Goal: Information Seeking & Learning: Compare options

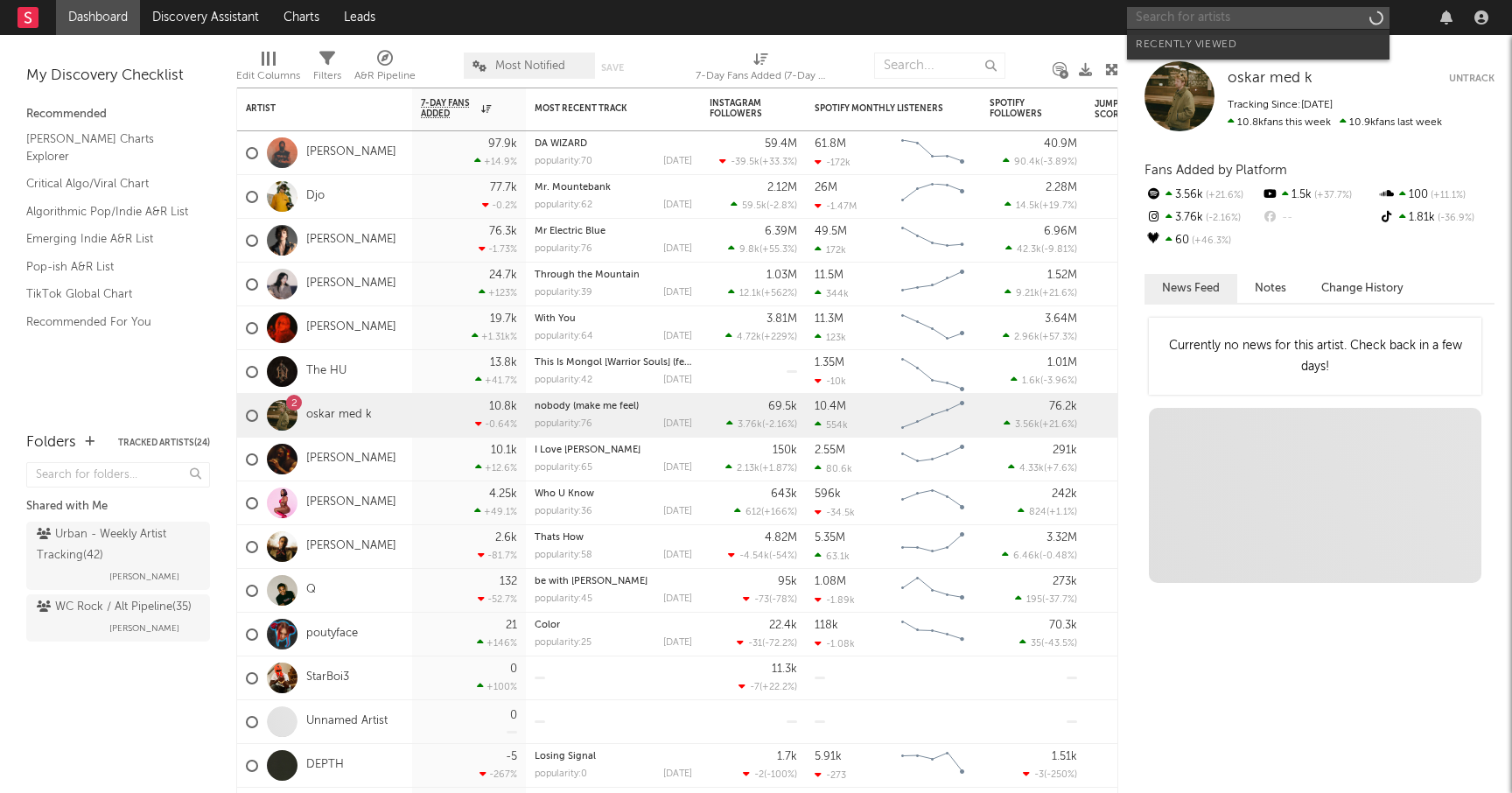
click at [1174, 18] on input "text" at bounding box center [1258, 18] width 262 height 22
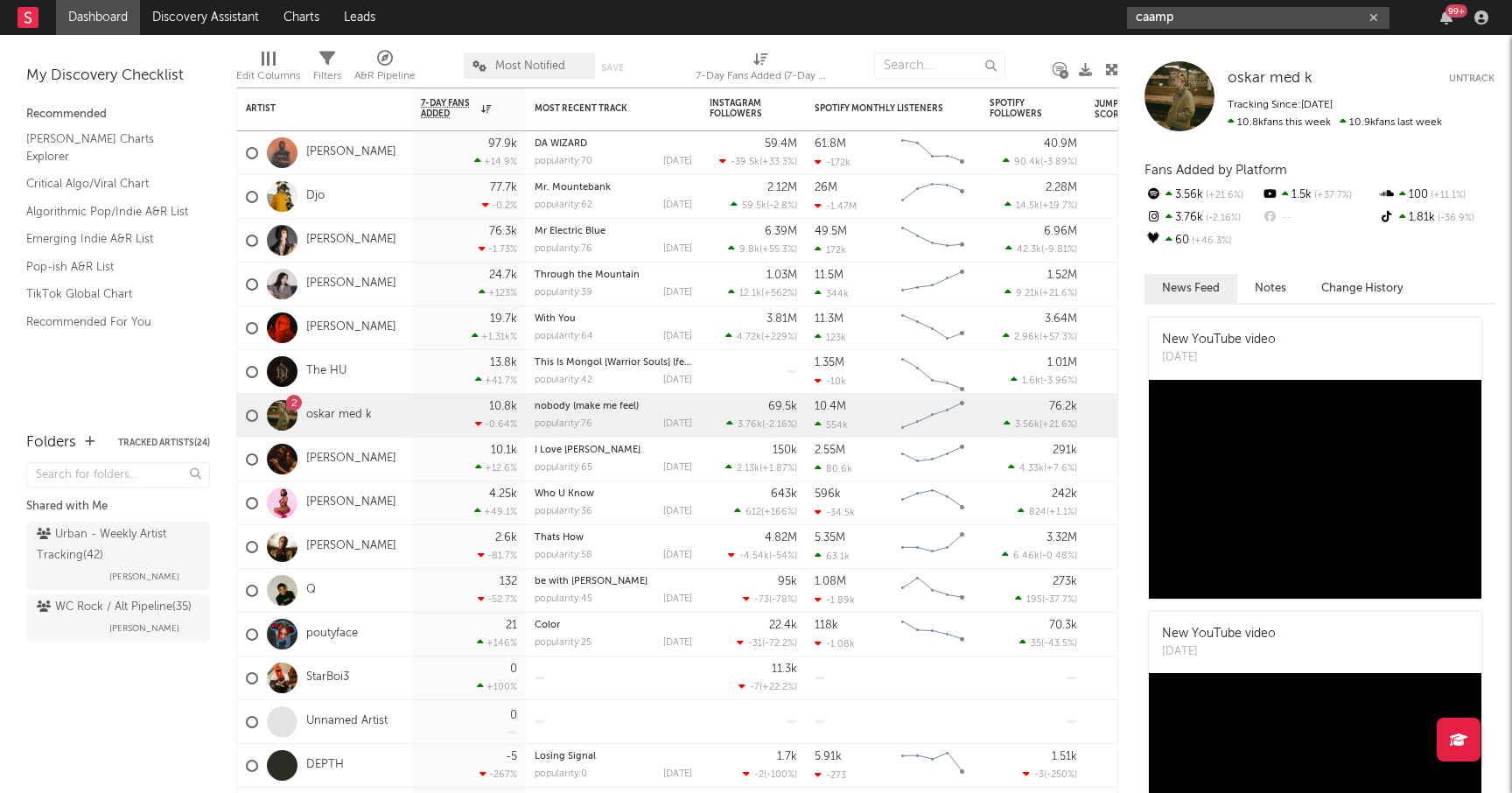
click at [1188, 20] on input "caamp" at bounding box center [1258, 18] width 262 height 22
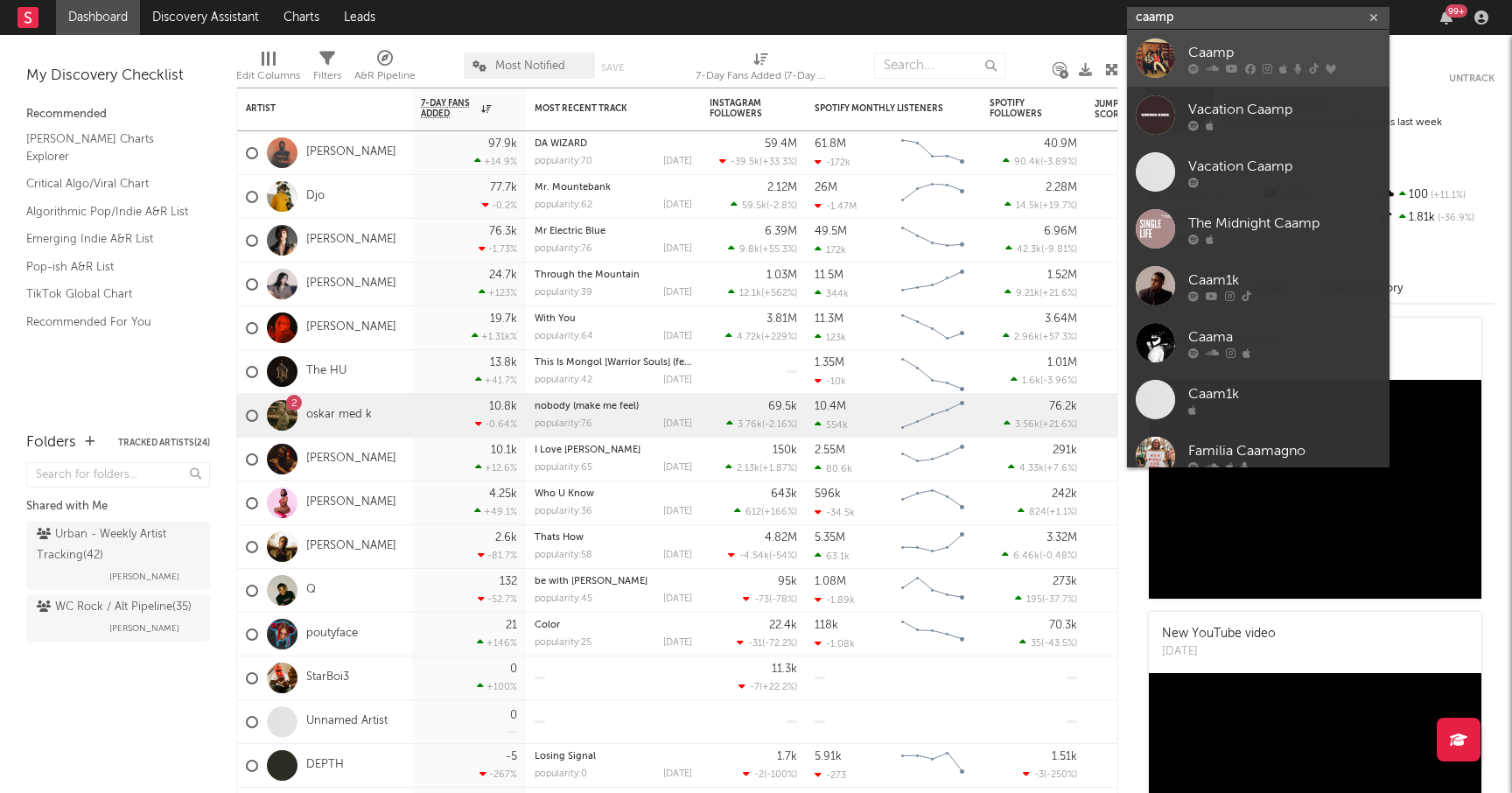
type input "caamp"
click at [1181, 51] on link "Caamp" at bounding box center [1258, 58] width 262 height 57
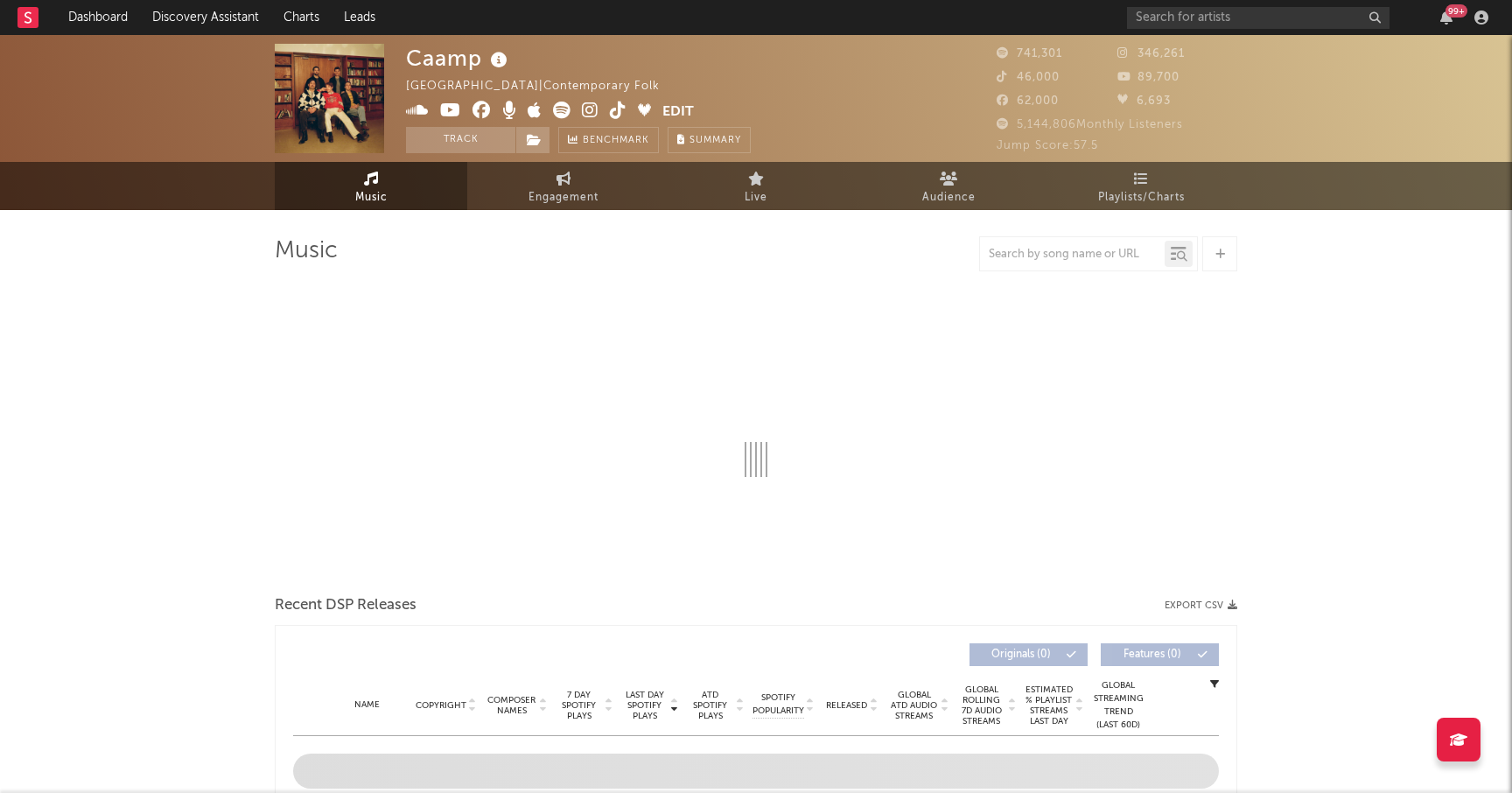
select select "6m"
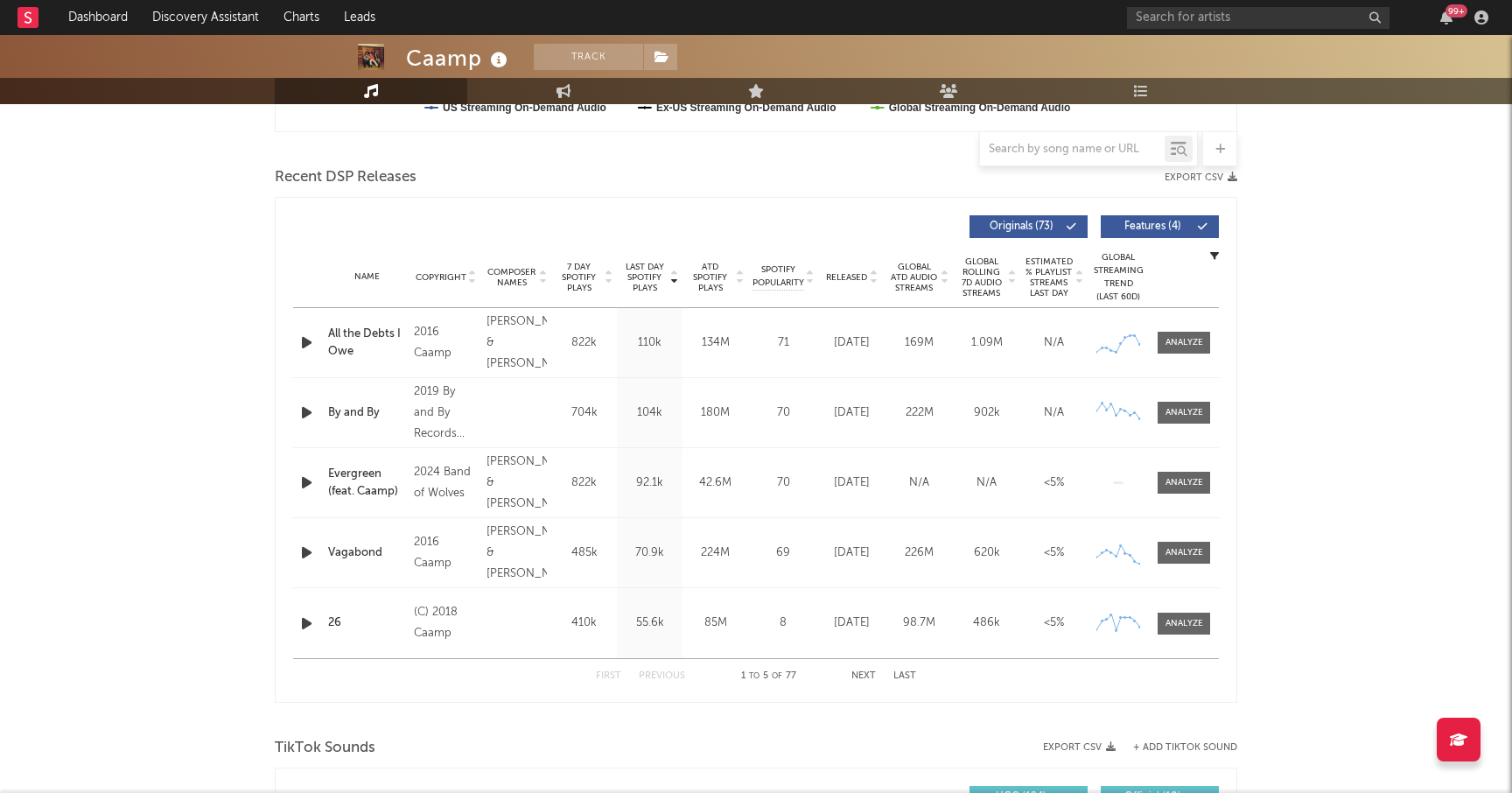
scroll to position [576, 0]
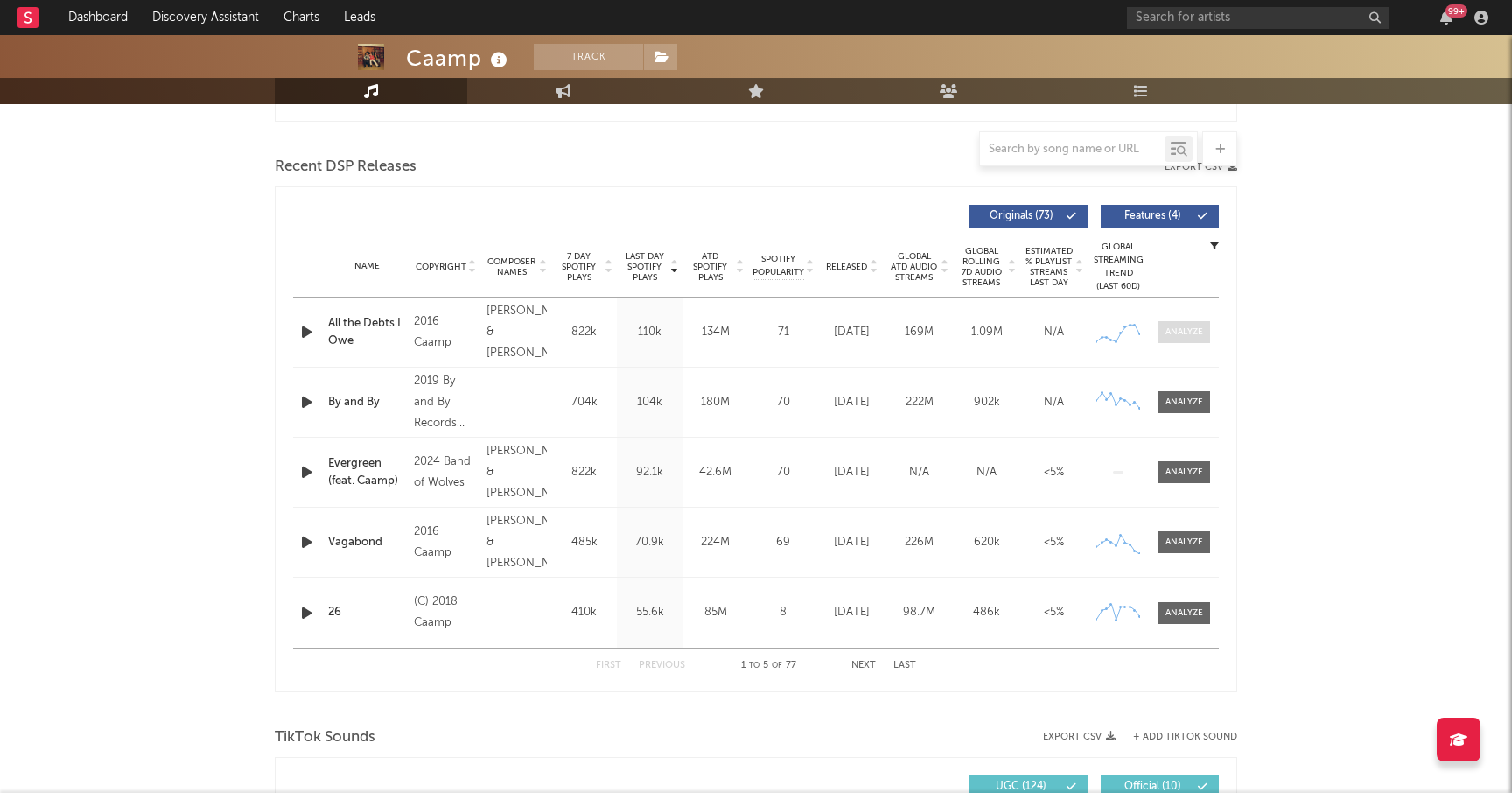
click at [1181, 341] on span at bounding box center [1184, 332] width 52 height 22
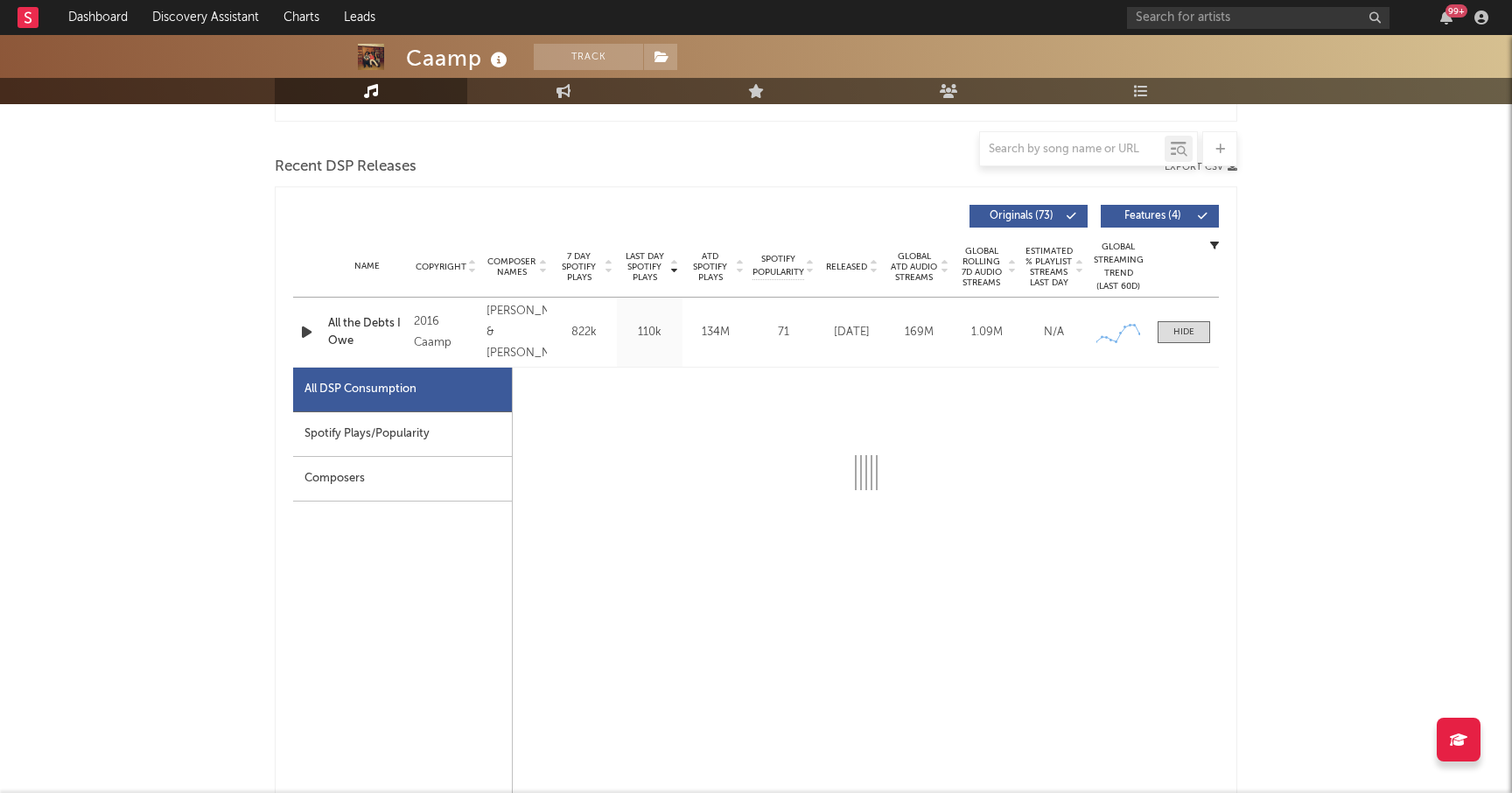
click at [428, 431] on div "Spotify Plays/Popularity" at bounding box center [402, 434] width 218 height 45
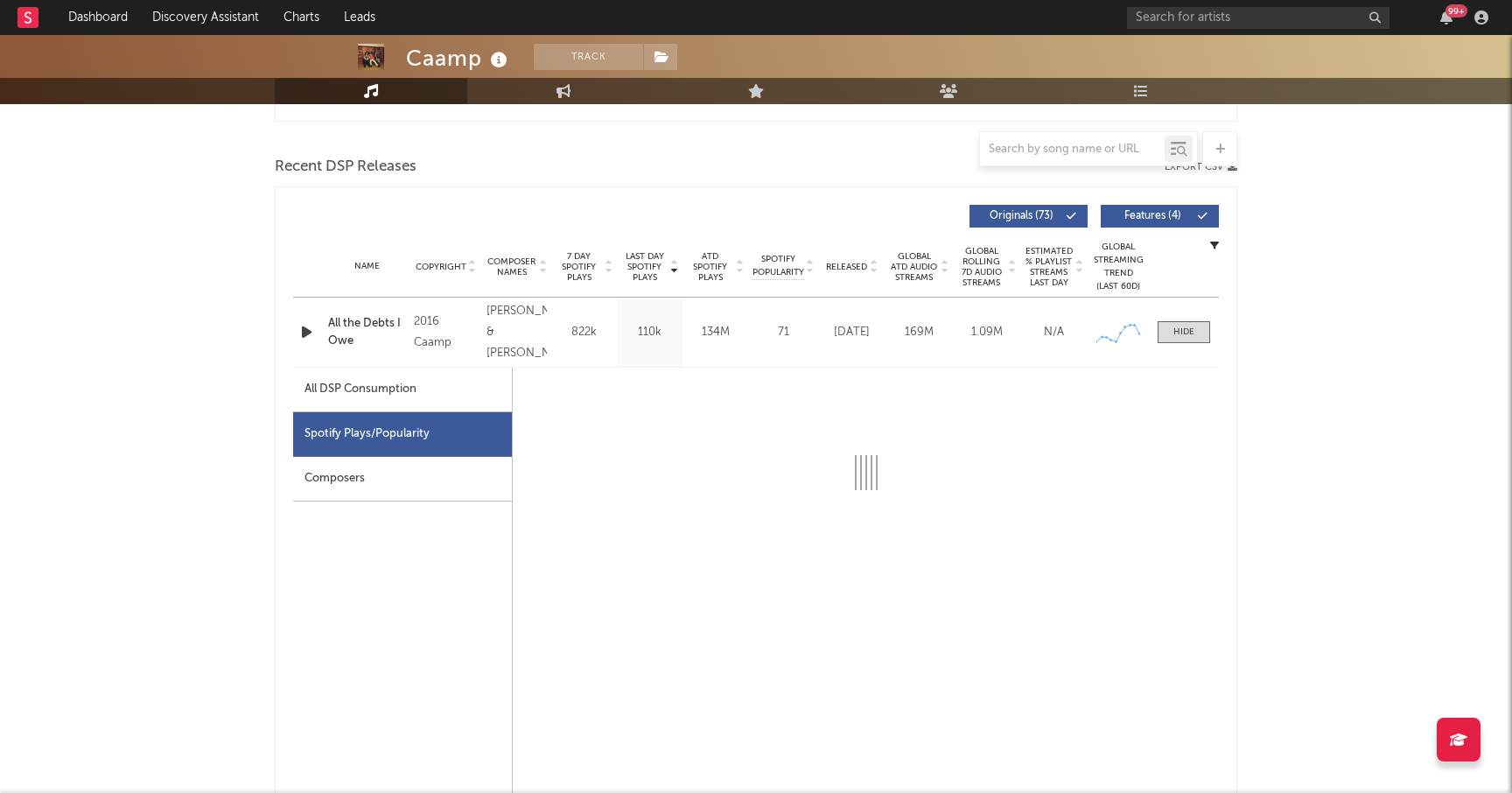
select select "1w"
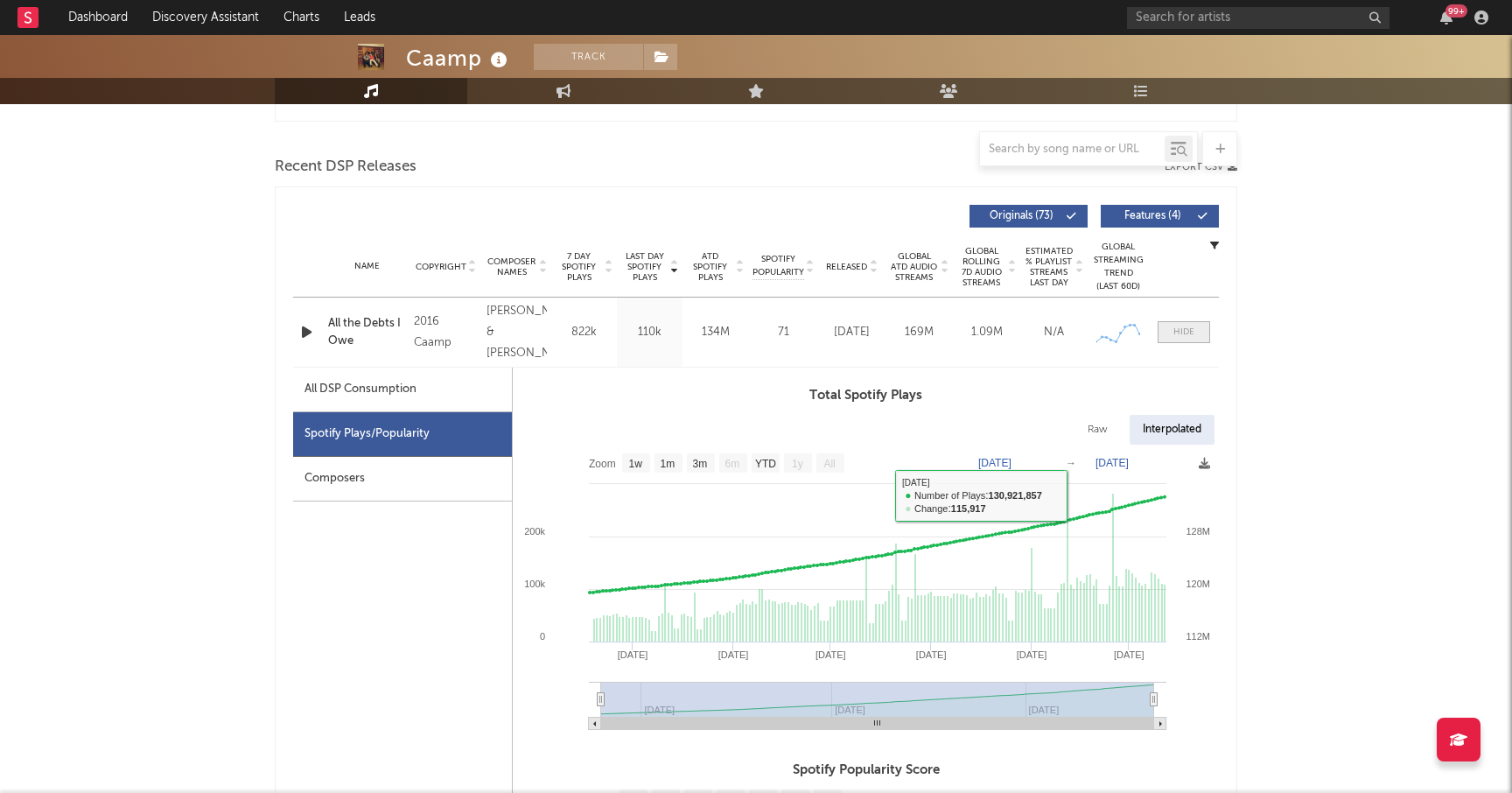
click at [1192, 340] on span at bounding box center [1184, 332] width 52 height 22
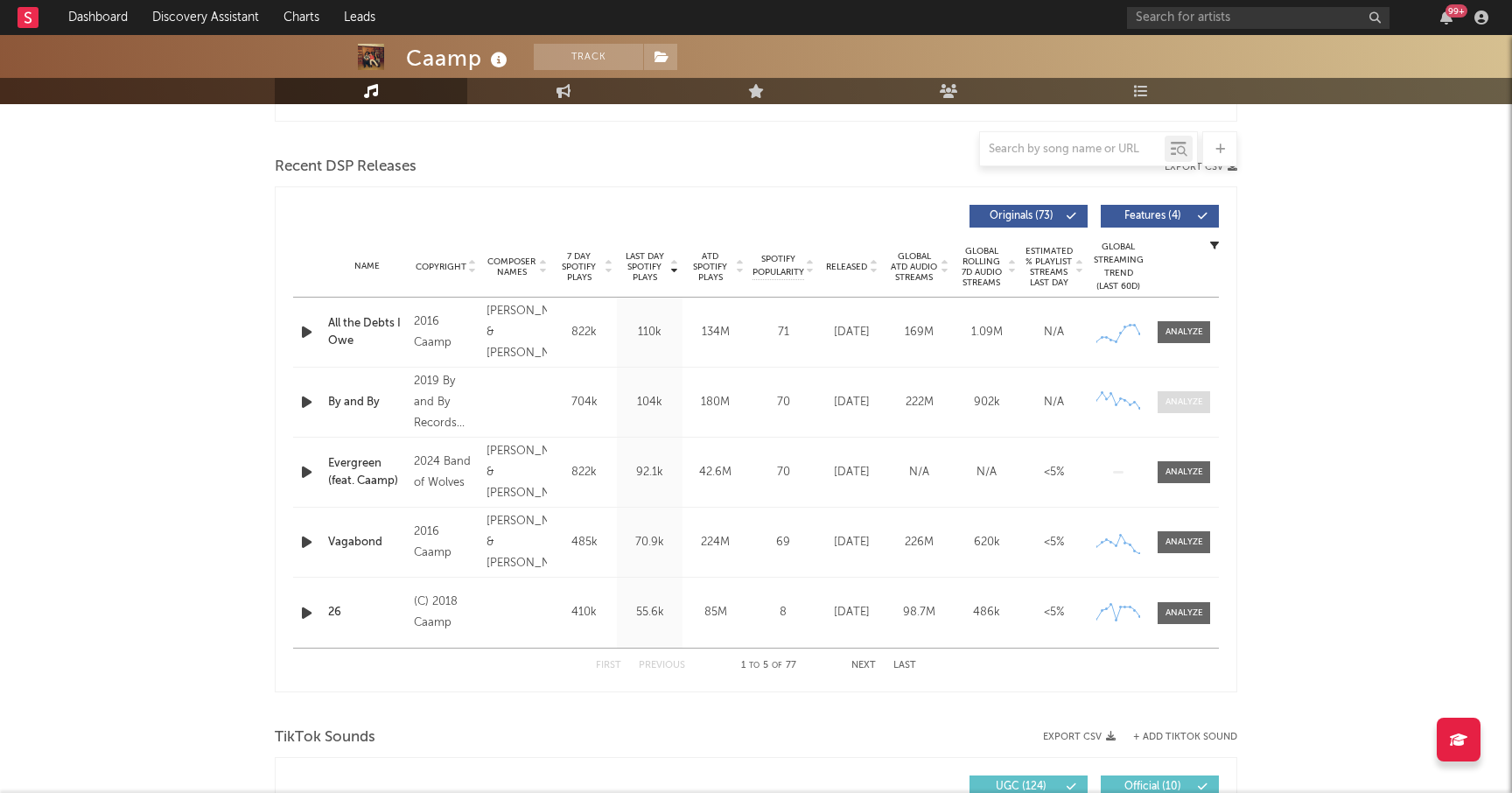
click at [1170, 410] on span at bounding box center [1184, 402] width 52 height 22
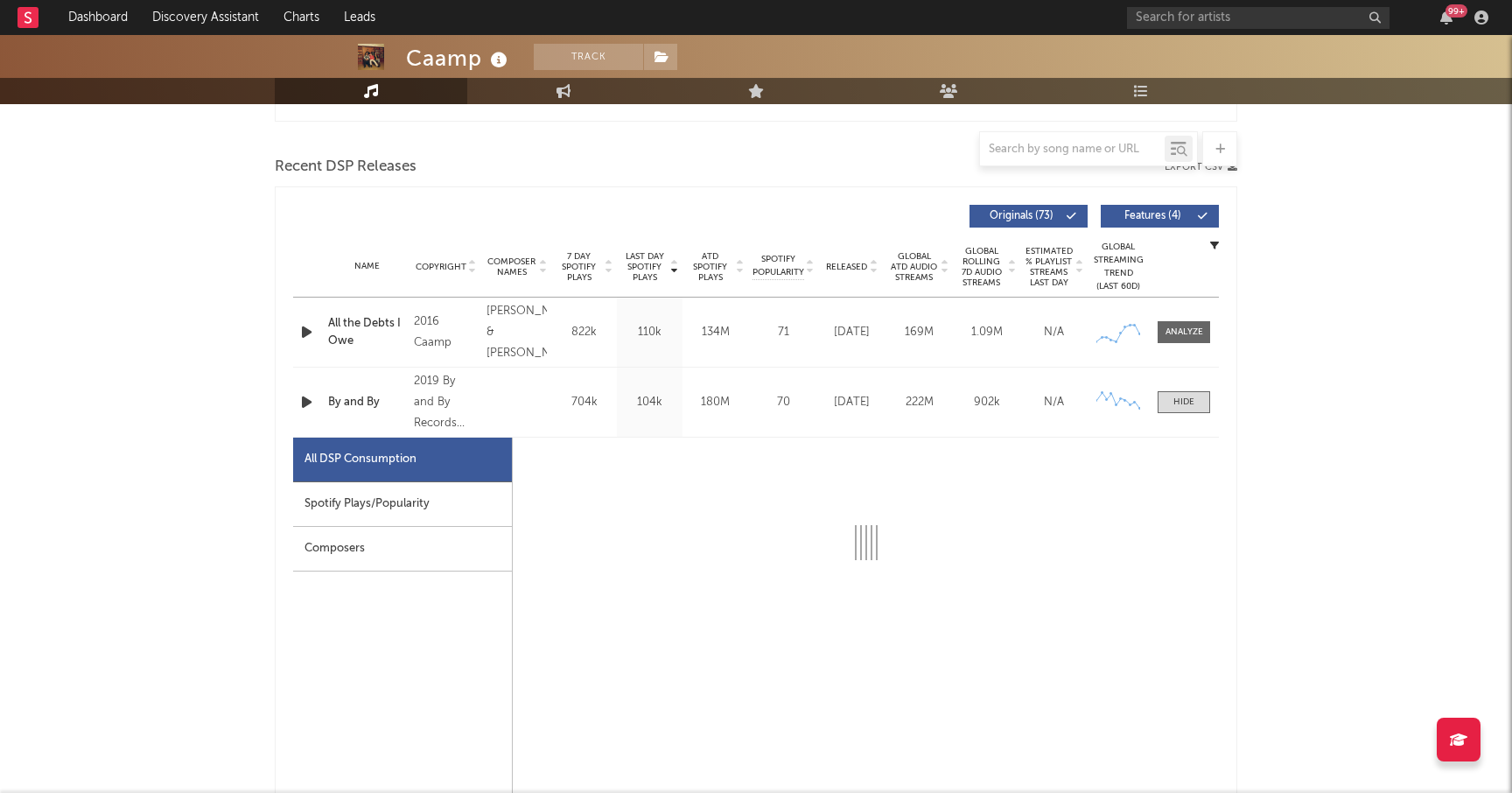
click at [406, 507] on div "Spotify Plays/Popularity" at bounding box center [402, 504] width 218 height 45
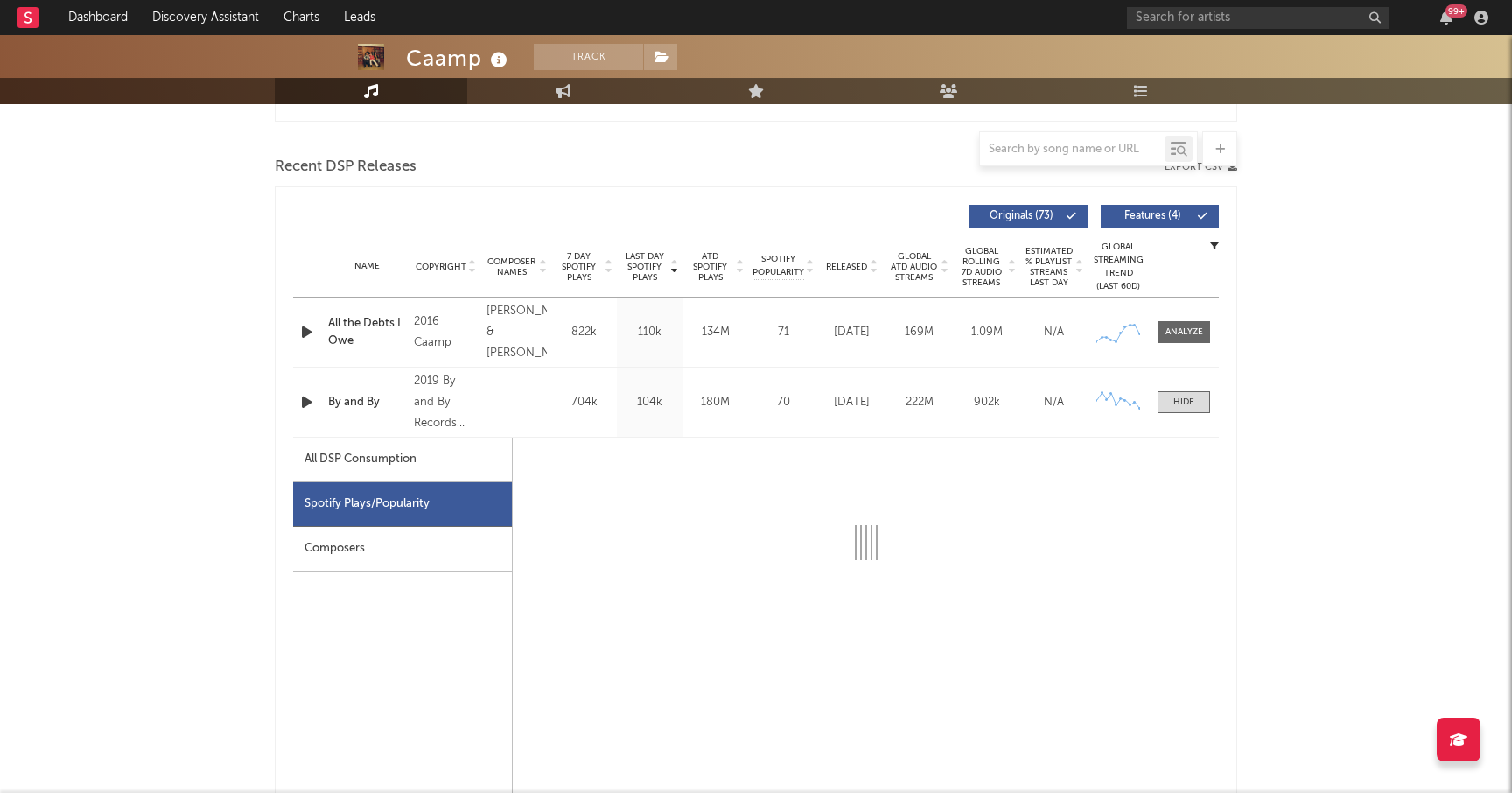
select select "6m"
select select "1w"
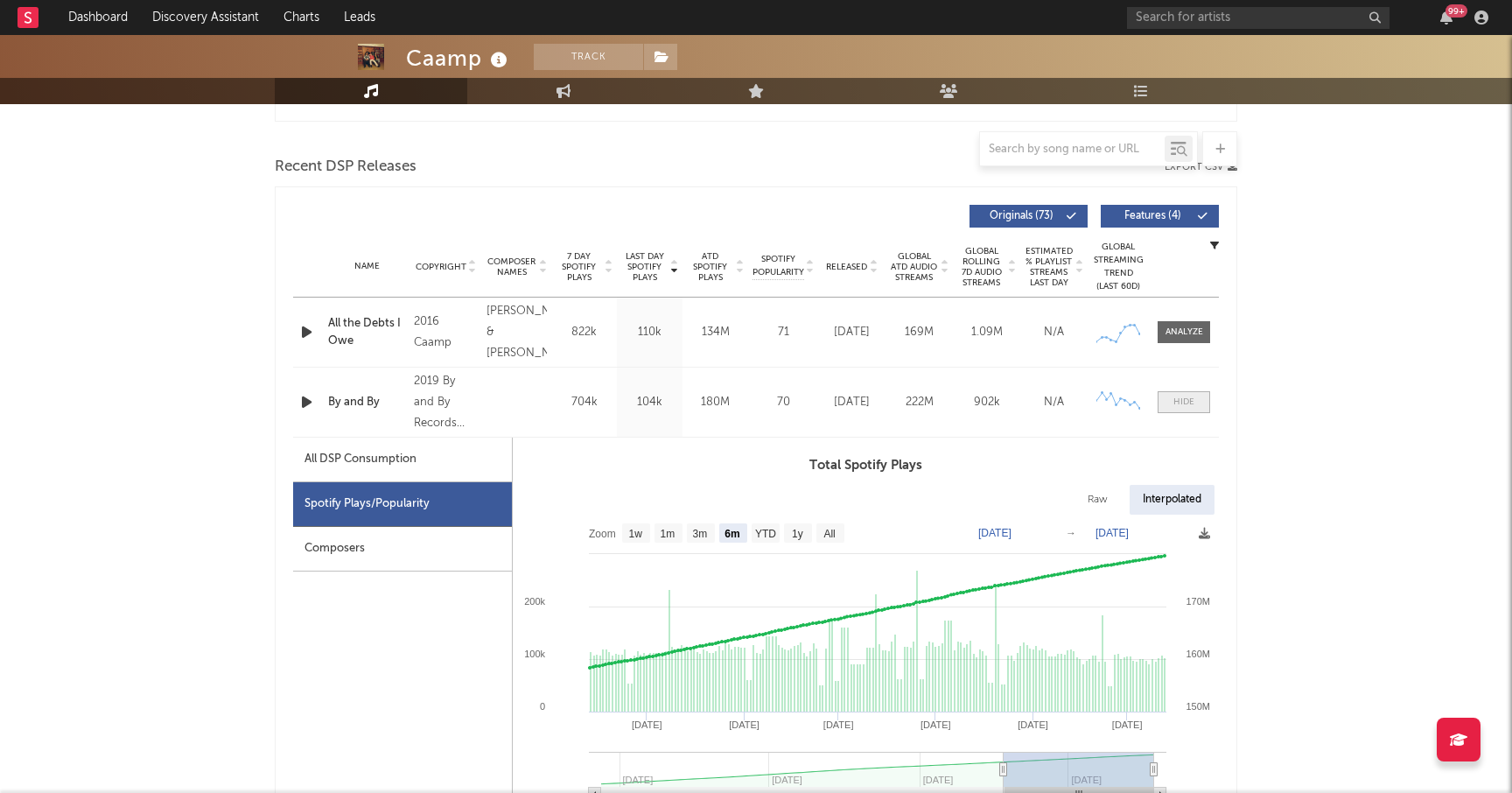
click at [1180, 396] on div at bounding box center [1184, 402] width 21 height 13
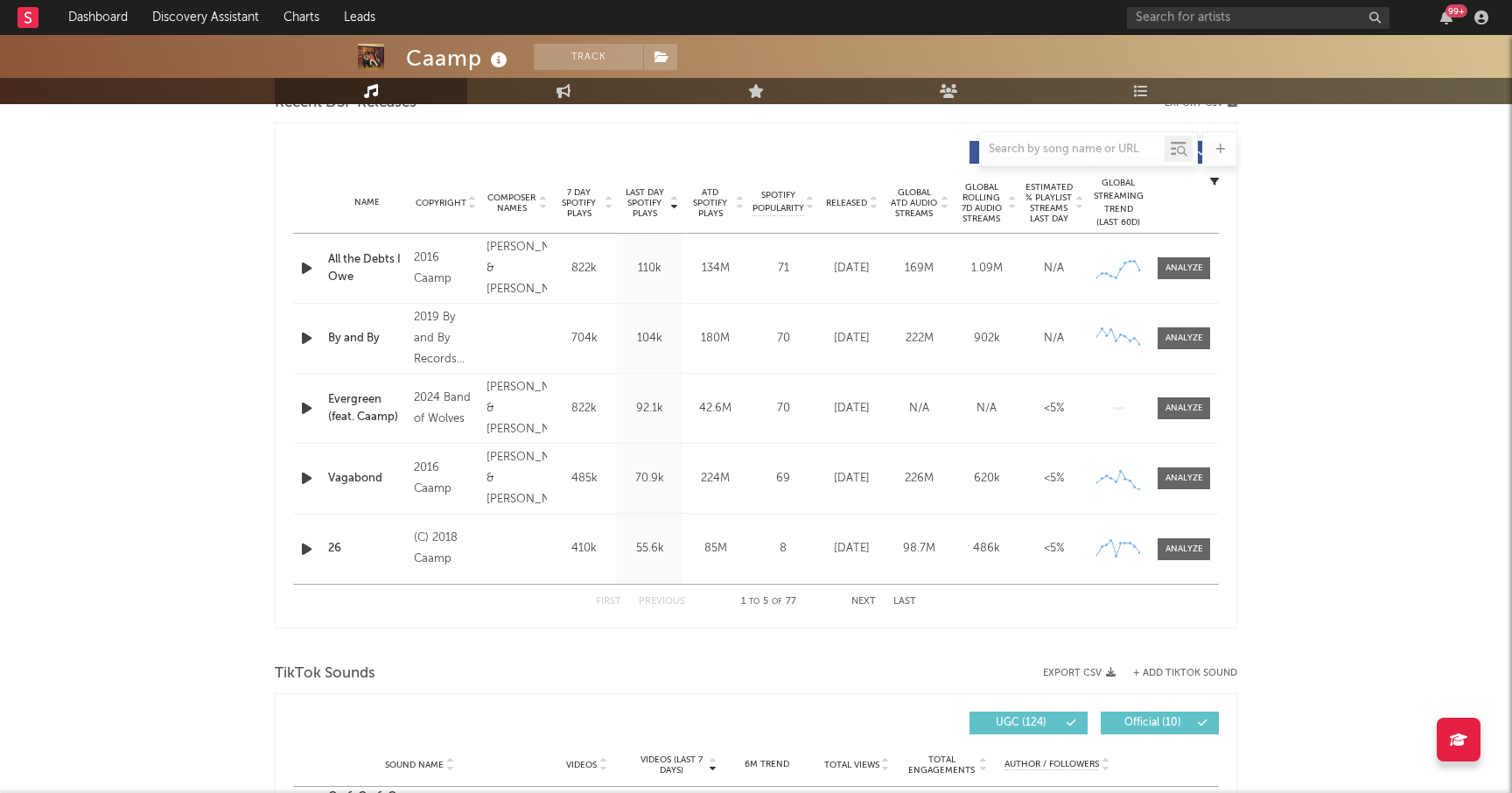
scroll to position [652, 0]
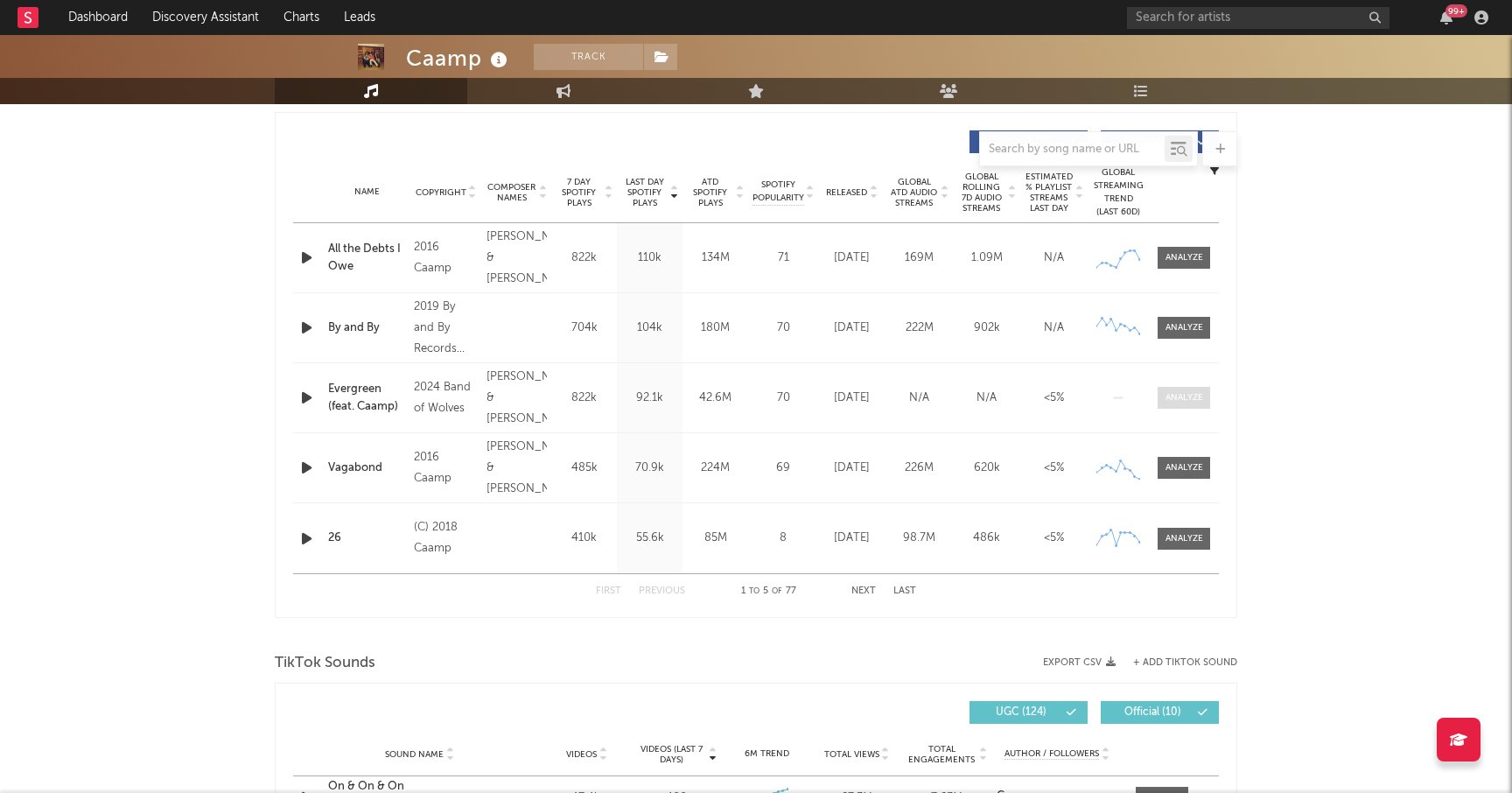
click at [1192, 392] on div at bounding box center [1184, 397] width 38 height 13
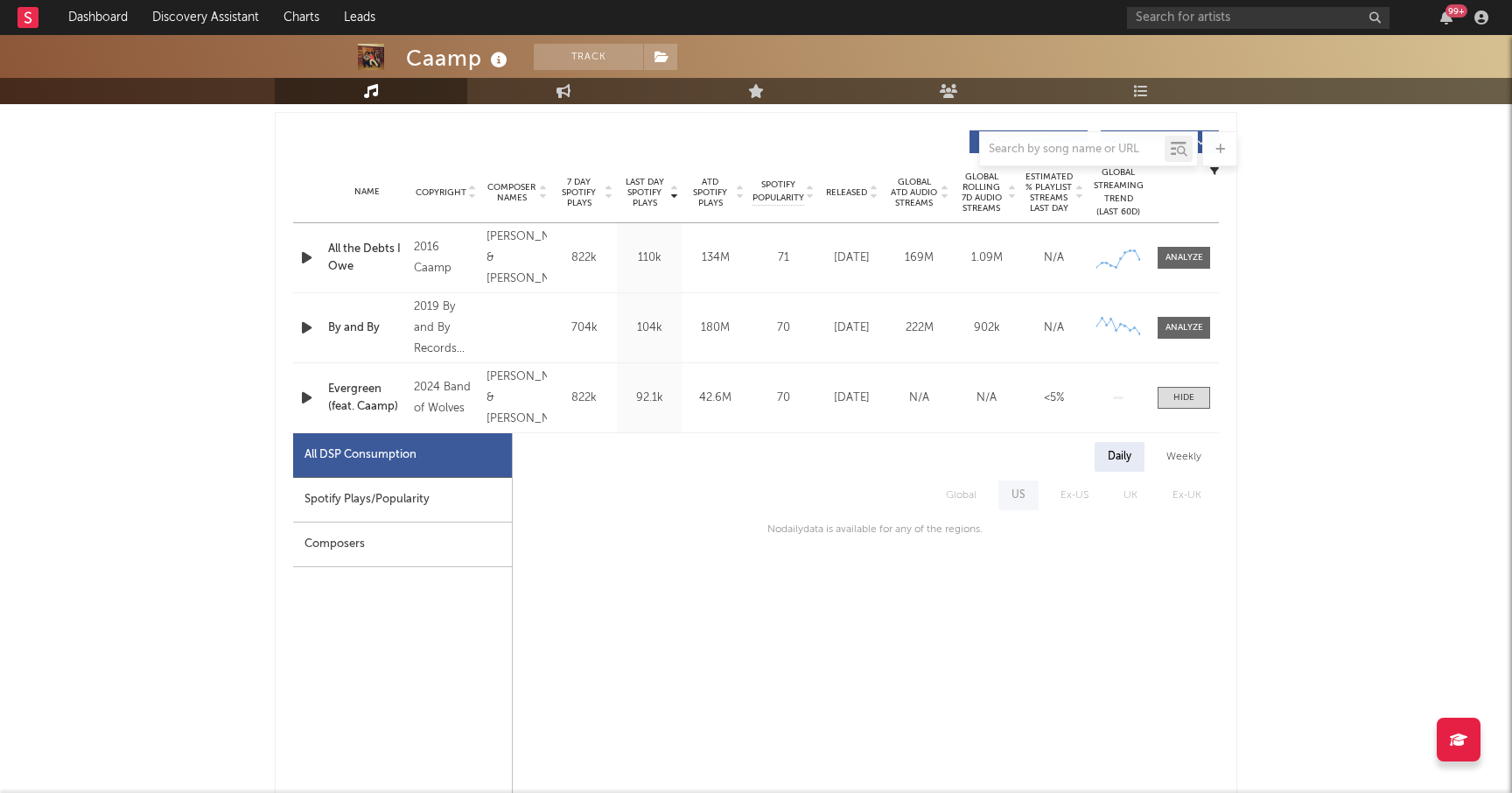
click at [363, 494] on div "Spotify Plays/Popularity" at bounding box center [402, 500] width 218 height 45
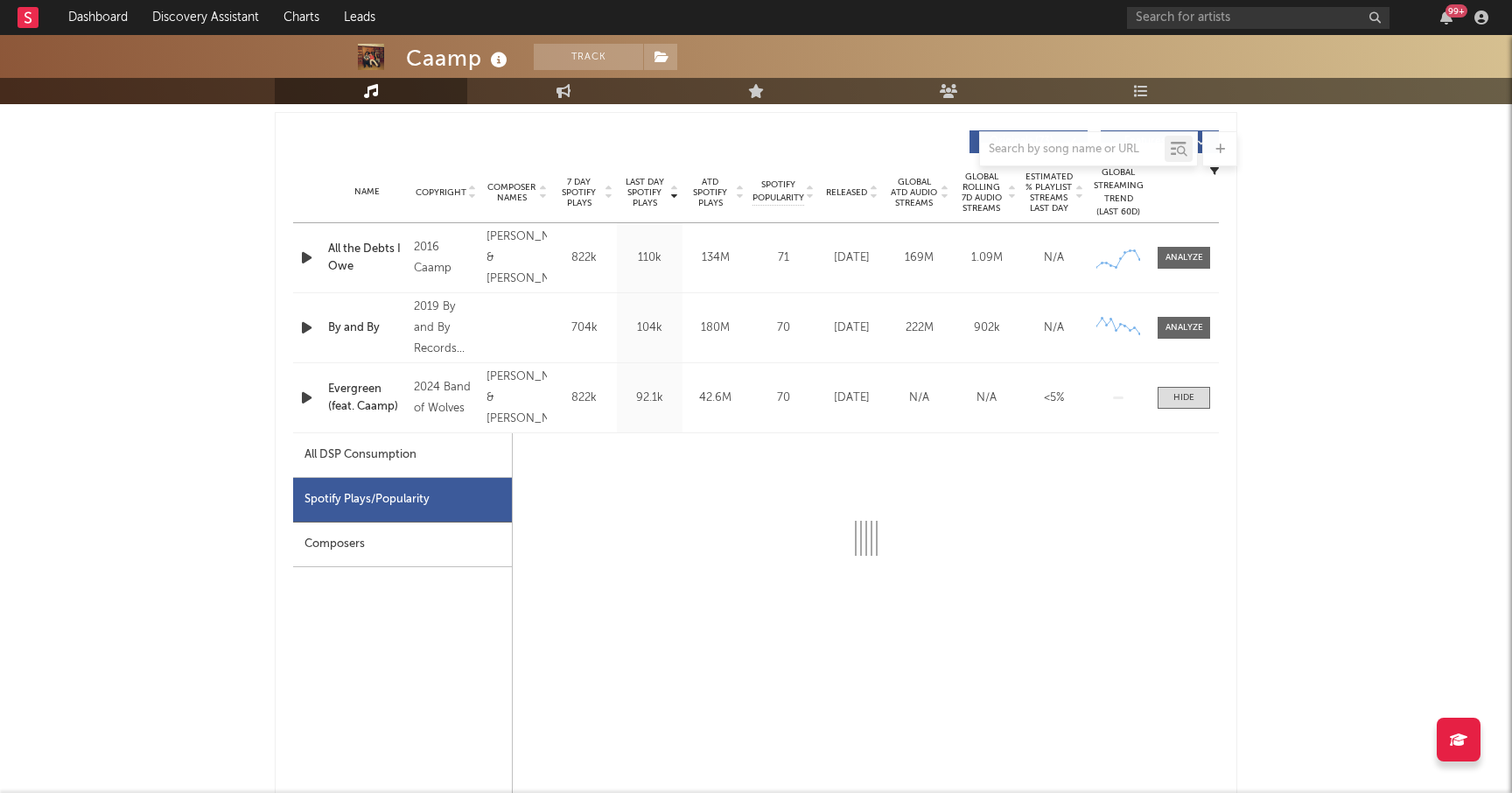
select select "6m"
select select "1w"
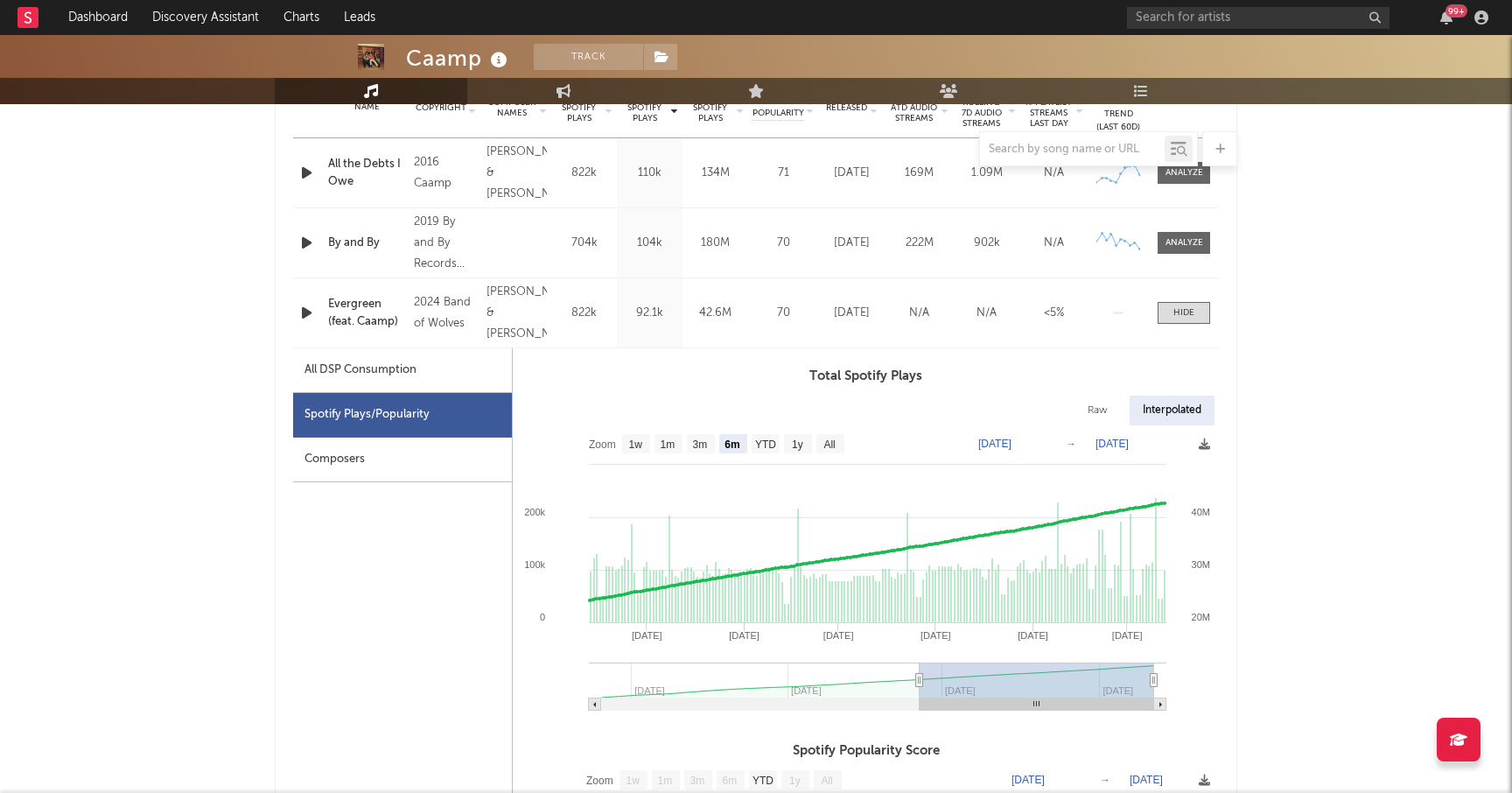
scroll to position [746, 0]
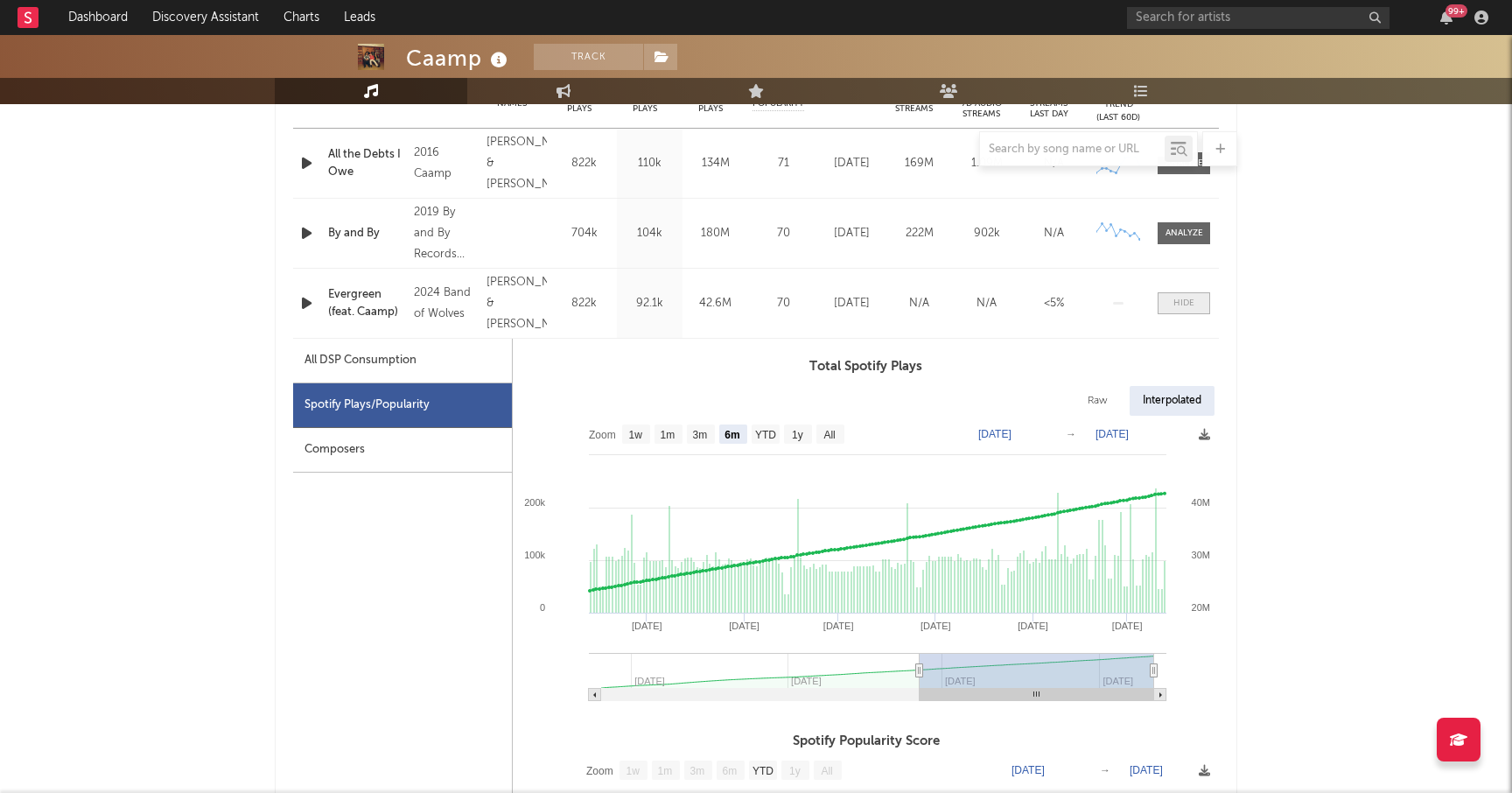
click at [1175, 304] on div at bounding box center [1184, 303] width 21 height 13
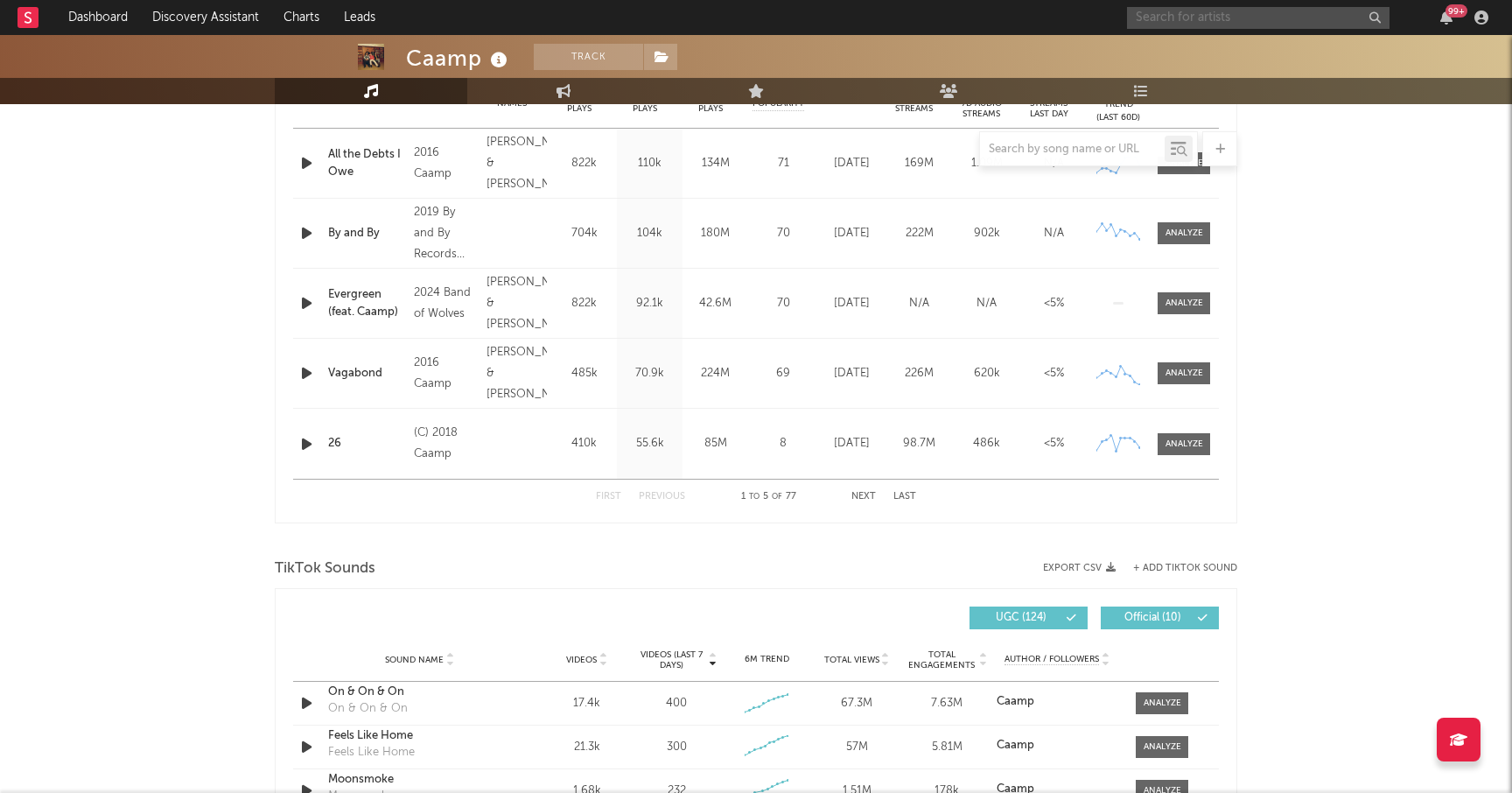
click at [1165, 17] on input "text" at bounding box center [1258, 18] width 262 height 22
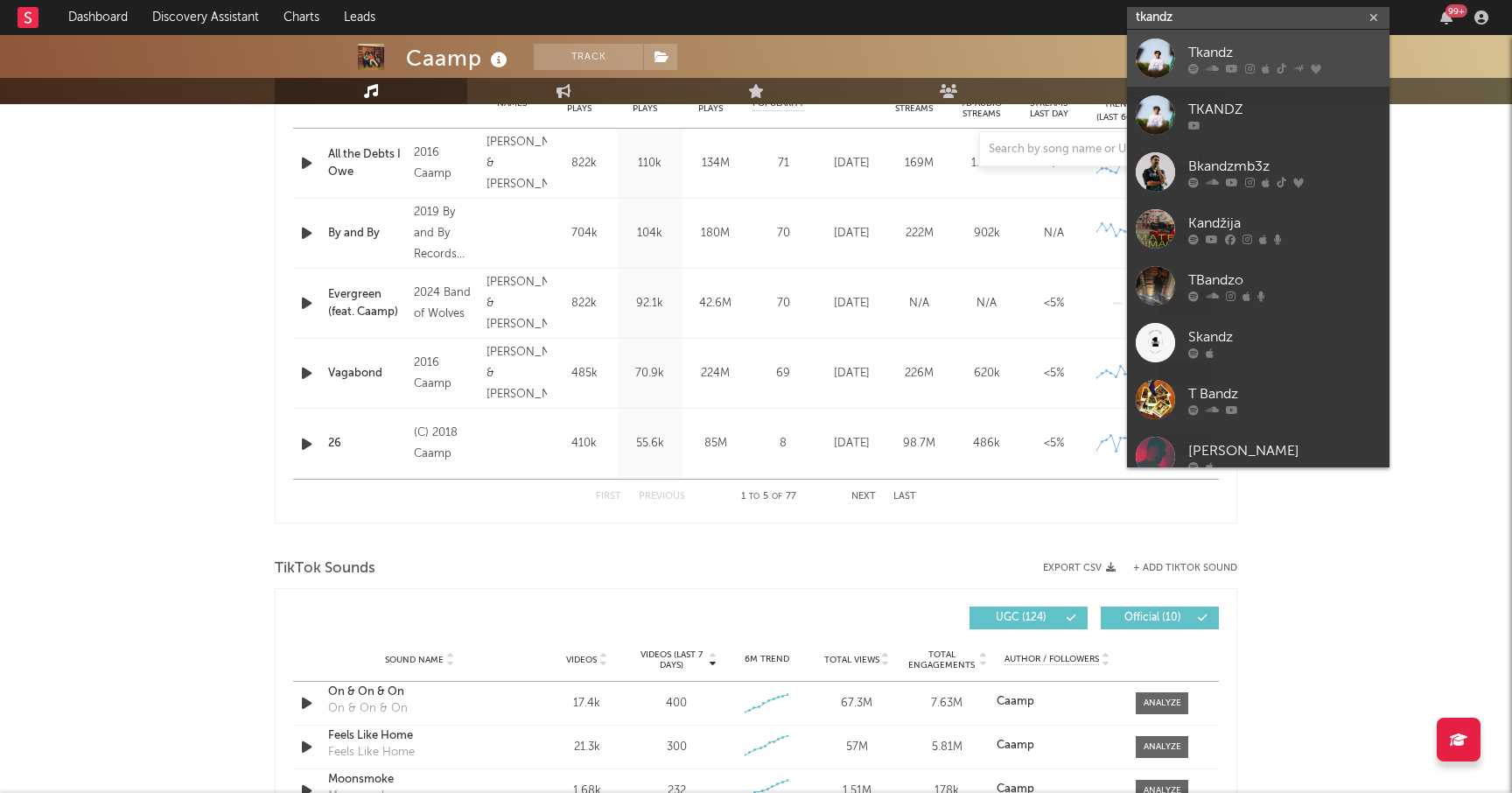
type input "tkandz"
click at [1262, 37] on link "Tkandz" at bounding box center [1258, 58] width 262 height 57
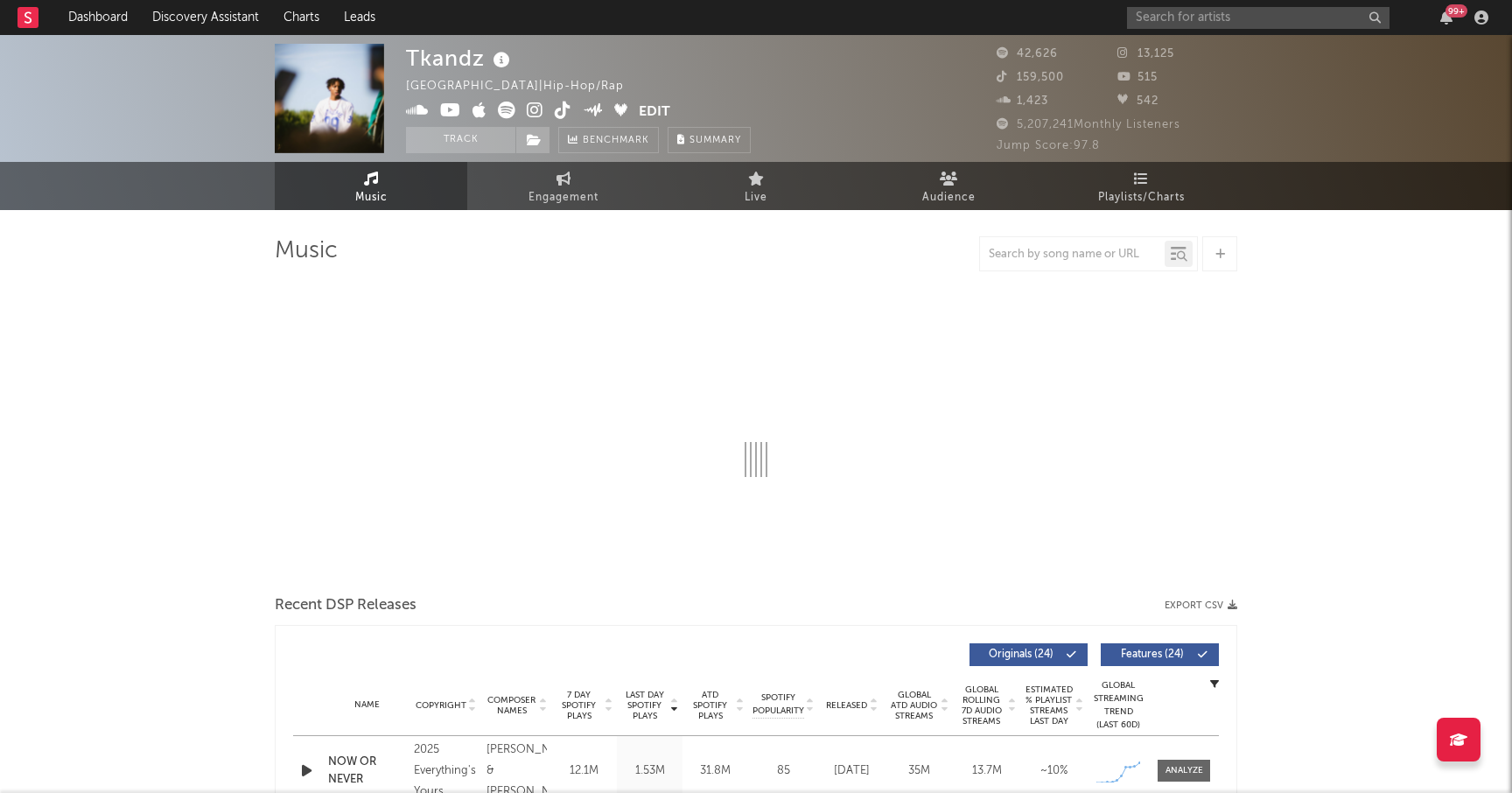
select select "6m"
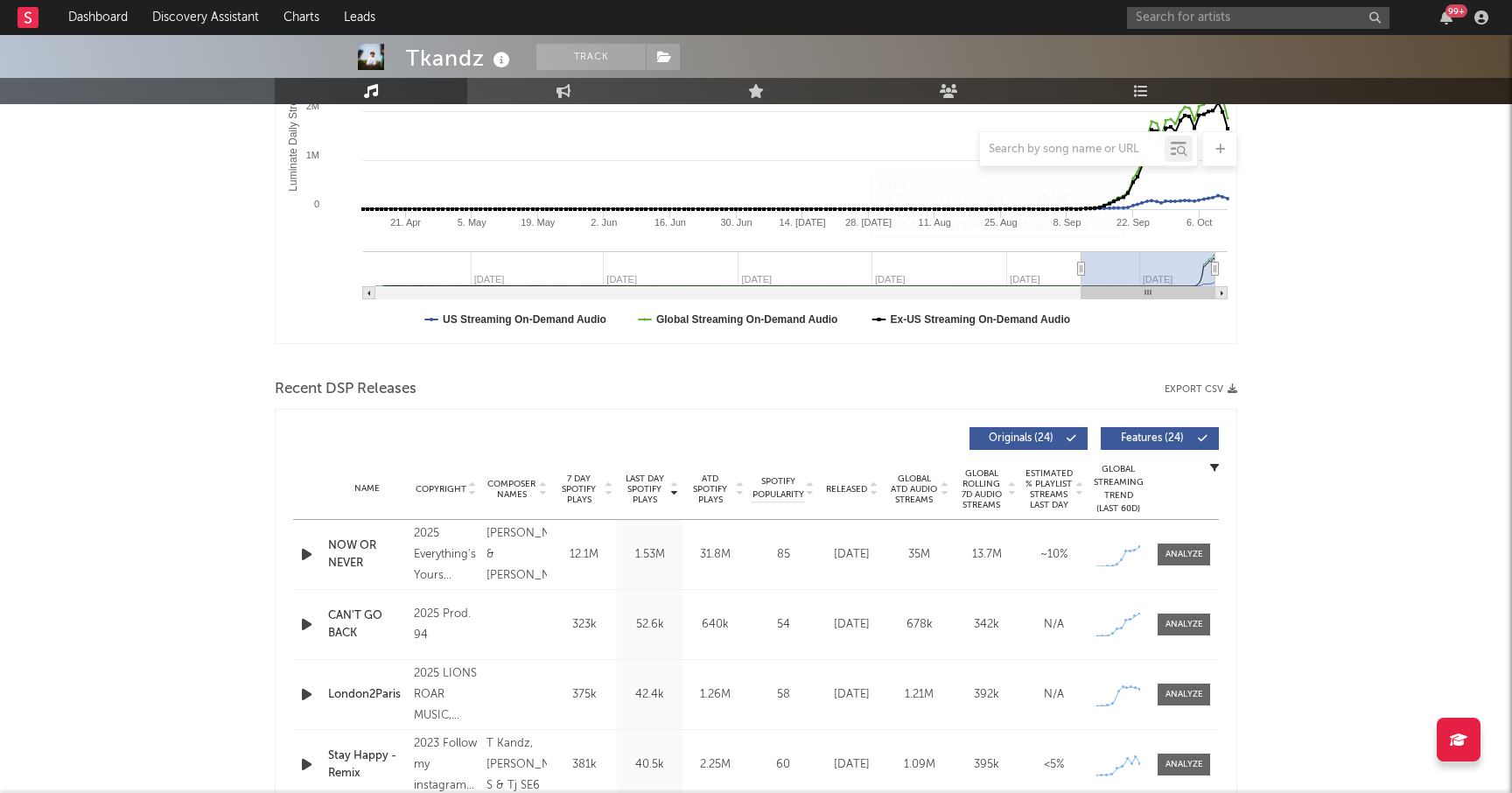
scroll to position [382, 0]
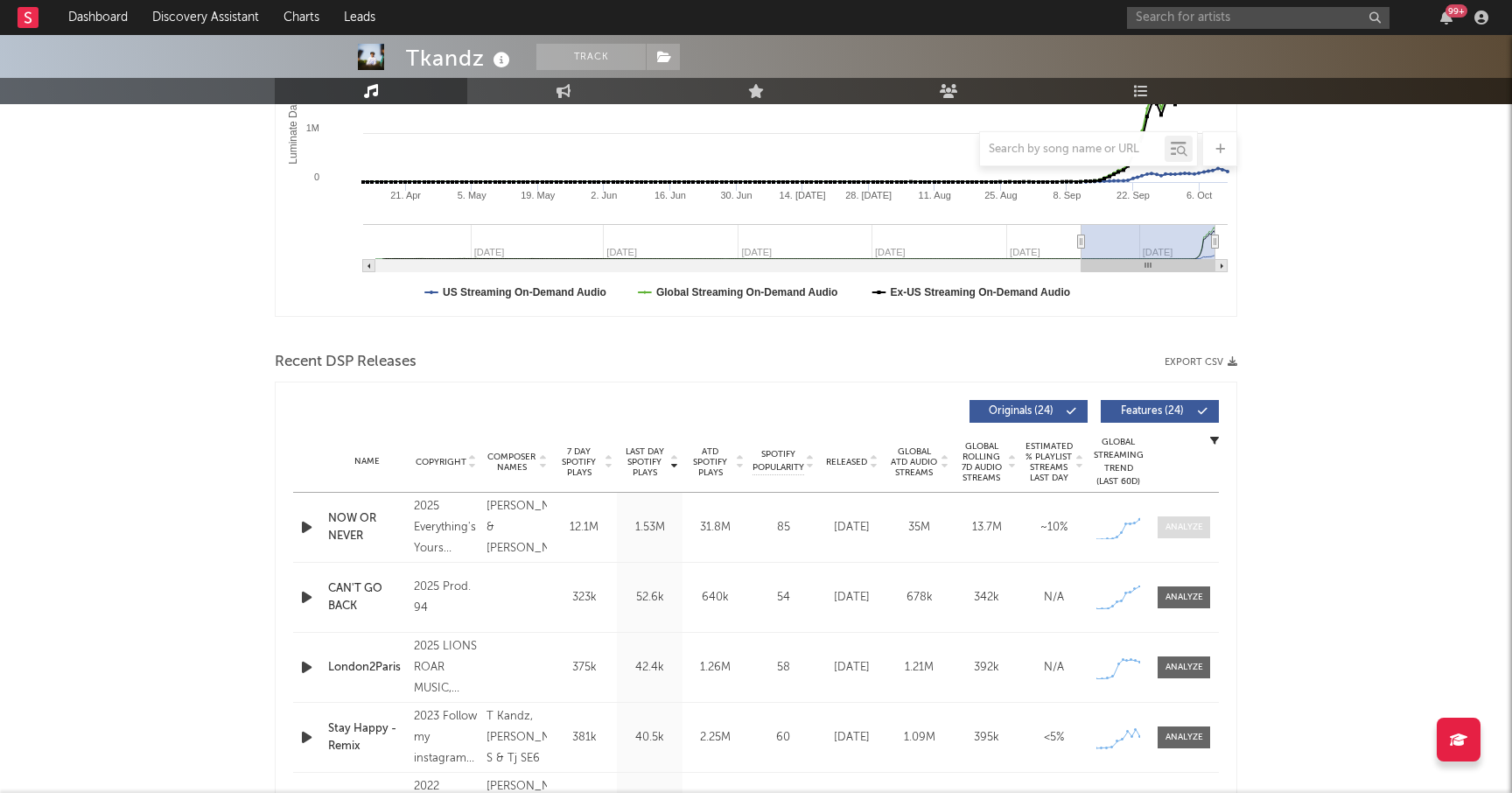
click at [1168, 520] on div at bounding box center [1184, 527] width 38 height 13
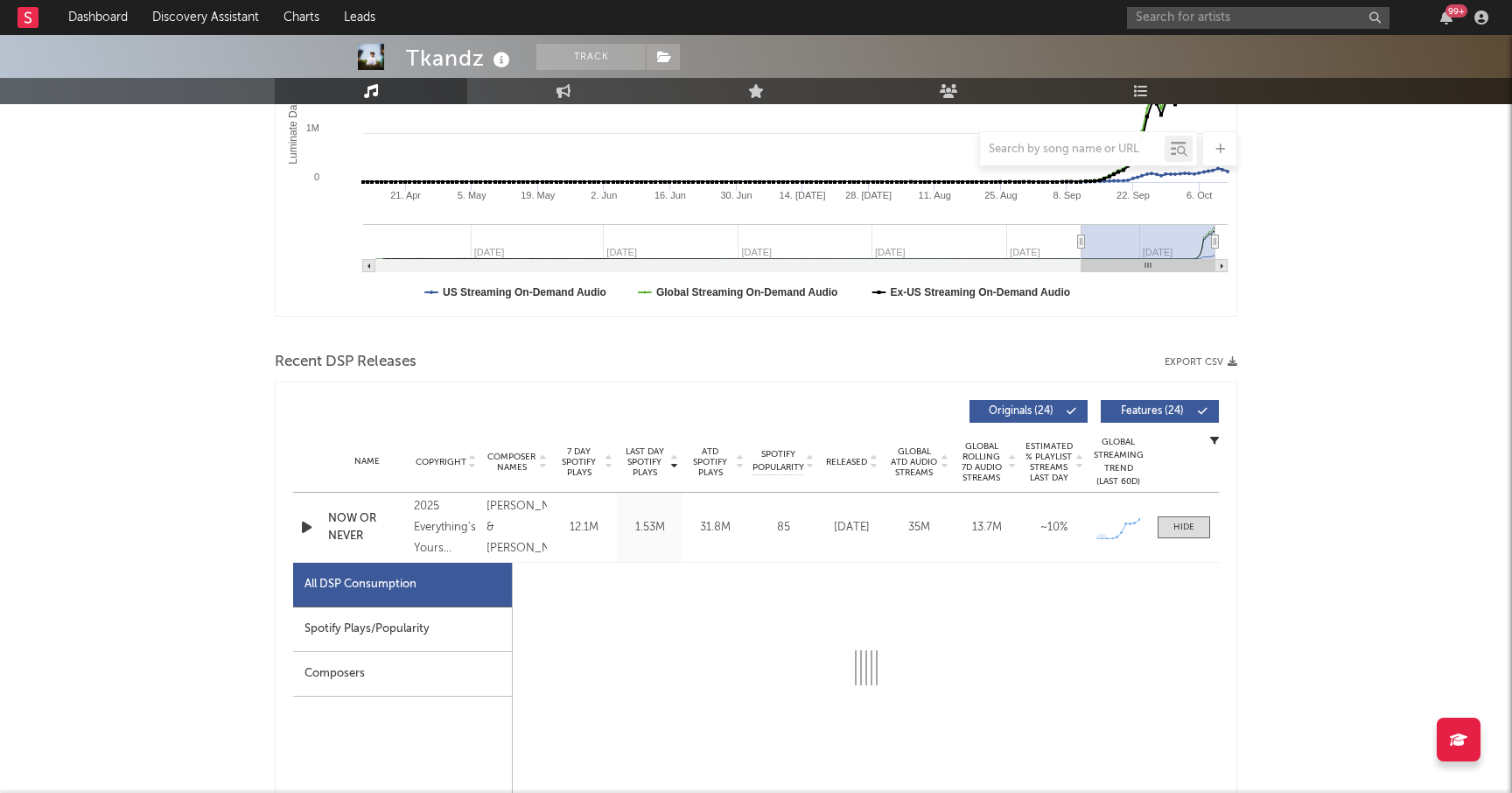
select select "1w"
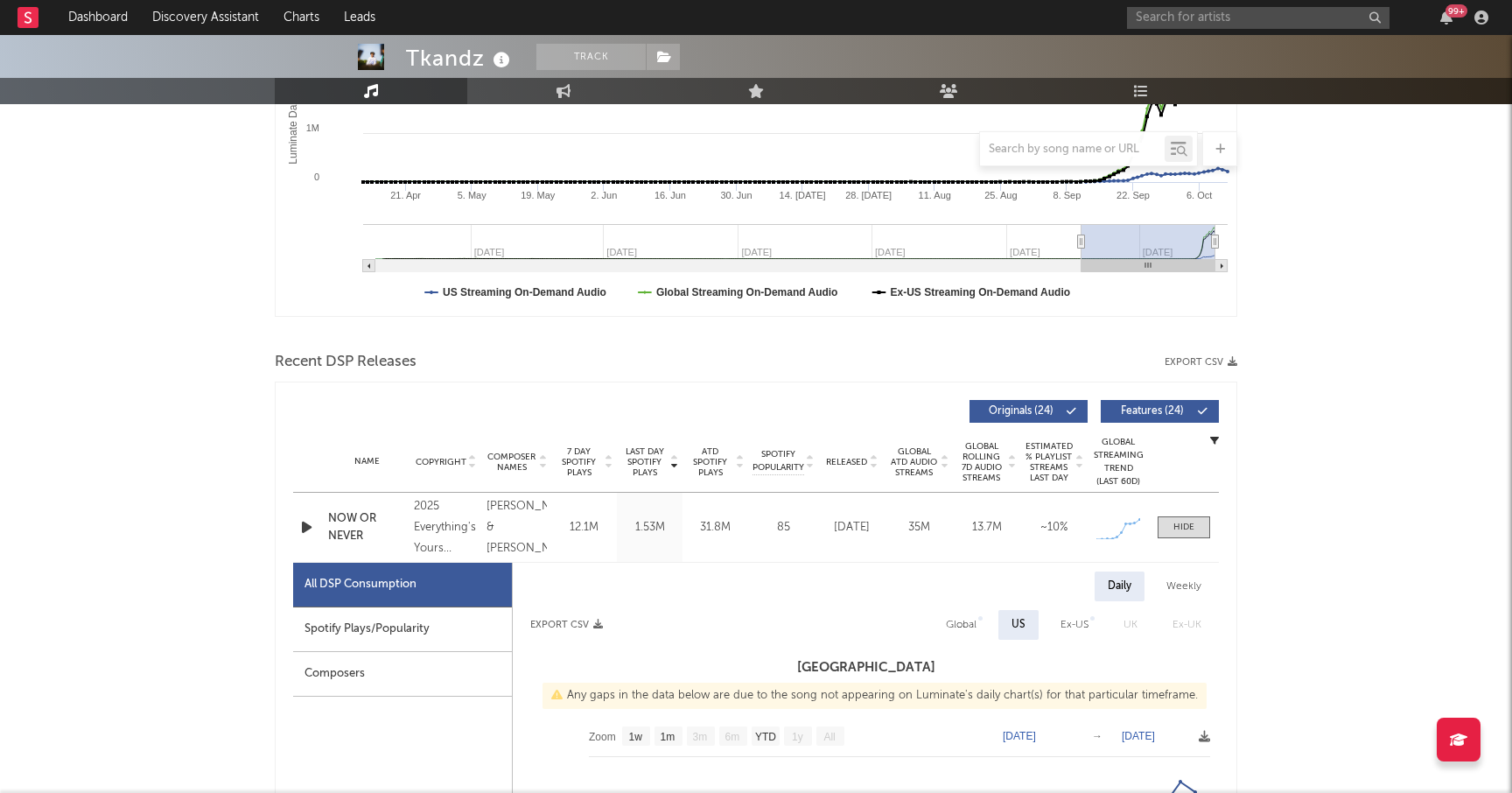
click at [401, 621] on div "Spotify Plays/Popularity" at bounding box center [402, 630] width 218 height 45
select select "1w"
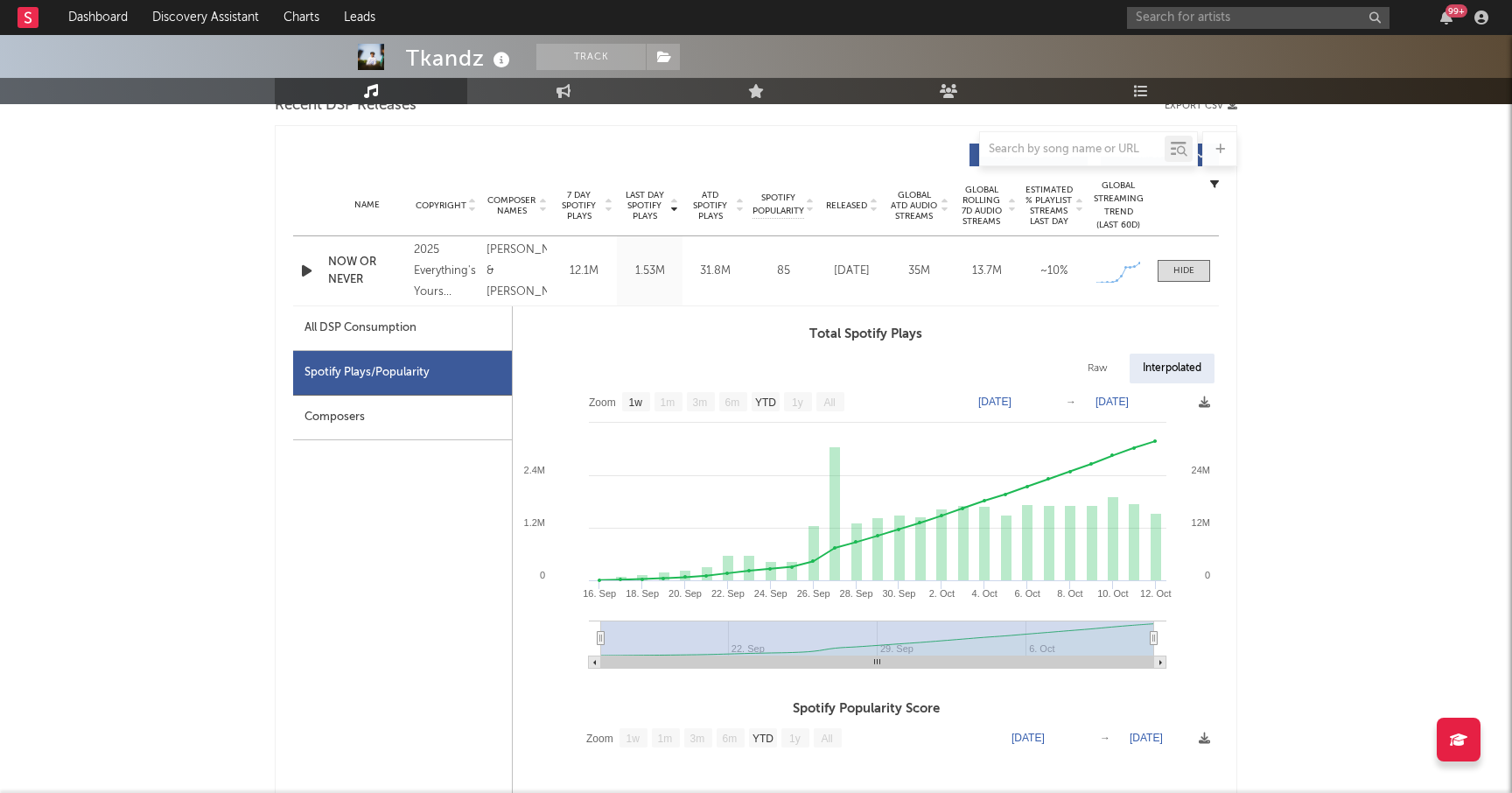
scroll to position [652, 0]
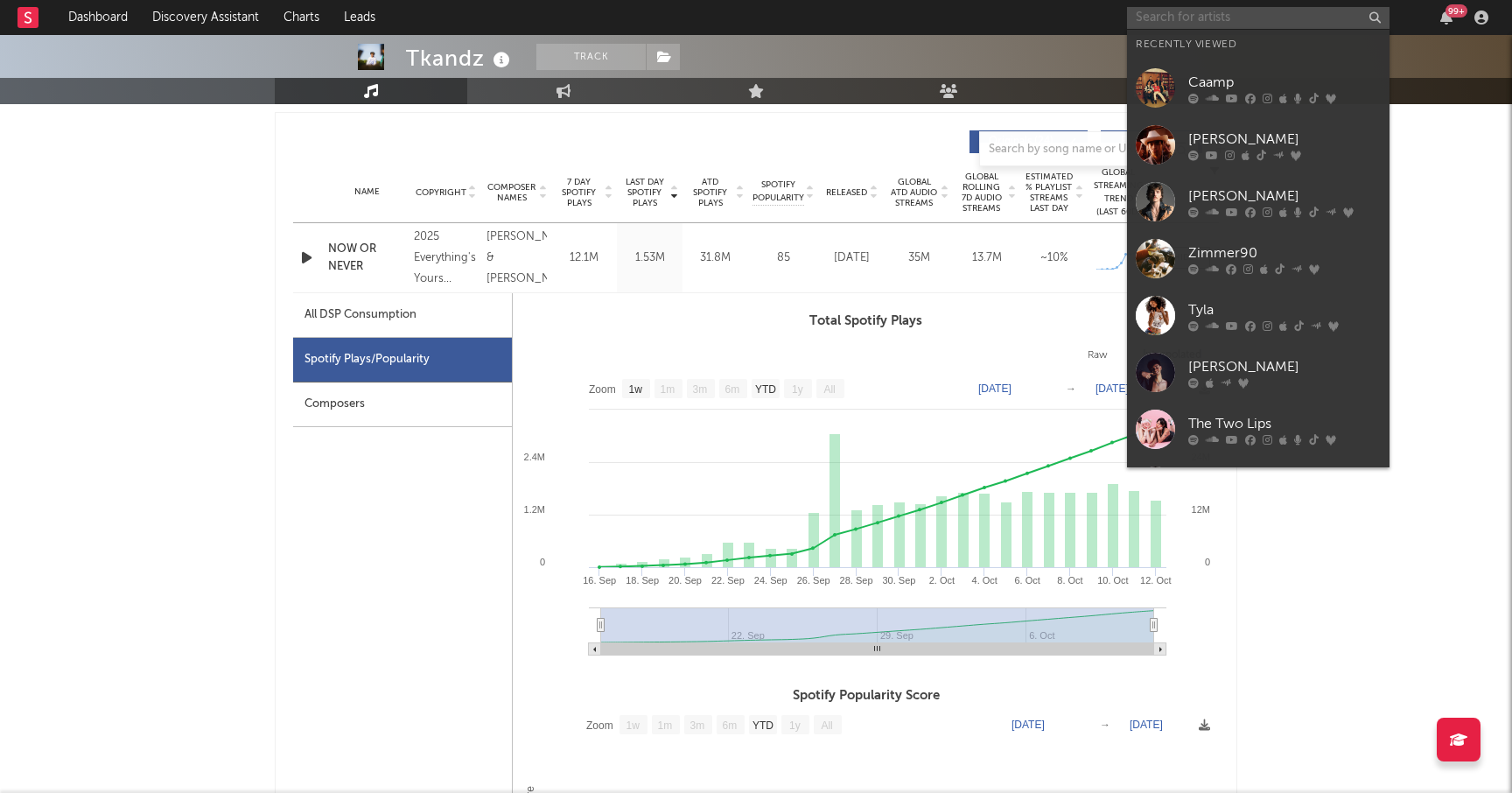
click at [1149, 25] on input "text" at bounding box center [1258, 18] width 262 height 22
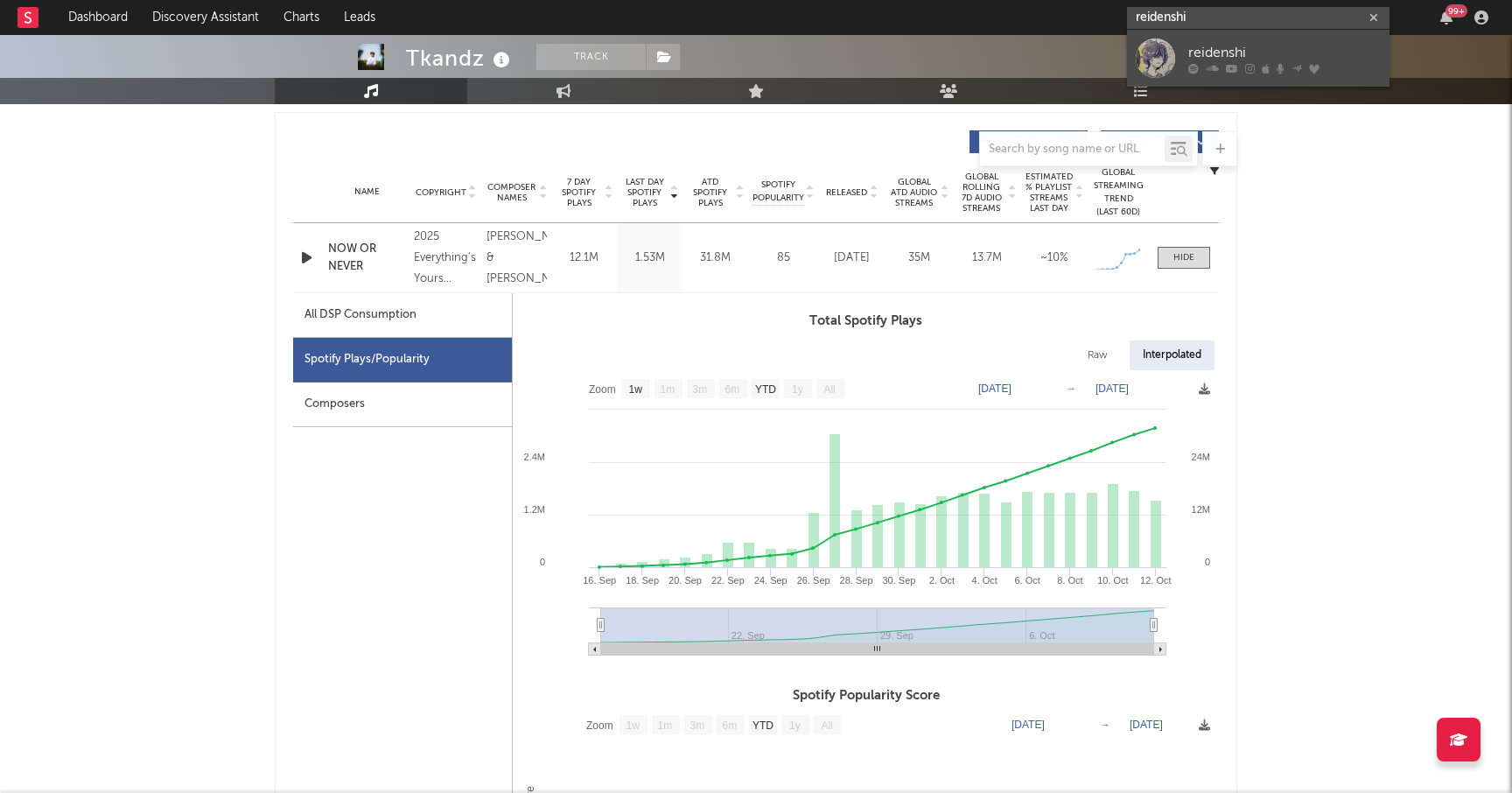
type input "reidenshi"
click at [1155, 52] on div at bounding box center [1155, 58] width 39 height 39
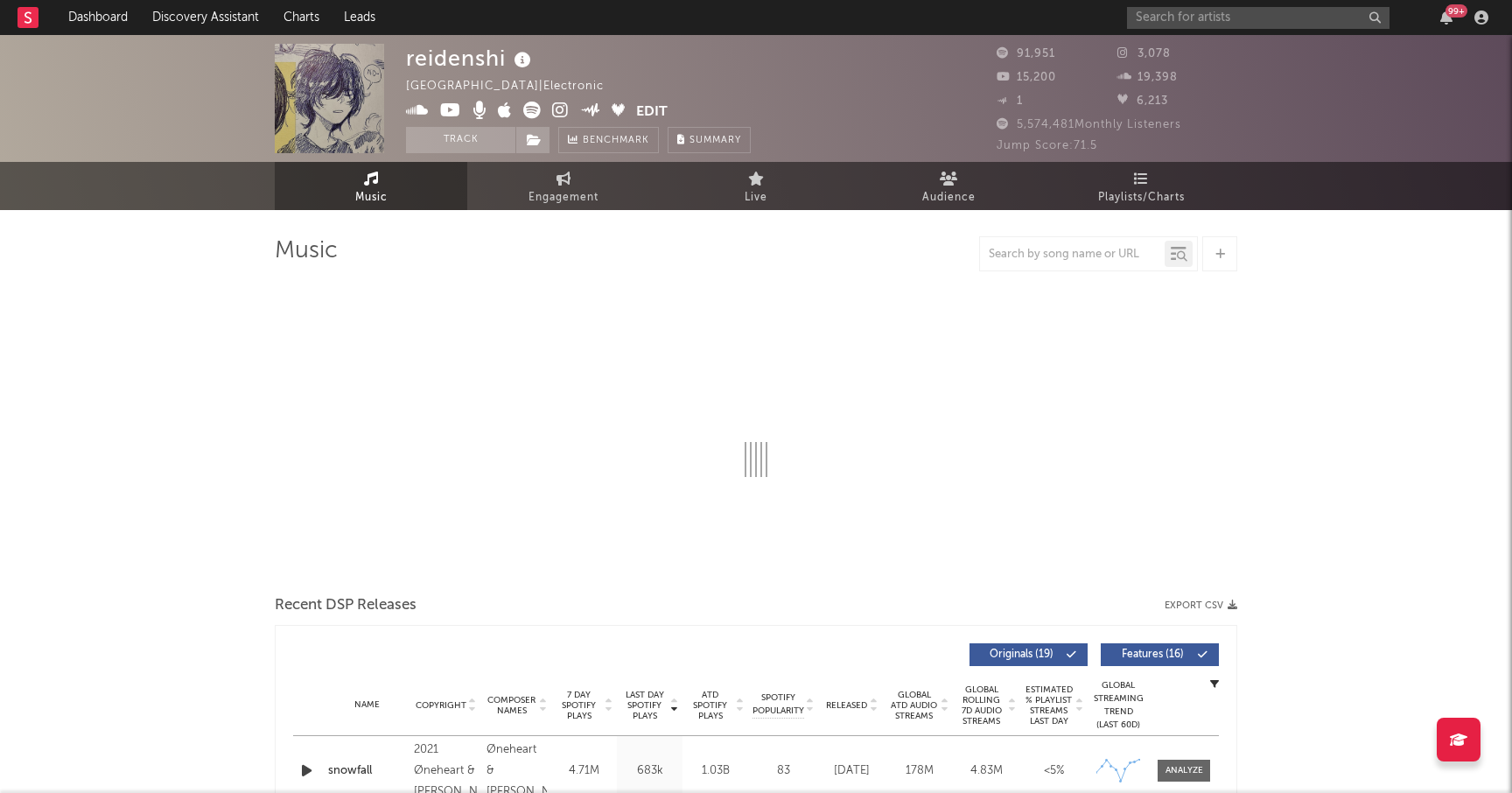
select select "6m"
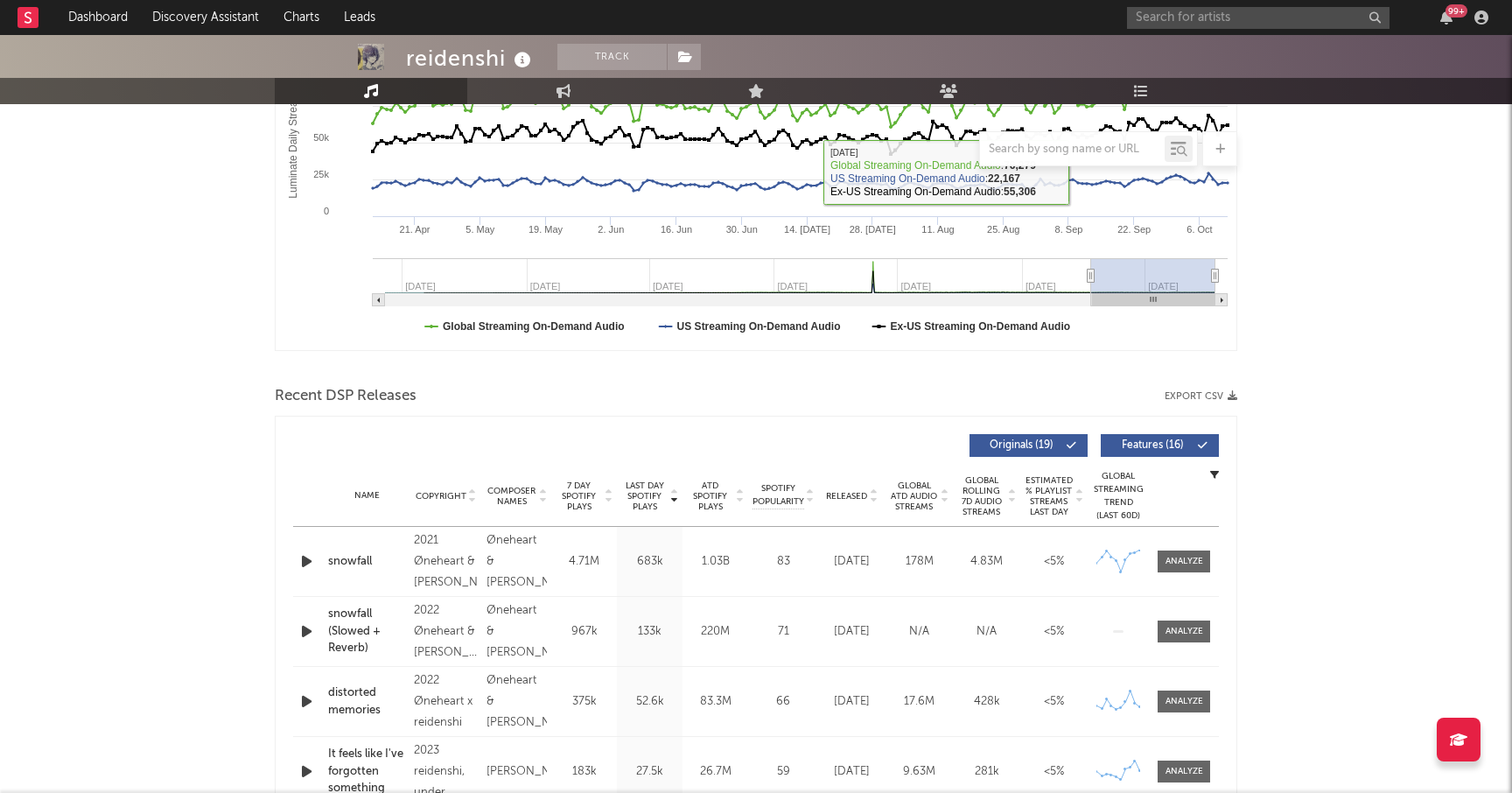
scroll to position [359, 0]
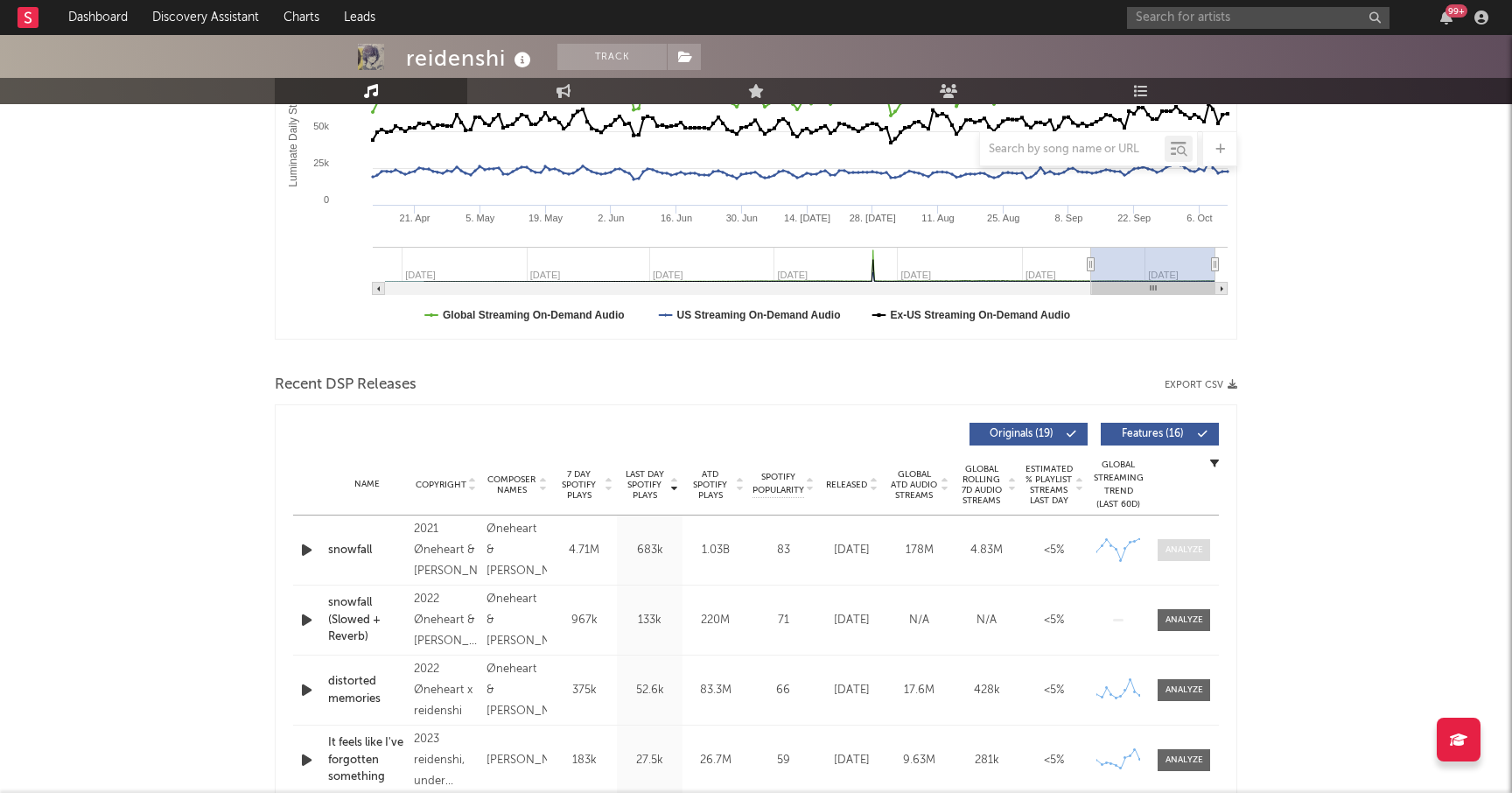
click at [1176, 550] on div at bounding box center [1184, 550] width 38 height 13
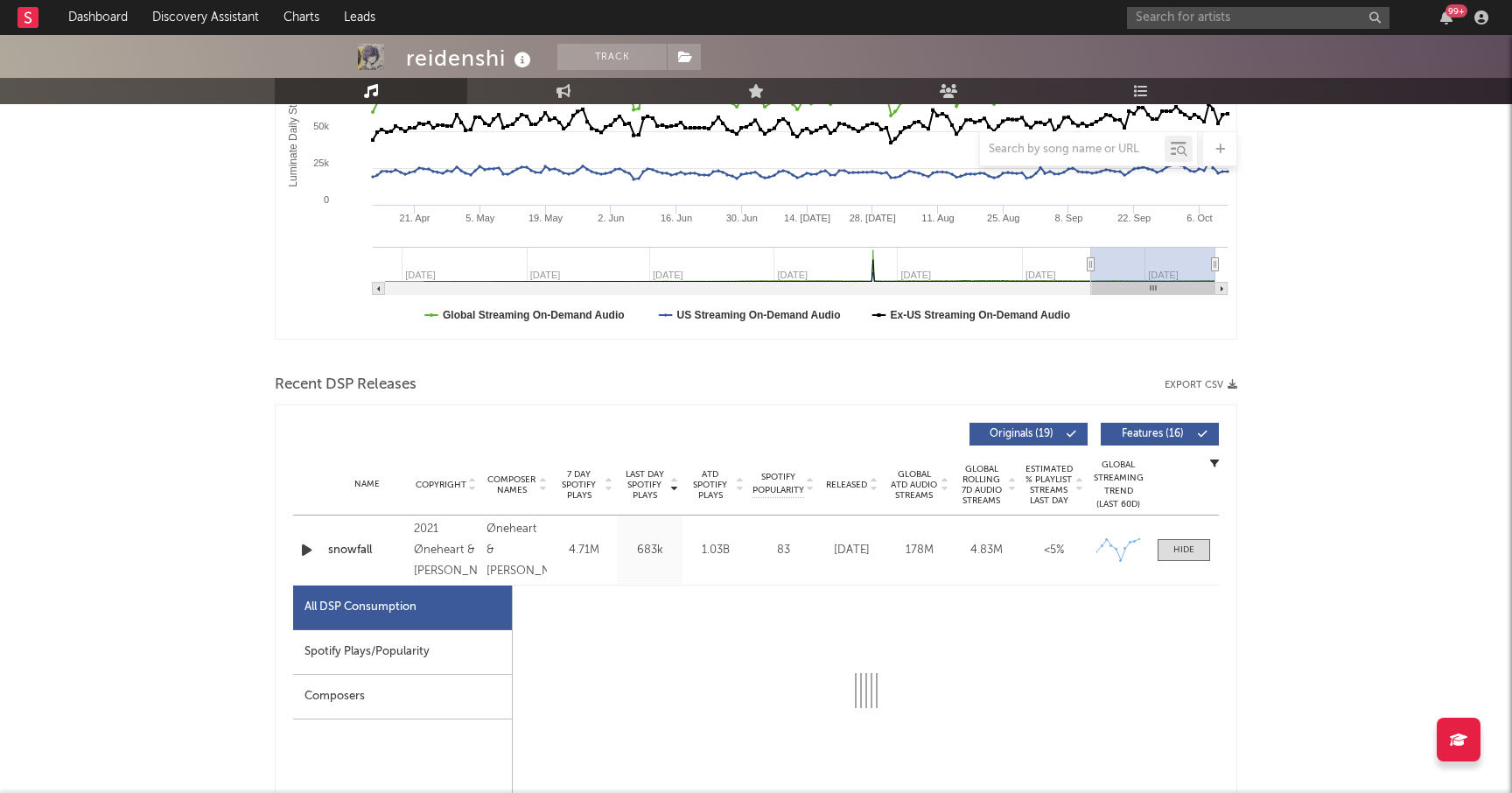
select select "6m"
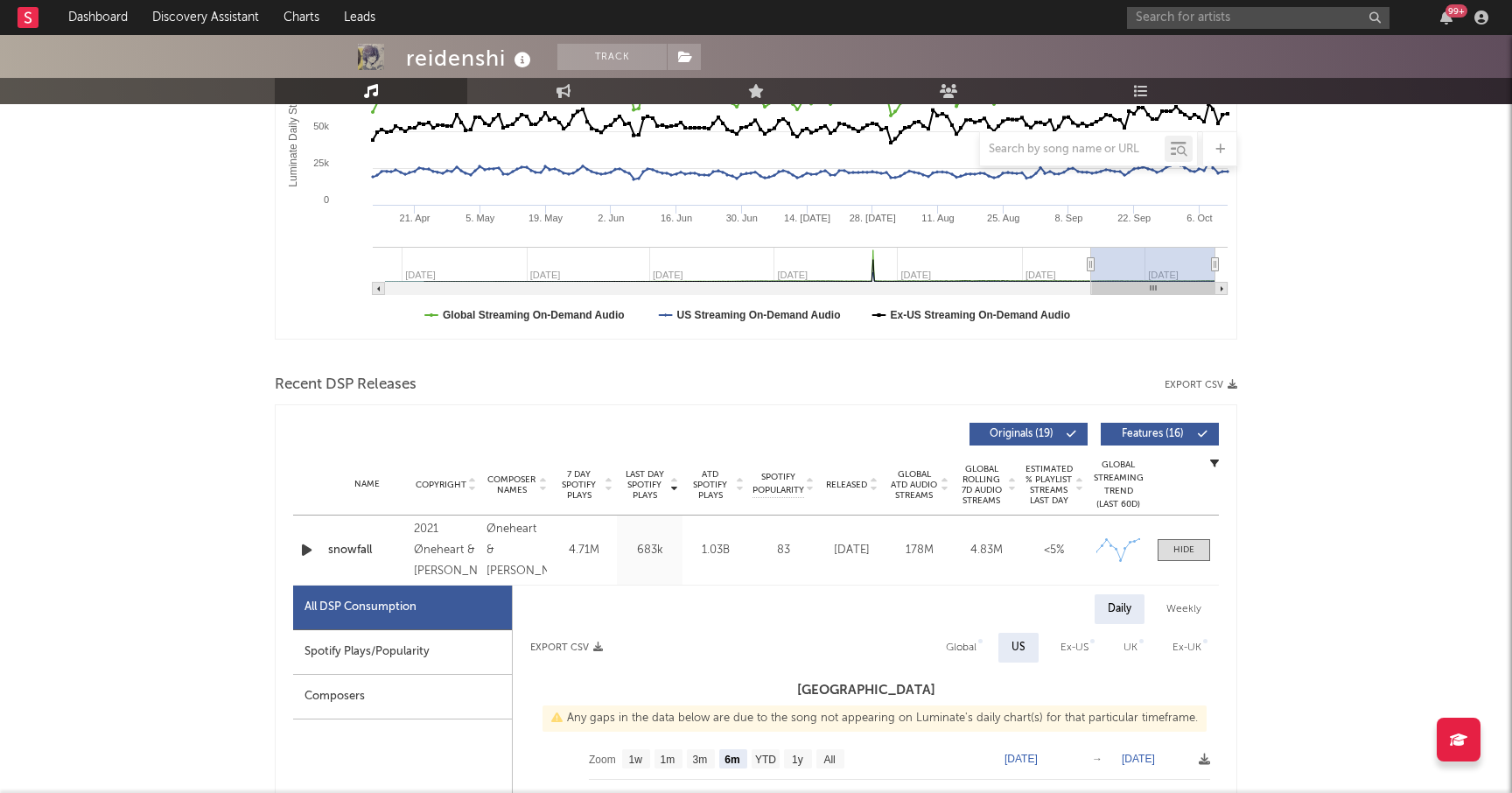
click at [406, 645] on div "Spotify Plays/Popularity" at bounding box center [402, 653] width 218 height 45
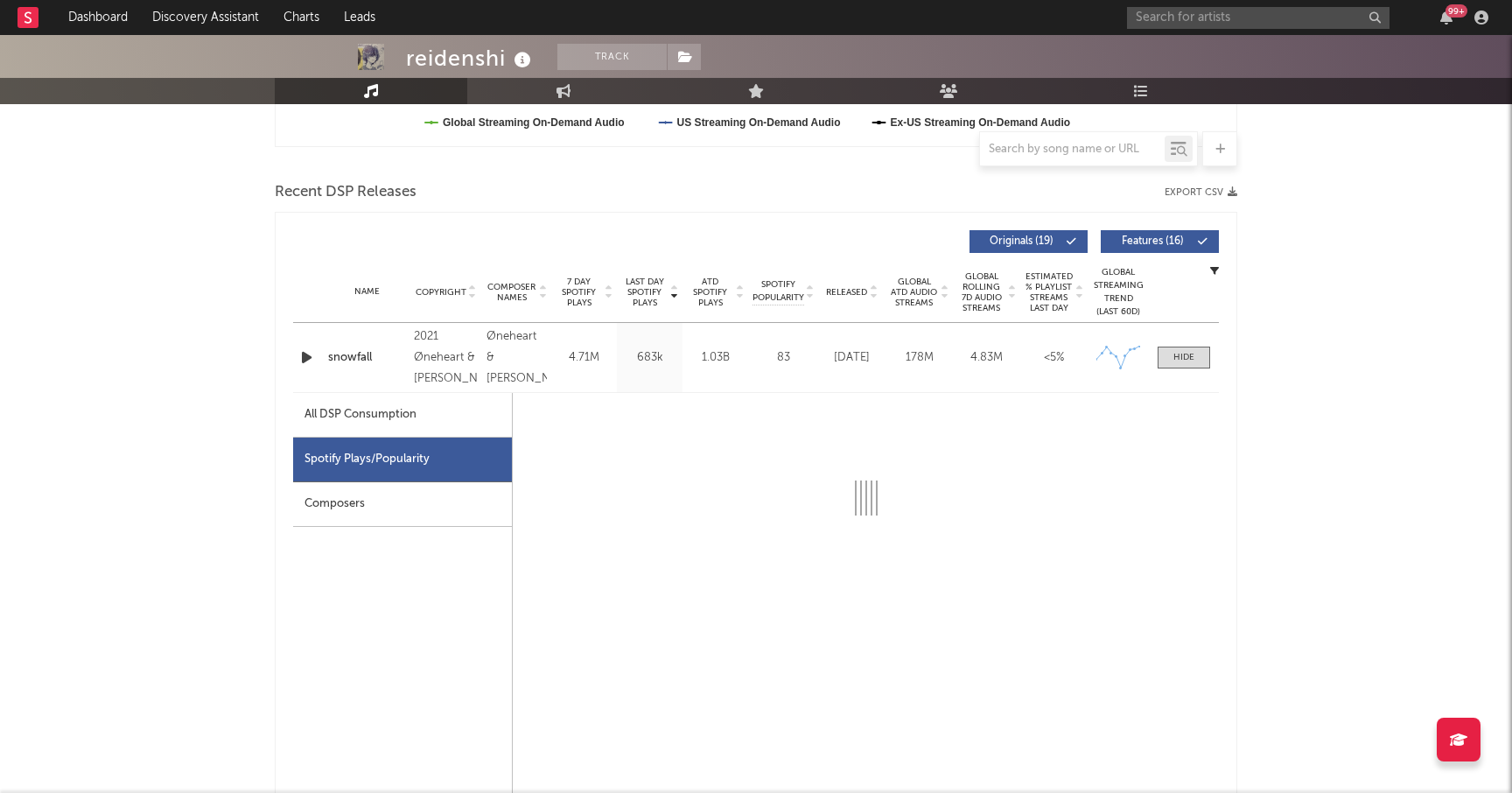
scroll to position [642, 0]
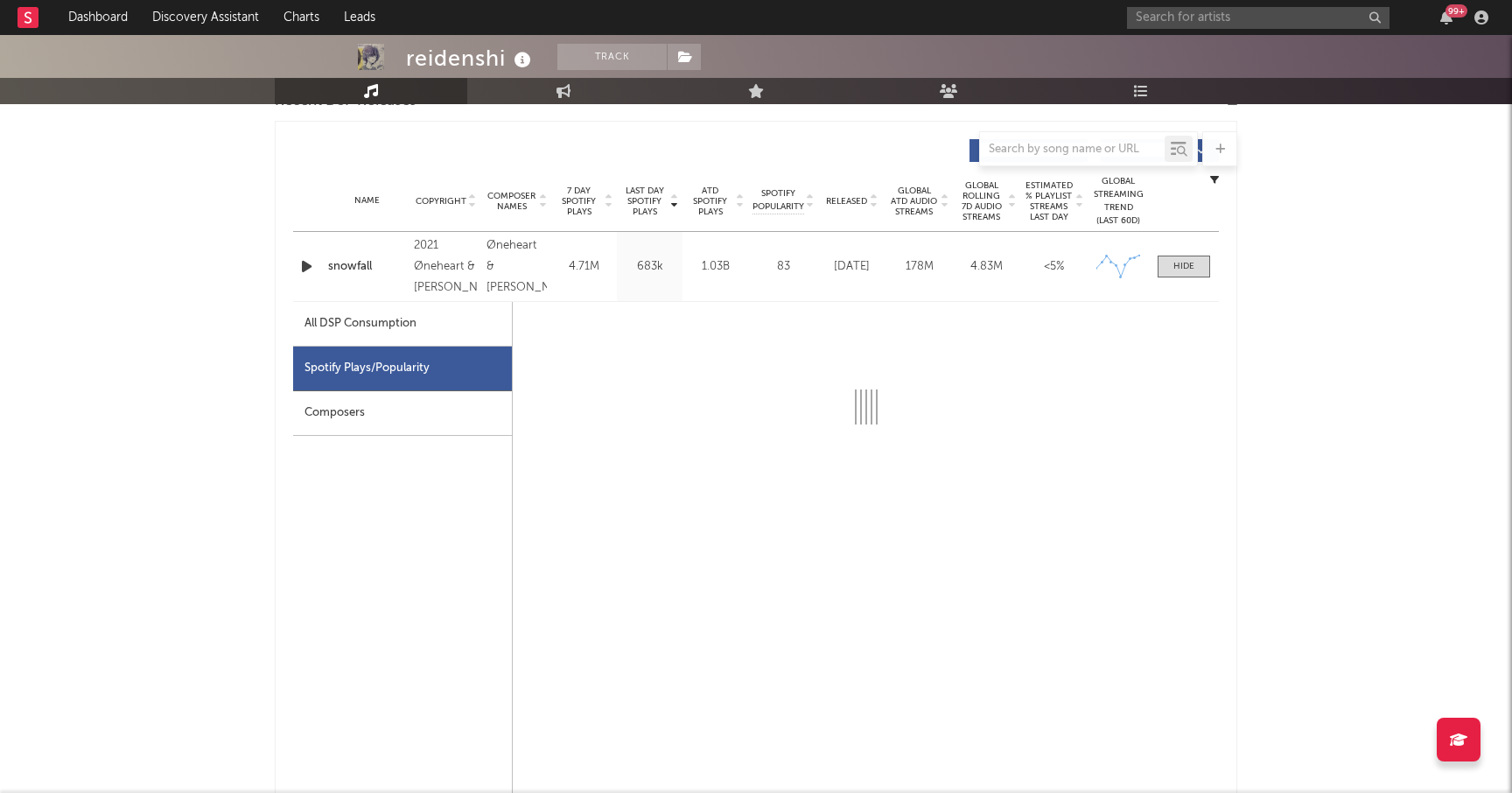
select select "6m"
select select "1w"
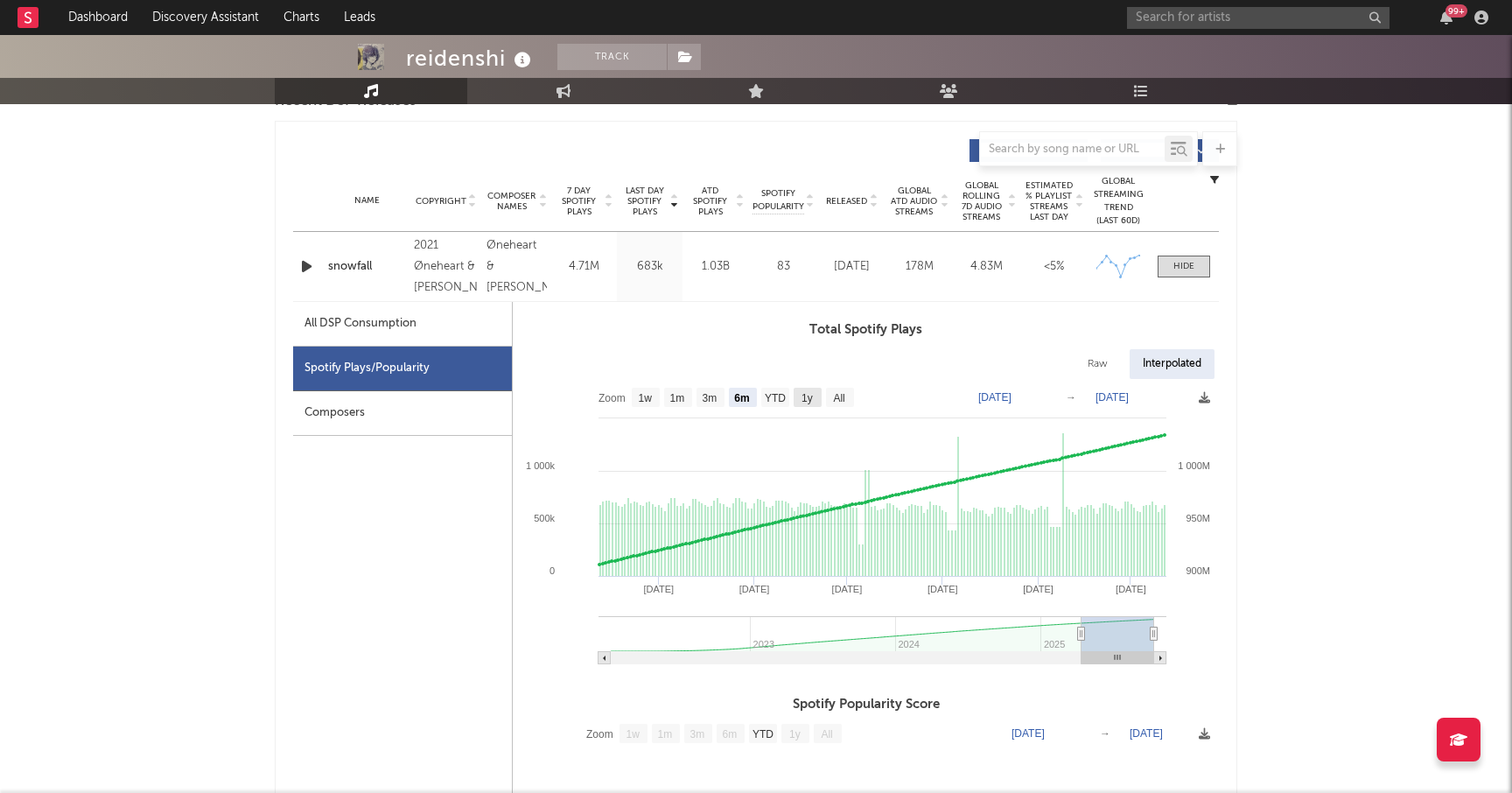
click at [812, 395] on text "1y" at bounding box center [807, 397] width 11 height 12
select select "1y"
type input "[DATE]"
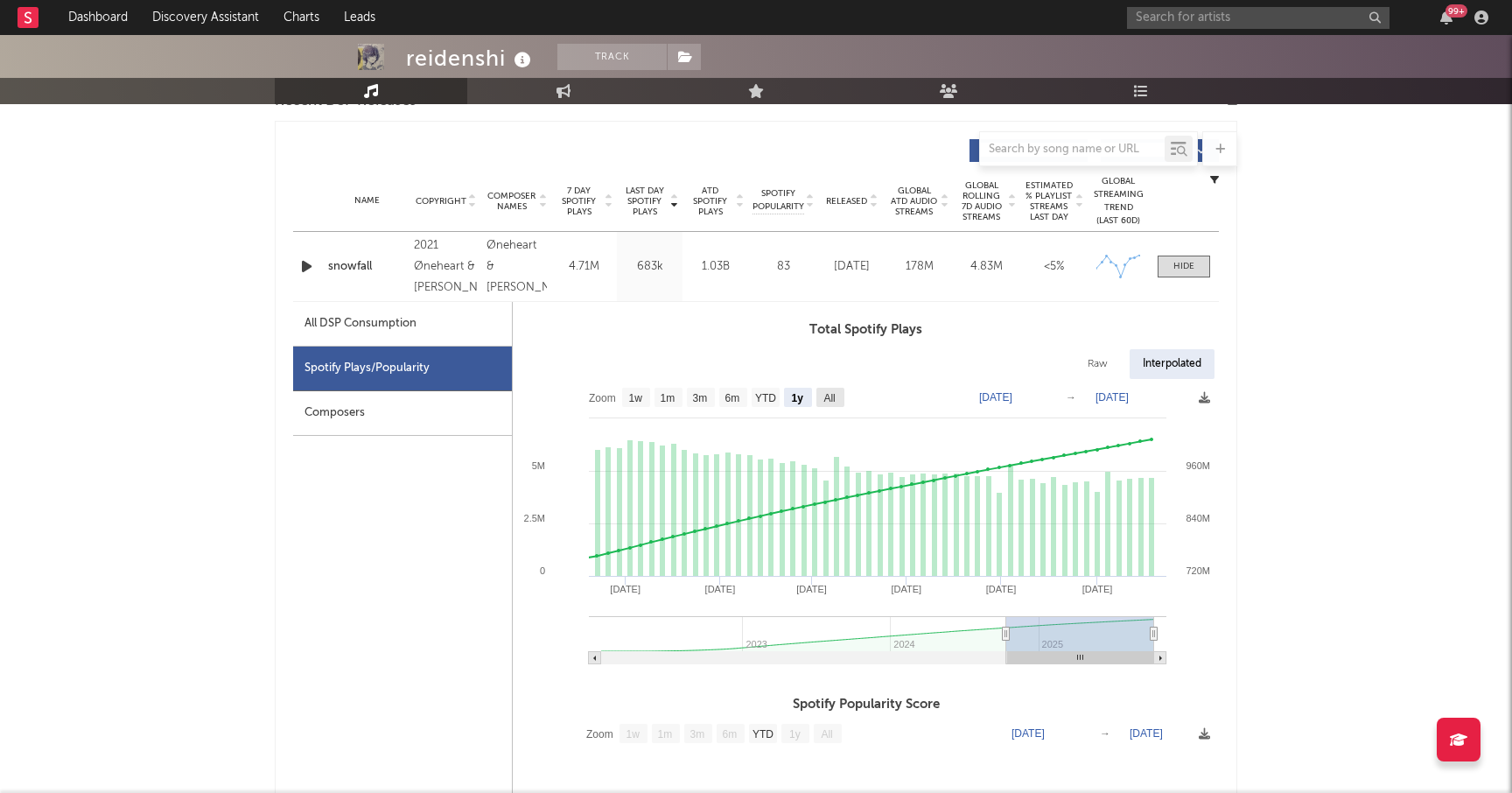
click at [834, 396] on text "All" at bounding box center [828, 397] width 11 height 12
select select "All"
type input "[DATE]"
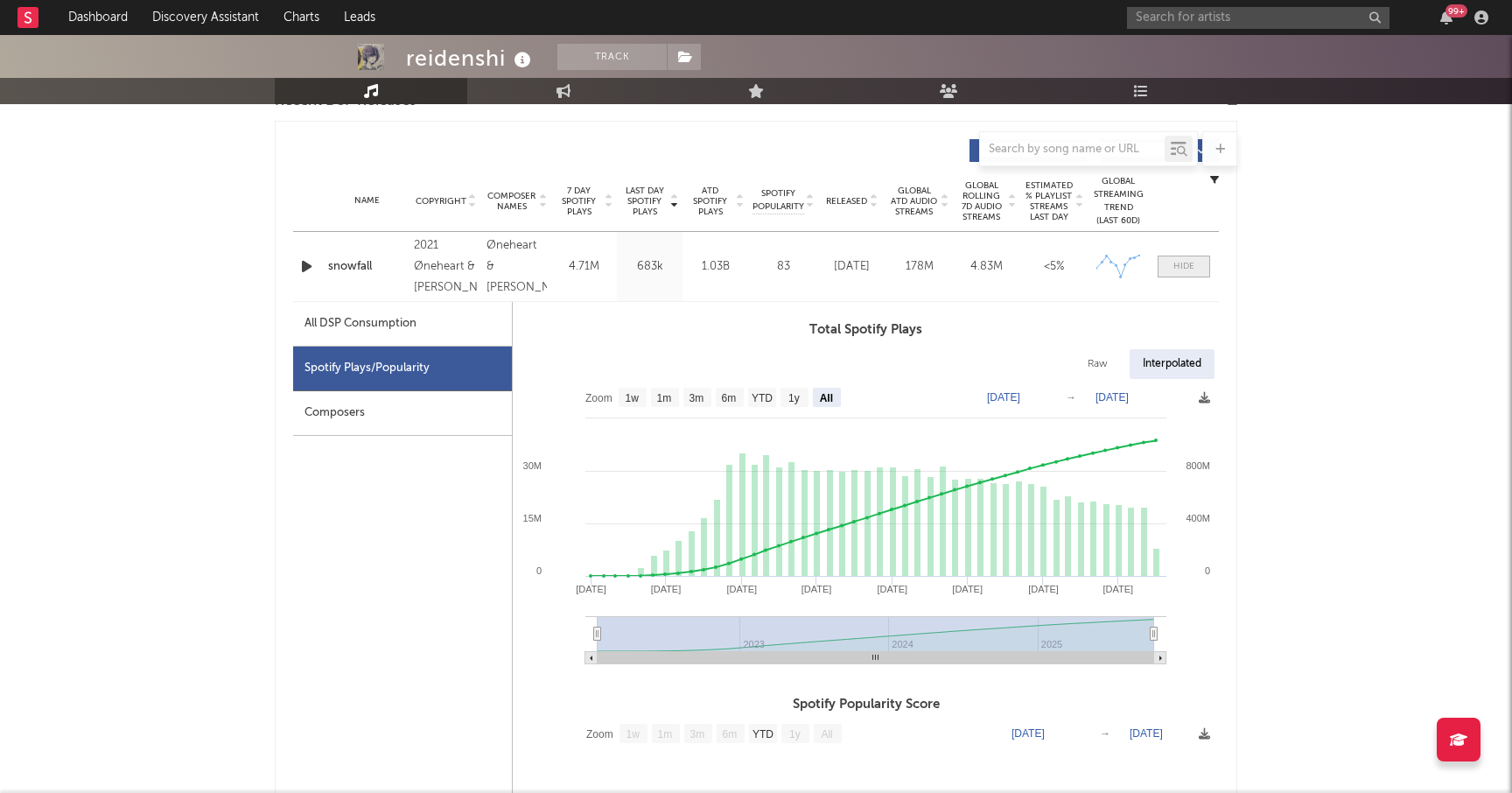
click at [1185, 271] on div at bounding box center [1184, 266] width 21 height 13
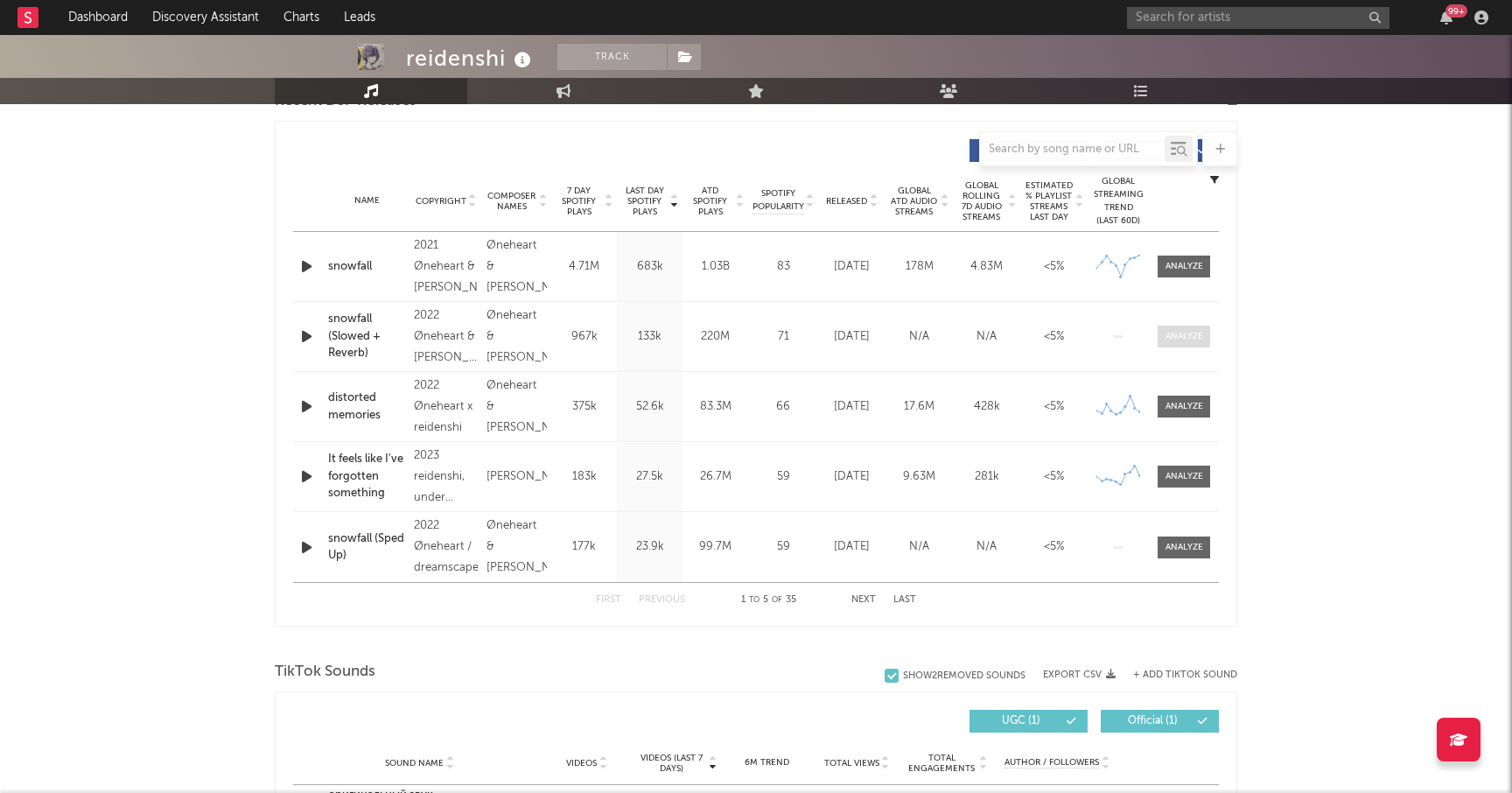
click at [1178, 331] on div at bounding box center [1184, 337] width 38 height 13
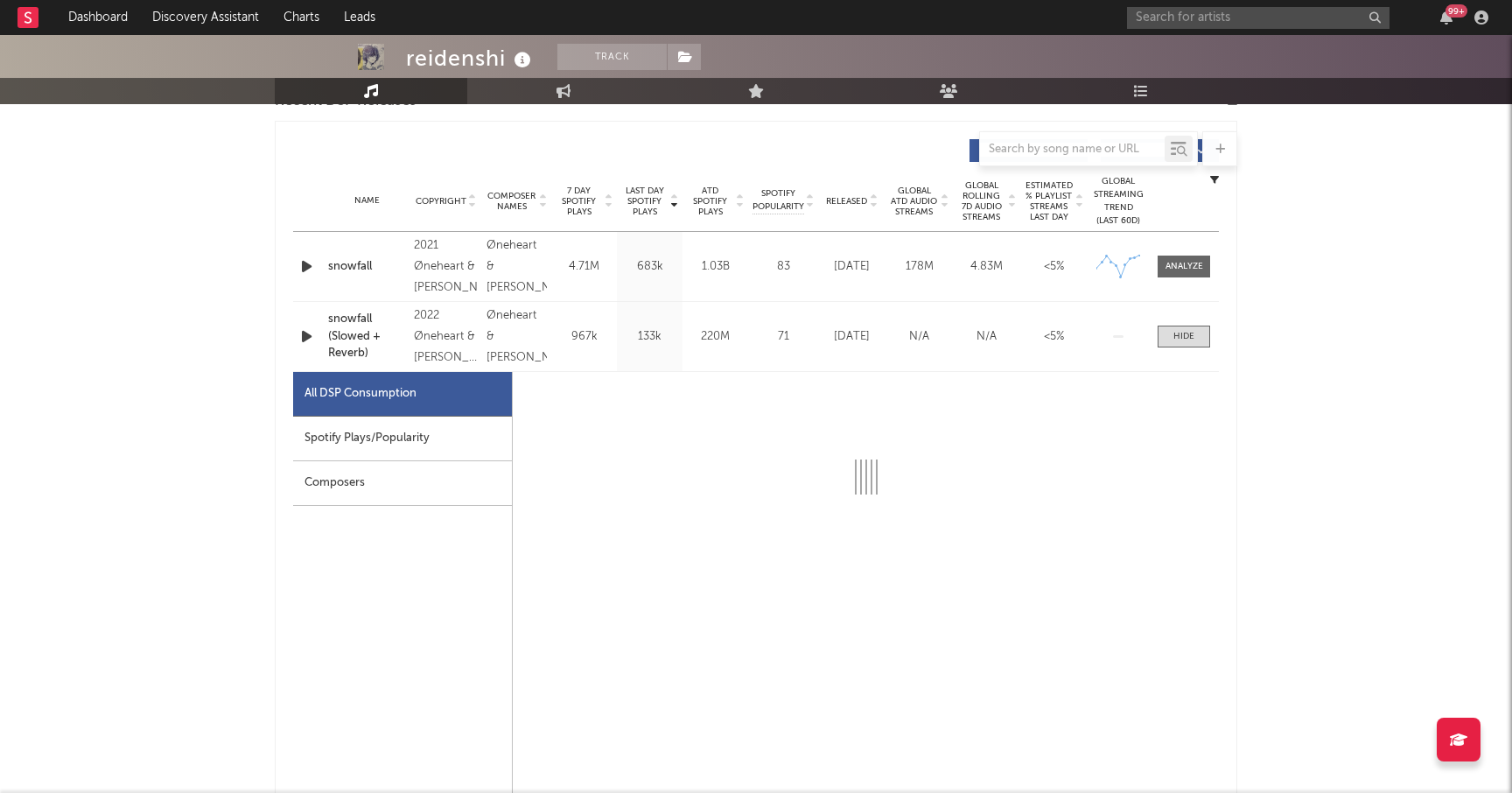
select select "6m"
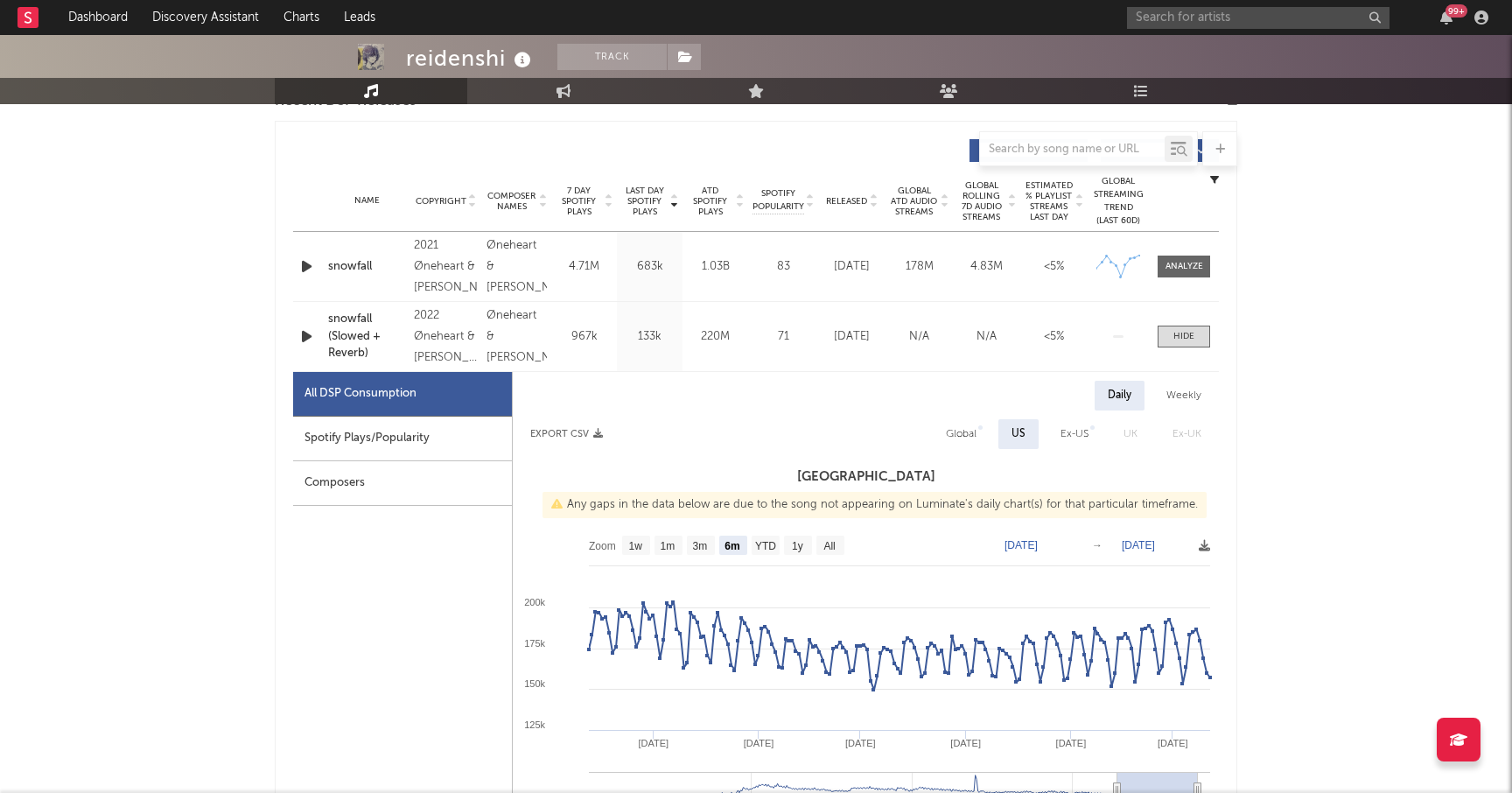
click at [395, 434] on div "Spotify Plays/Popularity" at bounding box center [402, 439] width 218 height 45
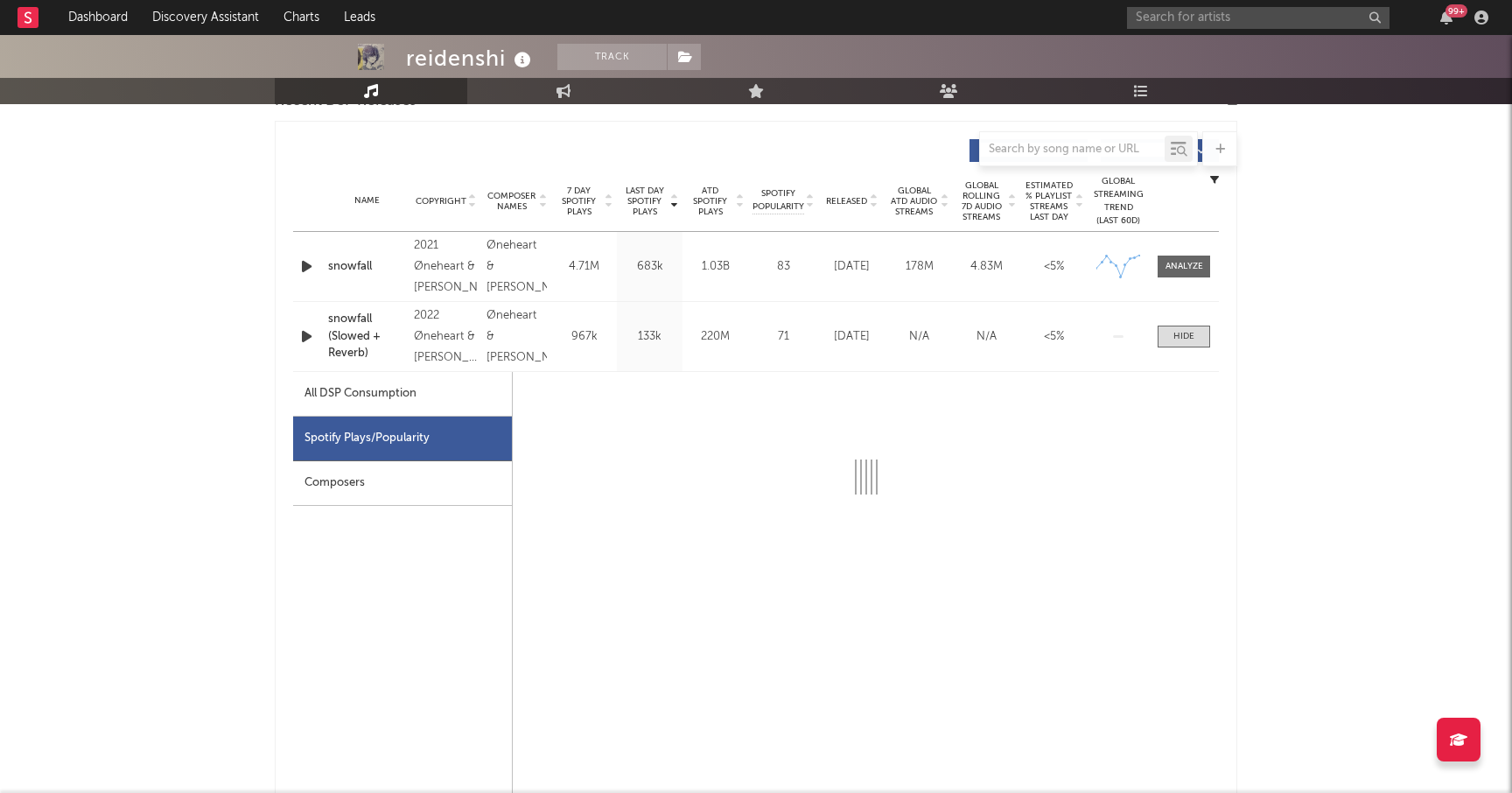
select select "6m"
select select "1w"
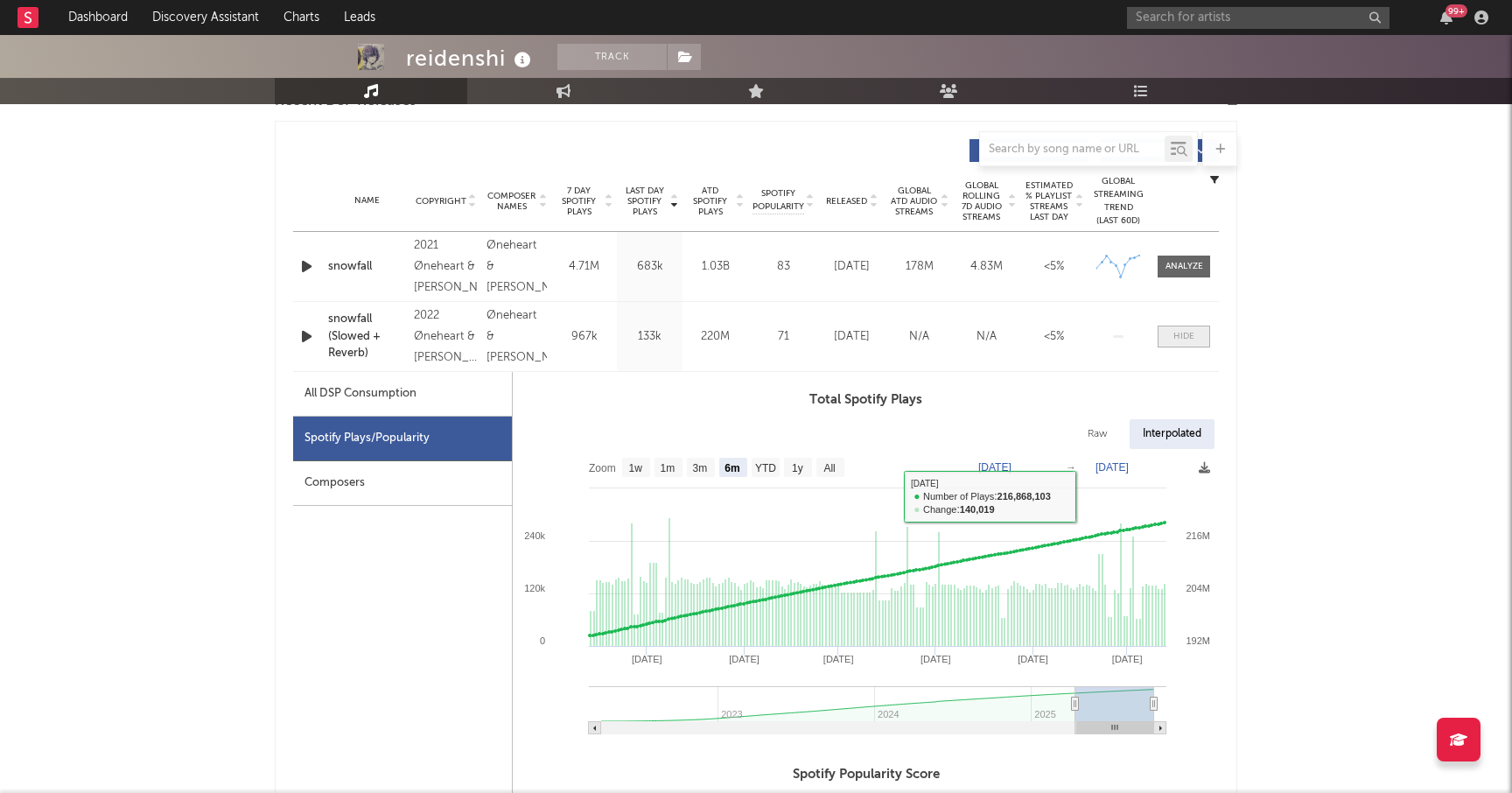
click at [1192, 339] on div at bounding box center [1184, 337] width 21 height 13
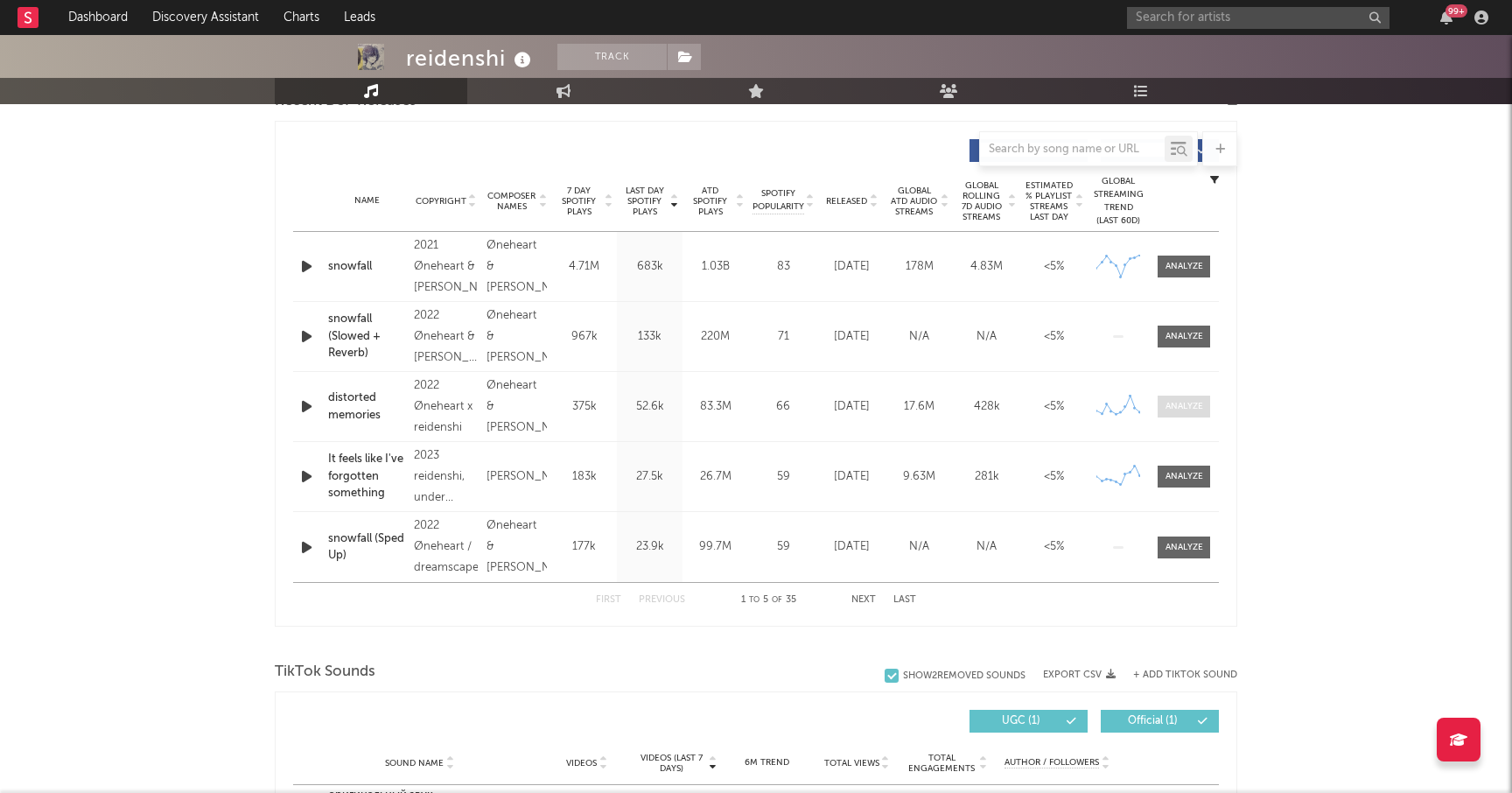
click at [1179, 406] on div at bounding box center [1184, 407] width 38 height 13
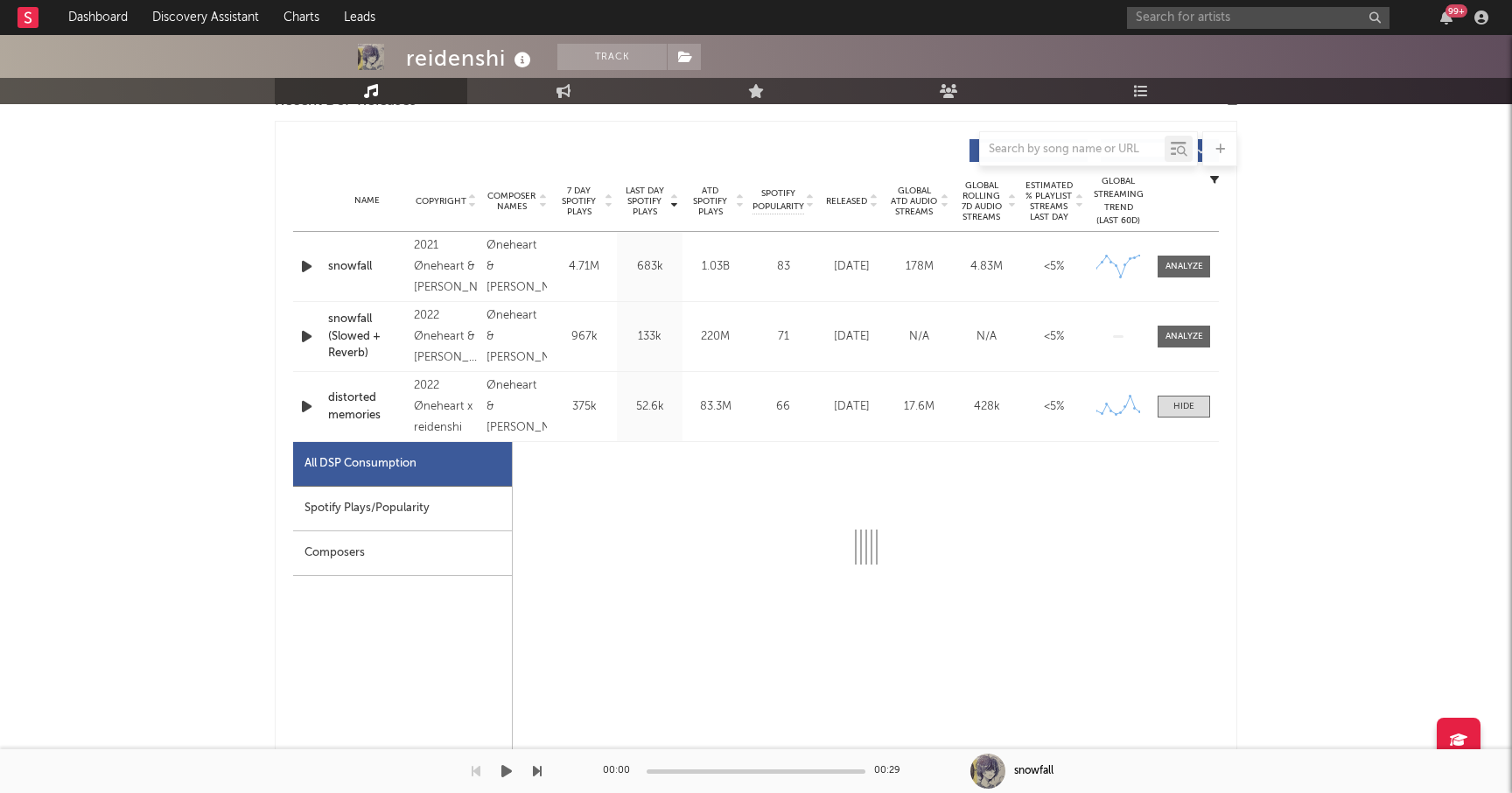
select select "6m"
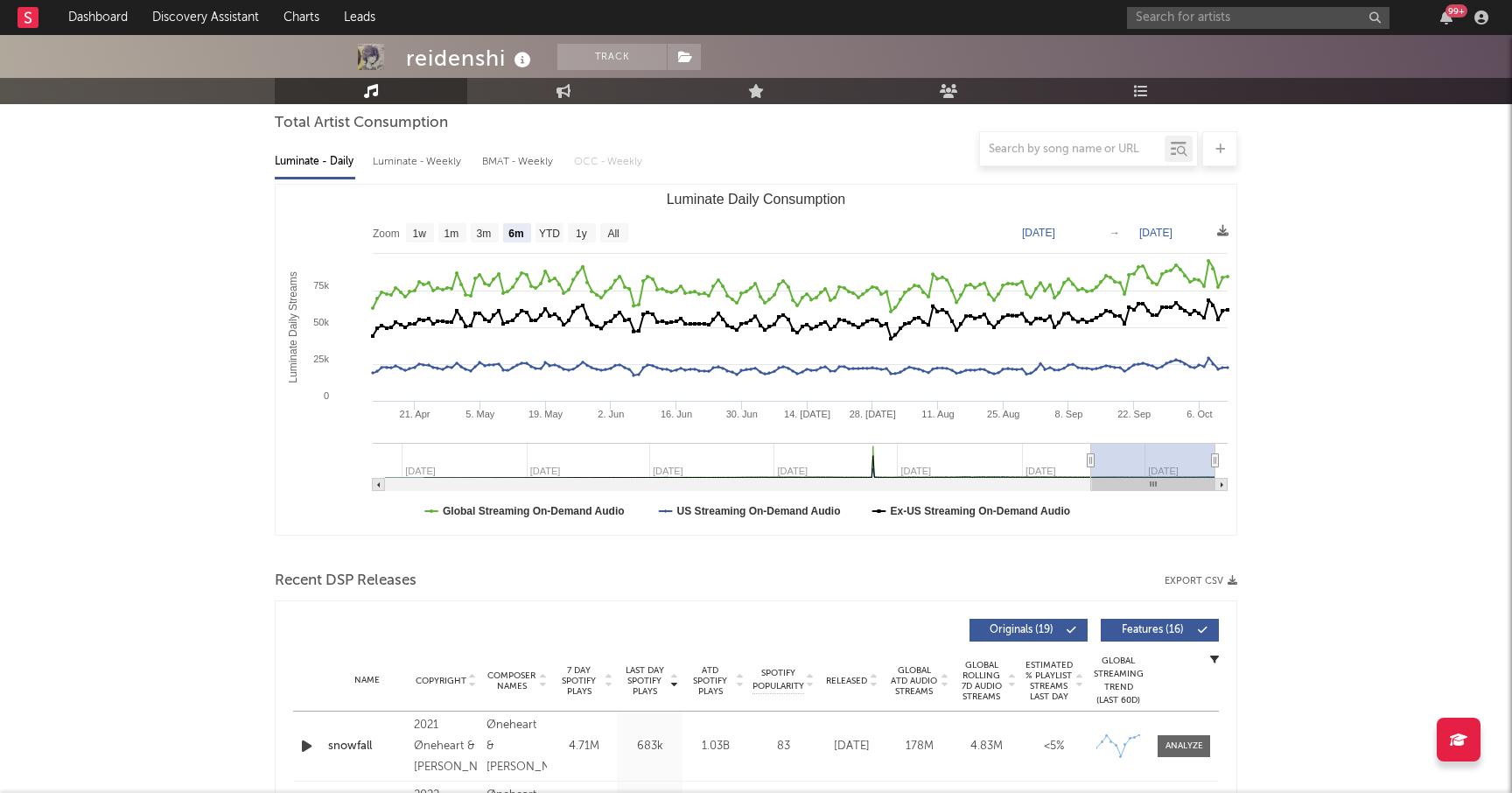
scroll to position [0, 0]
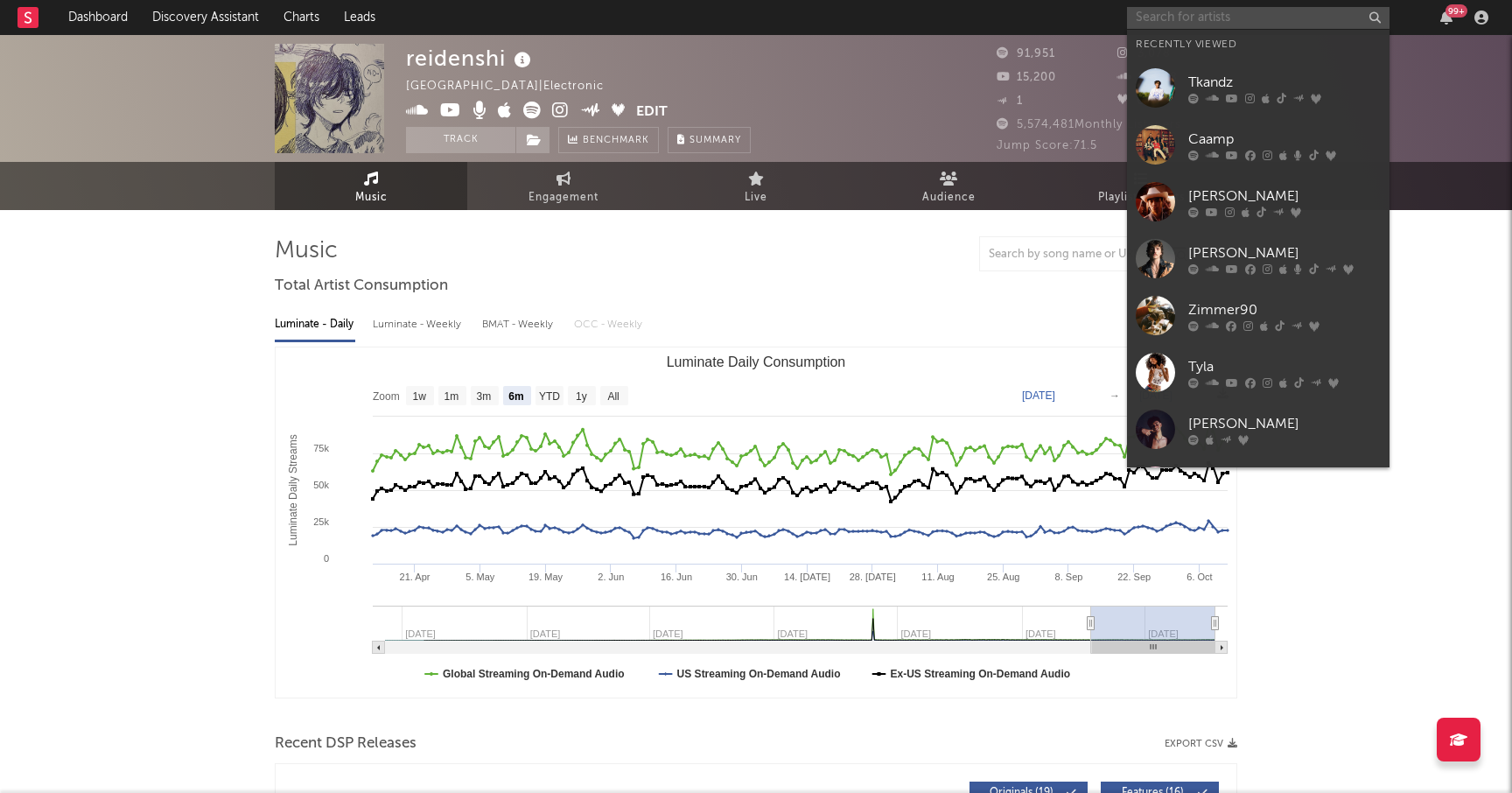
click at [1223, 15] on input "text" at bounding box center [1258, 18] width 262 height 22
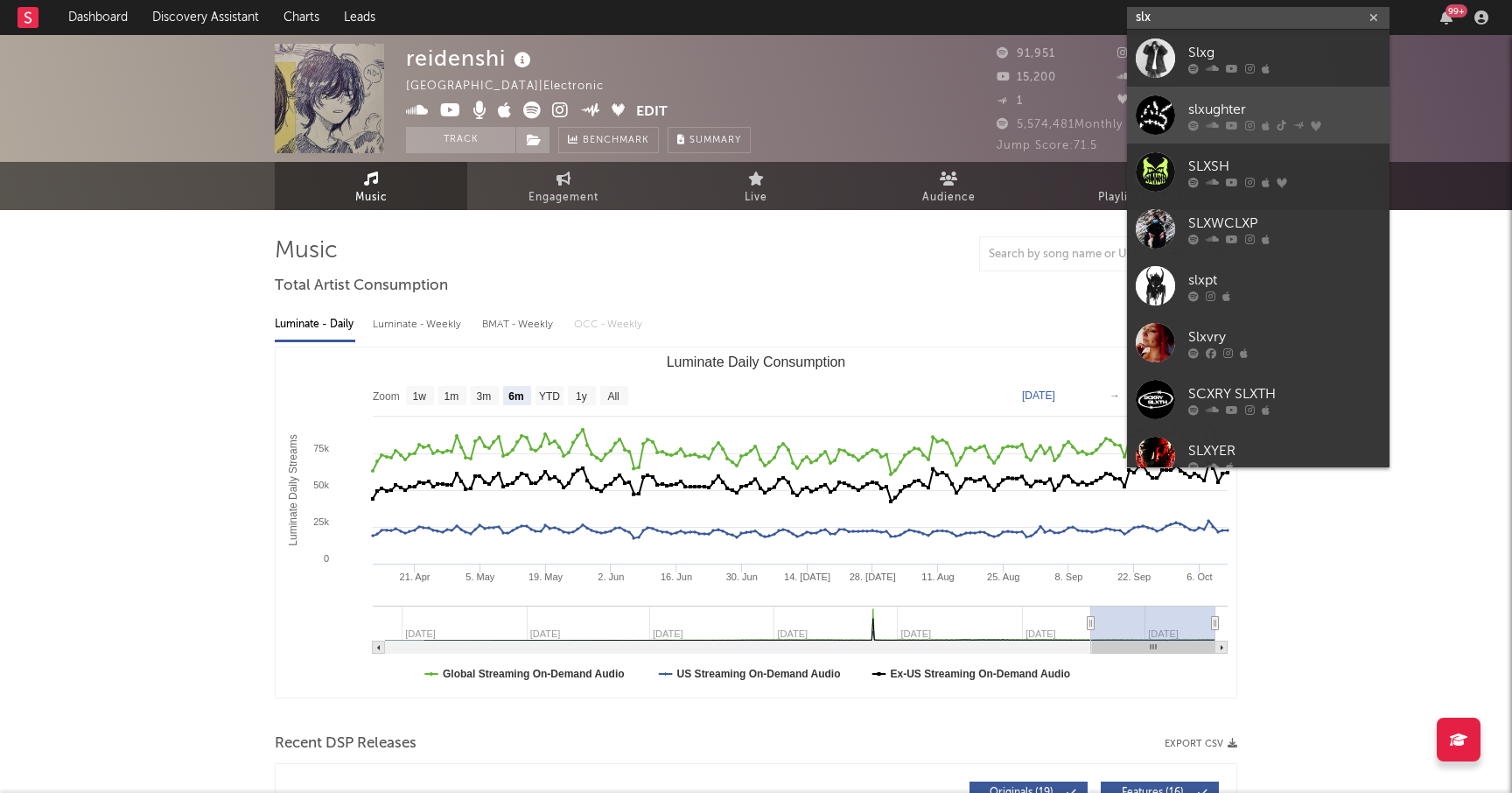
type input "slx"
click at [1159, 105] on div at bounding box center [1155, 115] width 39 height 39
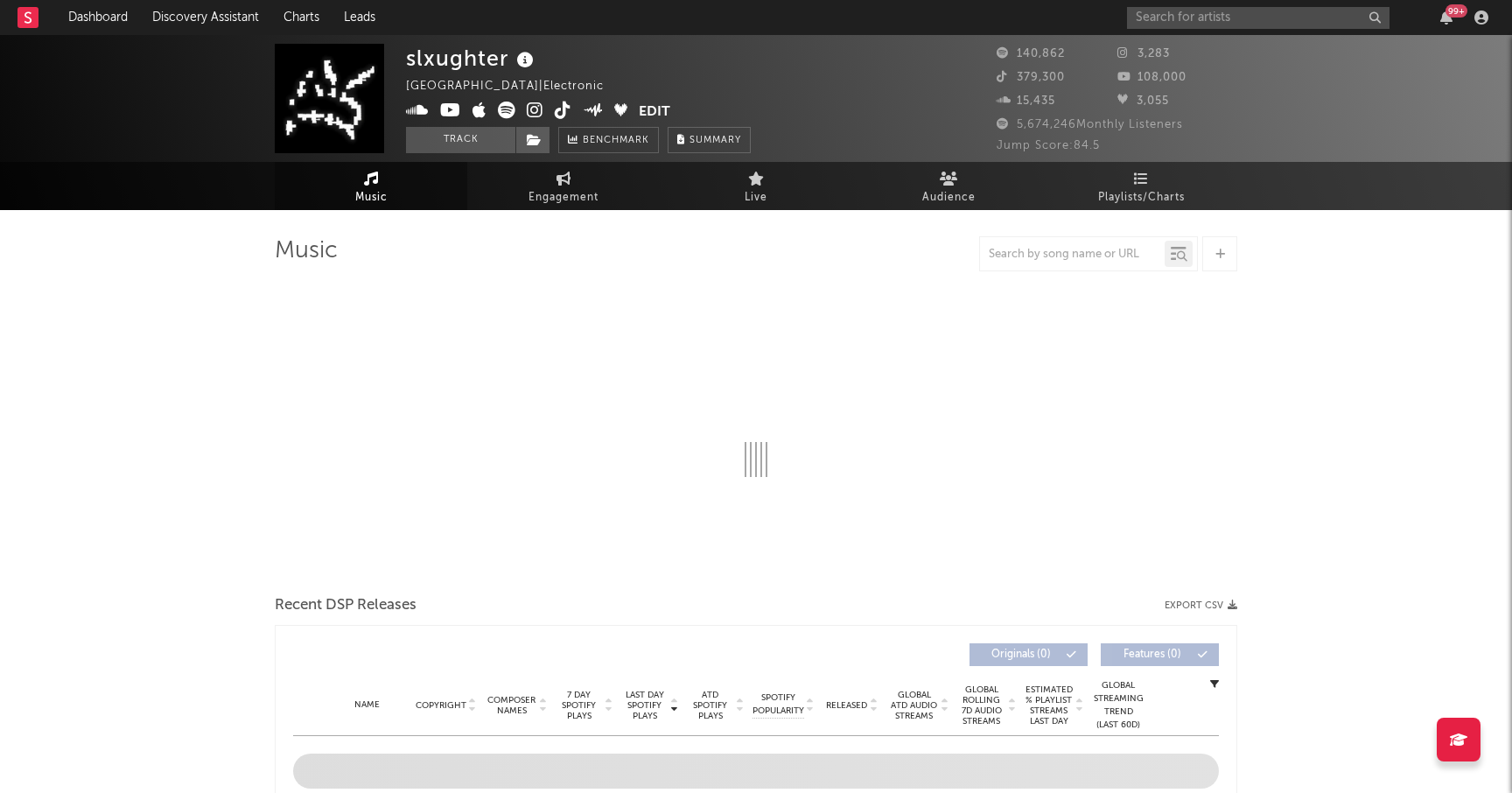
select select "6m"
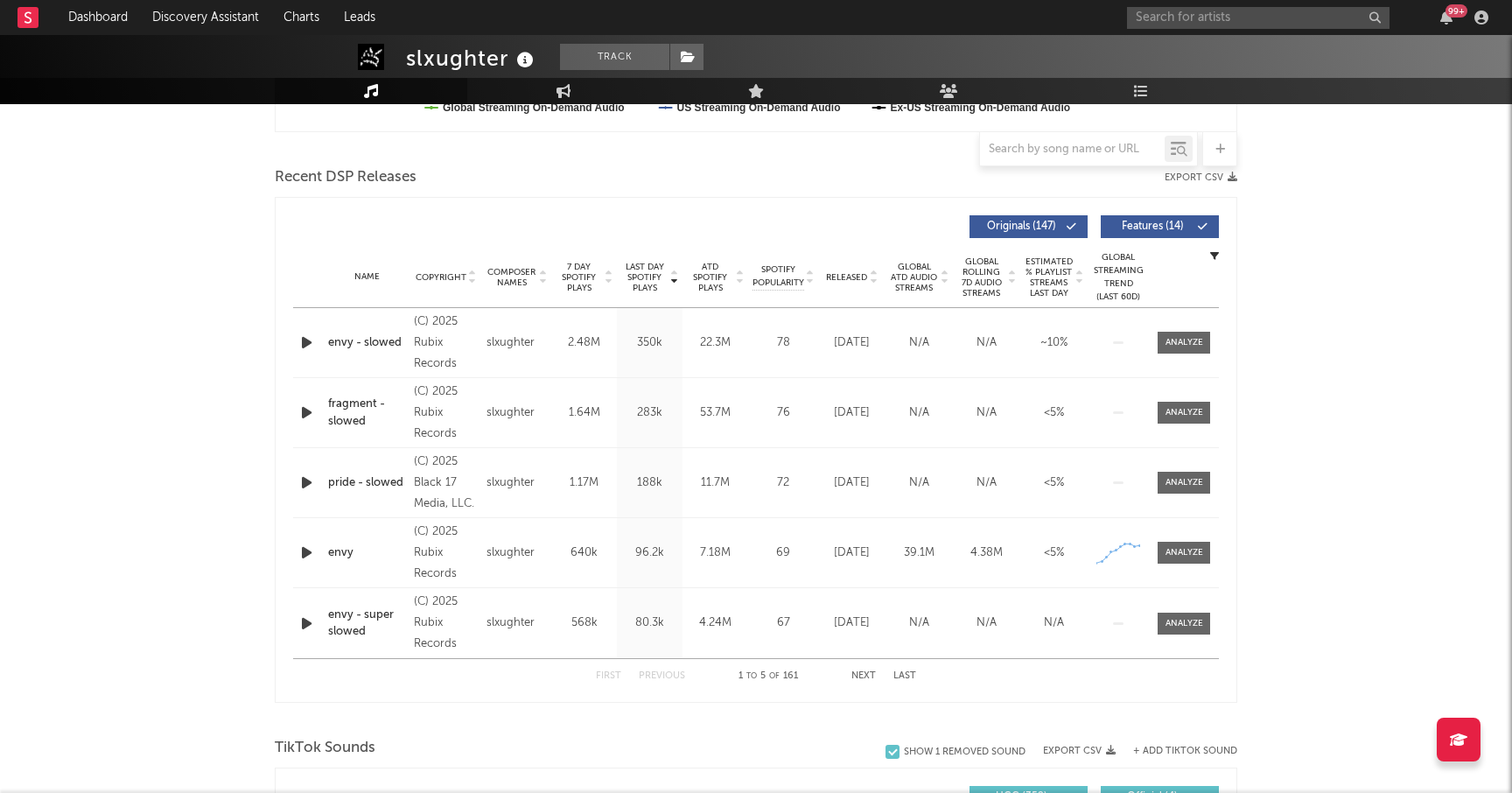
scroll to position [568, 0]
click at [1170, 553] on div at bounding box center [1184, 551] width 38 height 13
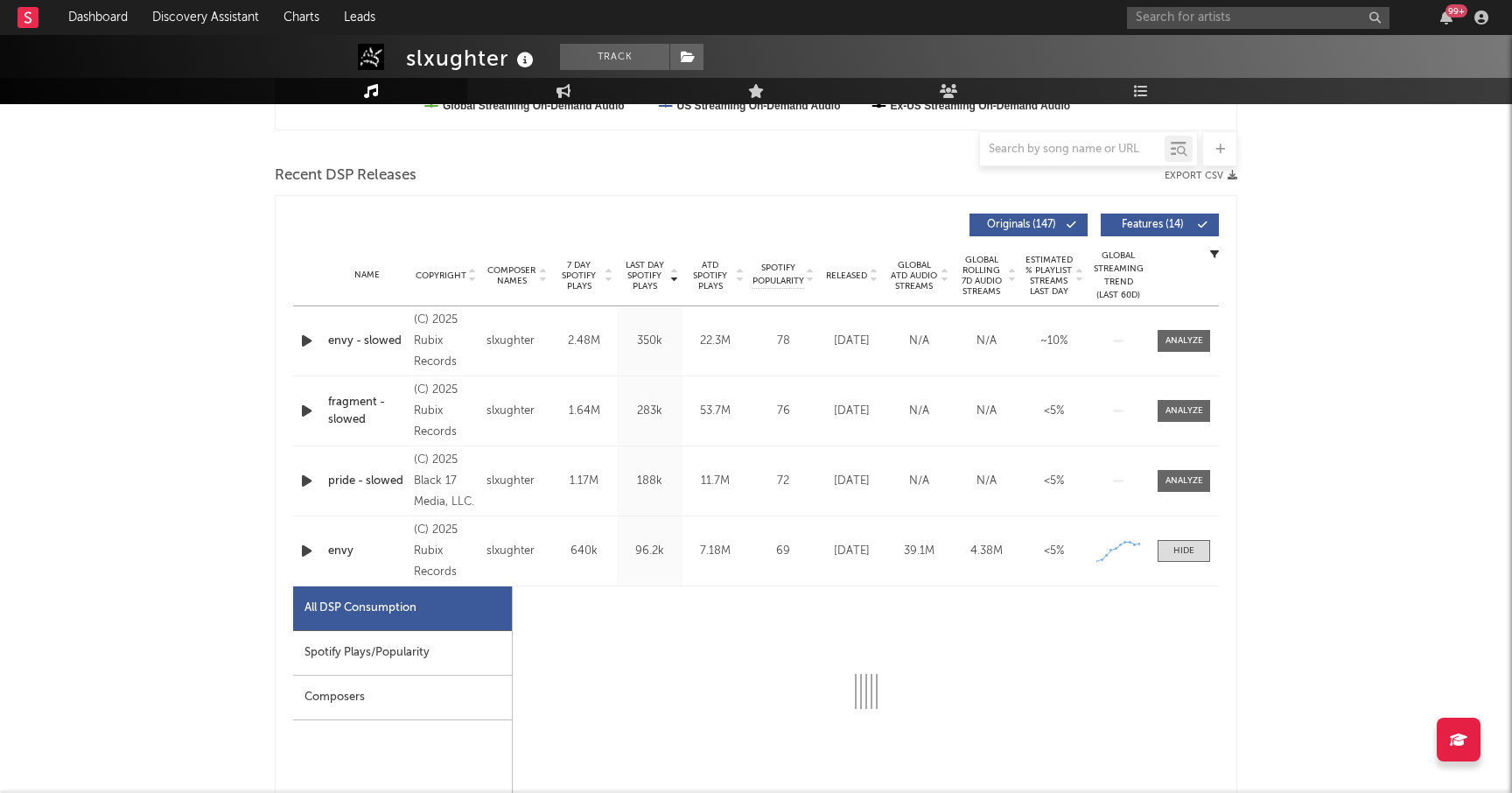
select select "1w"
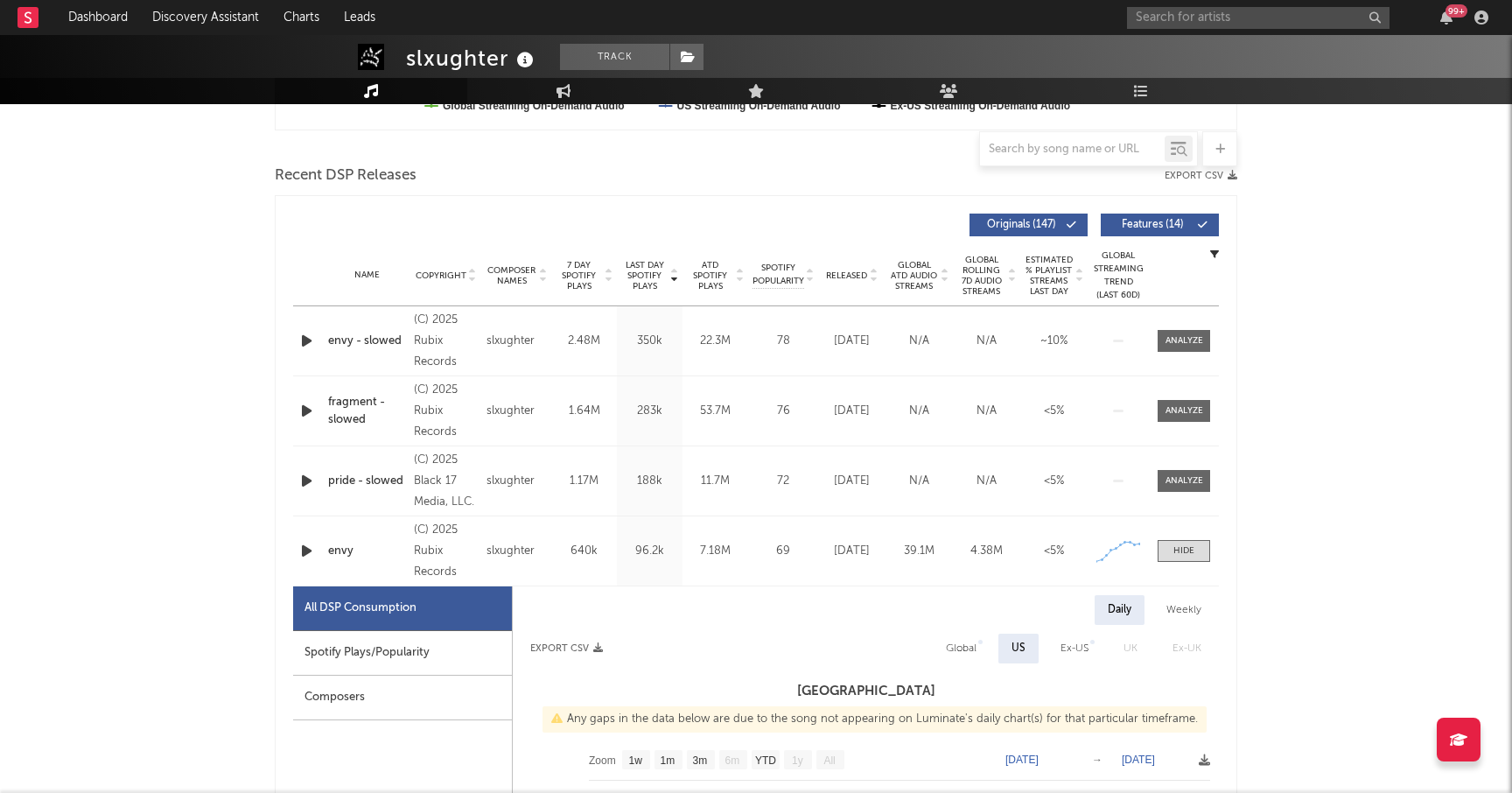
click at [413, 655] on div "Spotify Plays/Popularity" at bounding box center [402, 653] width 218 height 45
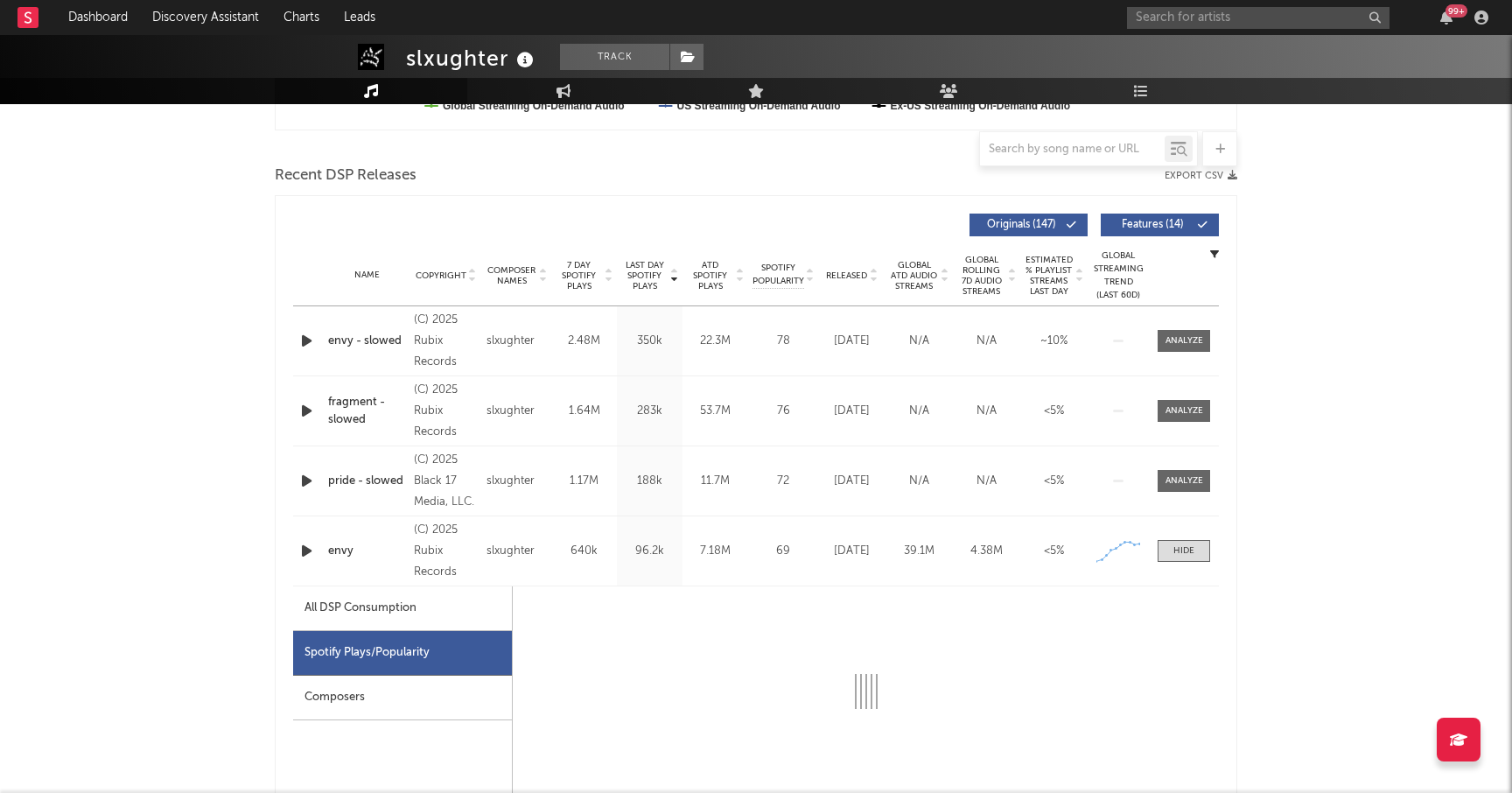
select select "1w"
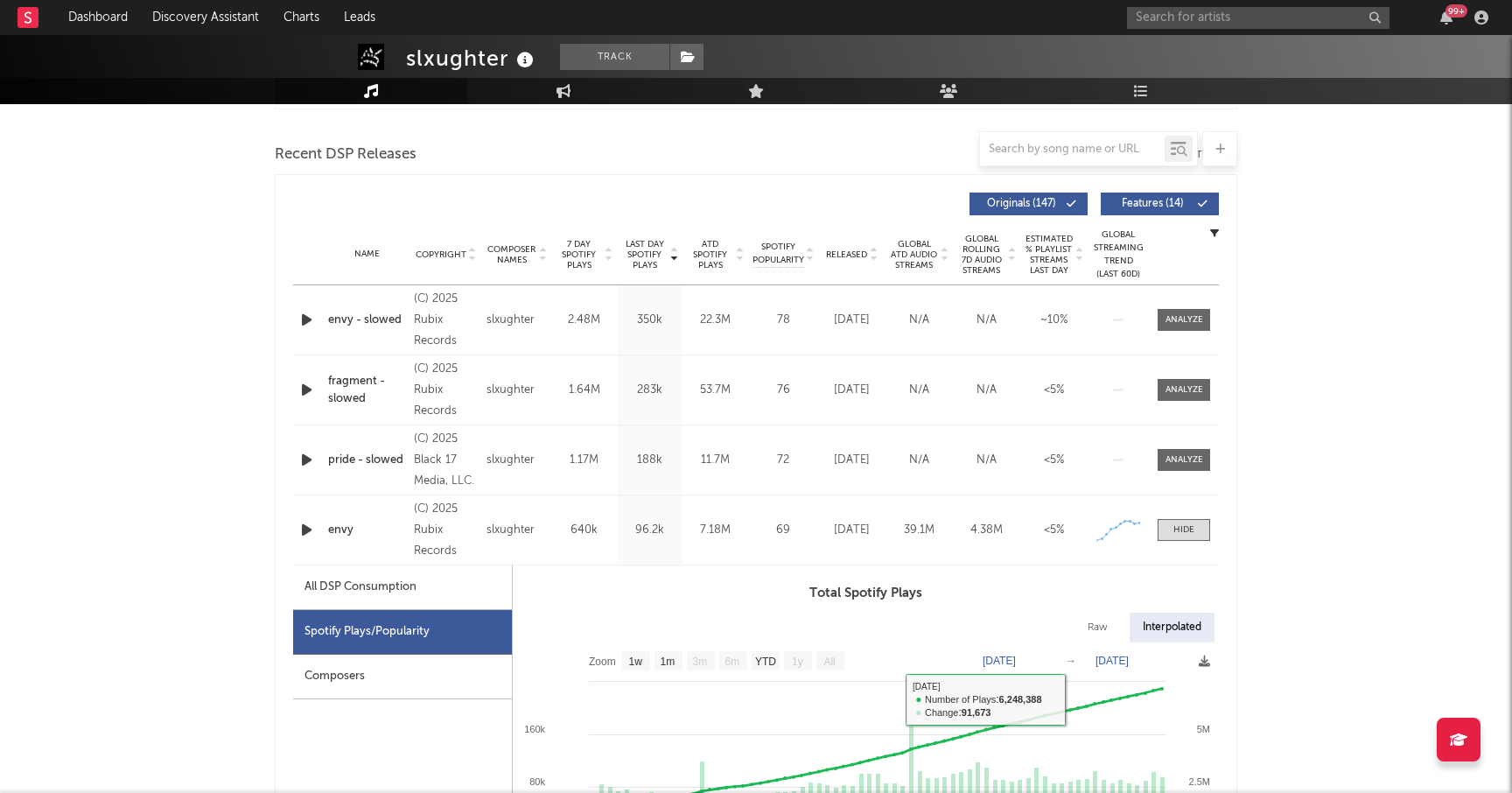
scroll to position [577, 0]
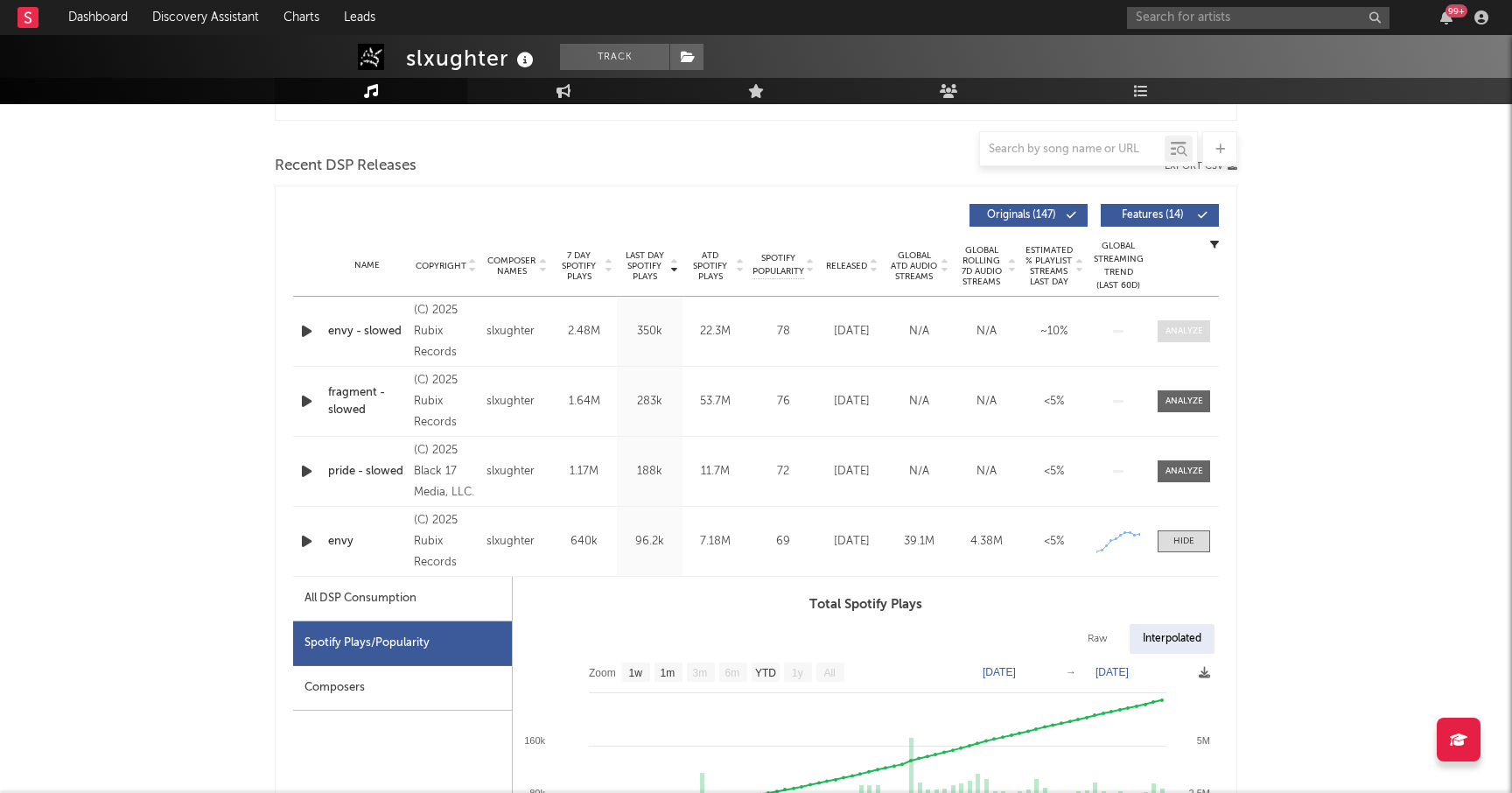
click at [1181, 329] on div at bounding box center [1184, 331] width 38 height 13
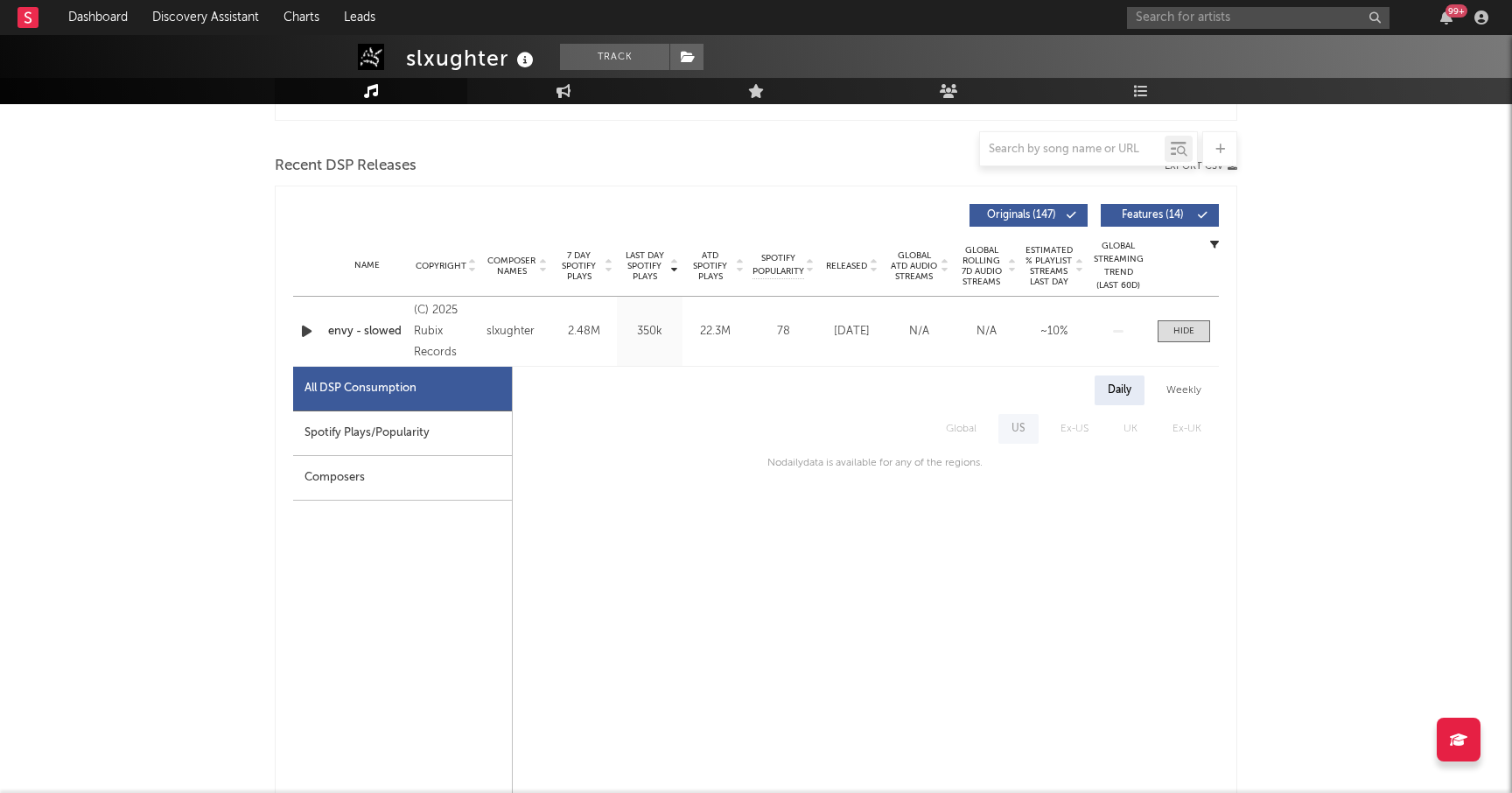
click at [372, 431] on div "Spotify Plays/Popularity" at bounding box center [402, 433] width 218 height 45
select select "1w"
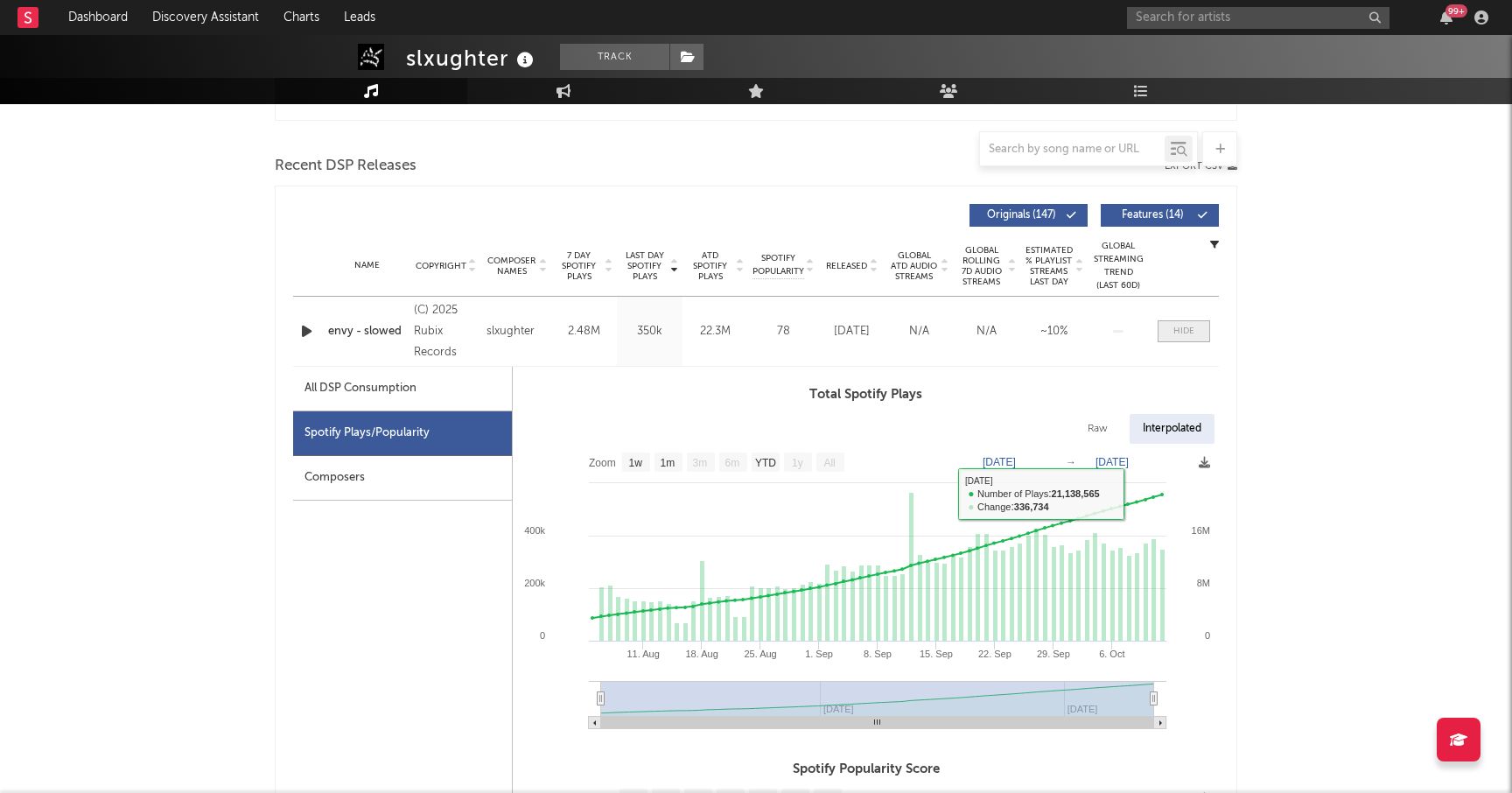
click at [1190, 326] on div at bounding box center [1184, 331] width 21 height 13
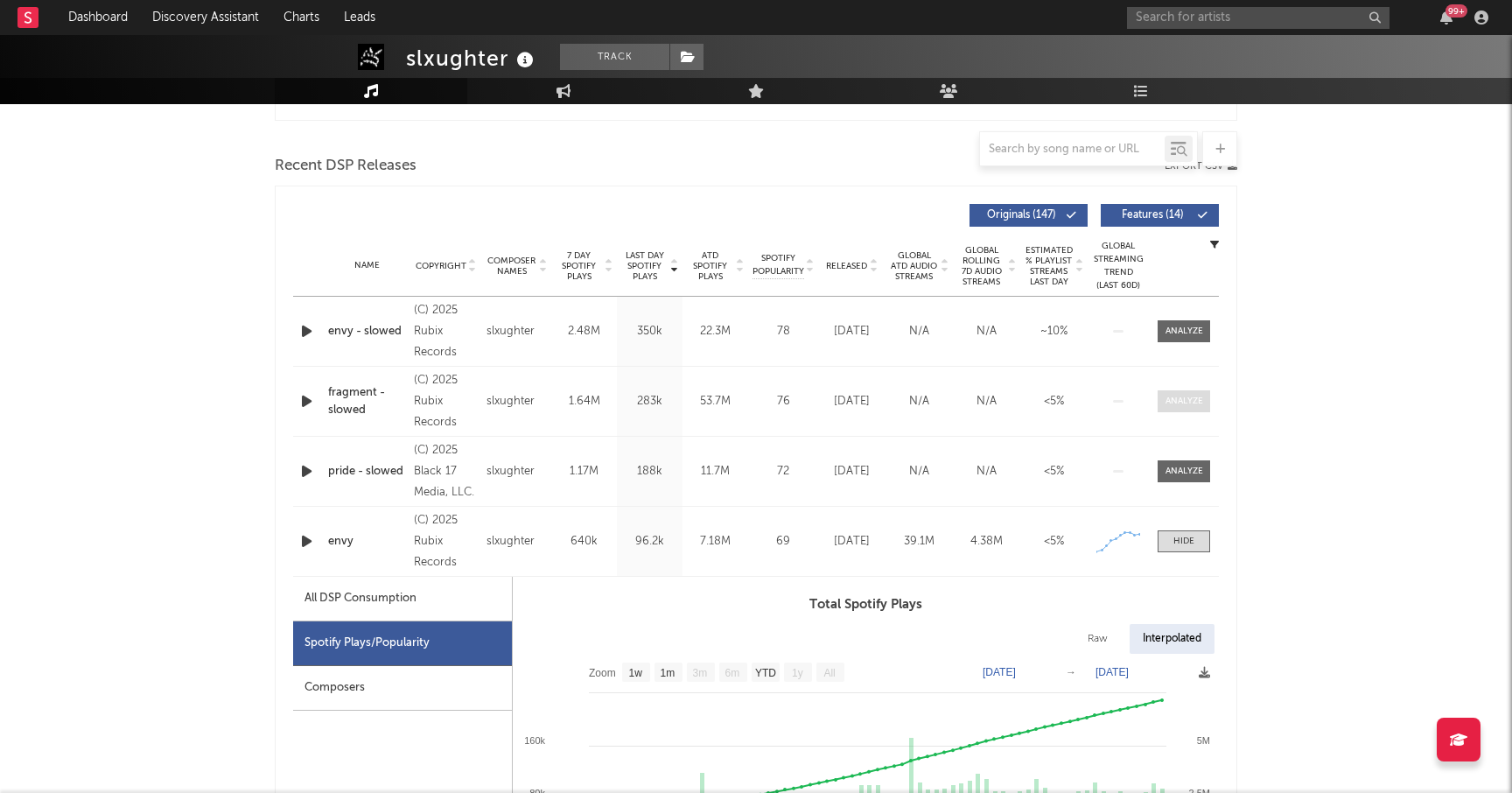
click at [1173, 403] on div at bounding box center [1184, 401] width 38 height 13
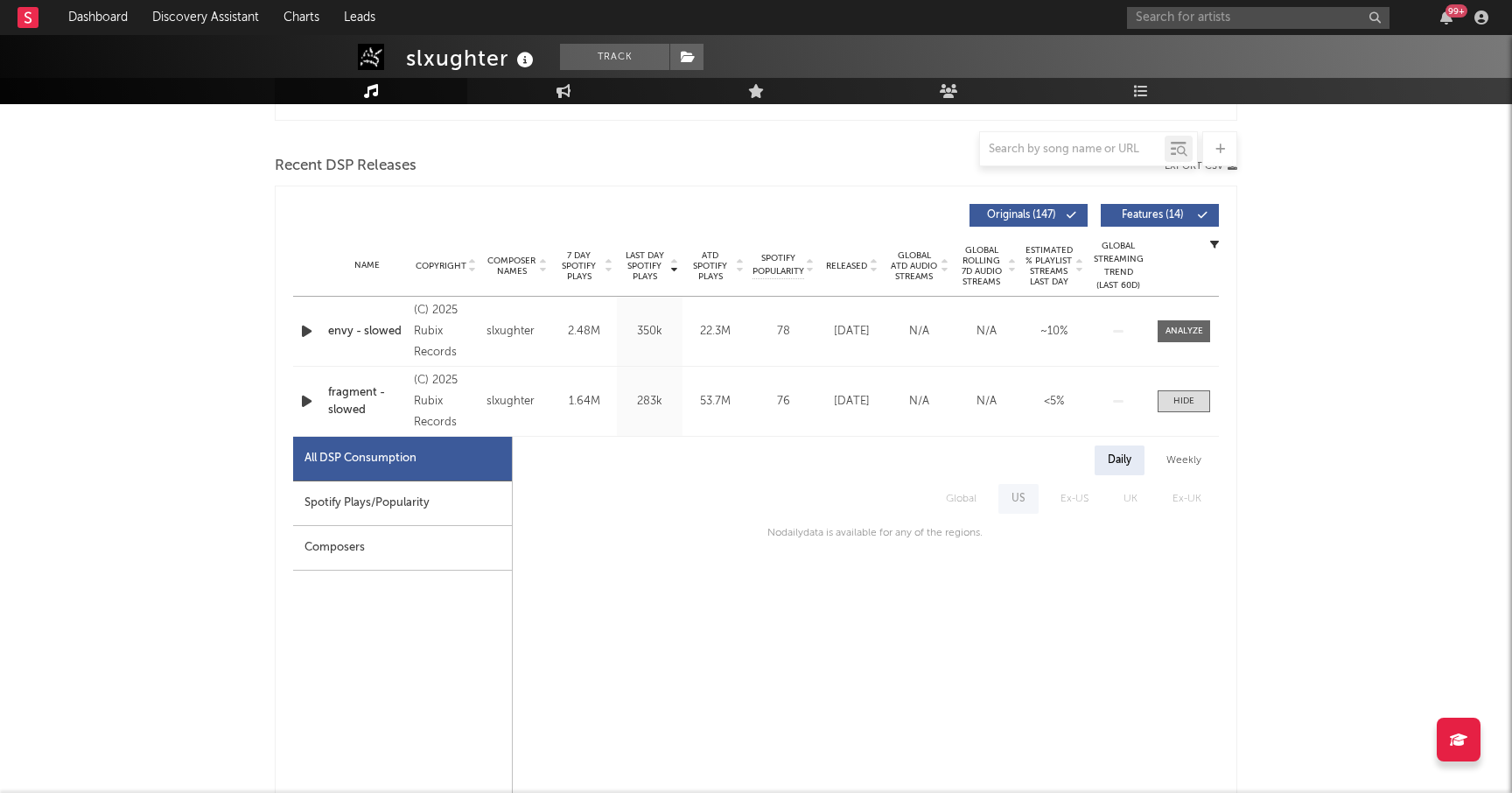
click at [410, 506] on div "Spotify Plays/Popularity" at bounding box center [402, 504] width 218 height 45
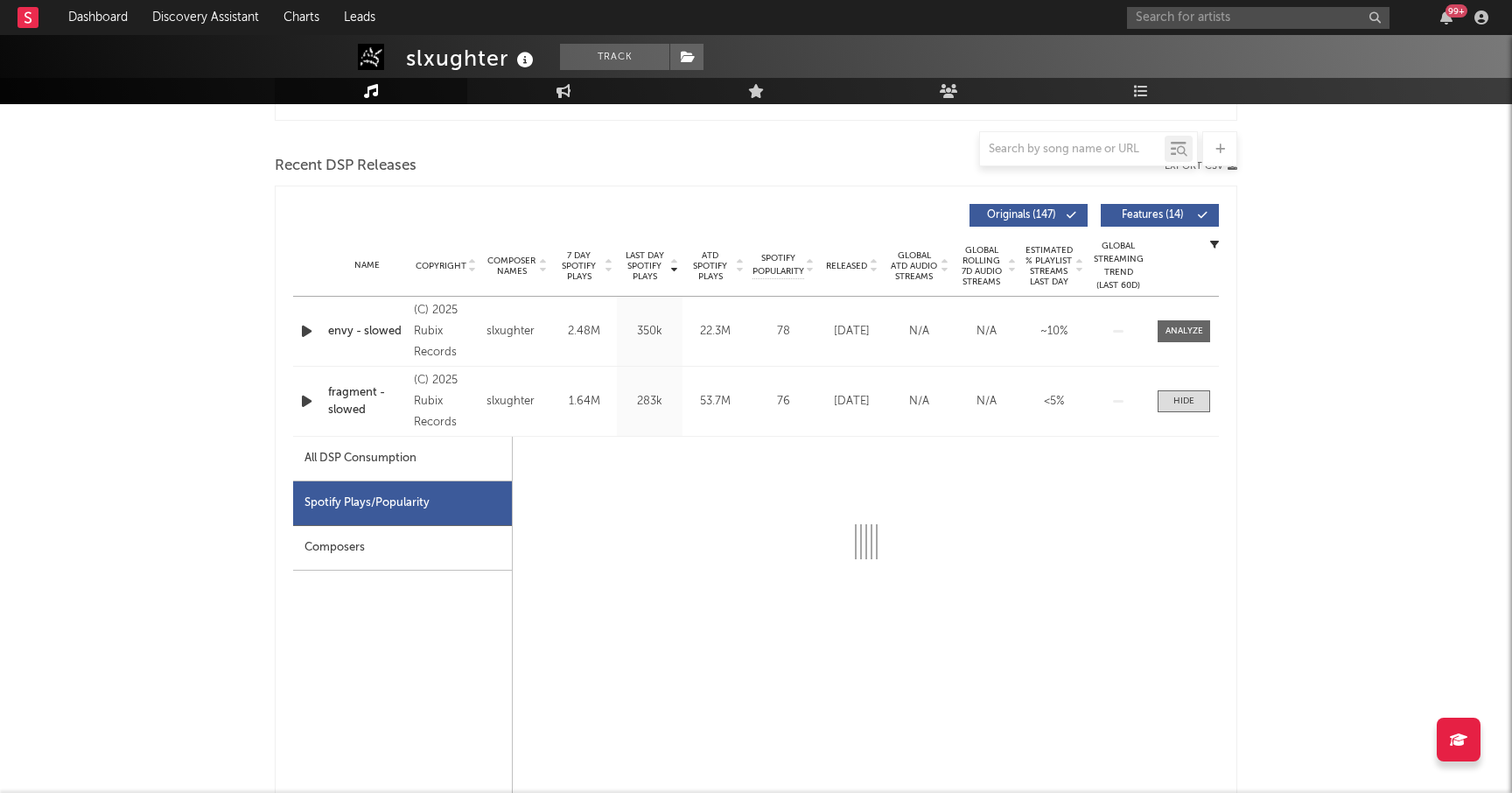
select select "6m"
select select "1w"
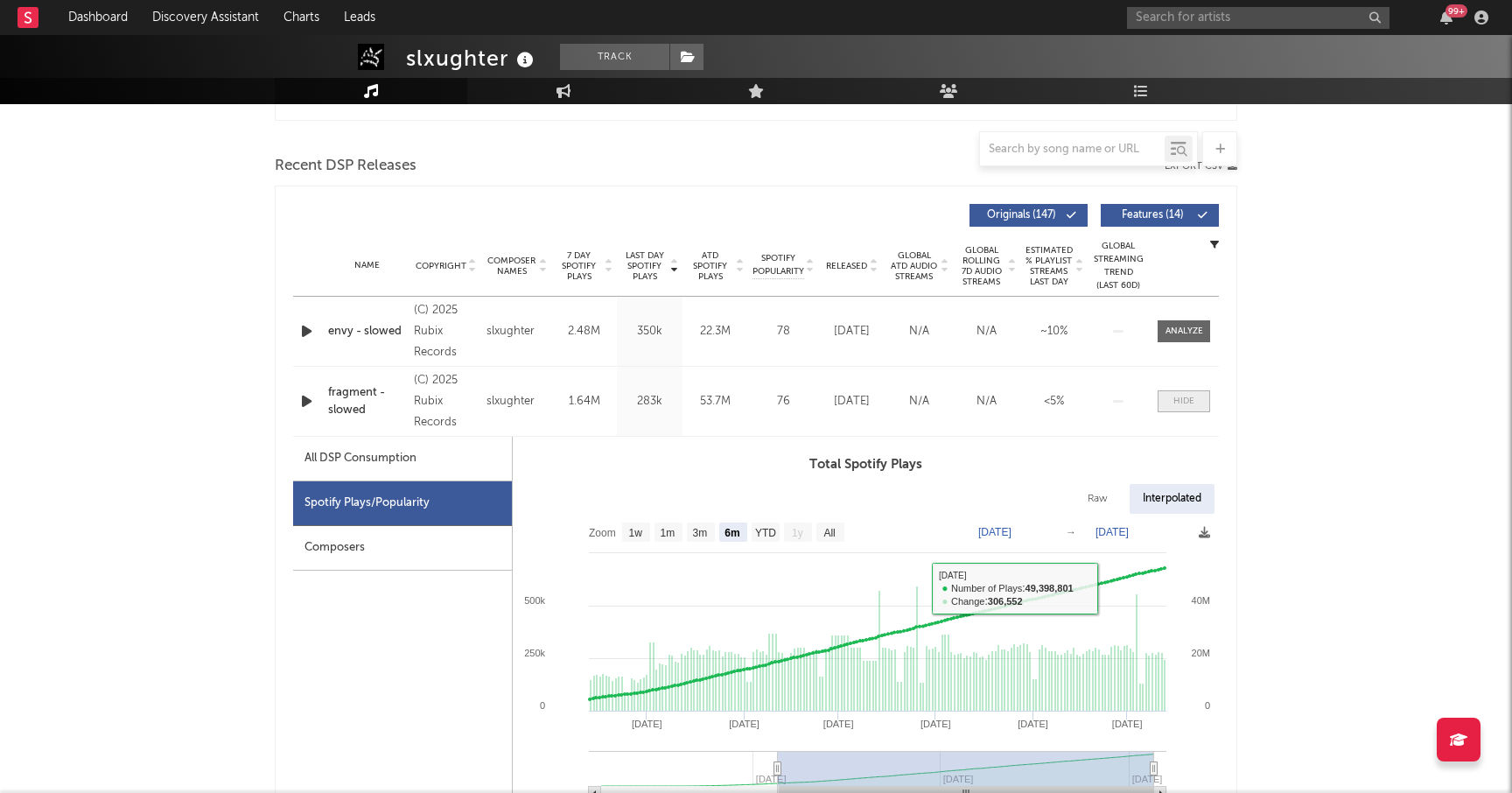
click at [1188, 400] on div at bounding box center [1184, 401] width 21 height 13
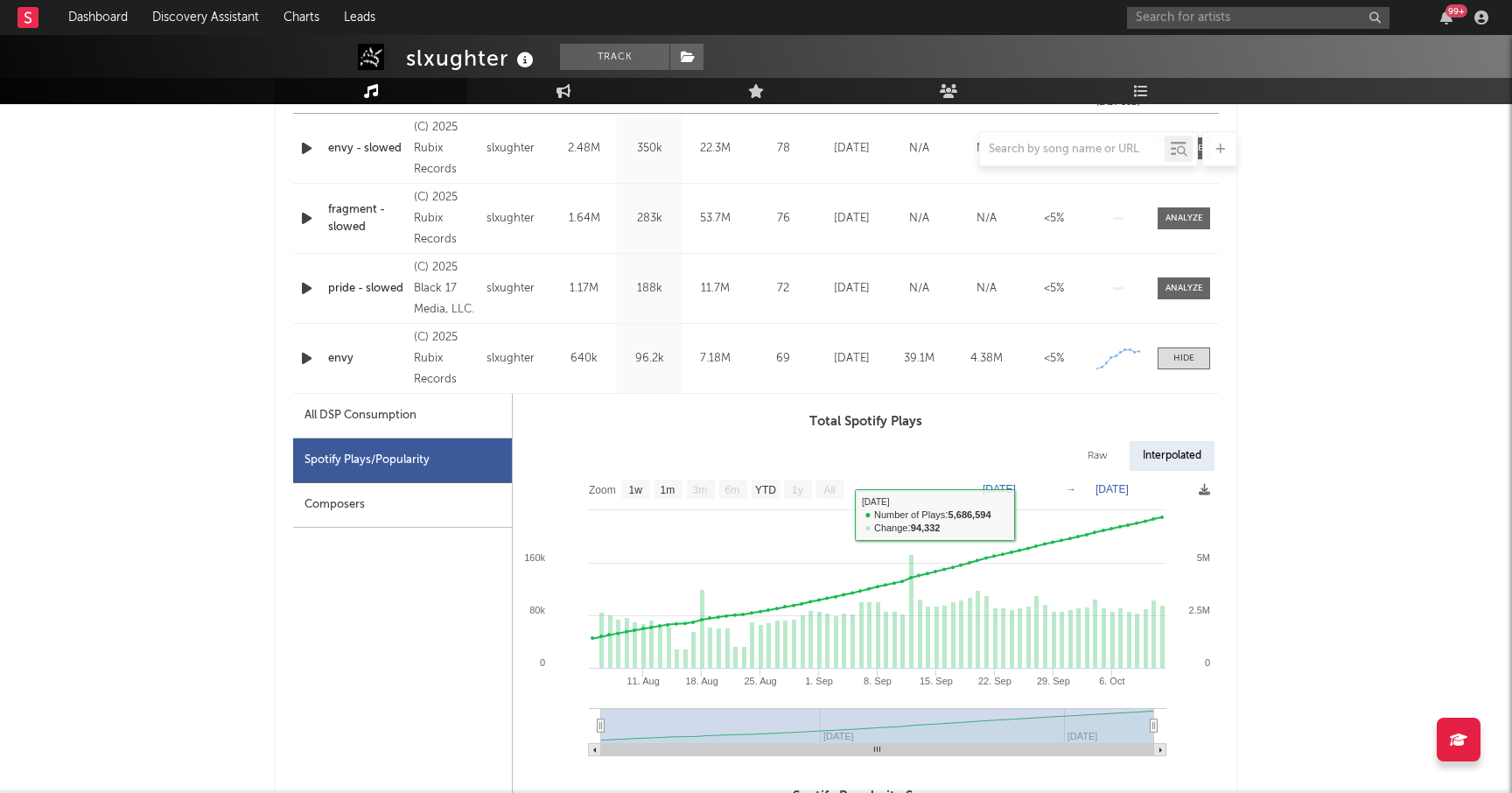
scroll to position [746, 0]
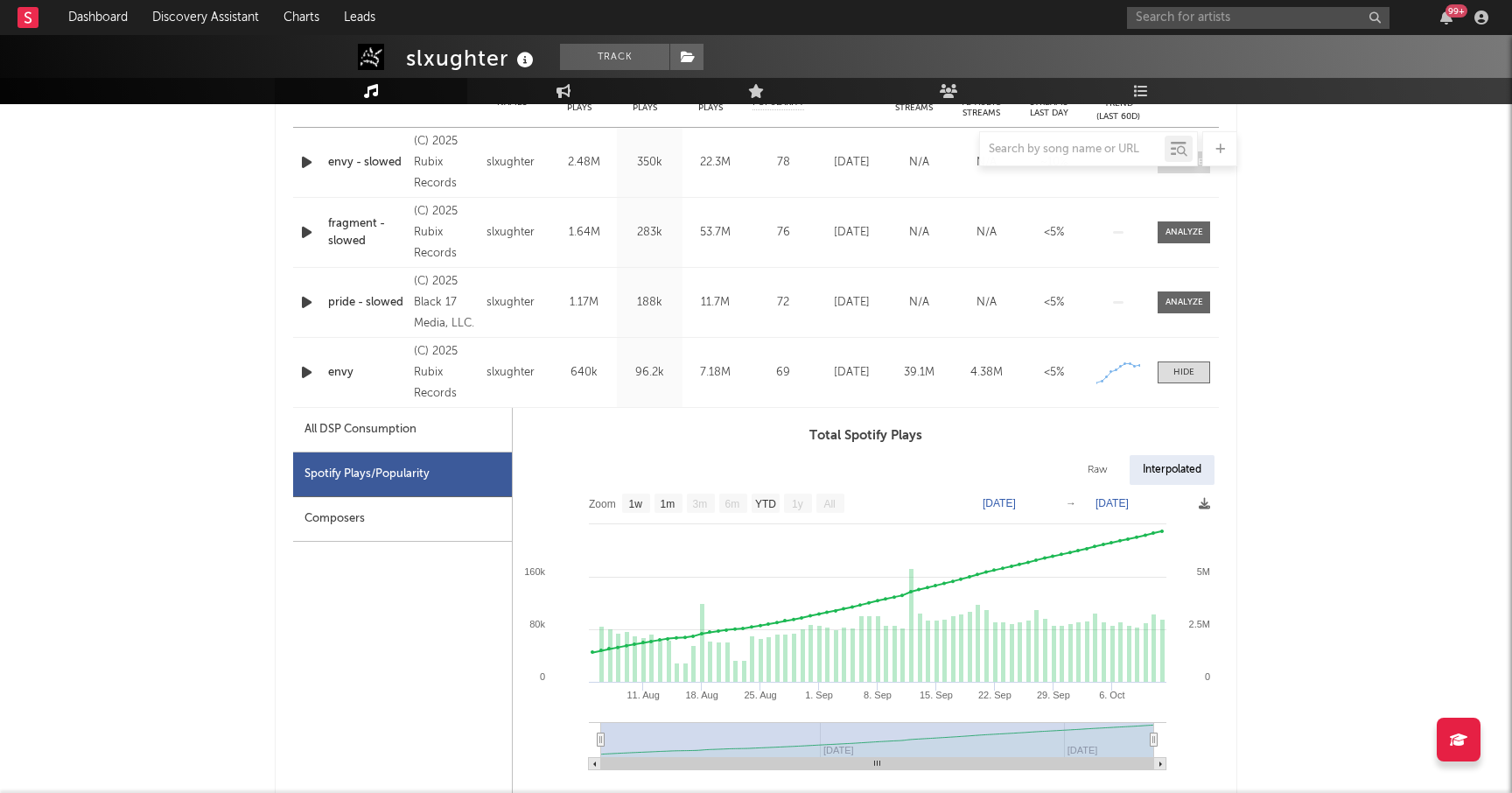
click at [1178, 172] on span at bounding box center [1184, 162] width 52 height 22
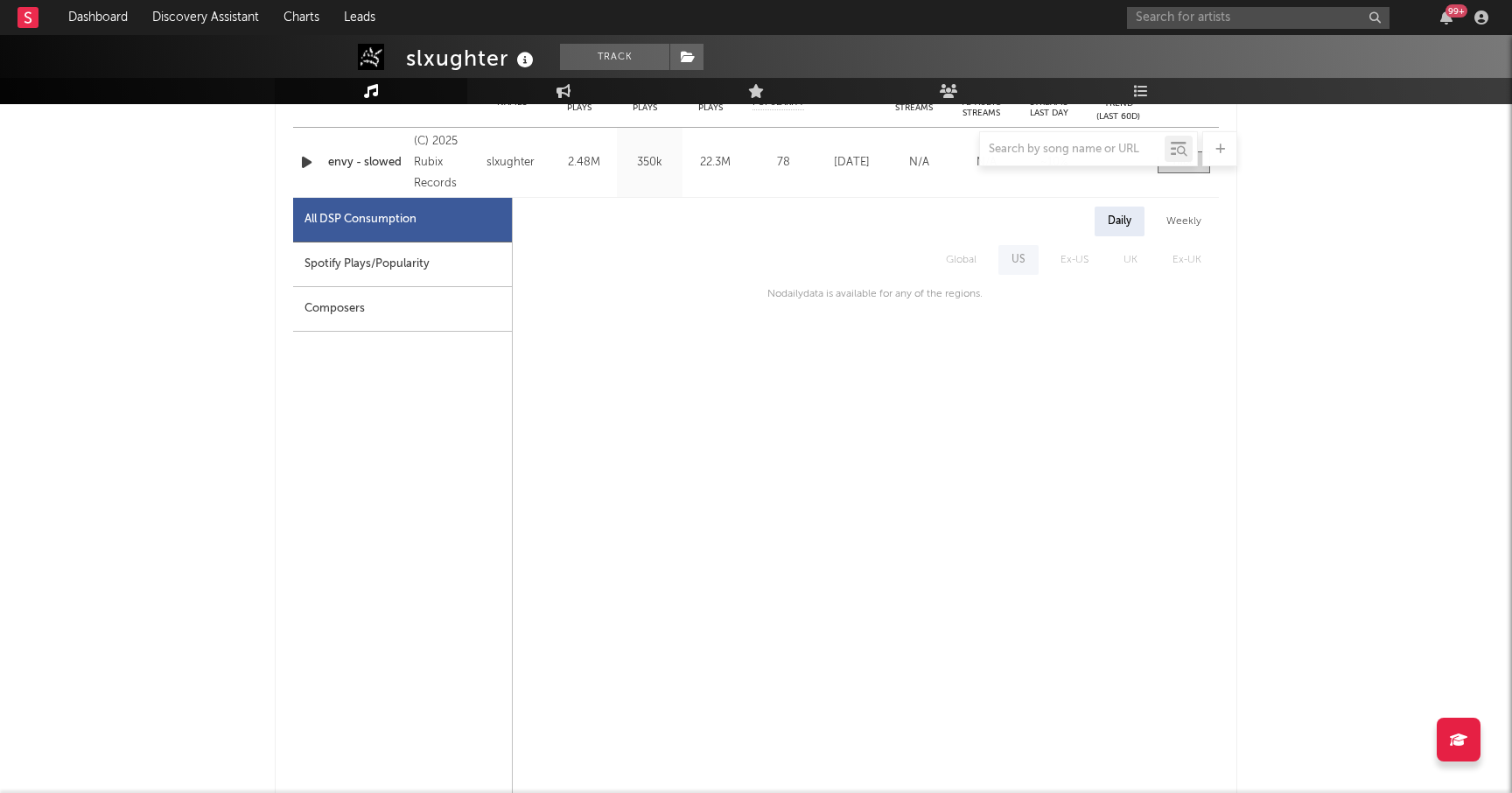
click at [435, 266] on div "Spotify Plays/Popularity" at bounding box center [402, 264] width 218 height 45
select select "1w"
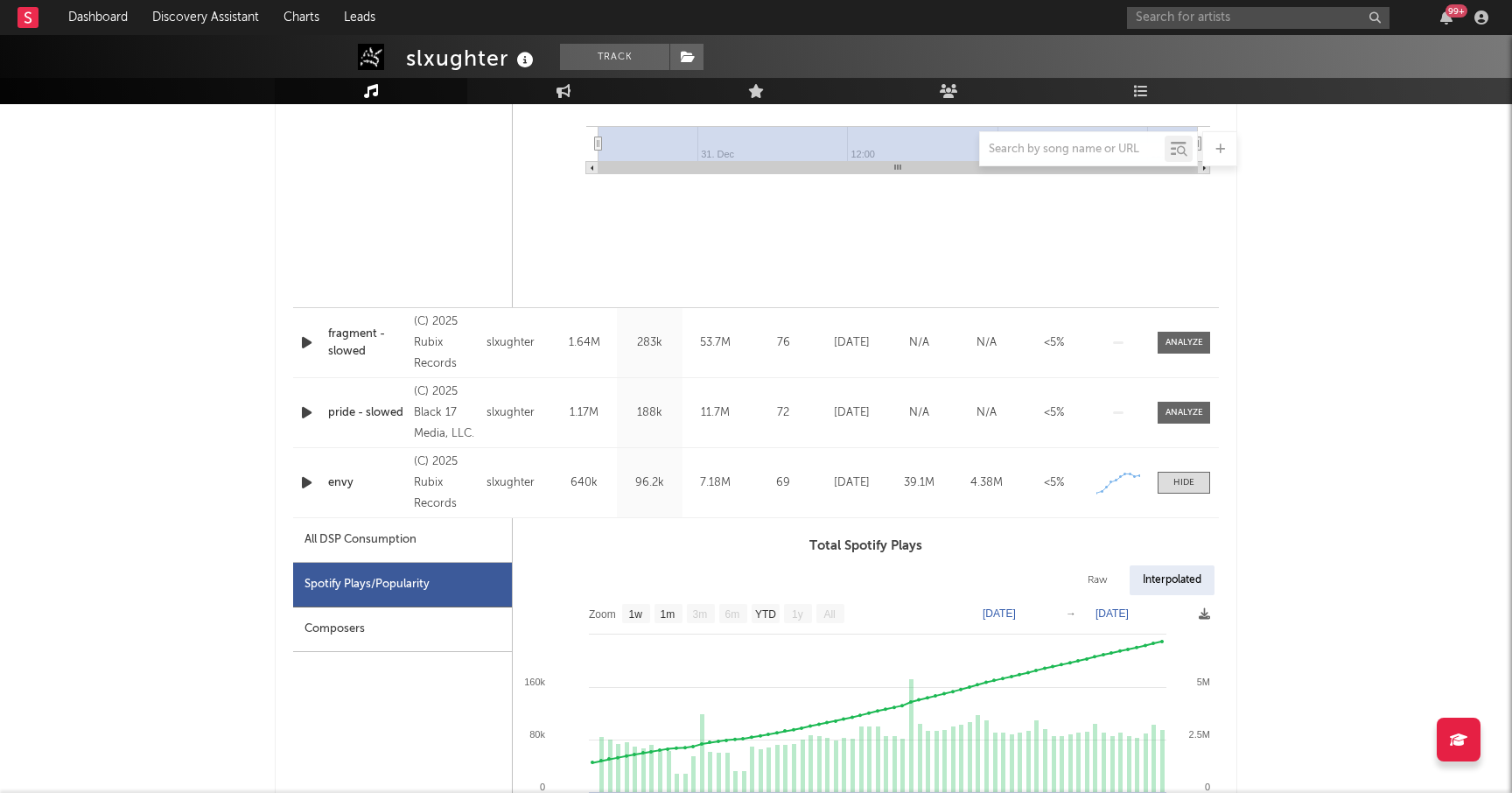
scroll to position [1496, 0]
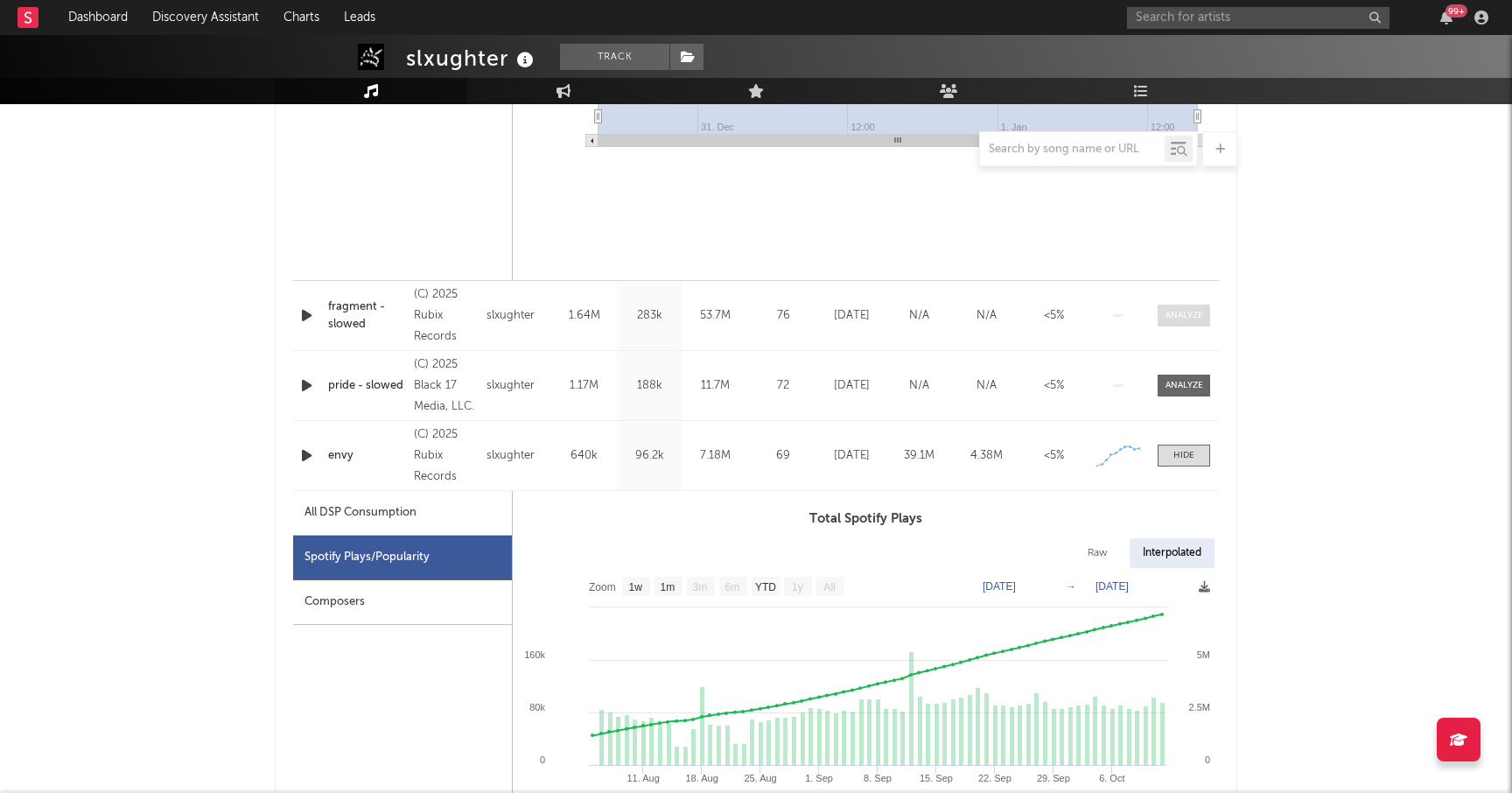
click at [1174, 316] on div at bounding box center [1184, 316] width 38 height 13
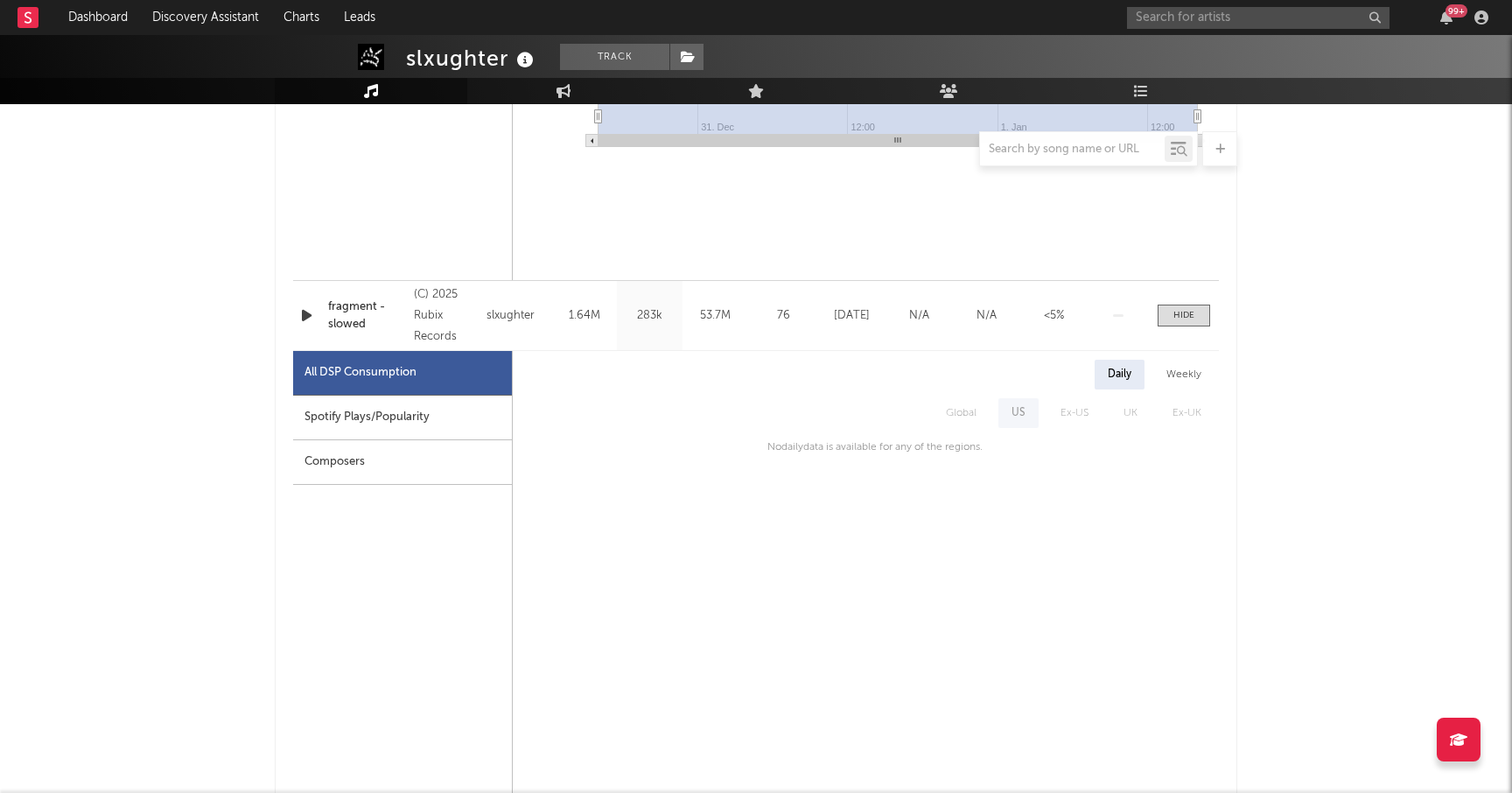
click at [382, 411] on div "Spotify Plays/Popularity" at bounding box center [402, 418] width 218 height 45
select select "6m"
select select "1w"
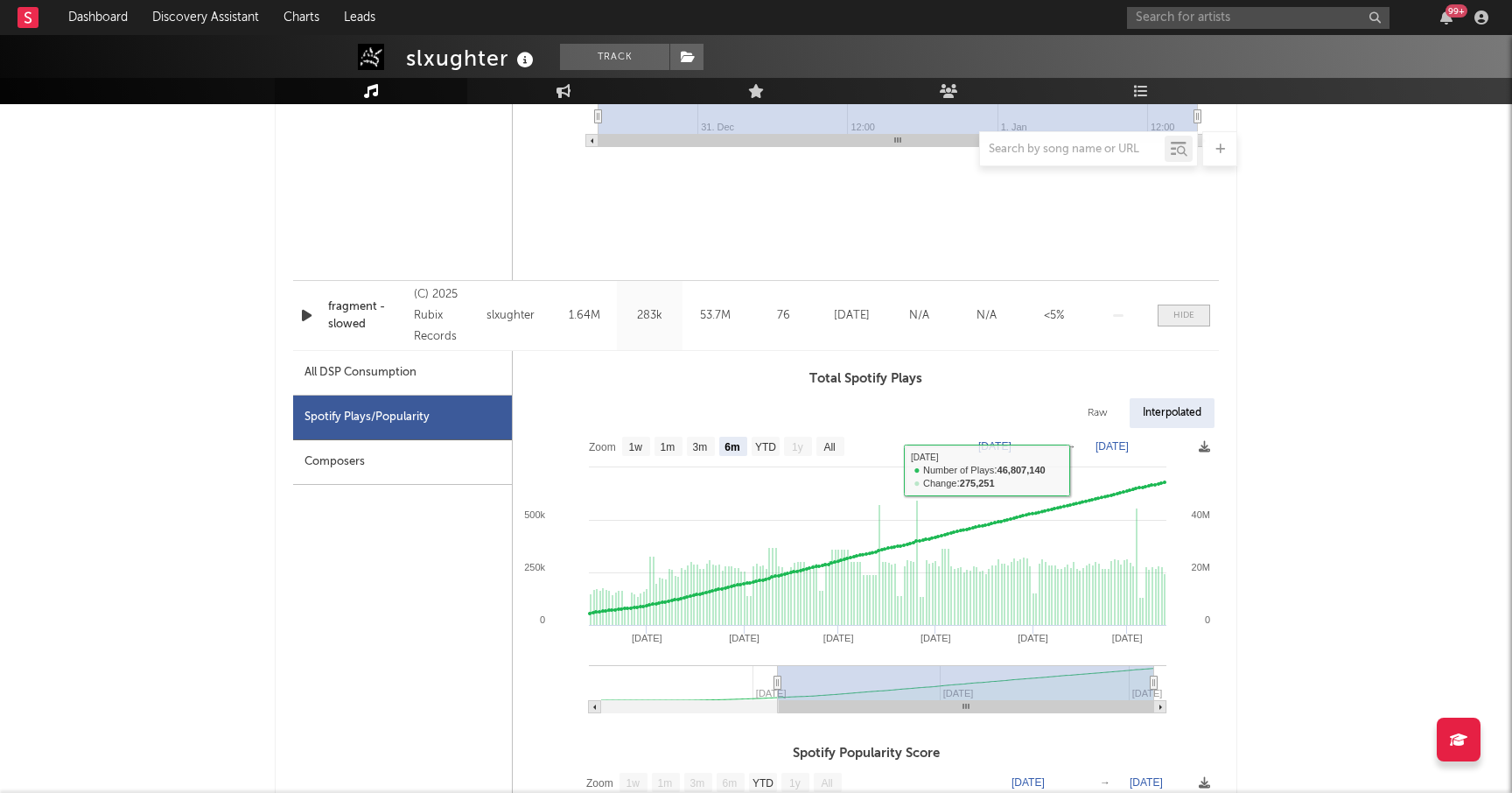
click at [1171, 312] on span at bounding box center [1184, 316] width 52 height 22
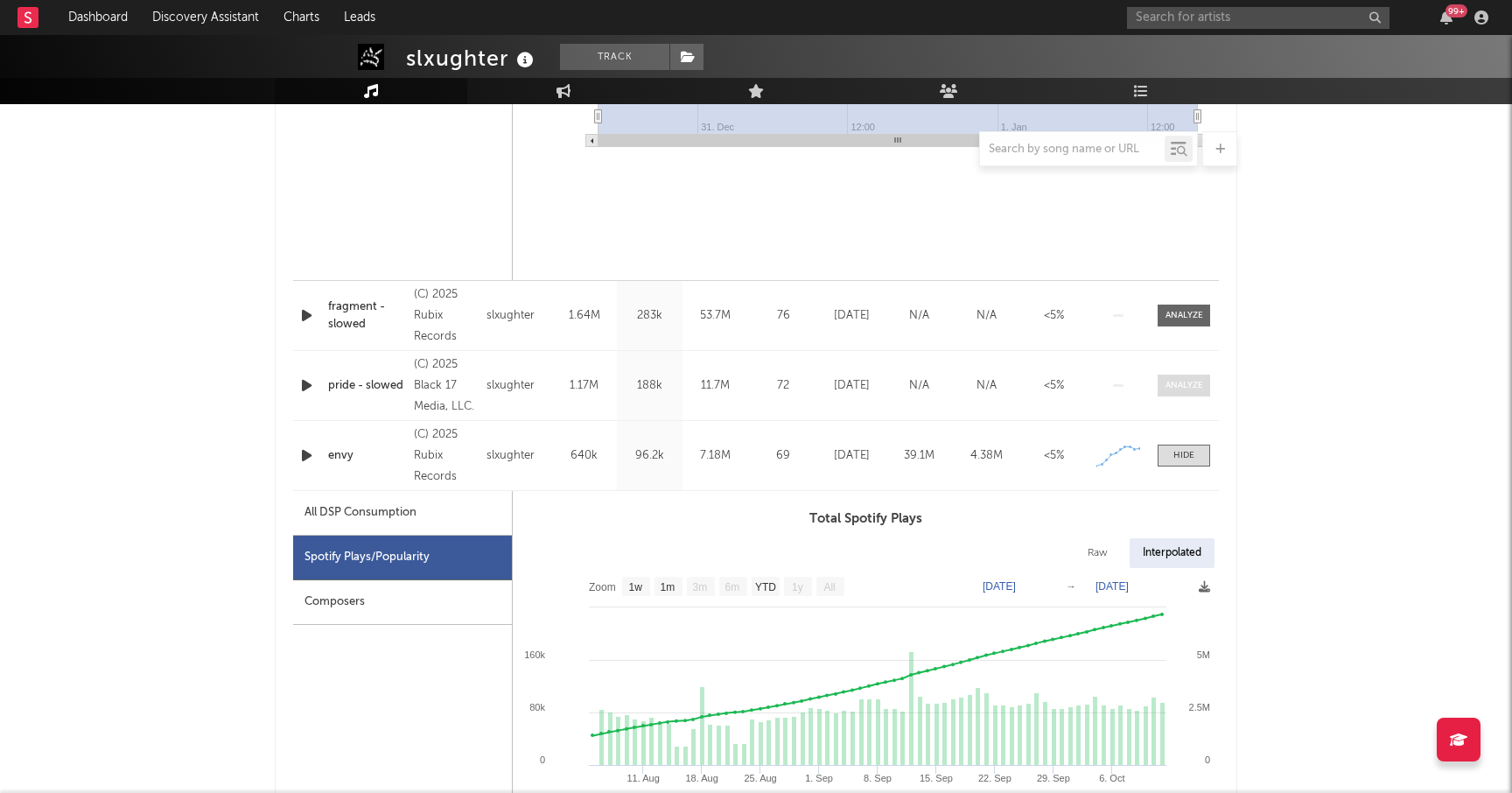
click at [1181, 387] on div at bounding box center [1184, 385] width 38 height 13
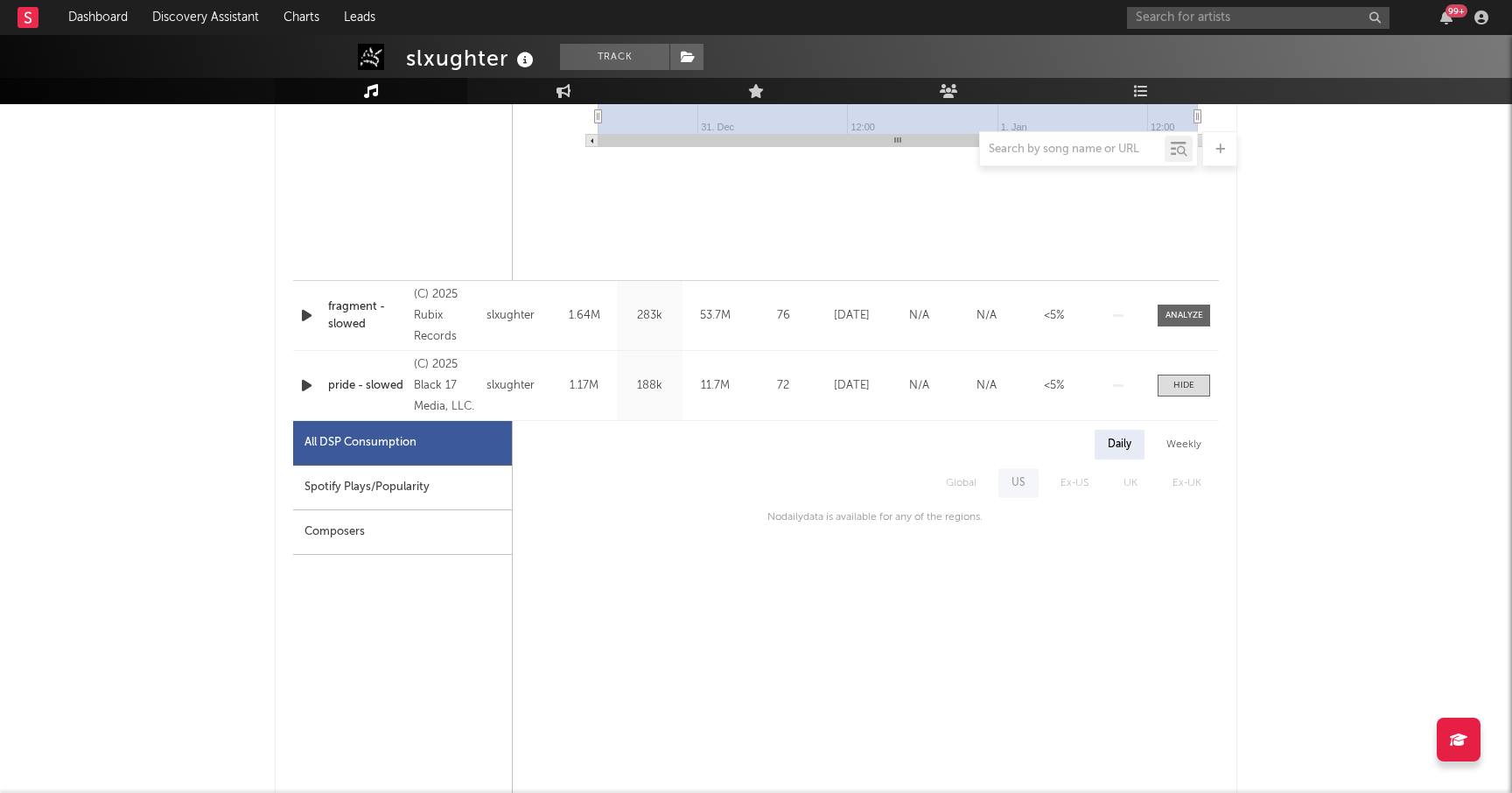
click at [406, 478] on div "Spotify Plays/Popularity" at bounding box center [402, 487] width 218 height 45
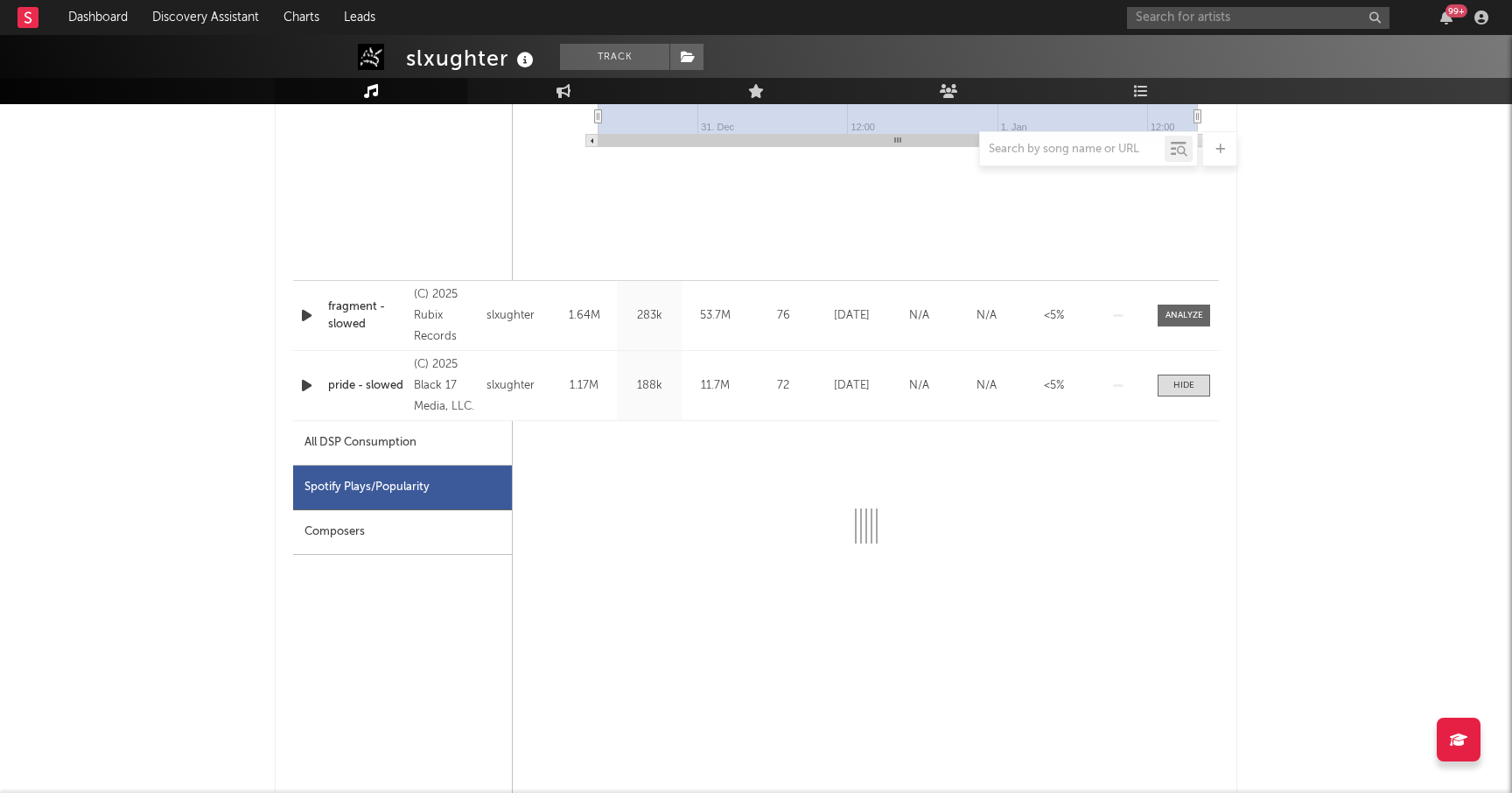
select select "1w"
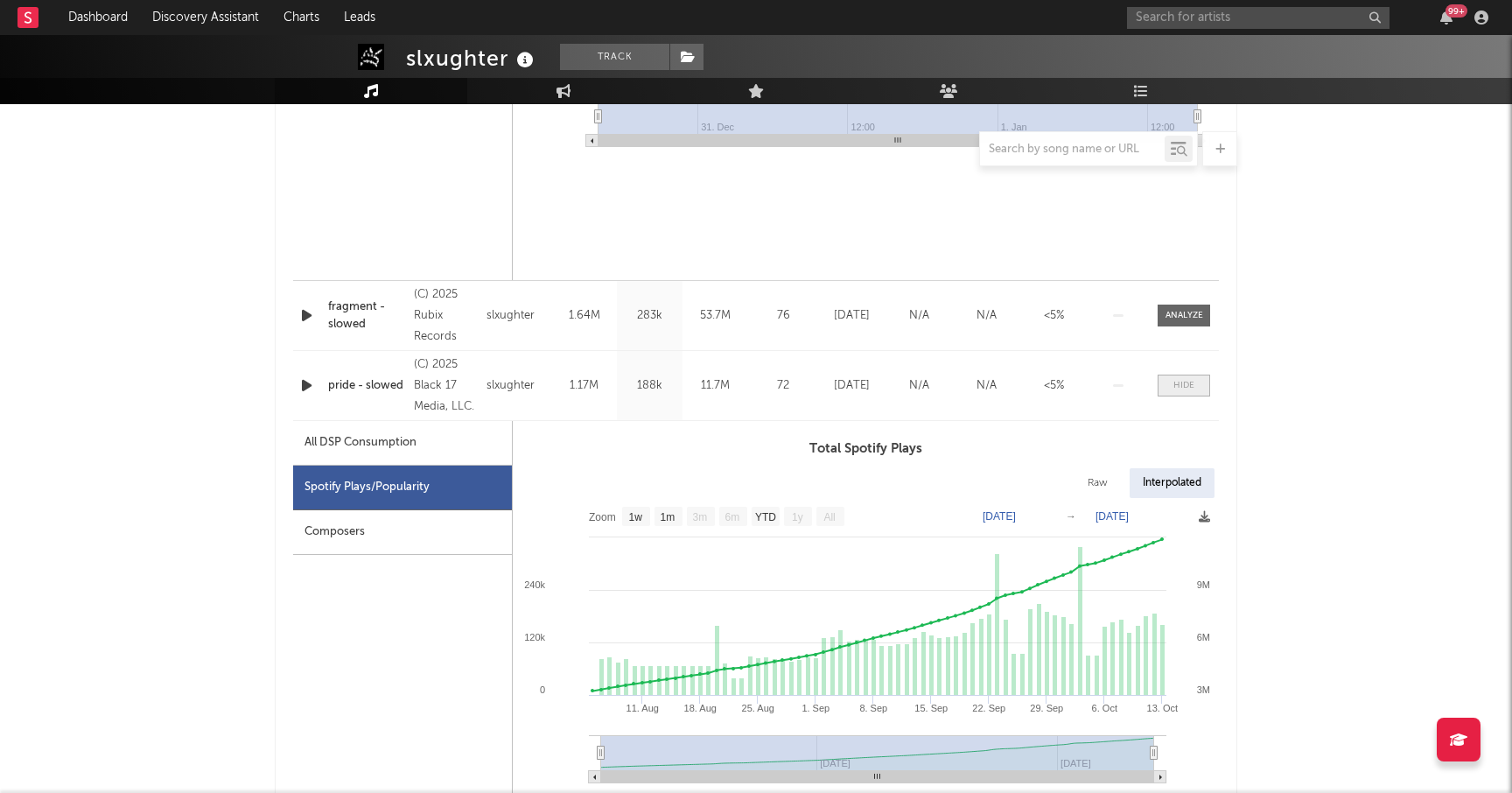
click at [1174, 386] on div at bounding box center [1184, 385] width 21 height 13
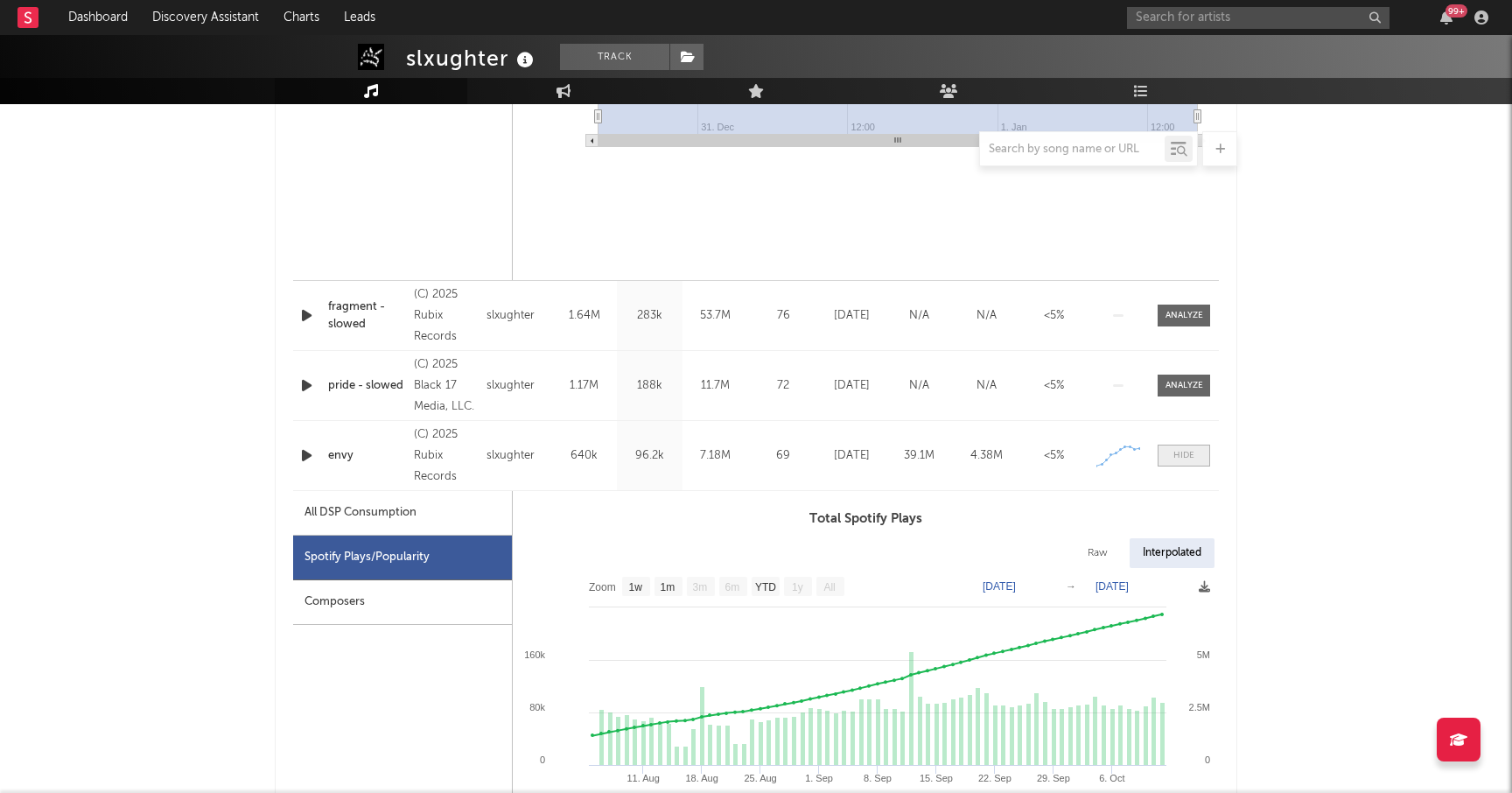
click at [1181, 456] on div at bounding box center [1184, 455] width 21 height 13
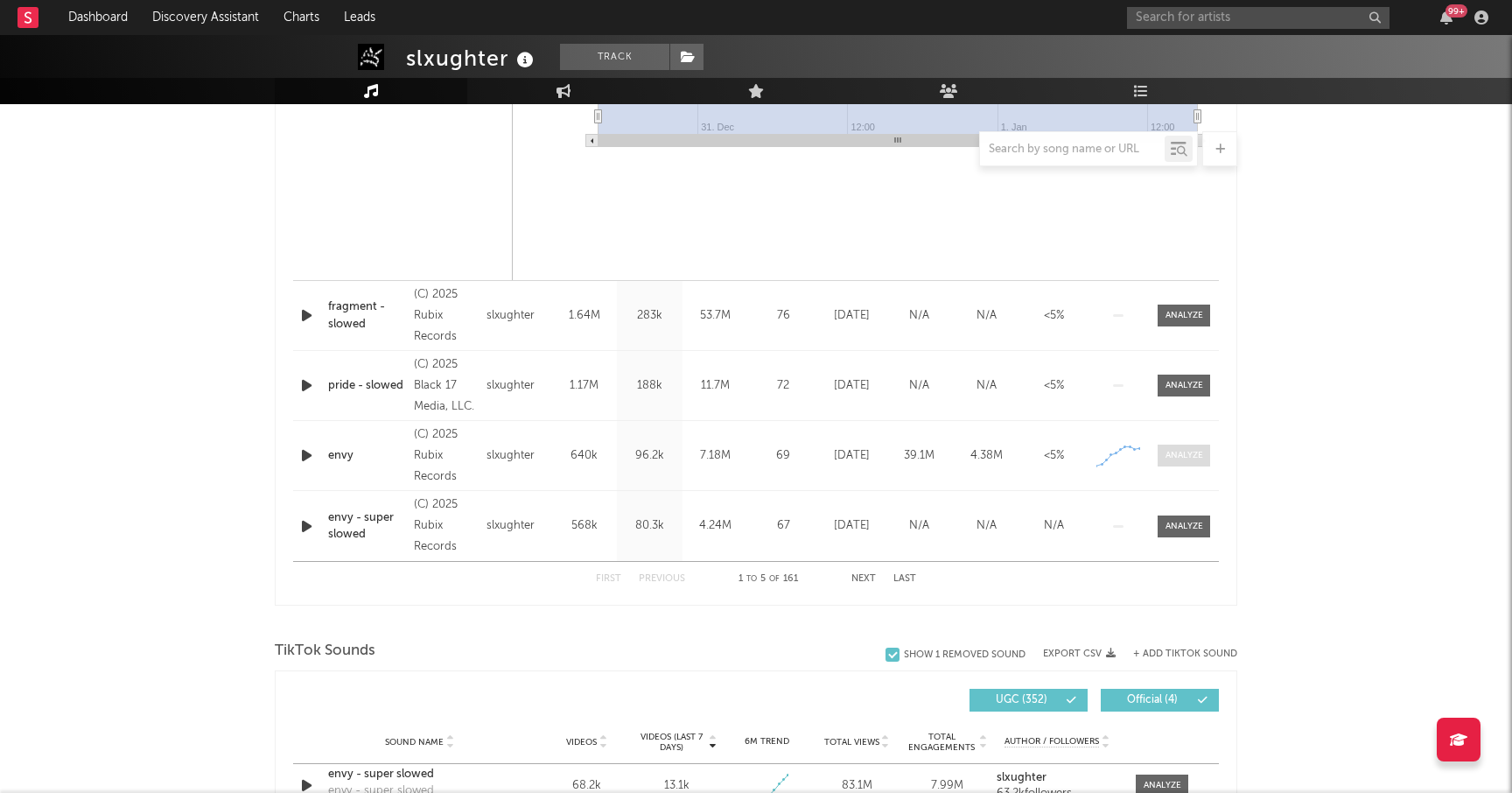
click at [1181, 456] on div at bounding box center [1184, 455] width 38 height 13
select select "1w"
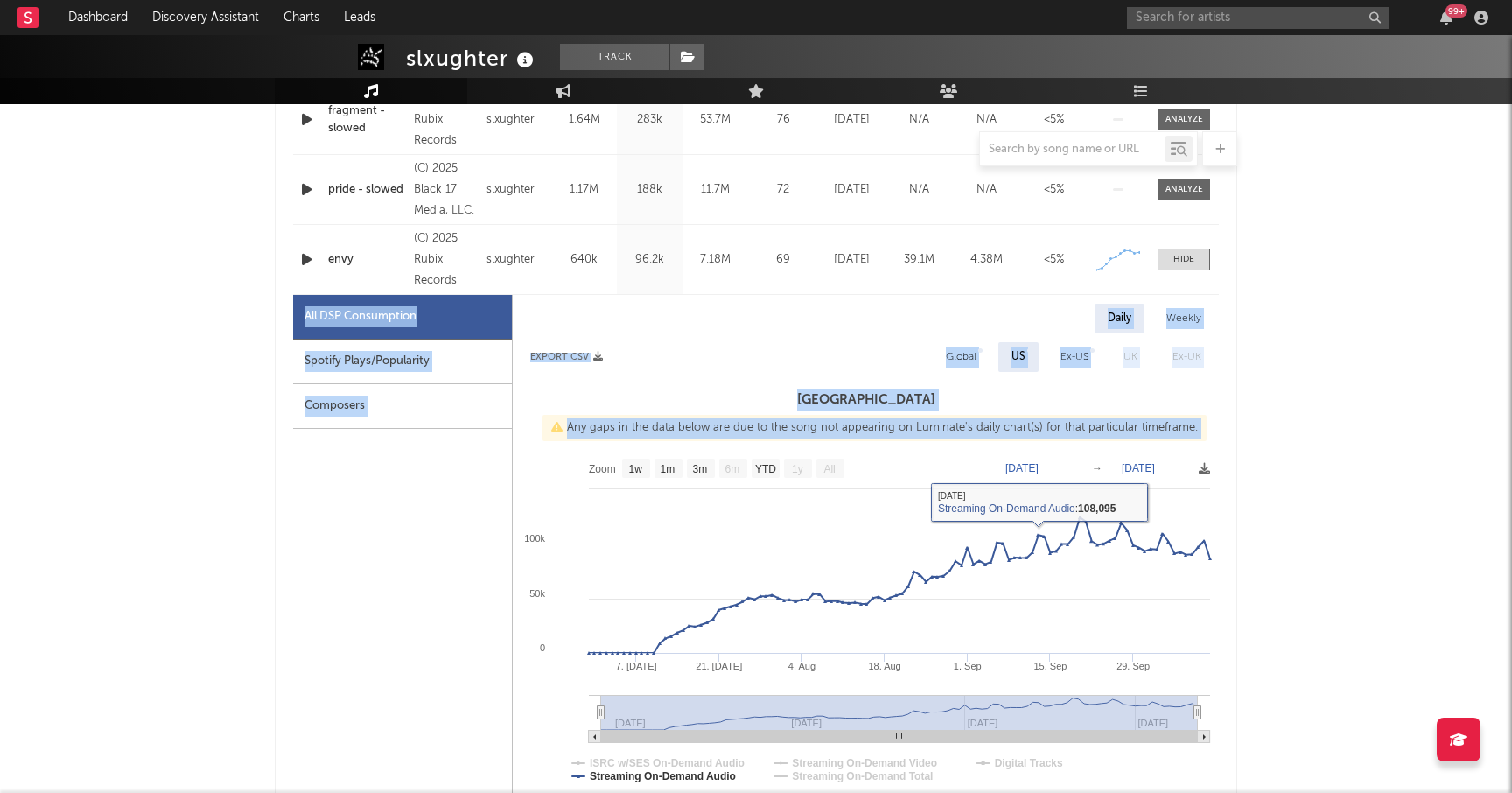
scroll to position [1692, 0]
click at [1183, 254] on div at bounding box center [1184, 259] width 21 height 13
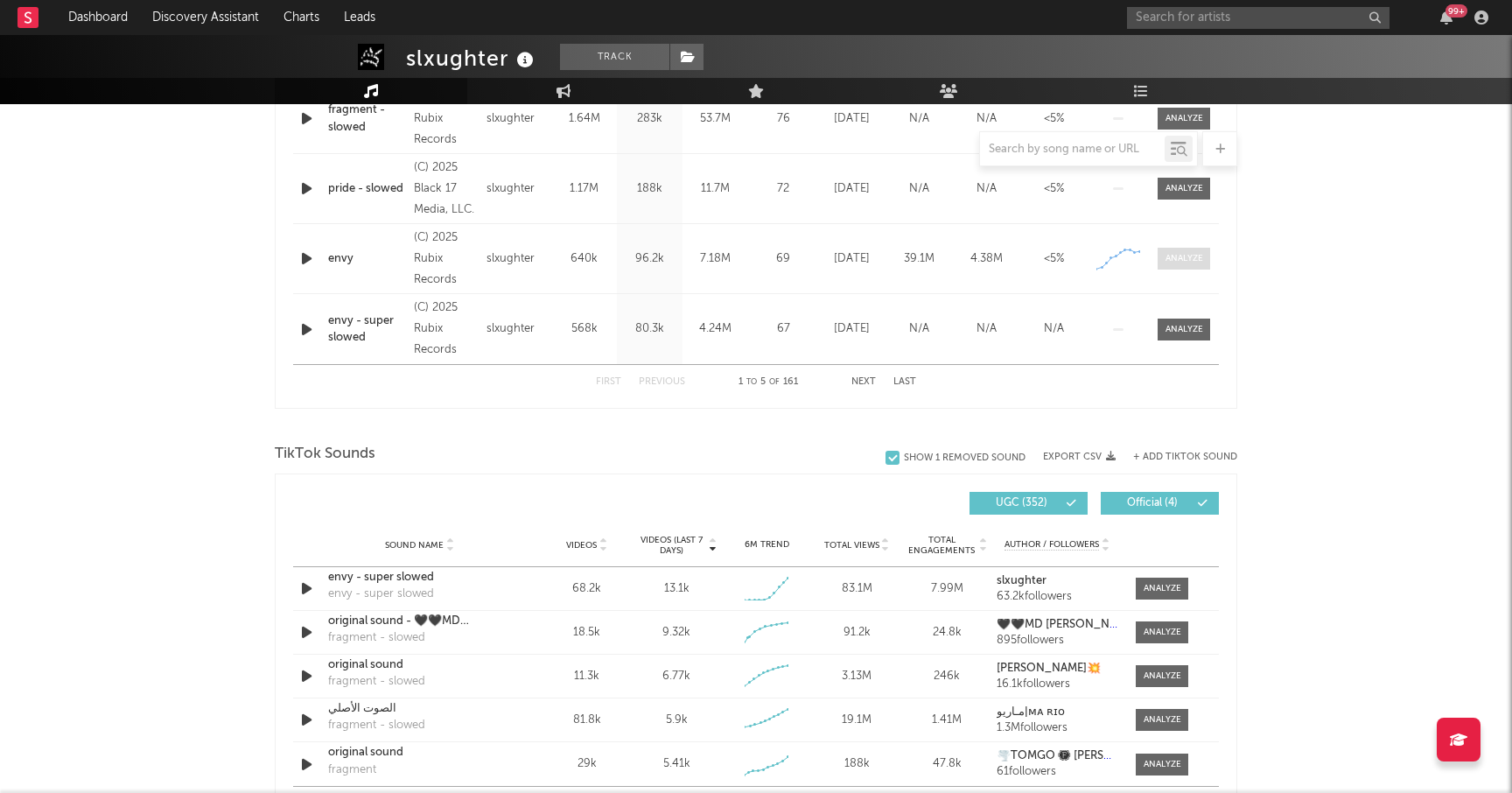
click at [1183, 254] on div at bounding box center [1184, 259] width 38 height 13
select select "1w"
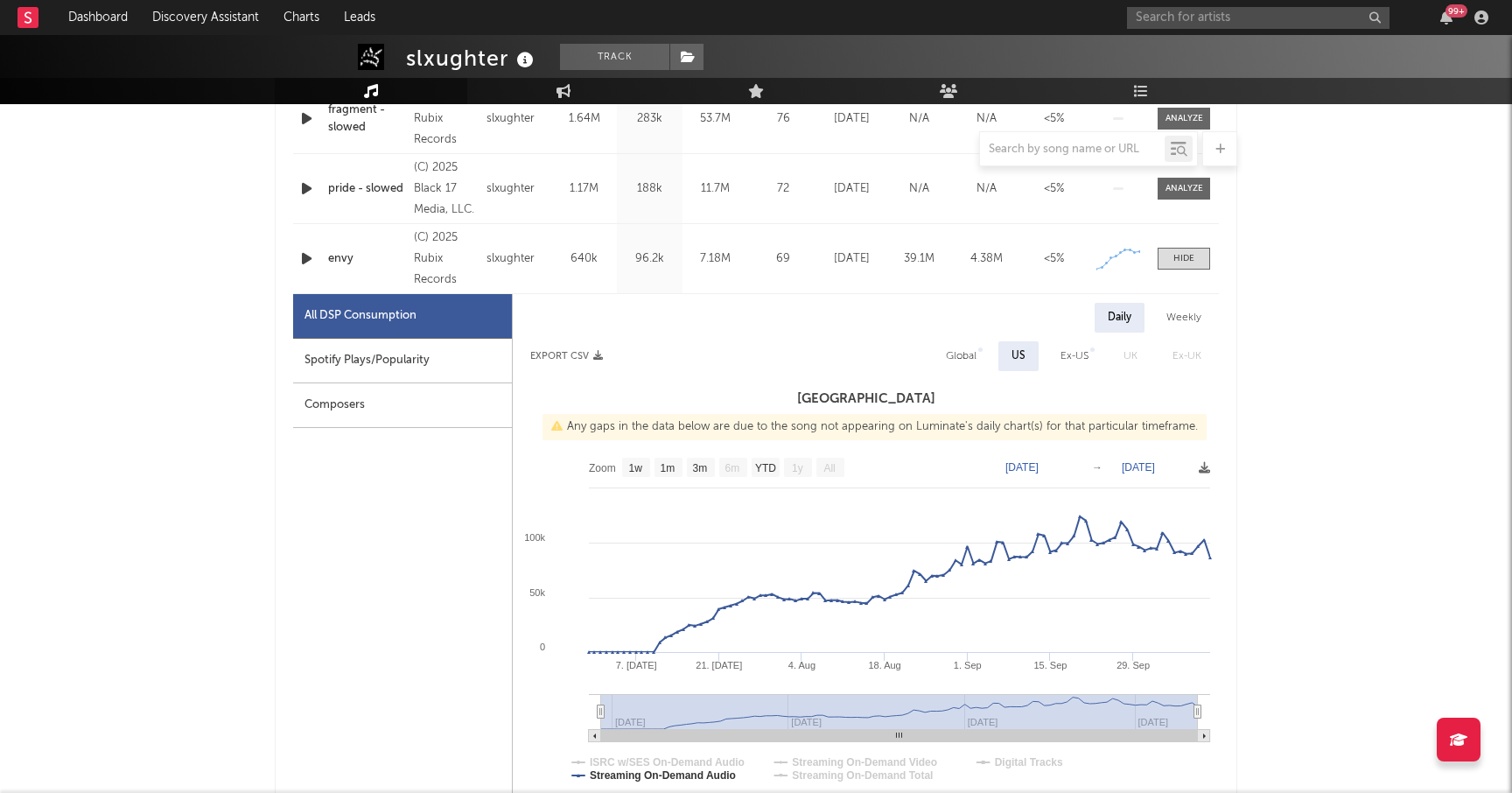
click at [414, 354] on div "Spotify Plays/Popularity" at bounding box center [402, 361] width 218 height 45
select select "1w"
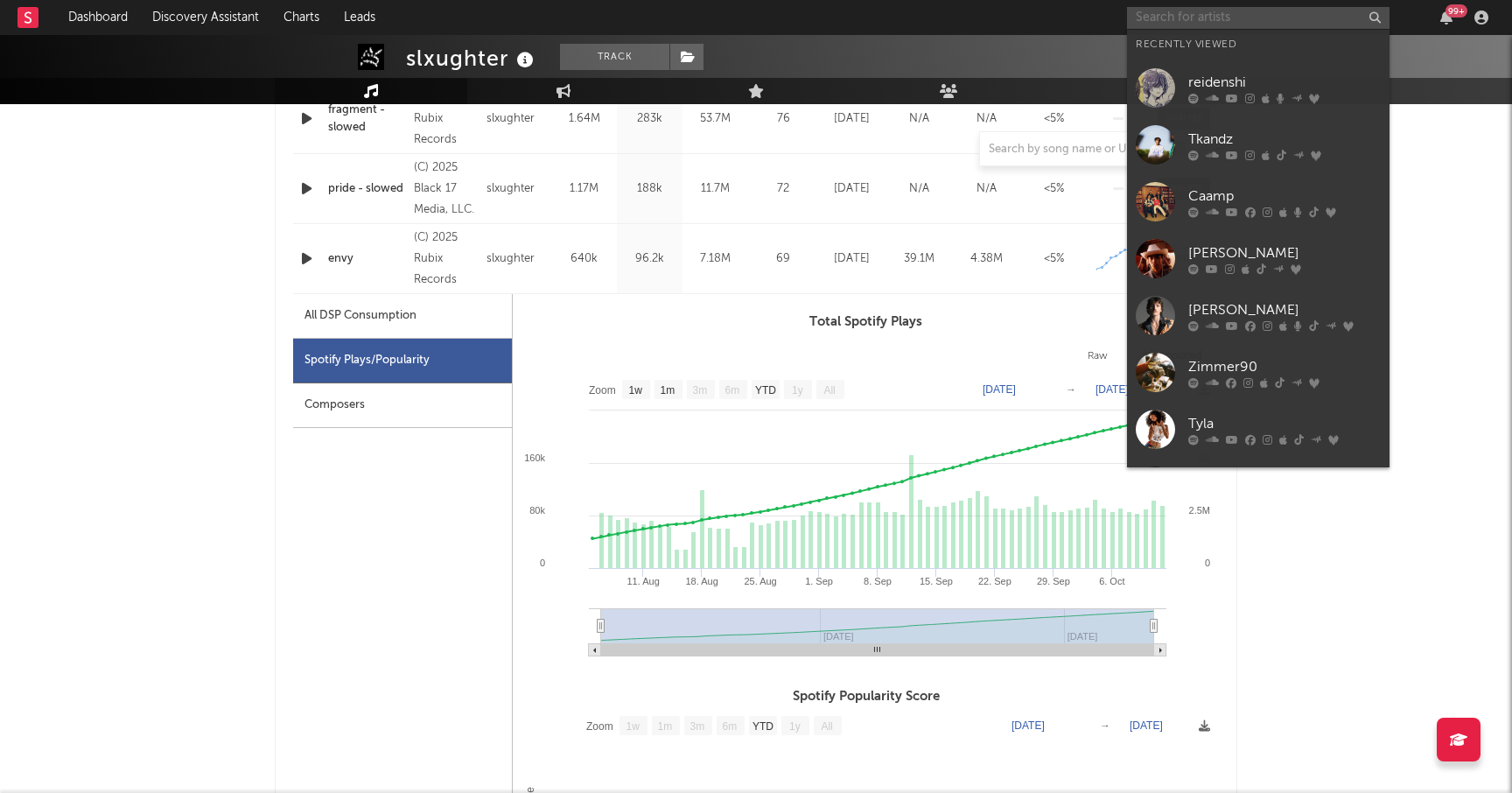
click at [1173, 17] on input "text" at bounding box center [1258, 18] width 262 height 22
type input "s"
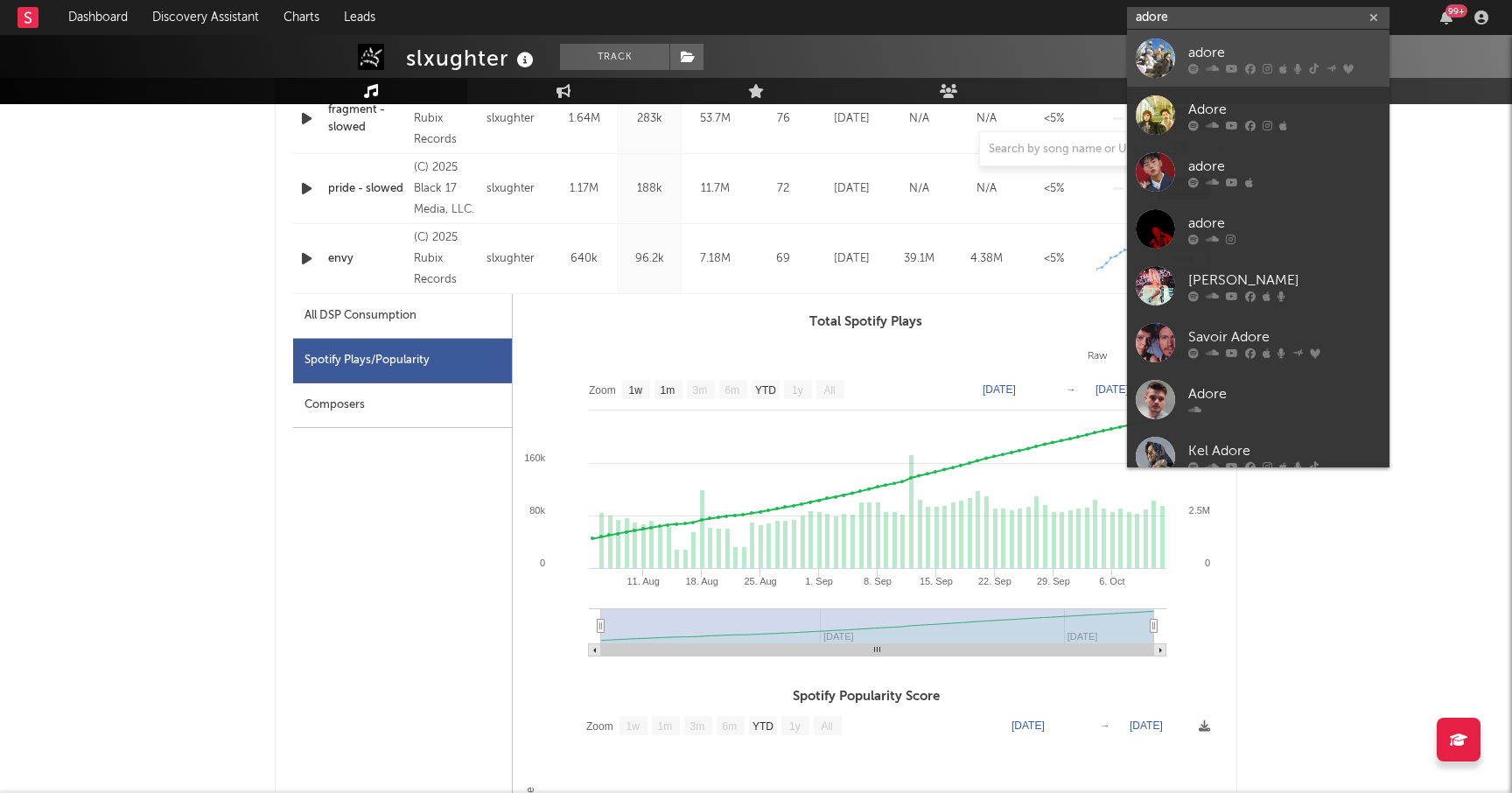
type input "adore"
click at [1157, 55] on div at bounding box center [1155, 58] width 39 height 39
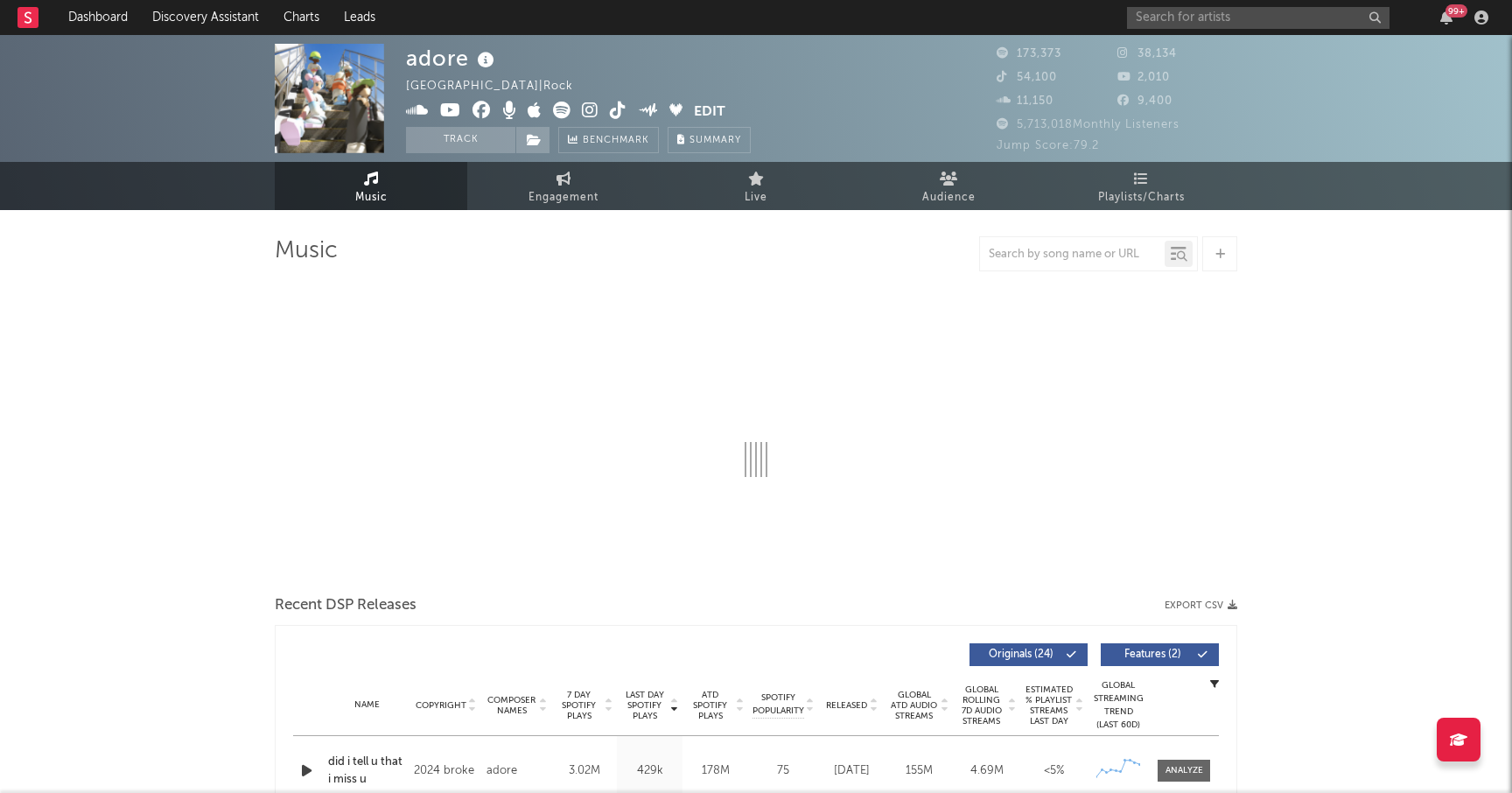
select select "6m"
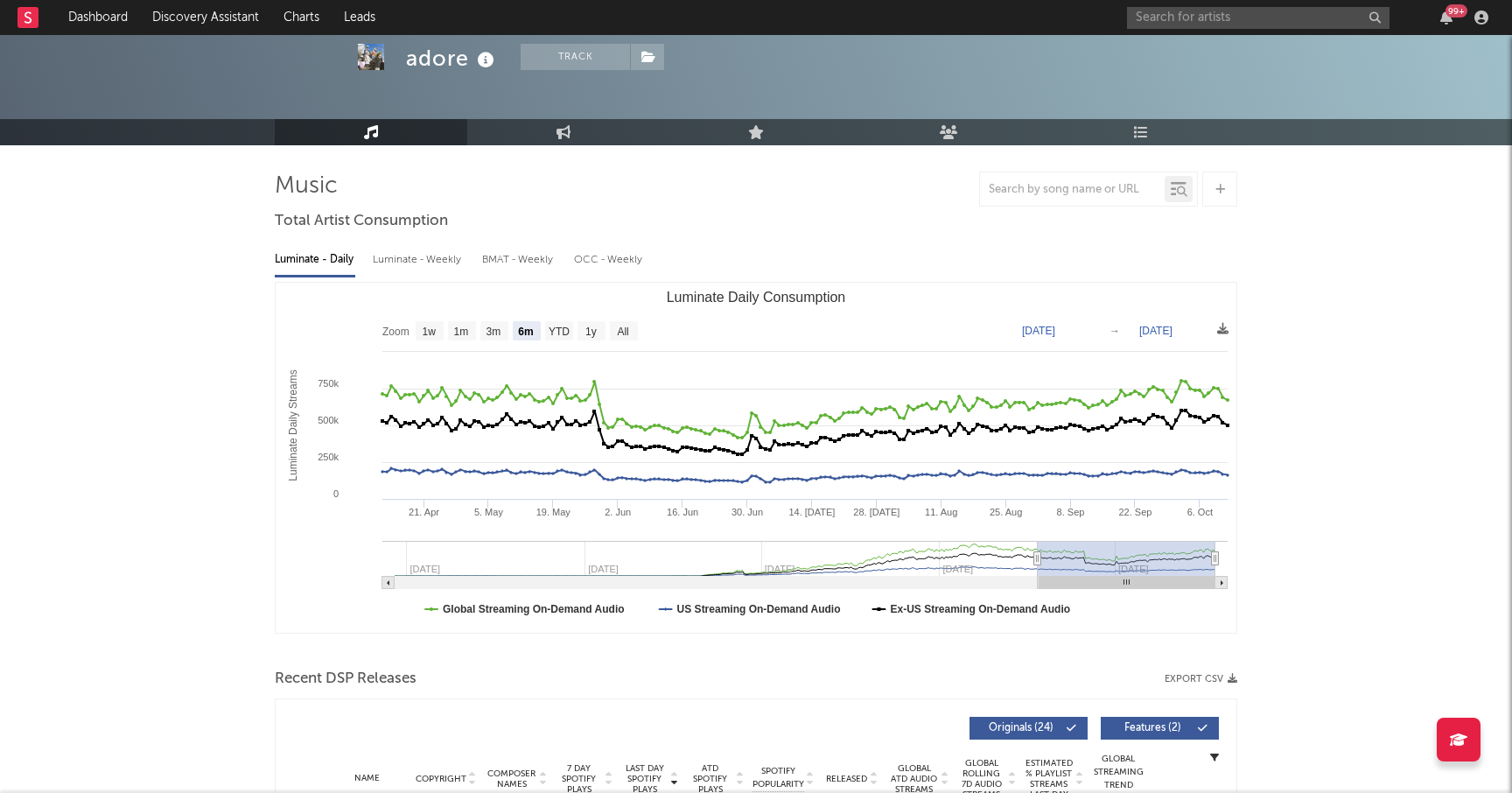
scroll to position [73, 0]
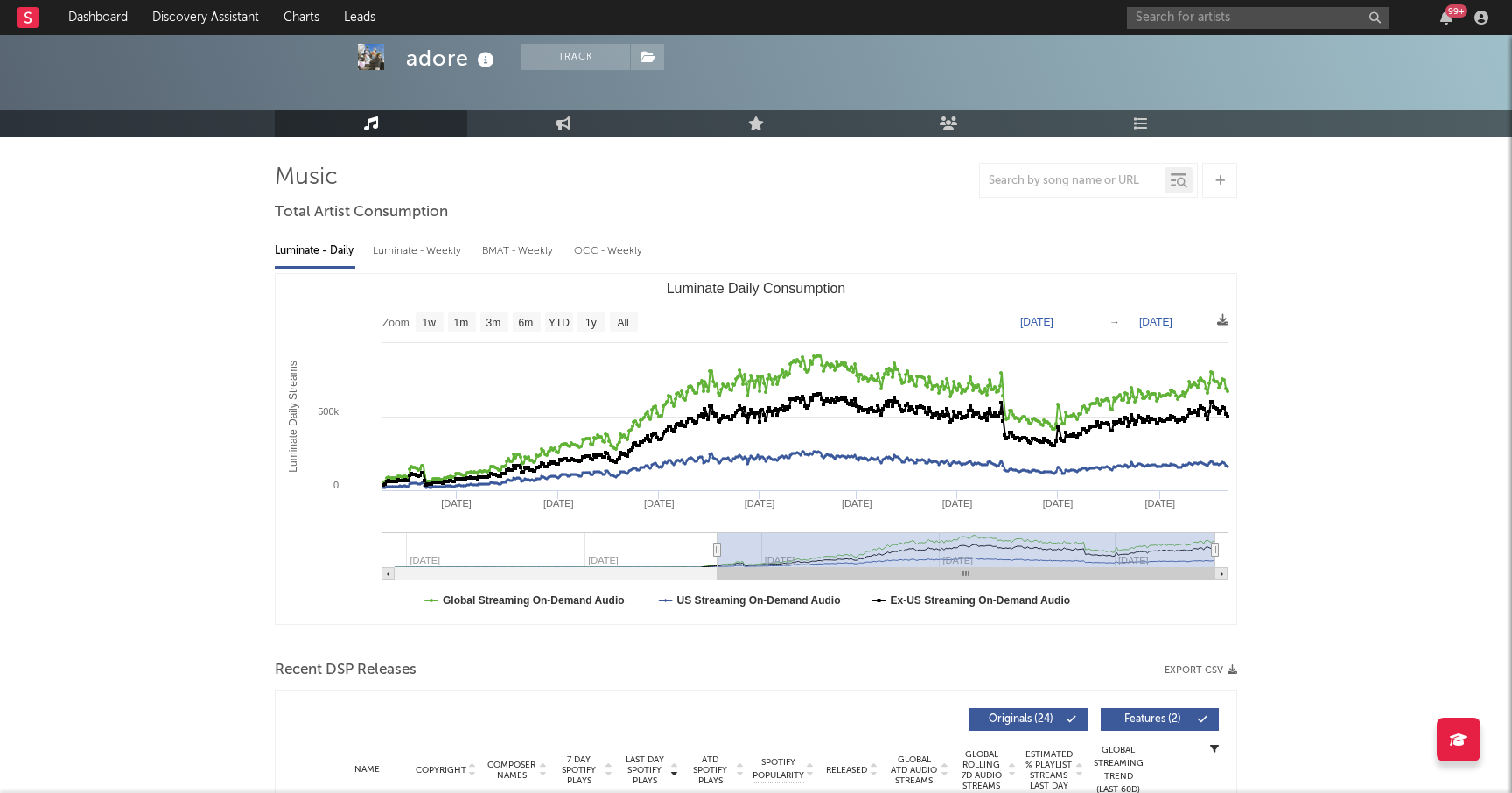
type input "[DATE]"
drag, startPoint x: 1038, startPoint y: 548, endPoint x: 717, endPoint y: 567, distance: 321.6
click at [717, 567] on icon "Created with Highcharts 10.3.3 Luminate Daily Streams Luminate Daily Consumptio…" at bounding box center [755, 449] width 961 height 350
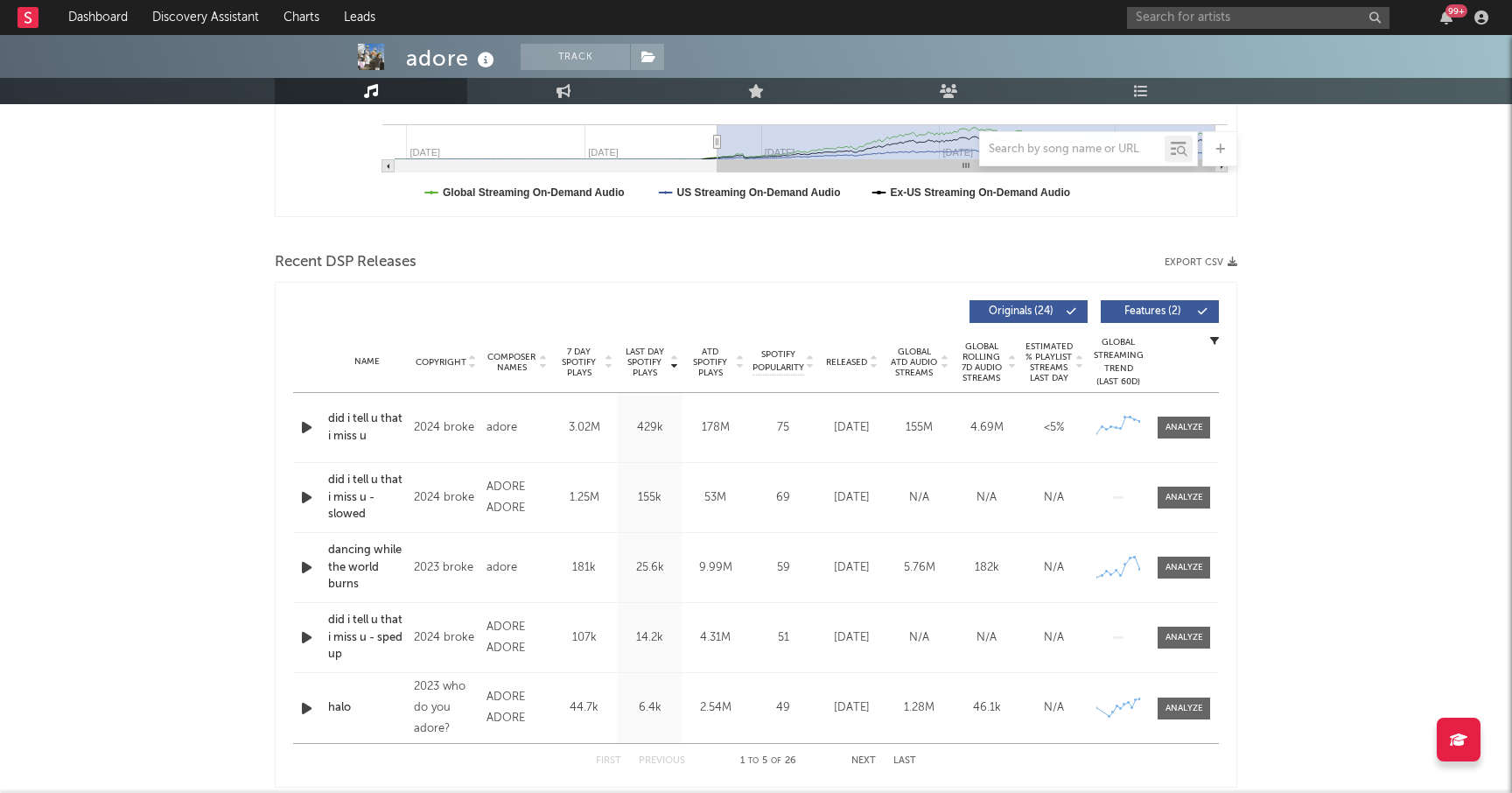
scroll to position [483, 0]
click at [1189, 419] on div at bounding box center [1184, 426] width 38 height 13
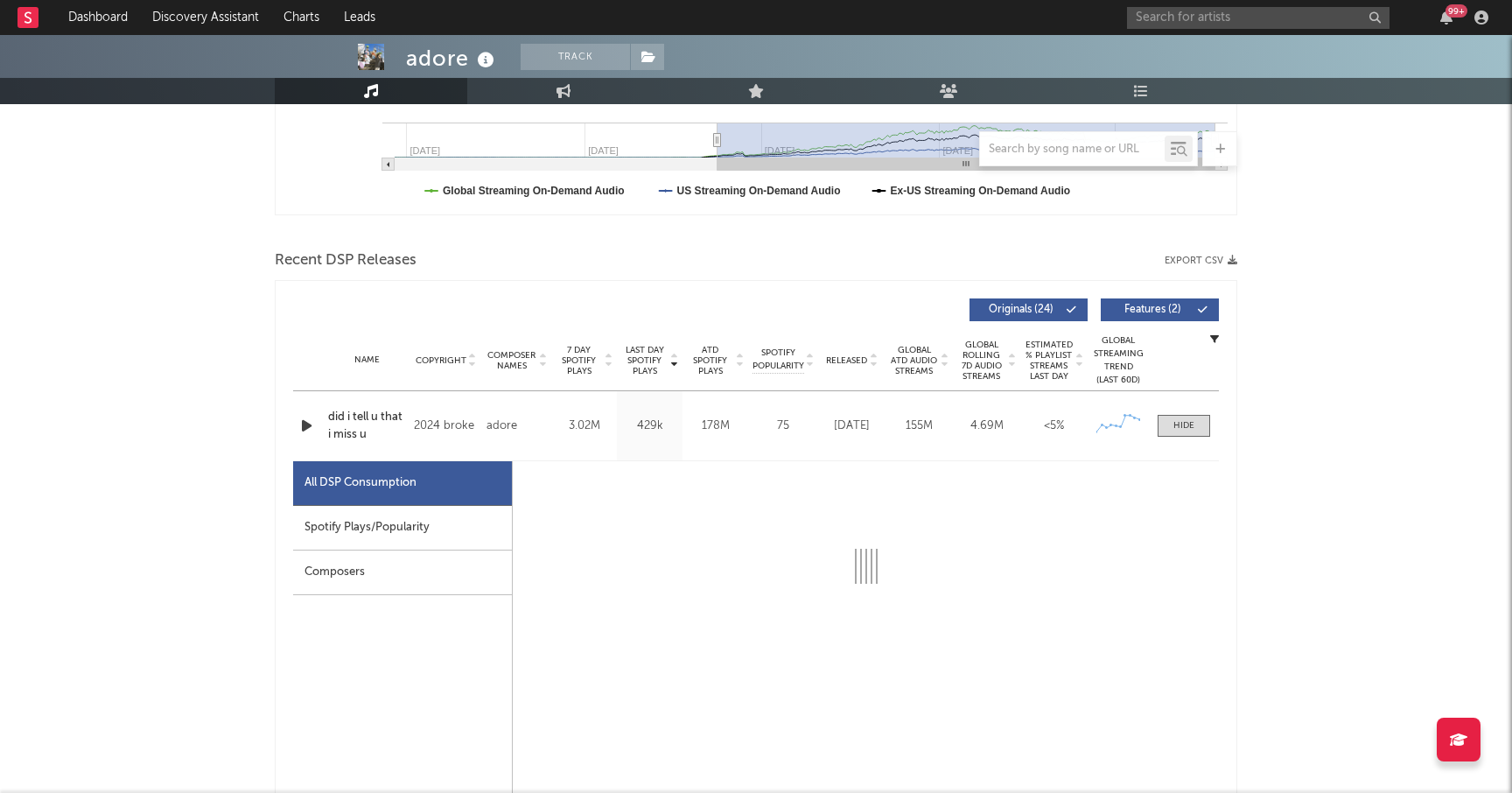
click at [387, 521] on div "Spotify Plays/Popularity" at bounding box center [402, 528] width 218 height 45
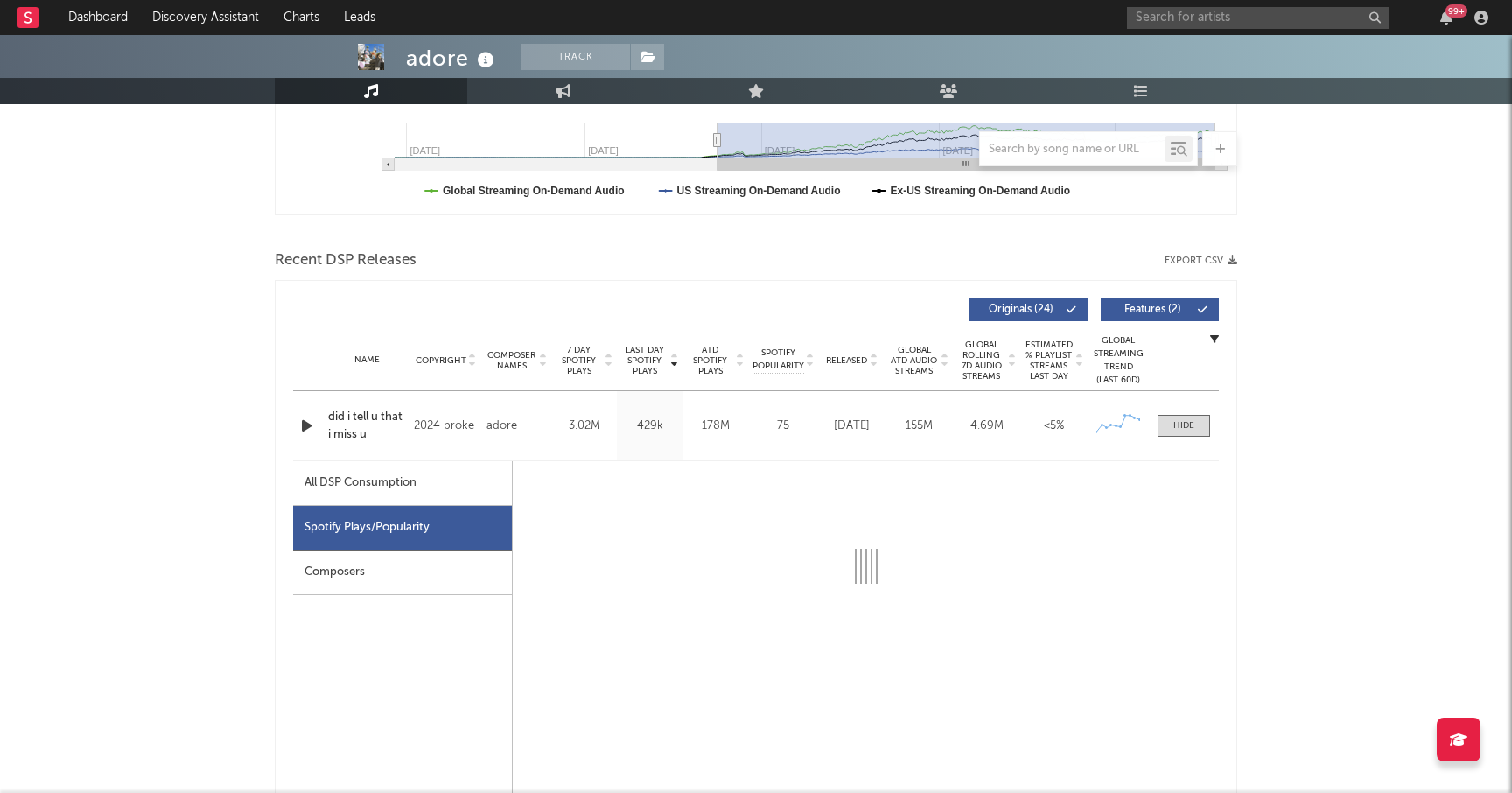
select select "6m"
select select "1w"
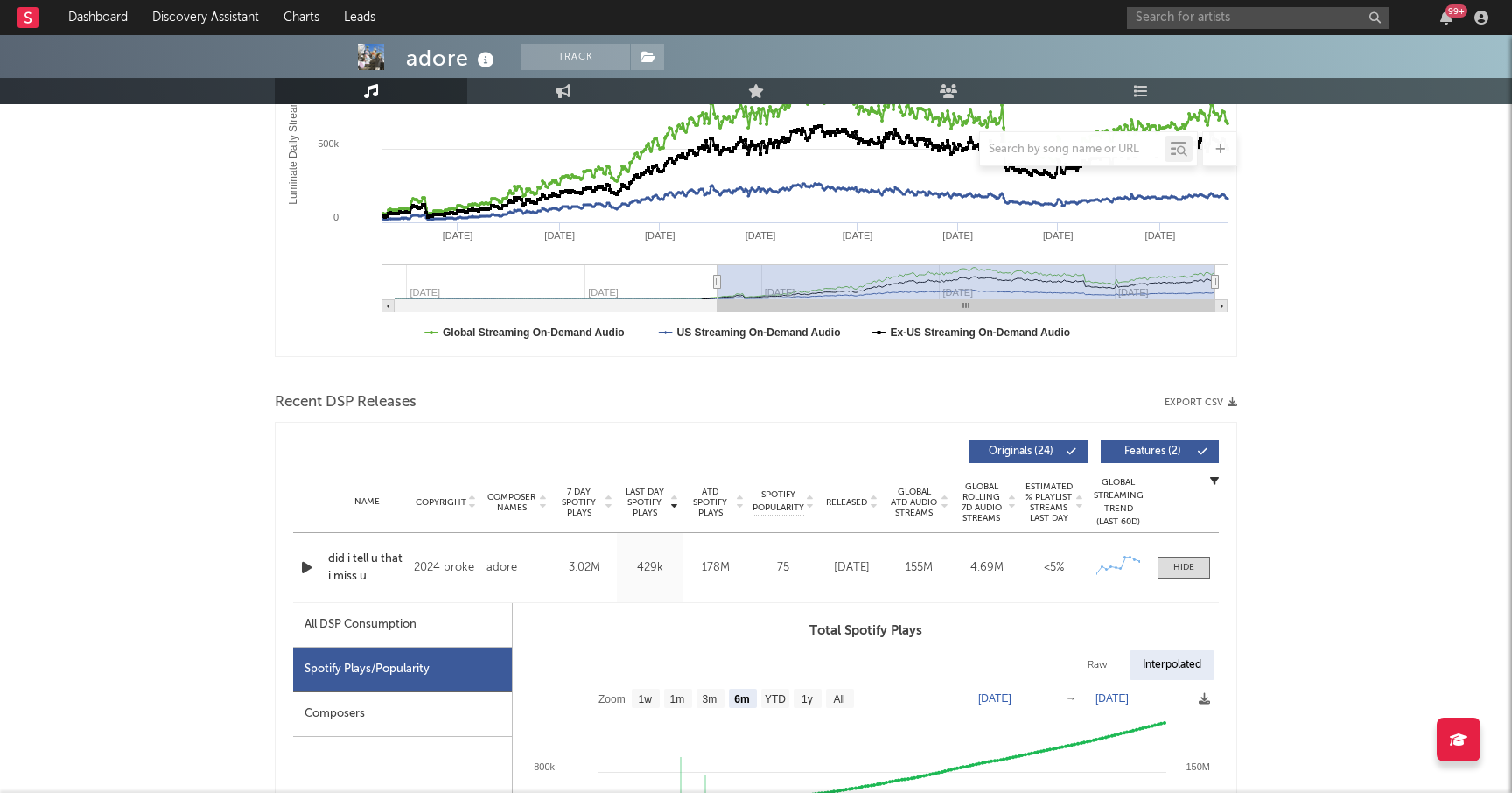
scroll to position [338, 0]
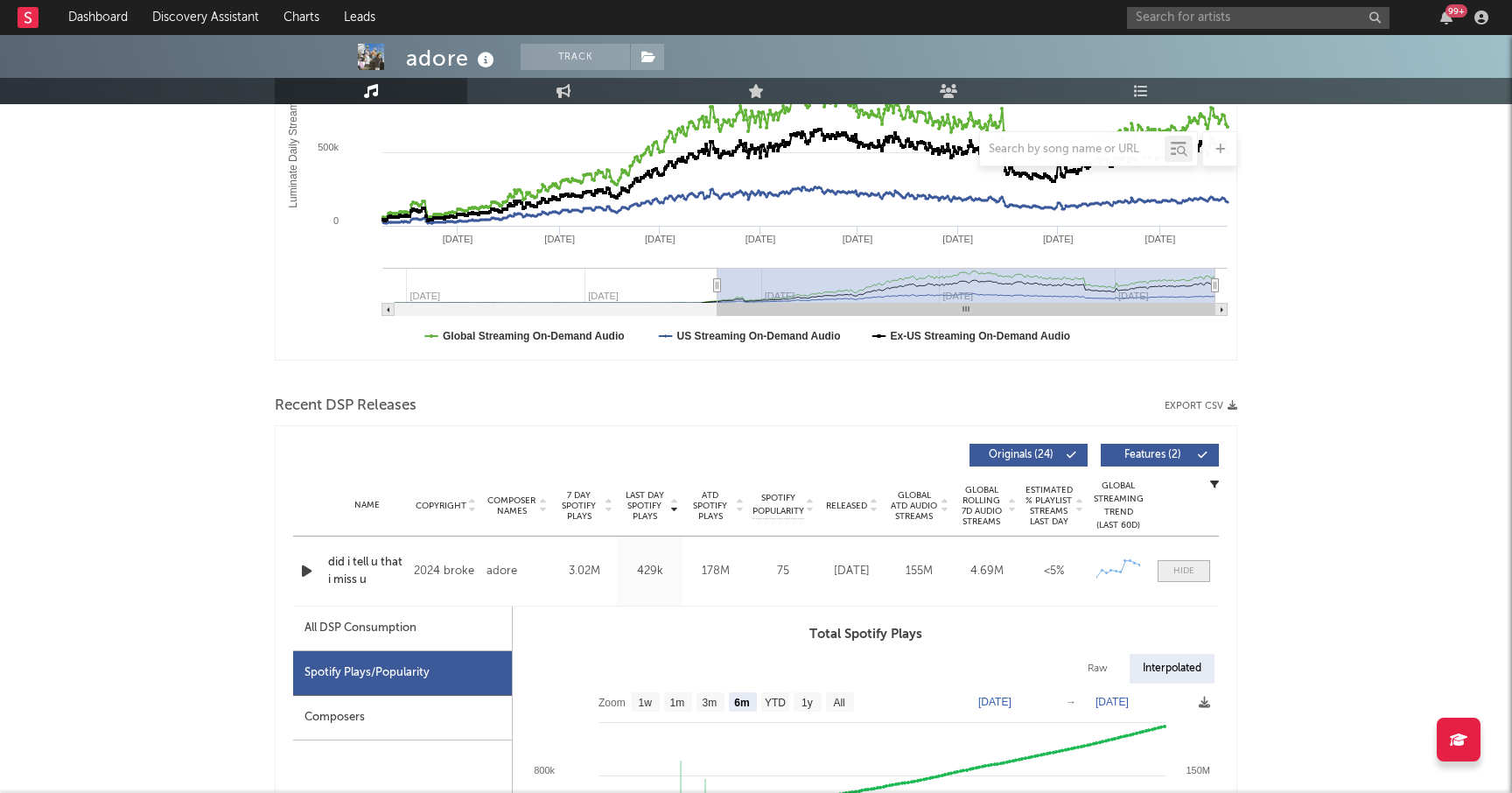
click at [1178, 575] on div at bounding box center [1184, 571] width 21 height 13
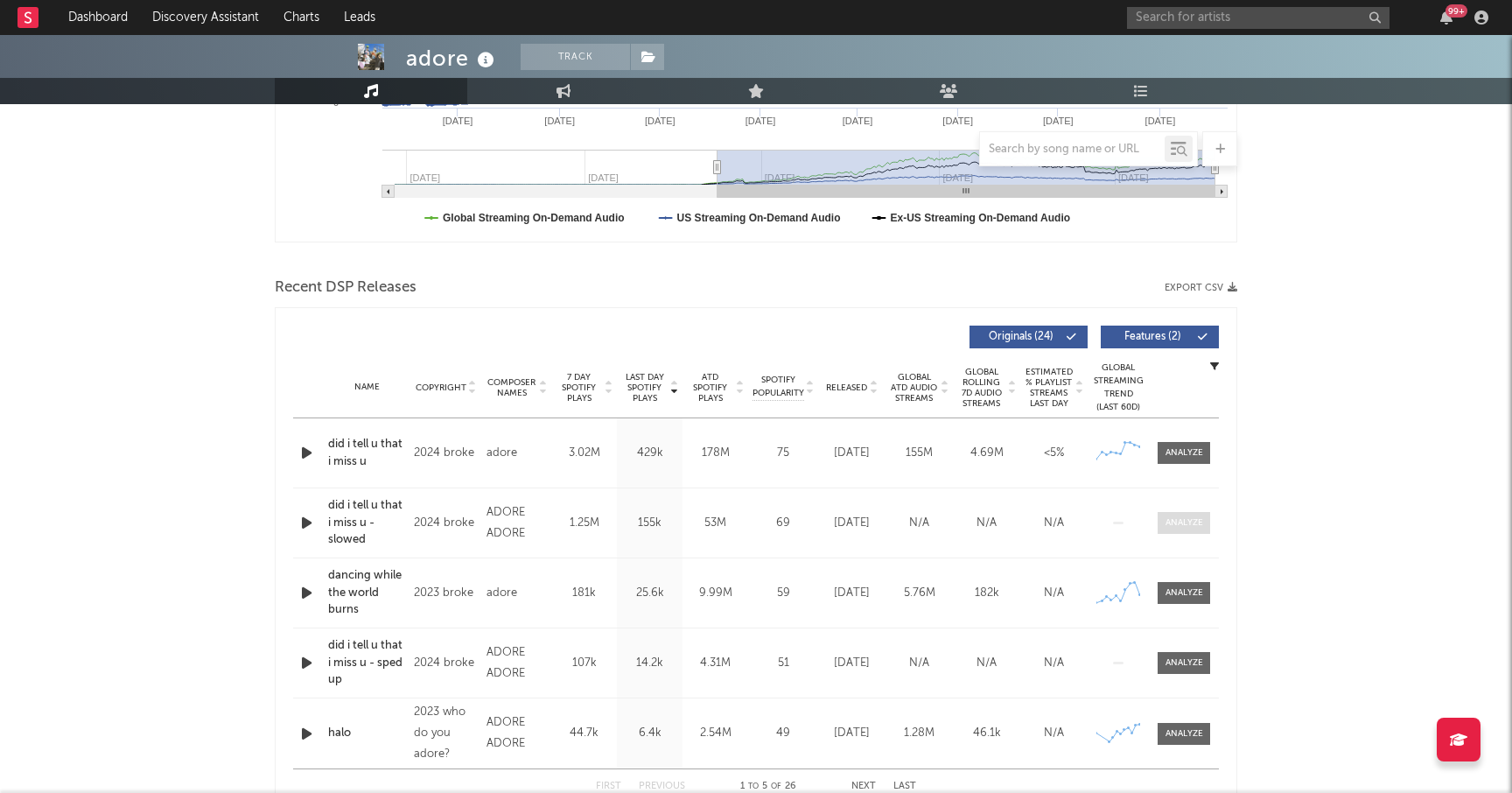
scroll to position [477, 0]
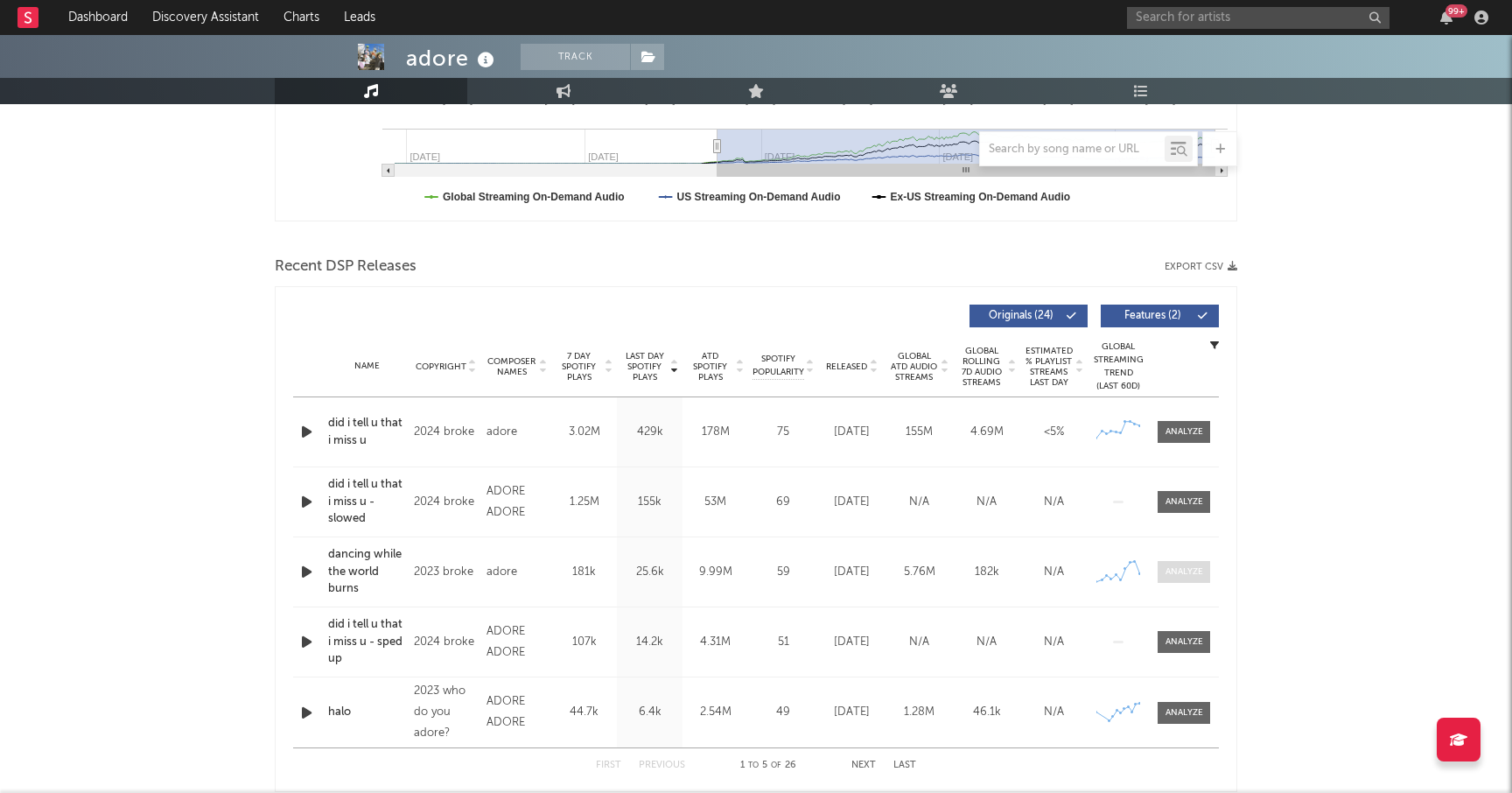
click at [1185, 576] on div at bounding box center [1184, 572] width 38 height 13
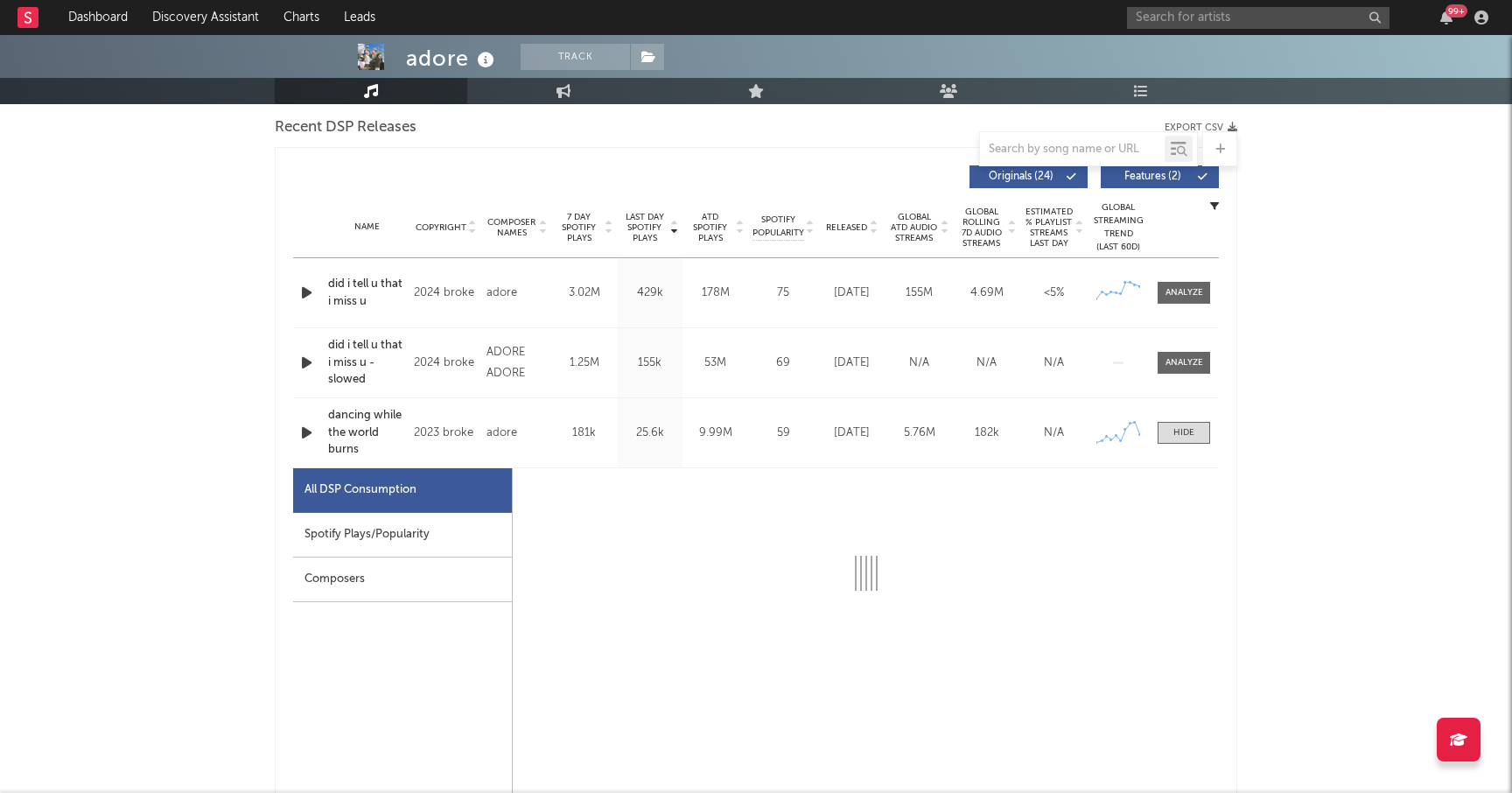
select select "6m"
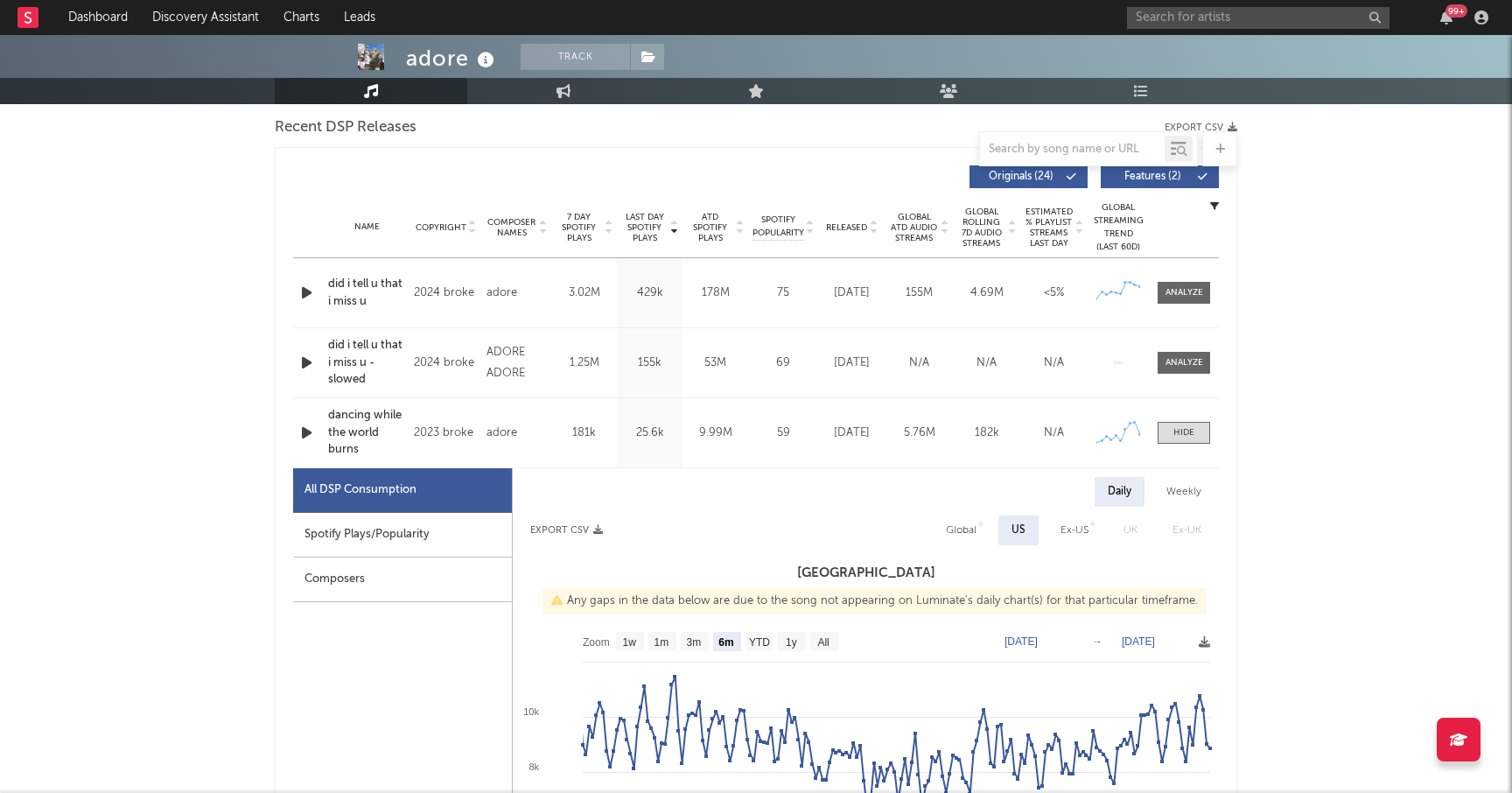
scroll to position [640, 0]
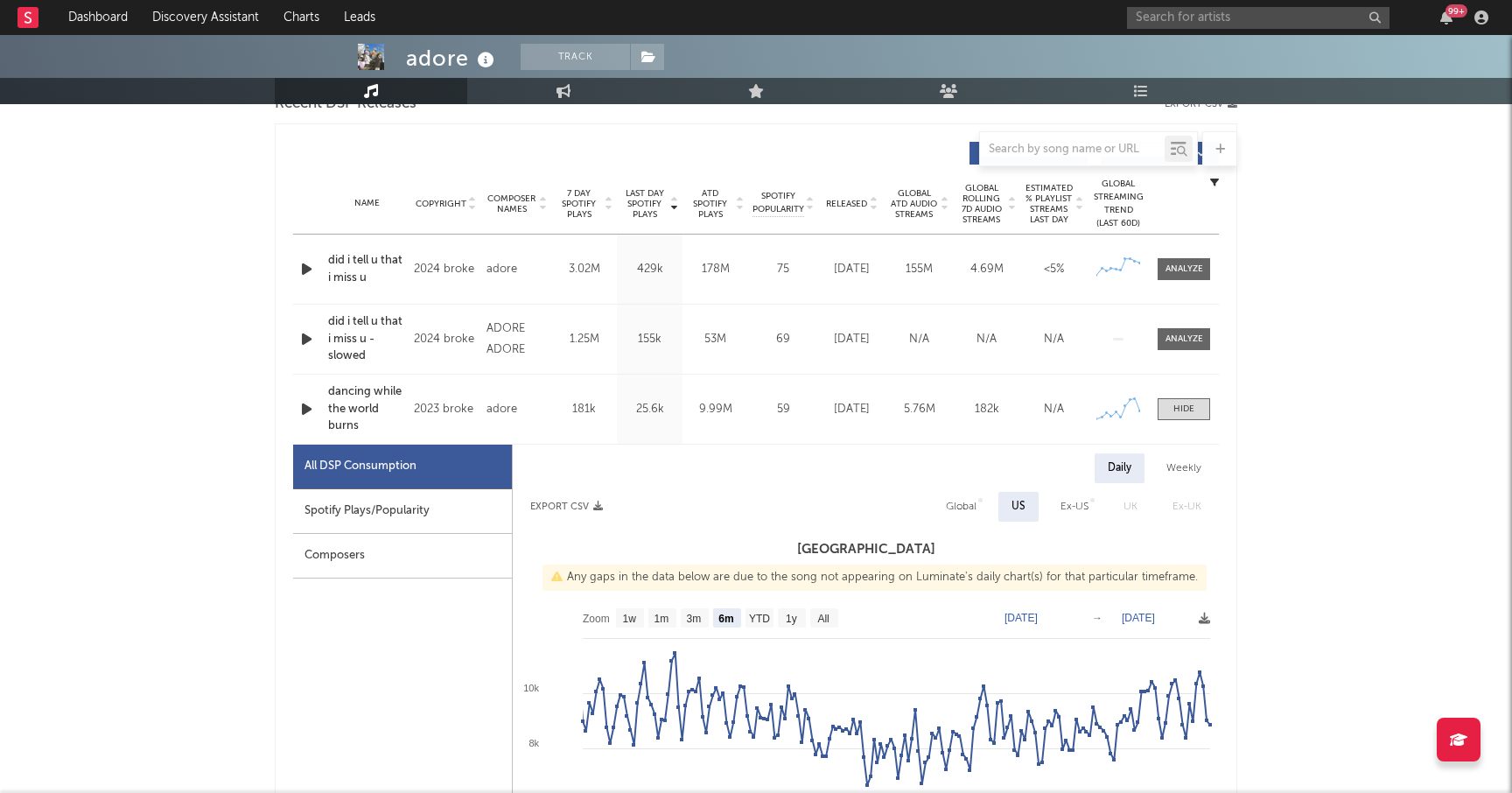
click at [411, 505] on div "Spotify Plays/Popularity" at bounding box center [402, 511] width 218 height 45
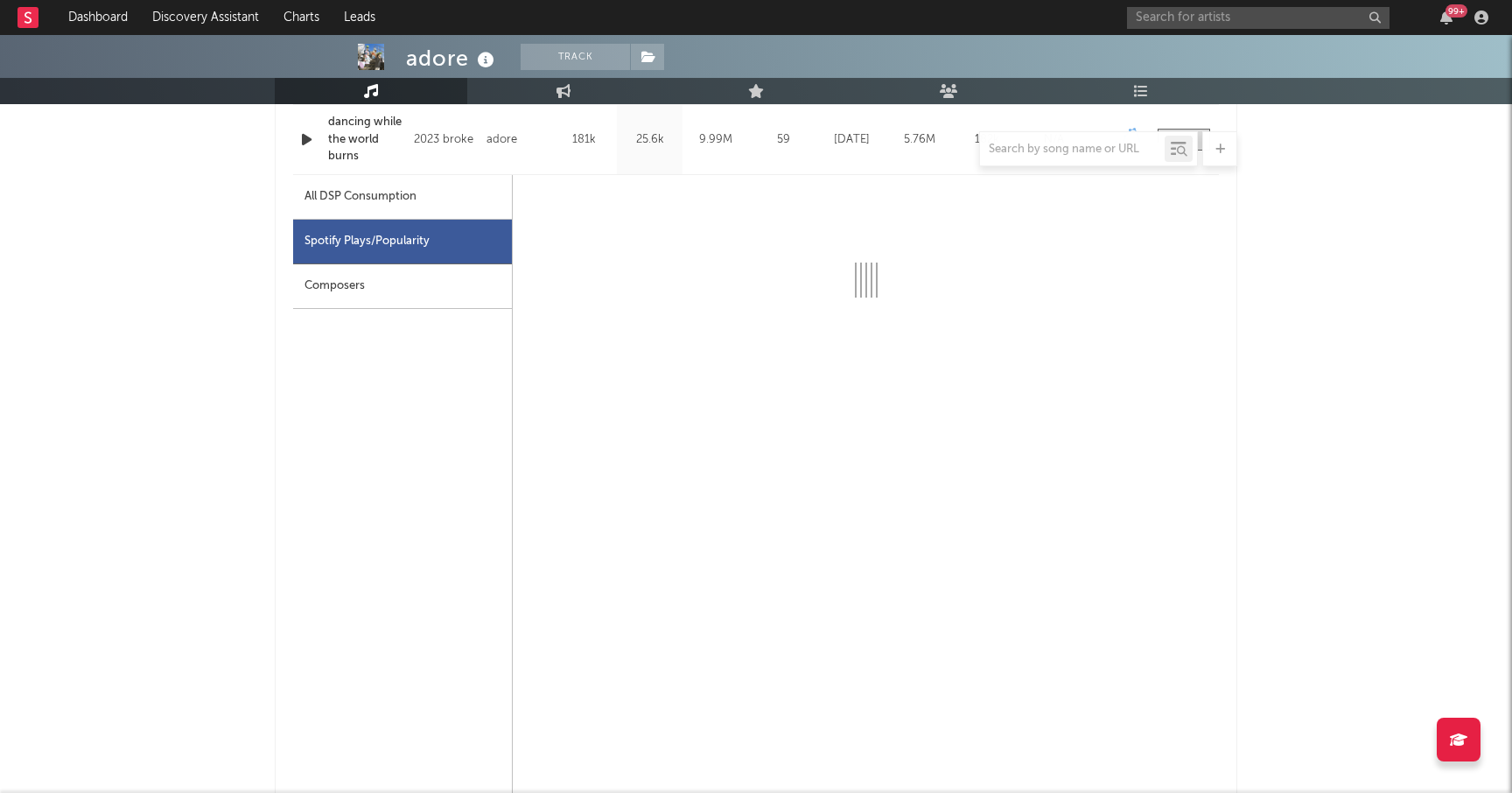
scroll to position [911, 0]
select select "6m"
select select "1w"
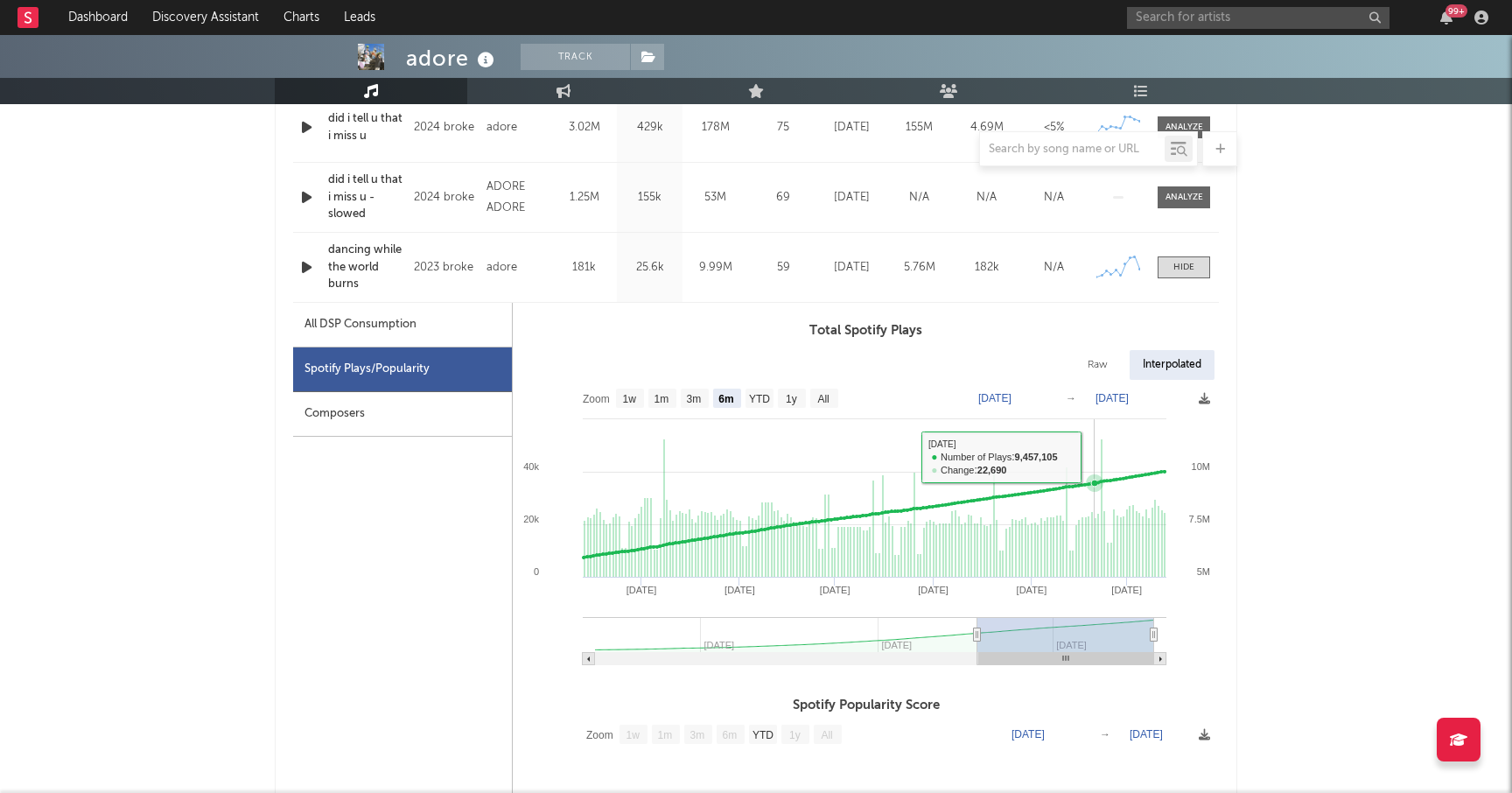
scroll to position [754, 0]
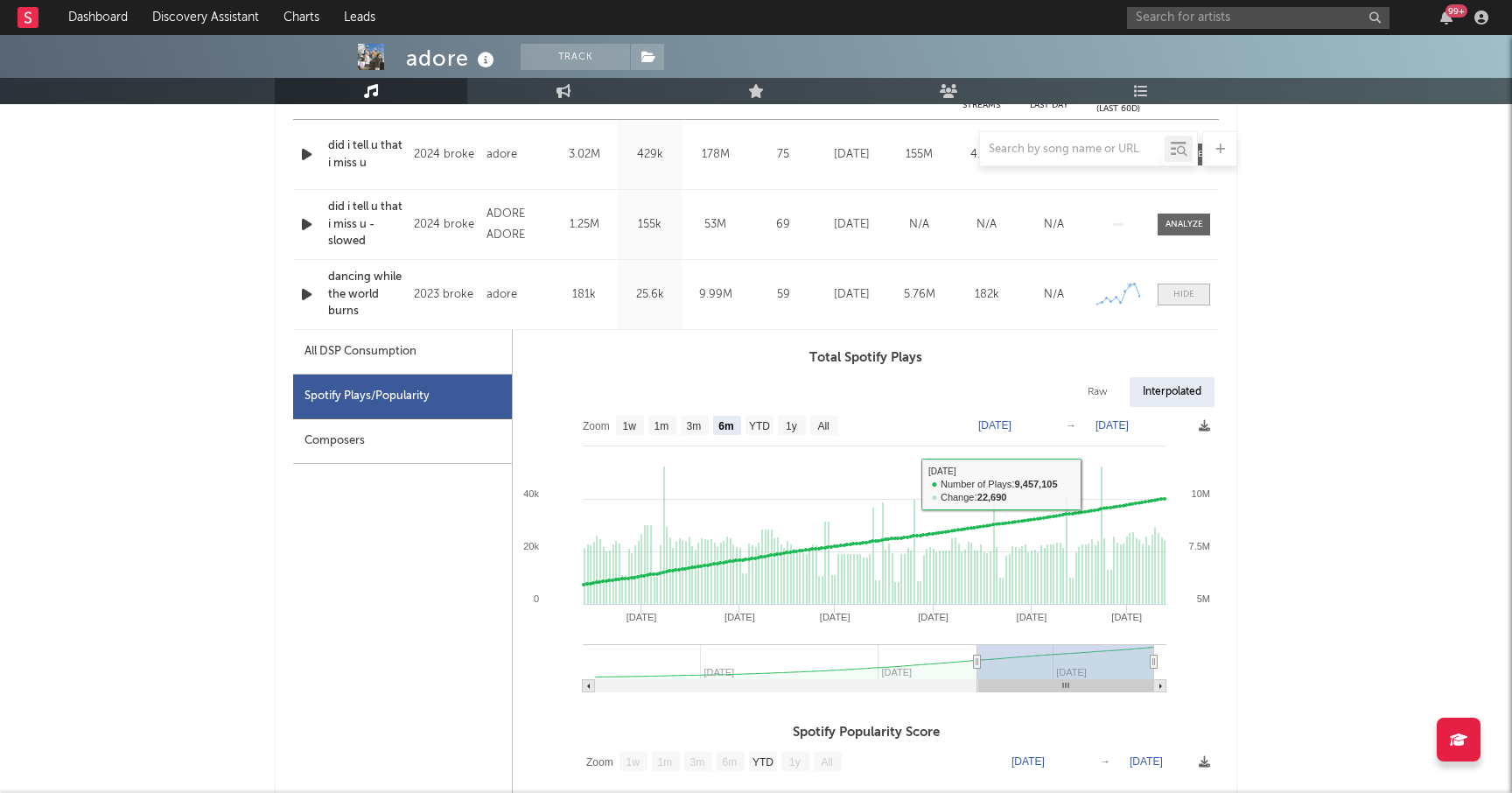
click at [1185, 296] on div at bounding box center [1184, 295] width 21 height 13
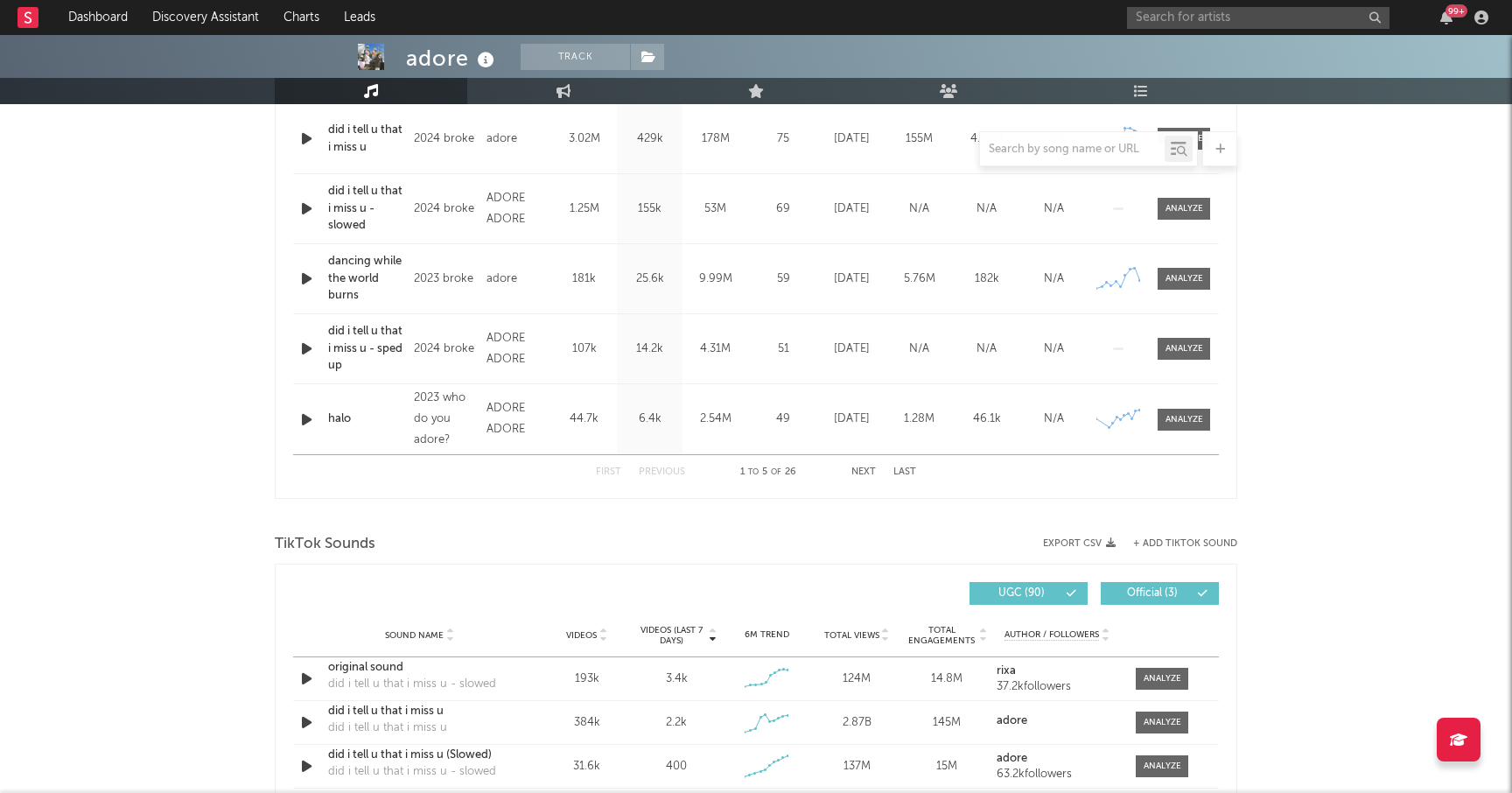
scroll to position [782, 0]
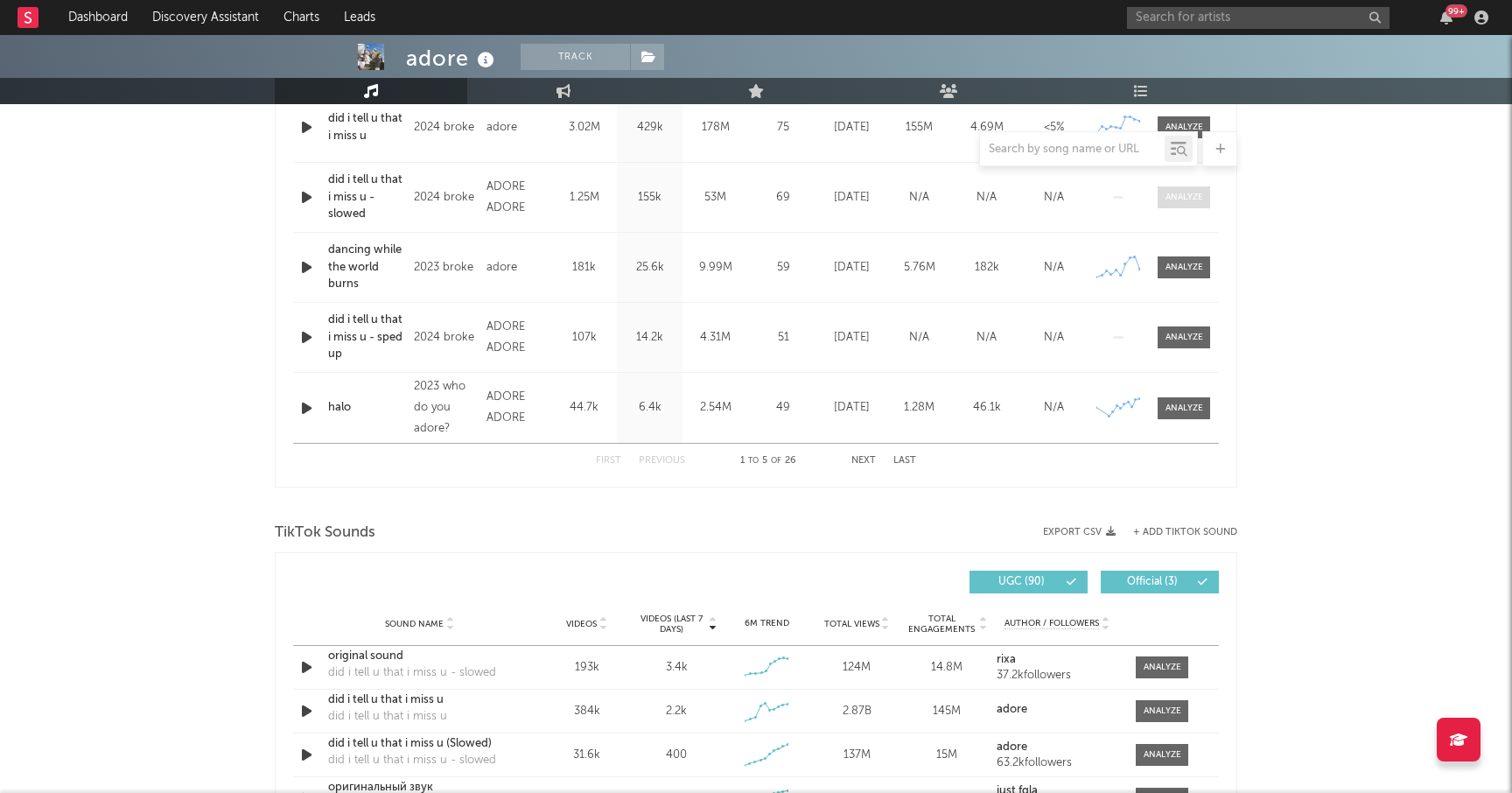
click at [1193, 191] on div at bounding box center [1184, 197] width 38 height 13
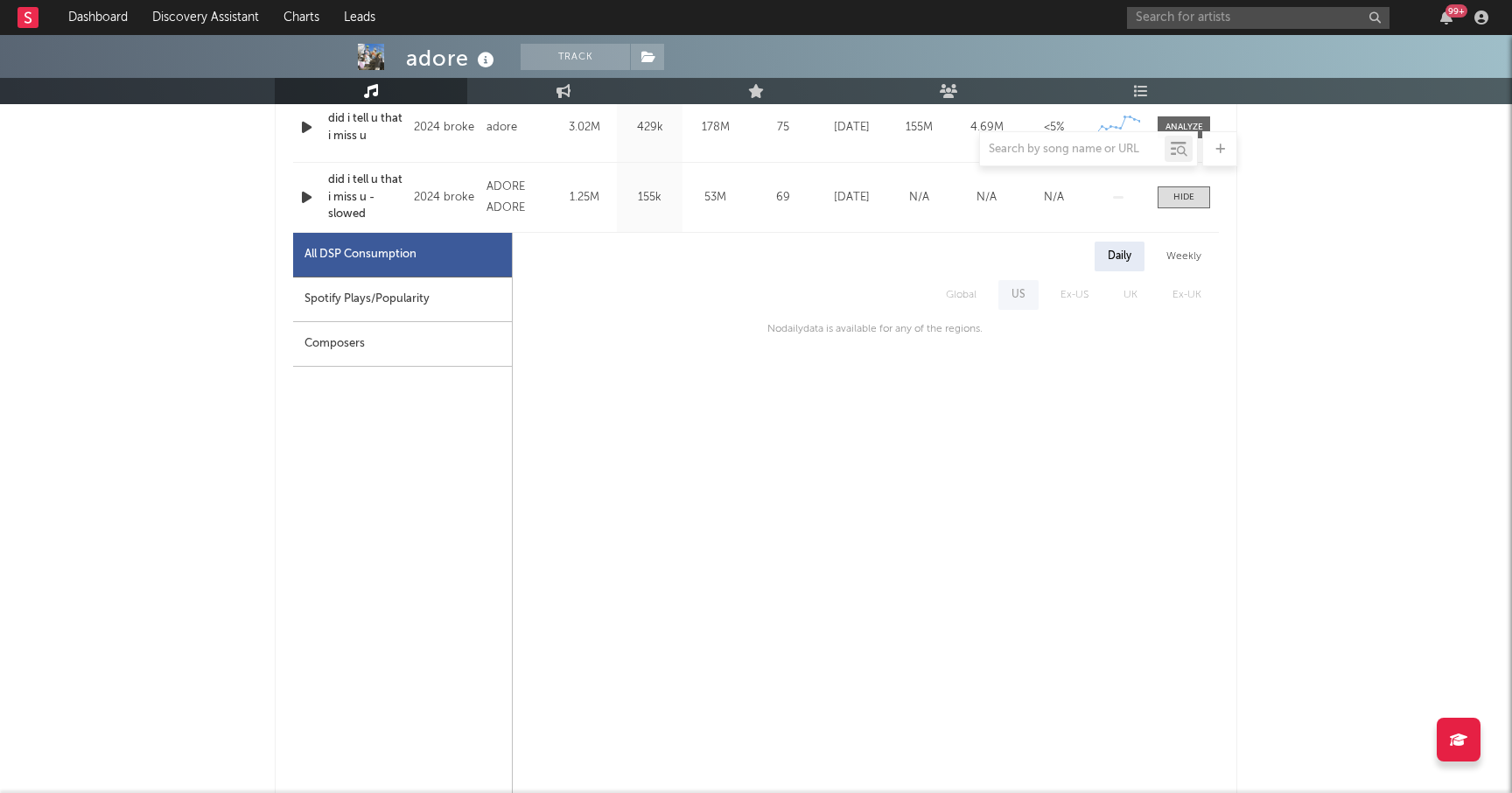
click at [409, 296] on div "Spotify Plays/Popularity" at bounding box center [402, 299] width 218 height 45
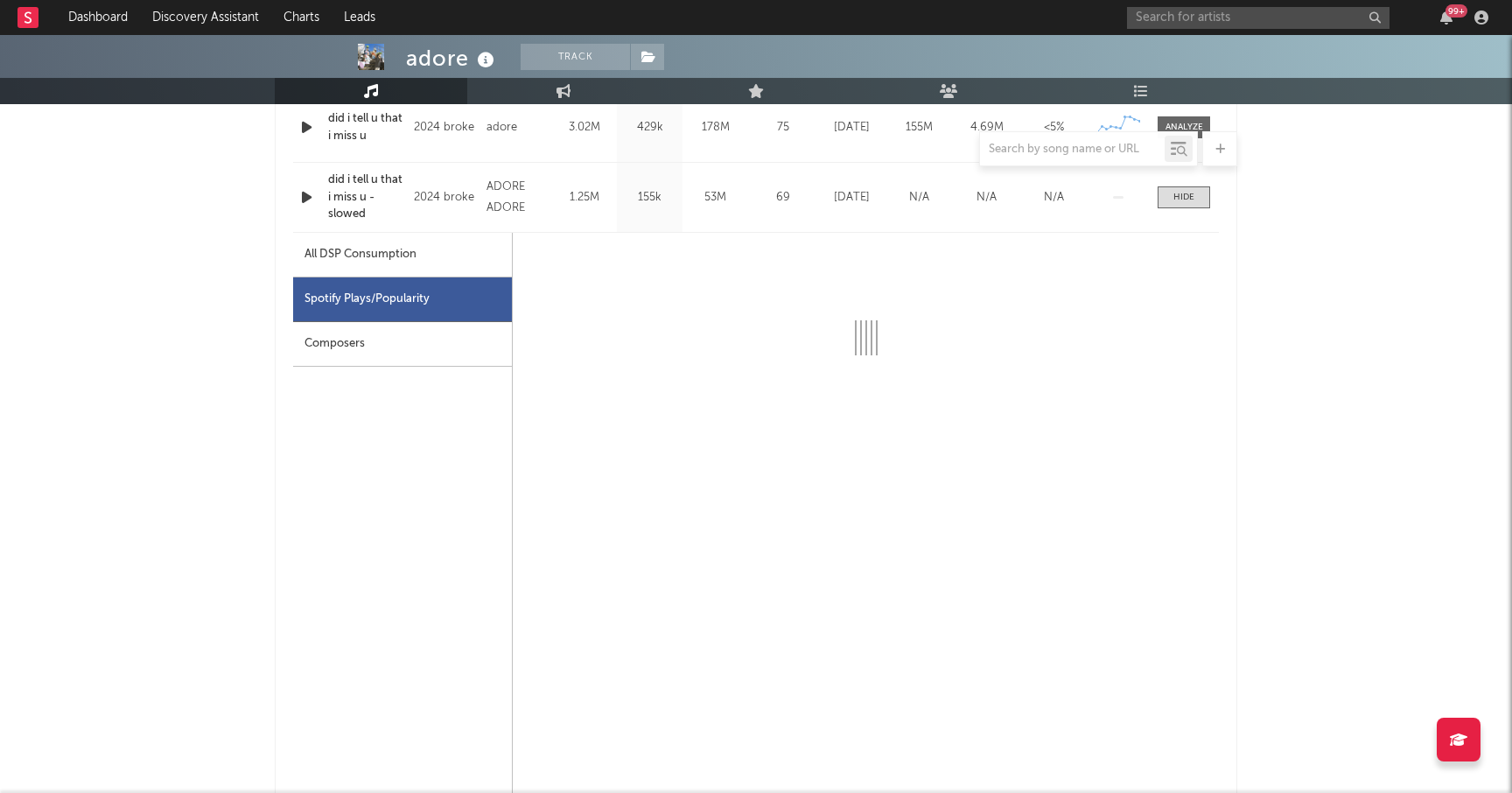
select select "6m"
select select "1w"
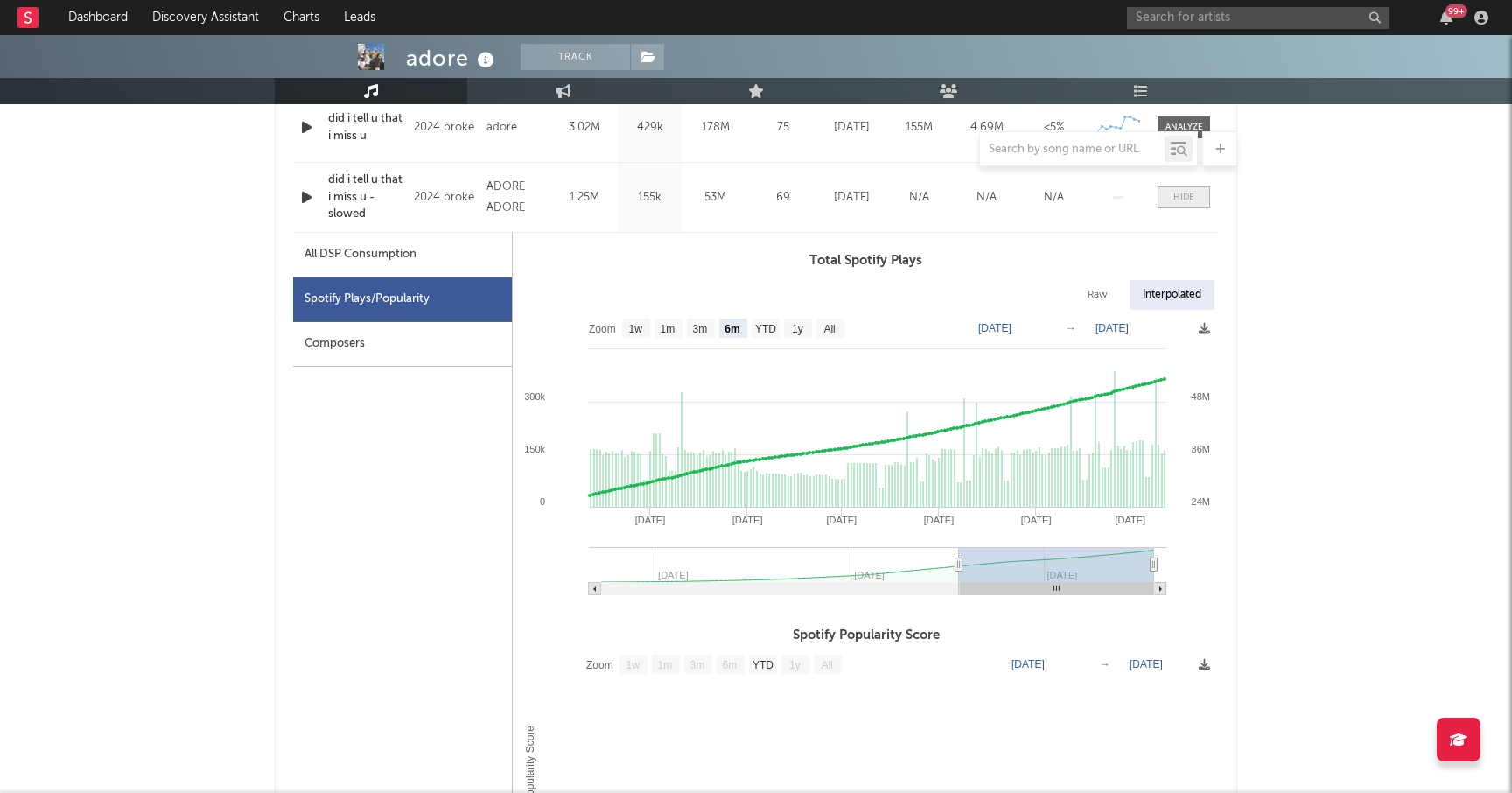
click at [1174, 198] on div at bounding box center [1184, 197] width 21 height 13
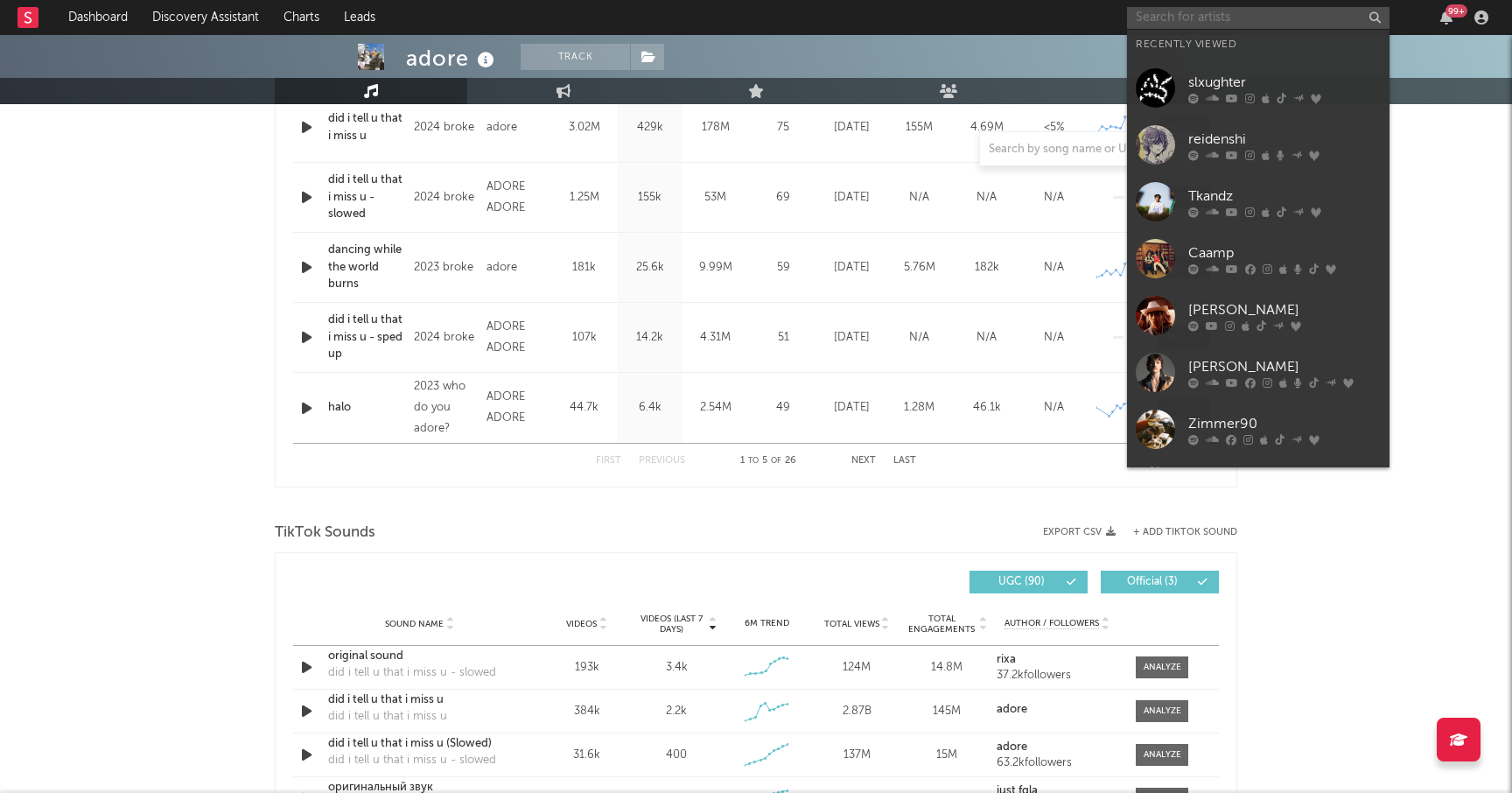
click at [1182, 28] on input "text" at bounding box center [1258, 18] width 262 height 22
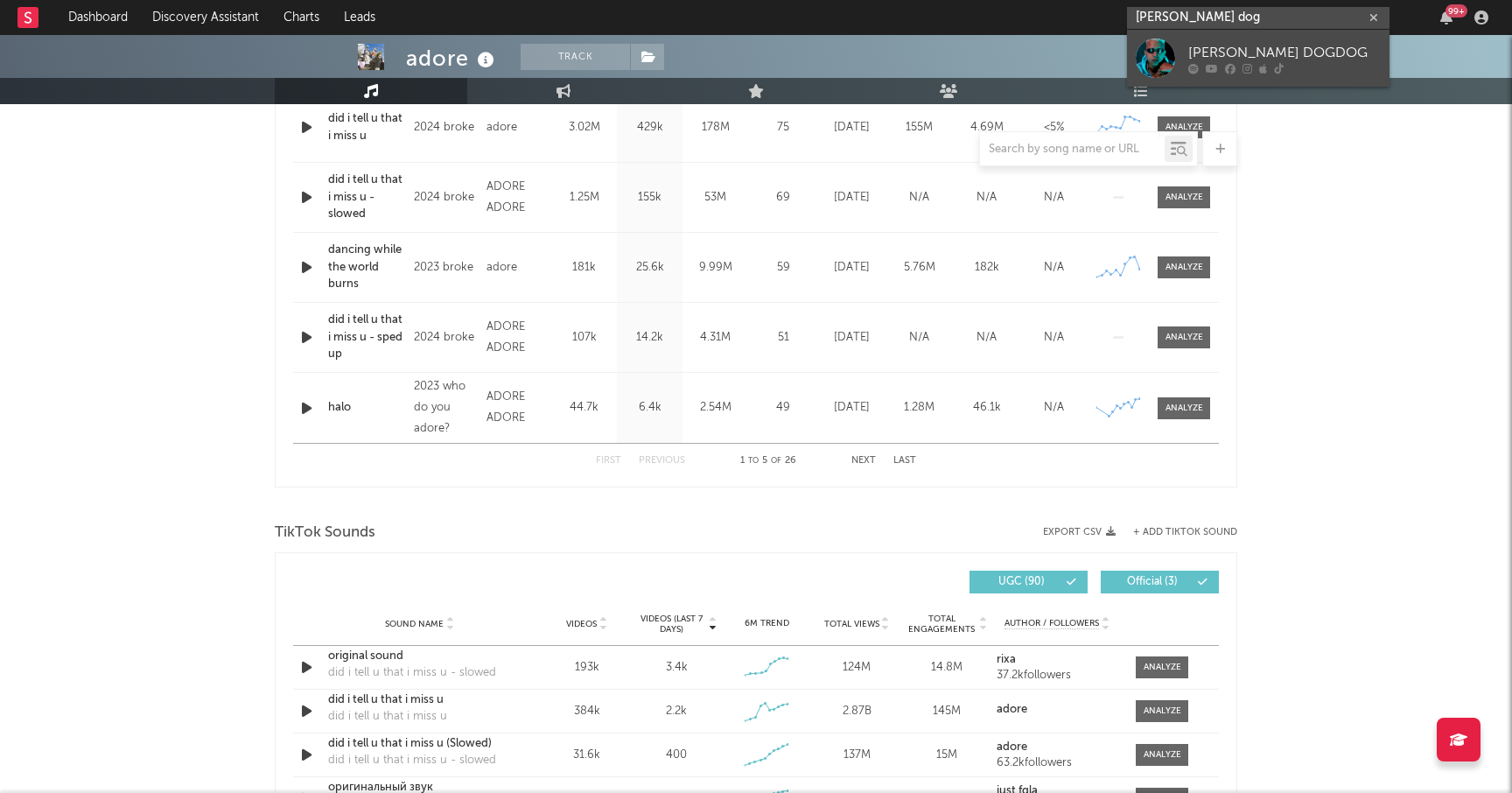
type input "[PERSON_NAME] dog"
click at [1172, 45] on div at bounding box center [1155, 58] width 39 height 39
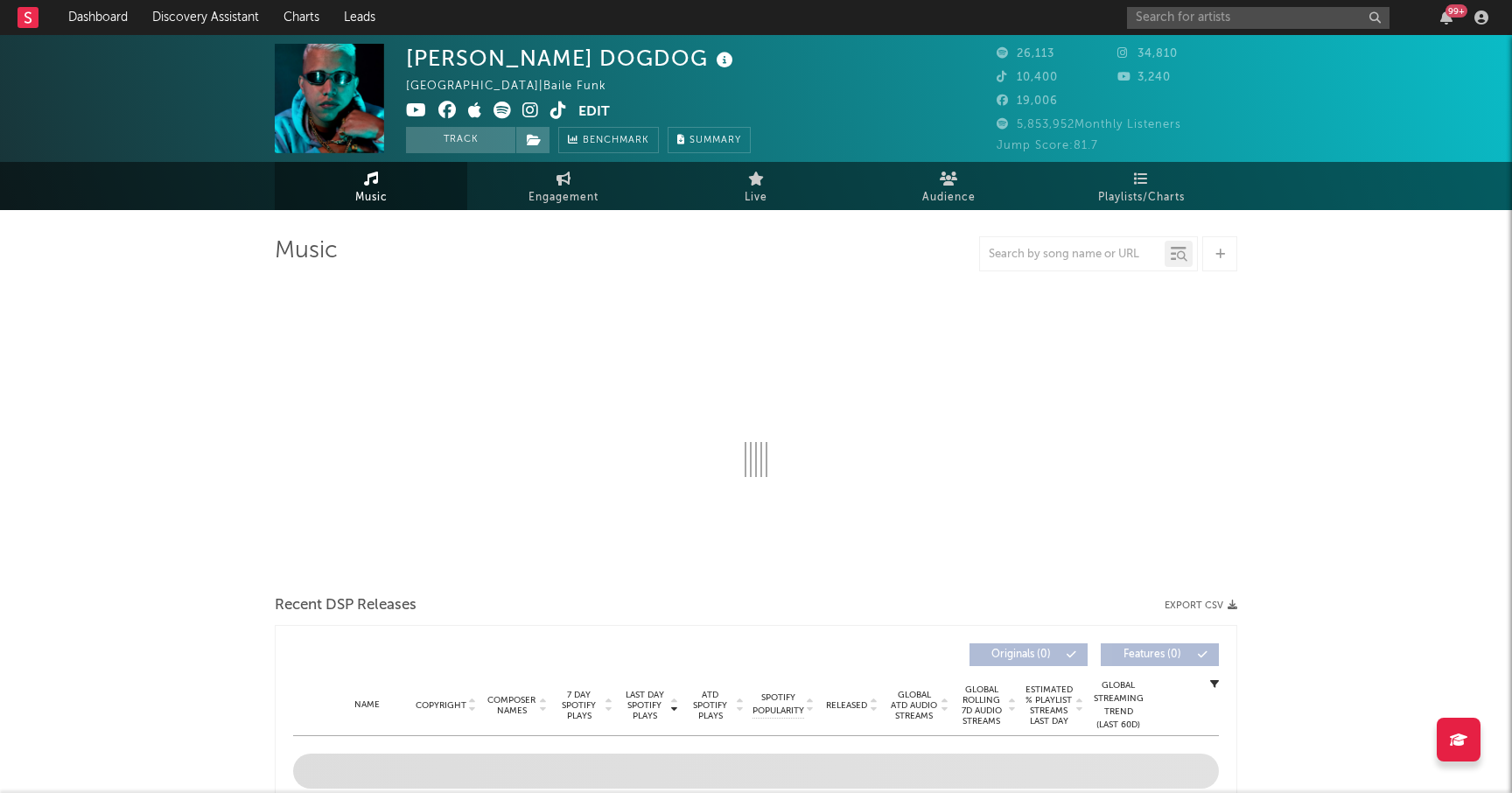
select select "1w"
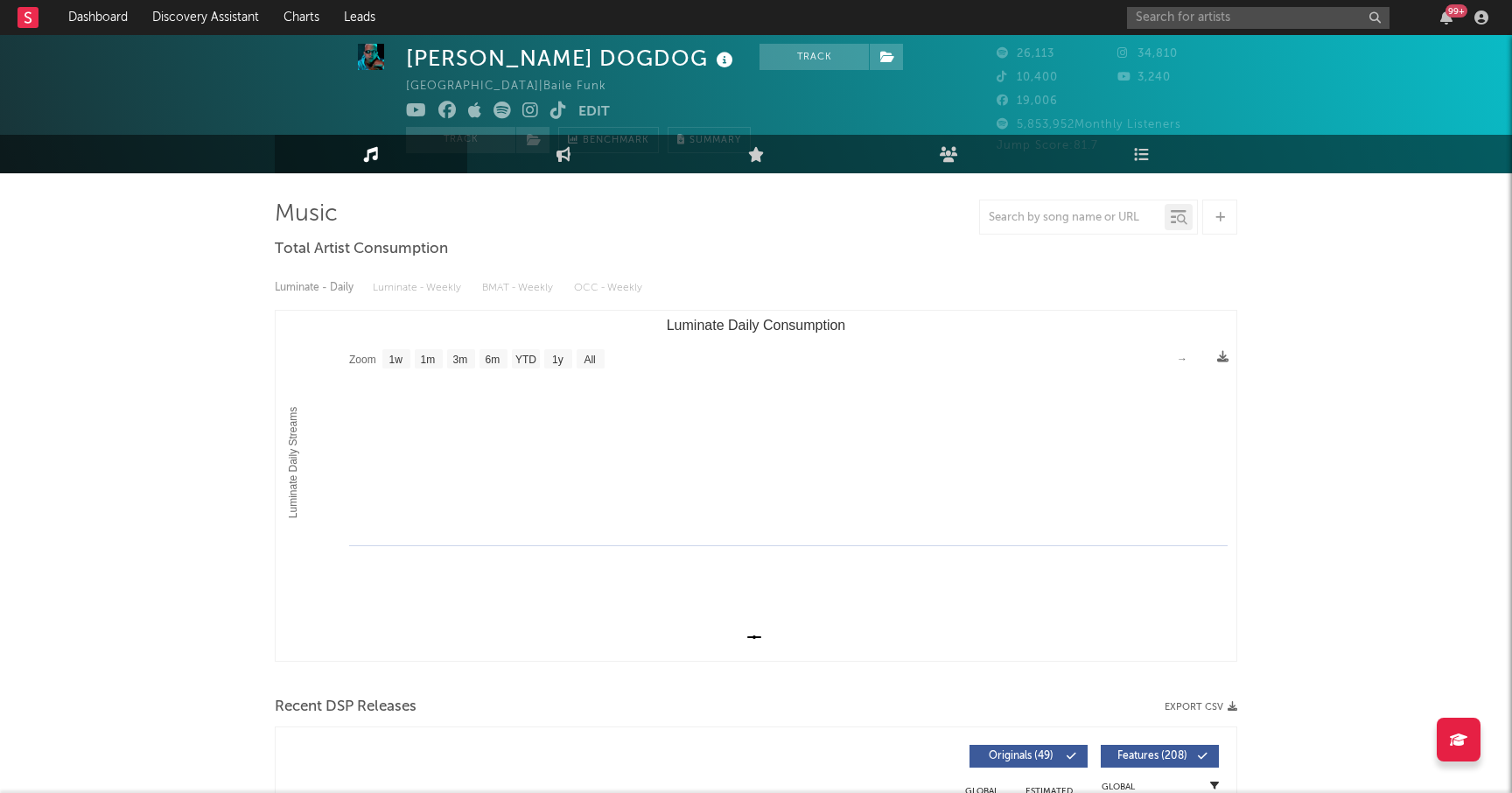
scroll to position [22, 0]
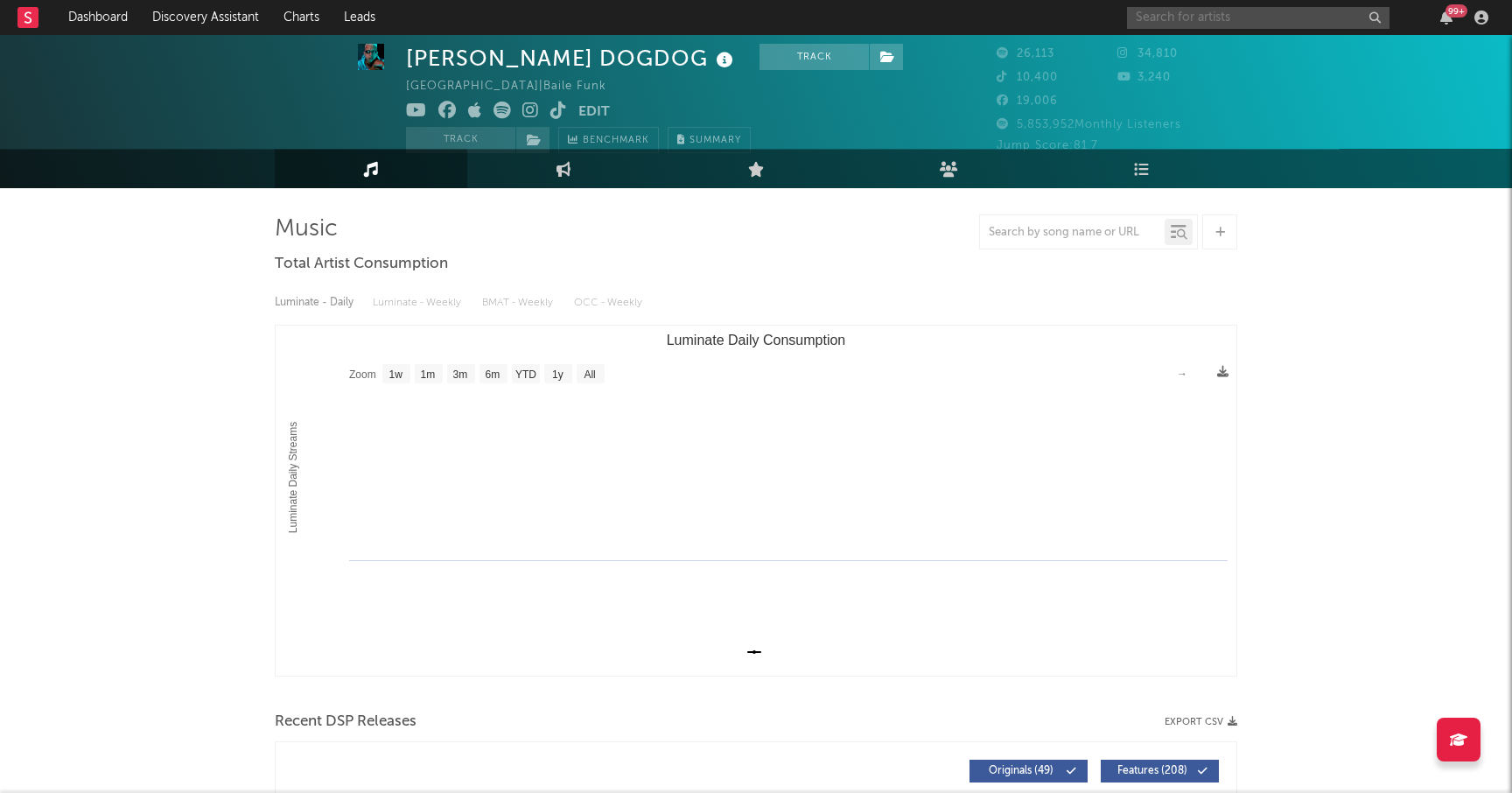
click at [1156, 17] on input "text" at bounding box center [1258, 18] width 262 height 22
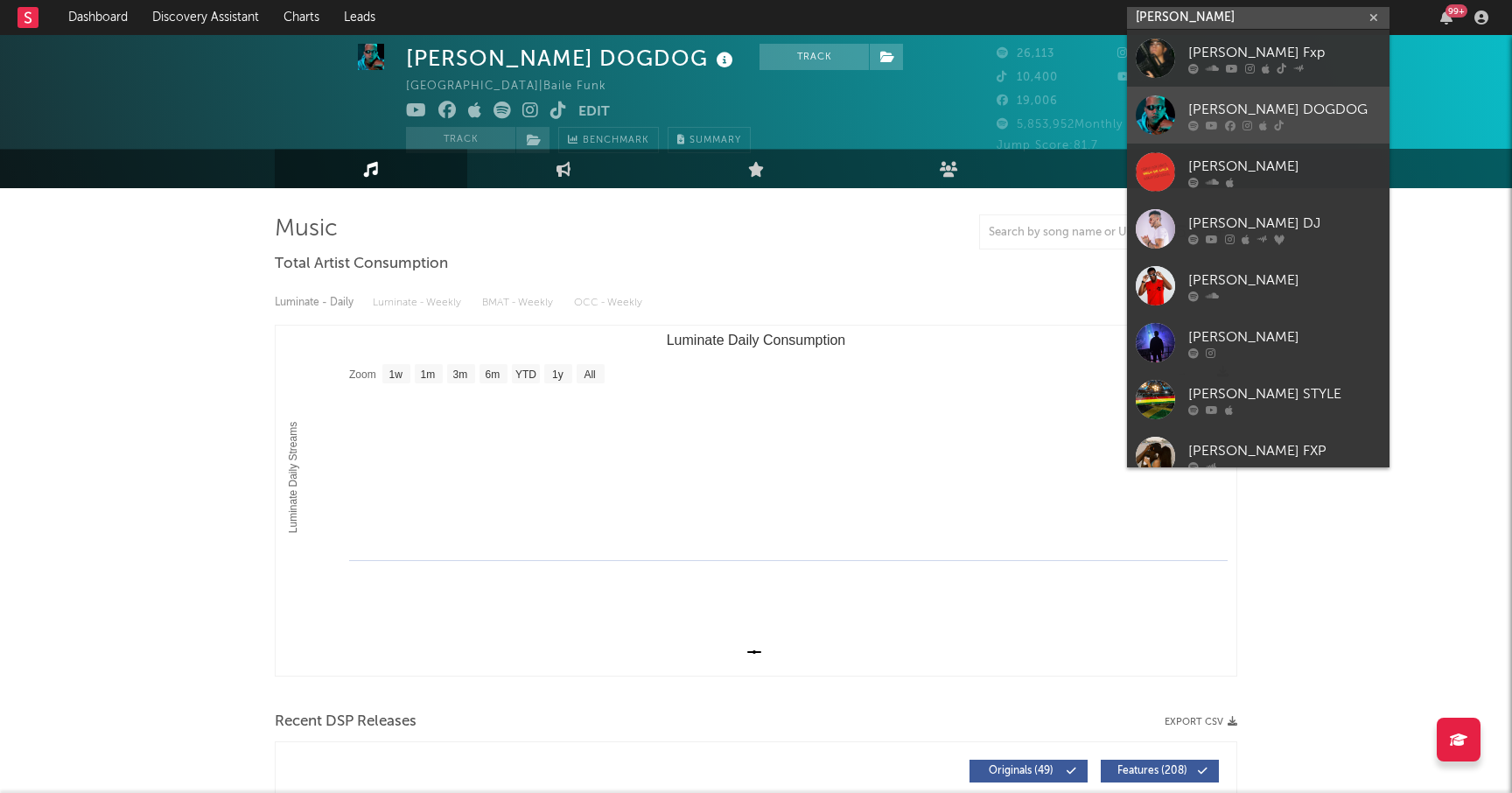
type input "[PERSON_NAME]"
click at [1171, 101] on div at bounding box center [1155, 115] width 39 height 39
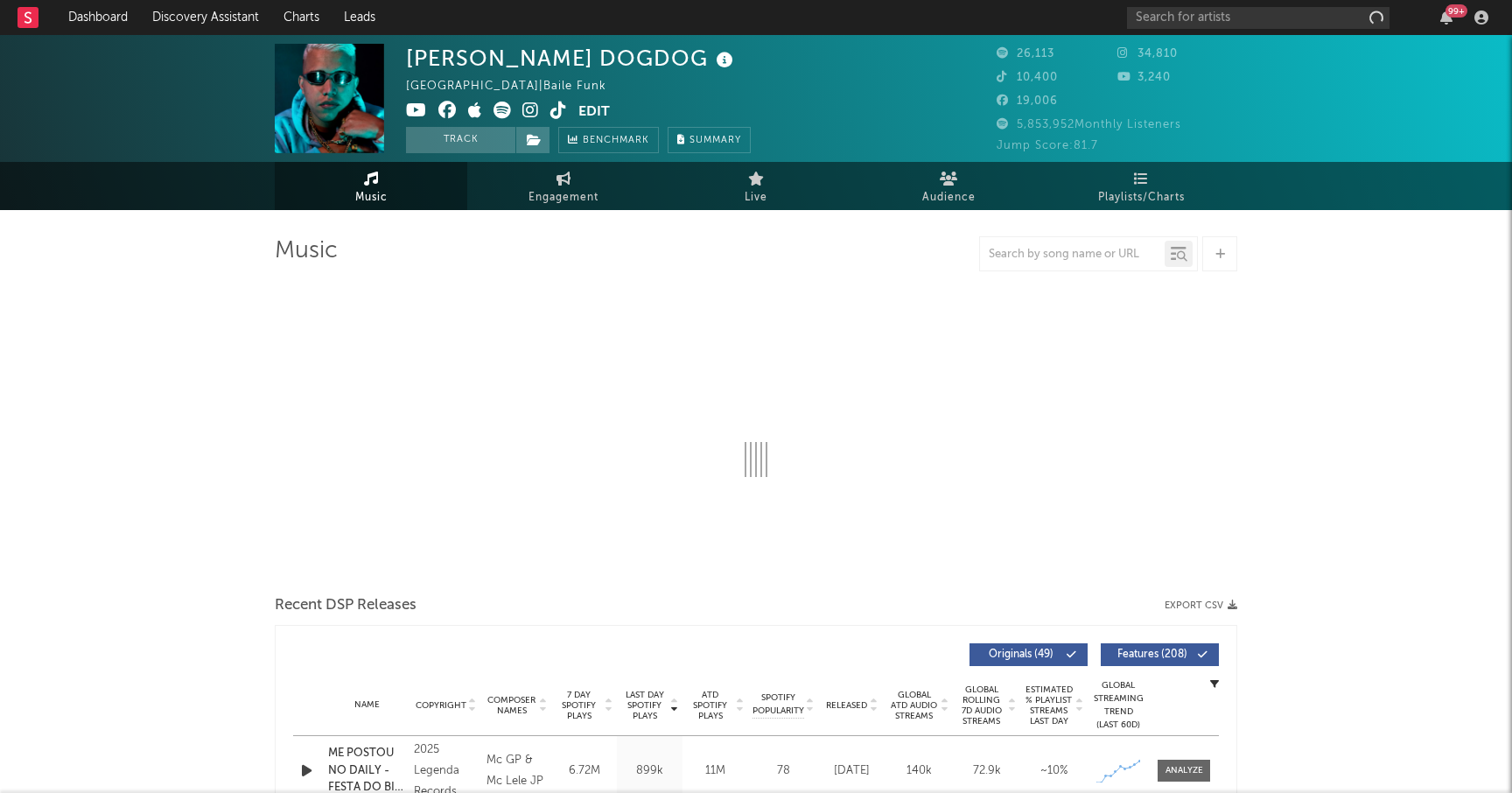
select select "1w"
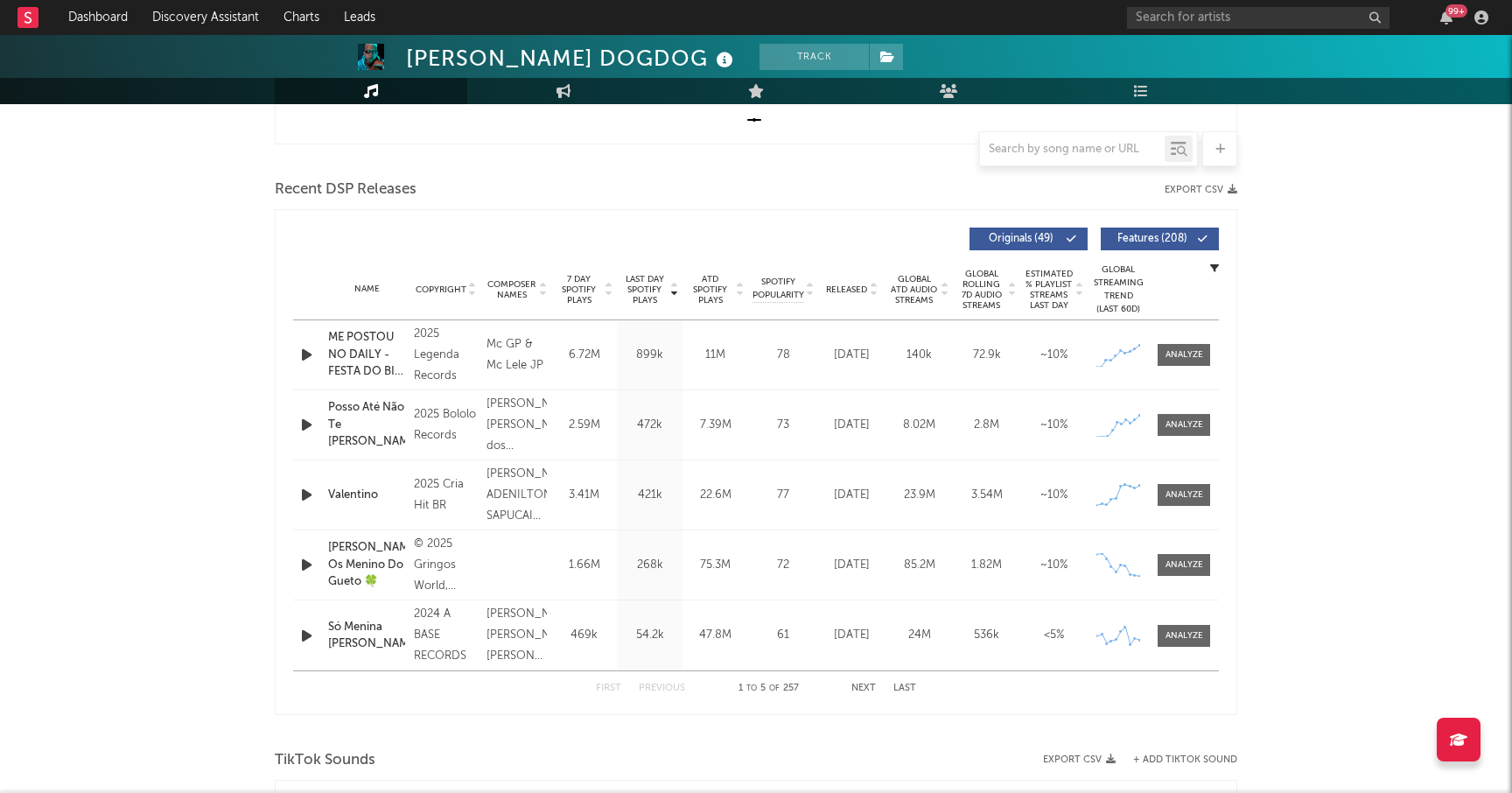
scroll to position [546, 0]
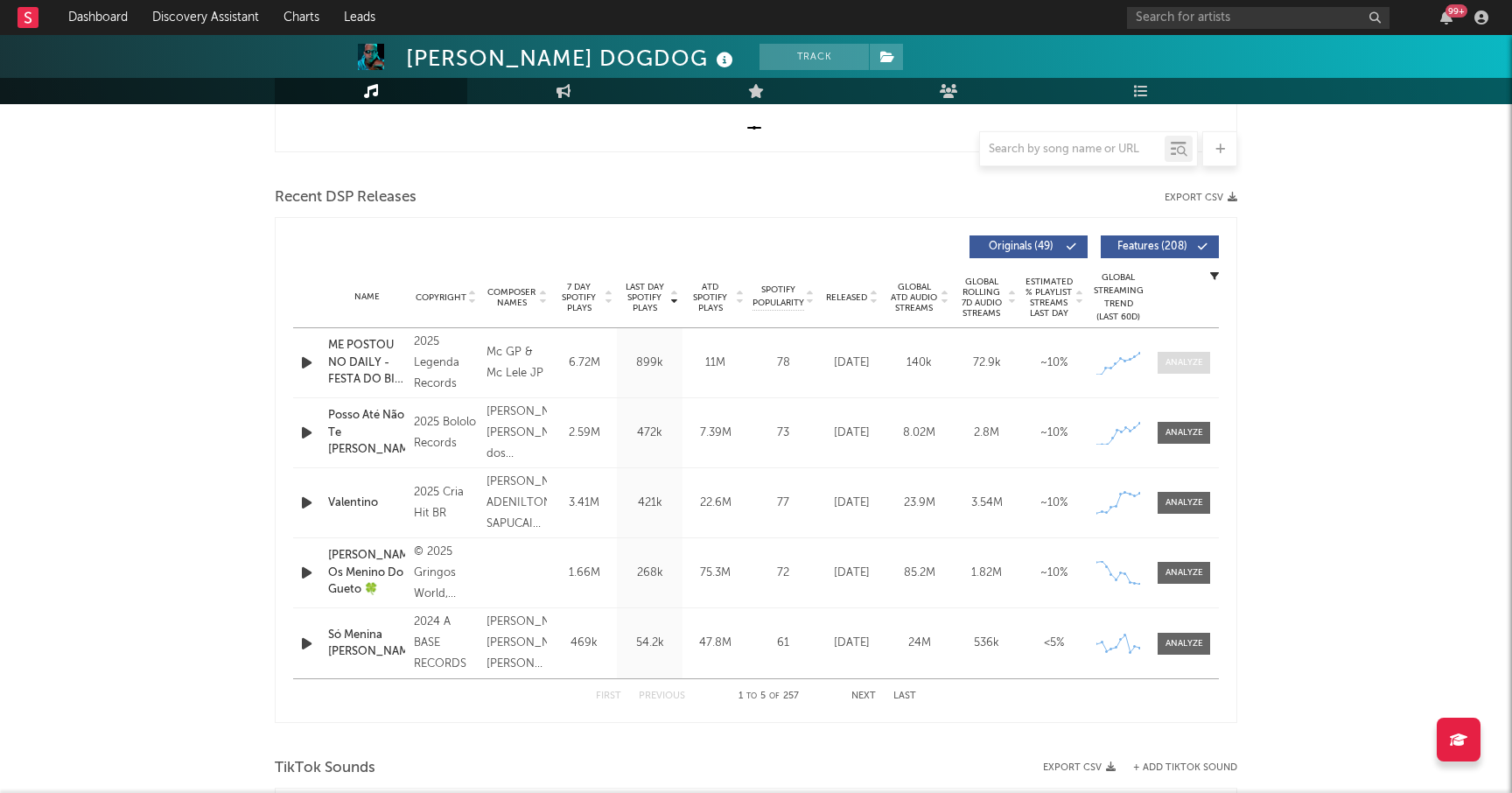
click at [1184, 372] on span at bounding box center [1184, 363] width 52 height 22
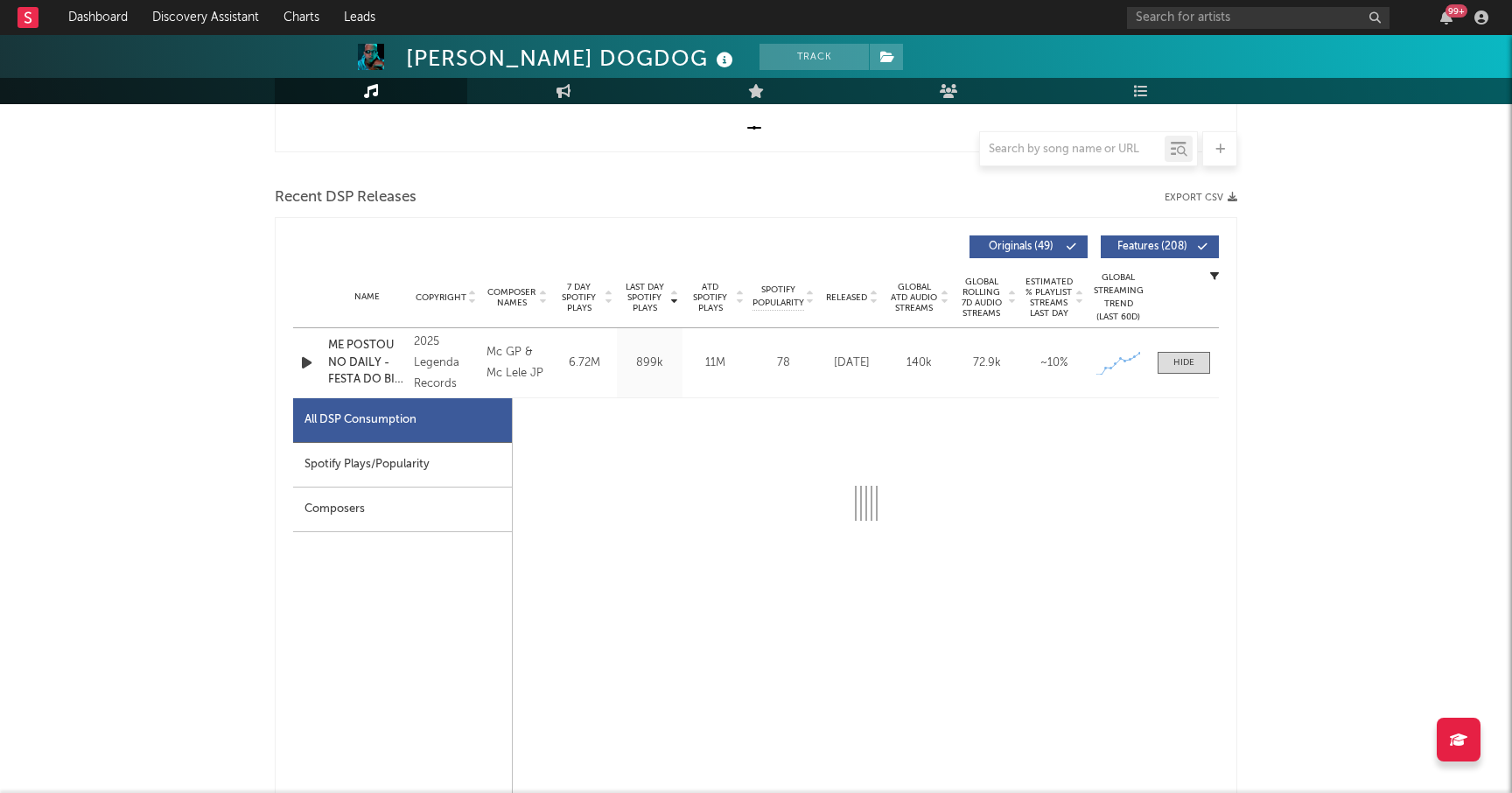
select select "1w"
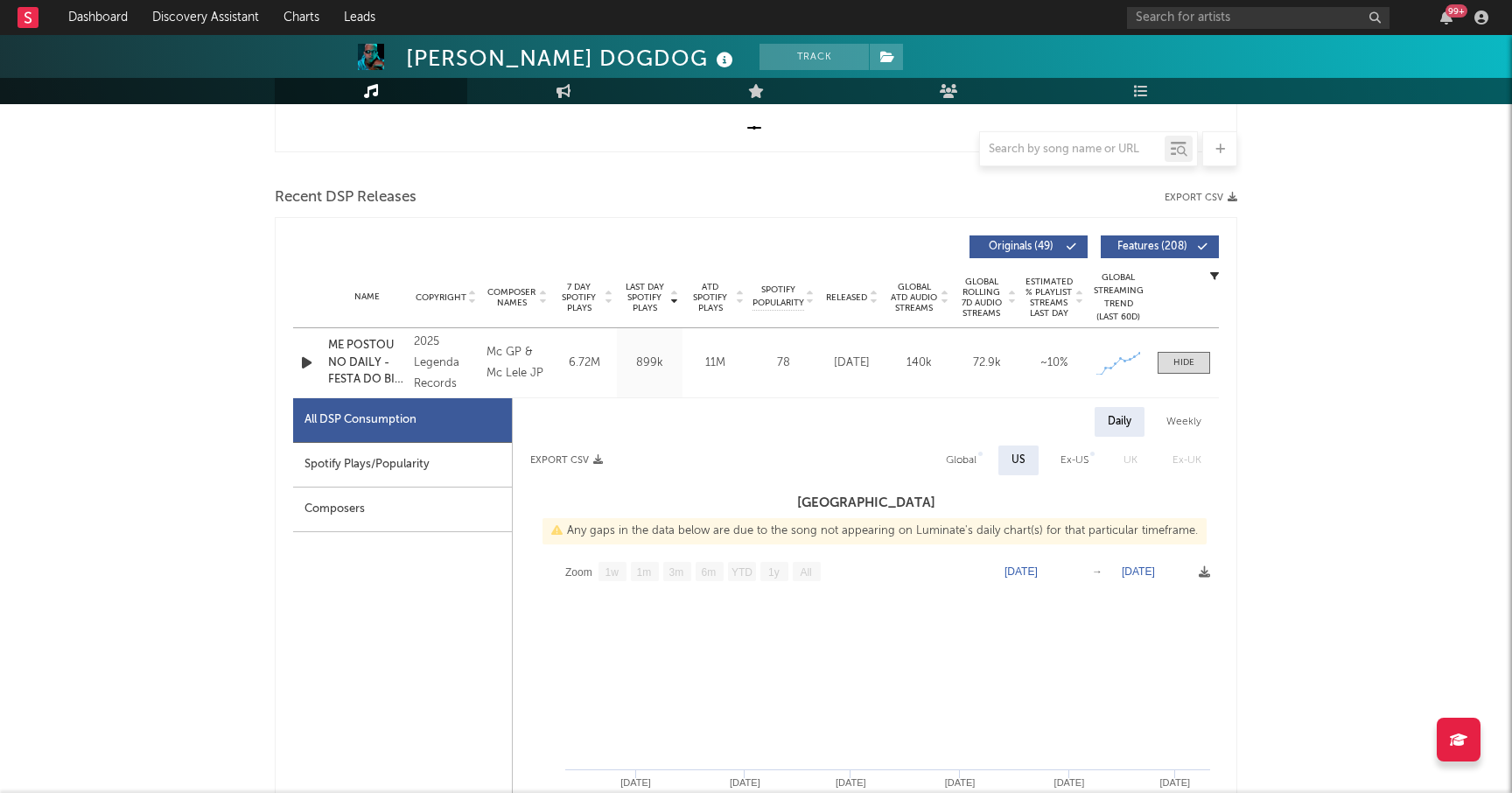
click at [405, 460] on div "Spotify Plays/Popularity" at bounding box center [402, 465] width 218 height 45
select select "1w"
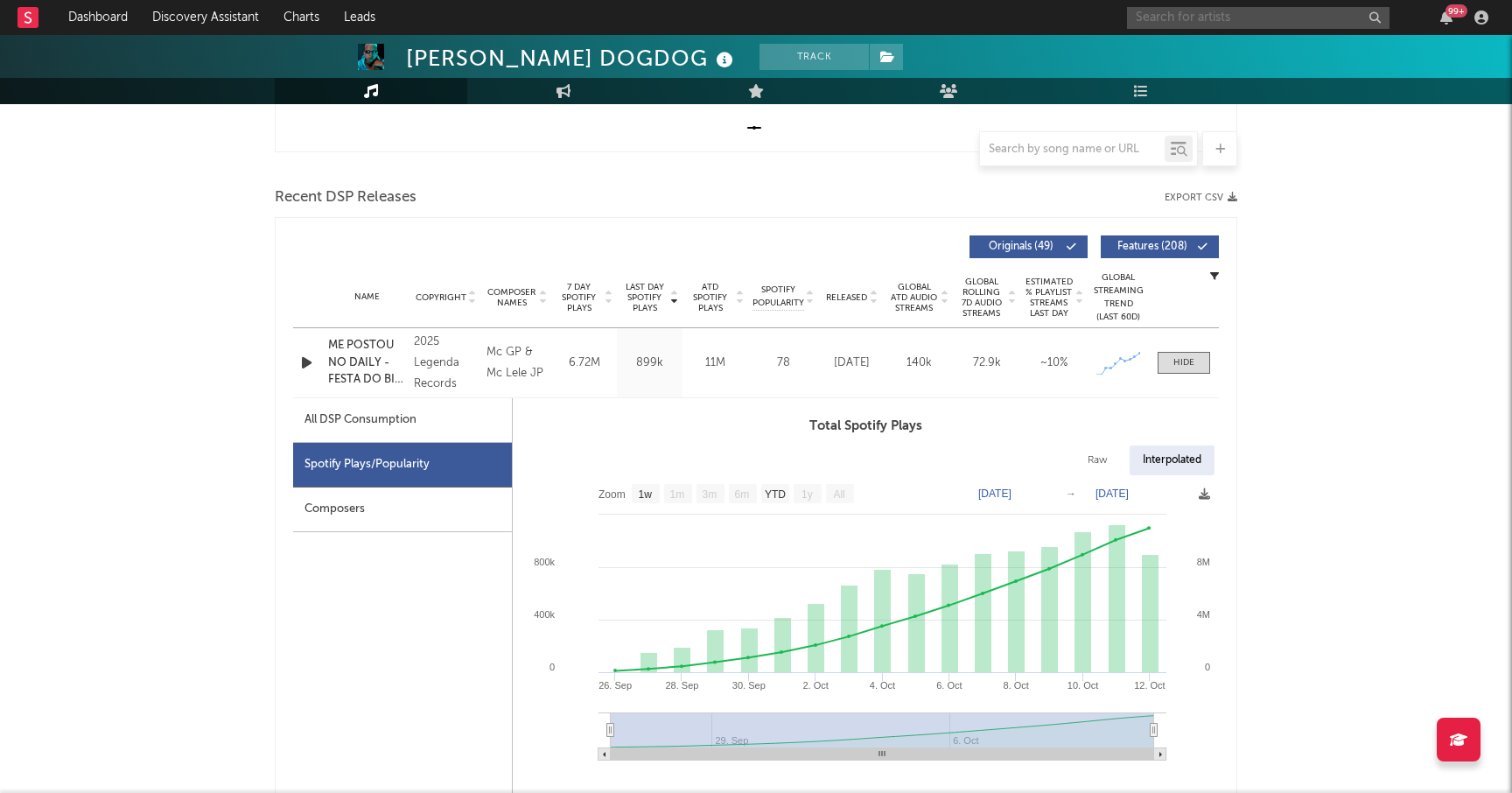
click at [1170, 18] on input "text" at bounding box center [1258, 18] width 262 height 22
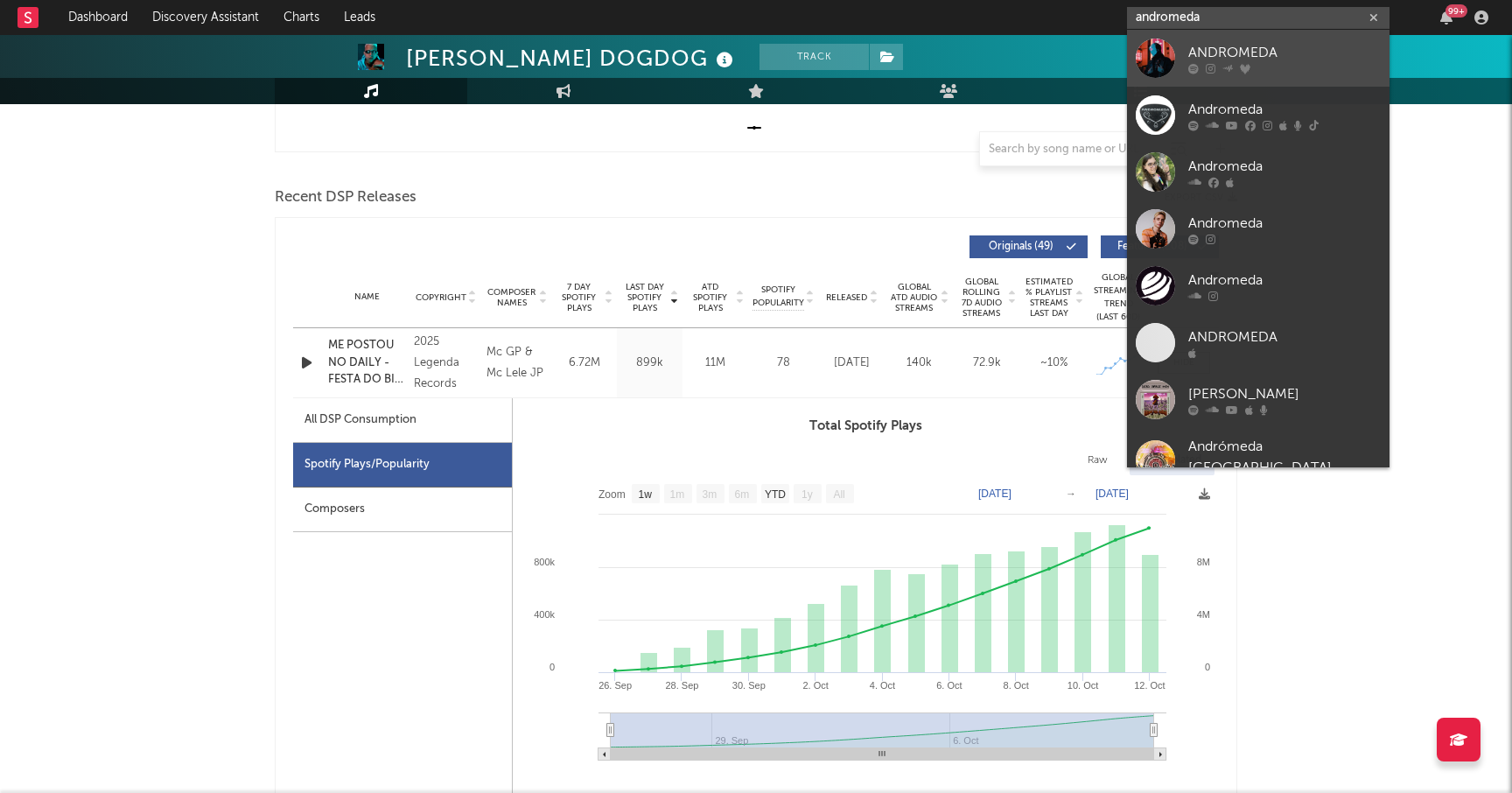
type input "andromeda"
click at [1184, 41] on link "ANDROMEDA" at bounding box center [1258, 58] width 262 height 57
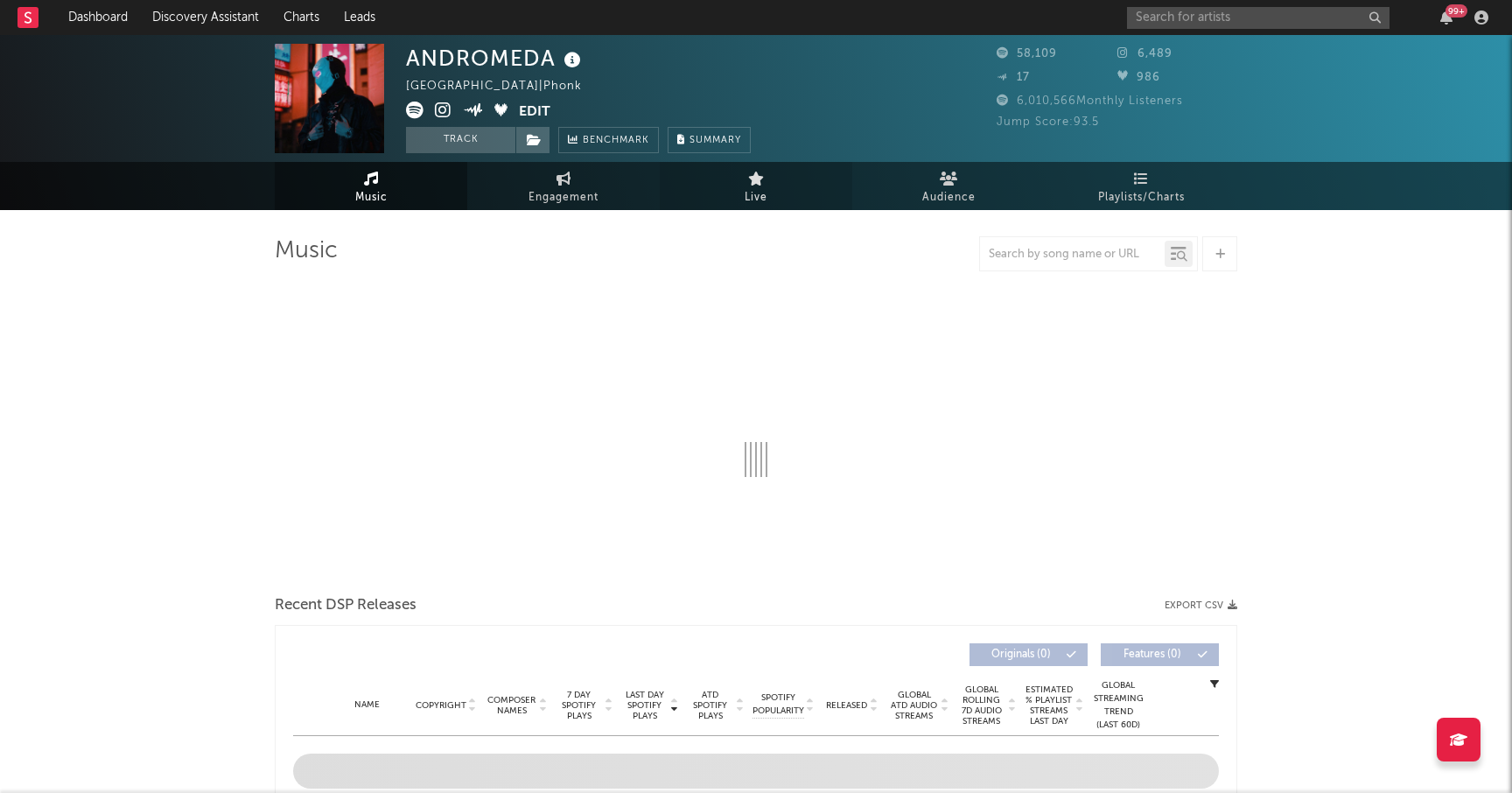
select select "6m"
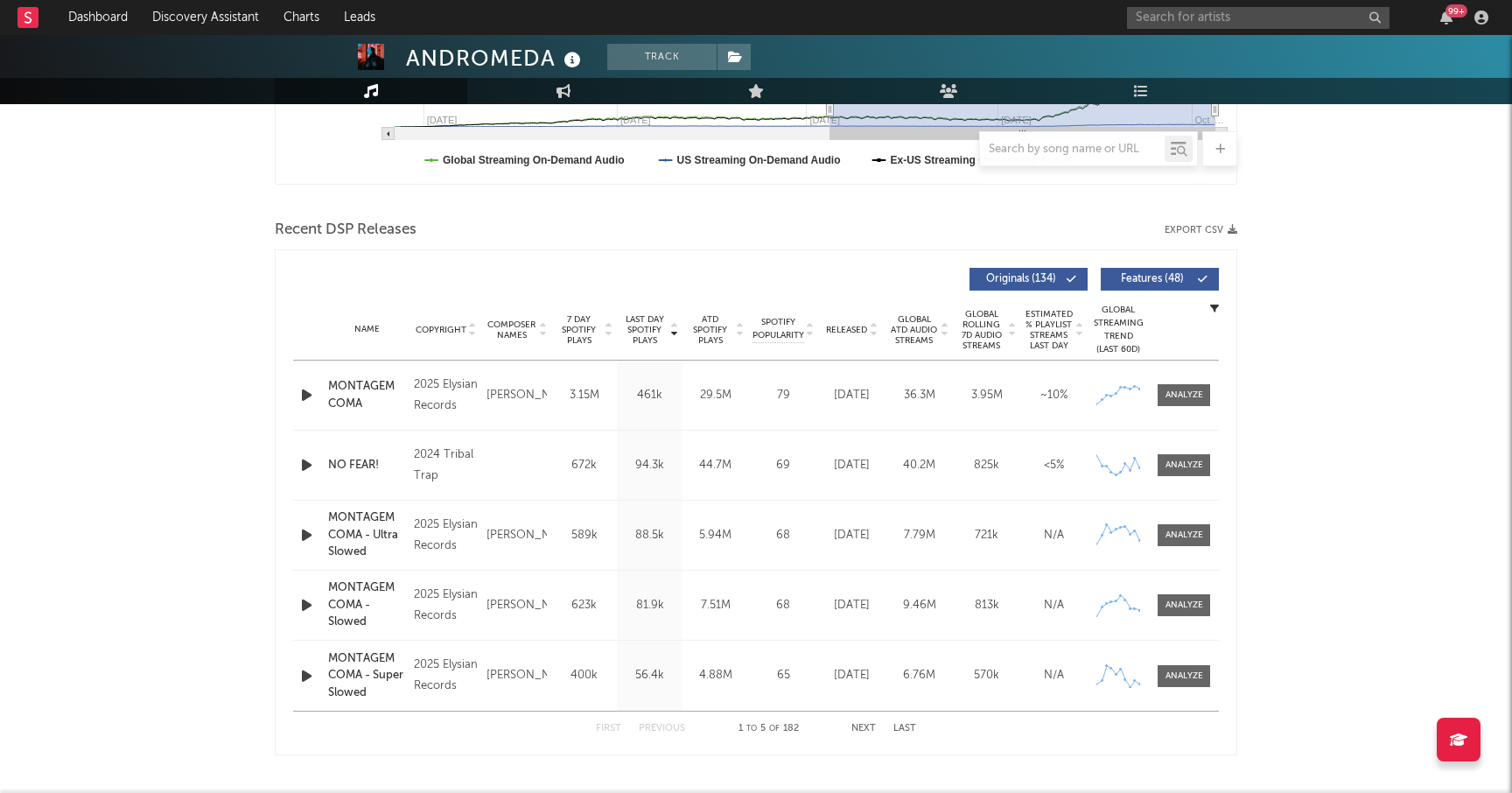
scroll to position [535, 0]
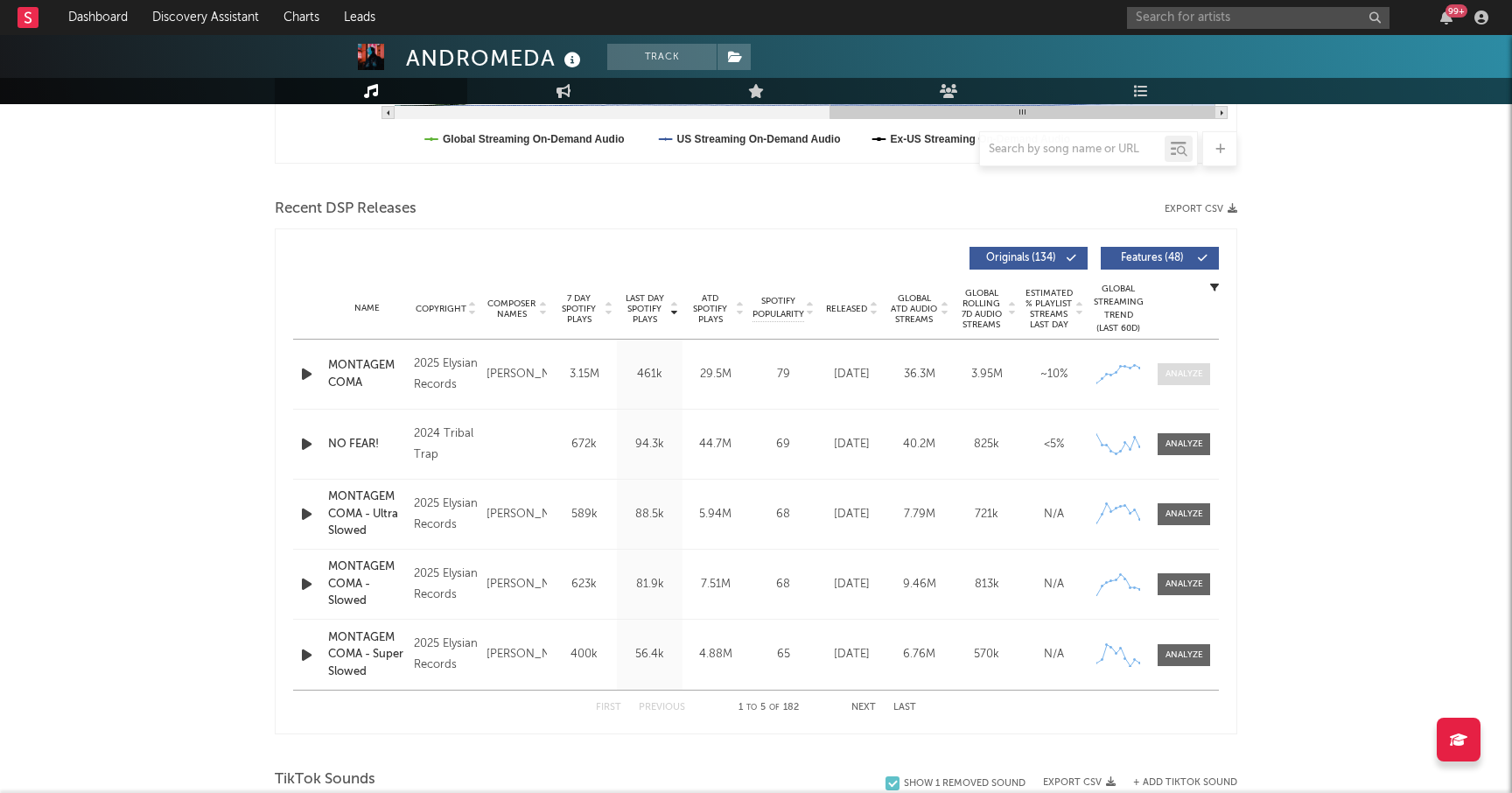
click at [1186, 374] on div at bounding box center [1184, 374] width 38 height 13
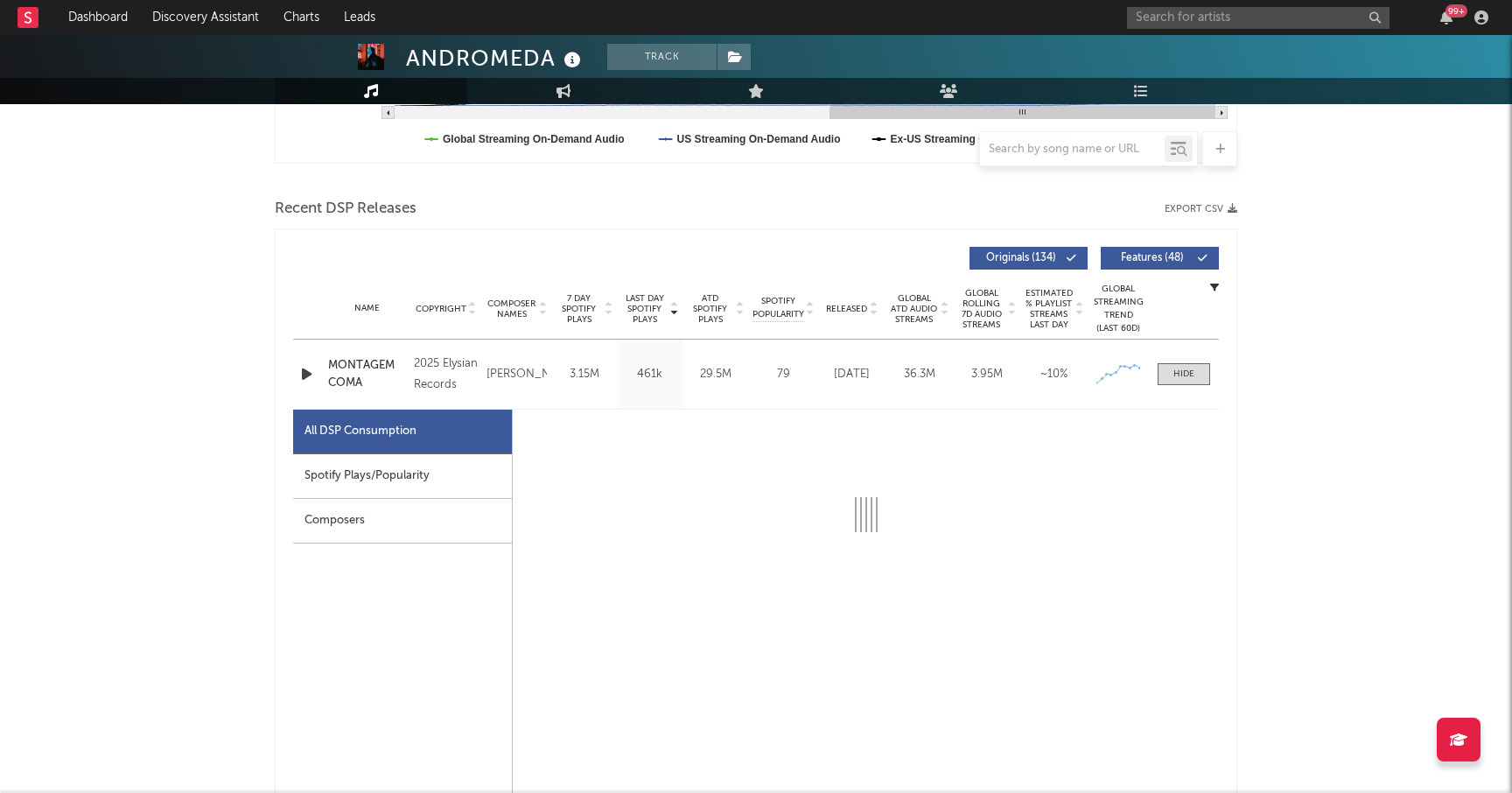
select select "1w"
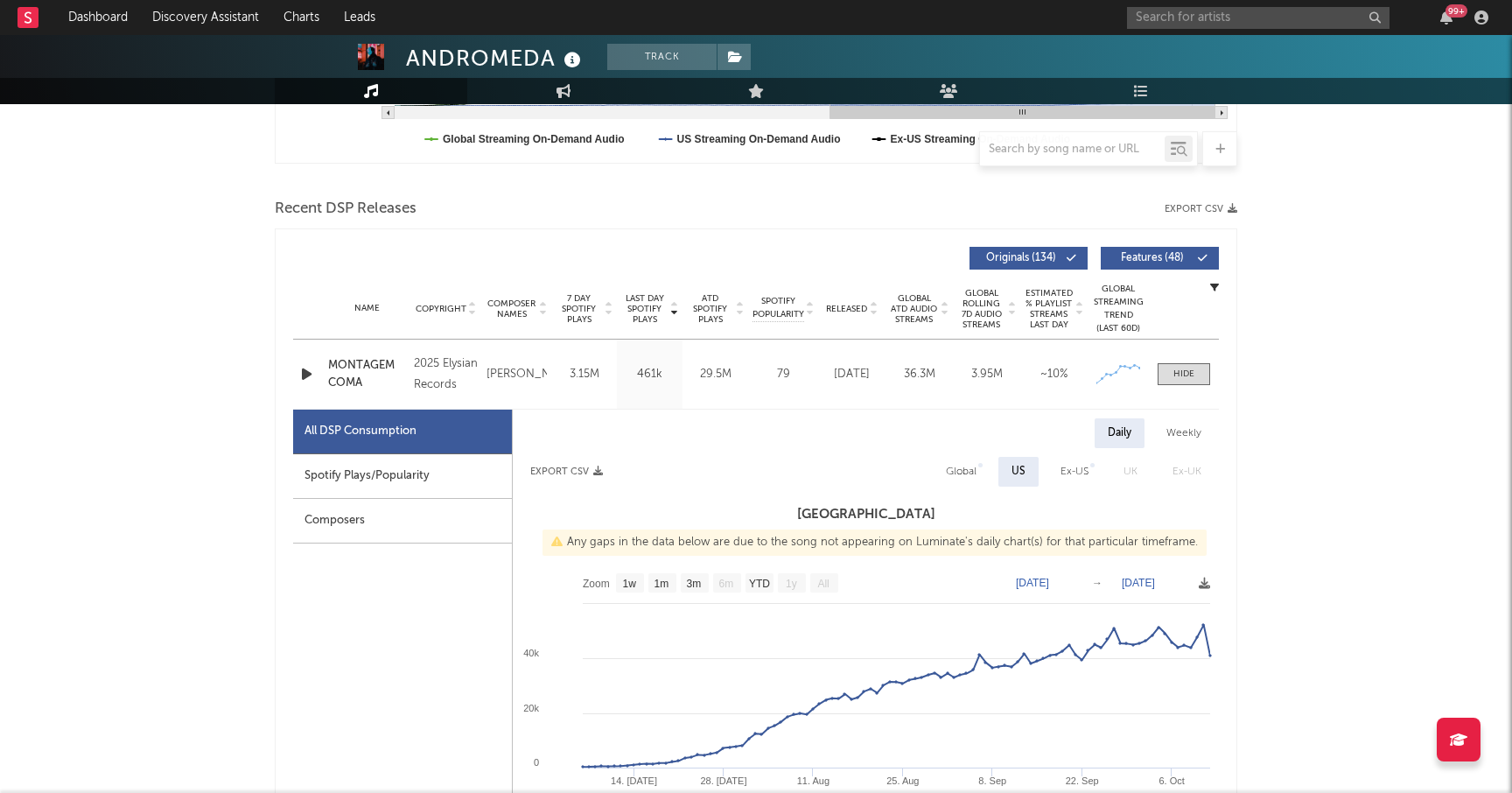
click at [421, 473] on div "Spotify Plays/Popularity" at bounding box center [402, 476] width 218 height 45
select select "1w"
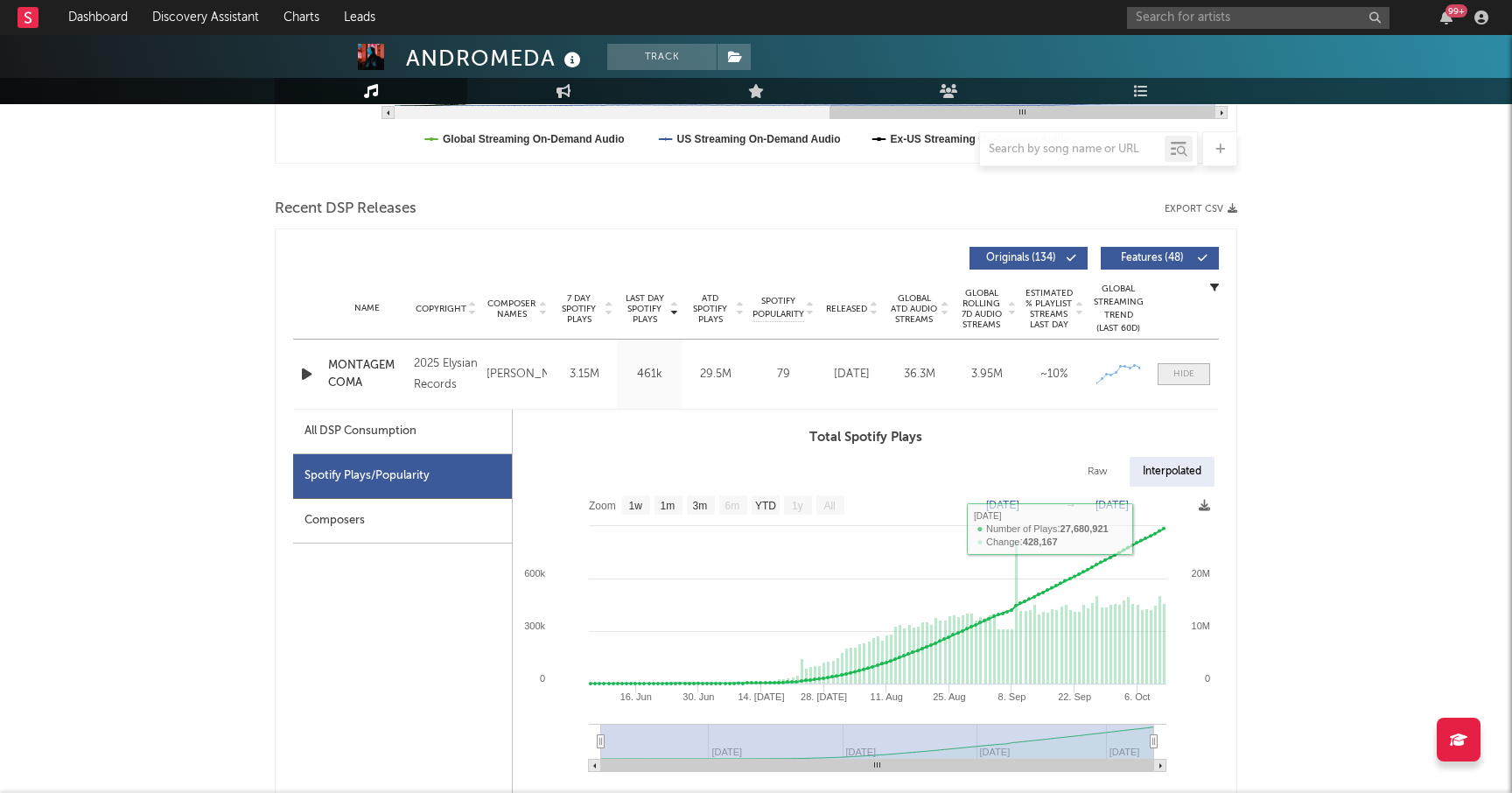
click at [1182, 370] on div at bounding box center [1184, 374] width 21 height 13
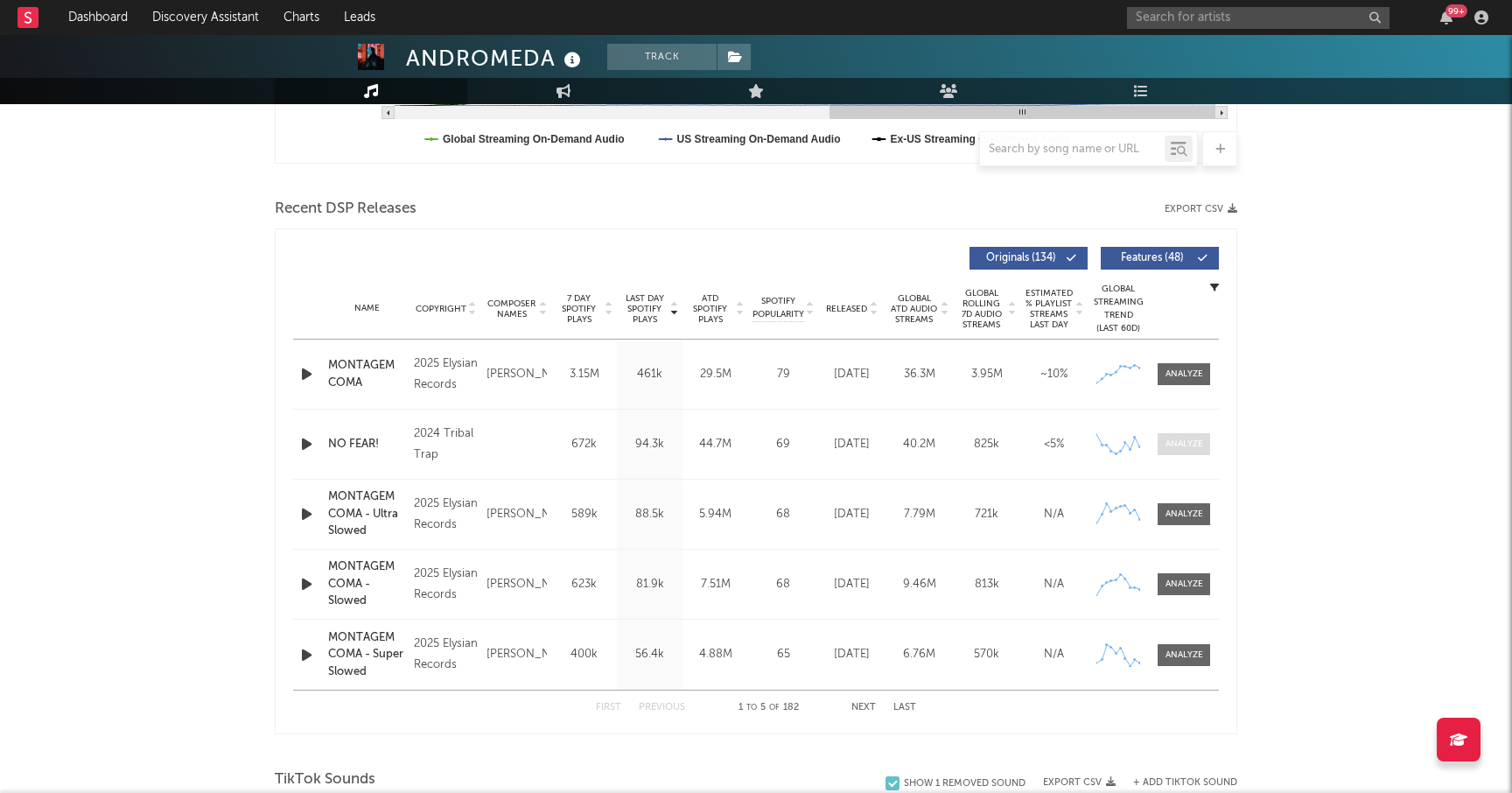
click at [1187, 445] on div at bounding box center [1184, 444] width 38 height 13
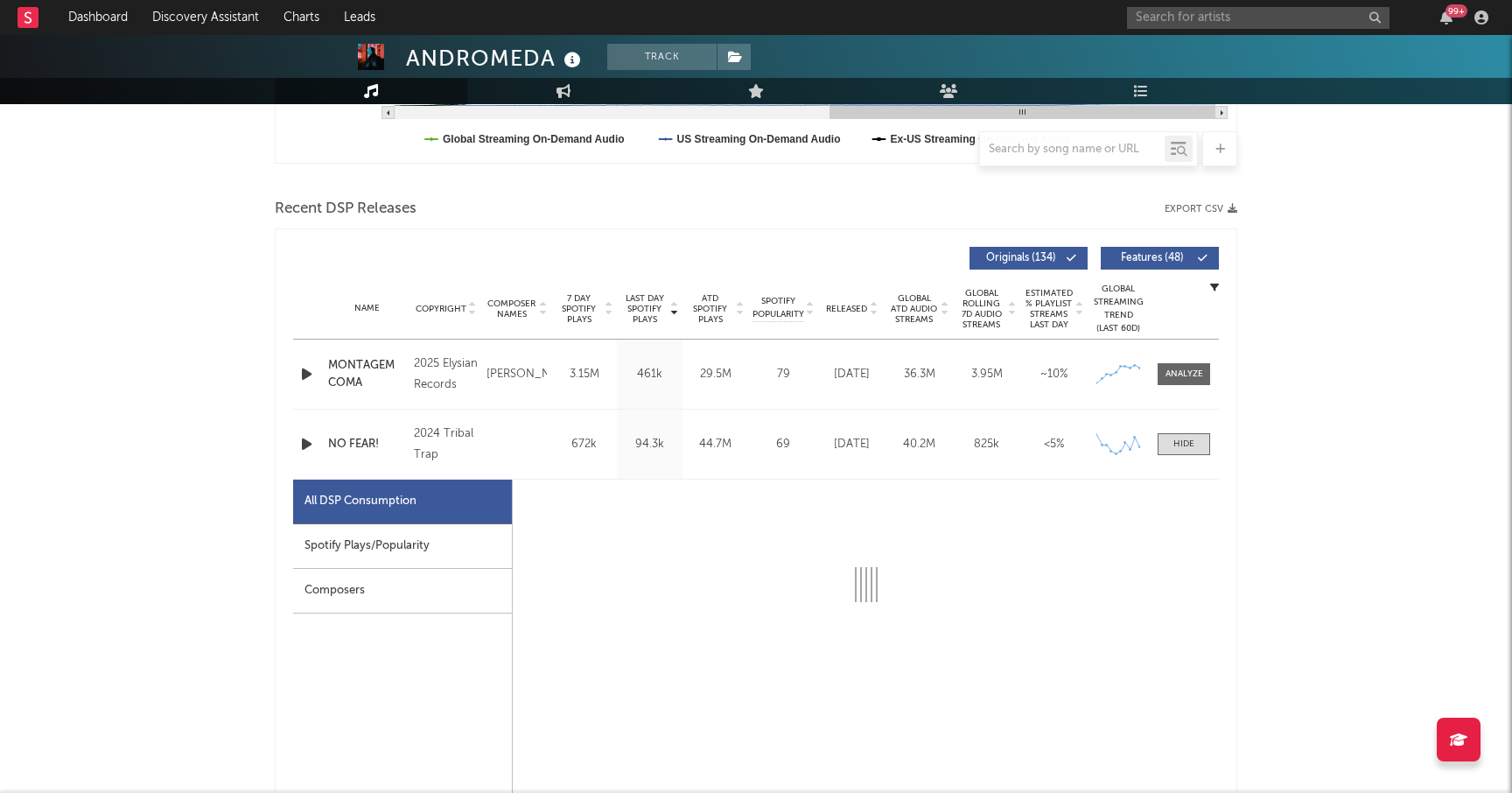
select select "6m"
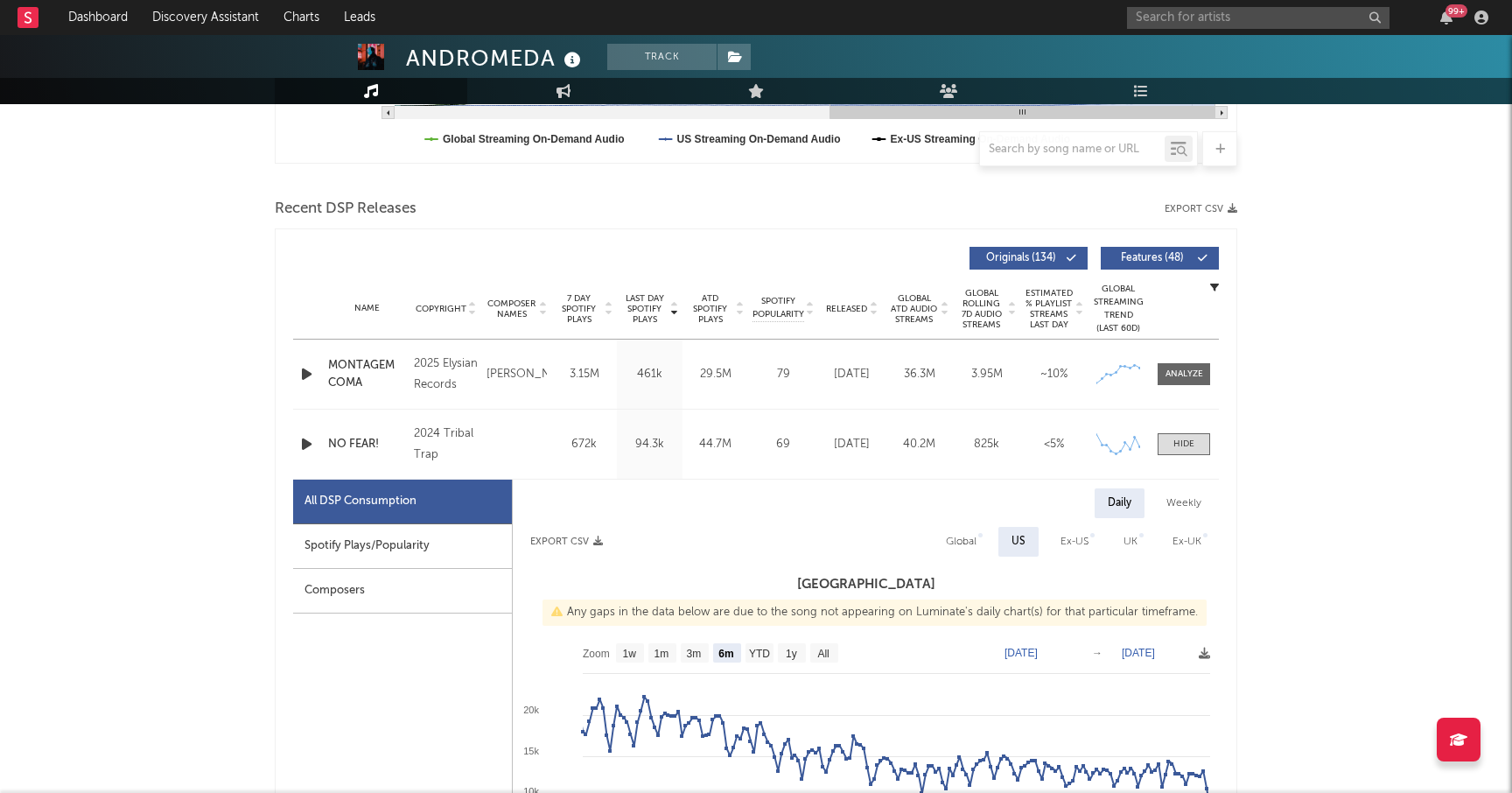
click at [406, 542] on div "Spotify Plays/Popularity" at bounding box center [402, 546] width 218 height 45
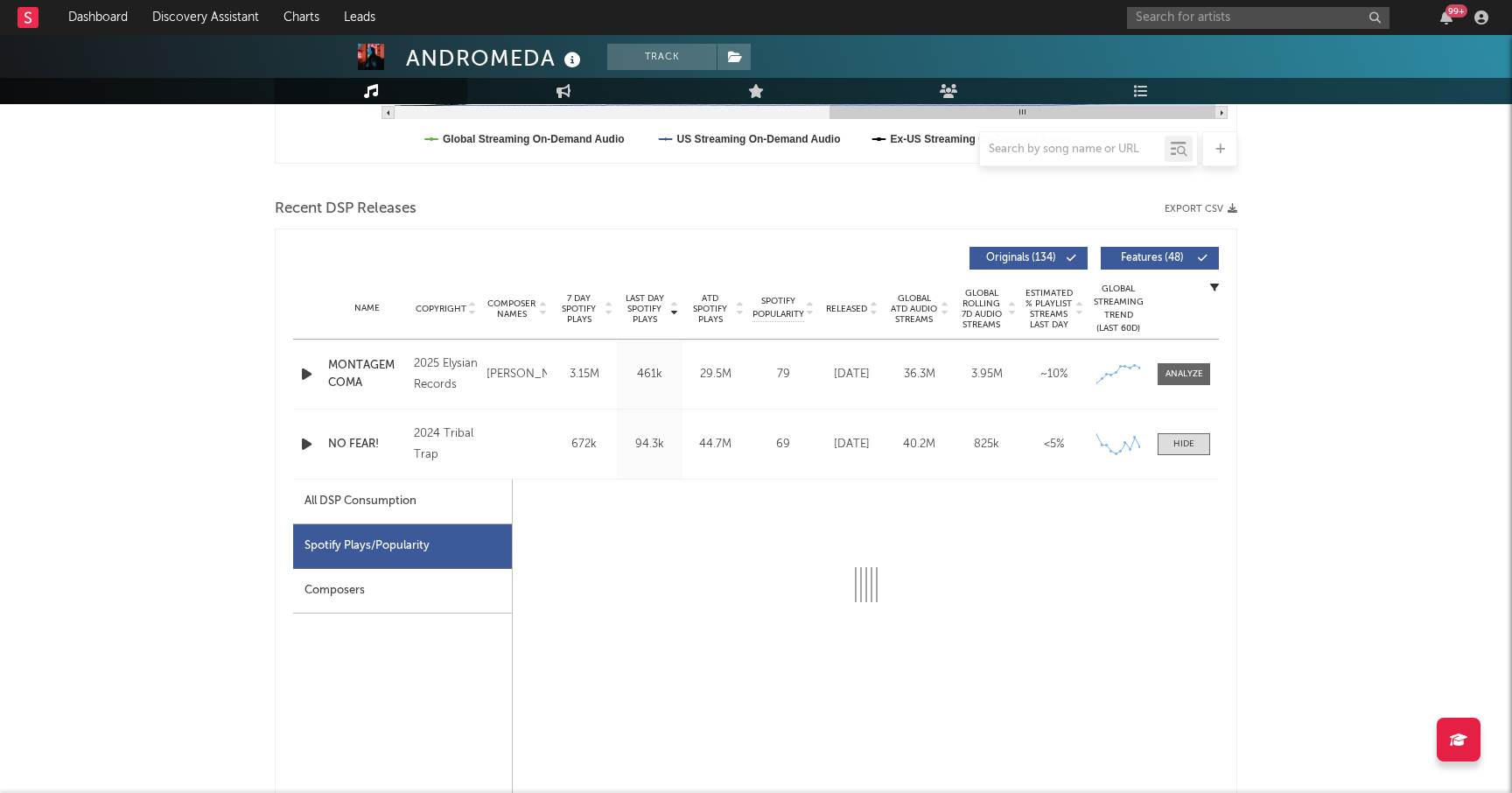
select select "6m"
select select "1w"
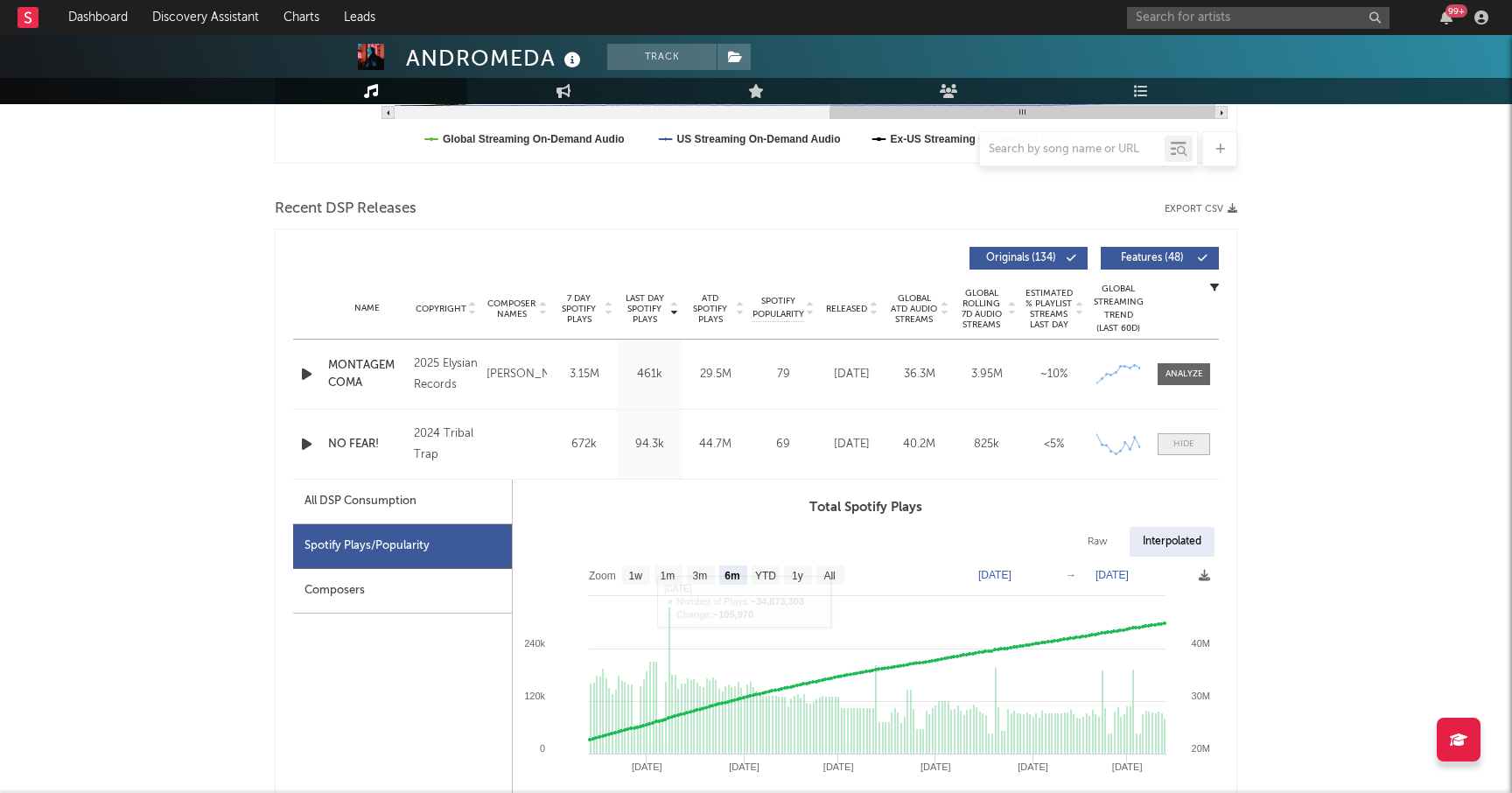
click at [1177, 444] on div at bounding box center [1184, 444] width 21 height 13
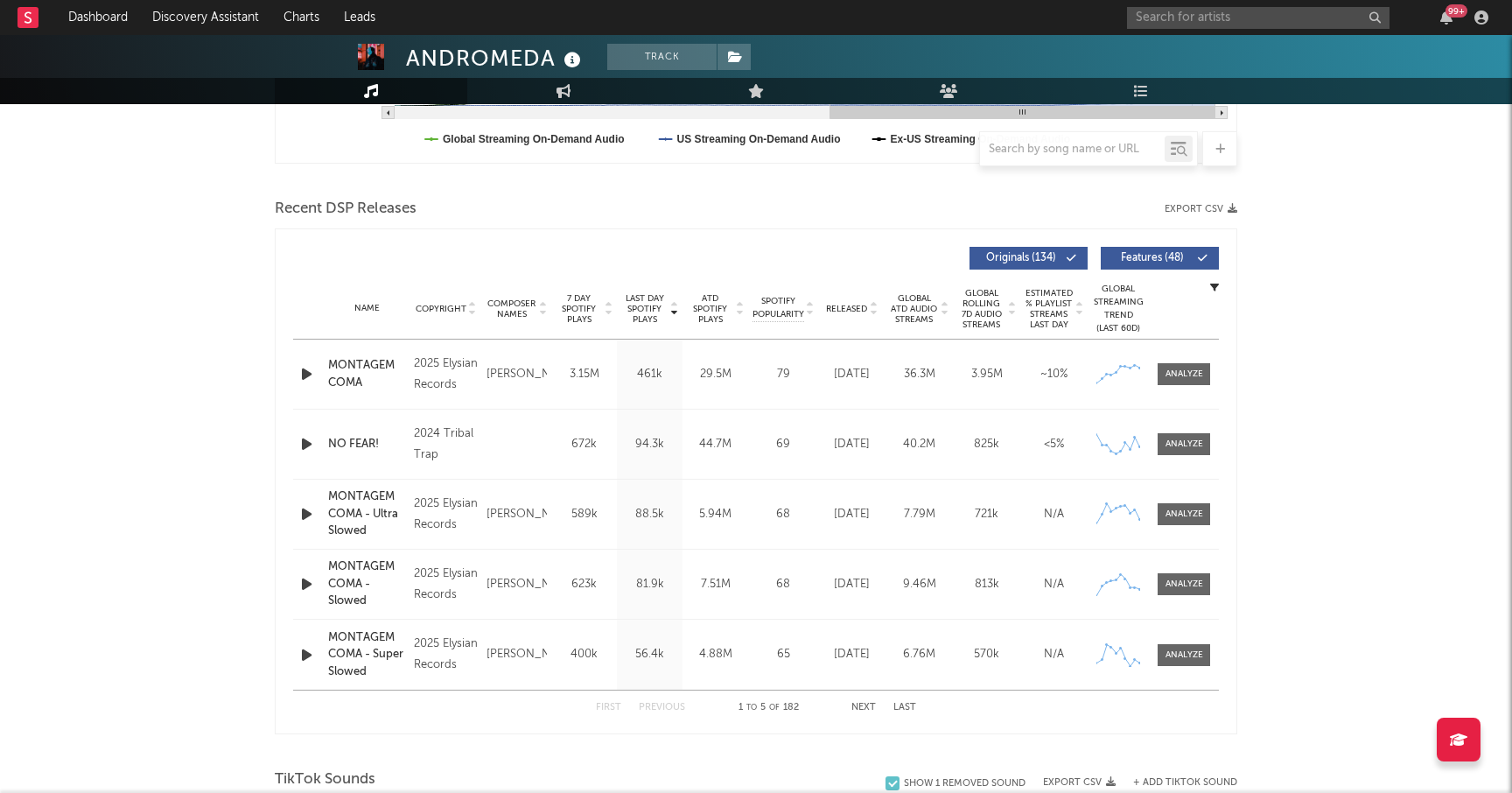
scroll to position [556, 0]
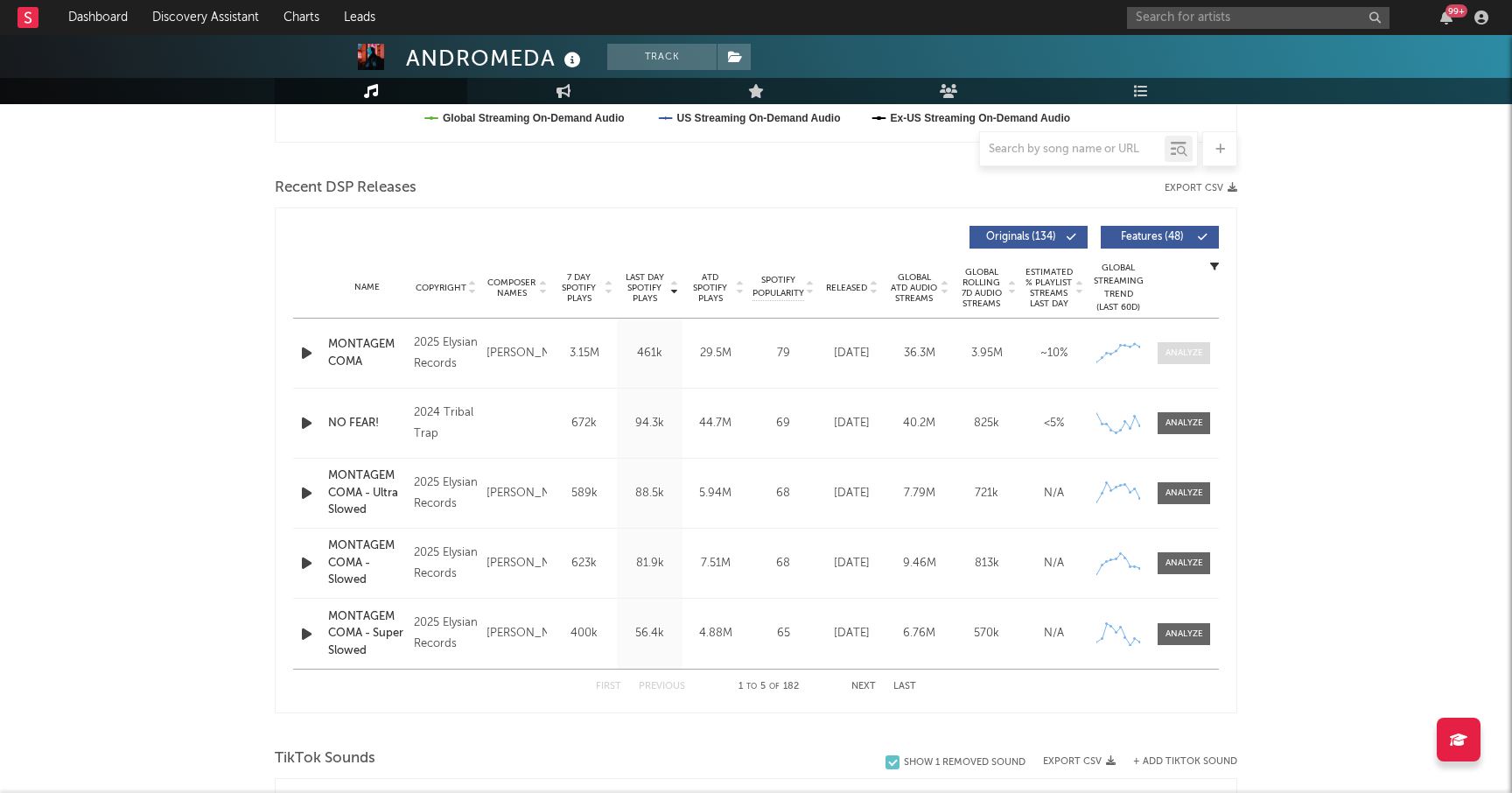
click at [1172, 358] on div at bounding box center [1184, 353] width 38 height 13
select select "1w"
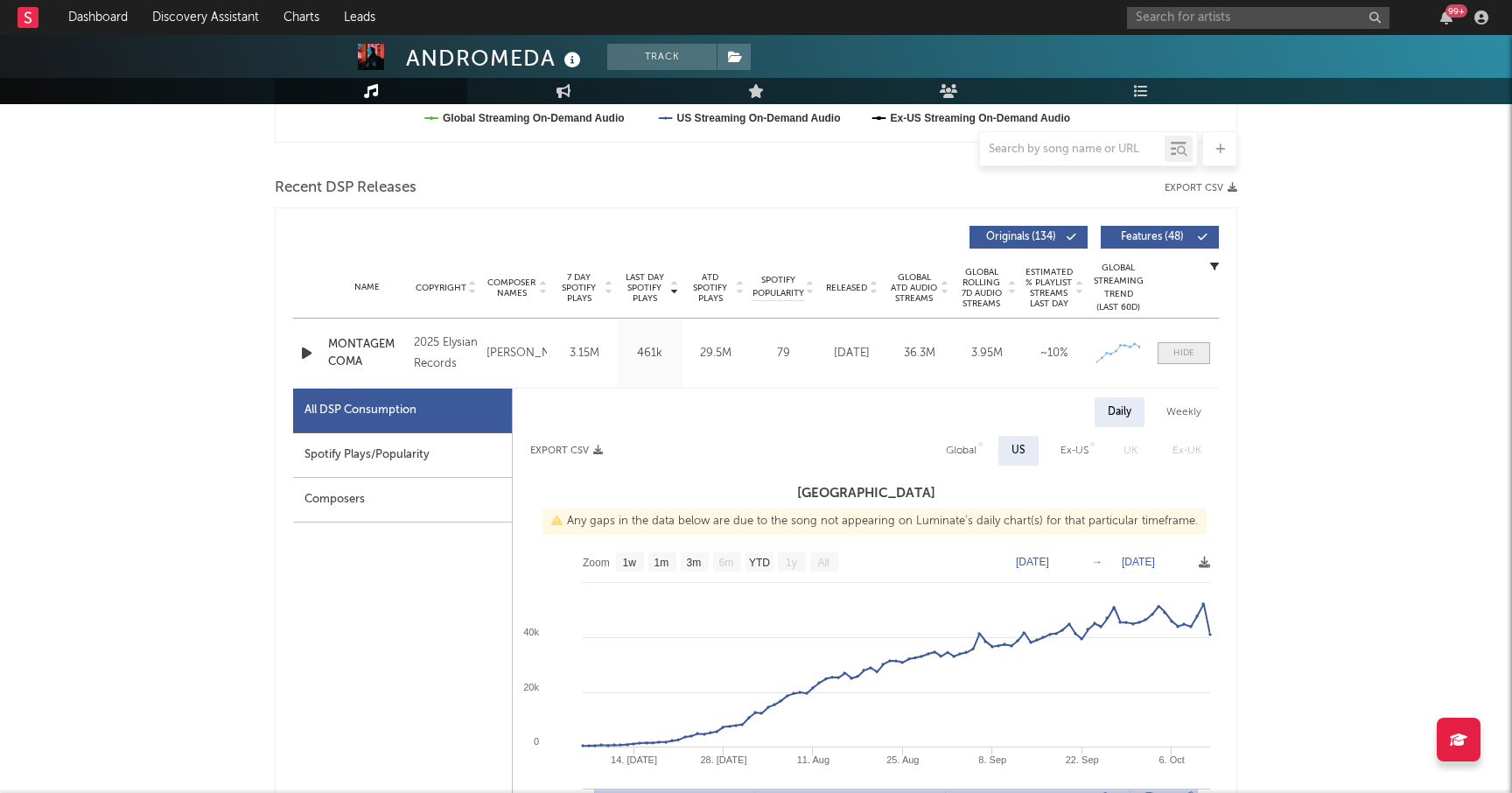
click at [1190, 355] on div at bounding box center [1184, 353] width 21 height 13
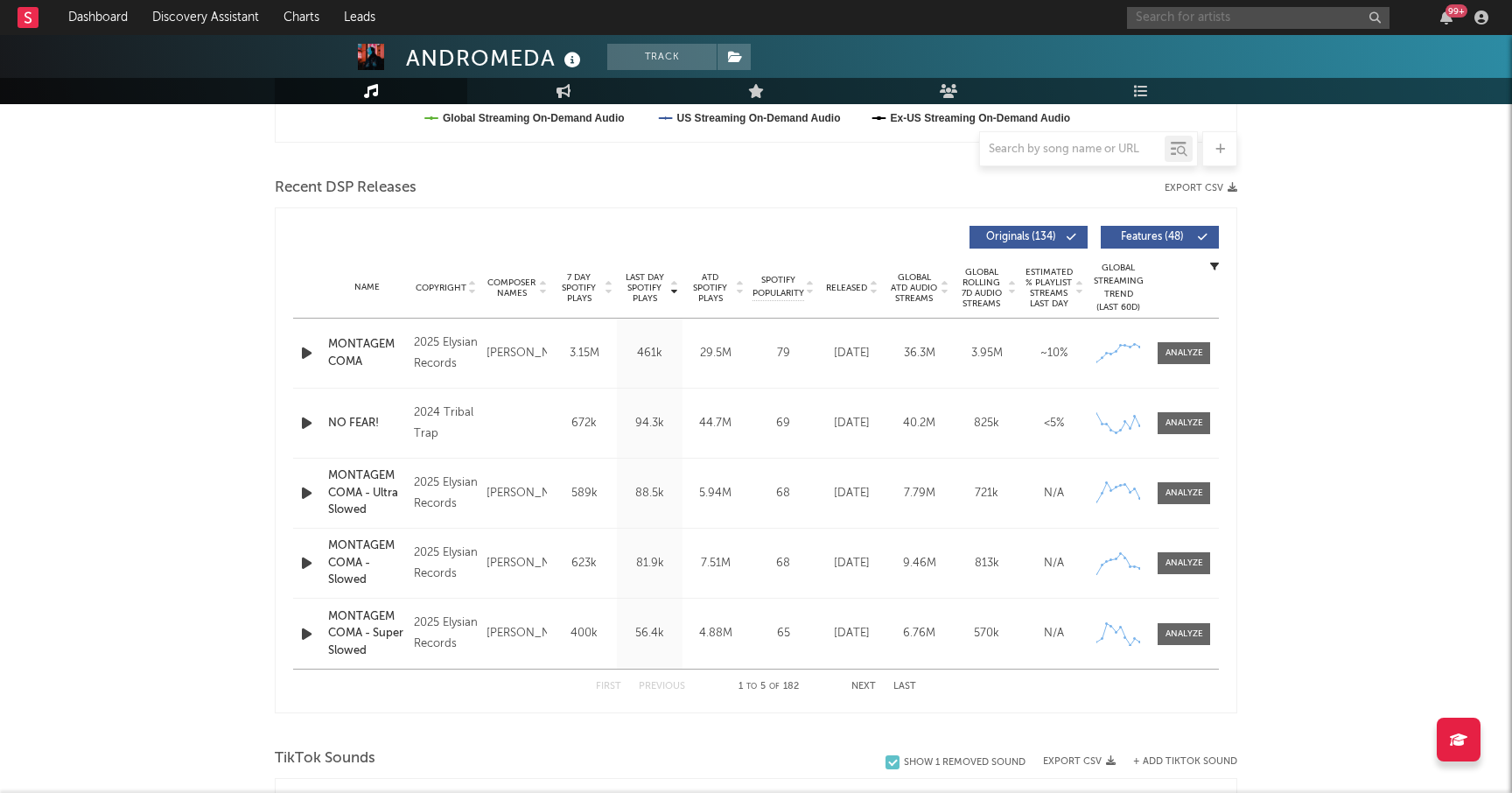
click at [1200, 22] on input "text" at bounding box center [1258, 18] width 262 height 22
click at [1210, 25] on input "jade lemac" at bounding box center [1258, 18] width 262 height 22
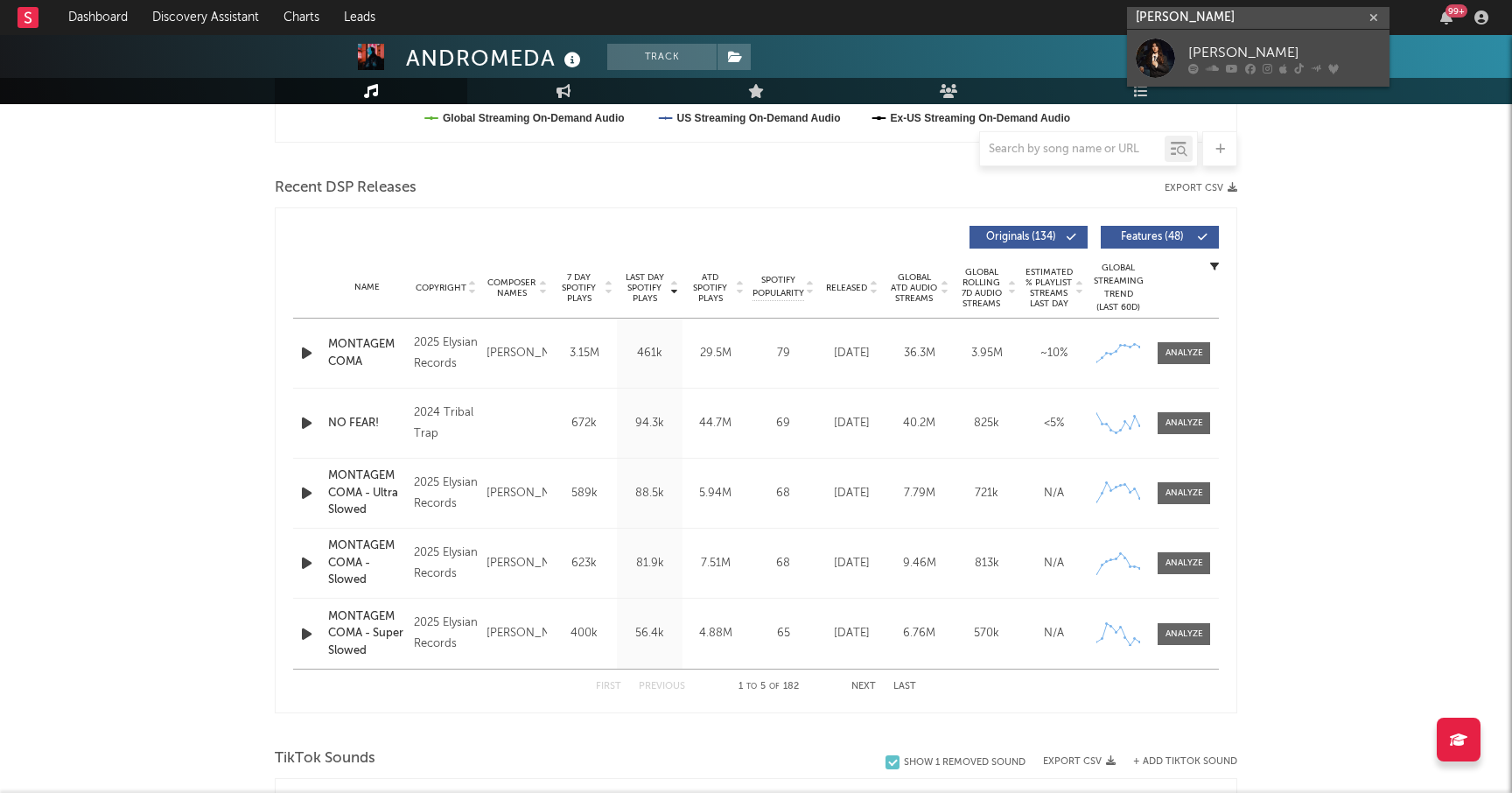
type input "jade lemac"
click at [1171, 50] on div at bounding box center [1155, 58] width 39 height 39
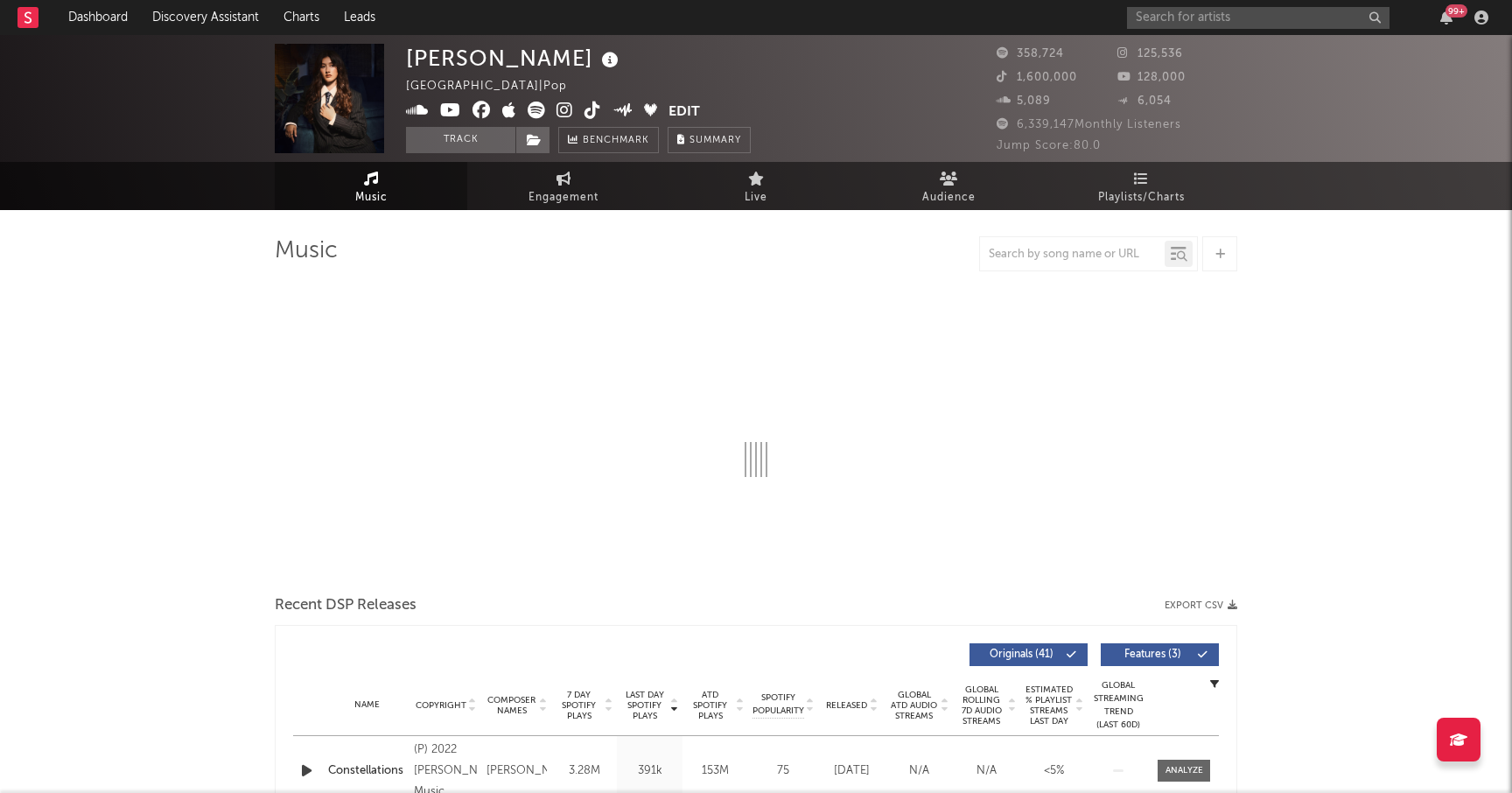
select select "6m"
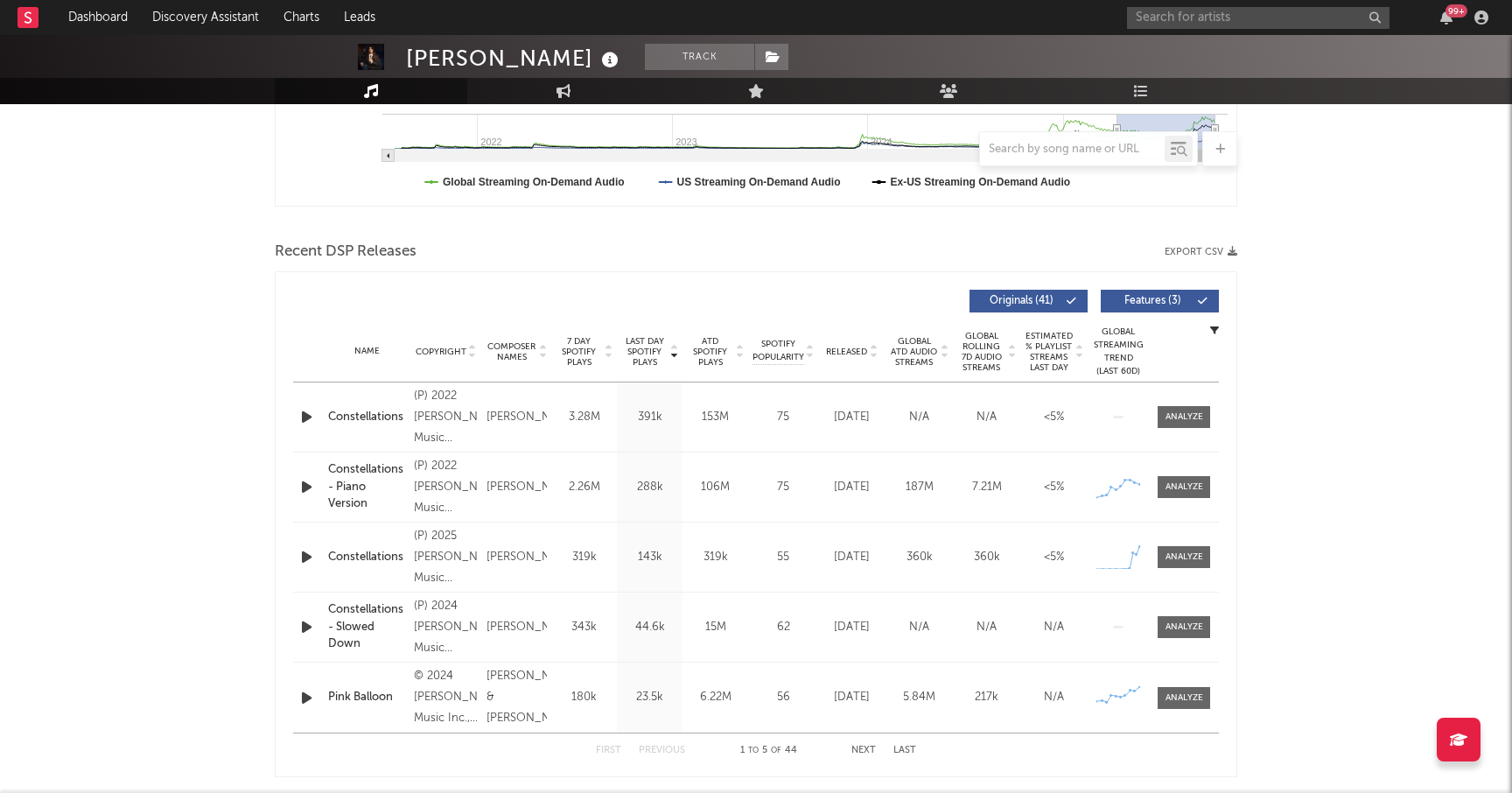
scroll to position [508, 0]
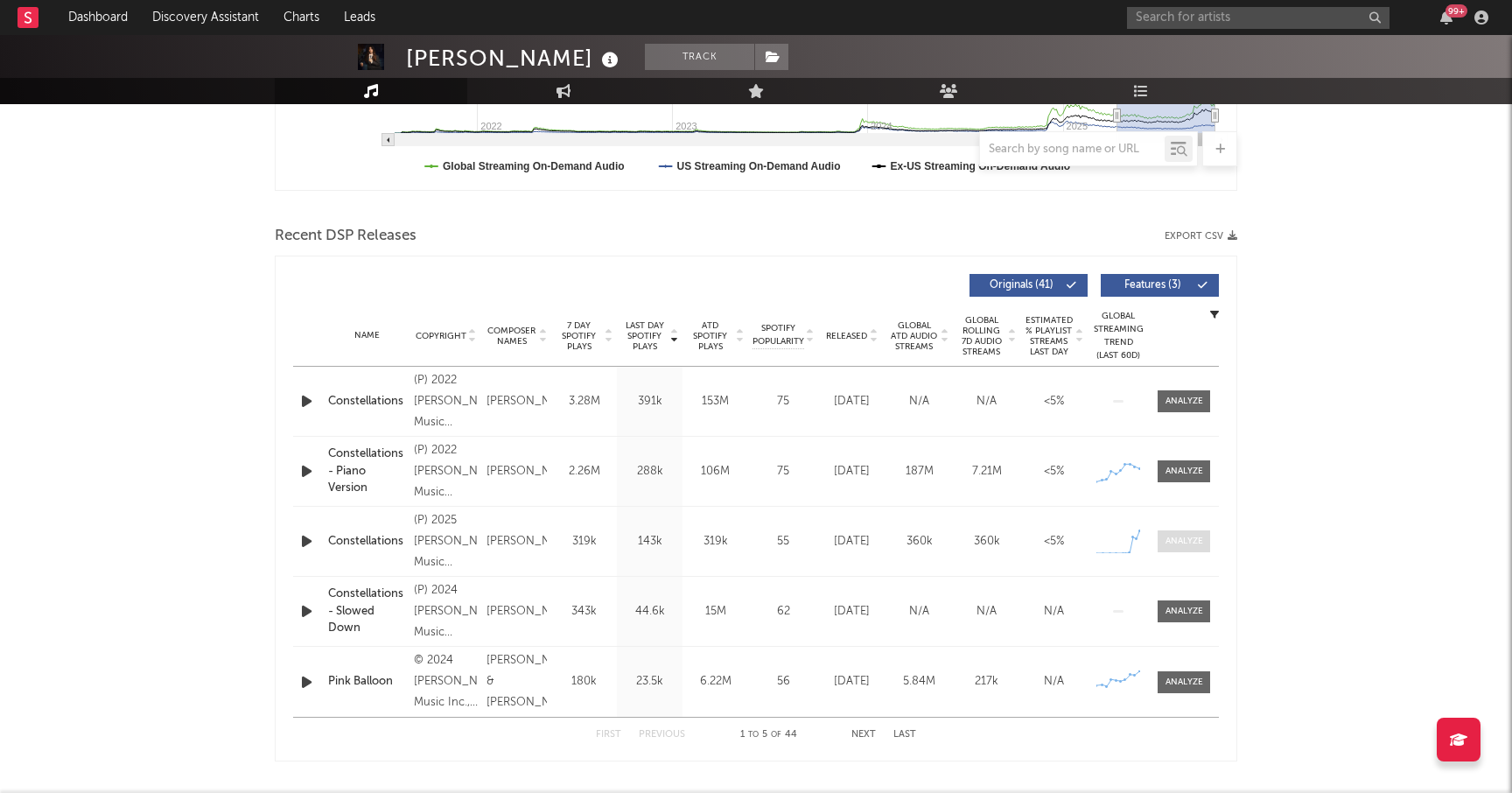
click at [1168, 542] on div at bounding box center [1184, 542] width 38 height 13
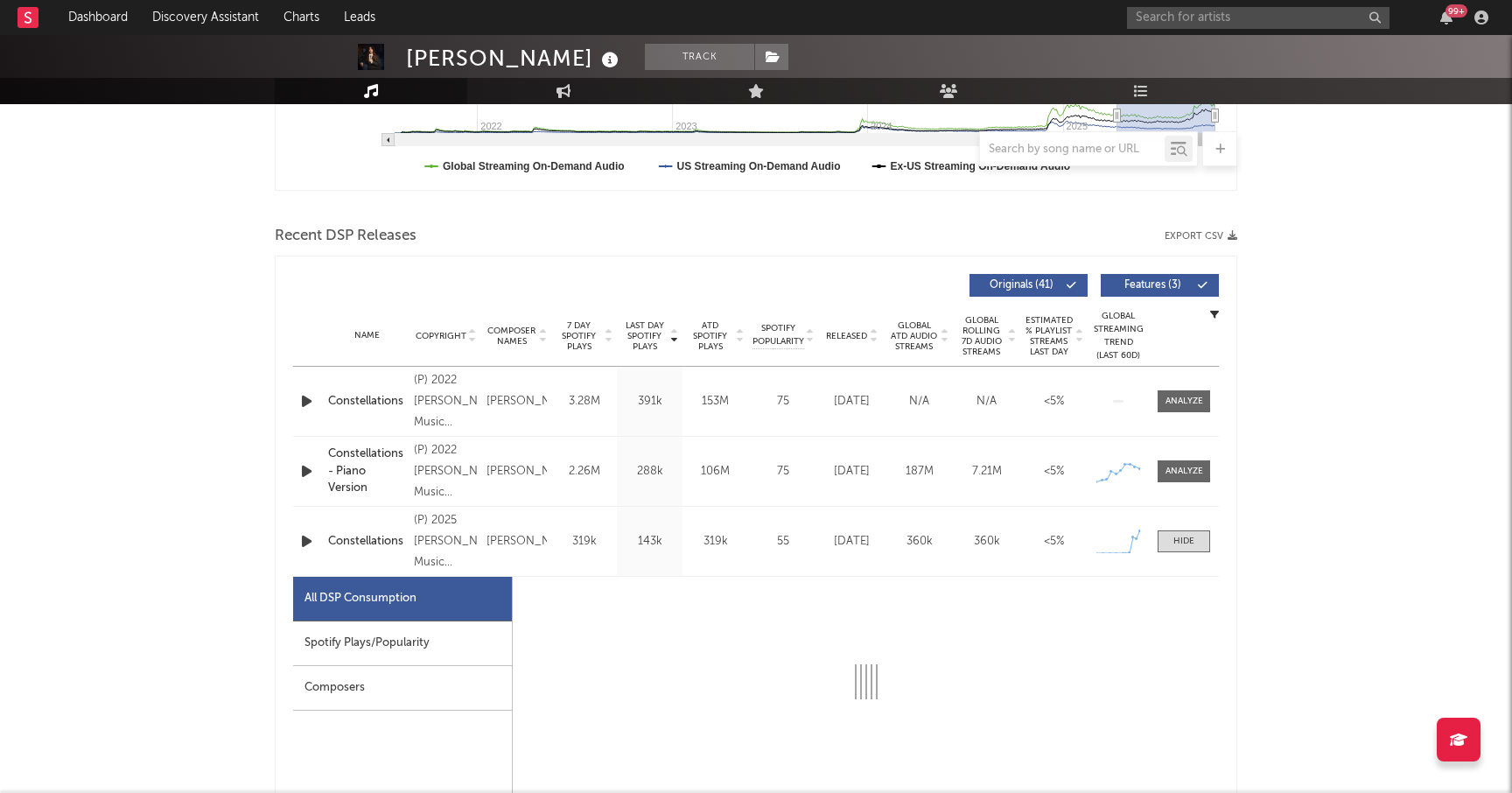
select select "1w"
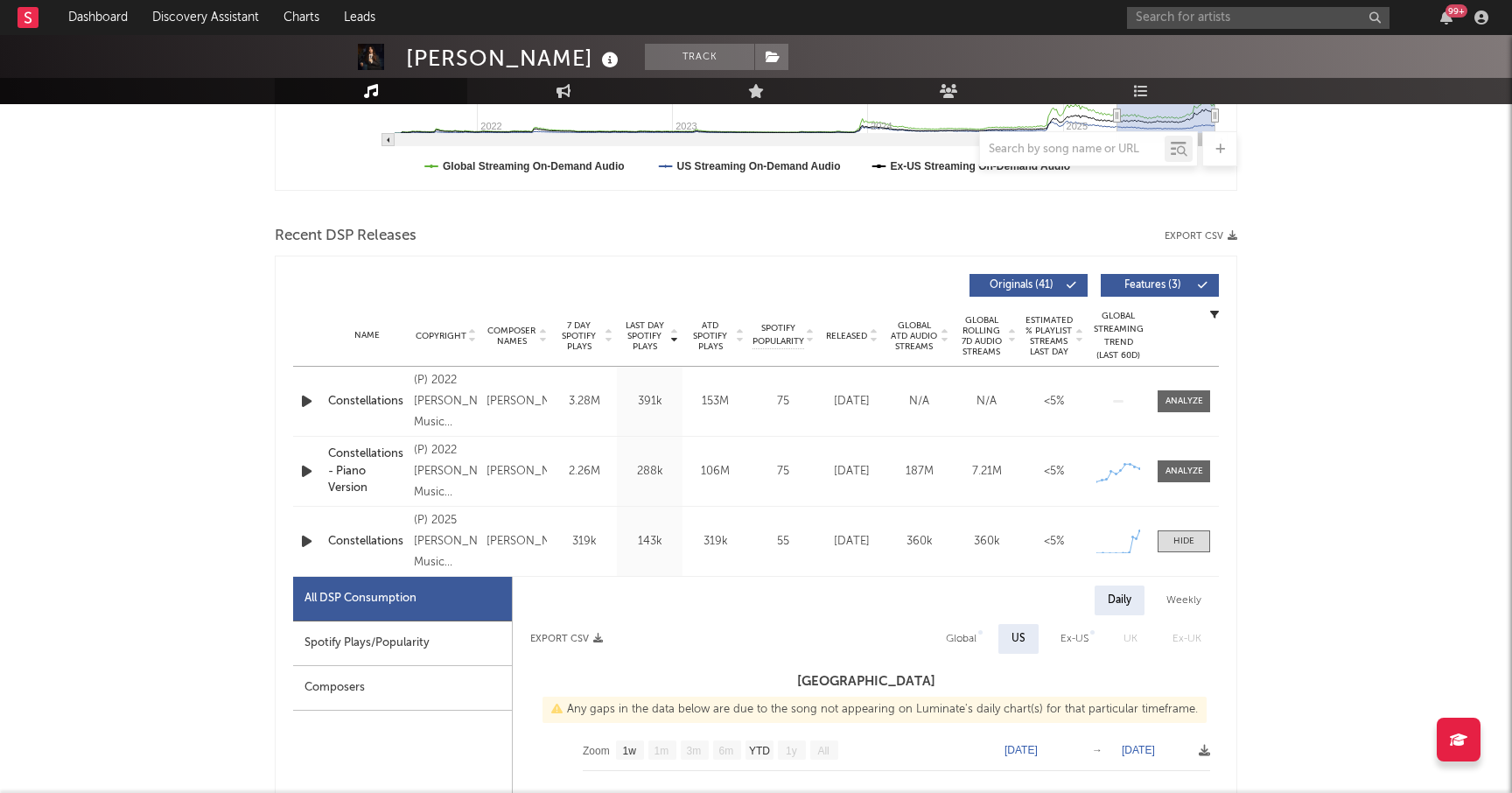
click at [404, 641] on div "Spotify Plays/Popularity" at bounding box center [402, 643] width 218 height 45
select select "1w"
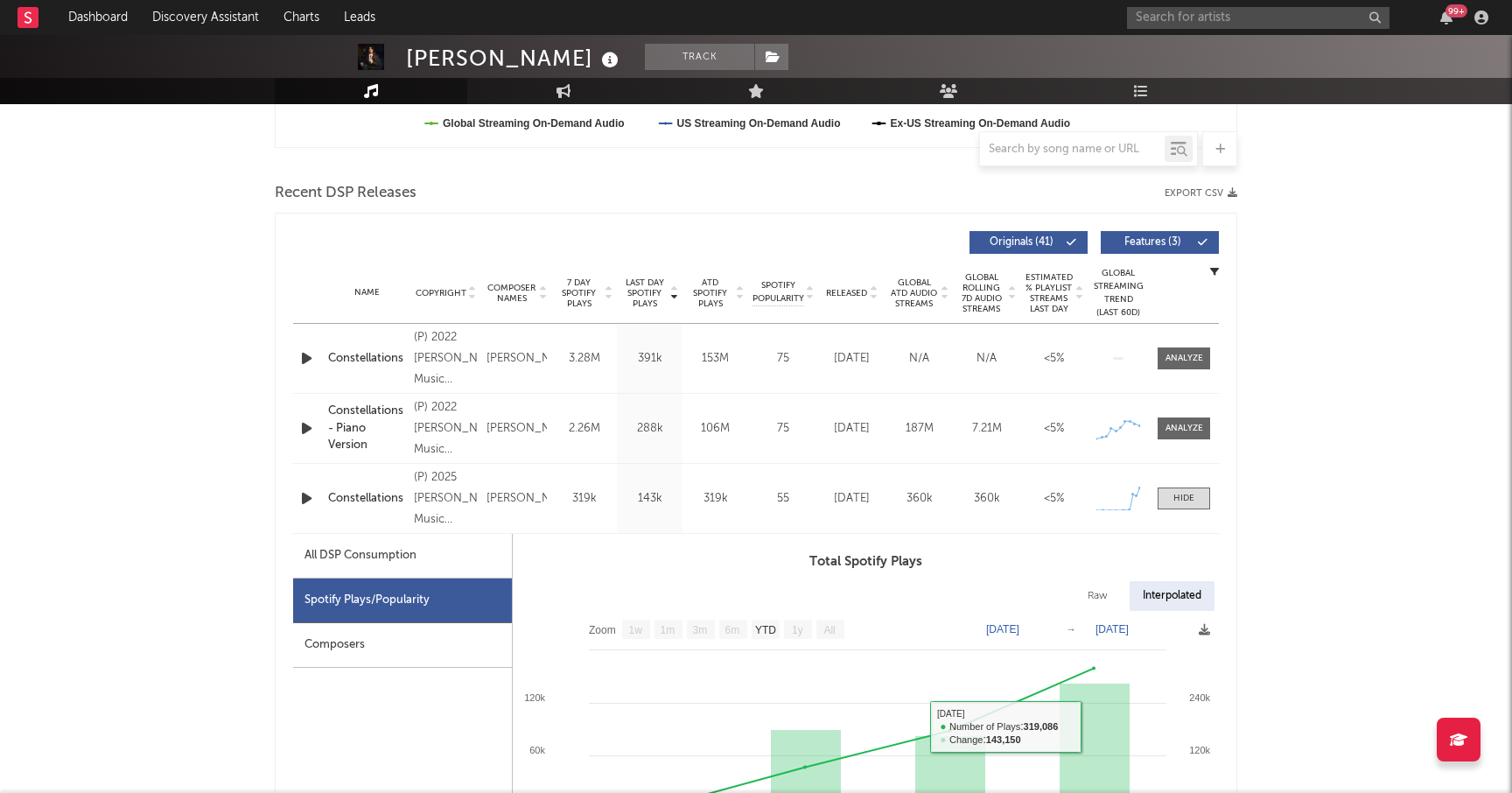
scroll to position [542, 0]
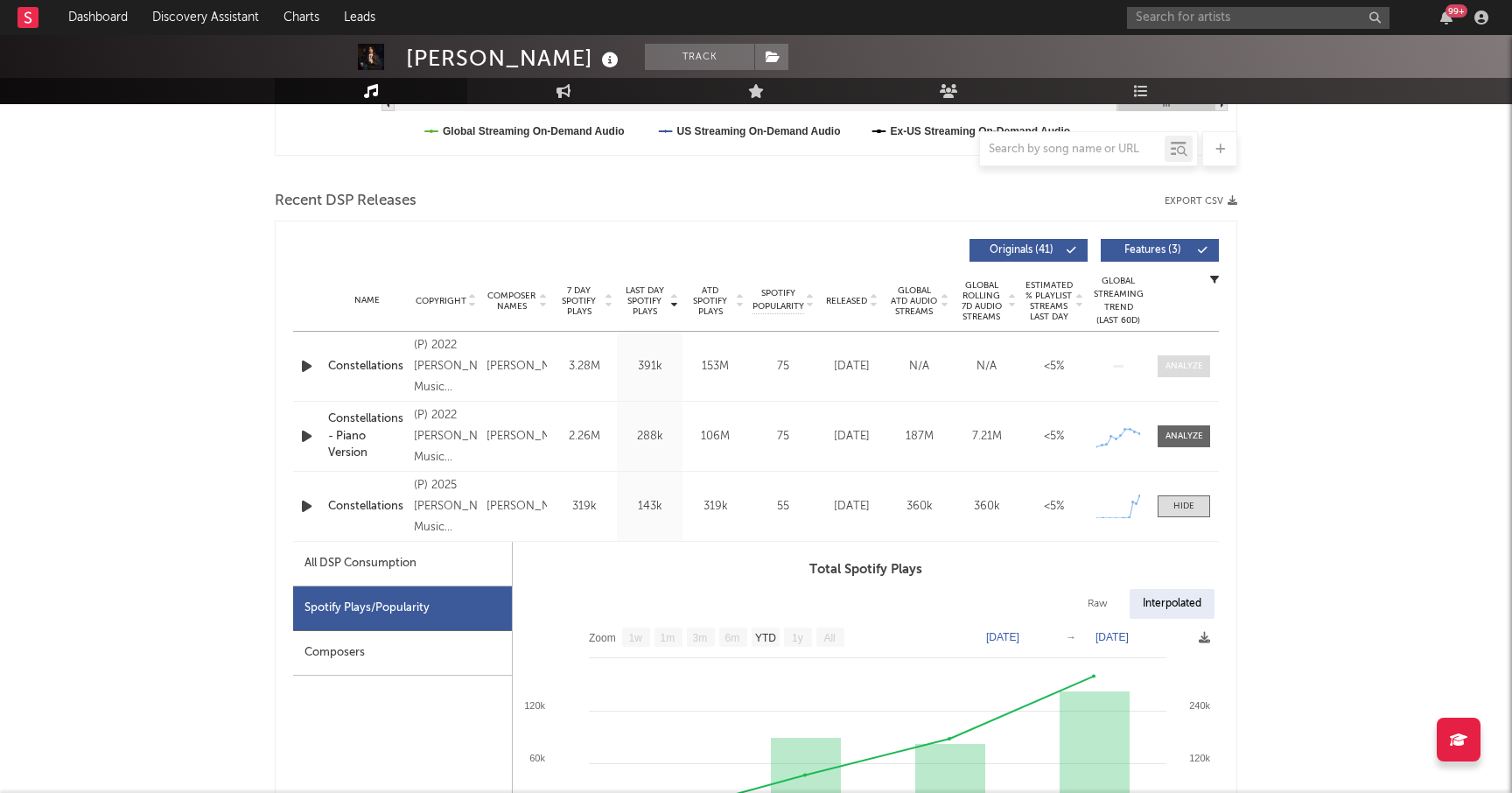
click at [1177, 367] on div at bounding box center [1184, 366] width 38 height 13
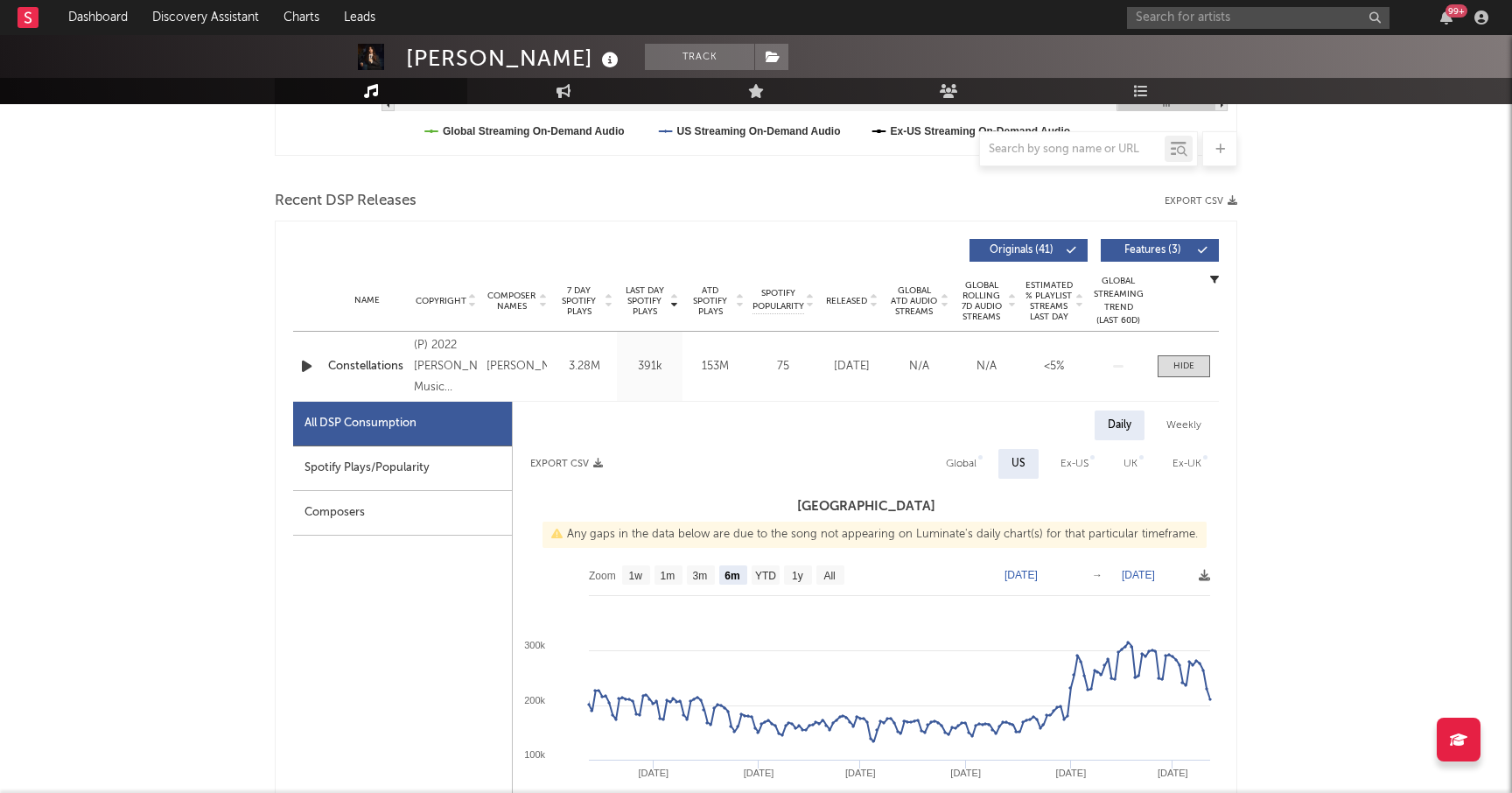
click at [401, 466] on div "Spotify Plays/Popularity" at bounding box center [402, 468] width 218 height 45
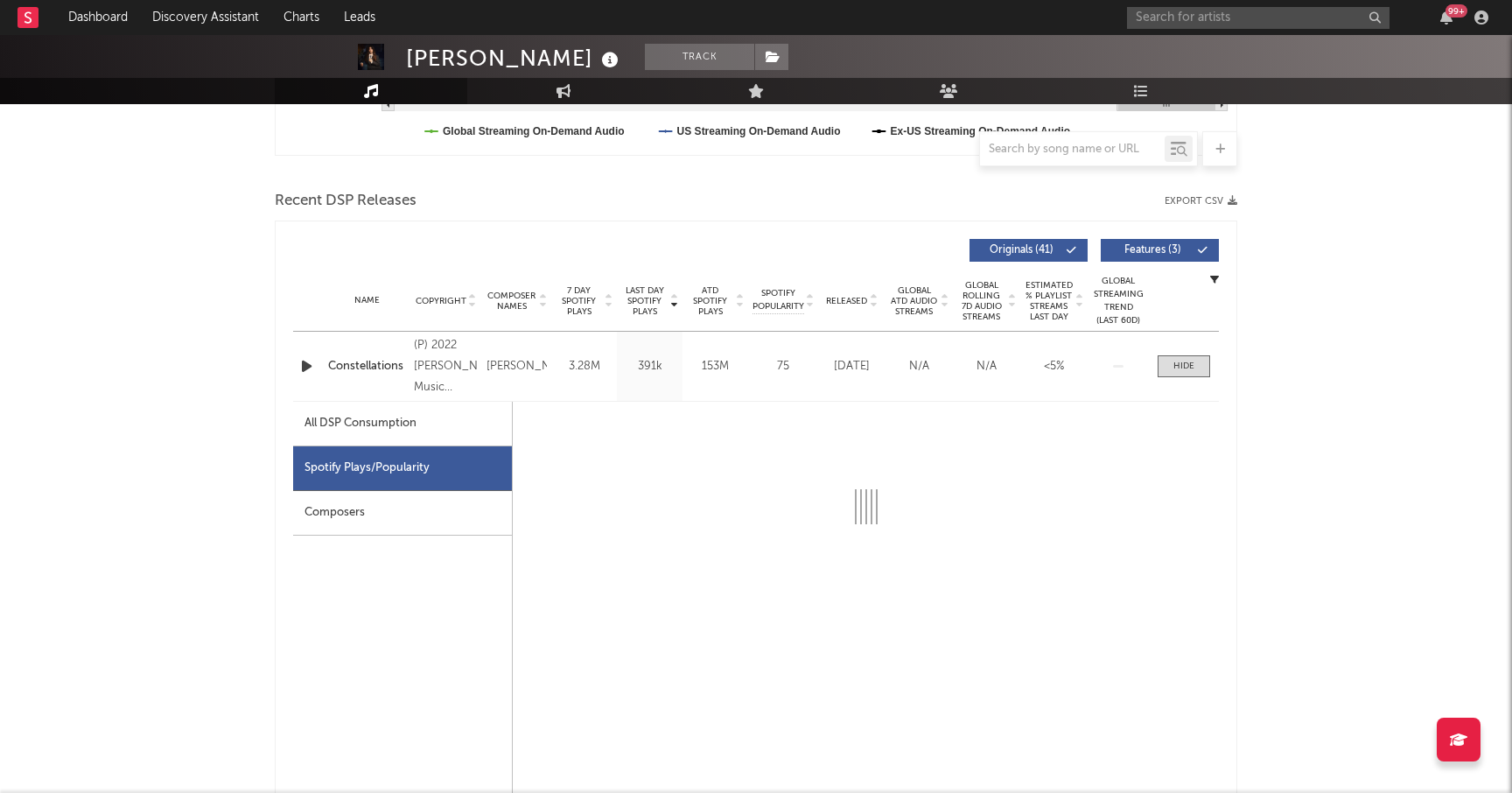
select select "6m"
select select "1w"
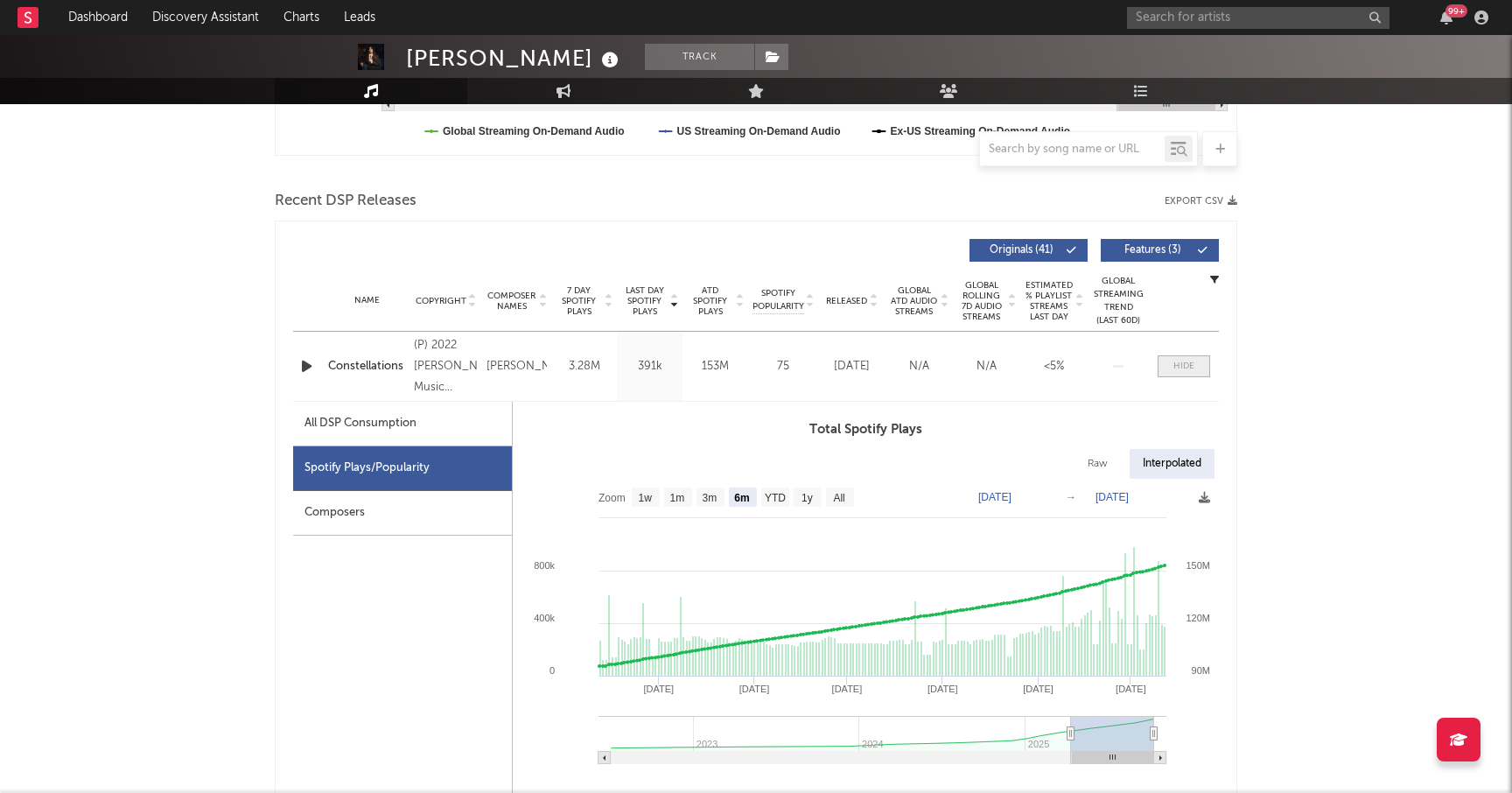
click at [1179, 367] on div at bounding box center [1184, 366] width 21 height 13
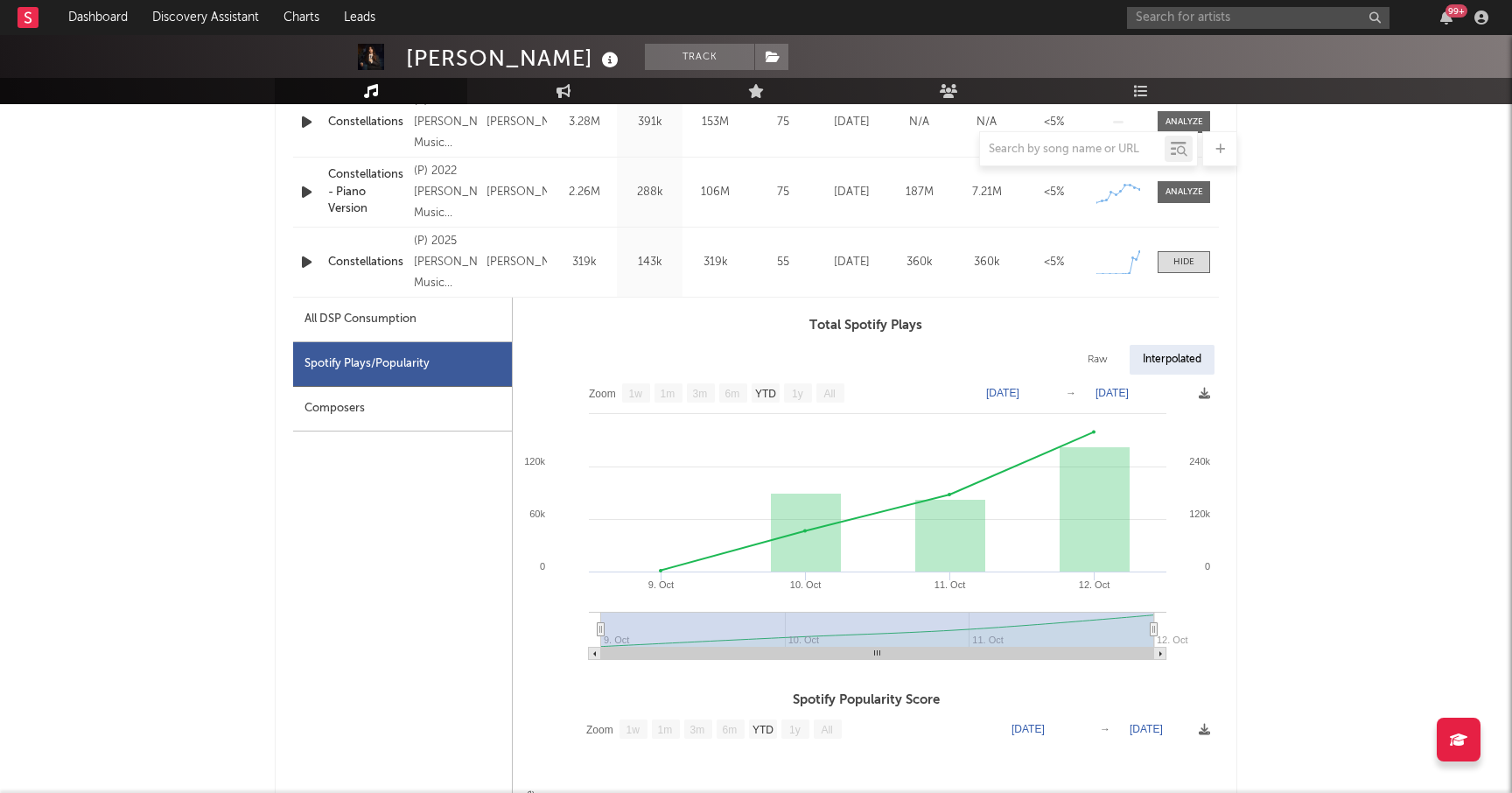
scroll to position [789, 0]
click at [1181, 259] on div at bounding box center [1184, 260] width 21 height 13
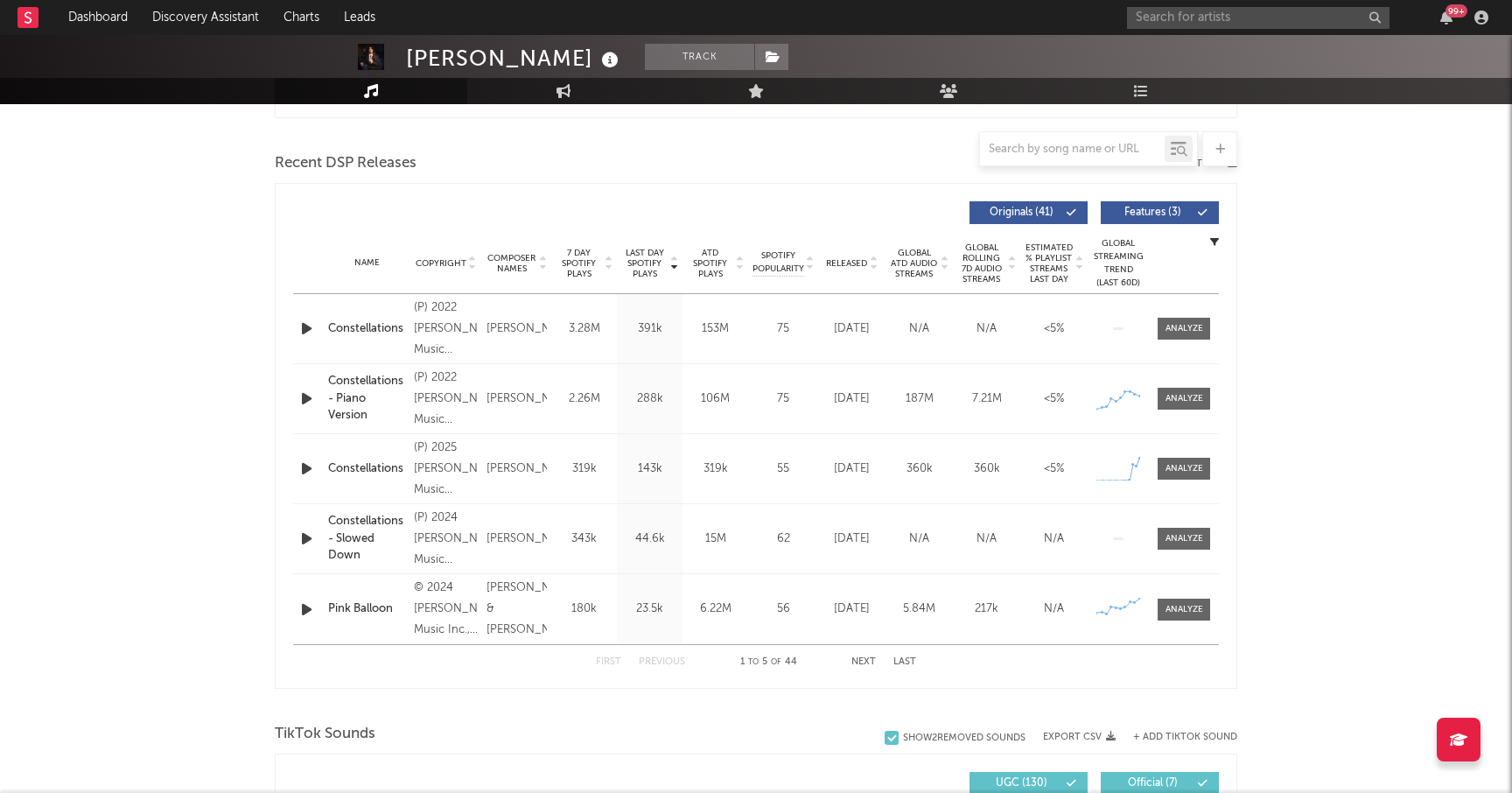
scroll to position [581, 0]
click at [1168, 614] on div at bounding box center [1184, 609] width 38 height 13
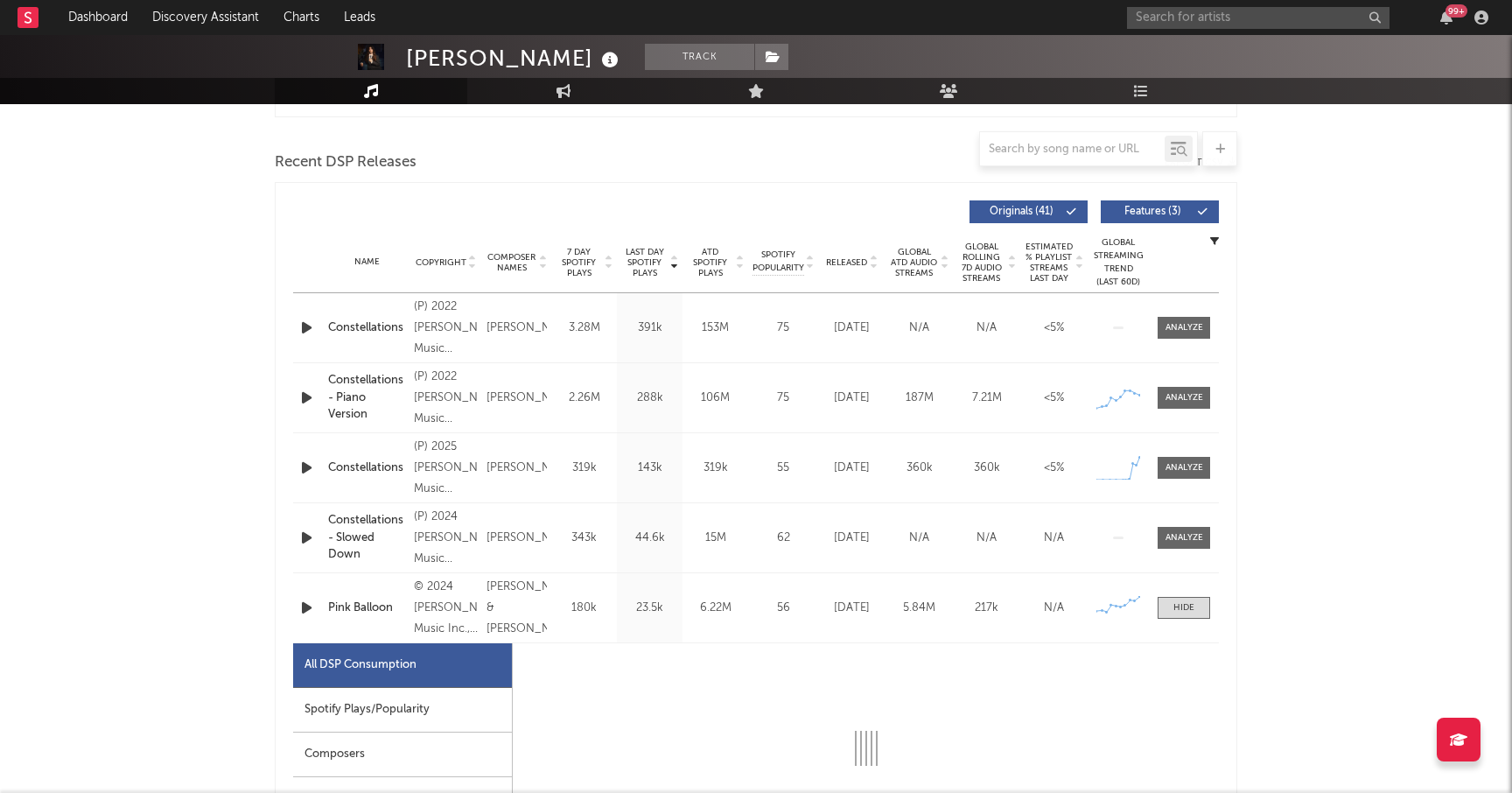
click at [451, 709] on div "Spotify Plays/Popularity" at bounding box center [402, 710] width 218 height 45
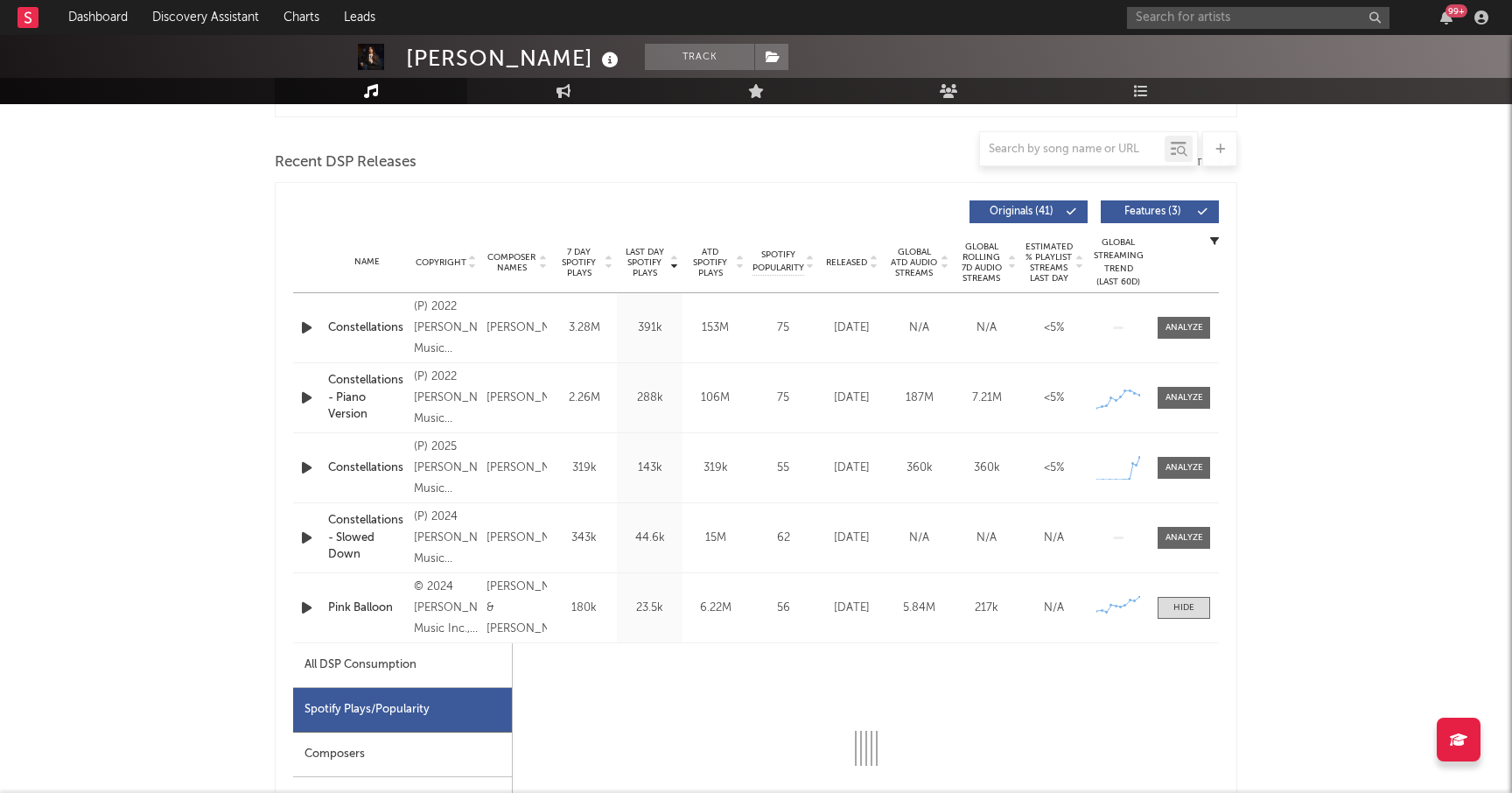
select select "1w"
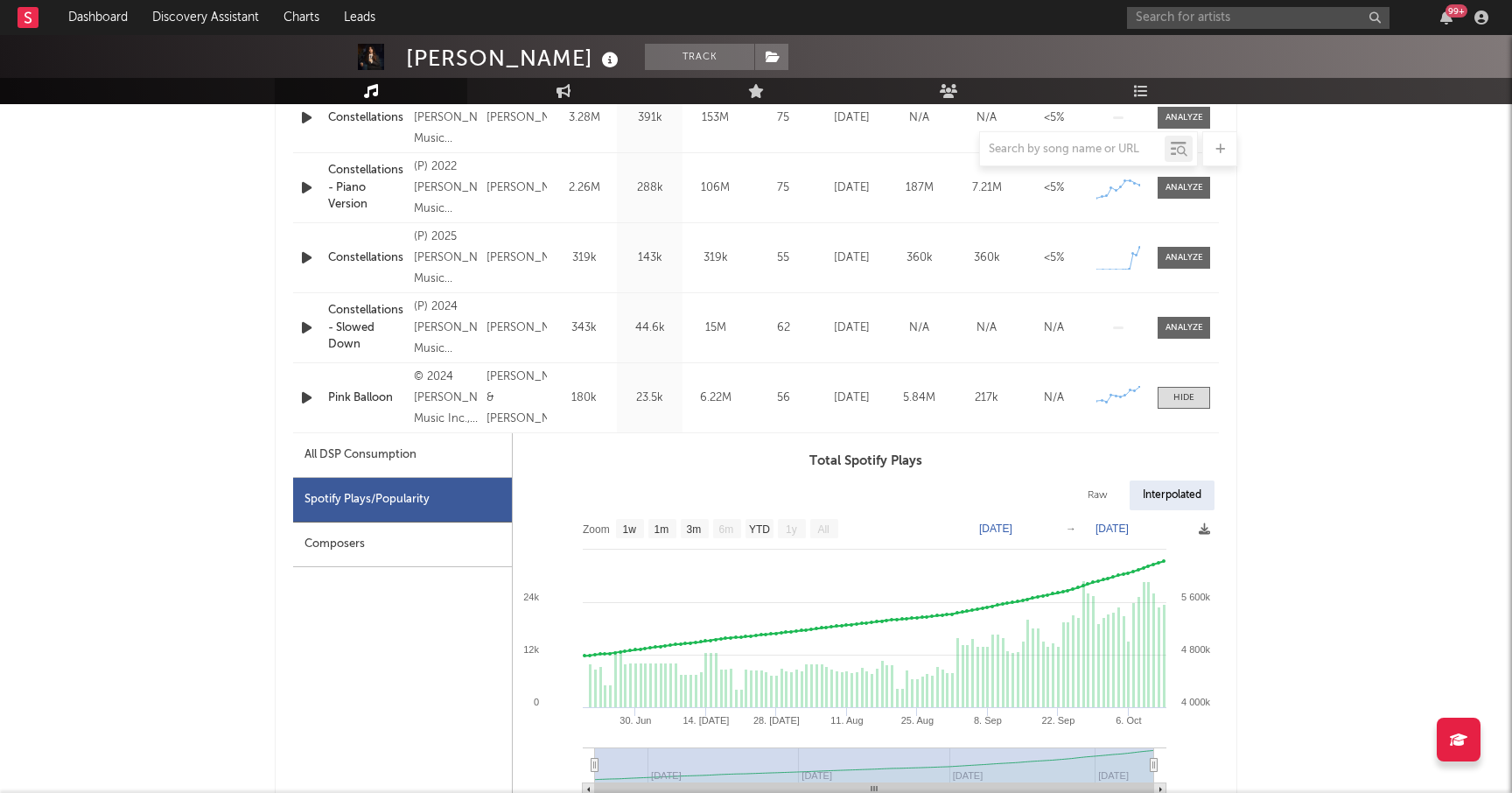
scroll to position [822, 0]
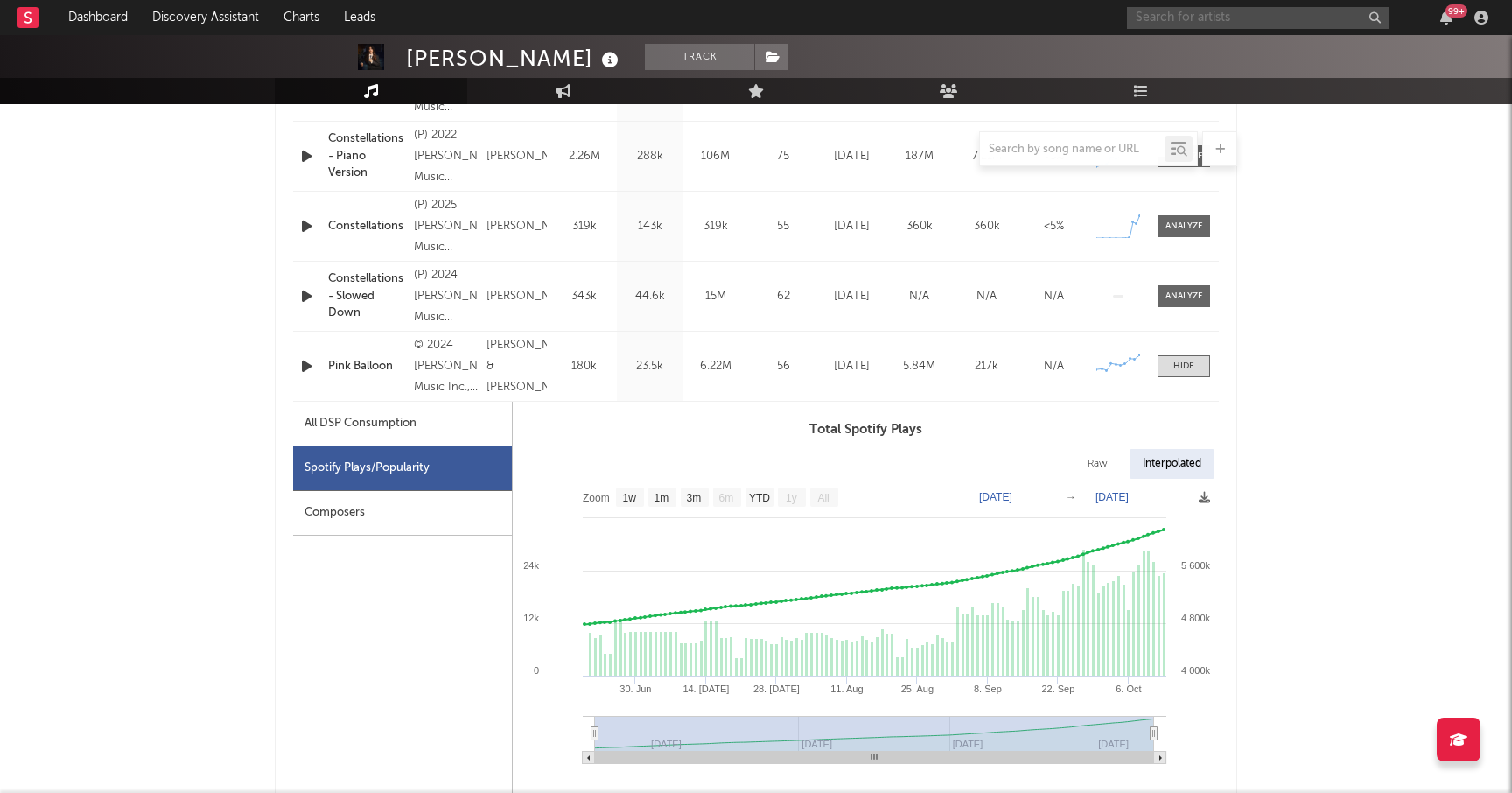
click at [1161, 13] on input "text" at bounding box center [1258, 18] width 262 height 22
click at [1199, 15] on input "chris grey" at bounding box center [1258, 18] width 262 height 22
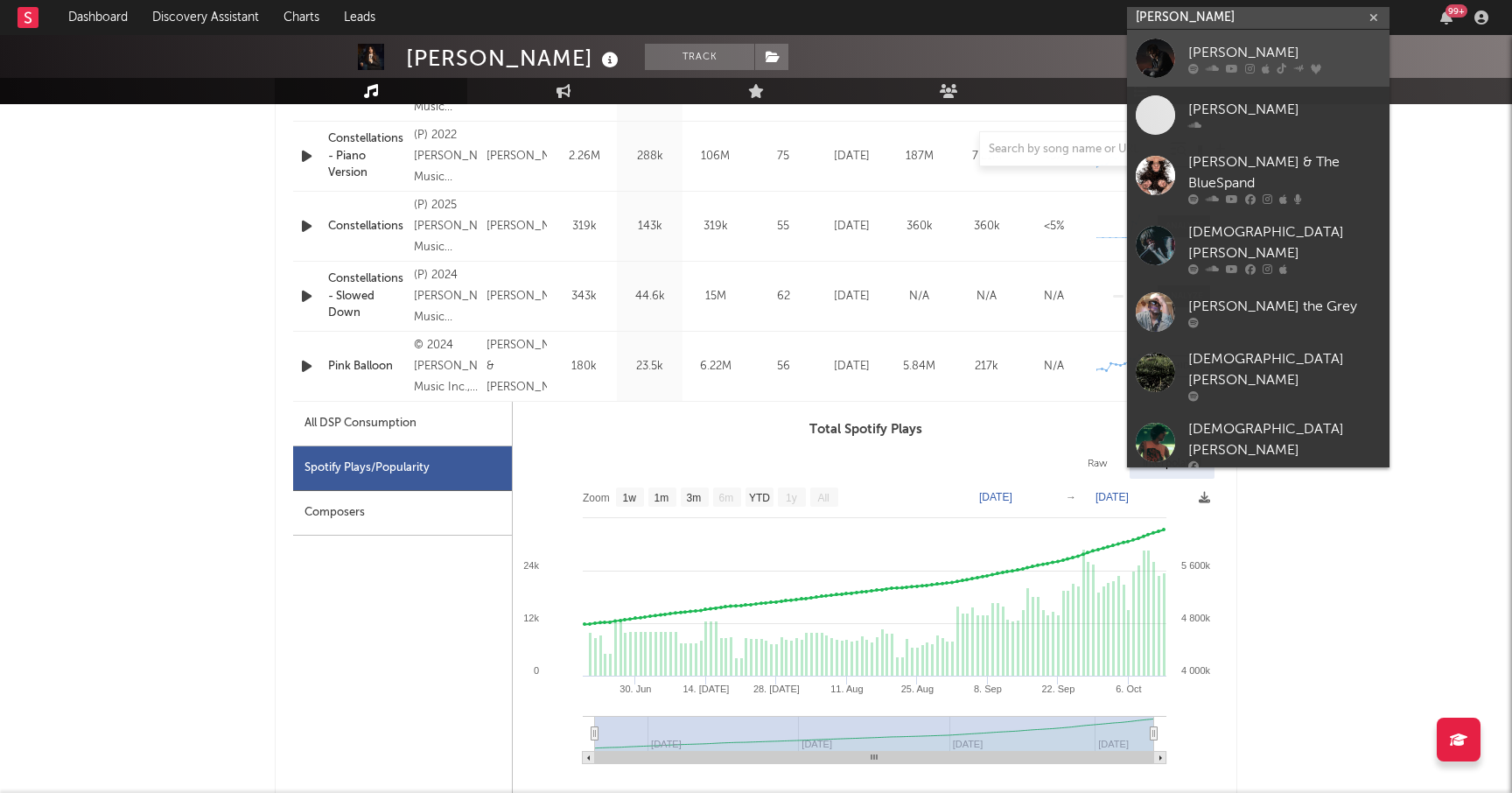
type input "chris grey"
click at [1192, 44] on div "Chris Grey" at bounding box center [1284, 52] width 193 height 21
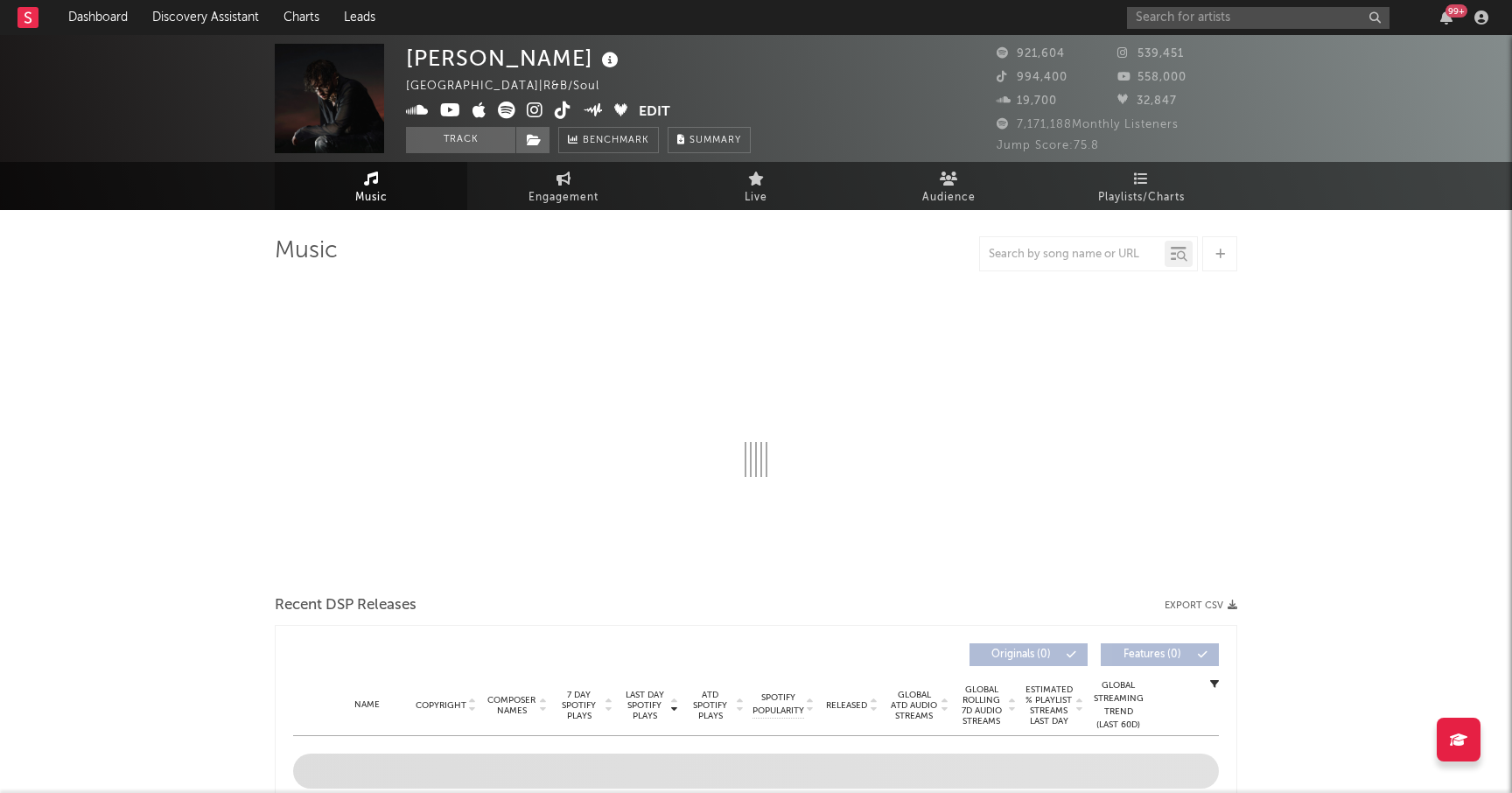
select select "6m"
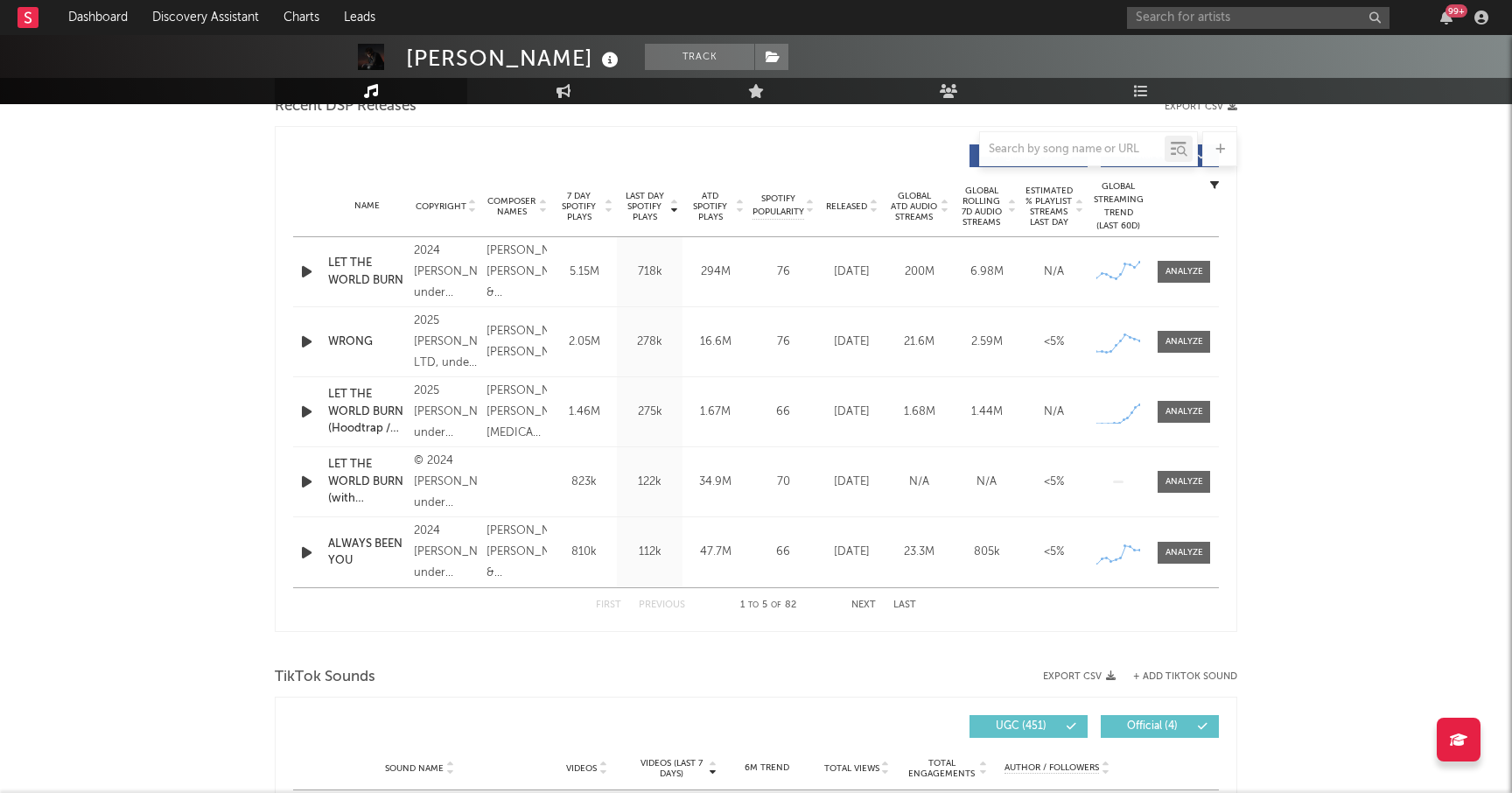
scroll to position [629, 0]
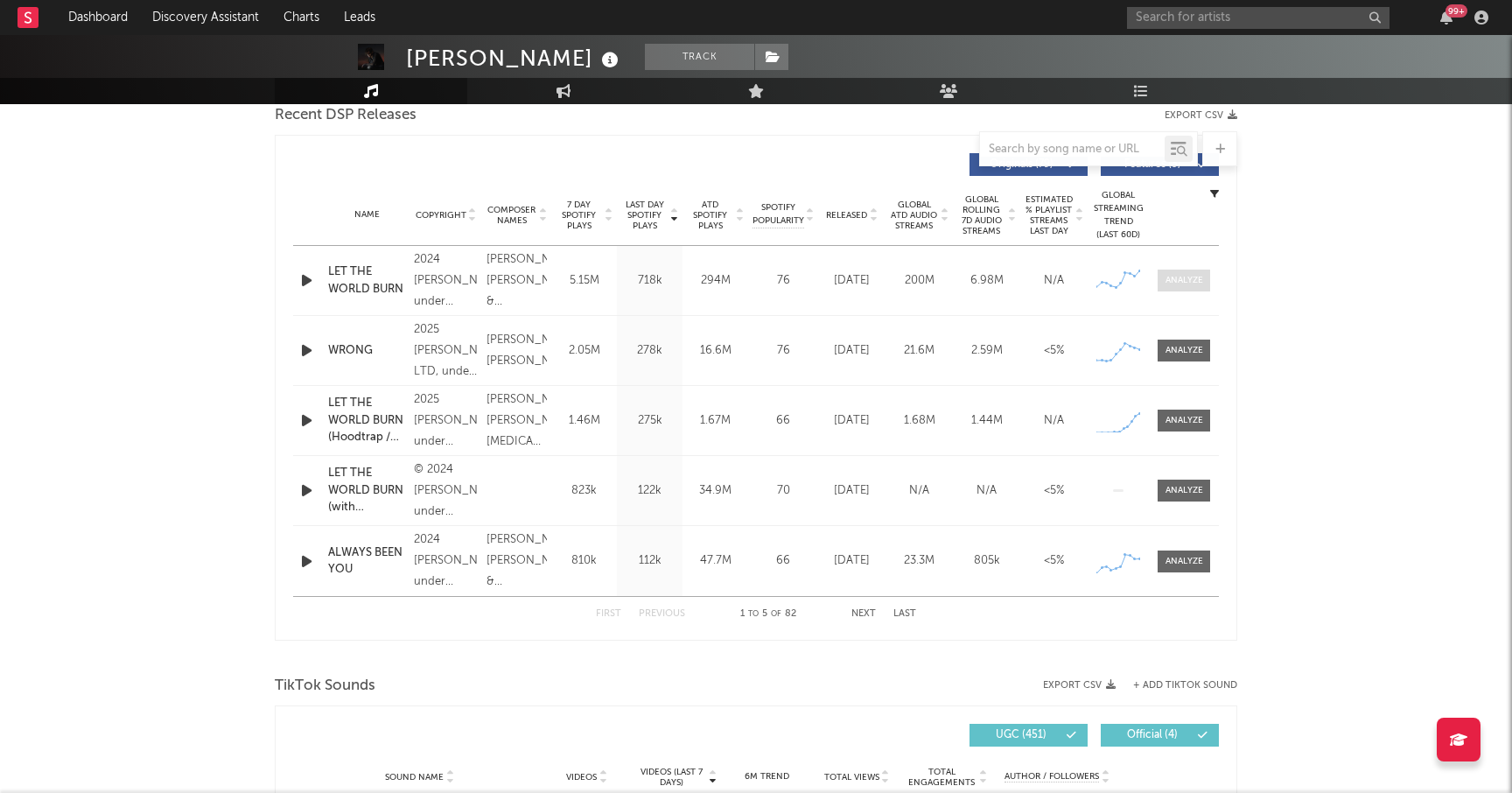
click at [1175, 285] on div at bounding box center [1184, 281] width 38 height 13
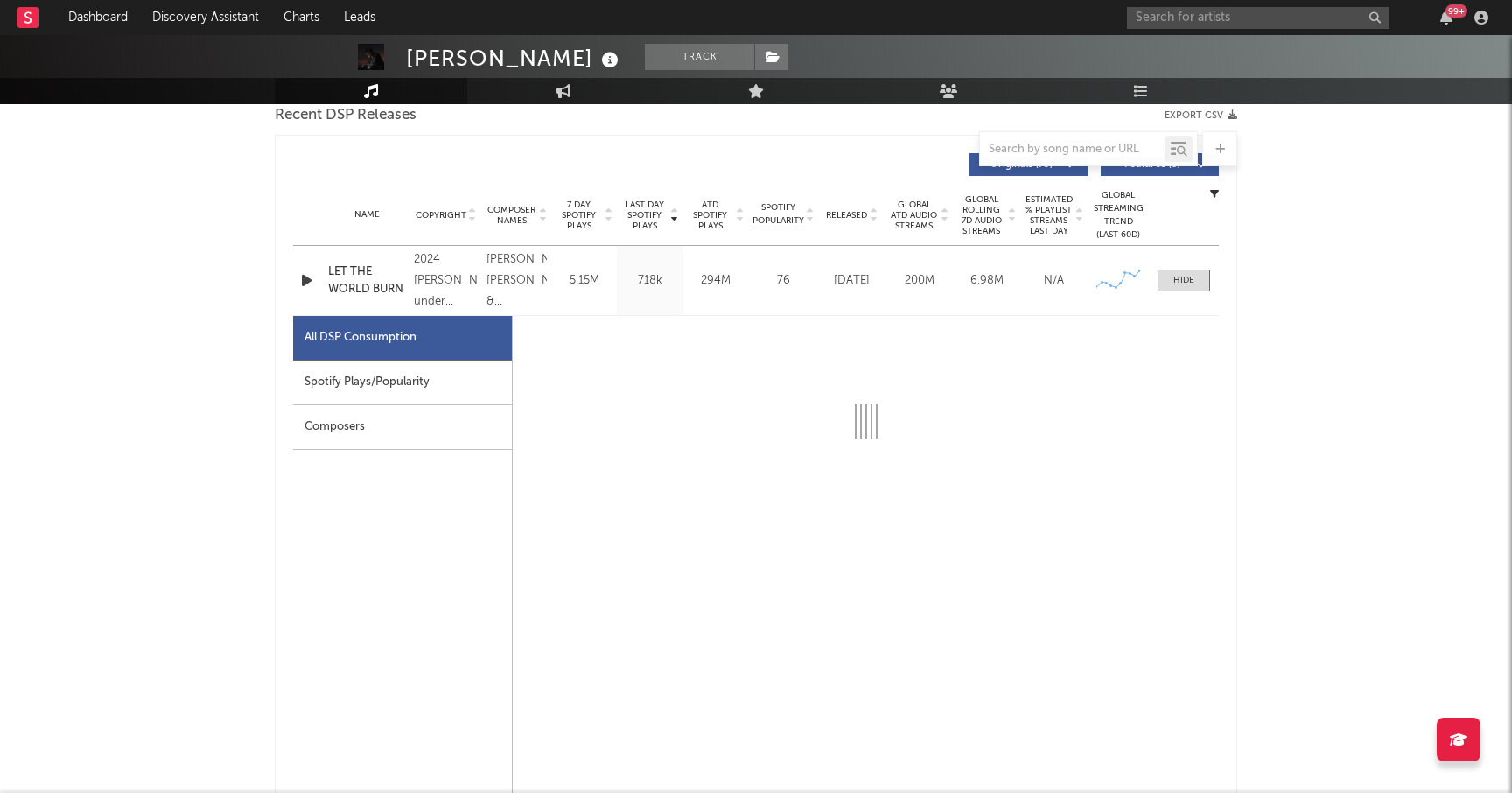
click at [412, 375] on div "Spotify Plays/Popularity" at bounding box center [402, 383] width 218 height 45
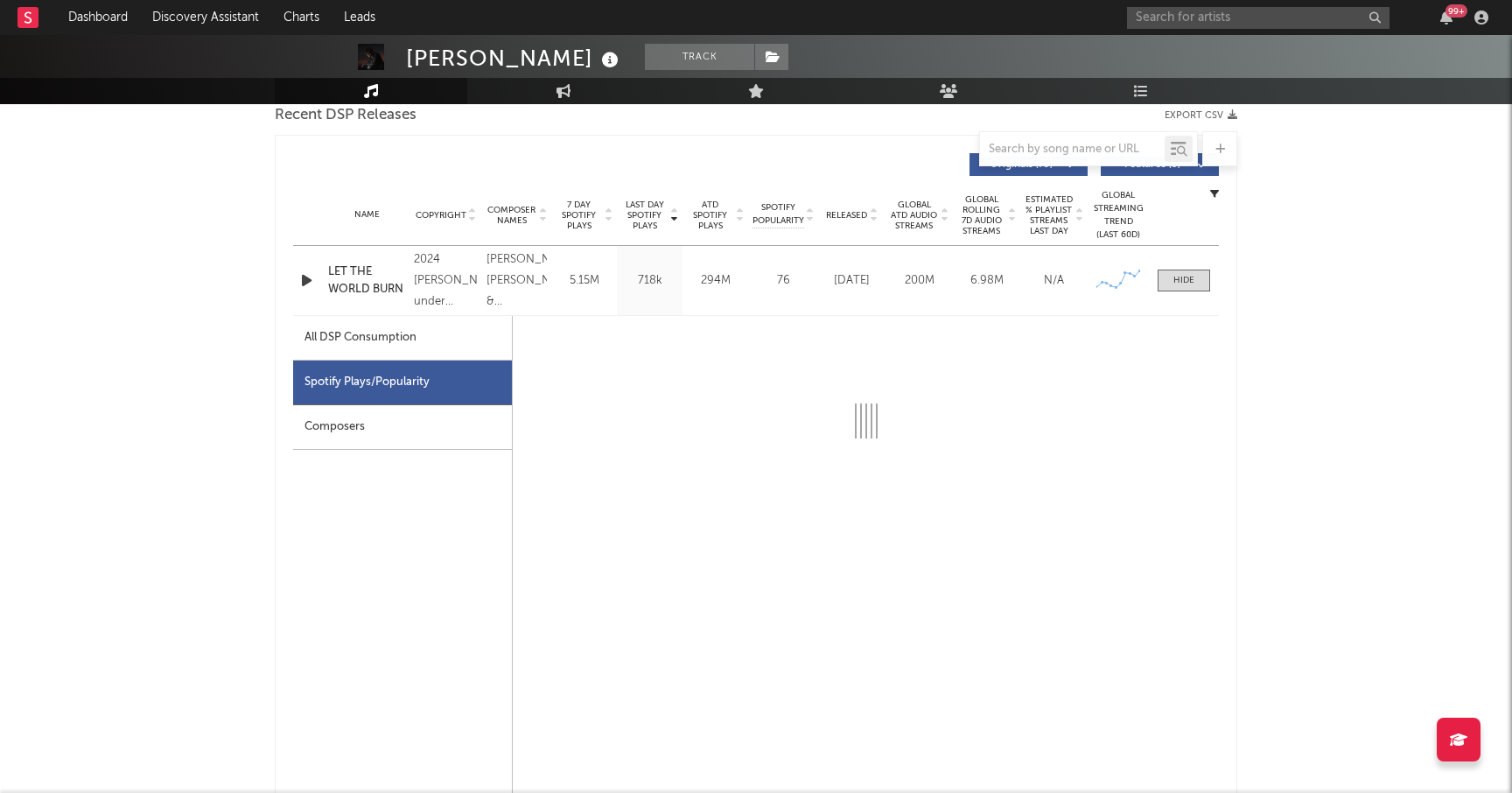
select select "6m"
select select "1w"
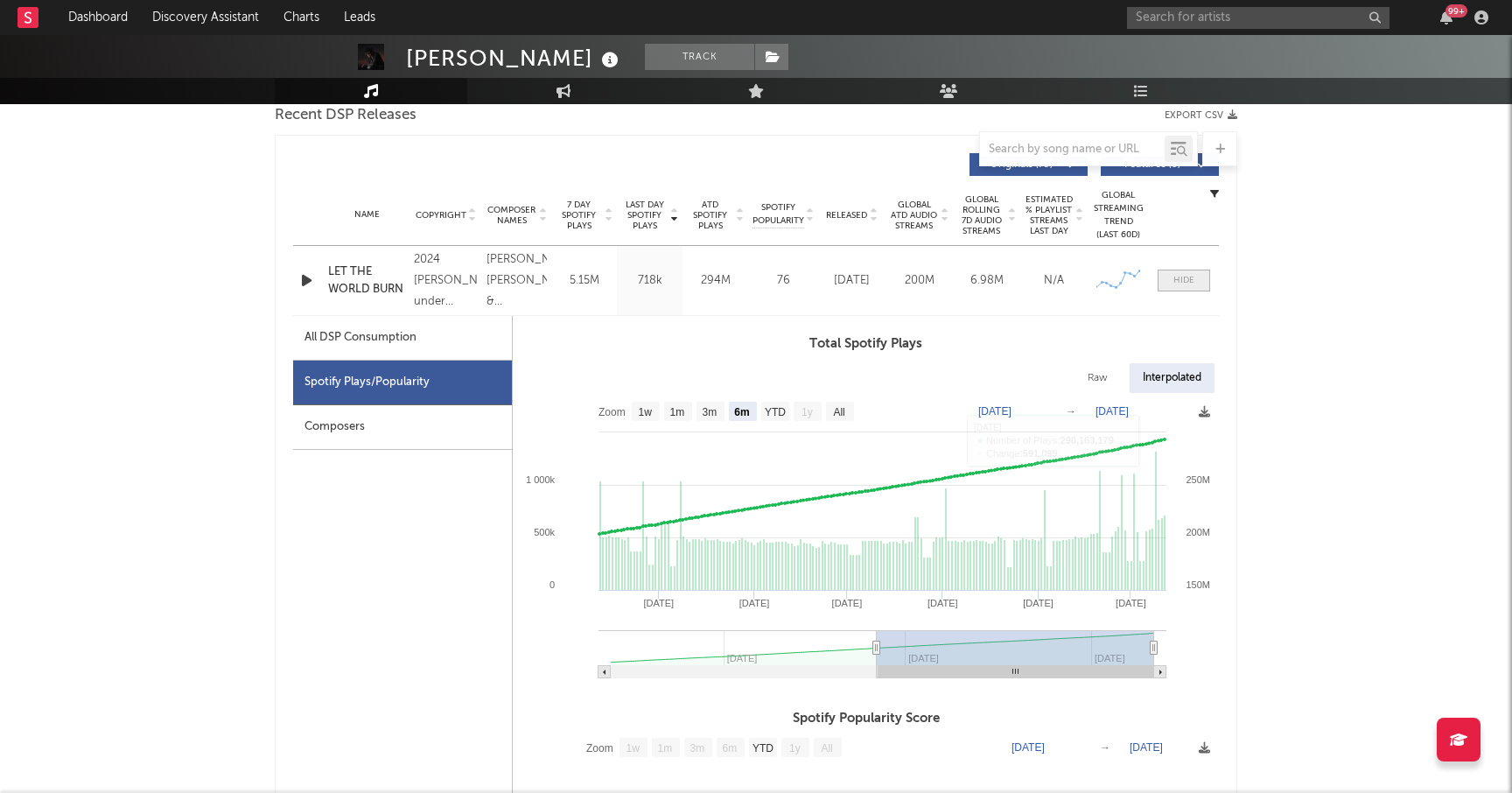
click at [1172, 280] on span at bounding box center [1184, 281] width 52 height 22
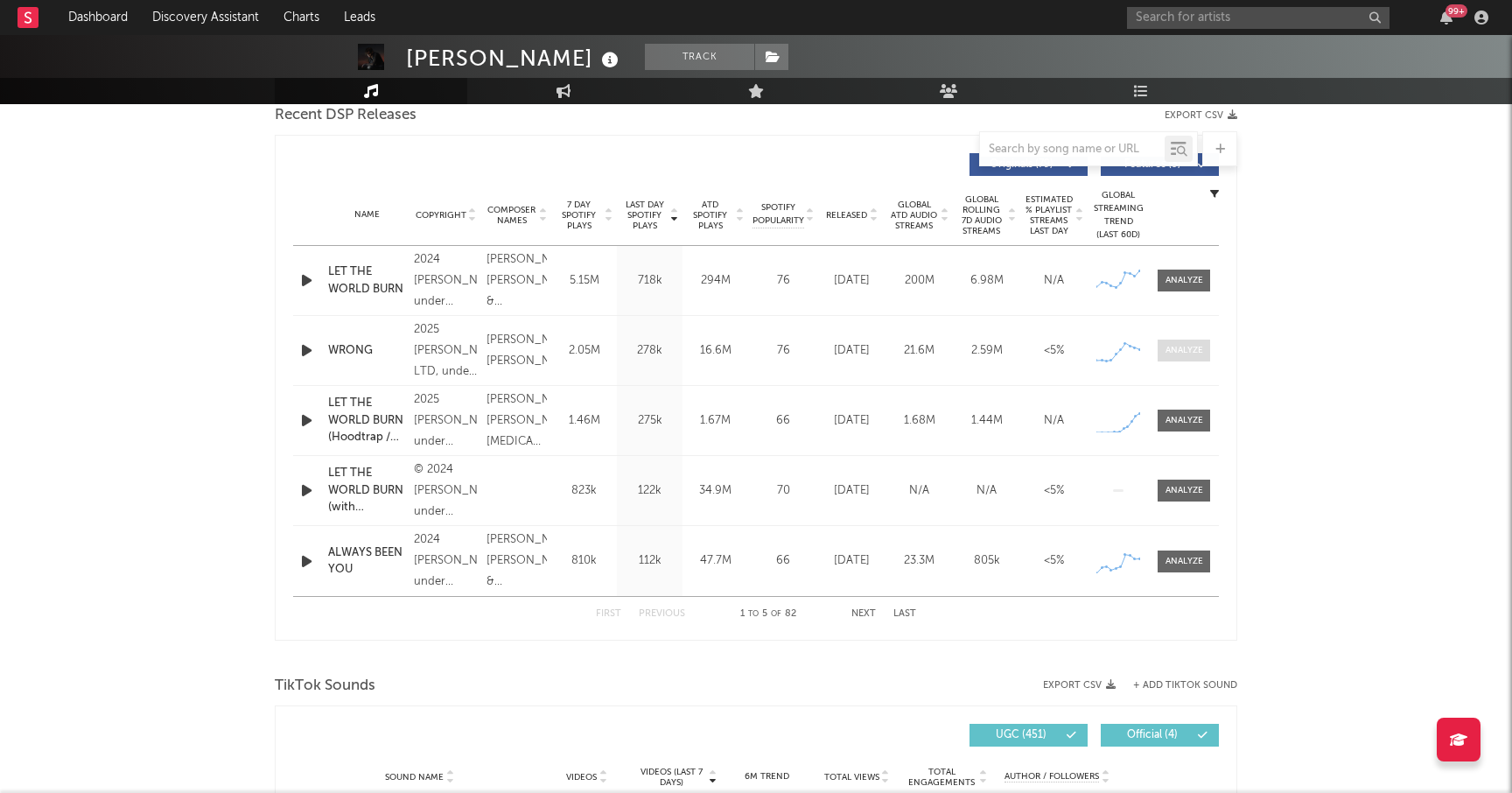
click at [1182, 351] on div at bounding box center [1184, 351] width 38 height 13
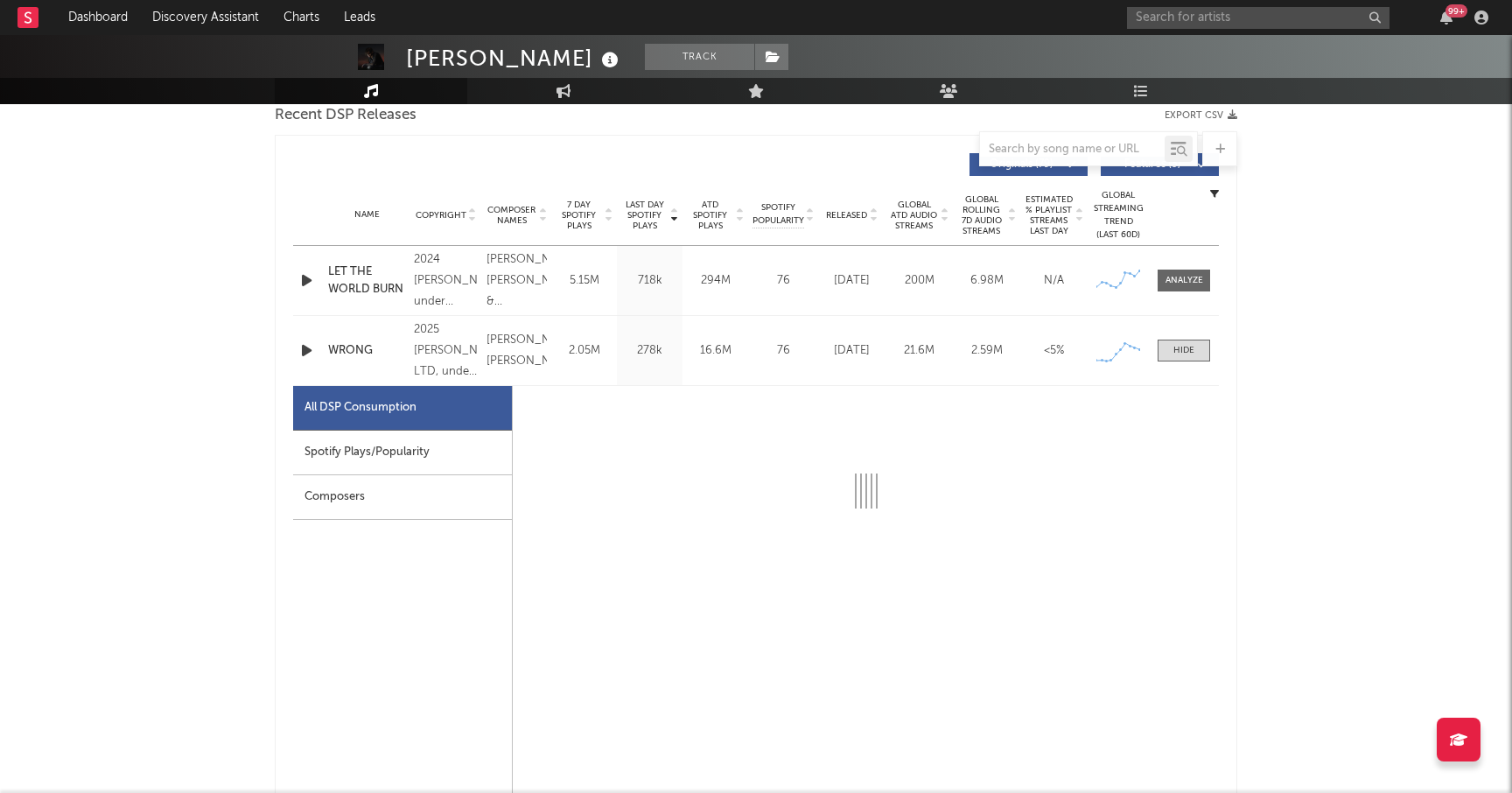
click at [361, 461] on div "Spotify Plays/Popularity" at bounding box center [402, 452] width 218 height 45
select select "1w"
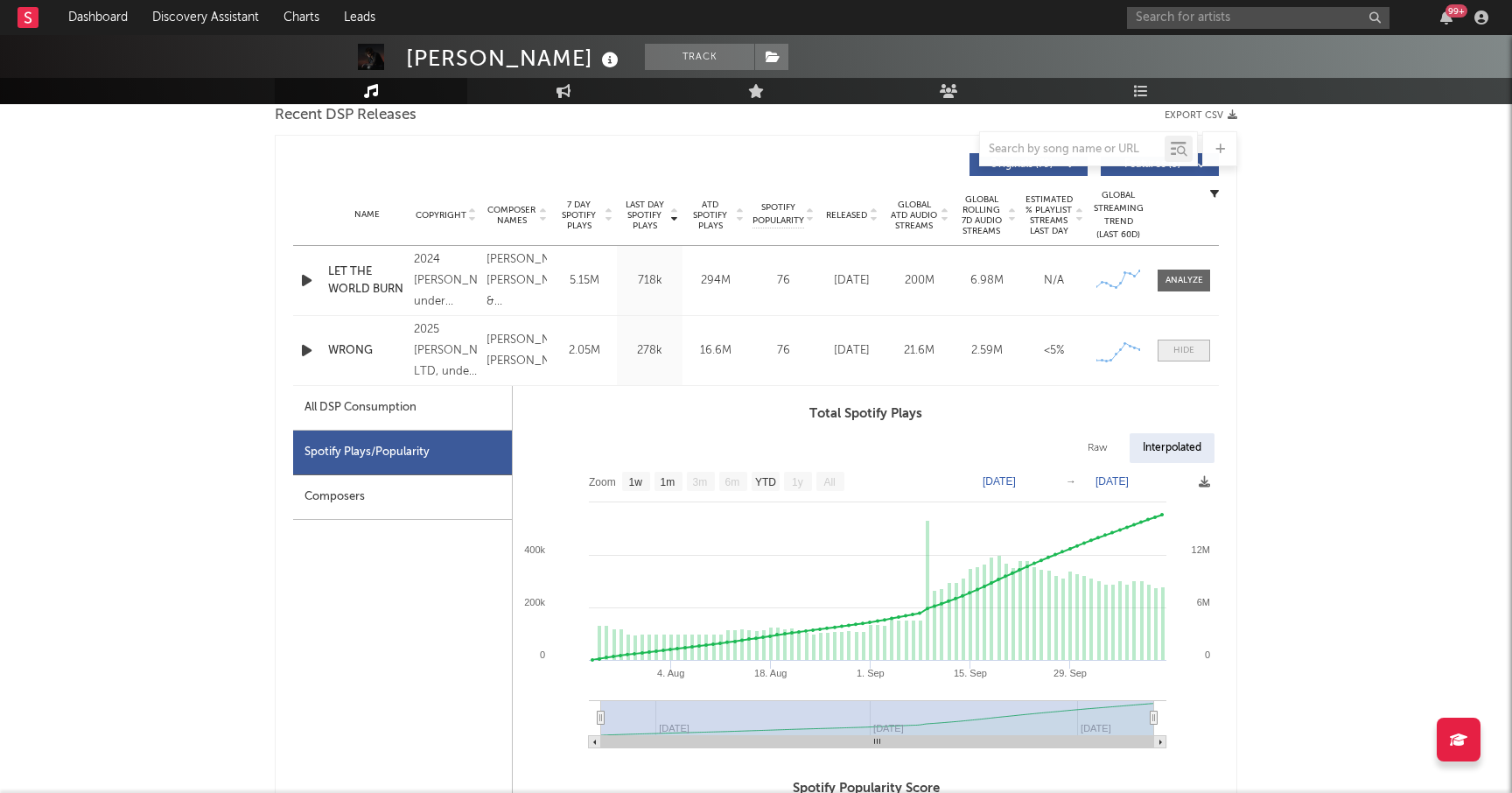
click at [1172, 358] on span at bounding box center [1184, 351] width 52 height 22
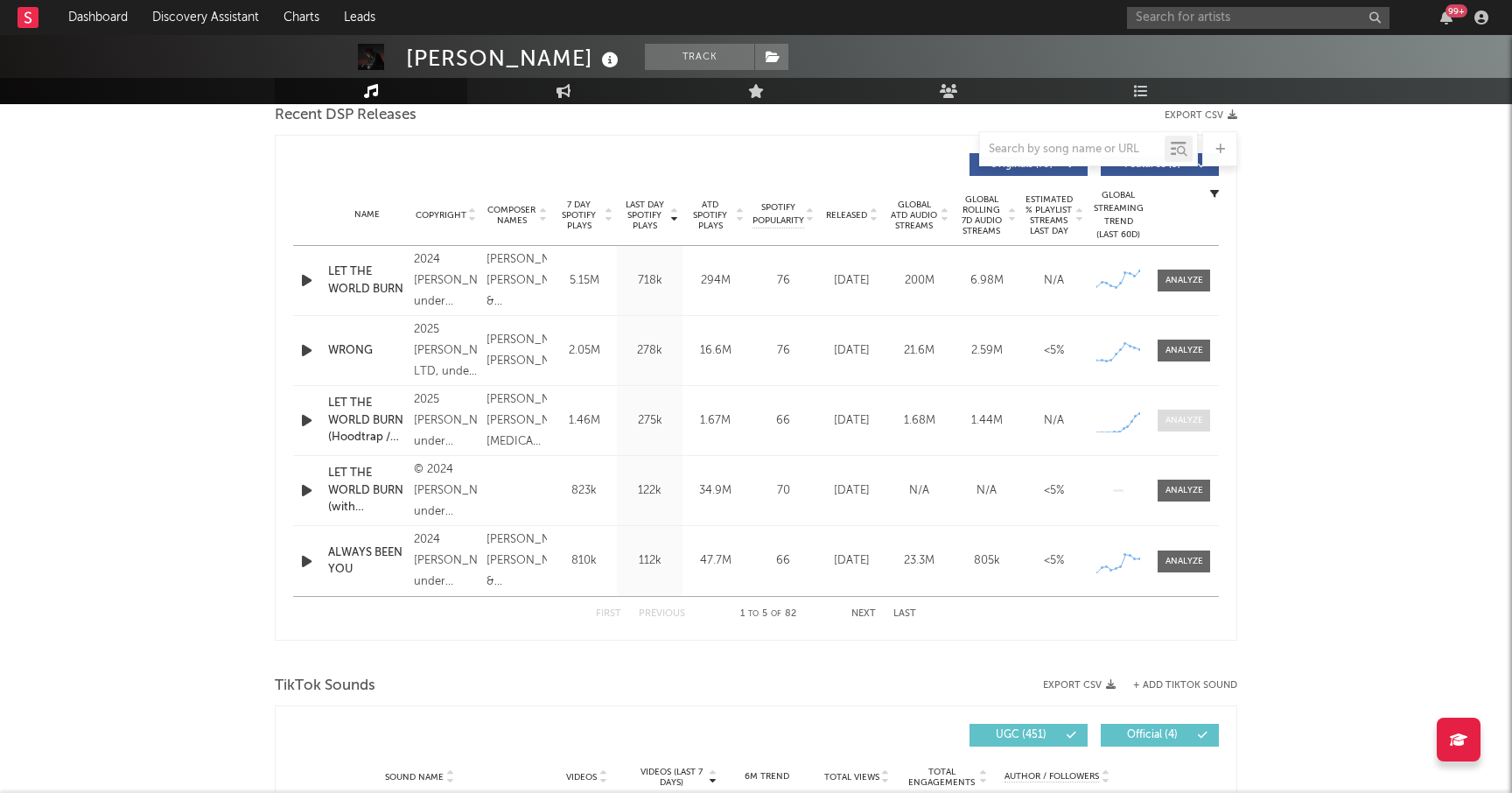
click at [1167, 425] on div at bounding box center [1184, 420] width 38 height 13
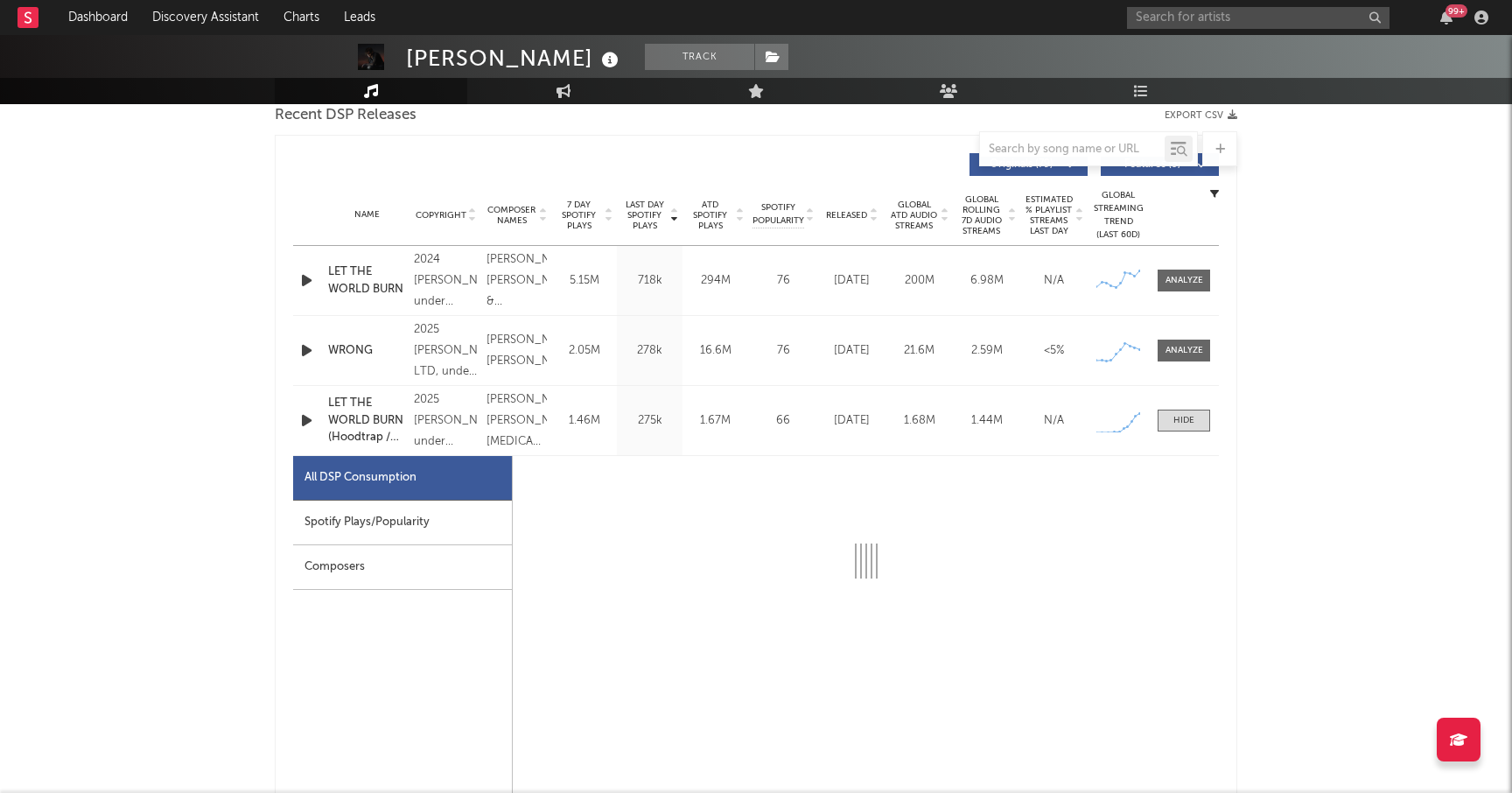
select select "1w"
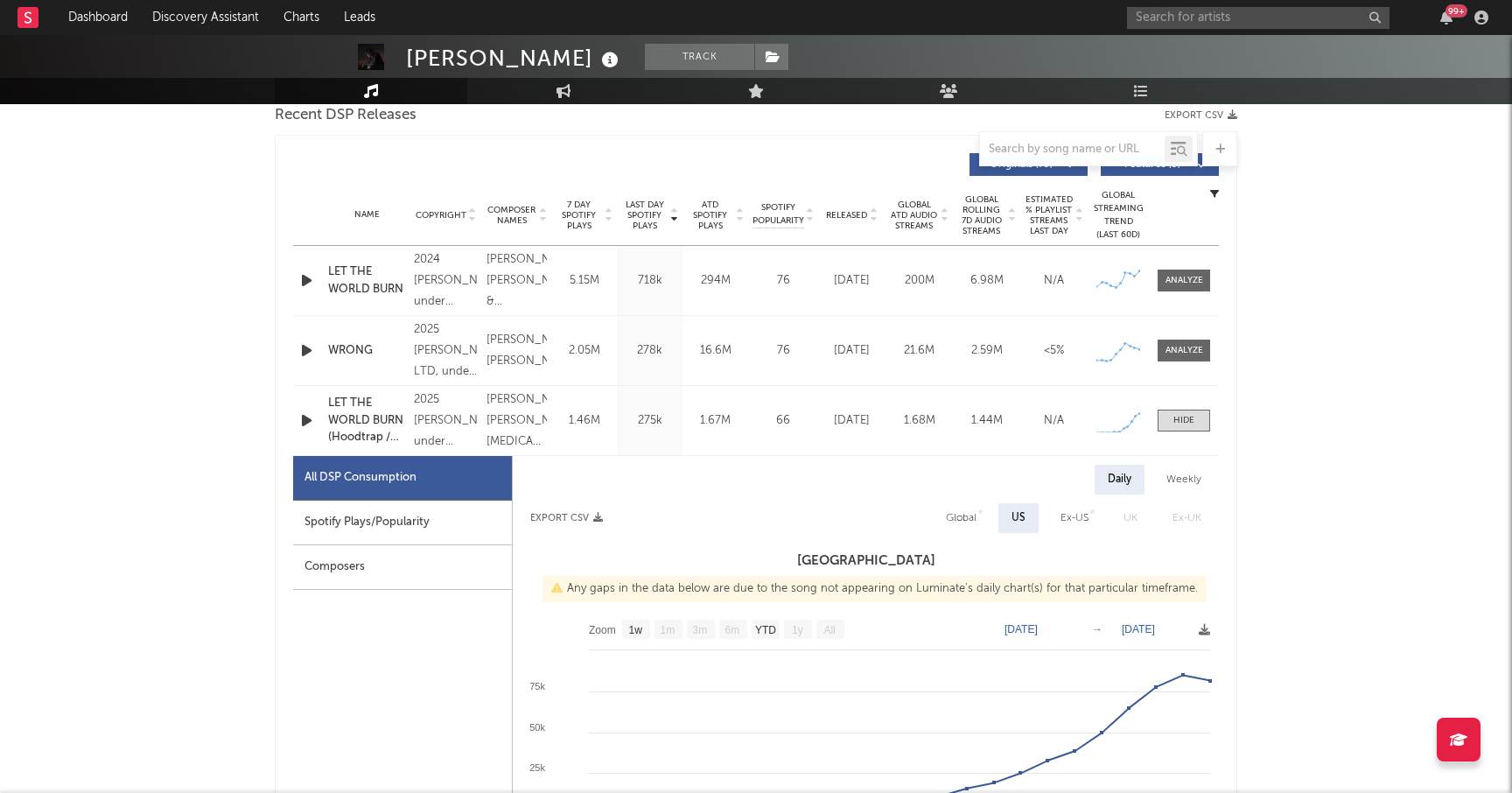
click at [386, 519] on div "Spotify Plays/Popularity" at bounding box center [402, 523] width 218 height 45
select select "1w"
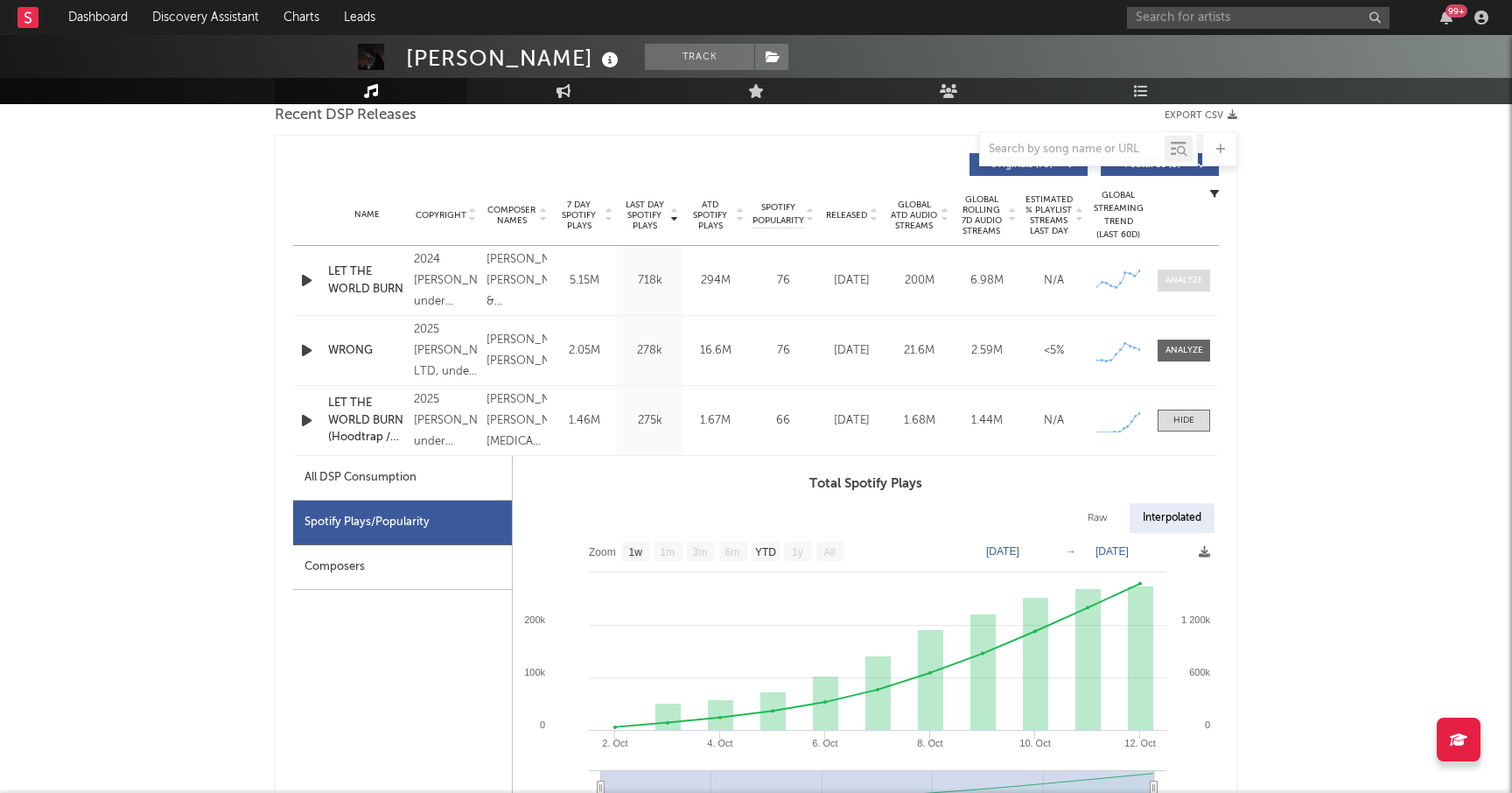
click at [1179, 282] on div at bounding box center [1184, 281] width 38 height 13
select select "6m"
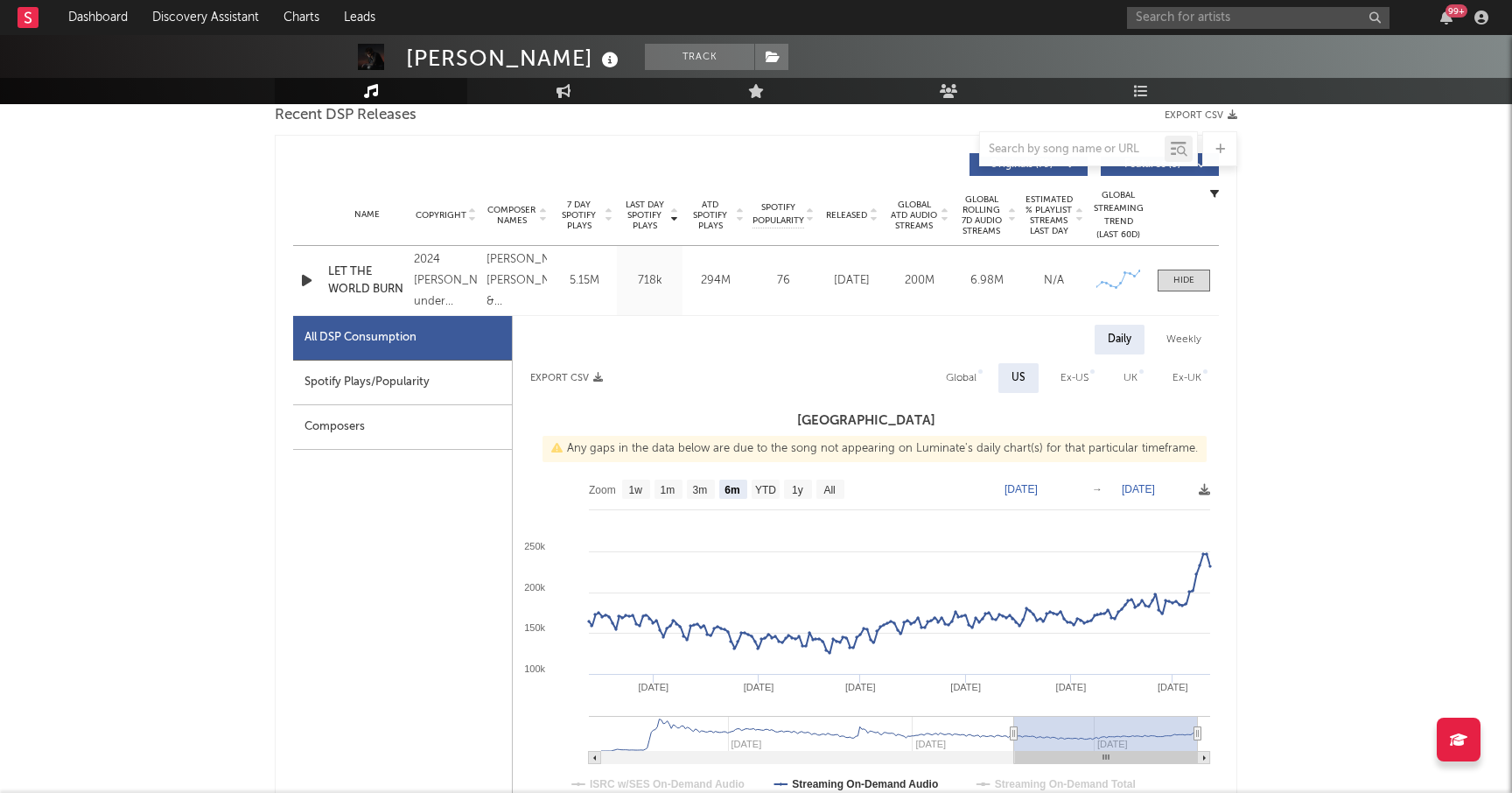
click at [404, 379] on div "Spotify Plays/Popularity" at bounding box center [402, 383] width 218 height 45
select select "6m"
select select "1w"
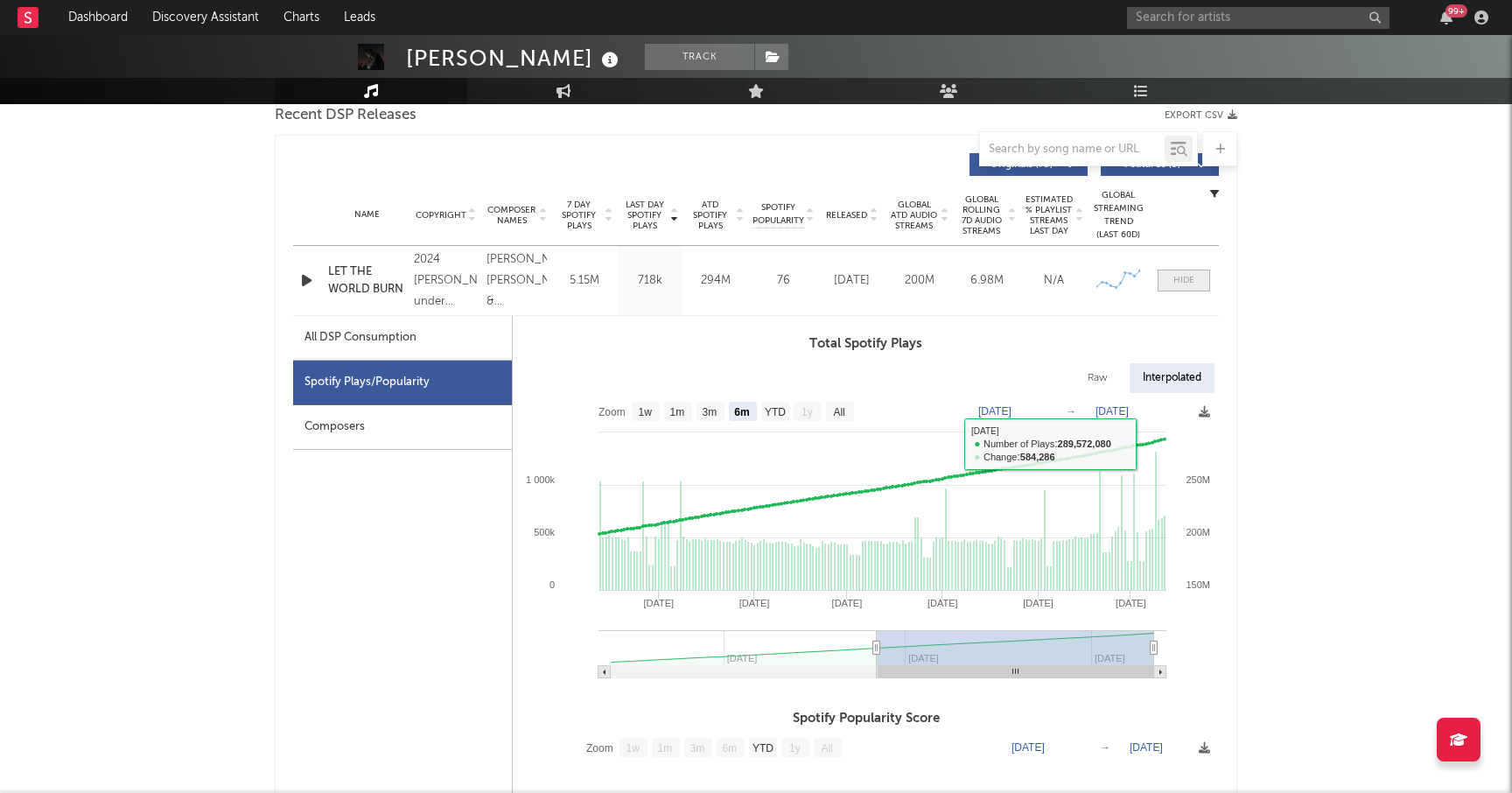
click at [1173, 274] on span at bounding box center [1184, 281] width 52 height 22
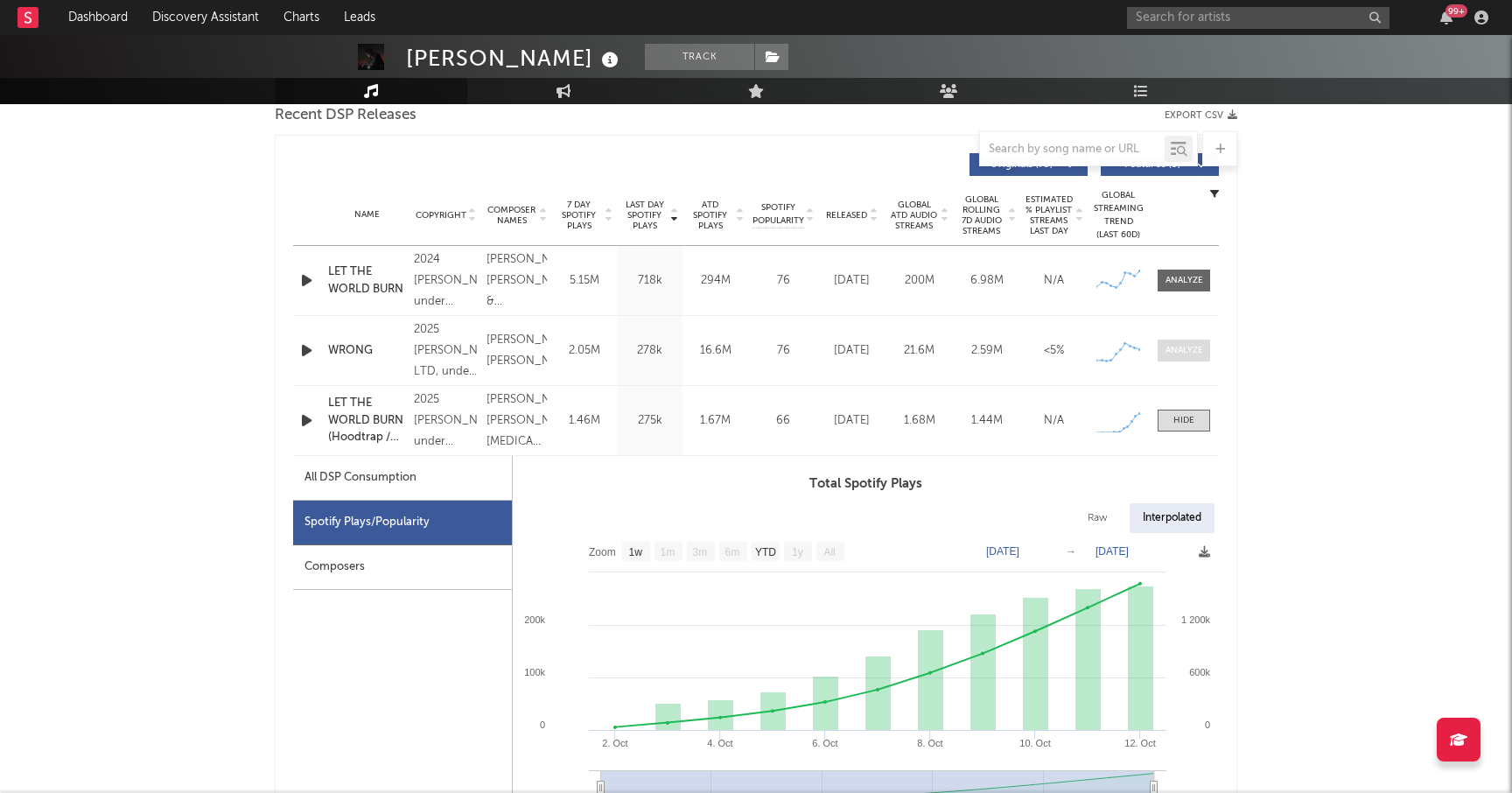
click at [1173, 350] on div at bounding box center [1184, 351] width 38 height 13
select select "1w"
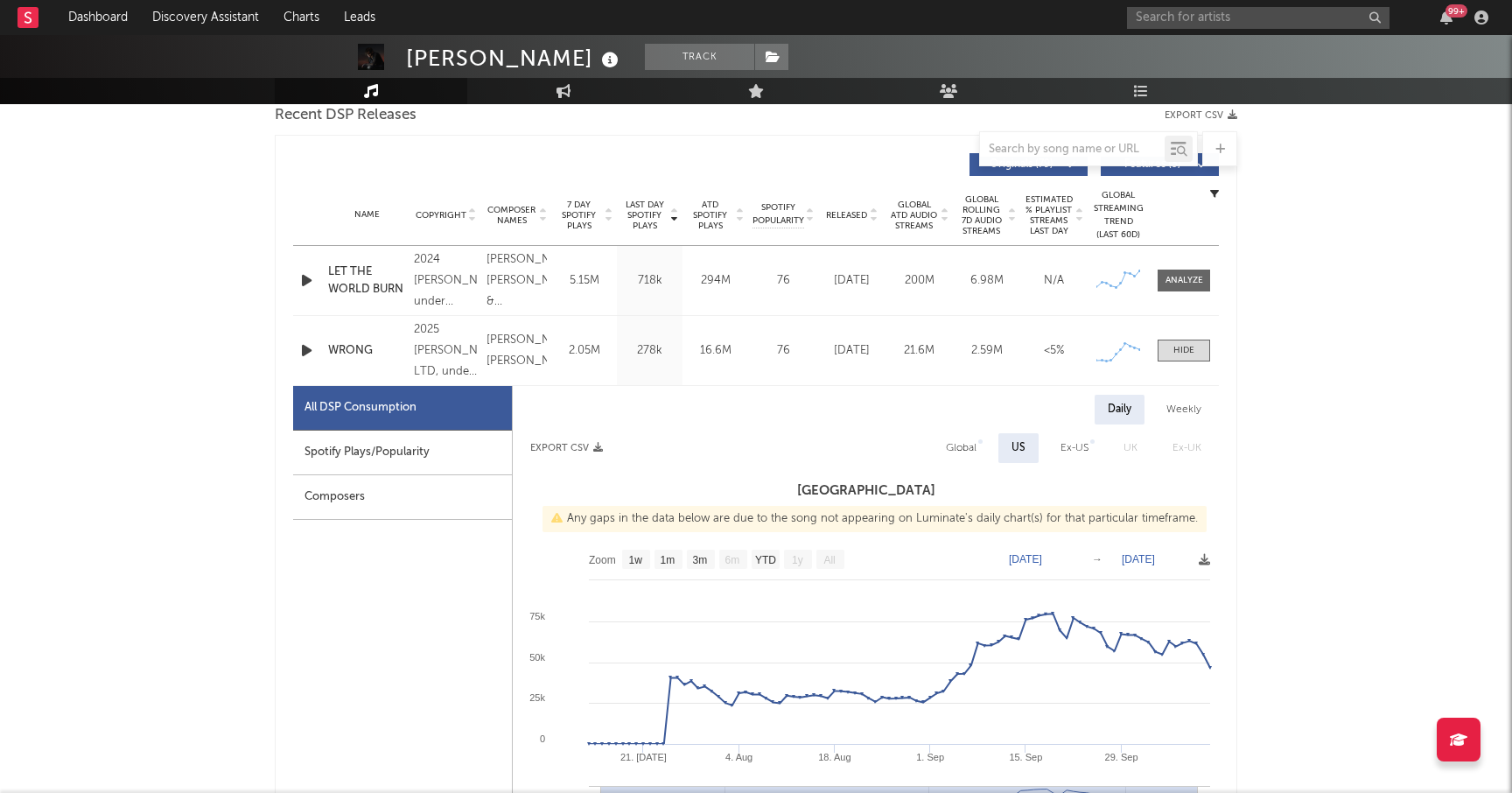
click at [402, 460] on div "Spotify Plays/Popularity" at bounding box center [402, 452] width 218 height 45
select select "1w"
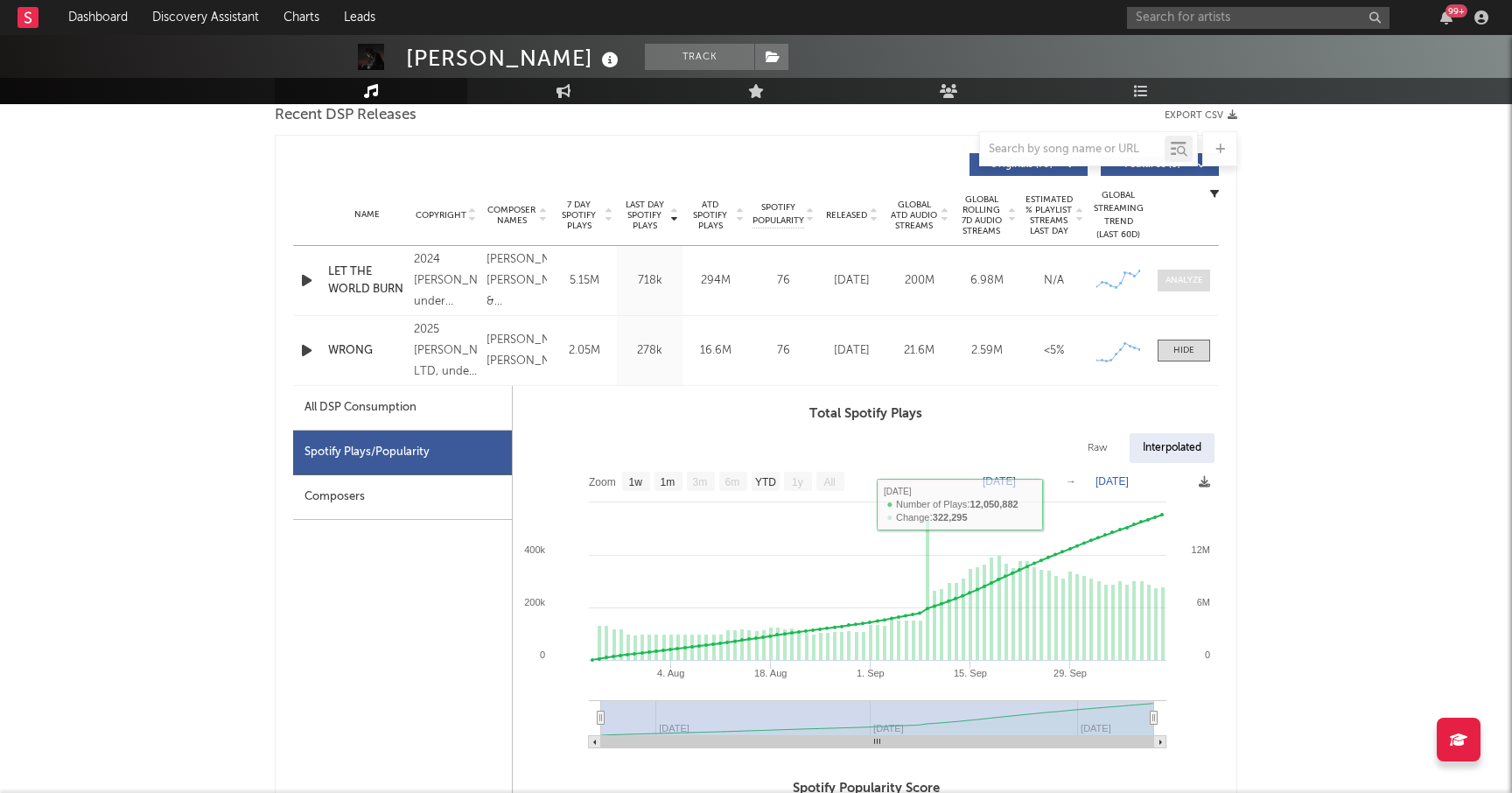
click at [1194, 284] on div at bounding box center [1184, 281] width 38 height 13
select select "6m"
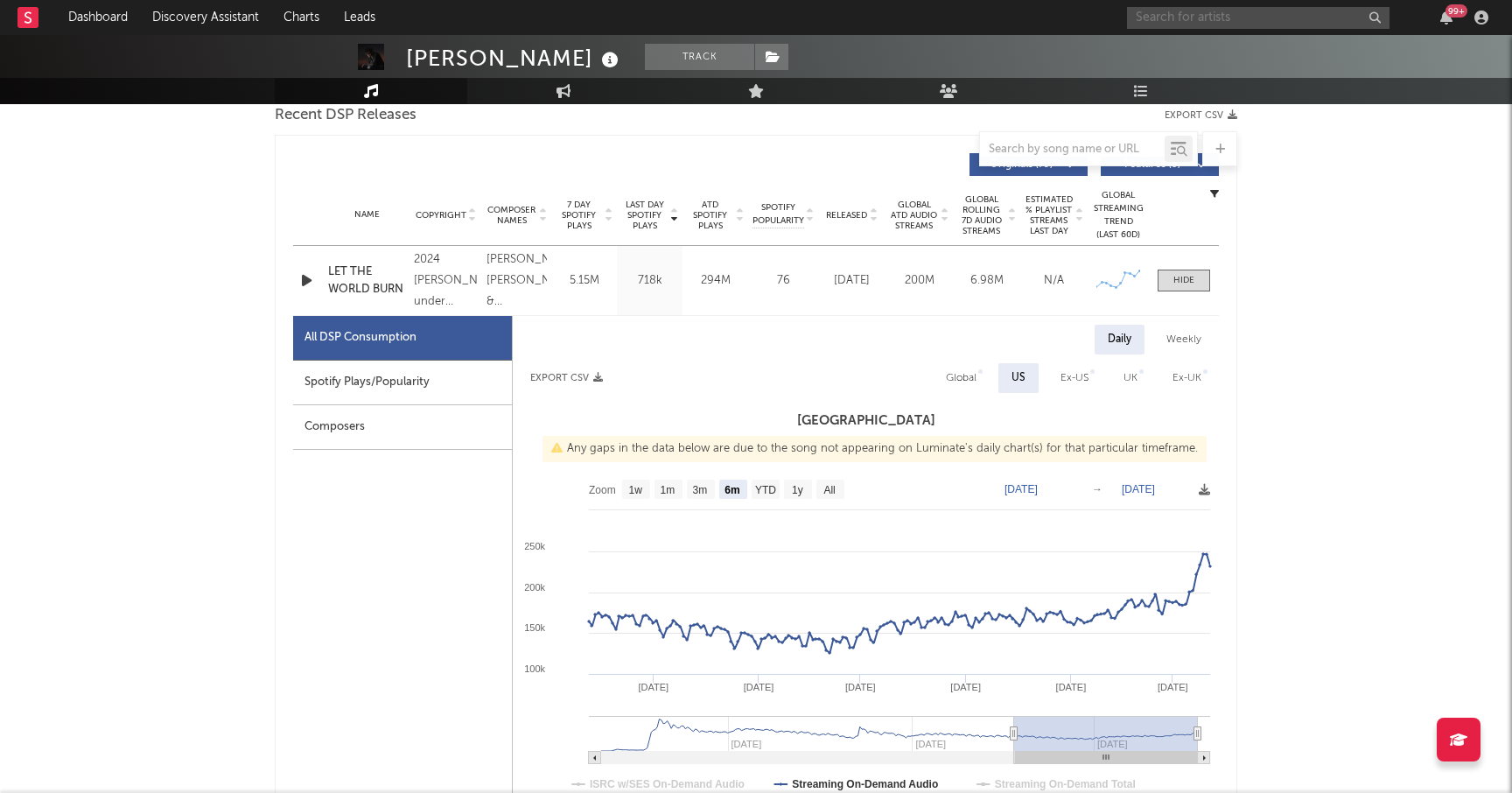
click at [1133, 18] on input "text" at bounding box center [1258, 18] width 262 height 22
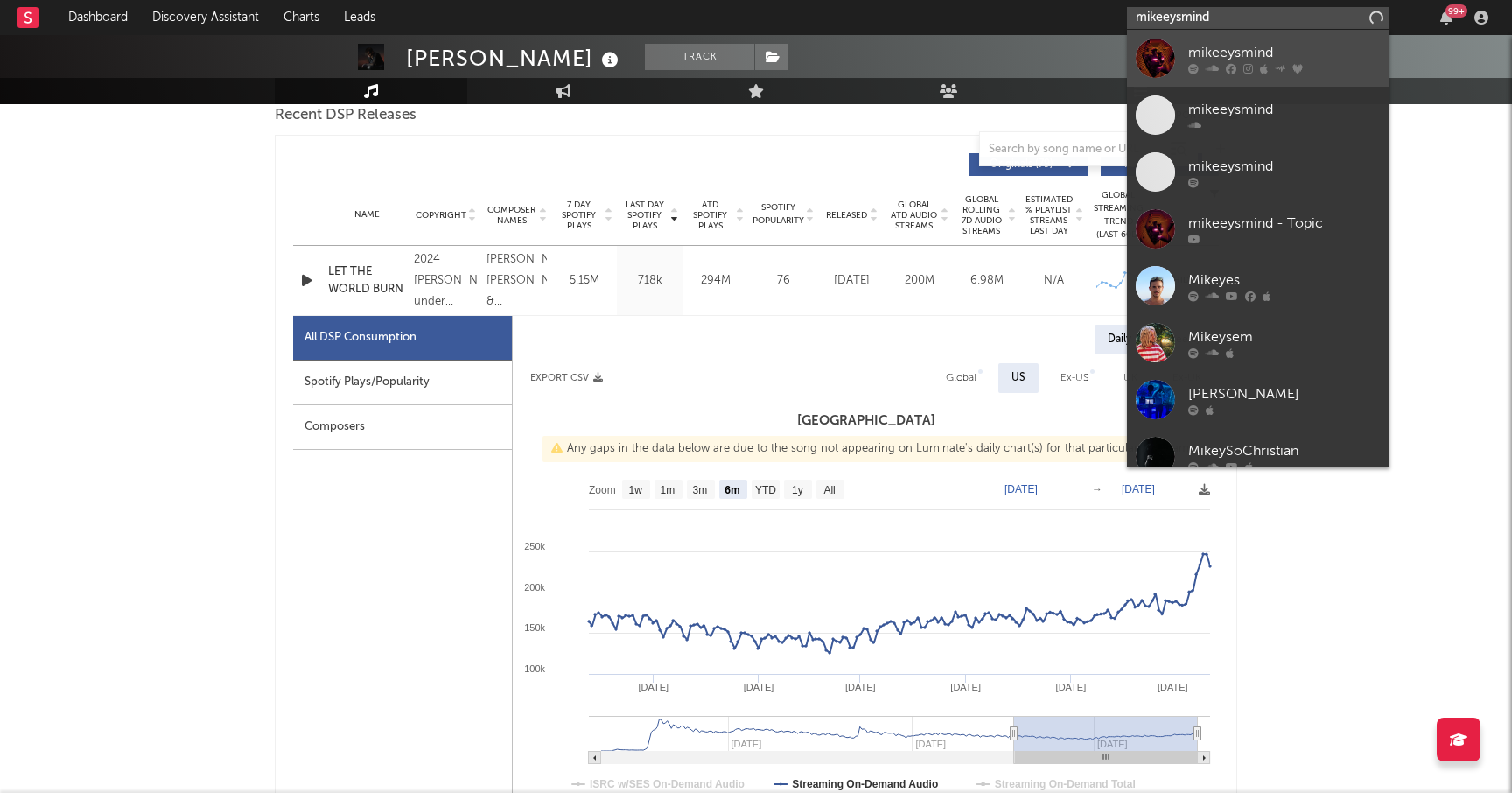
type input "mikeeysmind"
click at [1242, 51] on div "mikeeysmind" at bounding box center [1284, 52] width 193 height 21
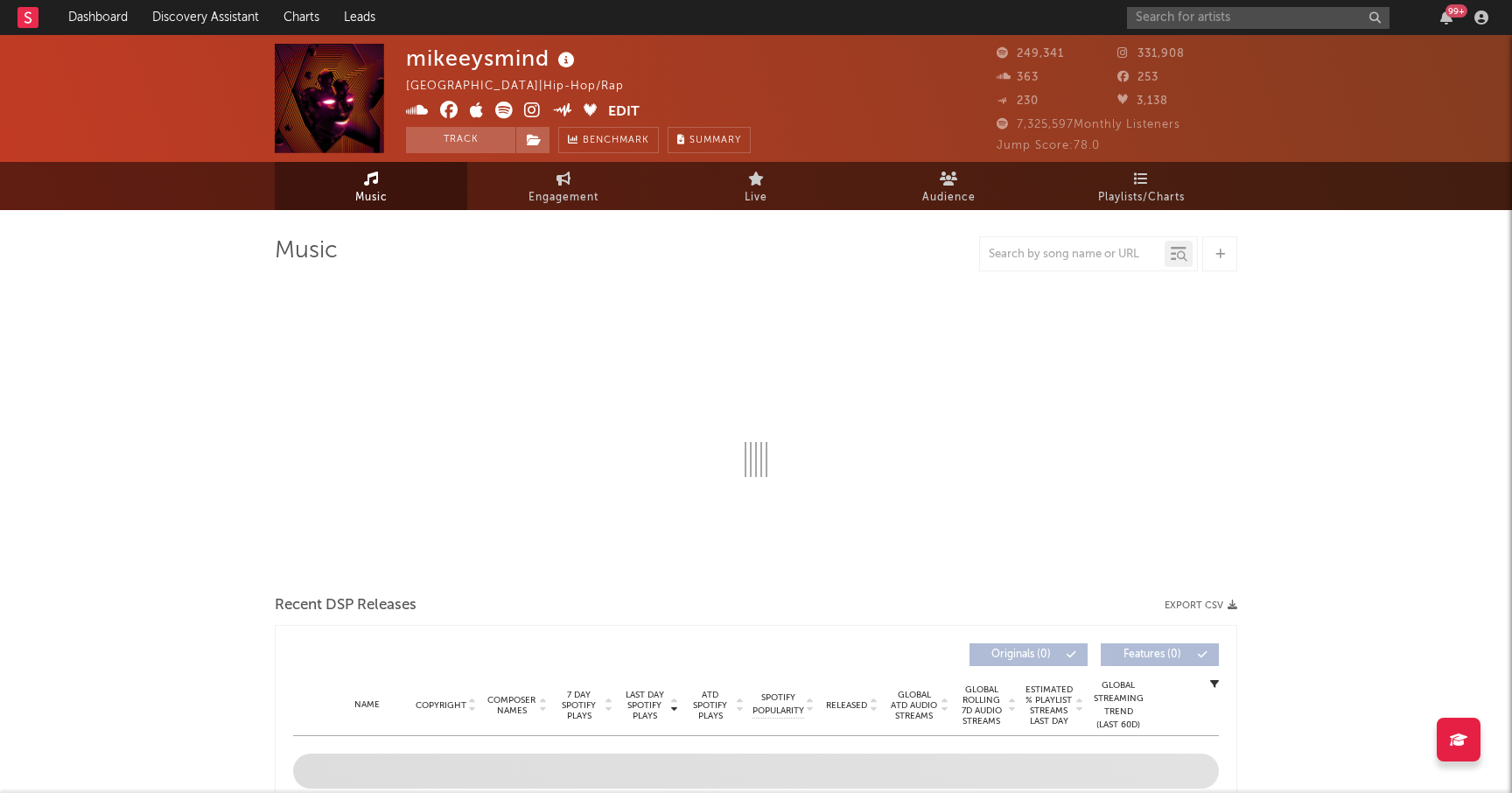
select select "6m"
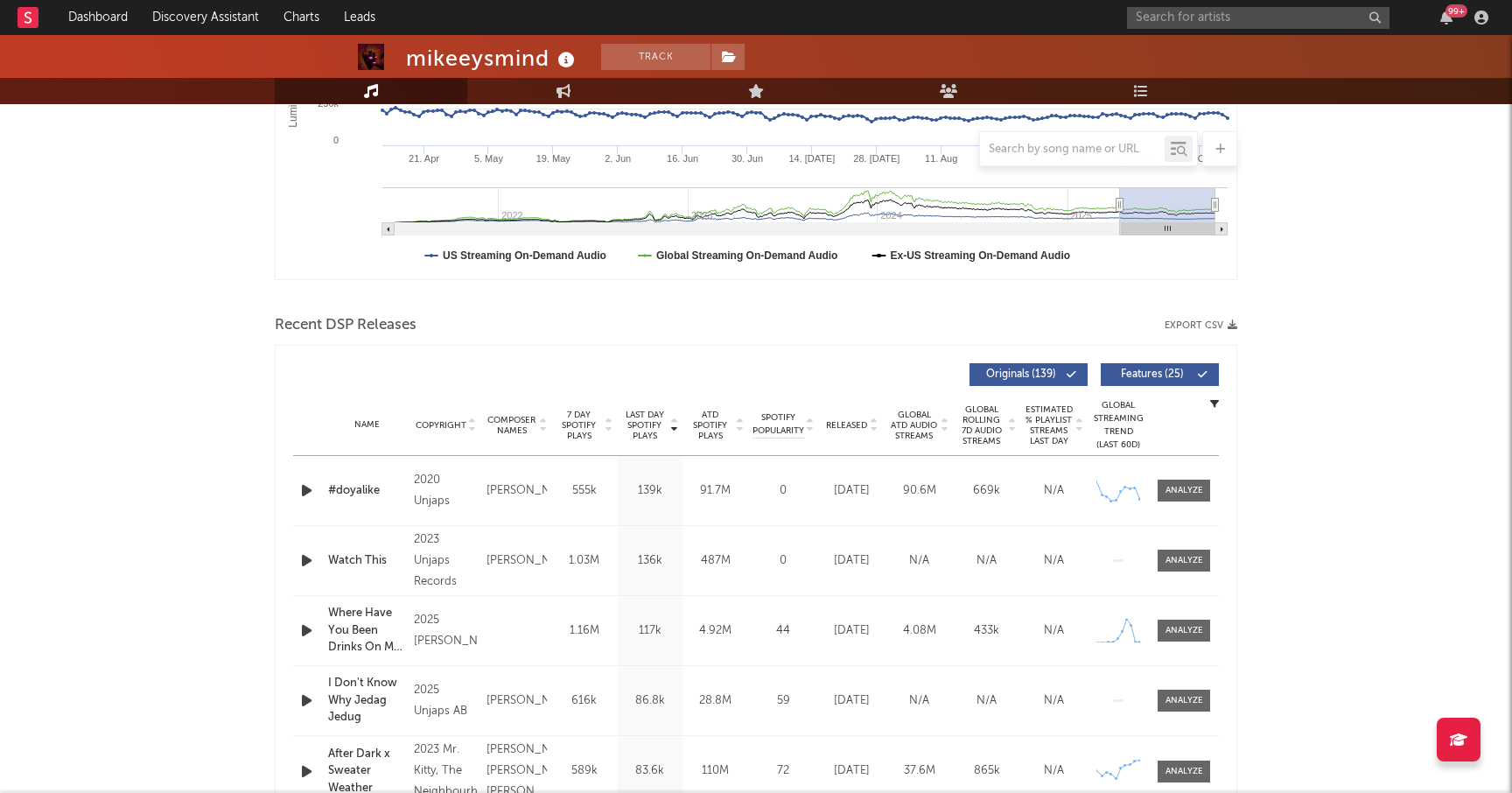
scroll to position [433, 0]
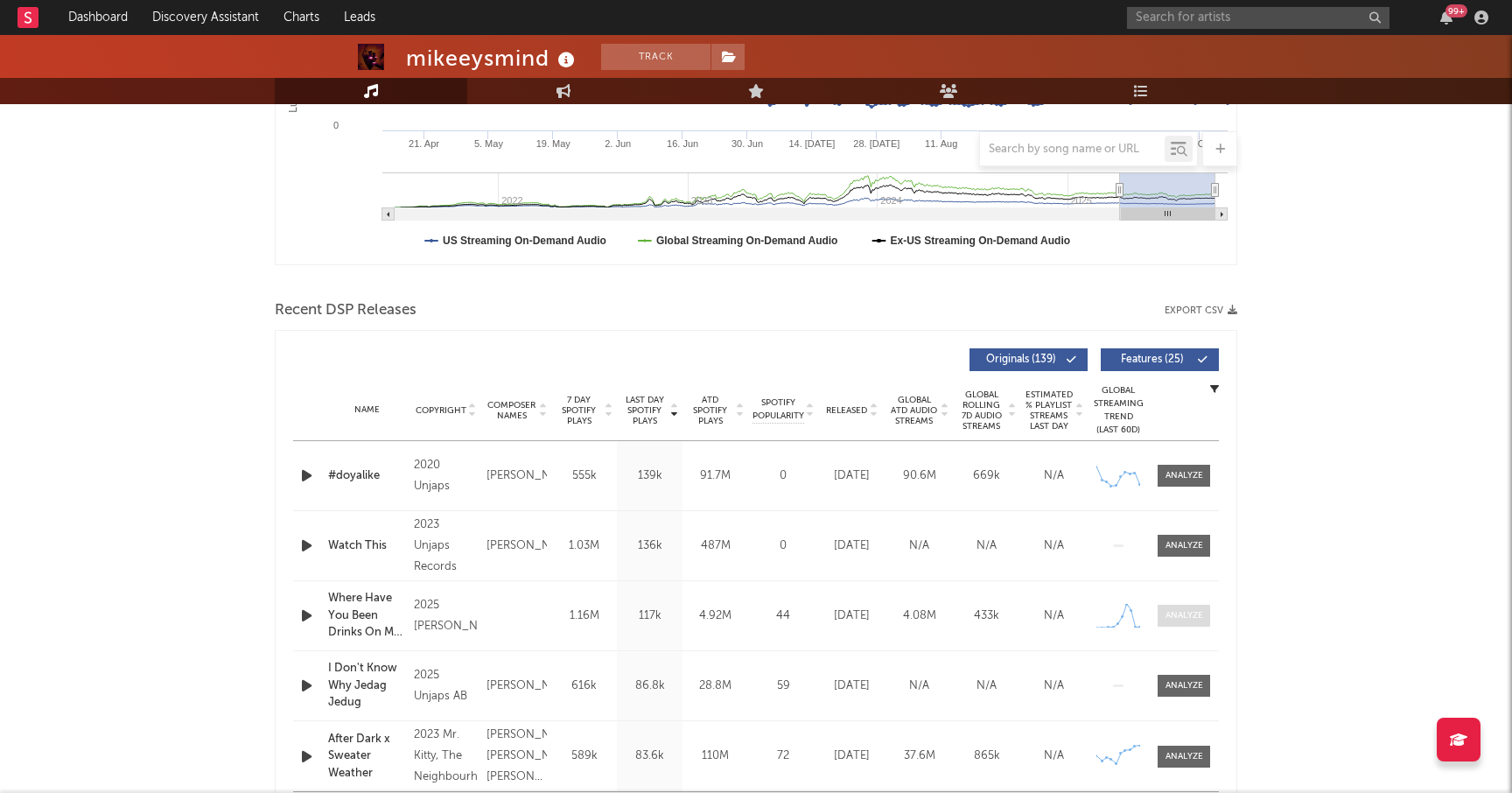
click at [1189, 613] on div at bounding box center [1184, 616] width 38 height 13
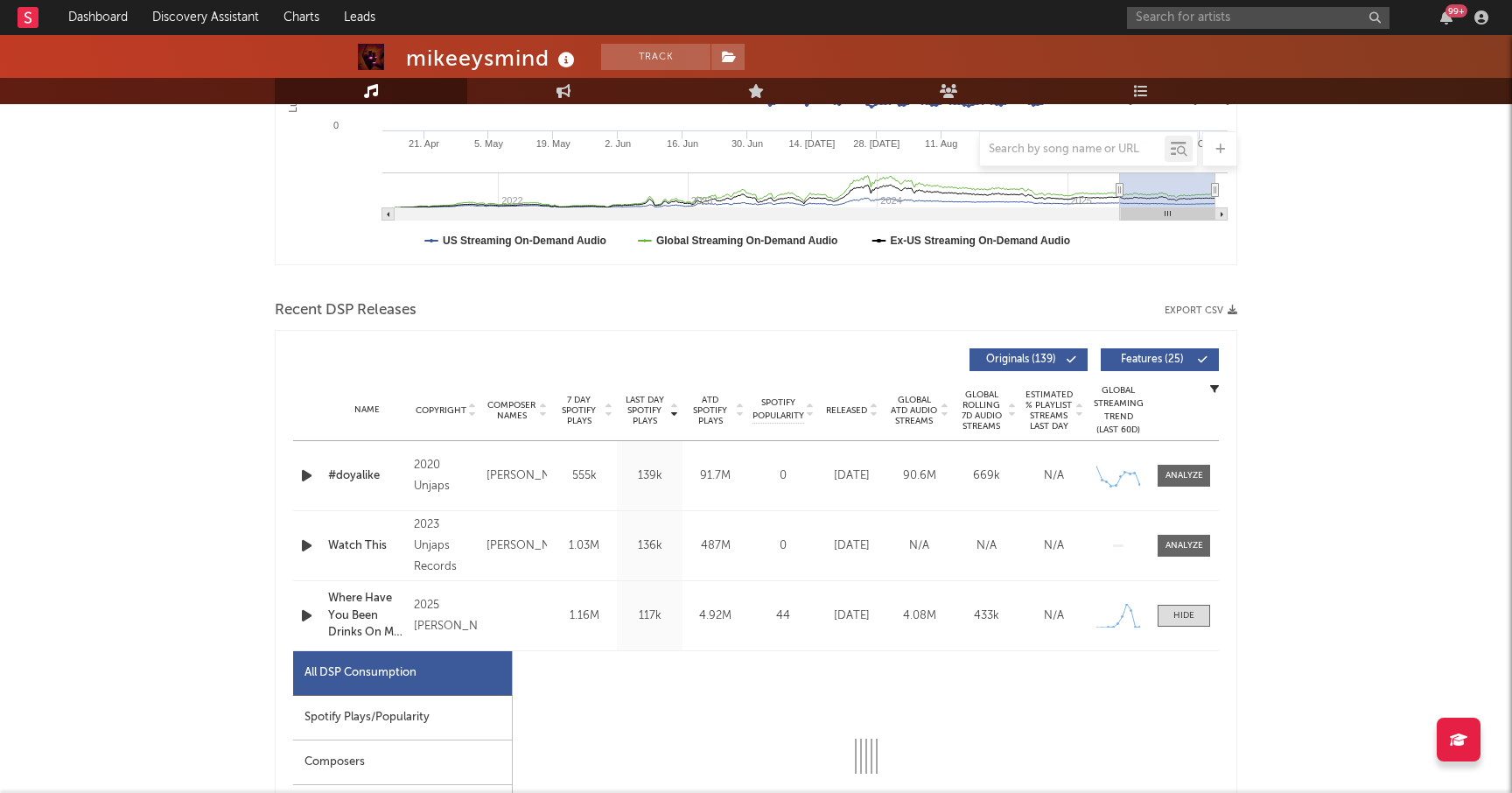
select select "1w"
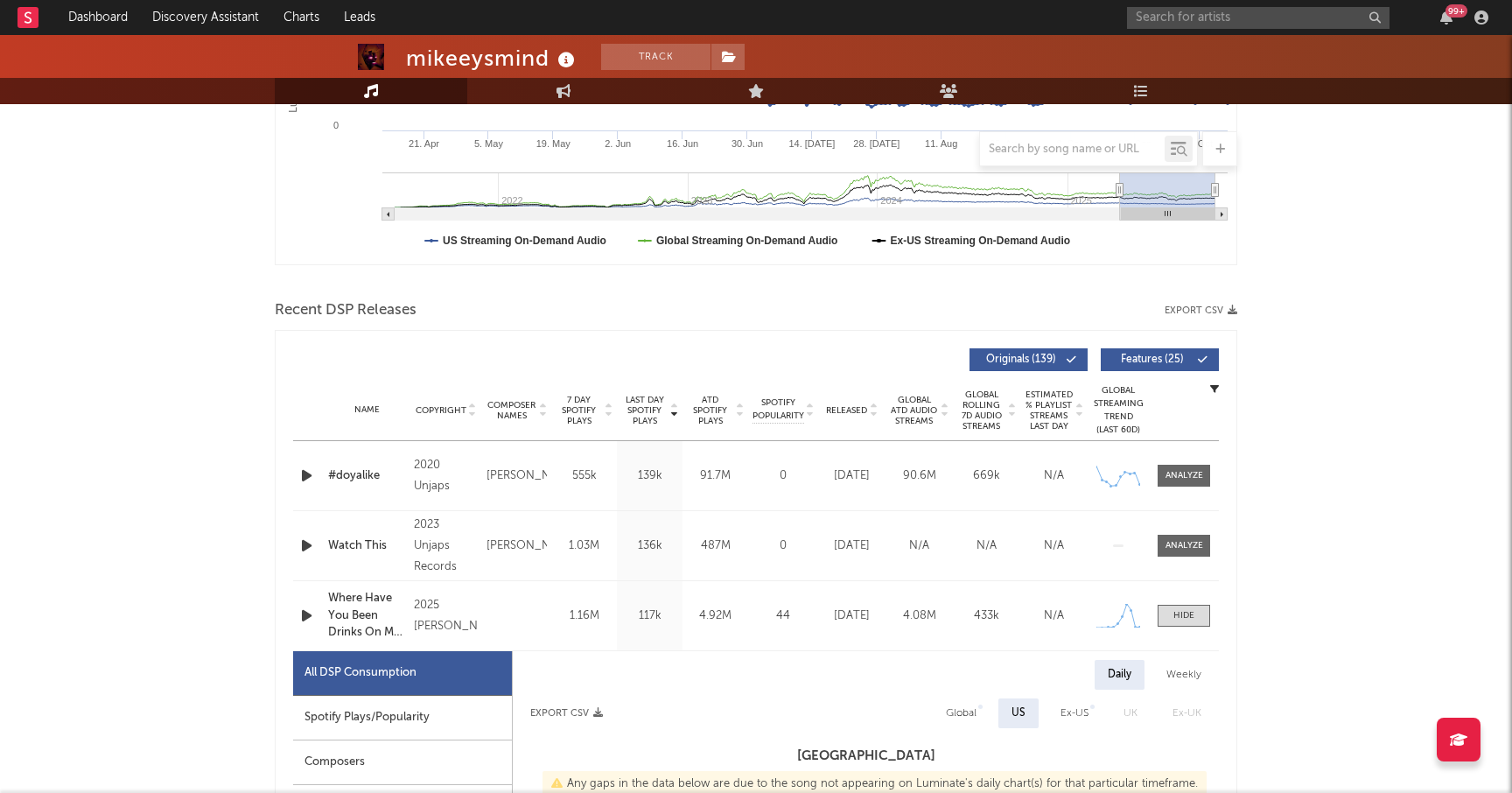
click at [398, 710] on div "Spotify Plays/Popularity" at bounding box center [402, 718] width 218 height 45
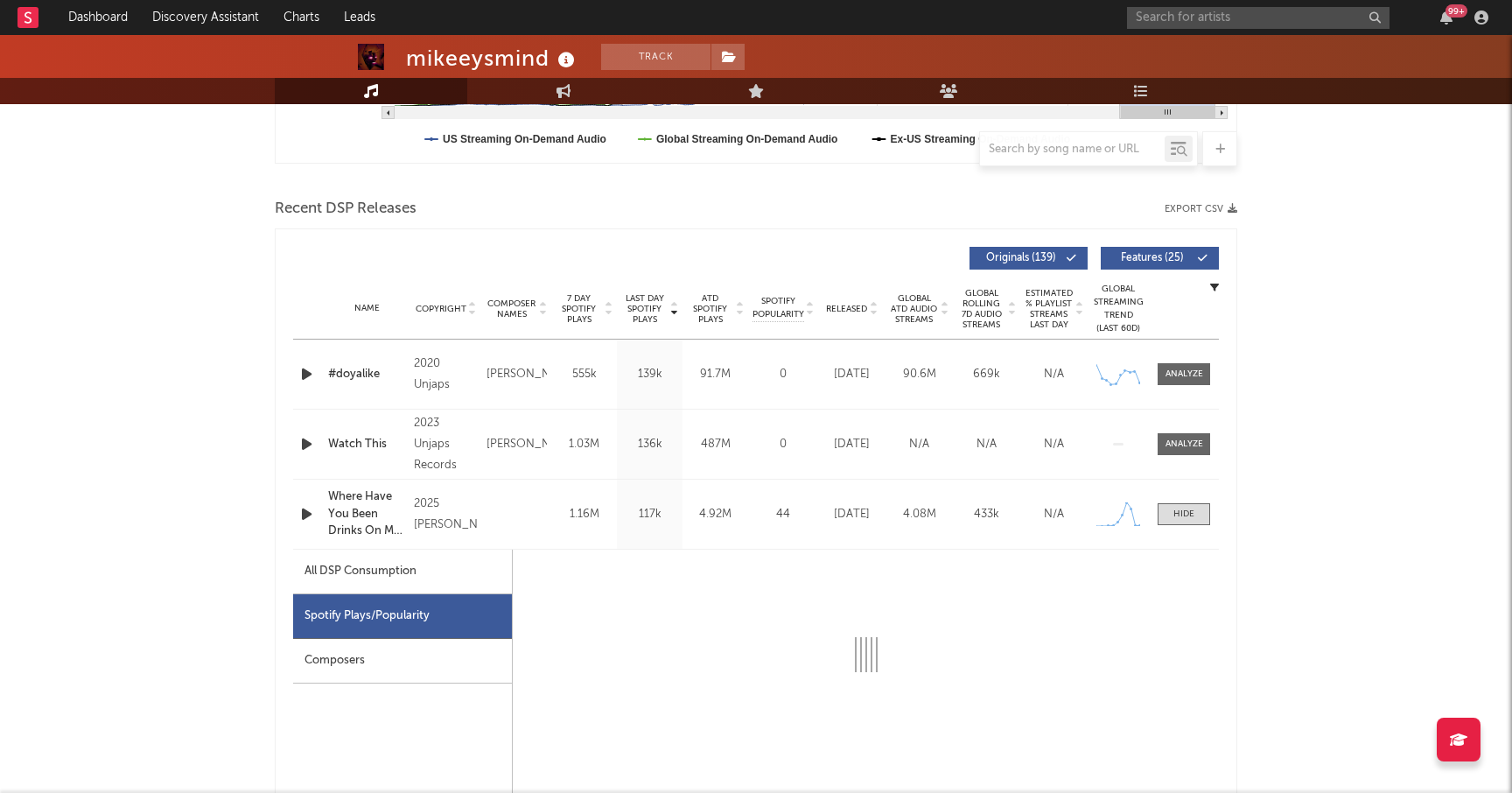
select select "1w"
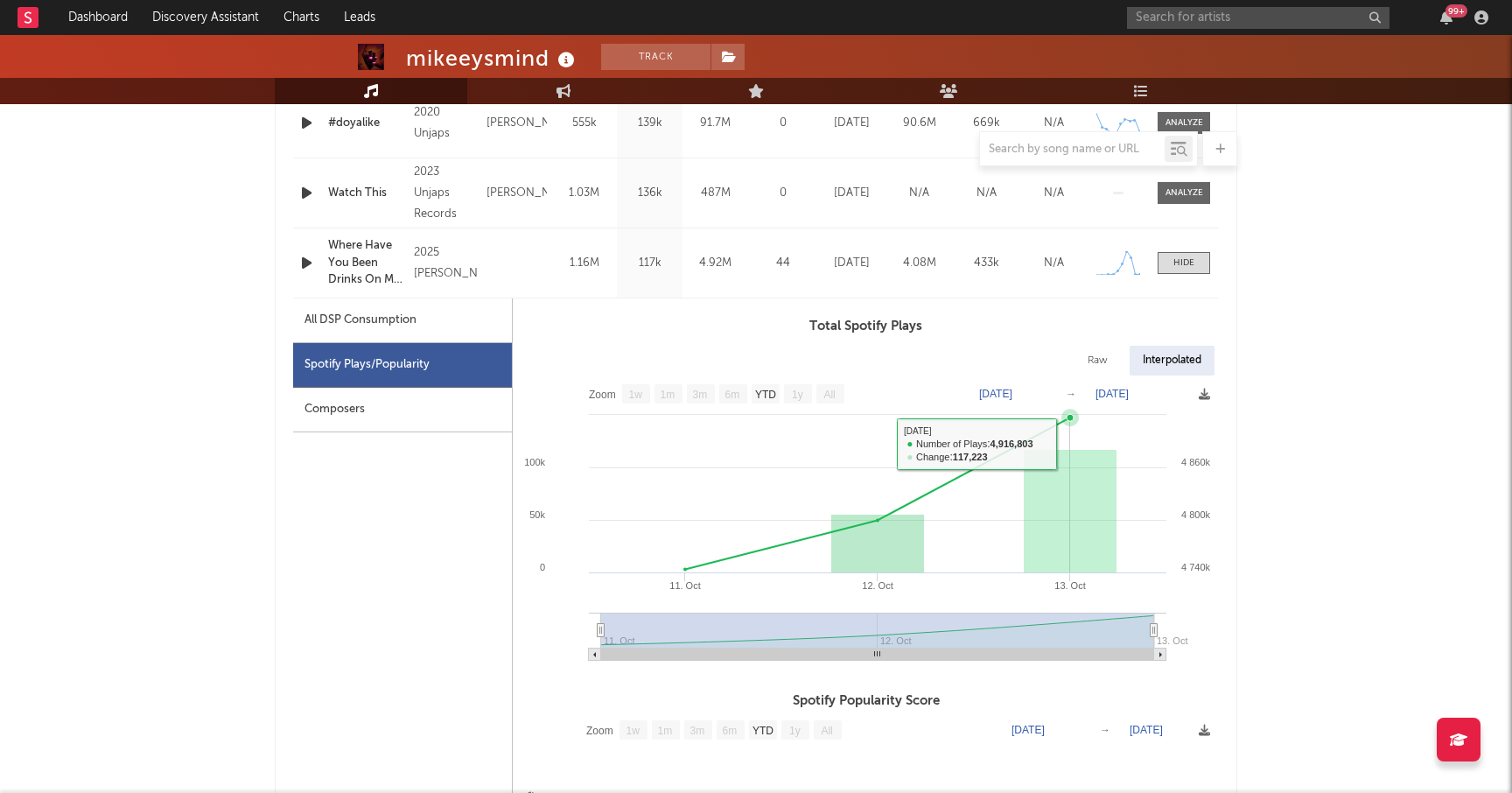
scroll to position [620, 0]
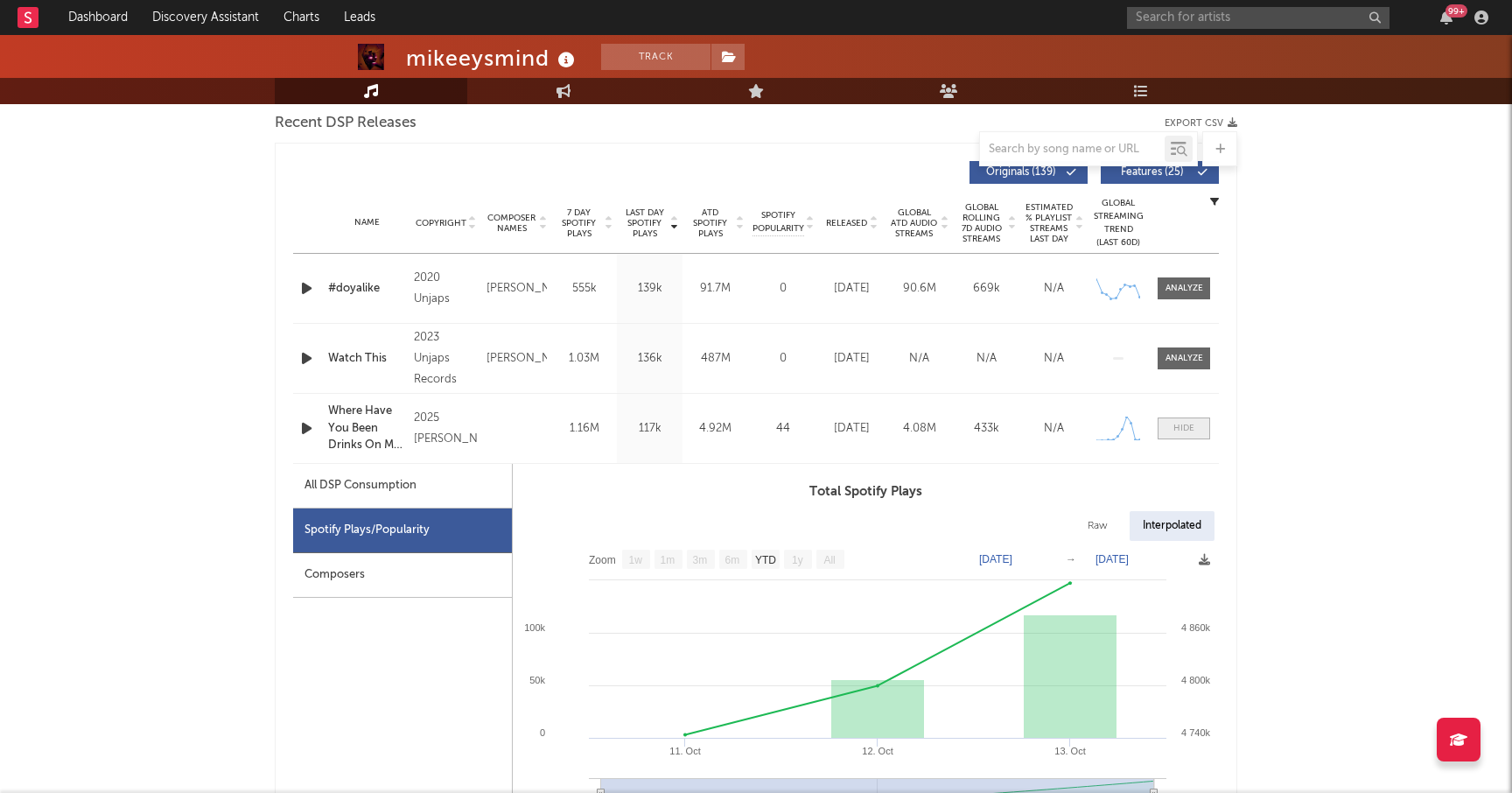
click at [1168, 419] on span at bounding box center [1184, 429] width 52 height 22
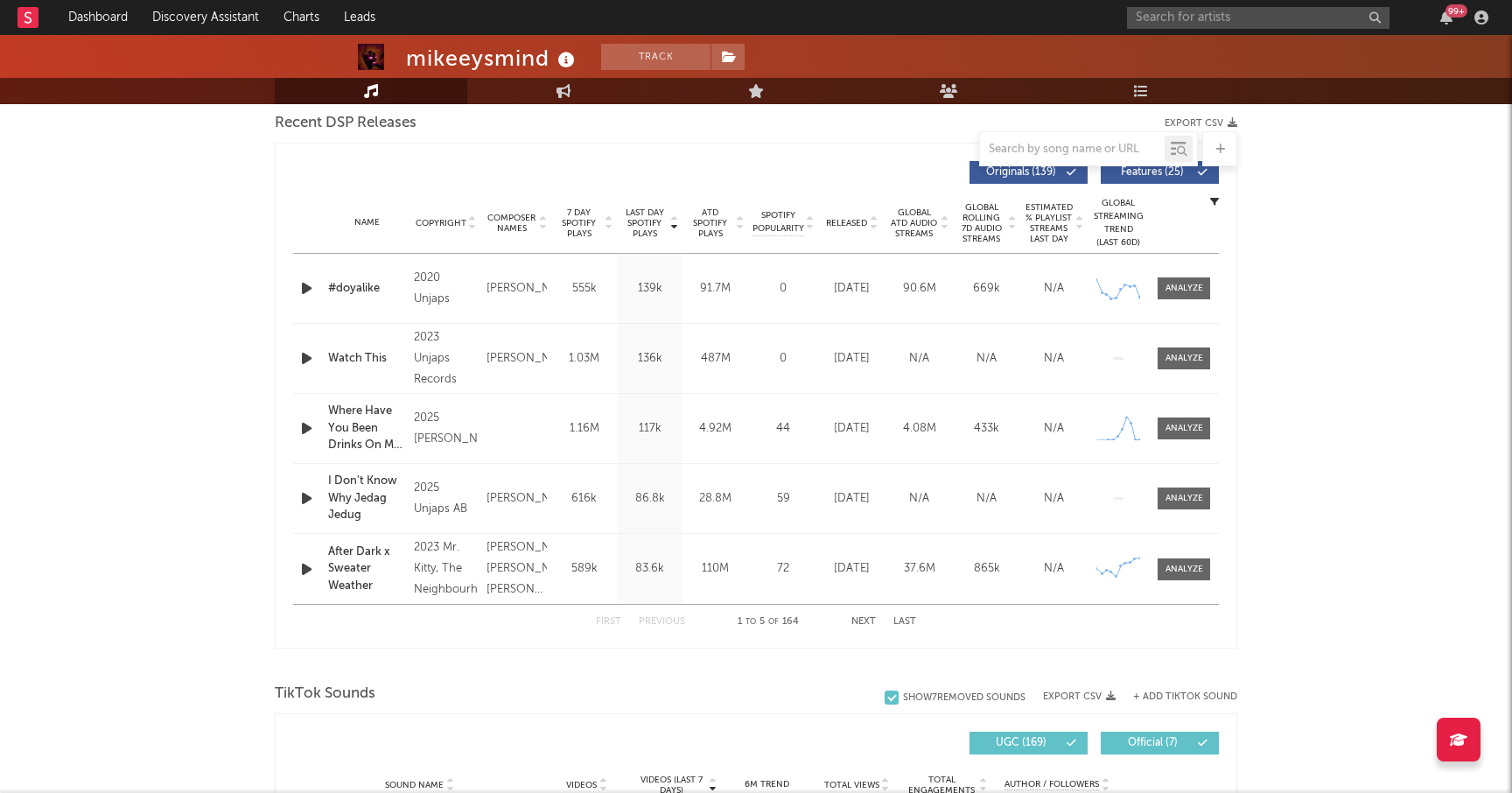
click at [1170, 272] on div "Name #doyalike Copyright 2020 Unjaps Label Unjaps LLC Album Names #doyalike, #d…" at bounding box center [755, 288] width 926 height 69
click at [1170, 284] on div at bounding box center [1184, 288] width 38 height 13
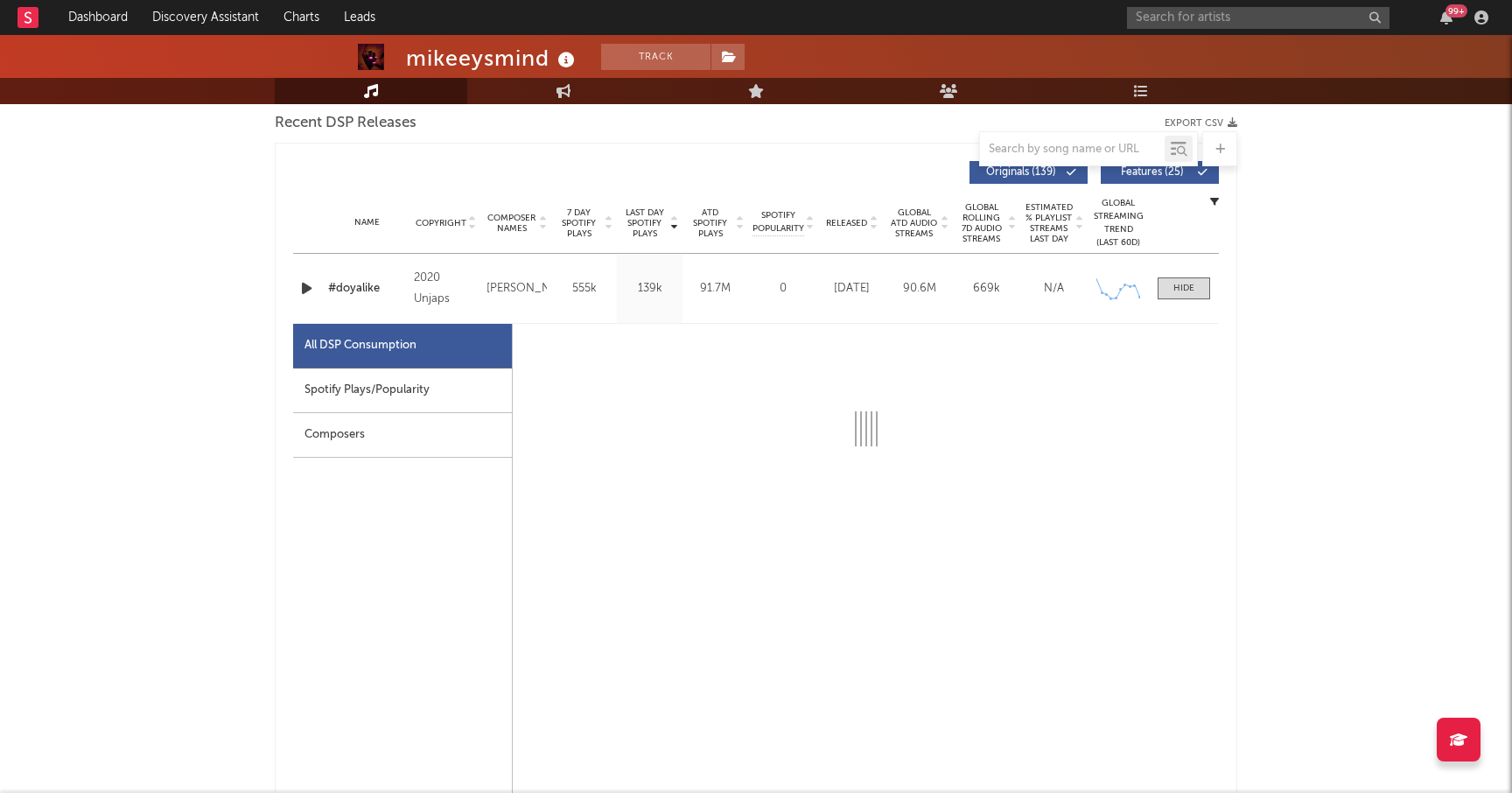
select select "6m"
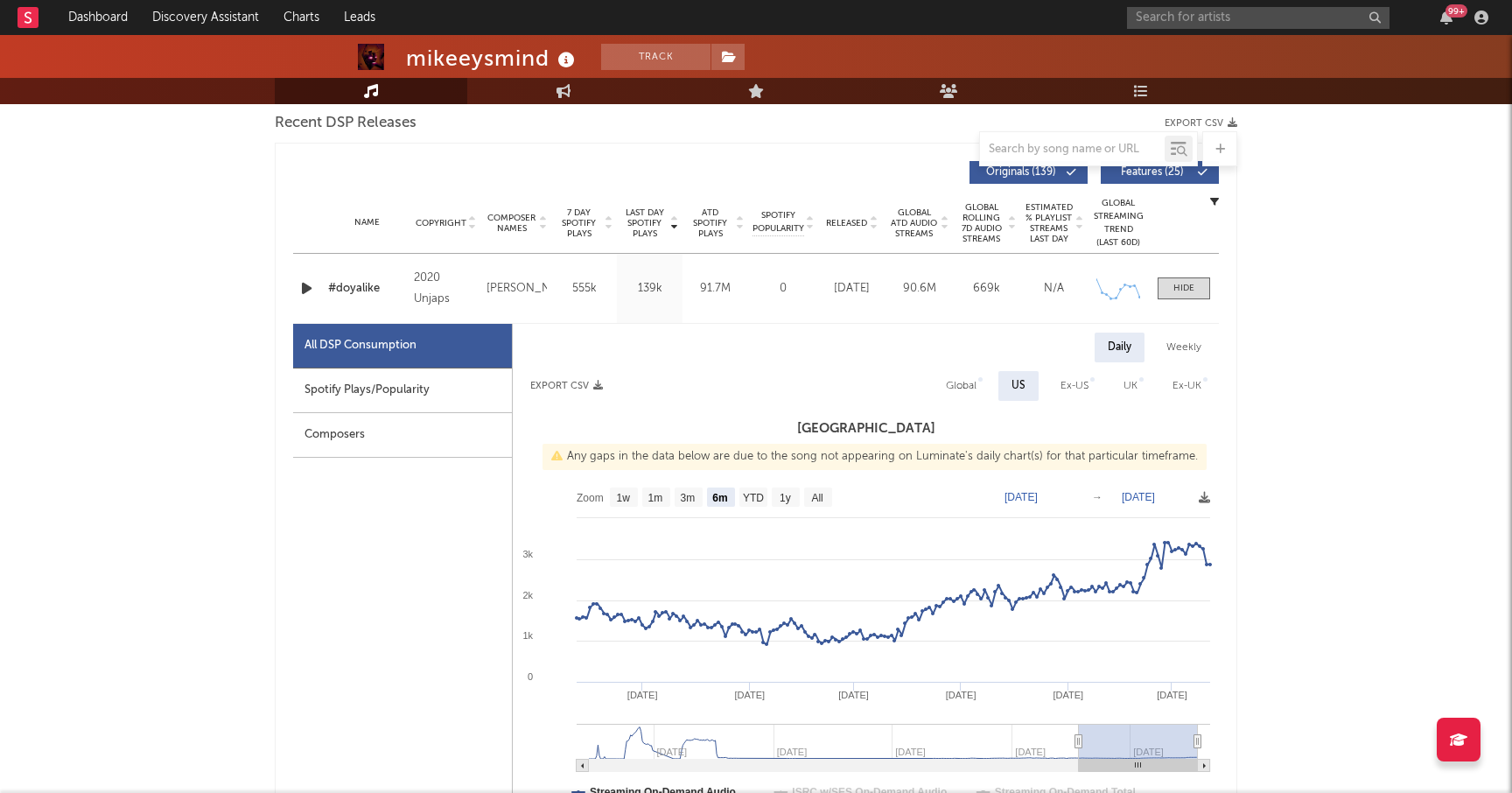
click at [439, 388] on div "Spotify Plays/Popularity" at bounding box center [402, 391] width 218 height 45
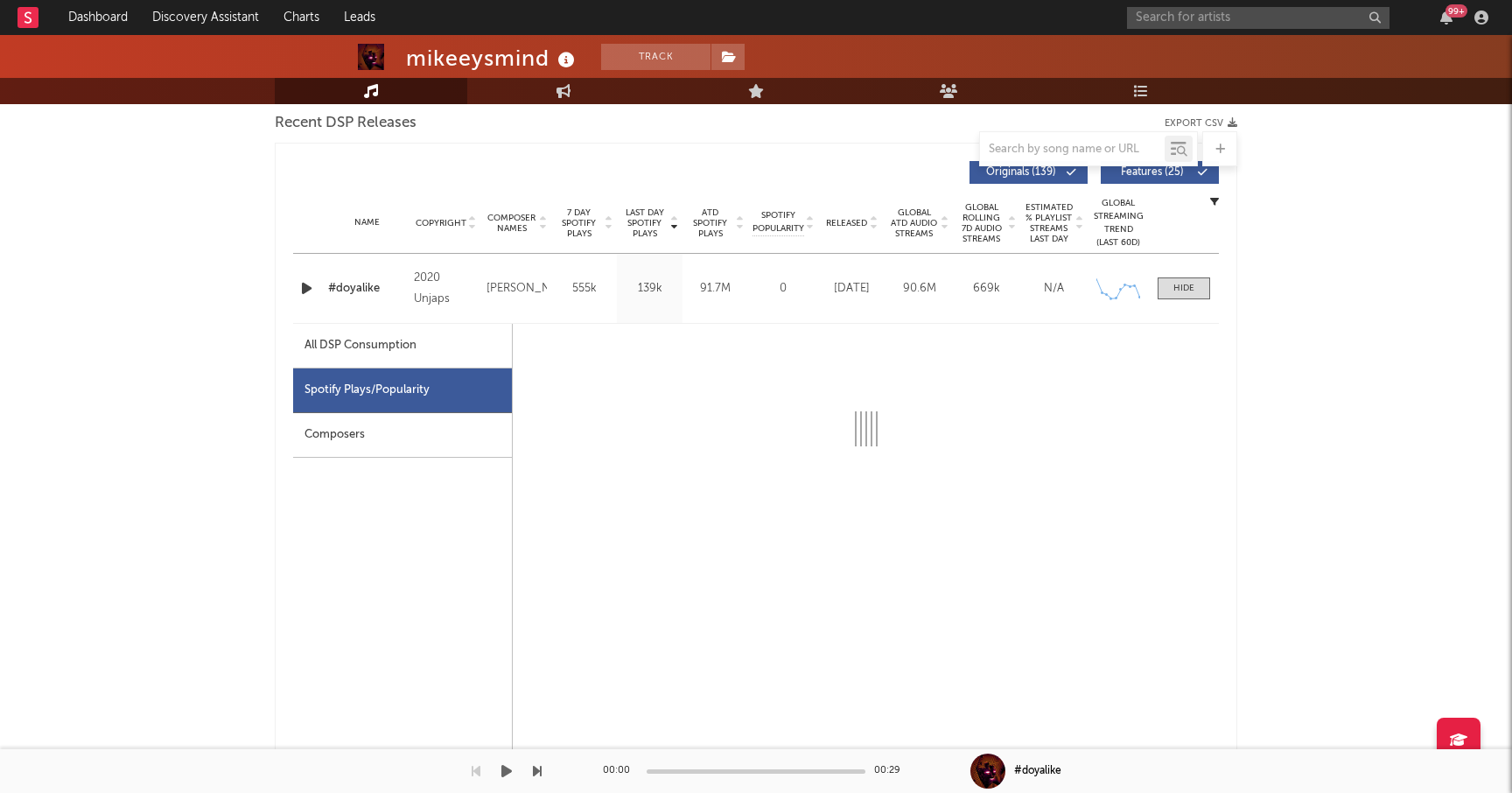
select select "6m"
select select "1w"
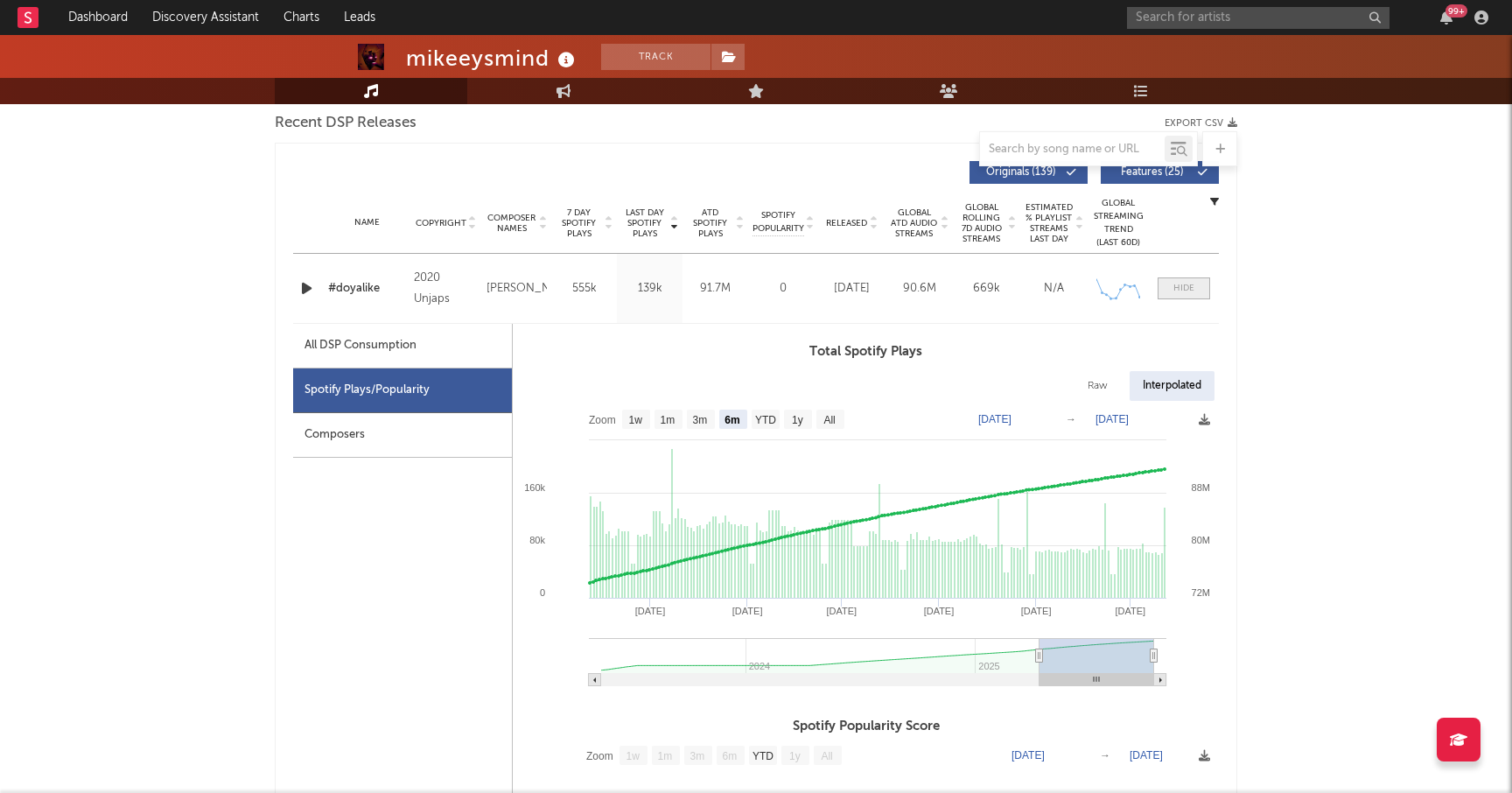
click at [1167, 296] on span at bounding box center [1184, 288] width 52 height 22
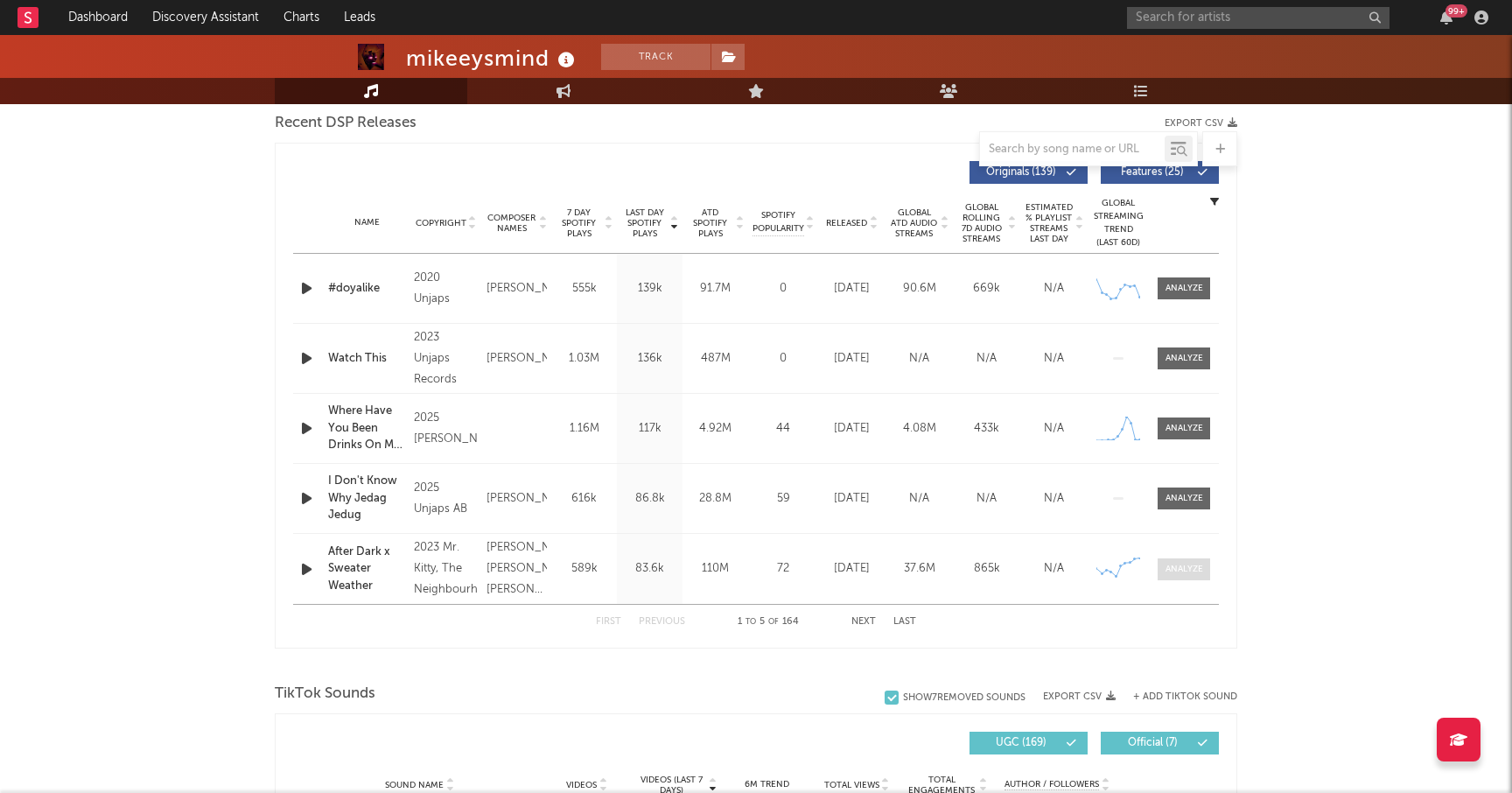
click at [1199, 566] on div at bounding box center [1184, 569] width 38 height 13
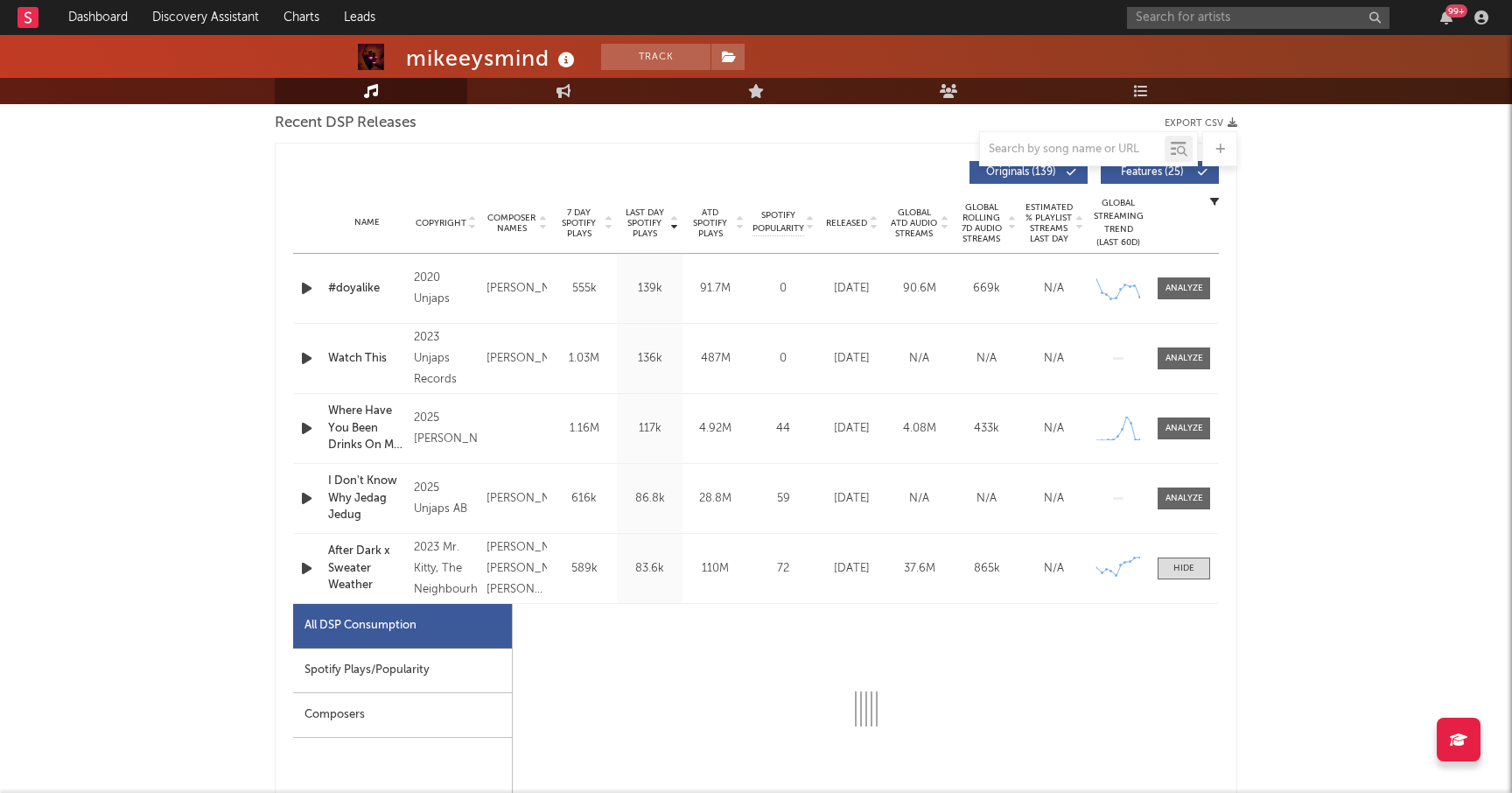
click at [392, 667] on div "Spotify Plays/Popularity" at bounding box center [402, 671] width 218 height 45
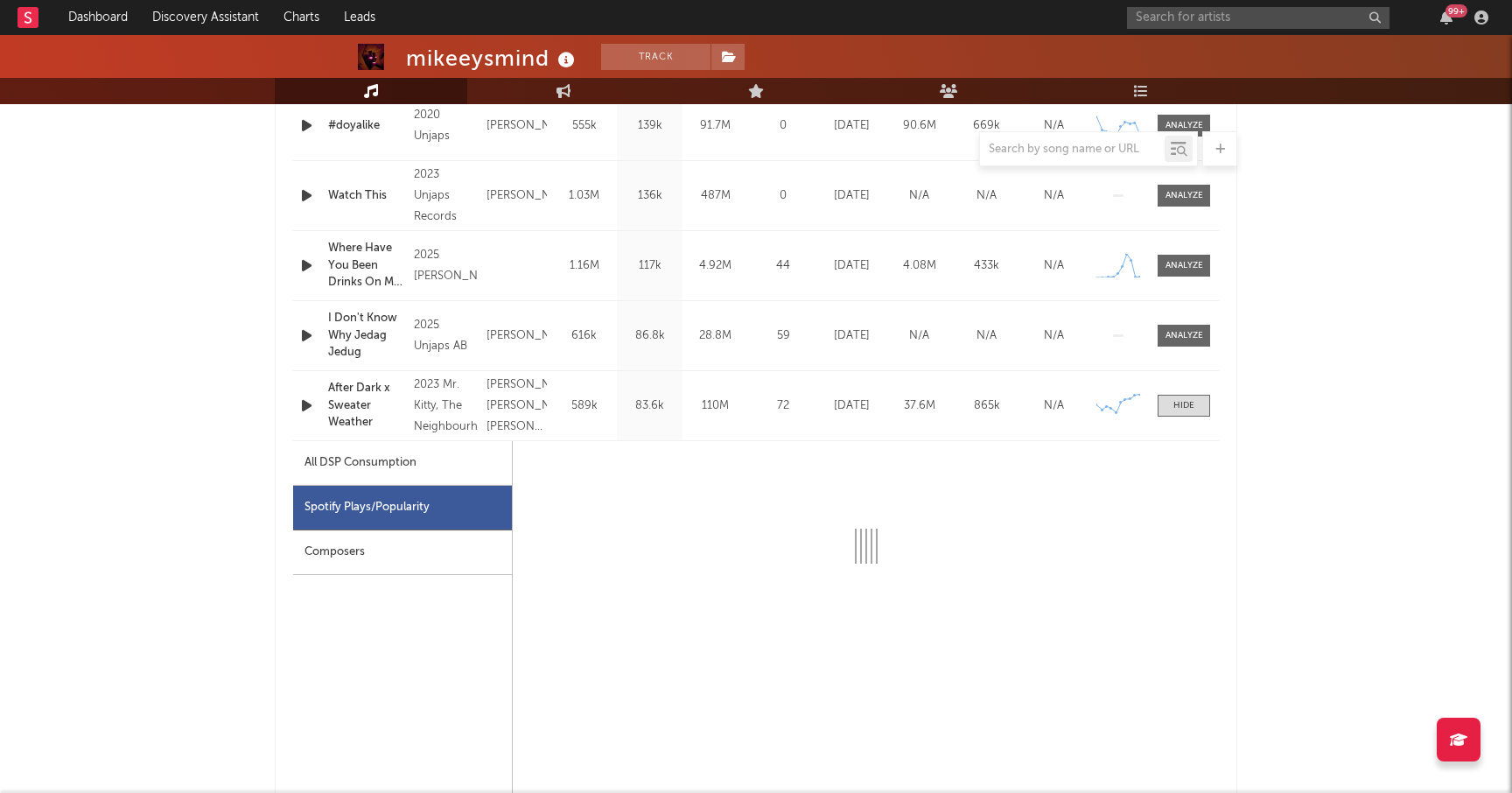
select select "6m"
select select "1w"
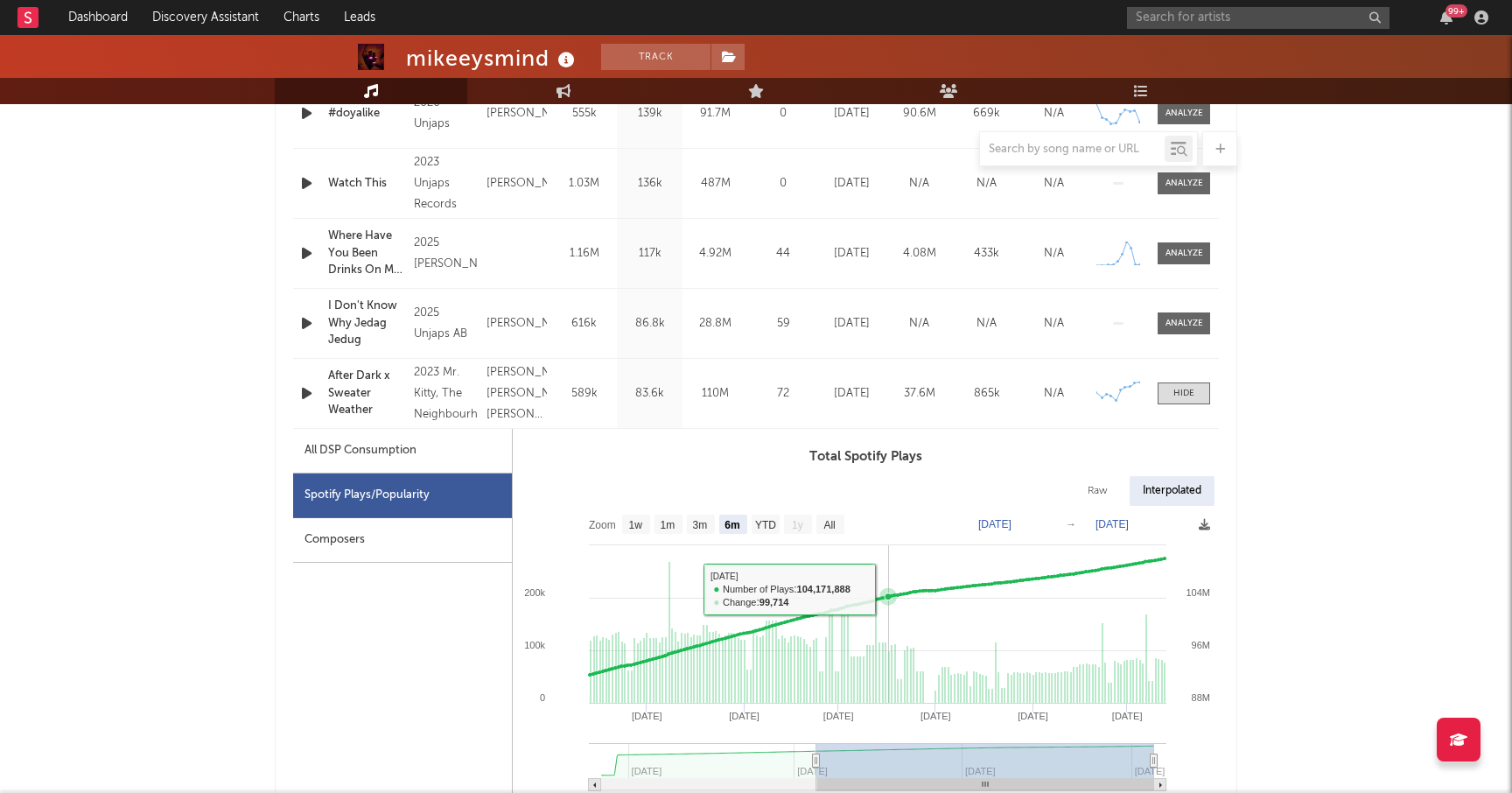
scroll to position [779, 0]
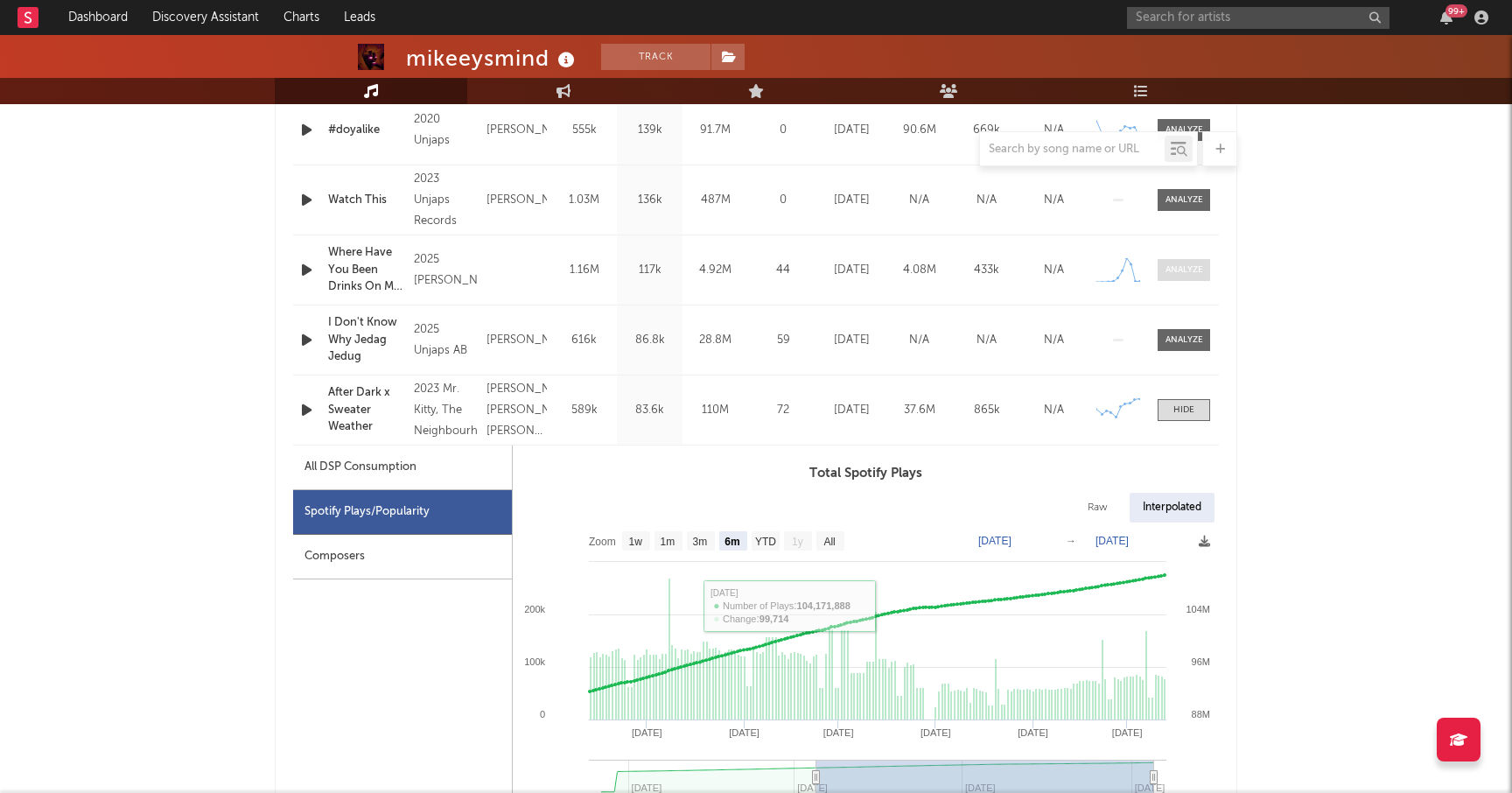
click at [1177, 276] on span at bounding box center [1184, 270] width 52 height 22
select select "1w"
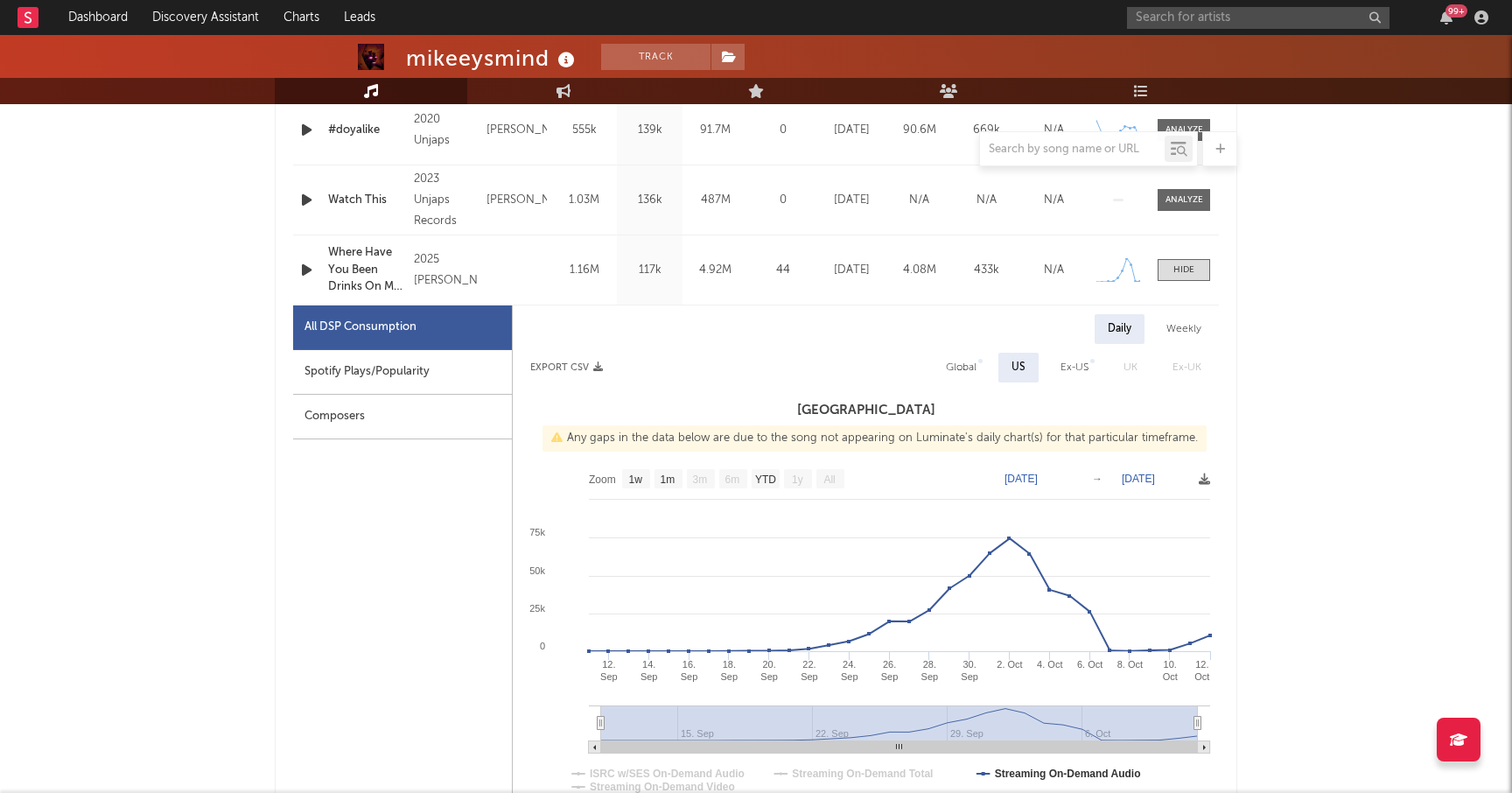
click at [388, 380] on div "Spotify Plays/Popularity" at bounding box center [402, 372] width 218 height 45
select select "1w"
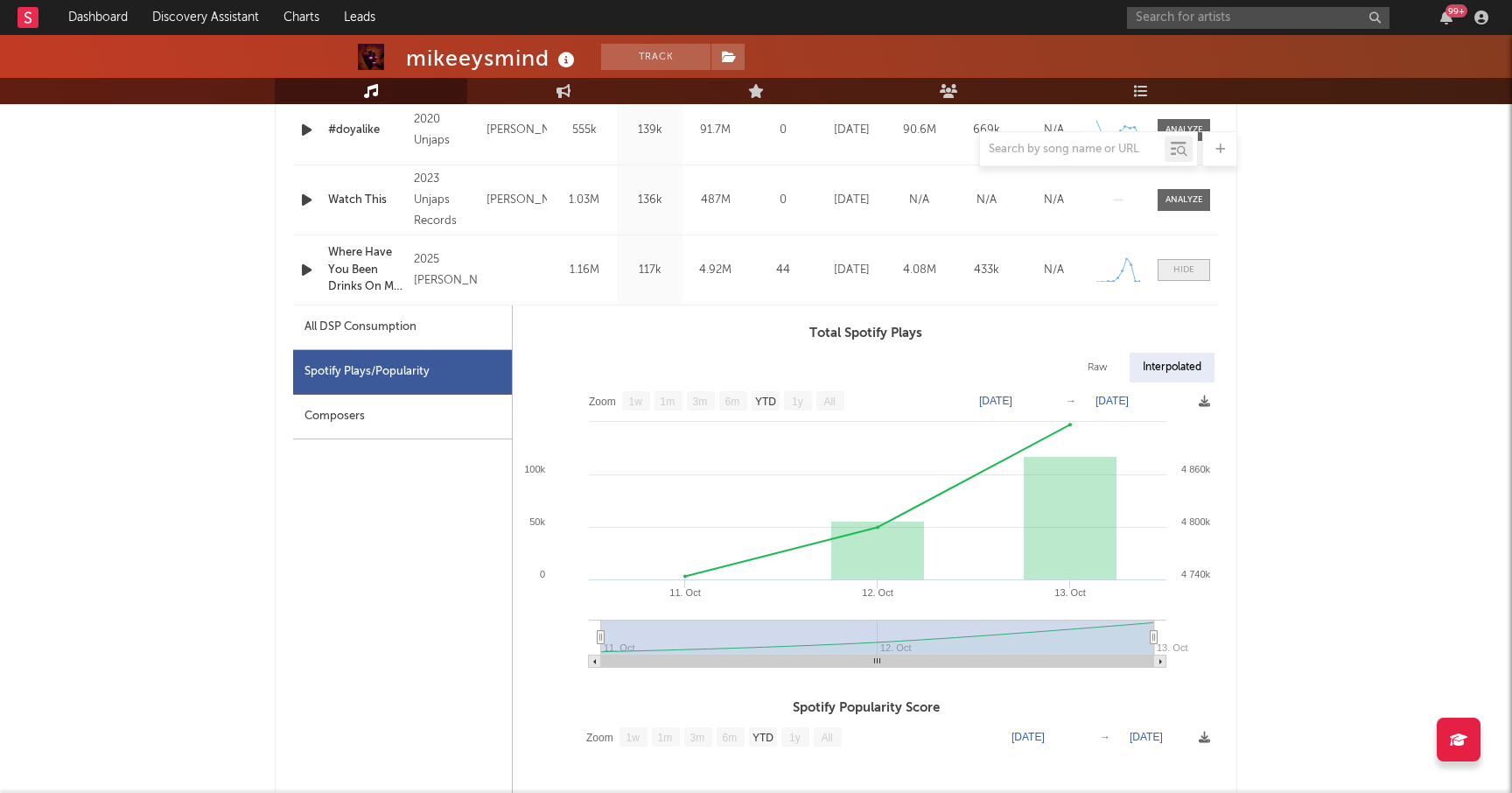
click at [1166, 266] on span at bounding box center [1184, 270] width 52 height 22
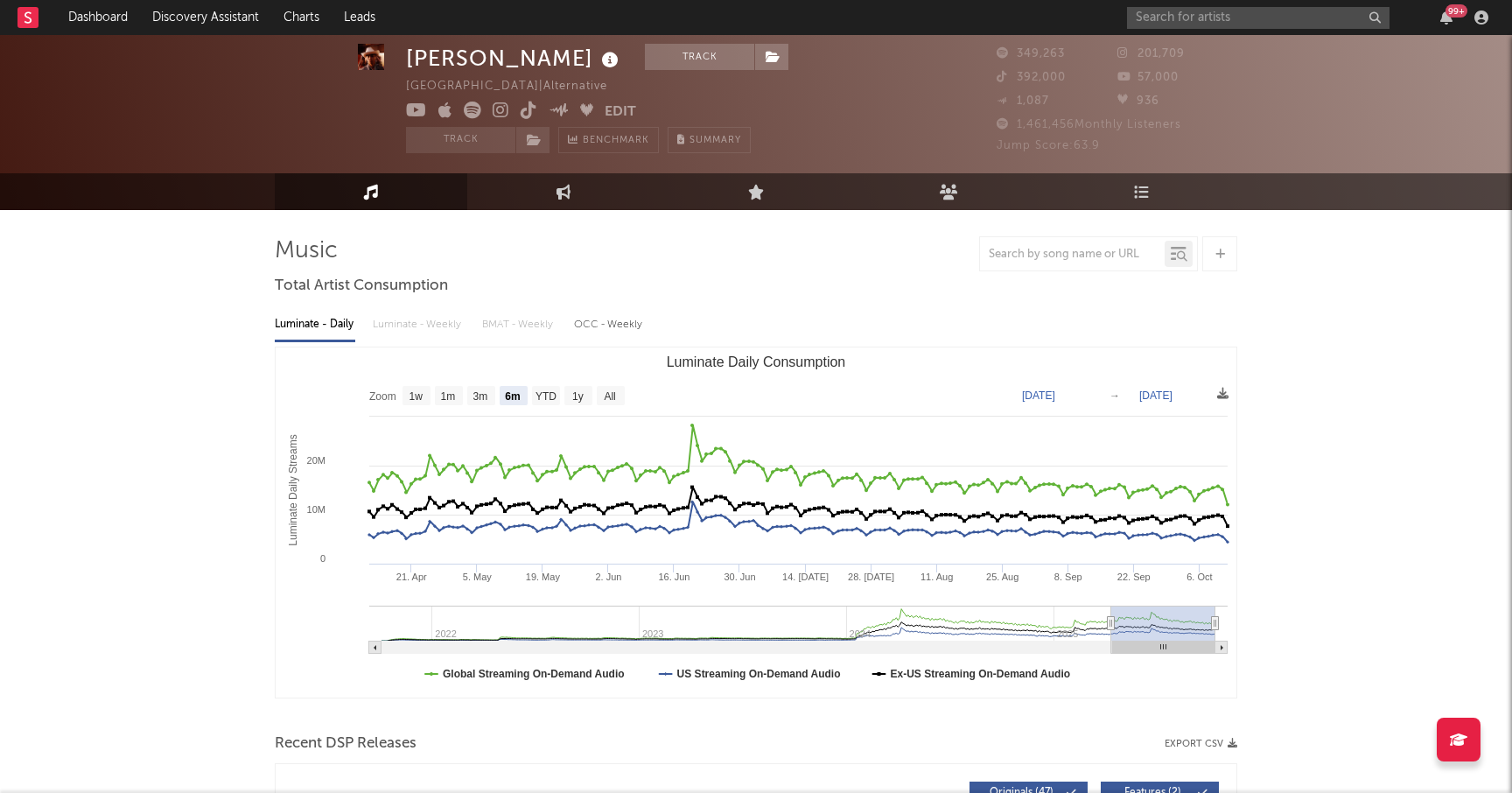
select select "6m"
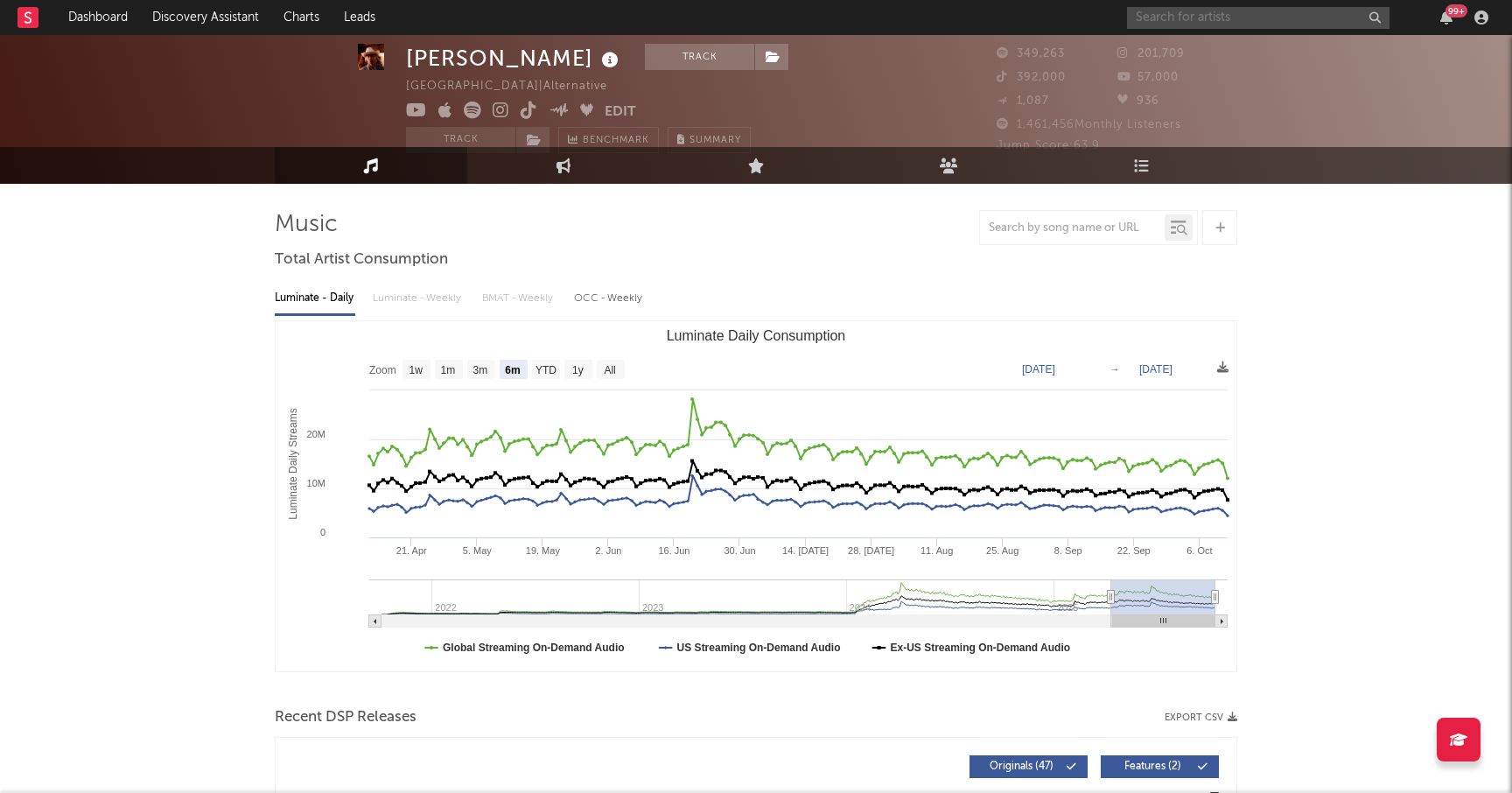
click at [1186, 14] on input "text" at bounding box center [1258, 18] width 262 height 22
click at [1217, 22] on input "olga myko" at bounding box center [1258, 18] width 262 height 22
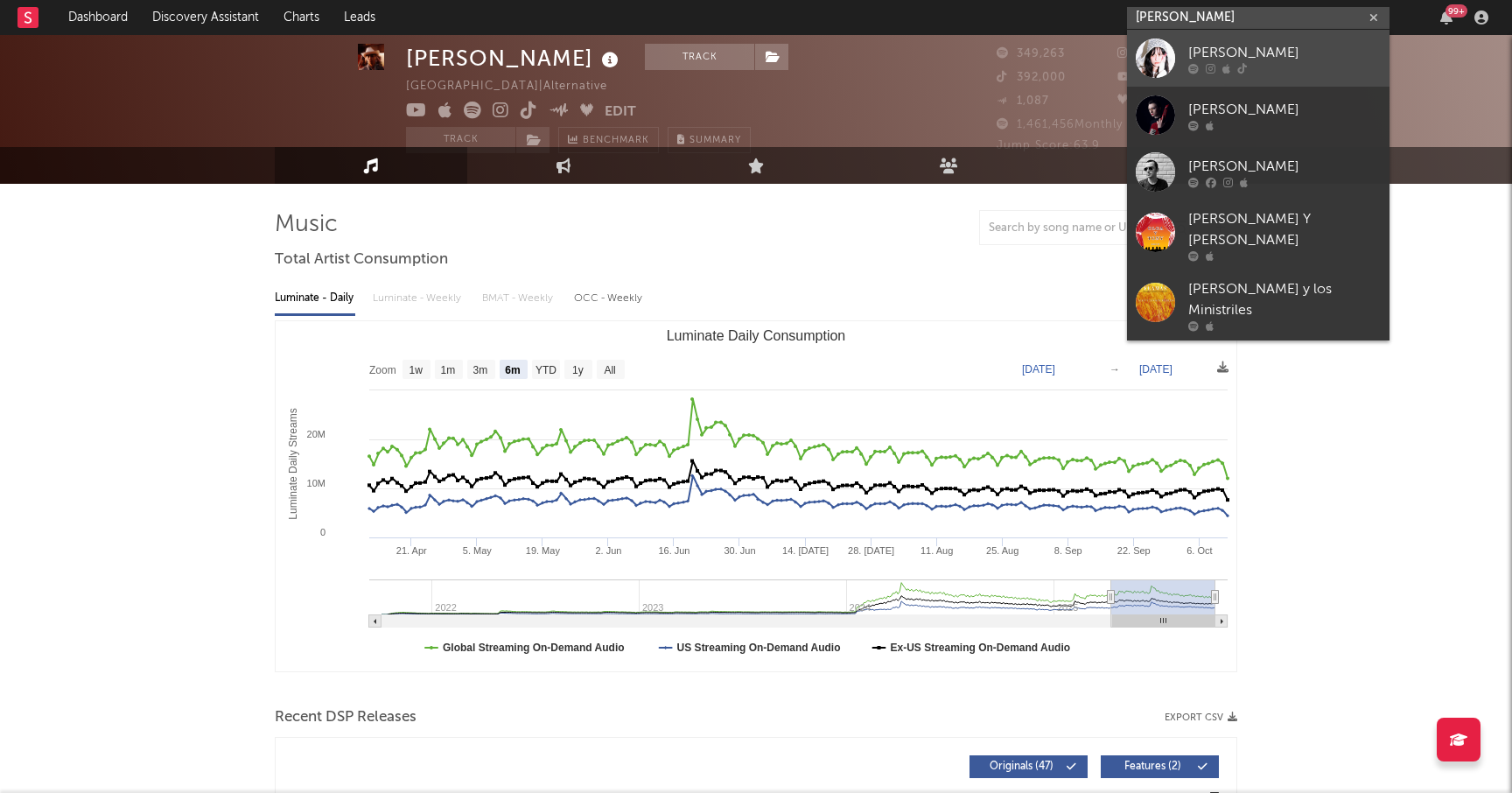
type input "olga myko"
click at [1199, 57] on div "Olga Myko" at bounding box center [1284, 52] width 193 height 21
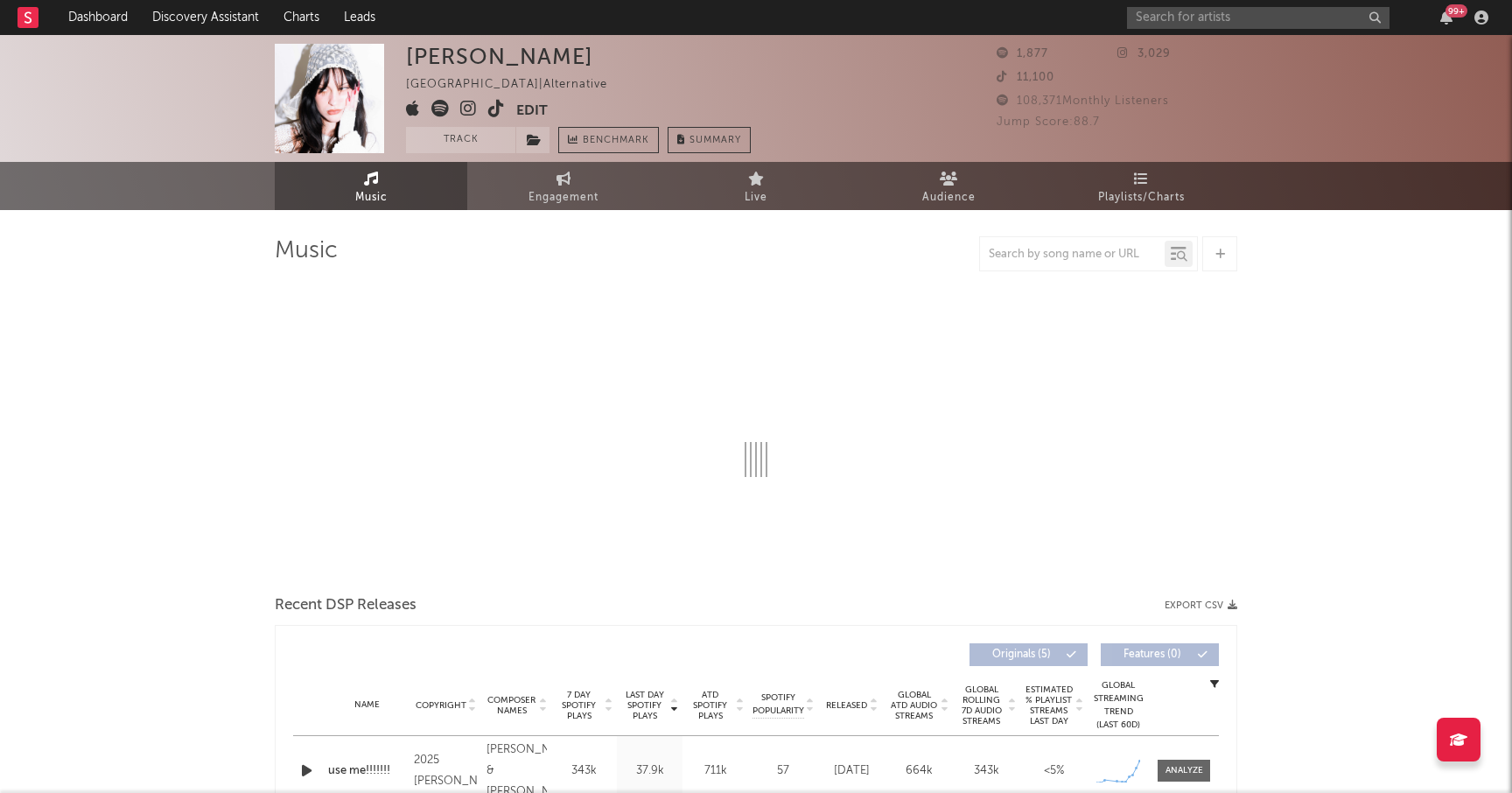
select select "1w"
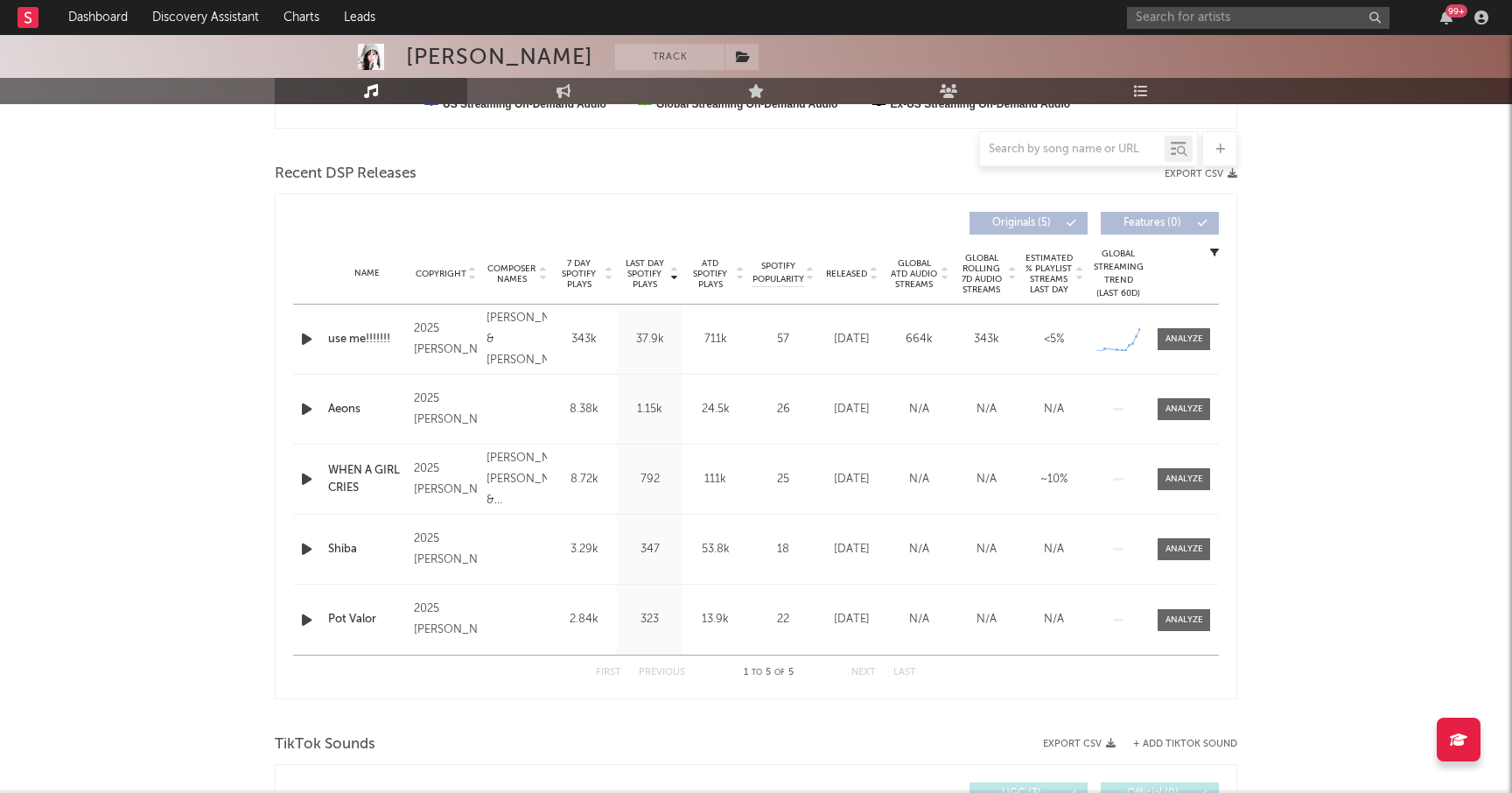
scroll to position [601, 0]
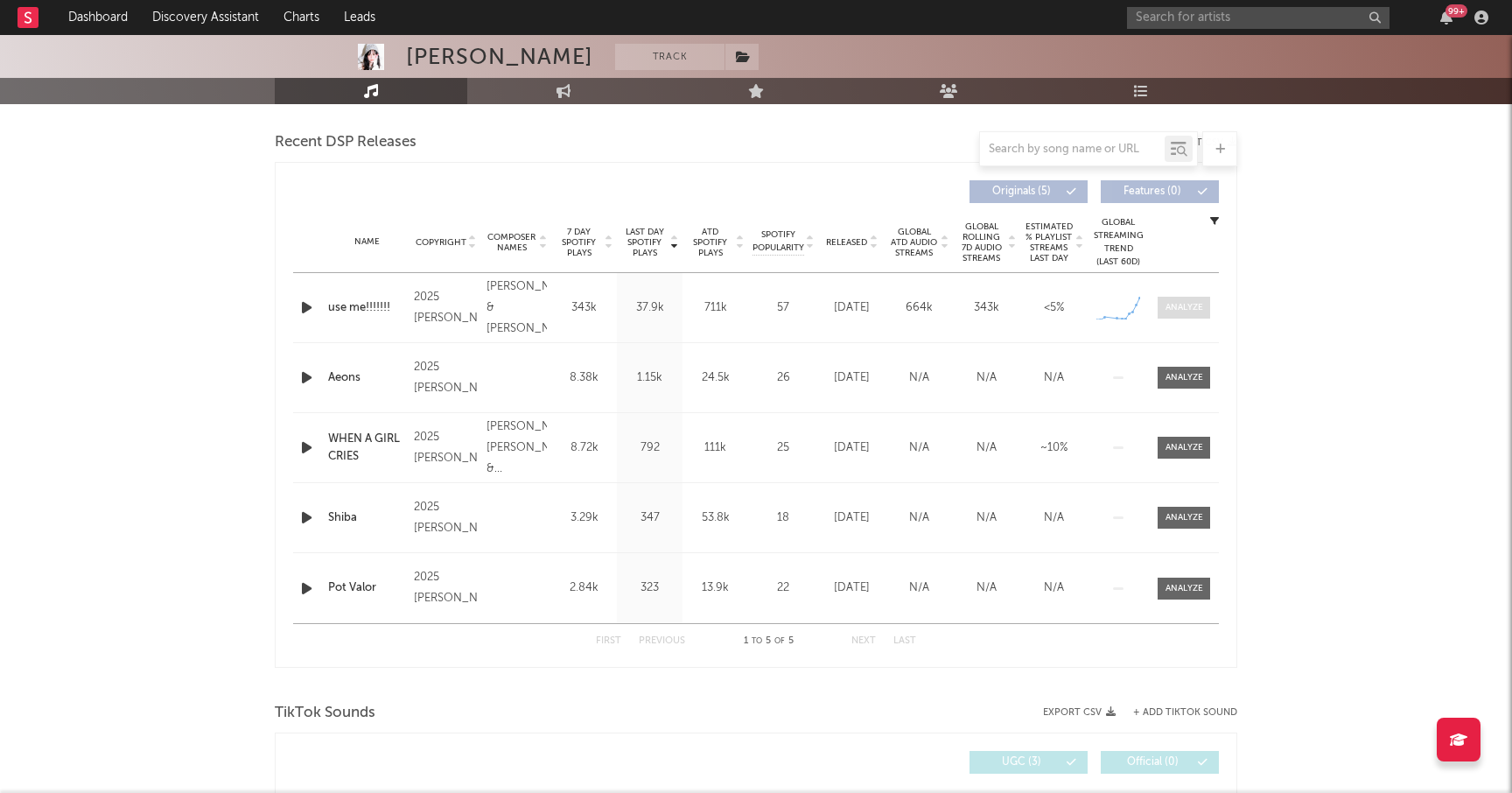
click at [1177, 303] on div at bounding box center [1184, 307] width 38 height 13
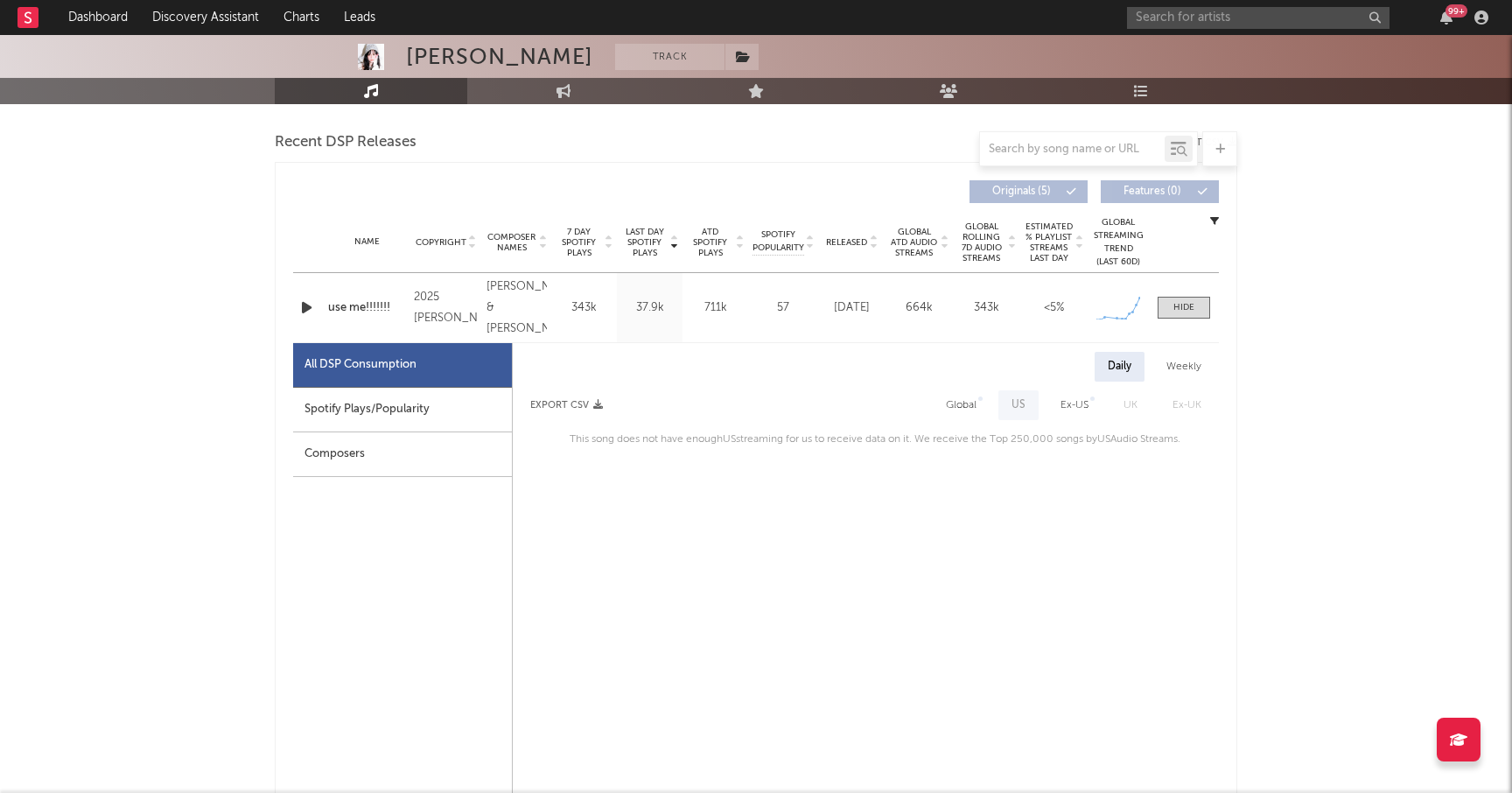
click at [405, 416] on div "Spotify Plays/Popularity" at bounding box center [402, 409] width 218 height 45
select select "1w"
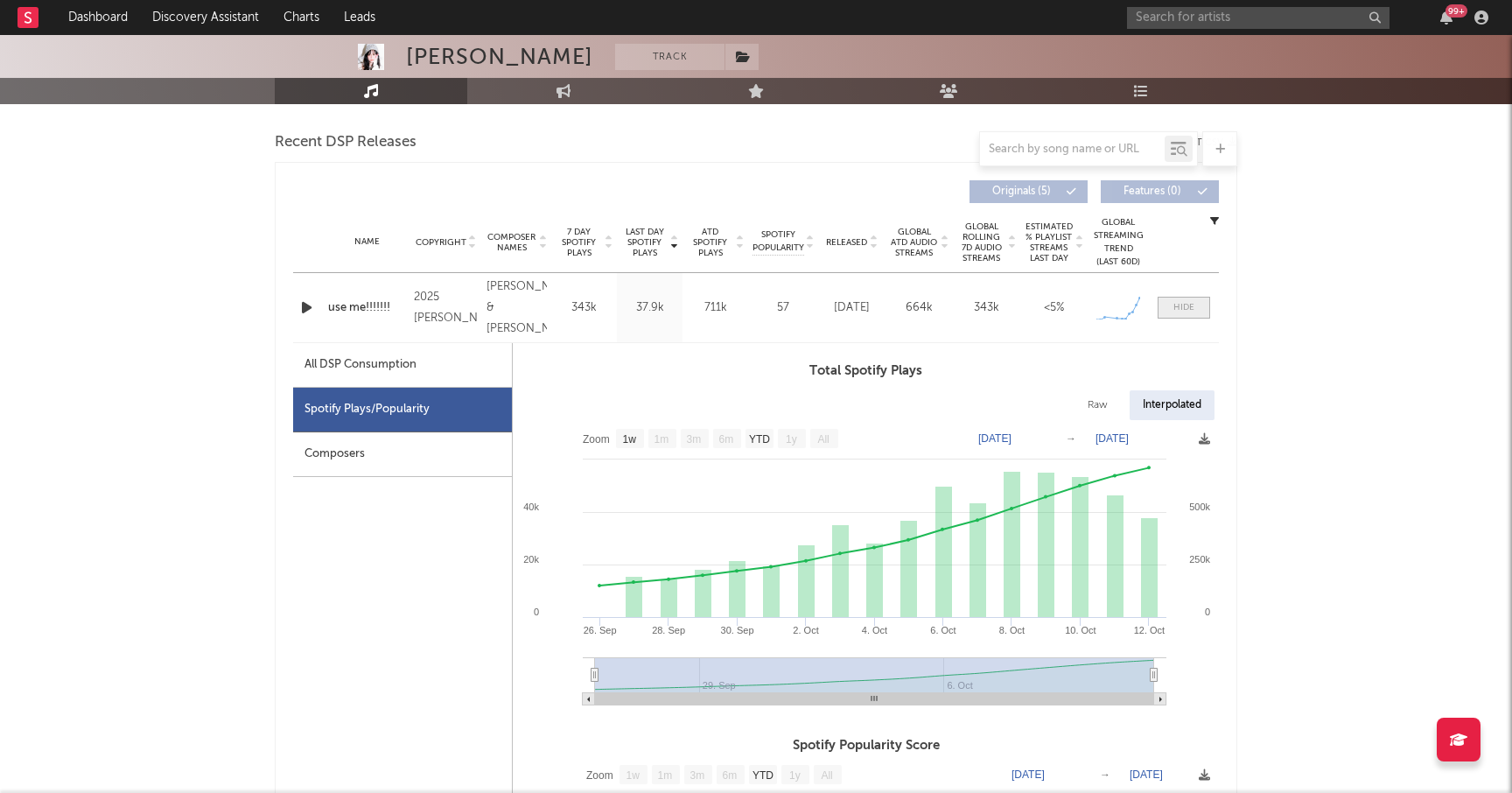
click at [1180, 312] on div at bounding box center [1184, 307] width 21 height 13
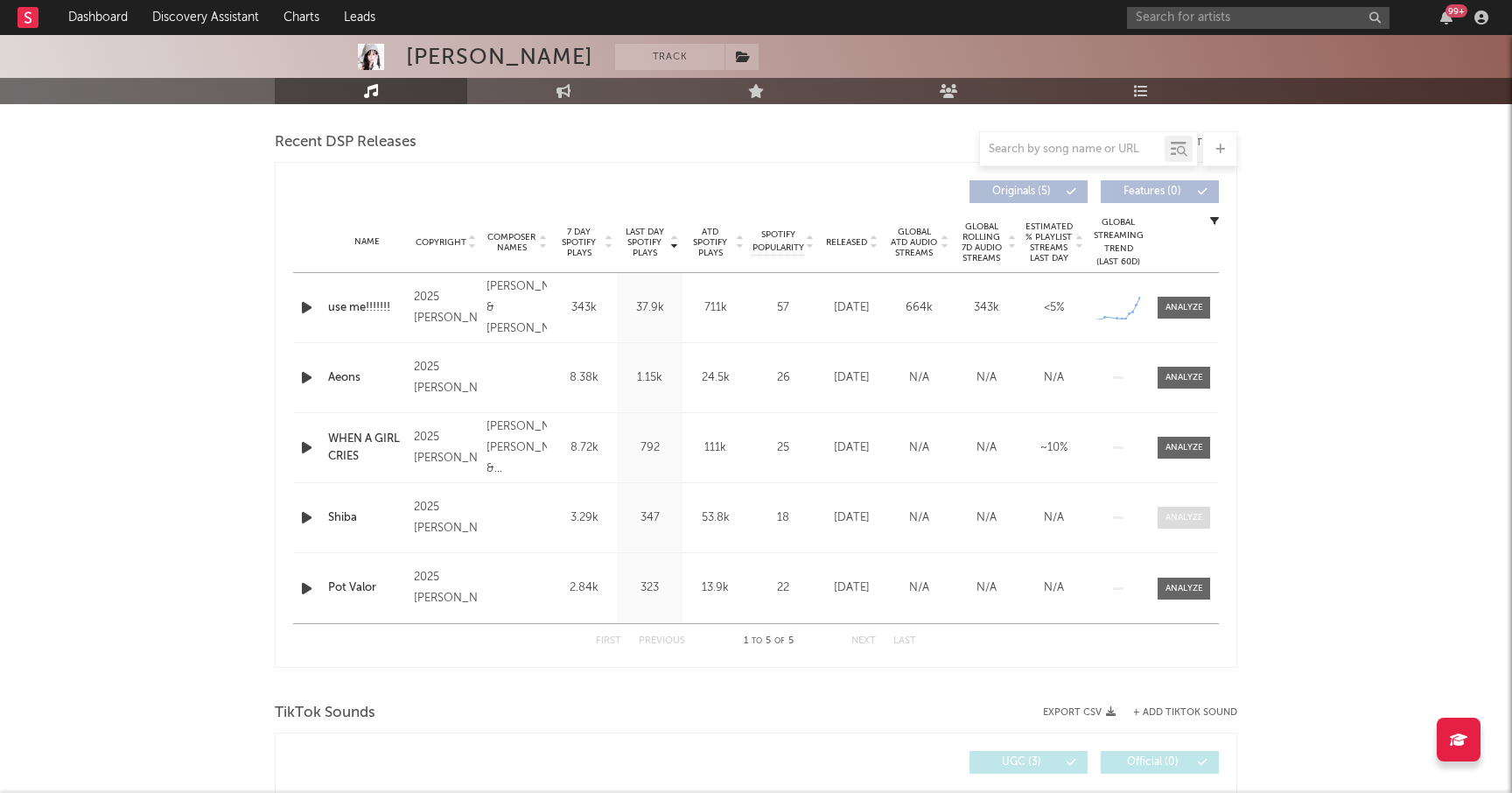
click at [1171, 521] on div at bounding box center [1184, 518] width 38 height 13
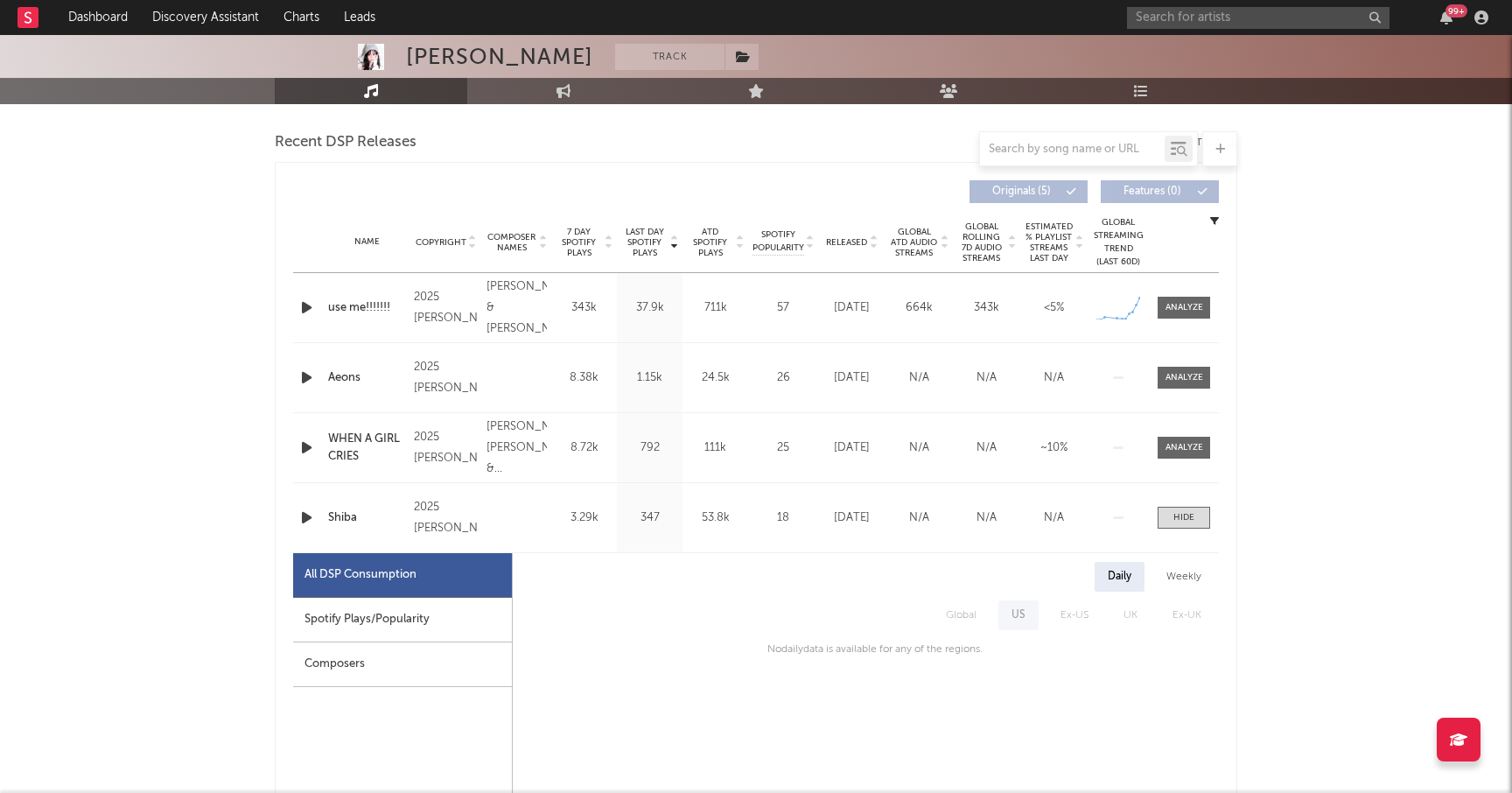
click at [401, 620] on div "Spotify Plays/Popularity" at bounding box center [402, 620] width 218 height 45
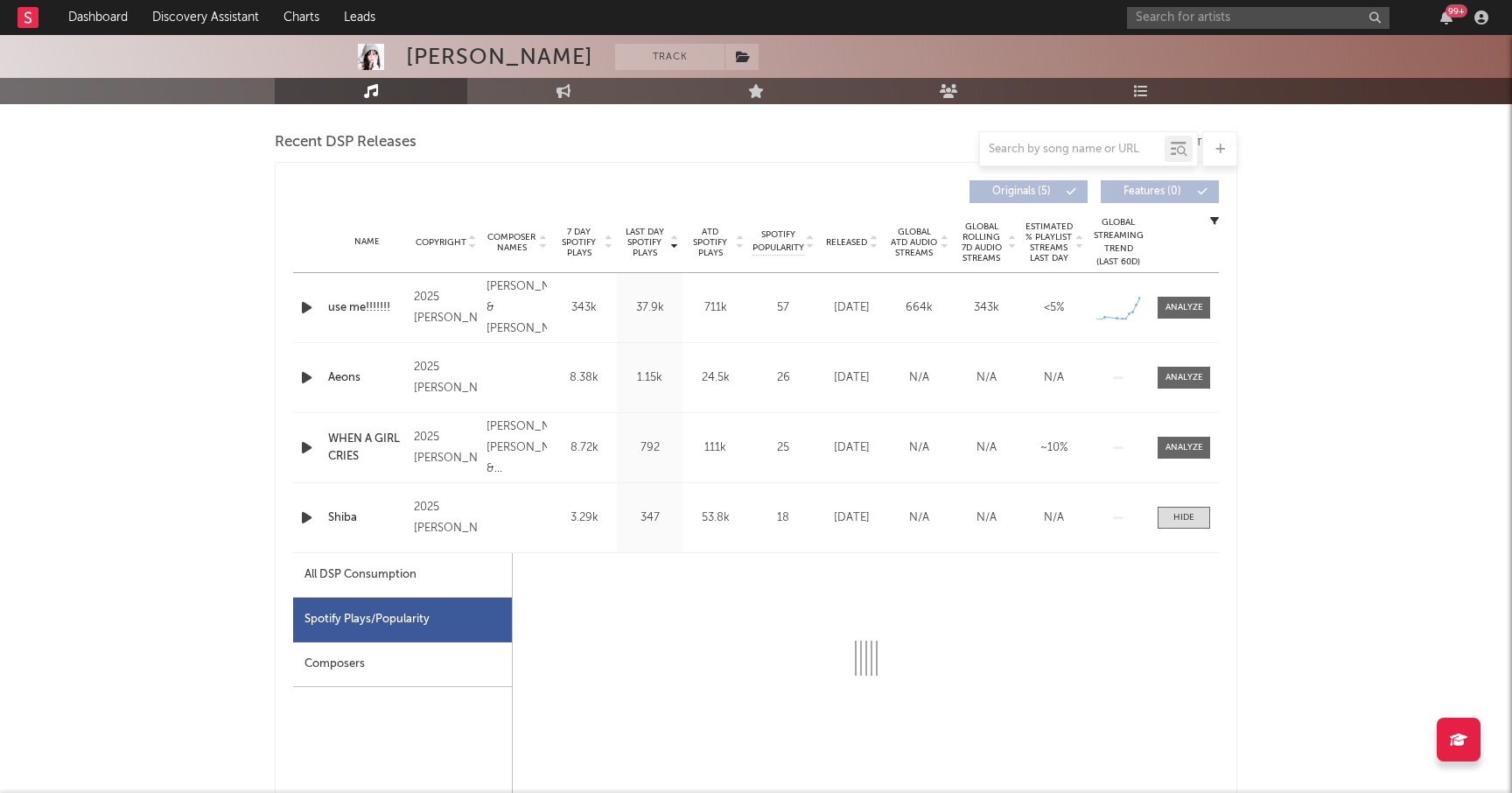
select select "6m"
select select "1w"
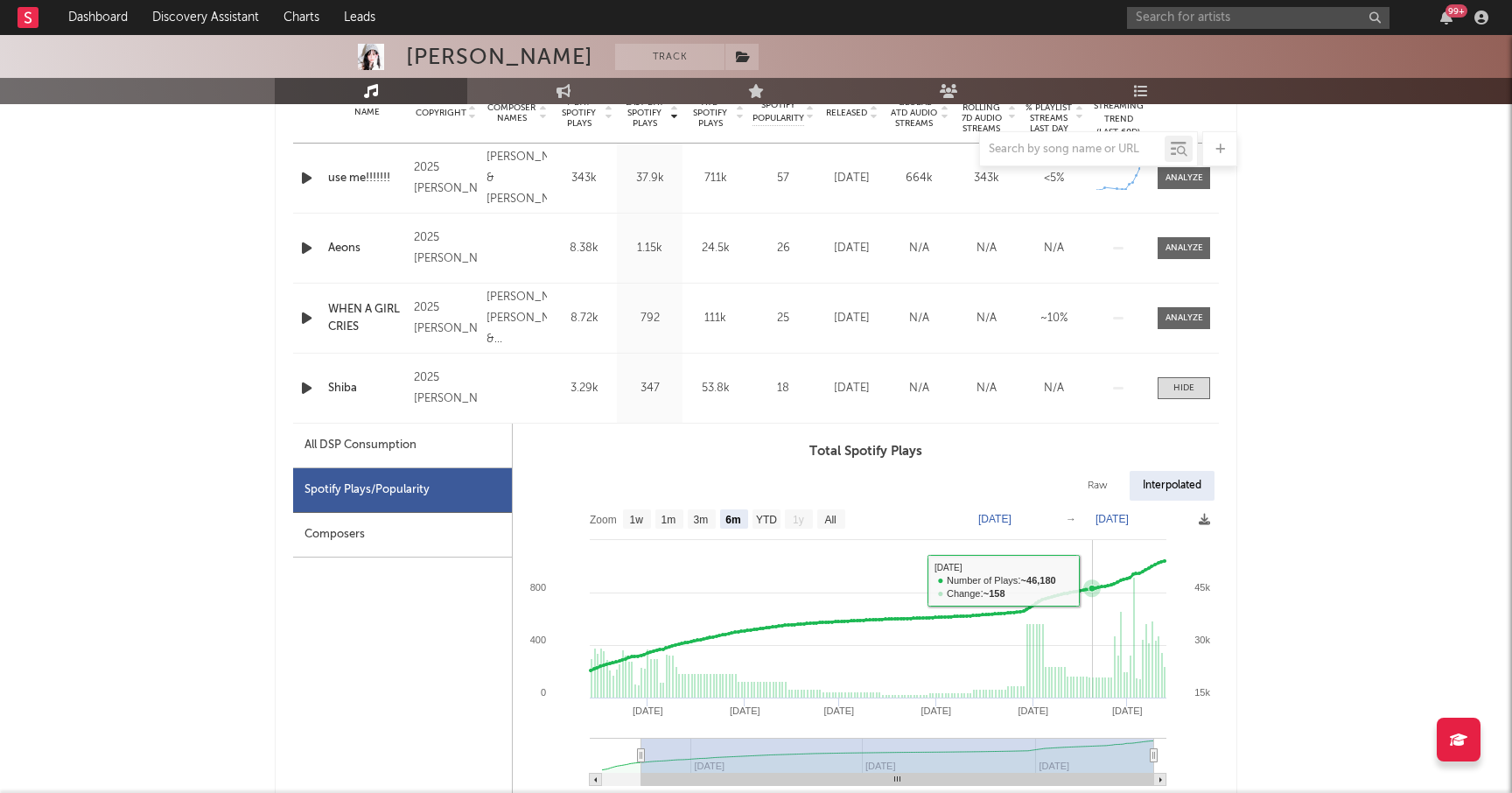
scroll to position [748, 0]
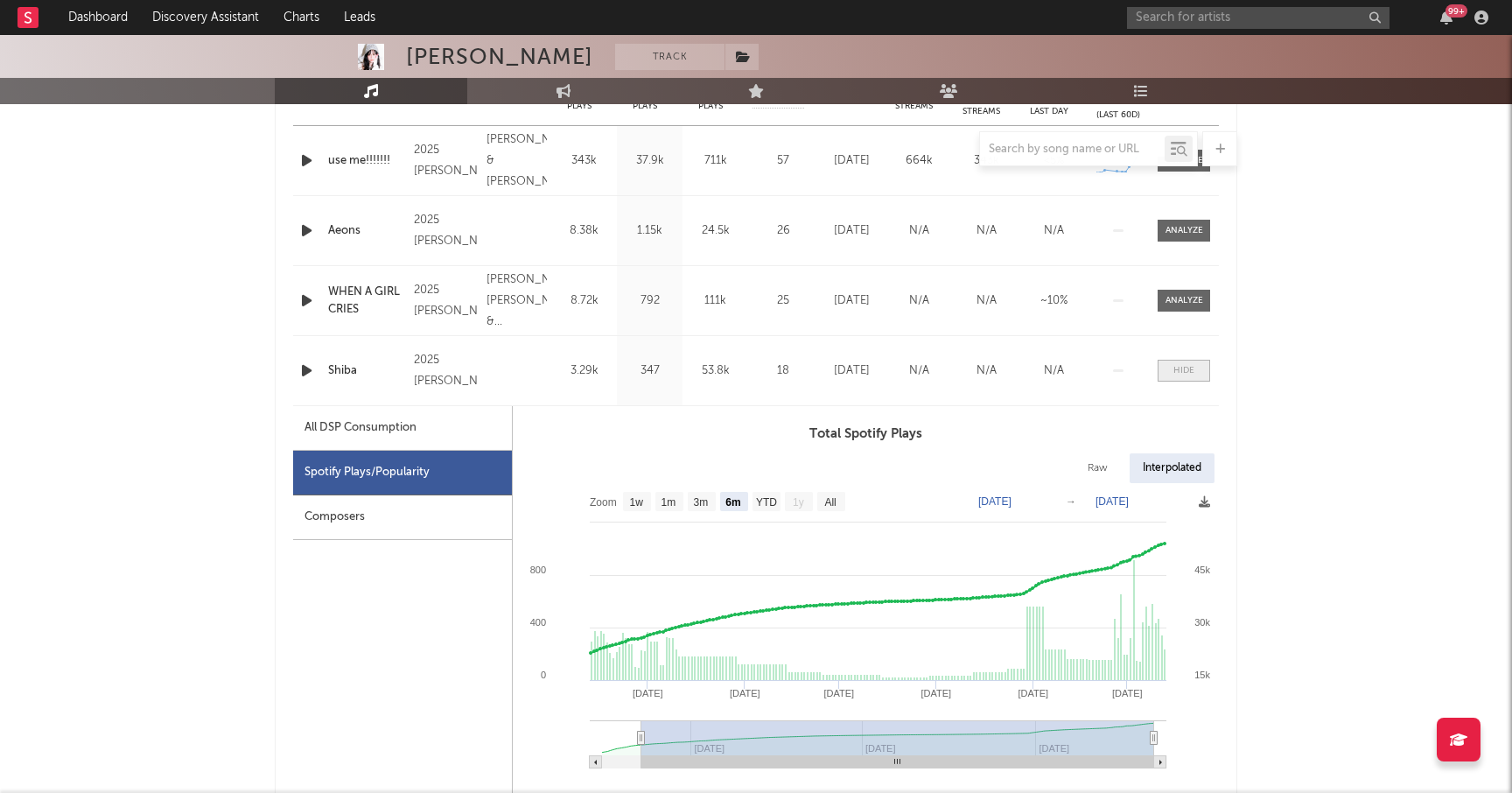
click at [1171, 373] on span at bounding box center [1184, 371] width 52 height 22
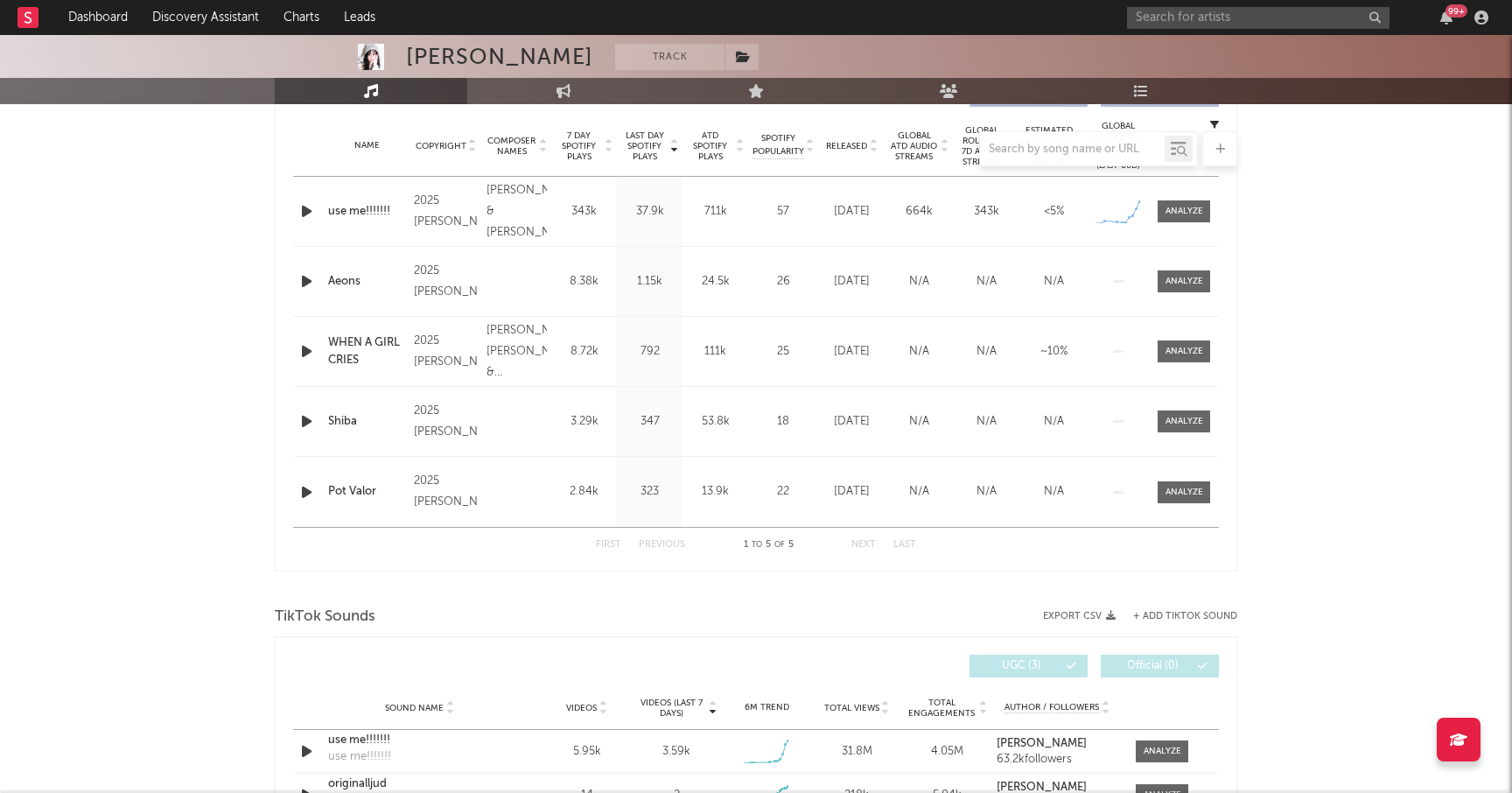
scroll to position [702, 0]
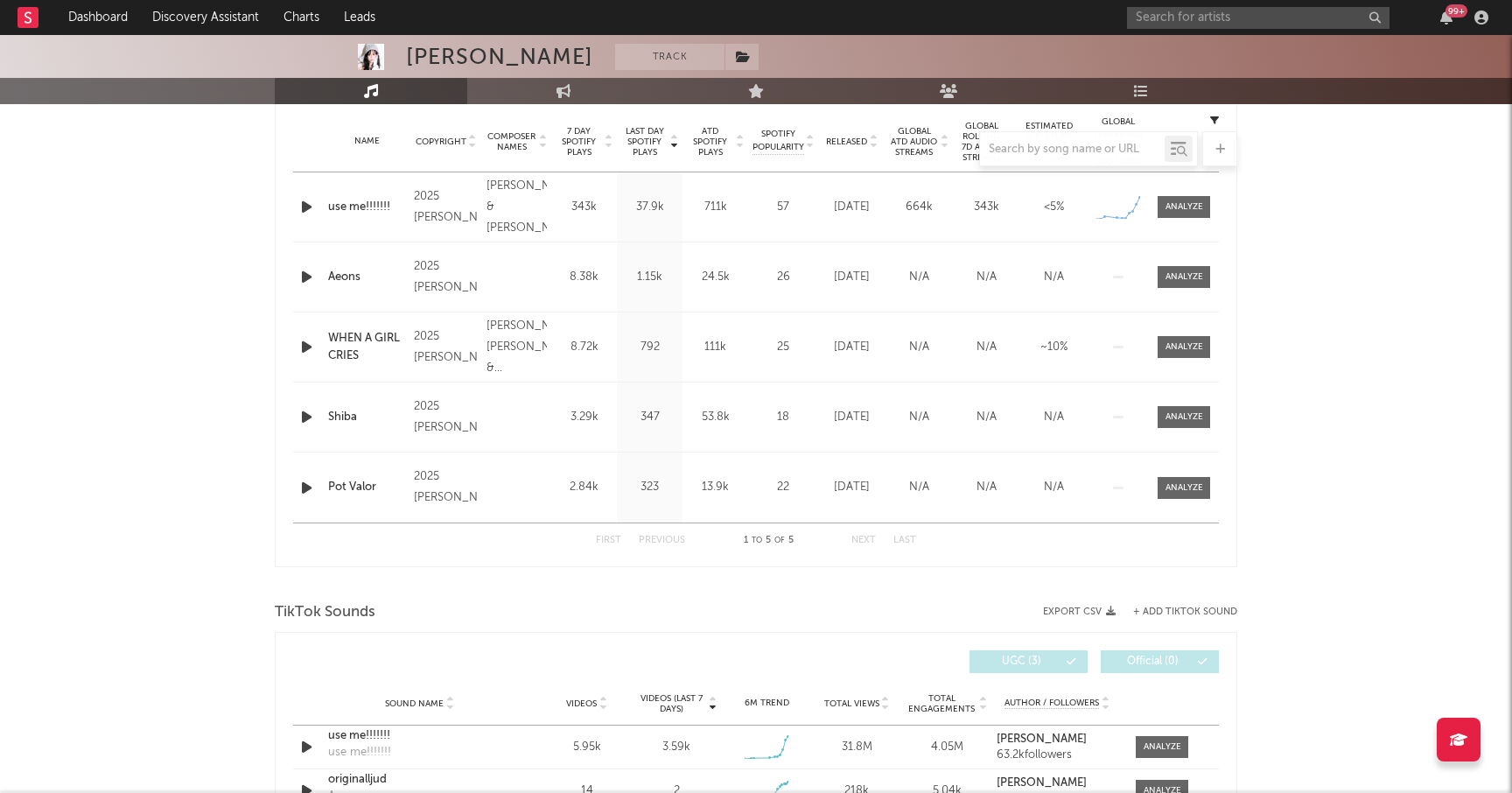
click at [1177, 293] on div "Name Aeons Copyright 2025 Olga Myko Label Olga Myko Album Names WHEN A GIRL CRI…" at bounding box center [755, 276] width 926 height 69
click at [1173, 355] on span at bounding box center [1184, 347] width 52 height 22
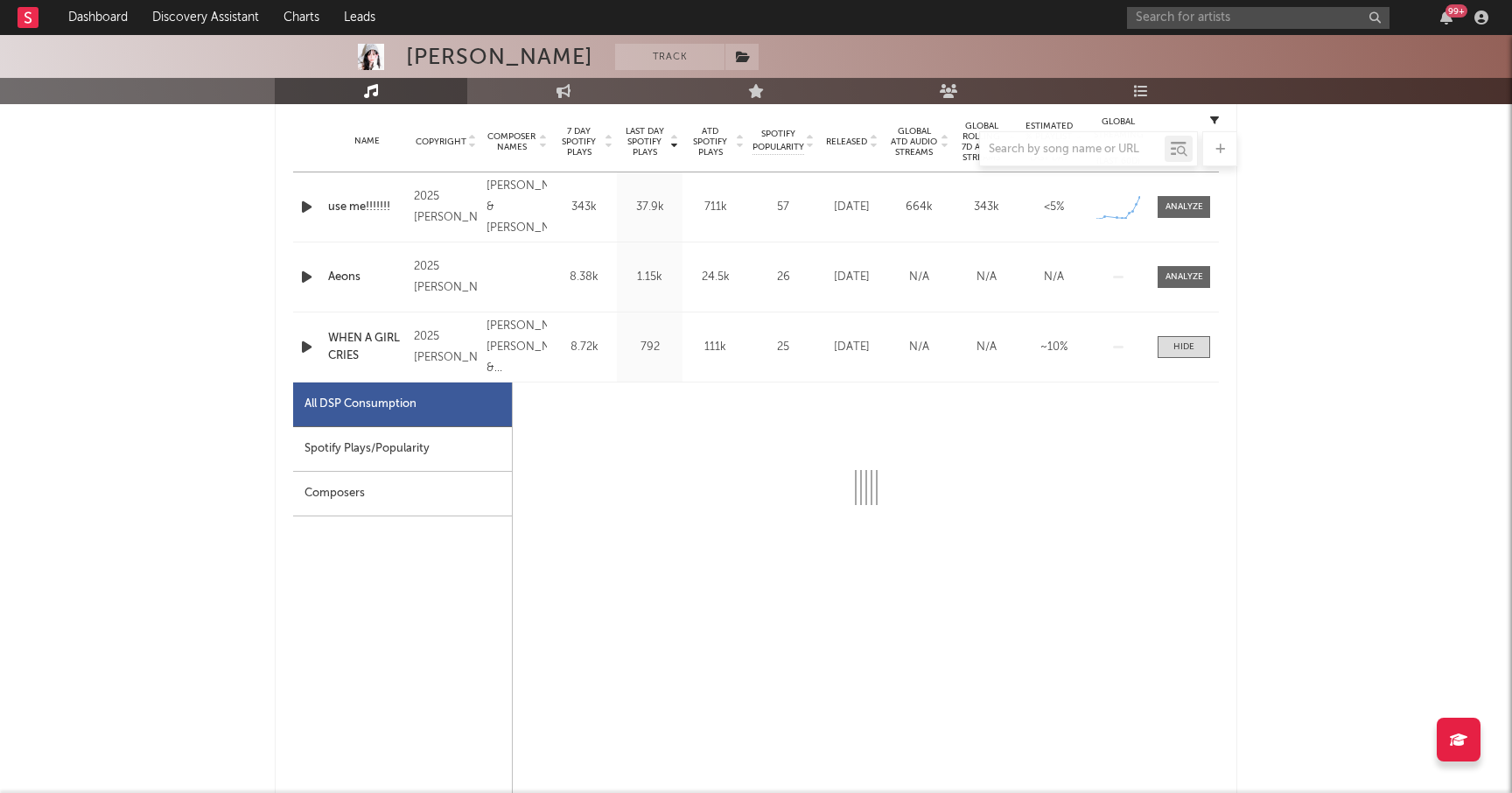
click at [428, 440] on div "Spotify Plays/Popularity" at bounding box center [402, 449] width 218 height 45
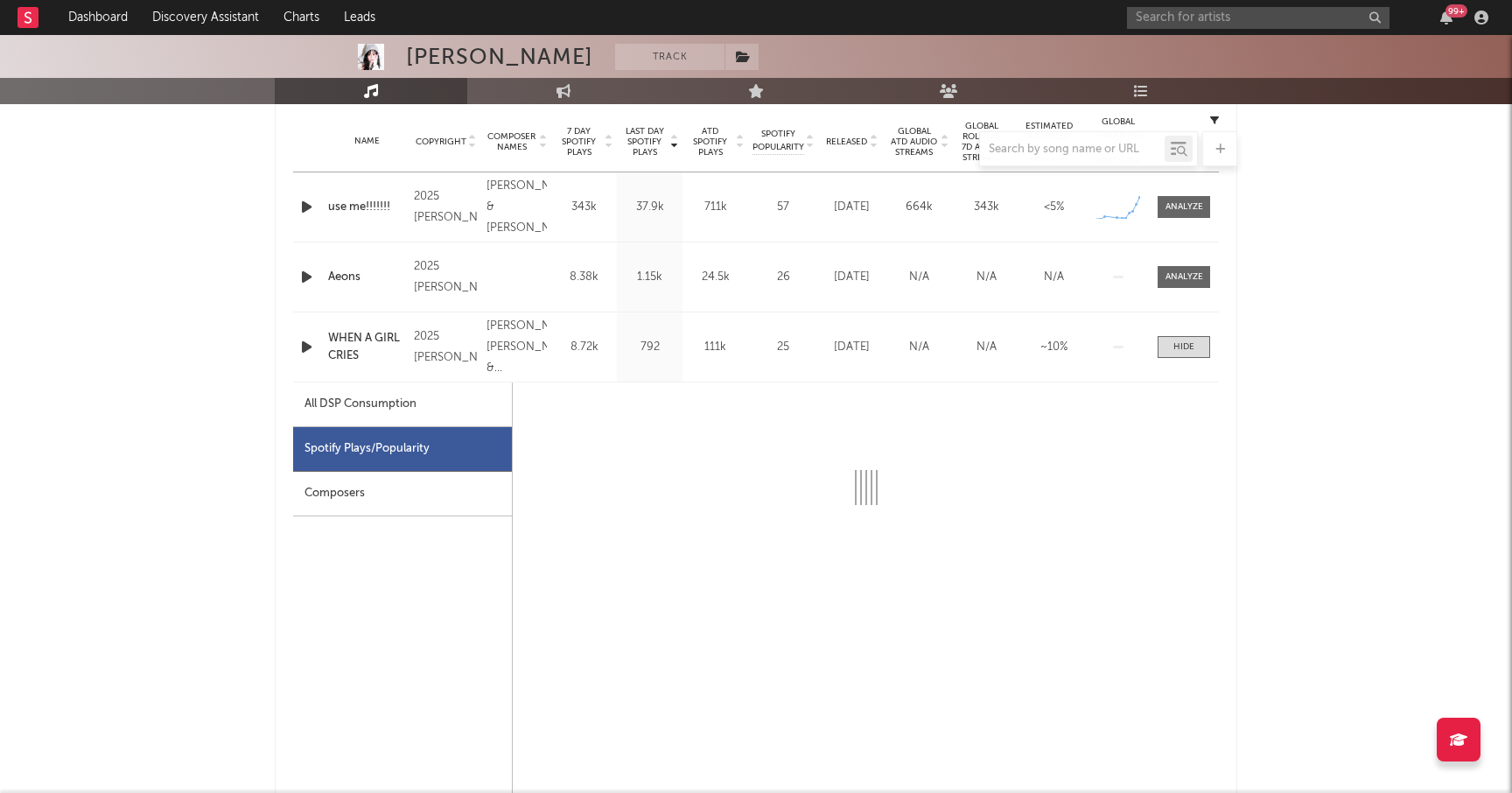
select select "1w"
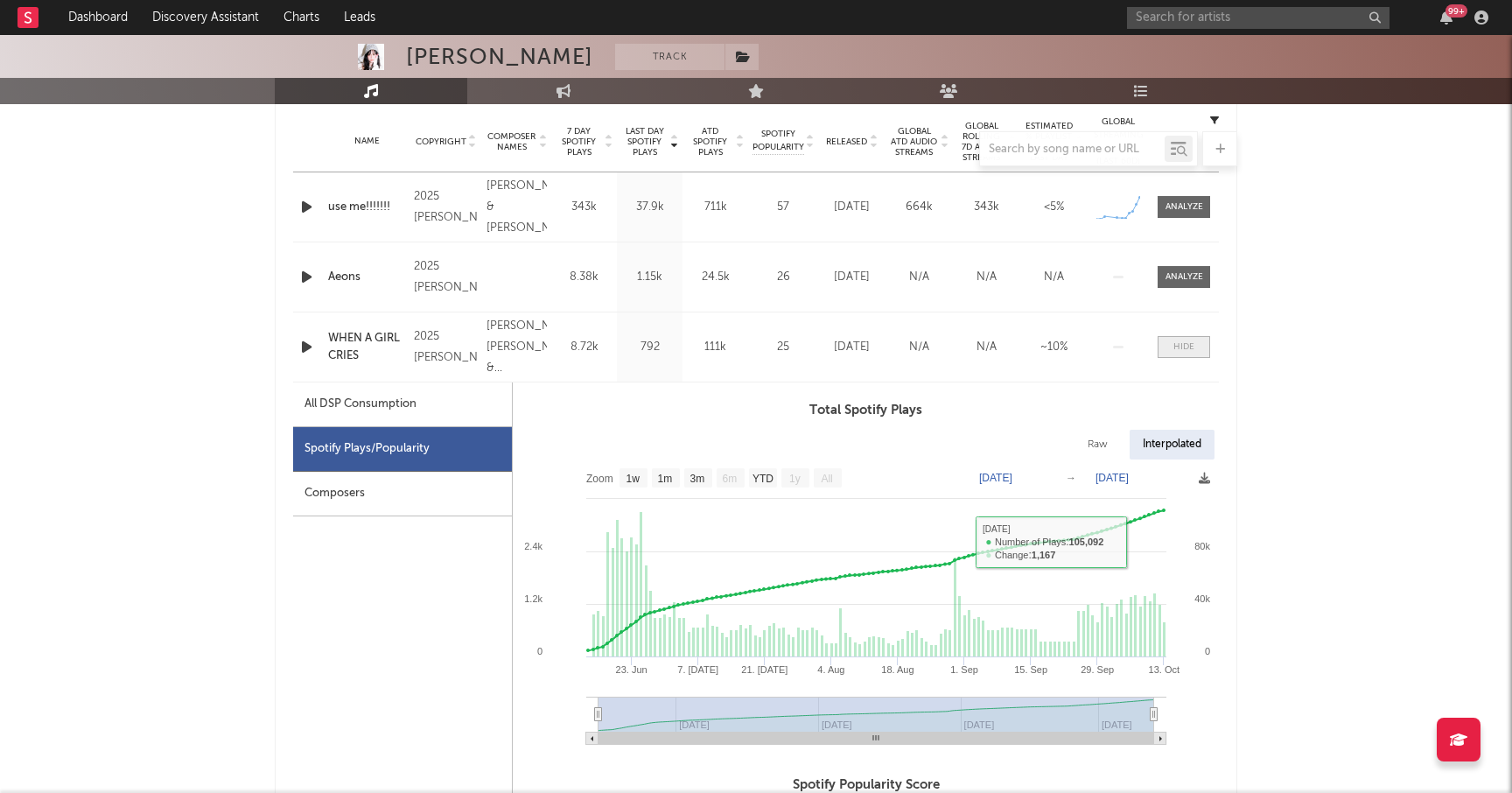
click at [1168, 343] on span at bounding box center [1184, 347] width 52 height 22
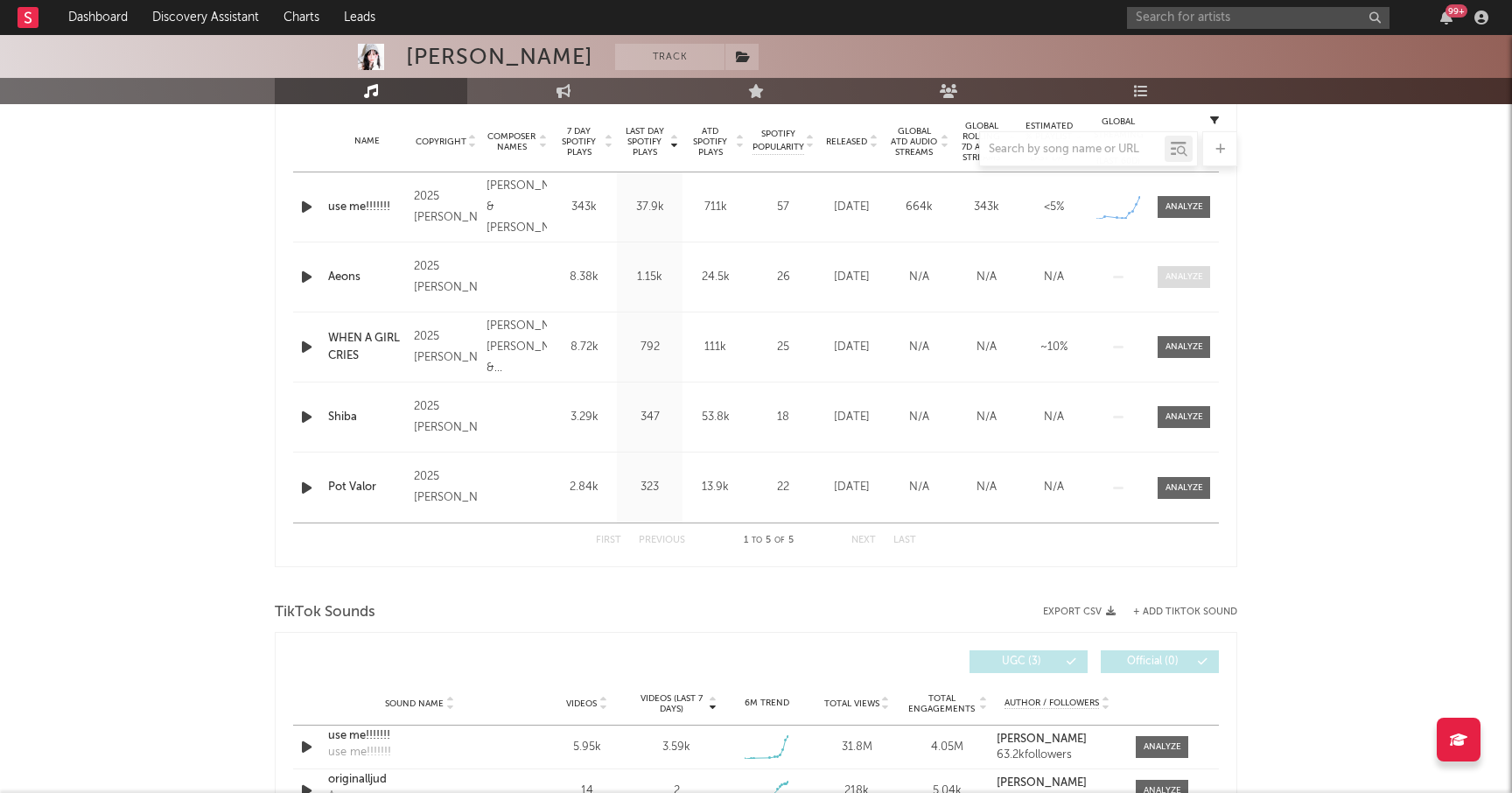
click at [1173, 277] on div at bounding box center [1184, 277] width 38 height 13
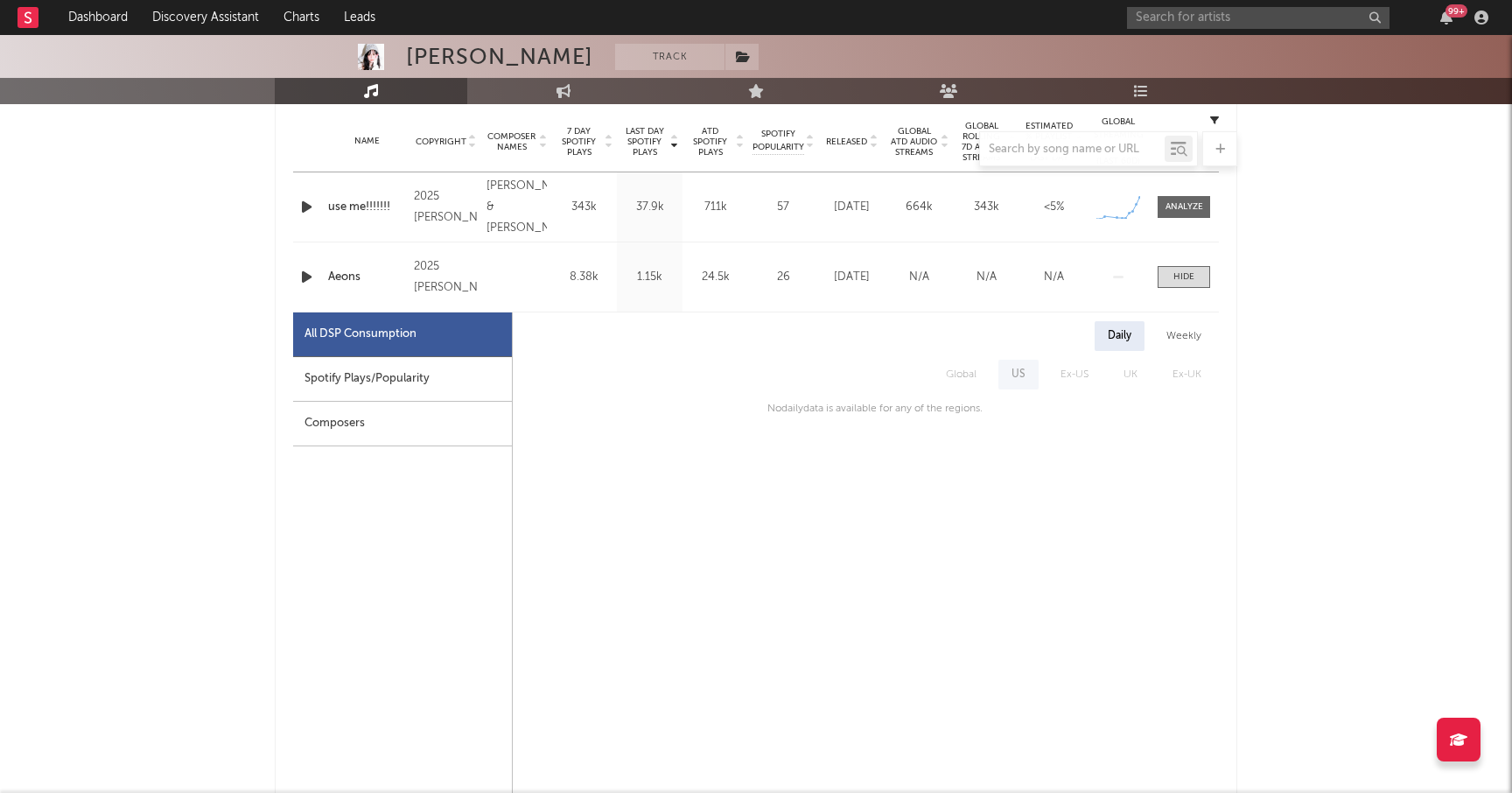
click at [426, 383] on div "Spotify Plays/Popularity" at bounding box center [402, 379] width 218 height 45
select select "1w"
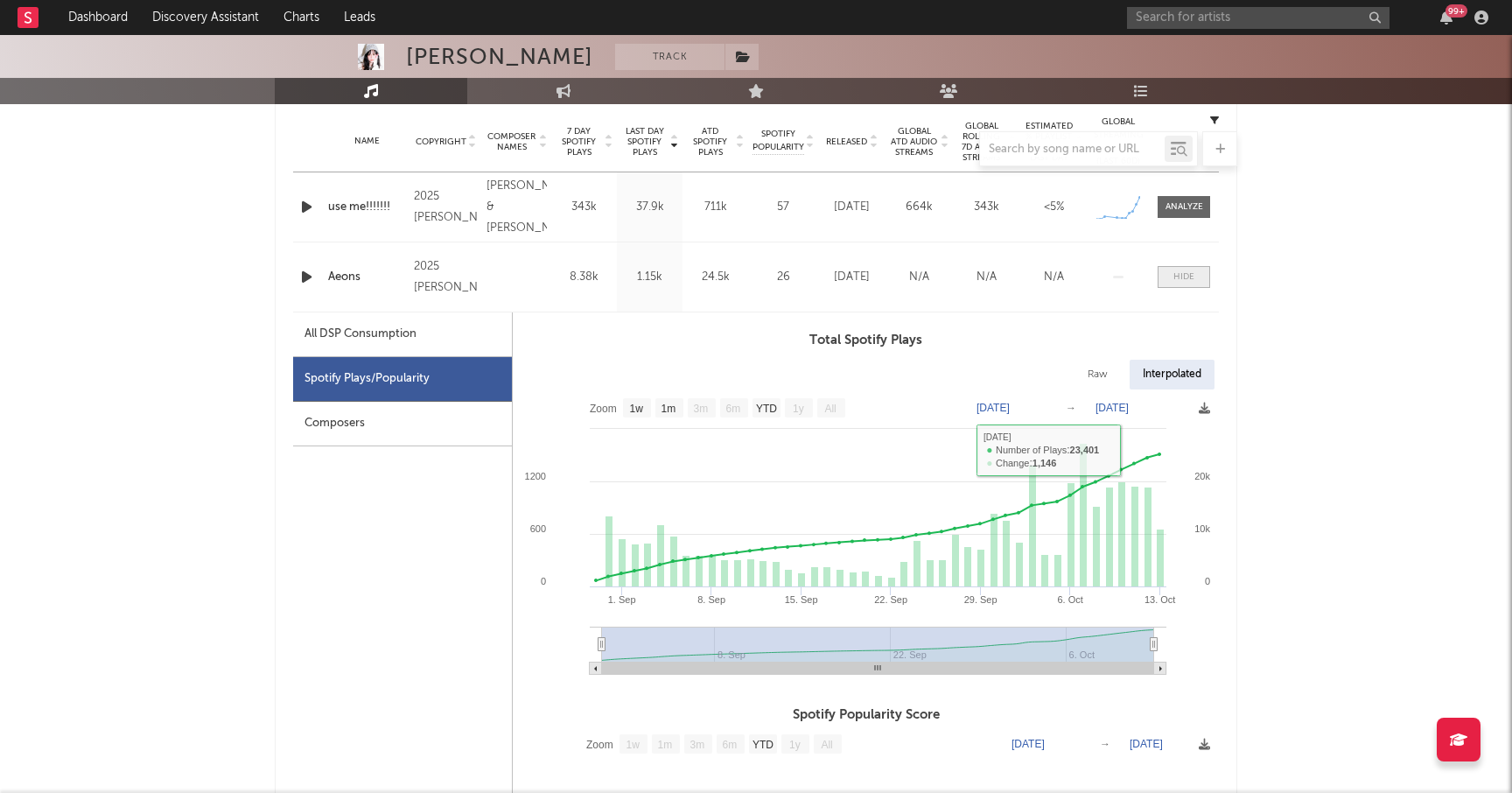
click at [1165, 278] on span at bounding box center [1184, 277] width 52 height 22
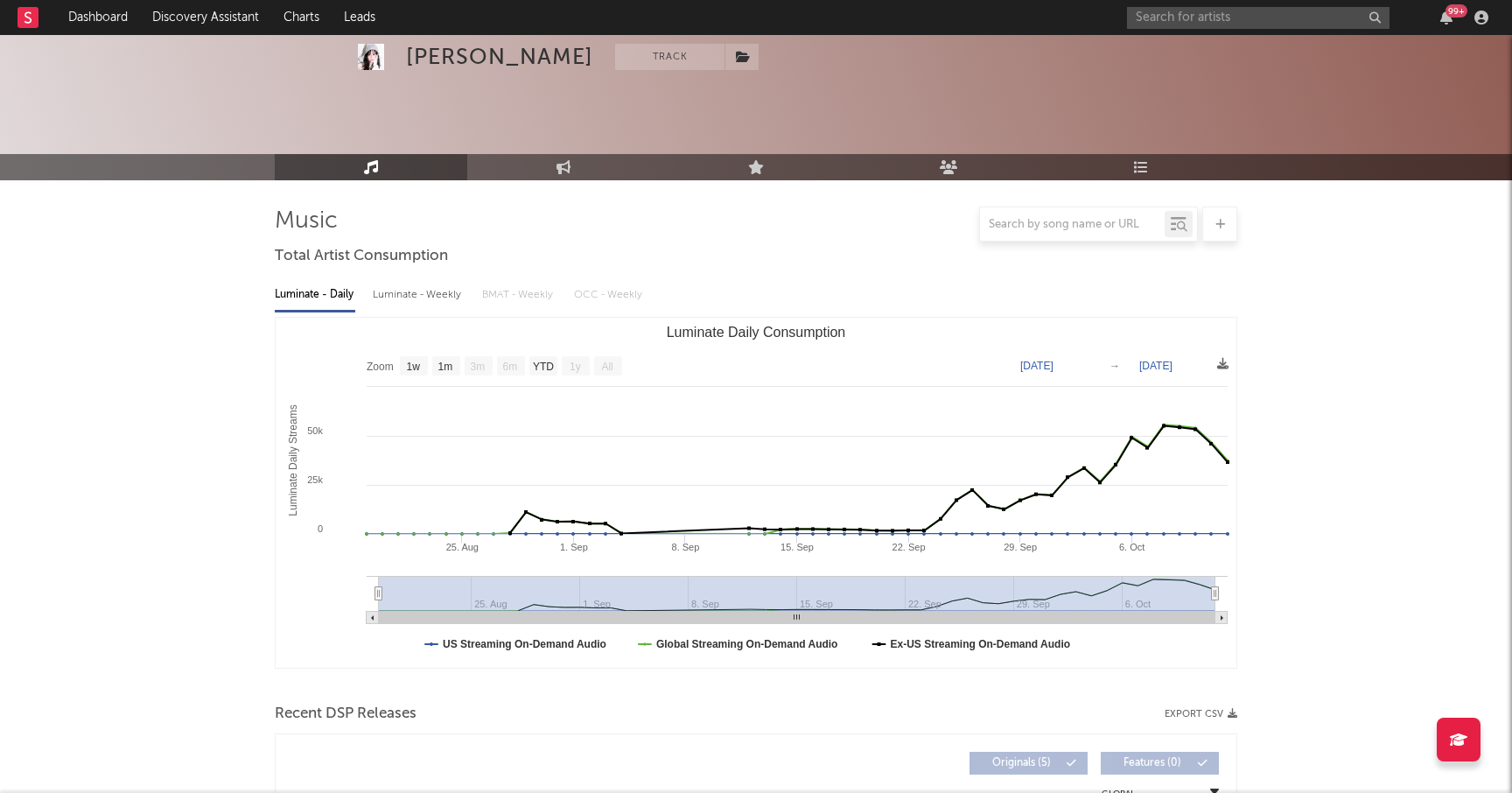
scroll to position [0, 0]
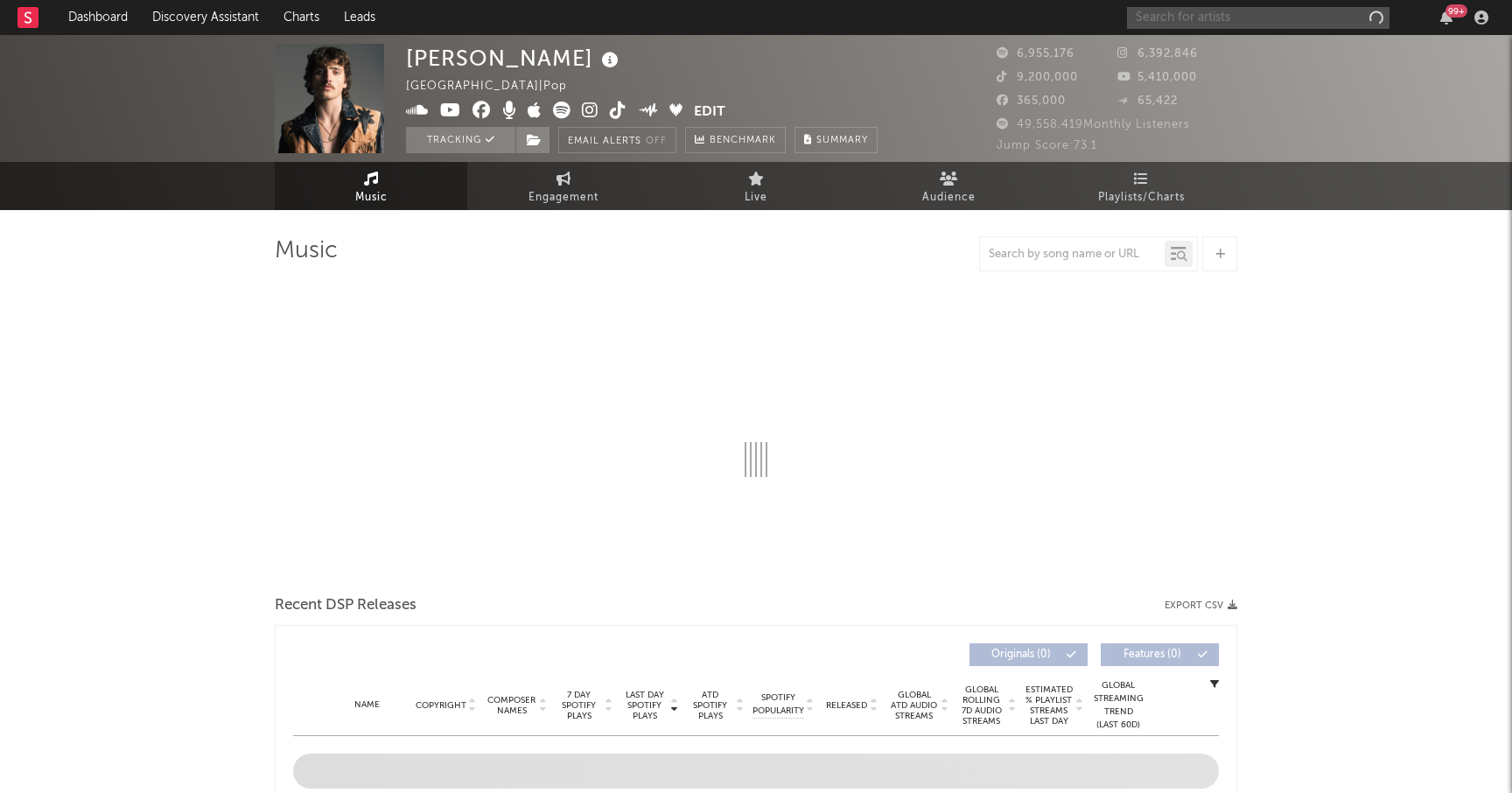
click at [1189, 22] on input "text" at bounding box center [1258, 18] width 262 height 22
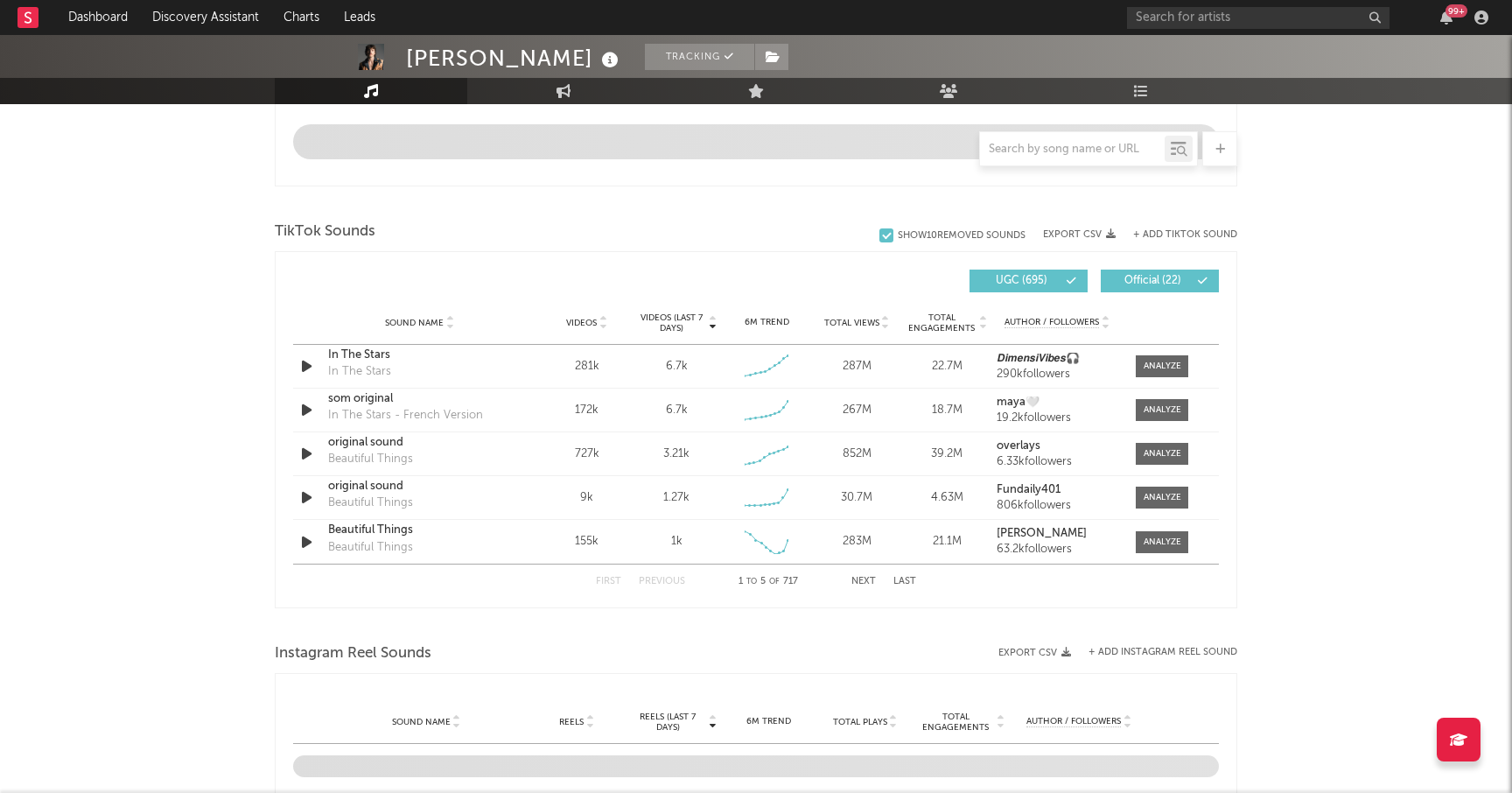
select select "6m"
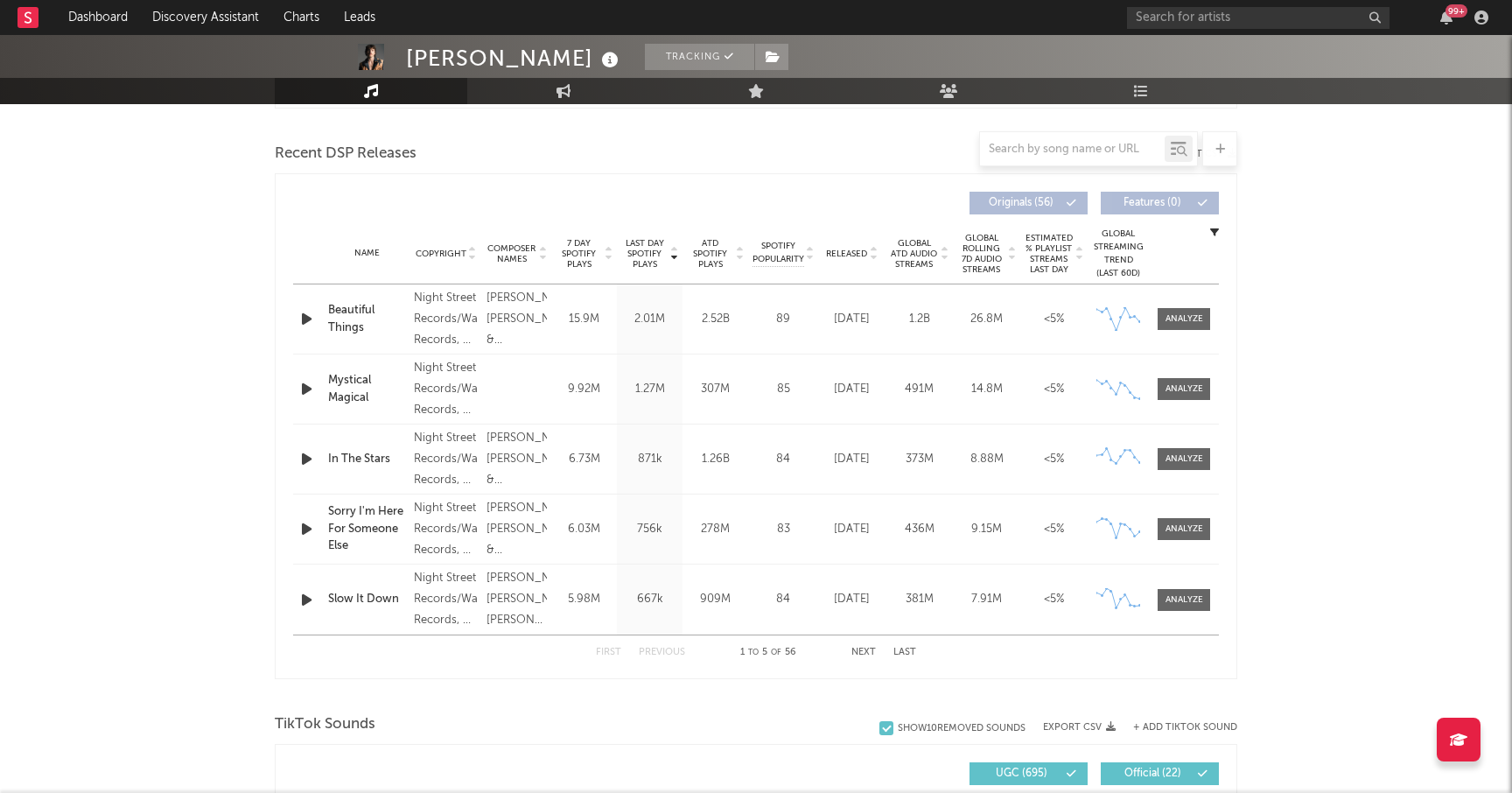
scroll to position [625, 0]
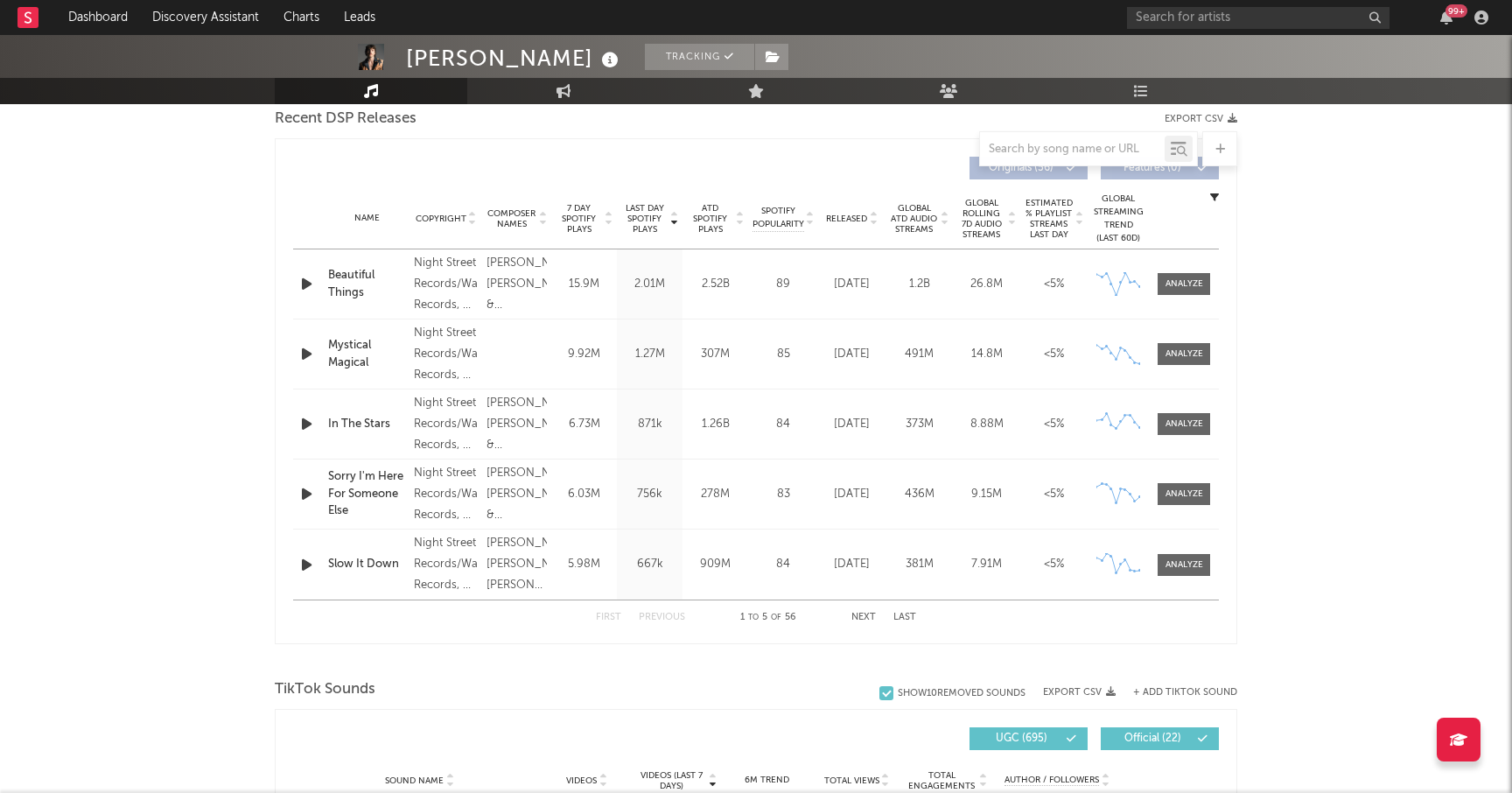
click at [864, 616] on button "Next" at bounding box center [863, 618] width 25 height 9
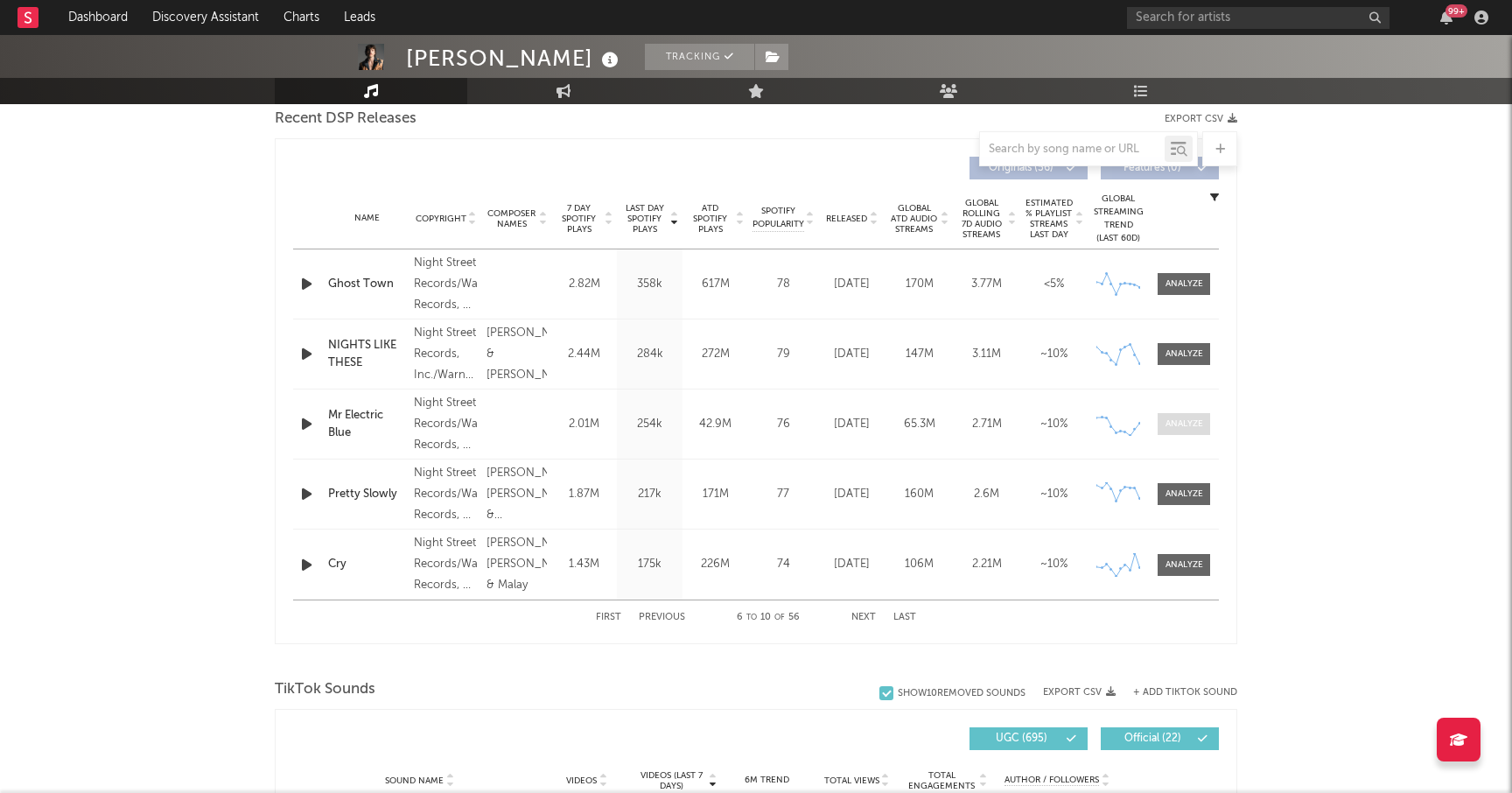
click at [1181, 425] on div at bounding box center [1184, 424] width 38 height 13
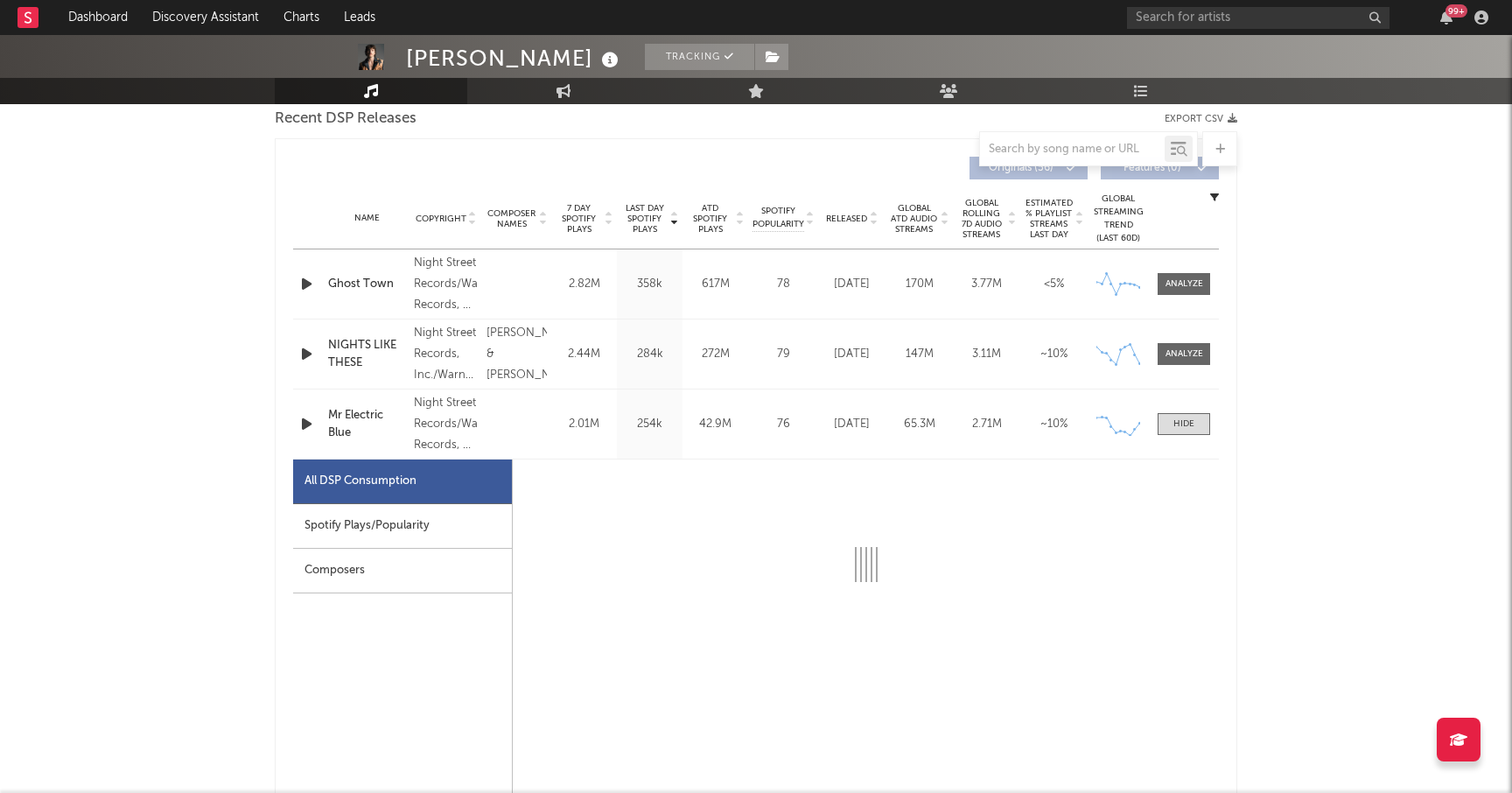
select select "1w"
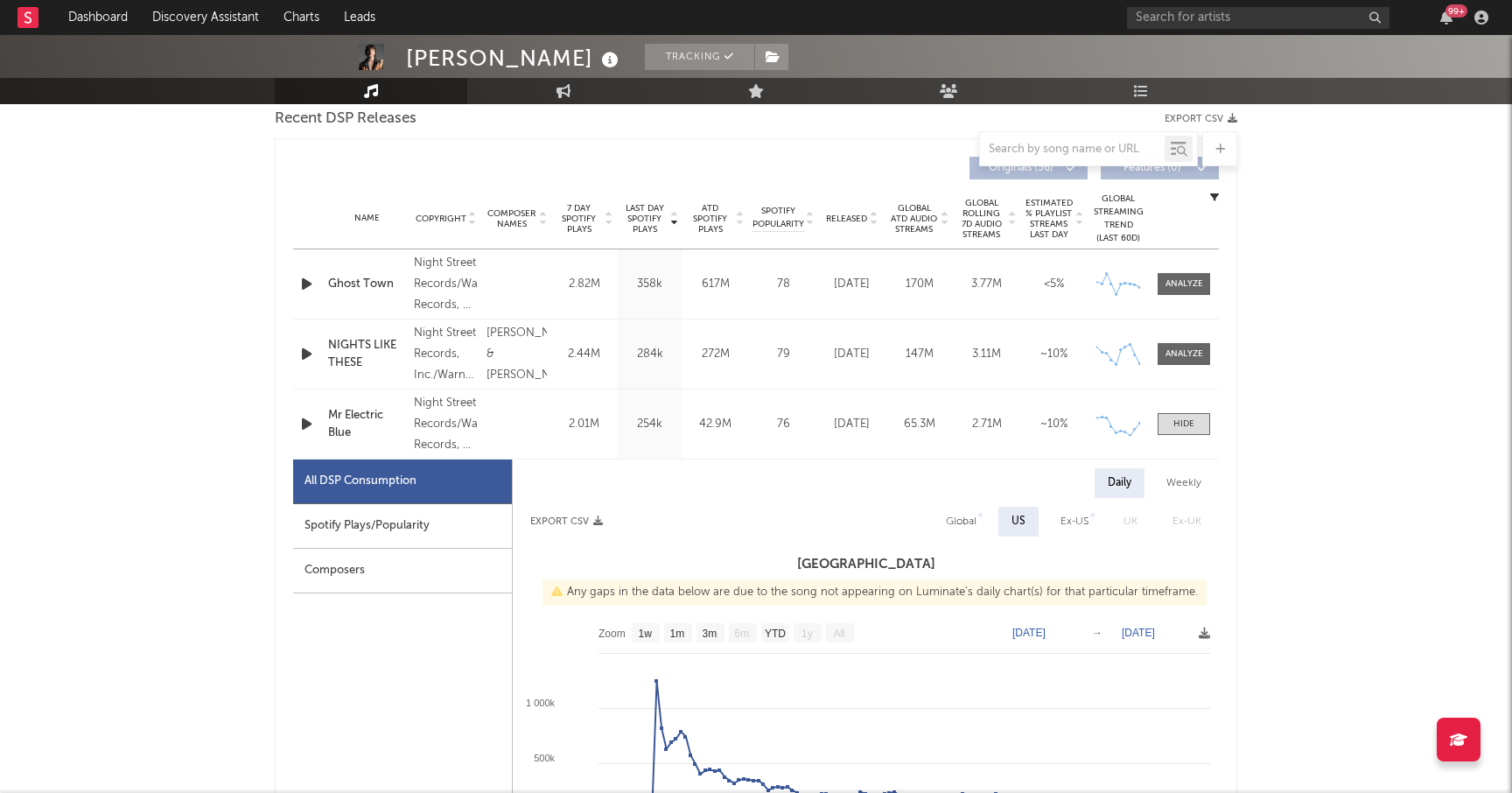
click at [417, 525] on div "Spotify Plays/Popularity" at bounding box center [402, 526] width 218 height 45
select select "1w"
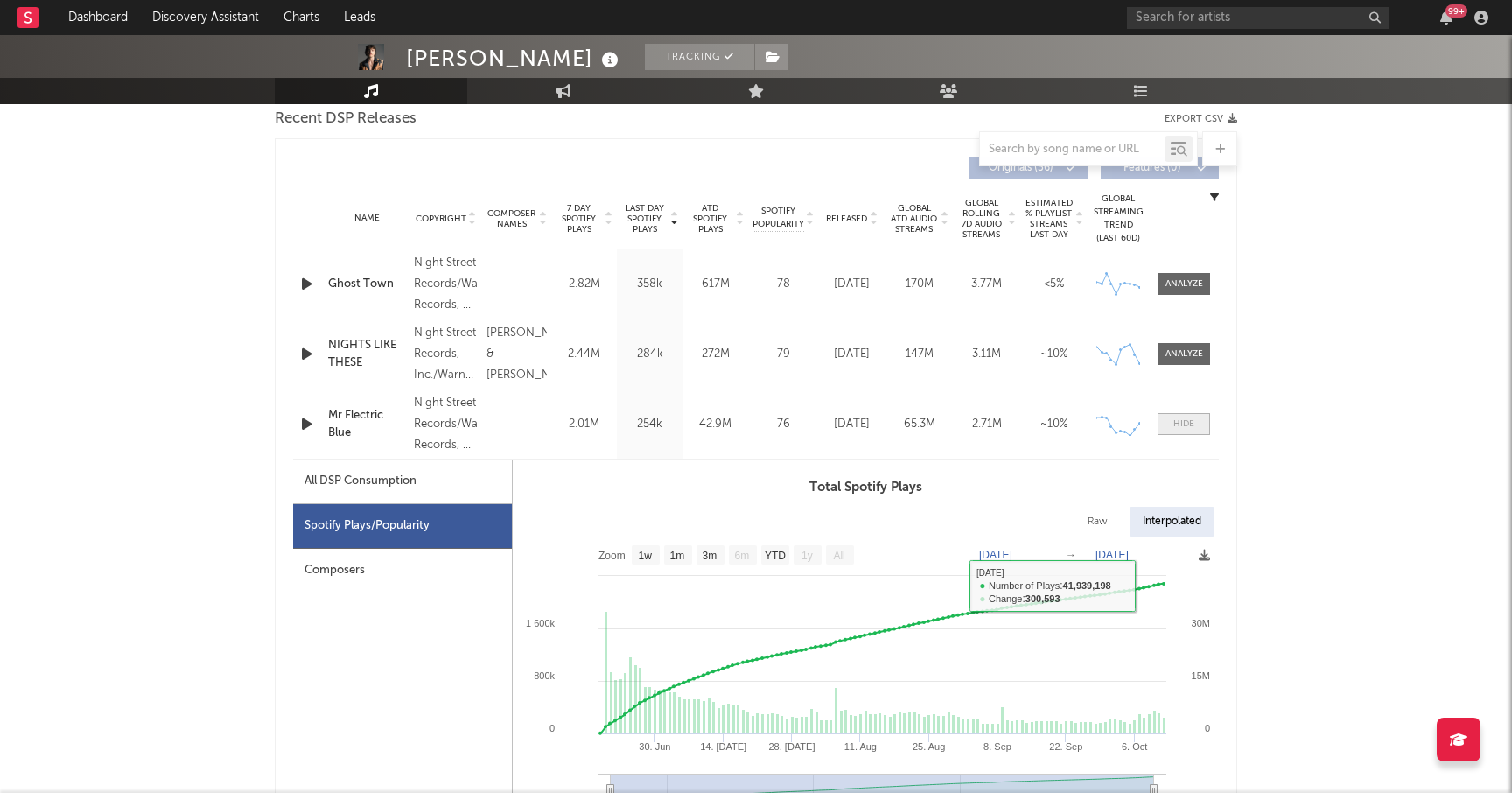
click at [1178, 421] on div at bounding box center [1184, 424] width 21 height 13
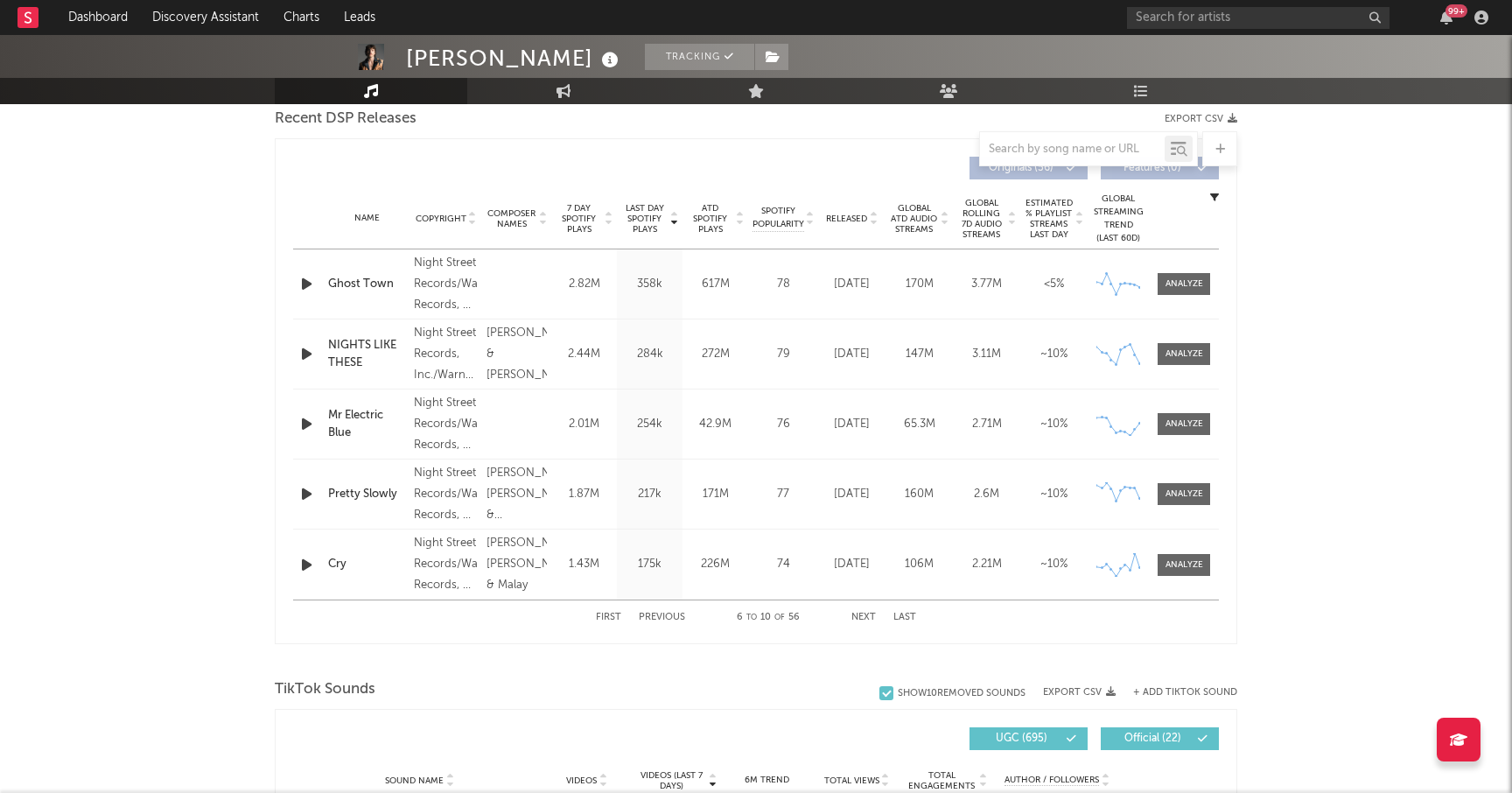
click at [862, 609] on div "First Previous 6 to 10 of 56 Next Last" at bounding box center [755, 617] width 320 height 34
click at [860, 614] on button "Next" at bounding box center [863, 618] width 25 height 9
click at [616, 617] on button "First" at bounding box center [608, 618] width 26 height 9
click at [860, 611] on div "First Previous 1 to 5 of 56 Next Last" at bounding box center [755, 617] width 320 height 34
click at [860, 613] on button "Next" at bounding box center [863, 618] width 25 height 9
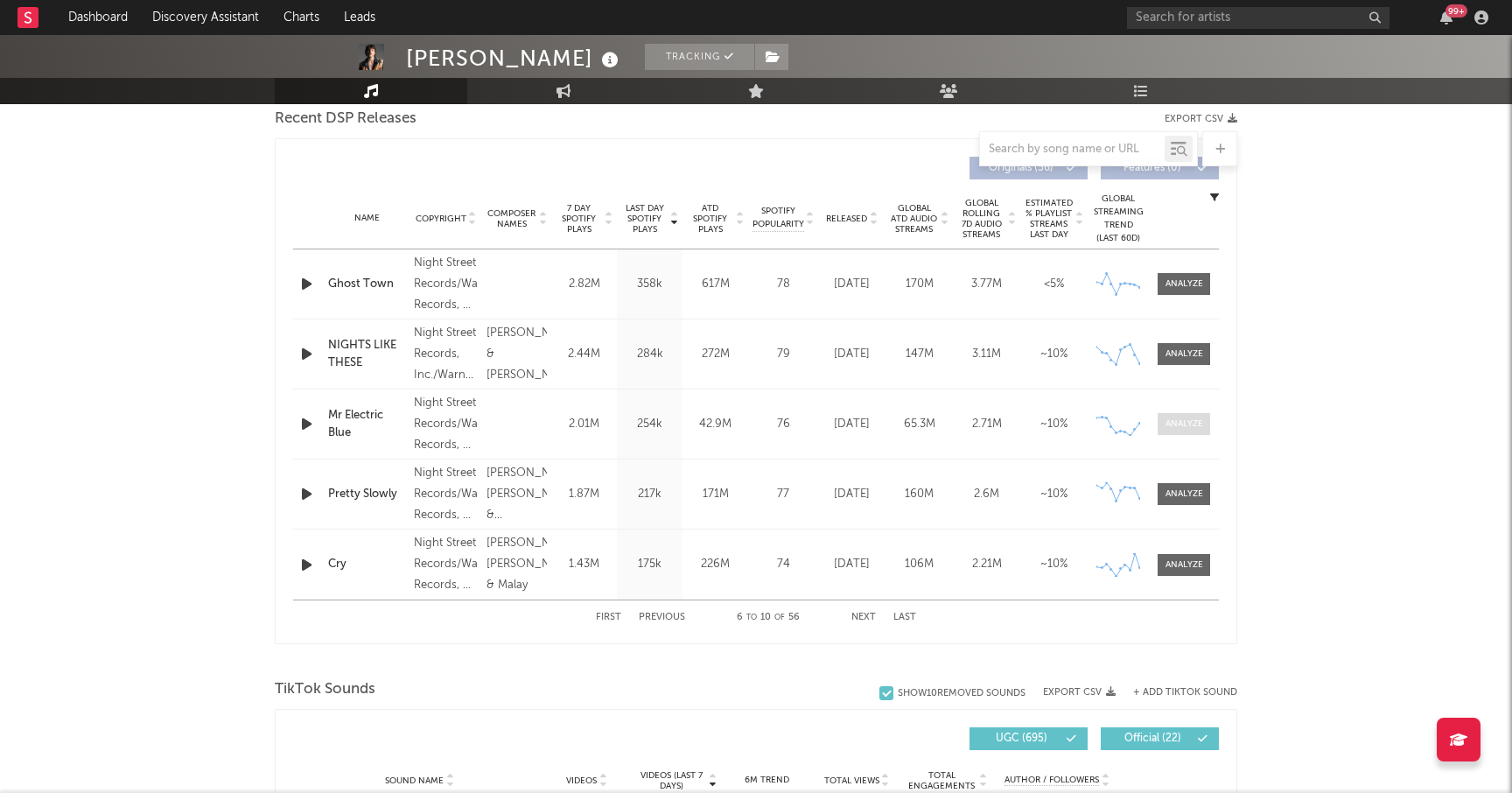
click at [1173, 429] on div at bounding box center [1184, 424] width 38 height 13
select select "1w"
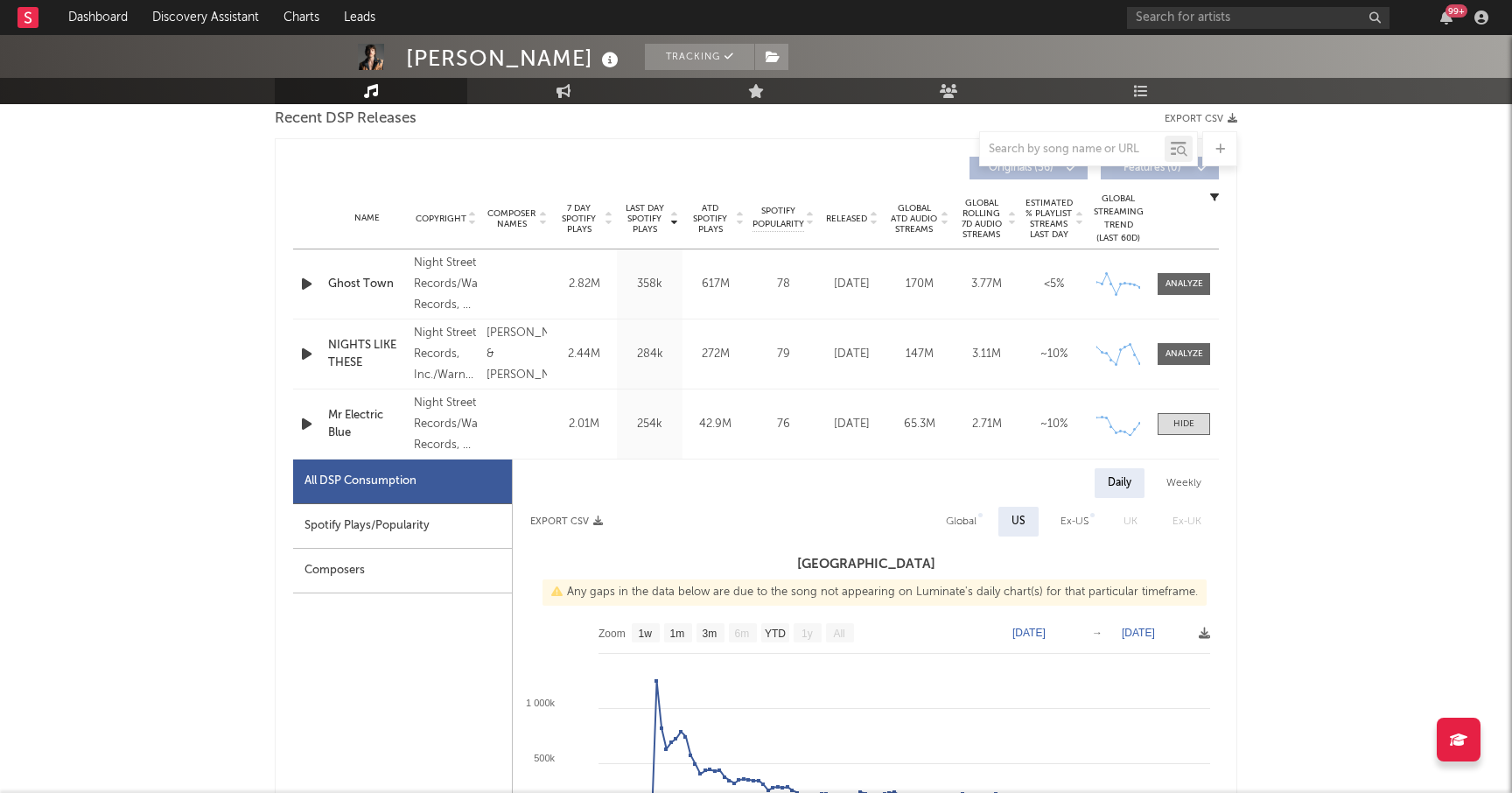
click at [442, 531] on div "Spotify Plays/Popularity" at bounding box center [402, 526] width 218 height 45
select select "1w"
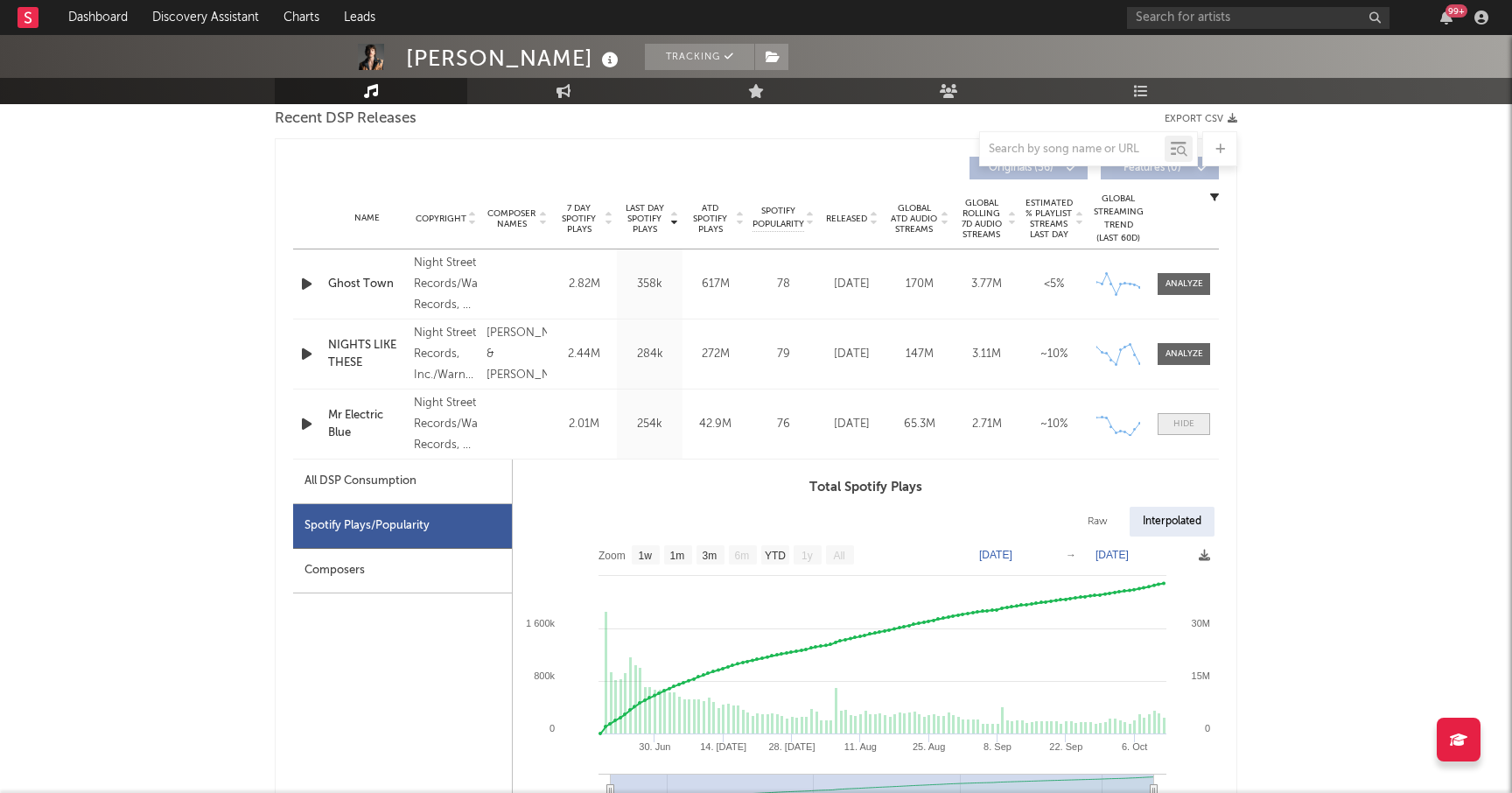
click at [1177, 427] on div at bounding box center [1184, 424] width 21 height 13
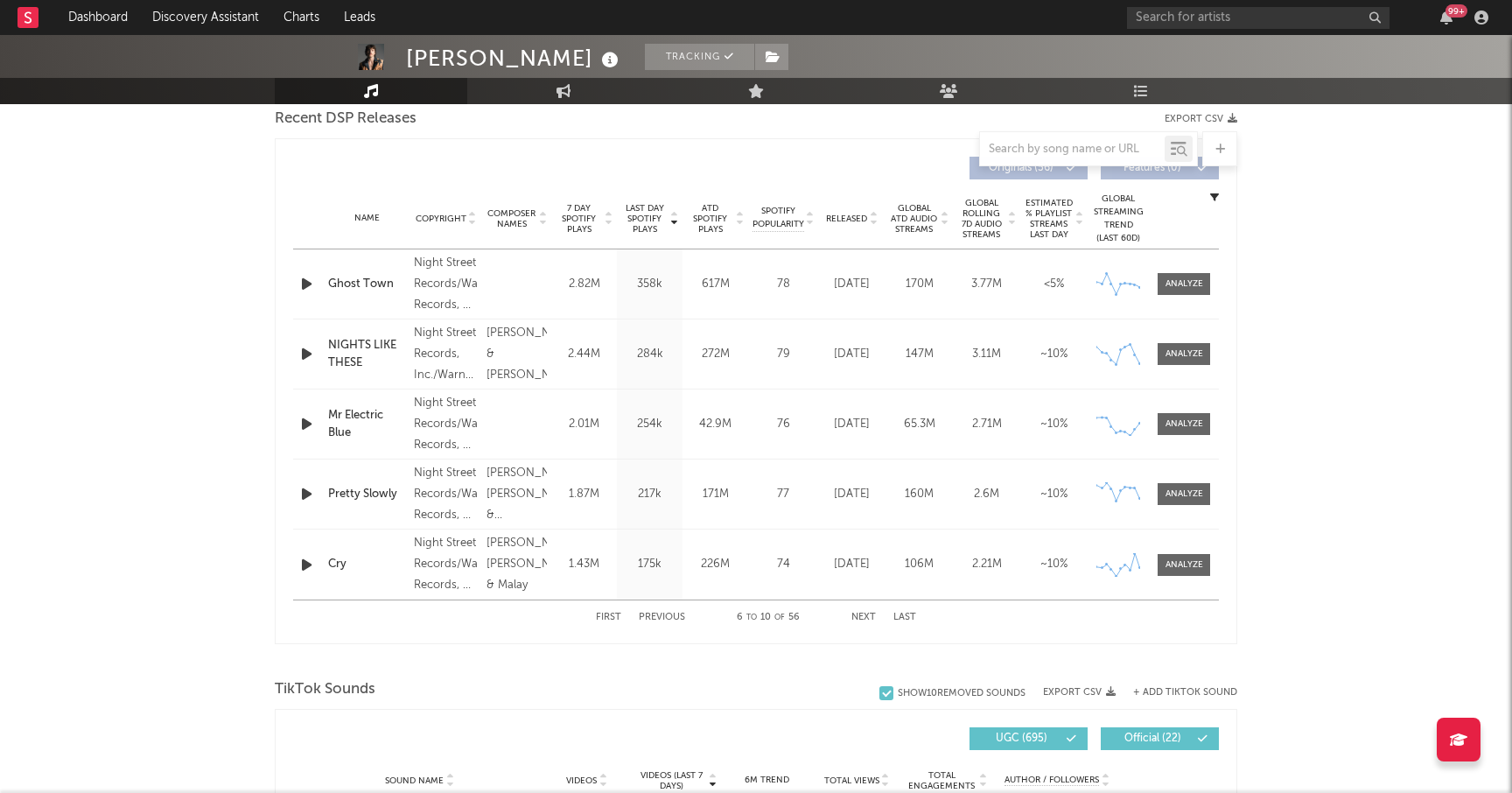
click at [865, 613] on button "Next" at bounding box center [863, 618] width 25 height 9
click at [1181, 357] on div at bounding box center [1184, 354] width 38 height 13
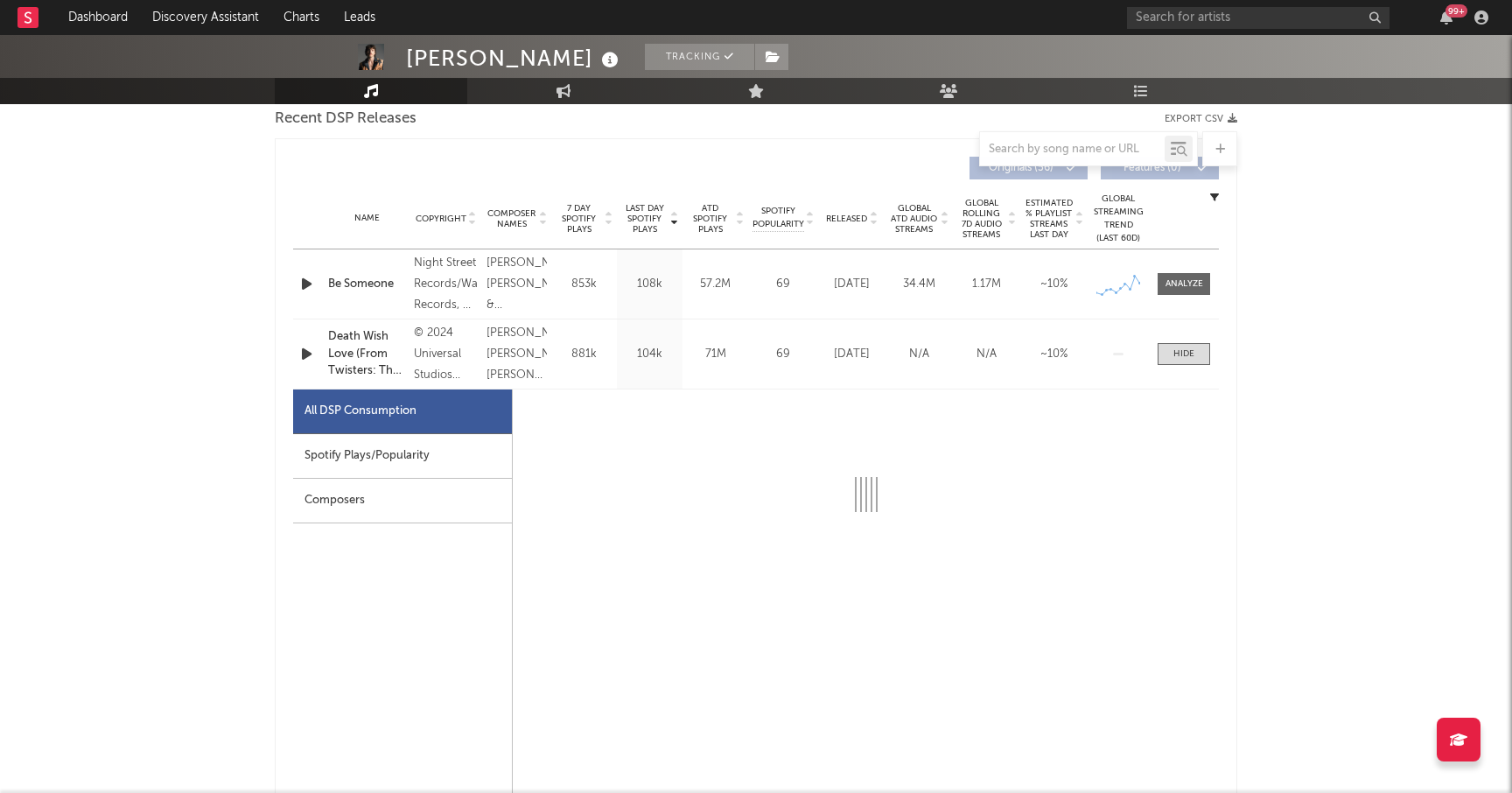
select select "1w"
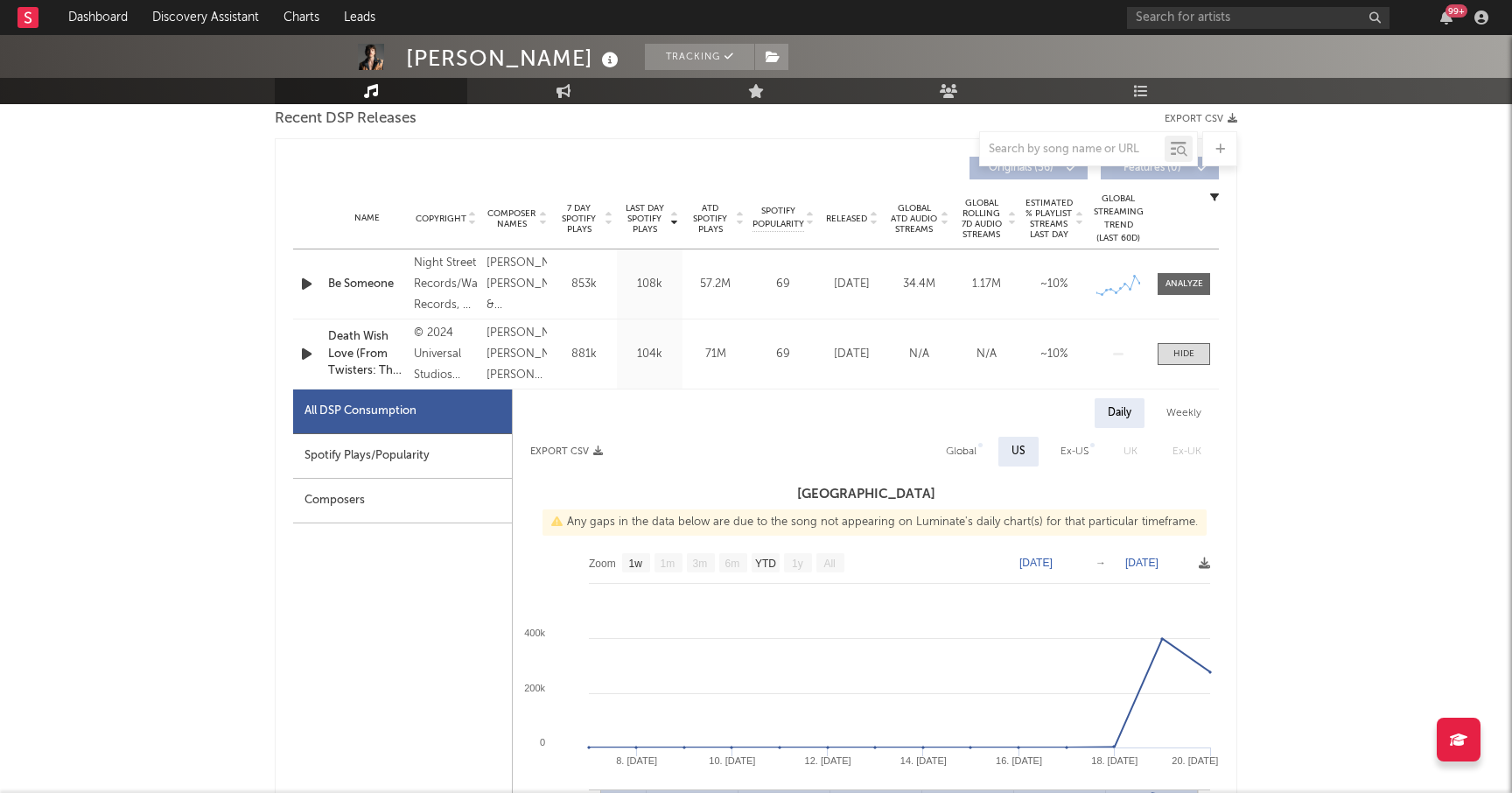
click at [381, 458] on div "Spotify Plays/Popularity" at bounding box center [402, 456] width 218 height 45
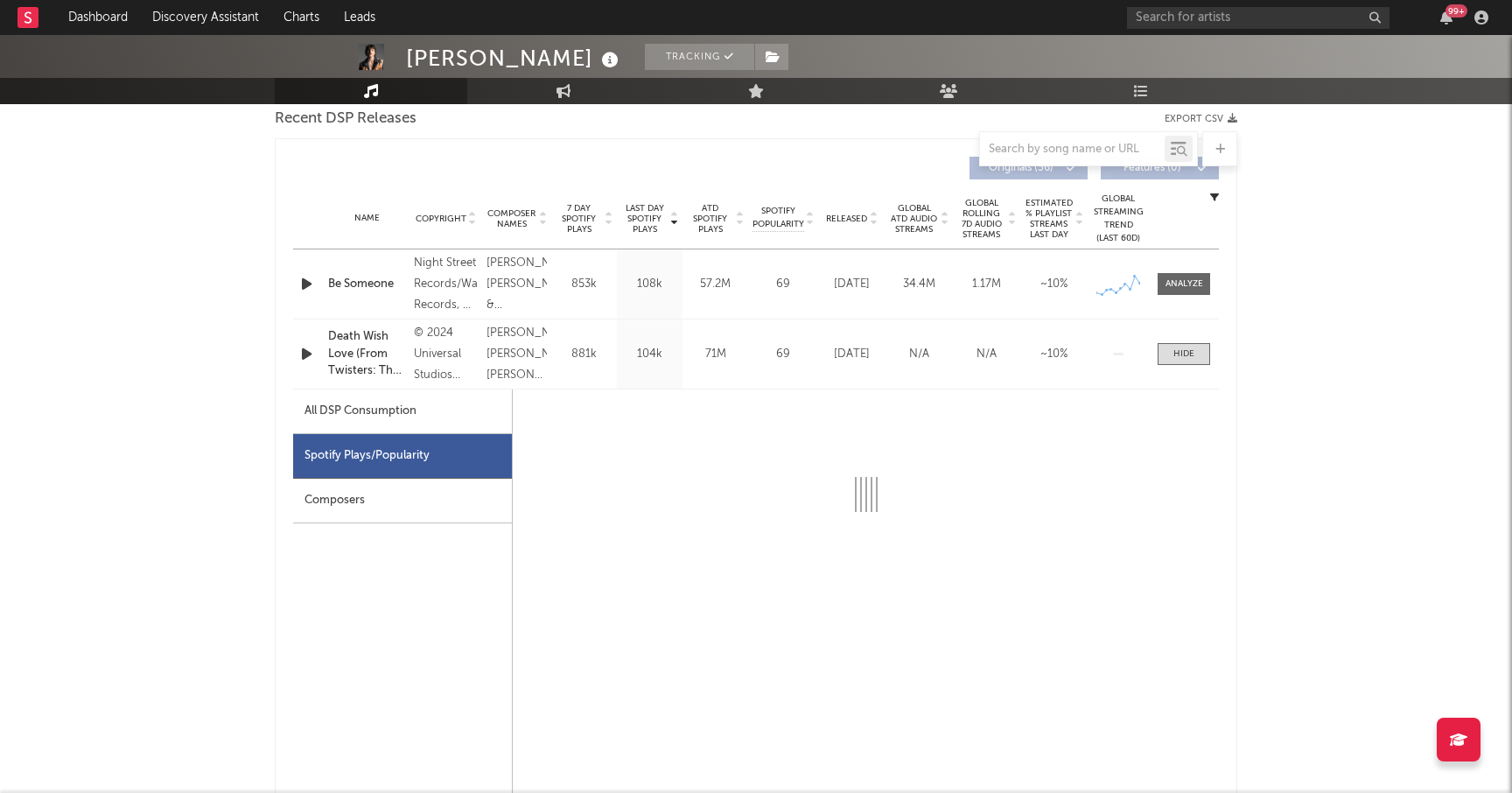
select select "6m"
select select "1w"
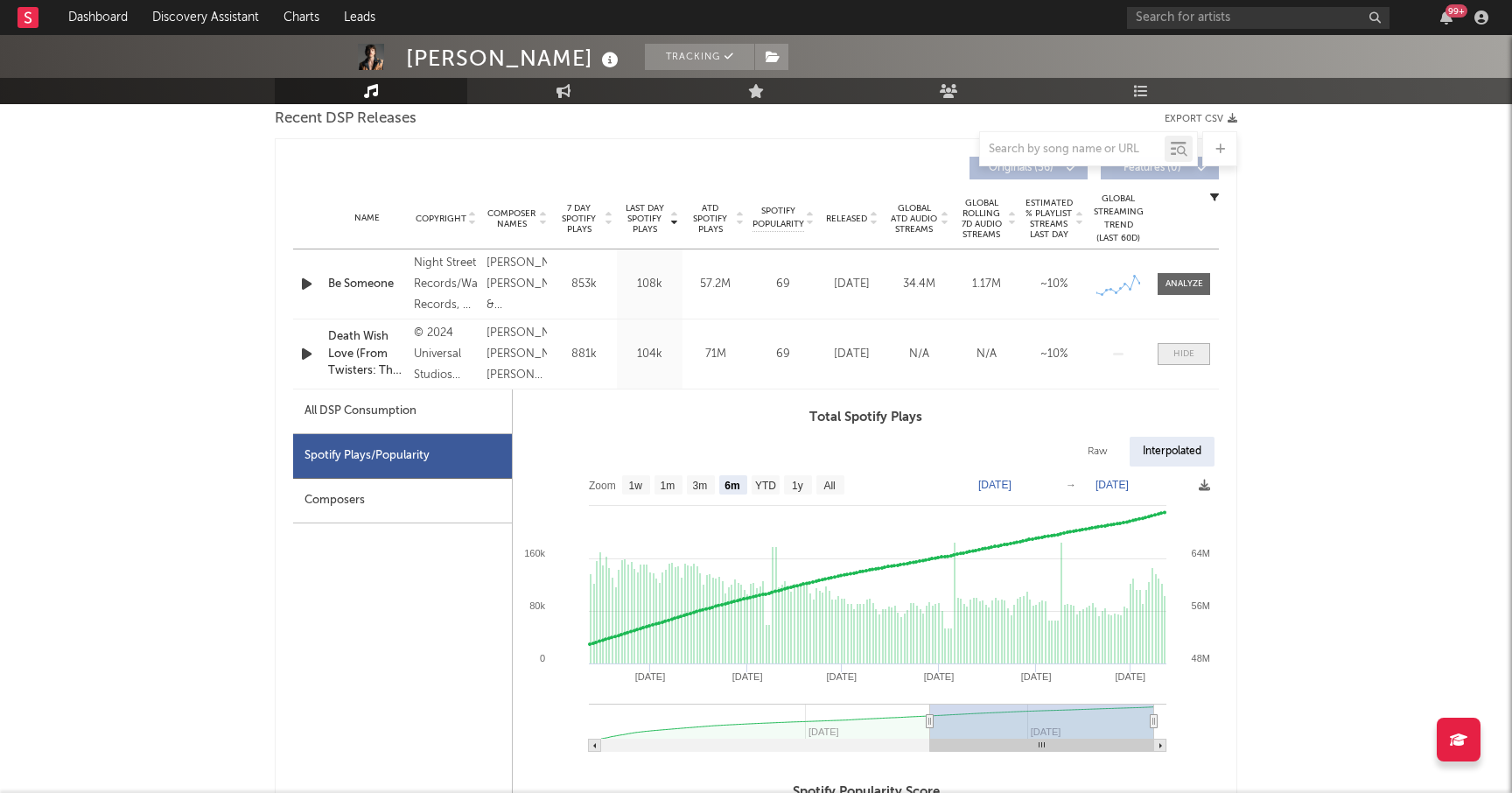
click at [1175, 349] on div at bounding box center [1184, 354] width 21 height 13
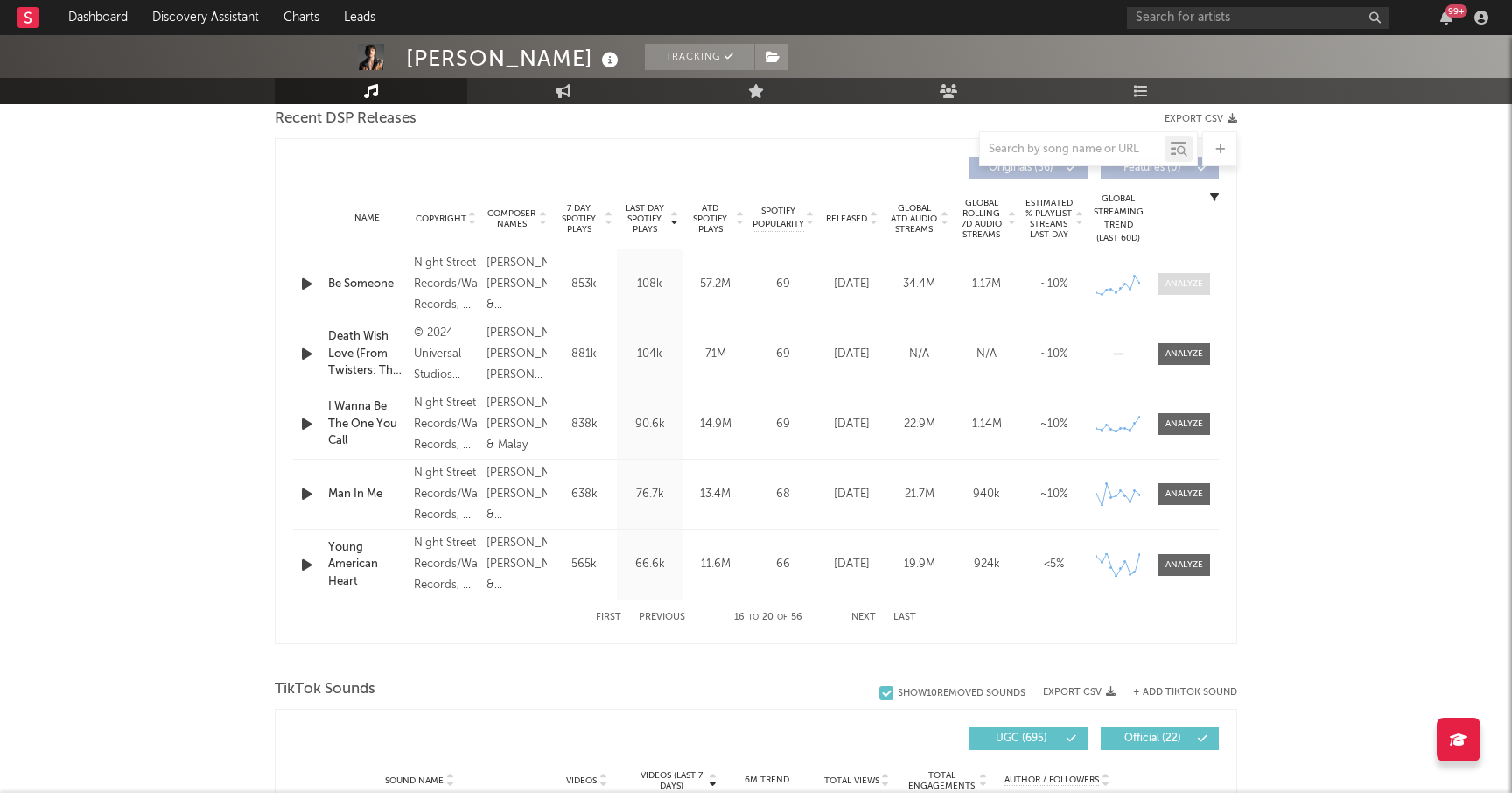
click at [1181, 286] on div at bounding box center [1184, 284] width 38 height 13
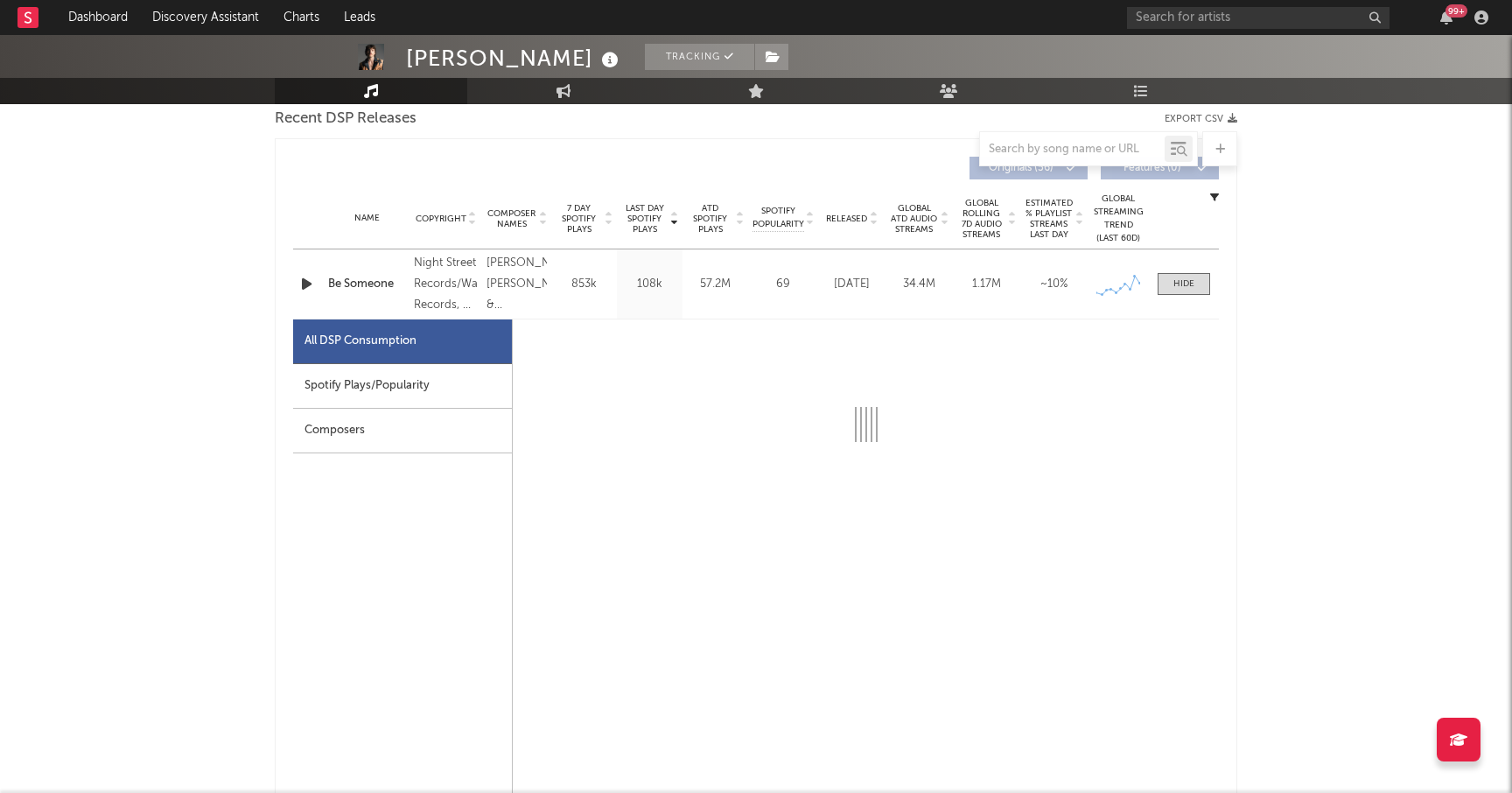
click at [422, 377] on div "Spotify Plays/Popularity" at bounding box center [402, 386] width 218 height 45
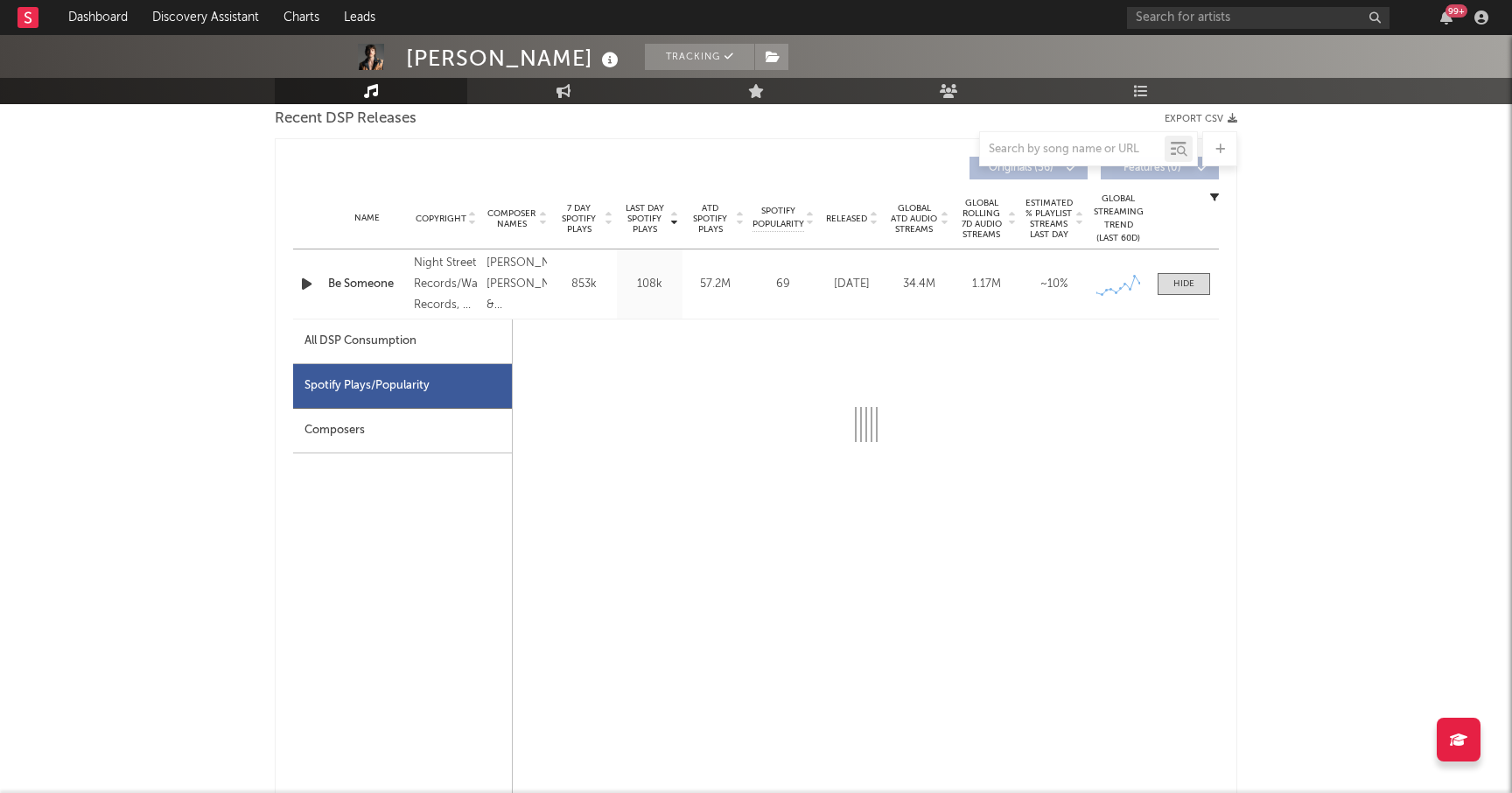
select select "6m"
select select "1w"
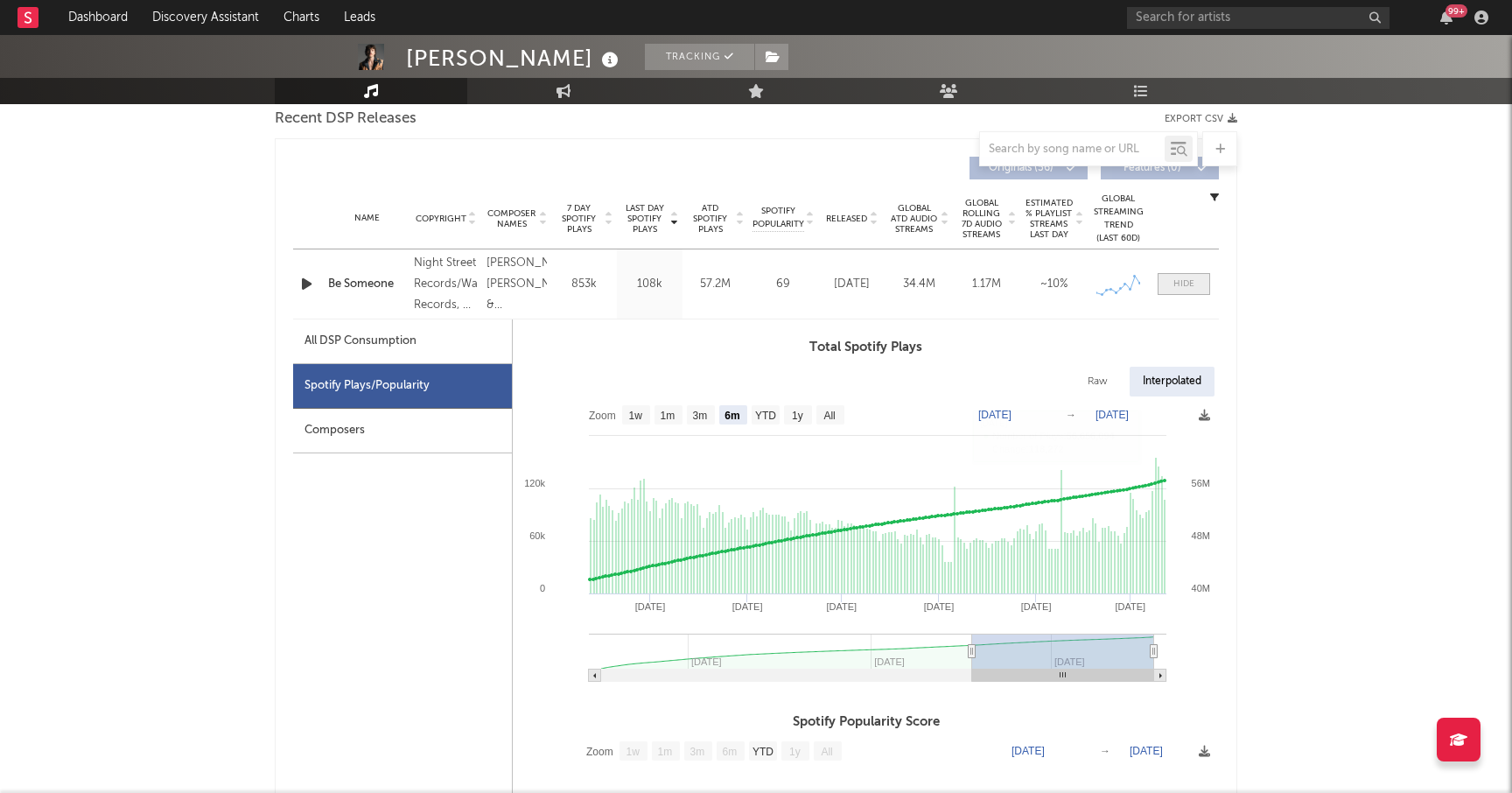
click at [1183, 279] on div at bounding box center [1184, 284] width 21 height 13
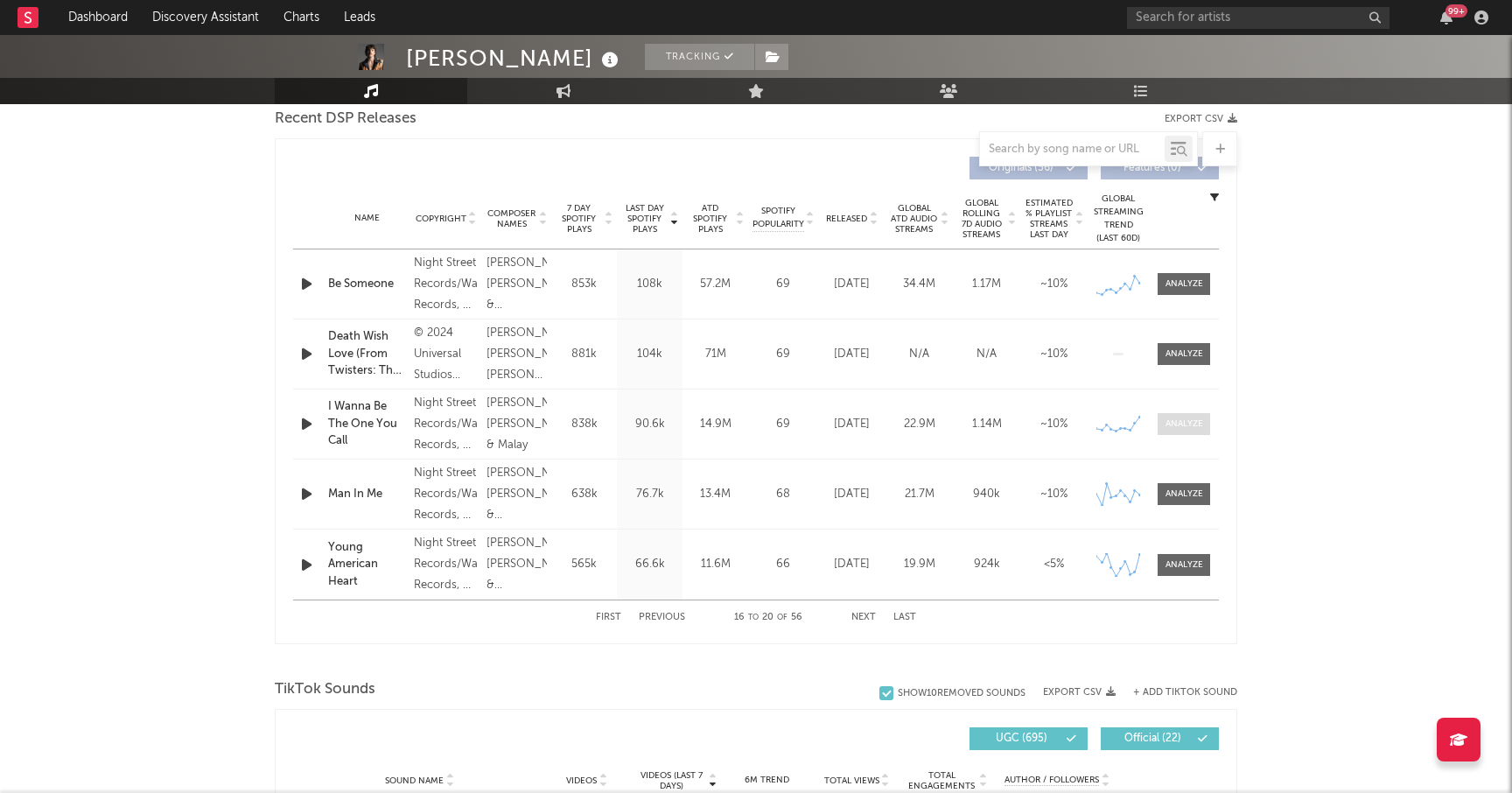
click at [1184, 425] on div at bounding box center [1184, 424] width 38 height 13
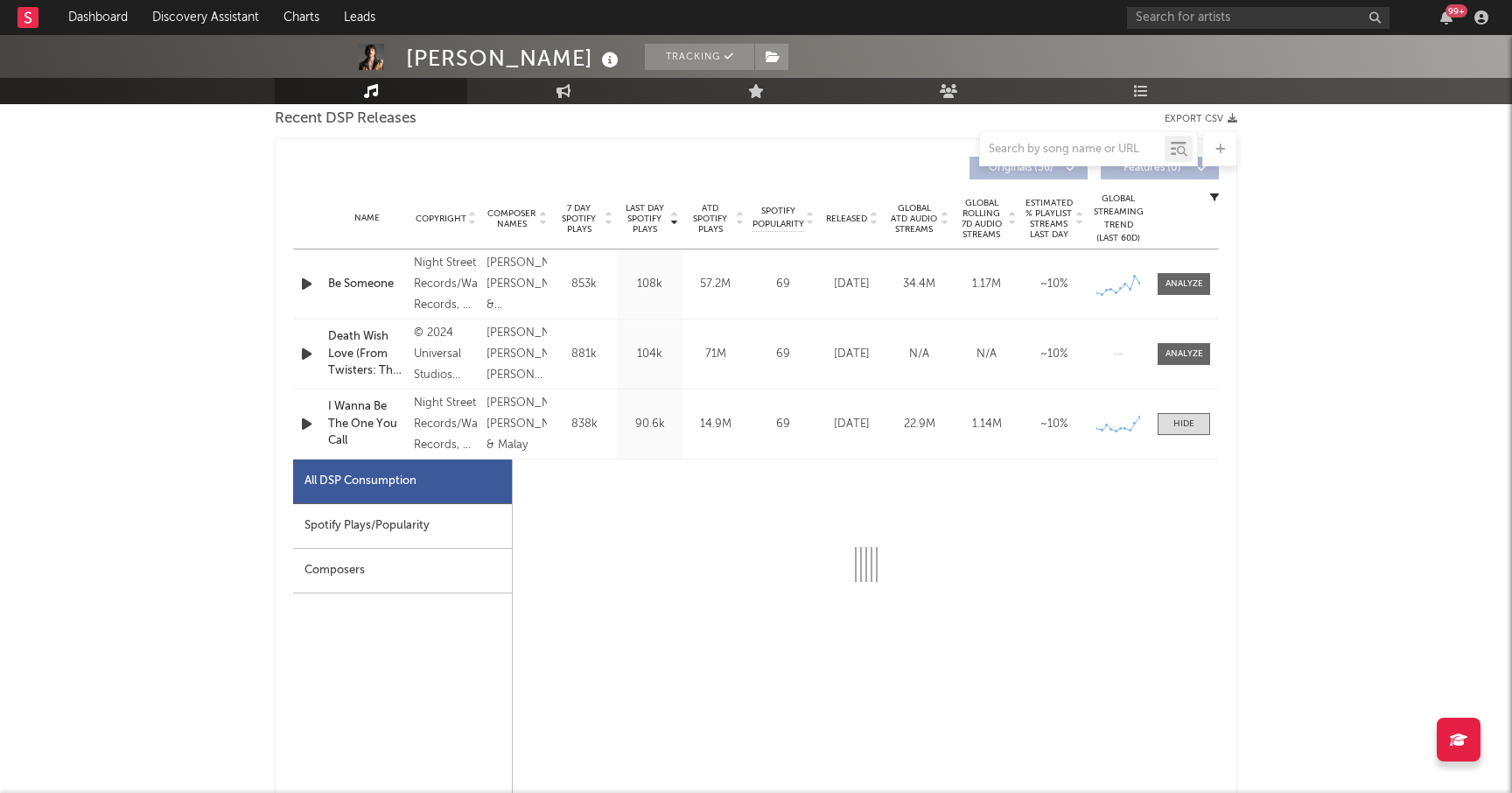
select select "1w"
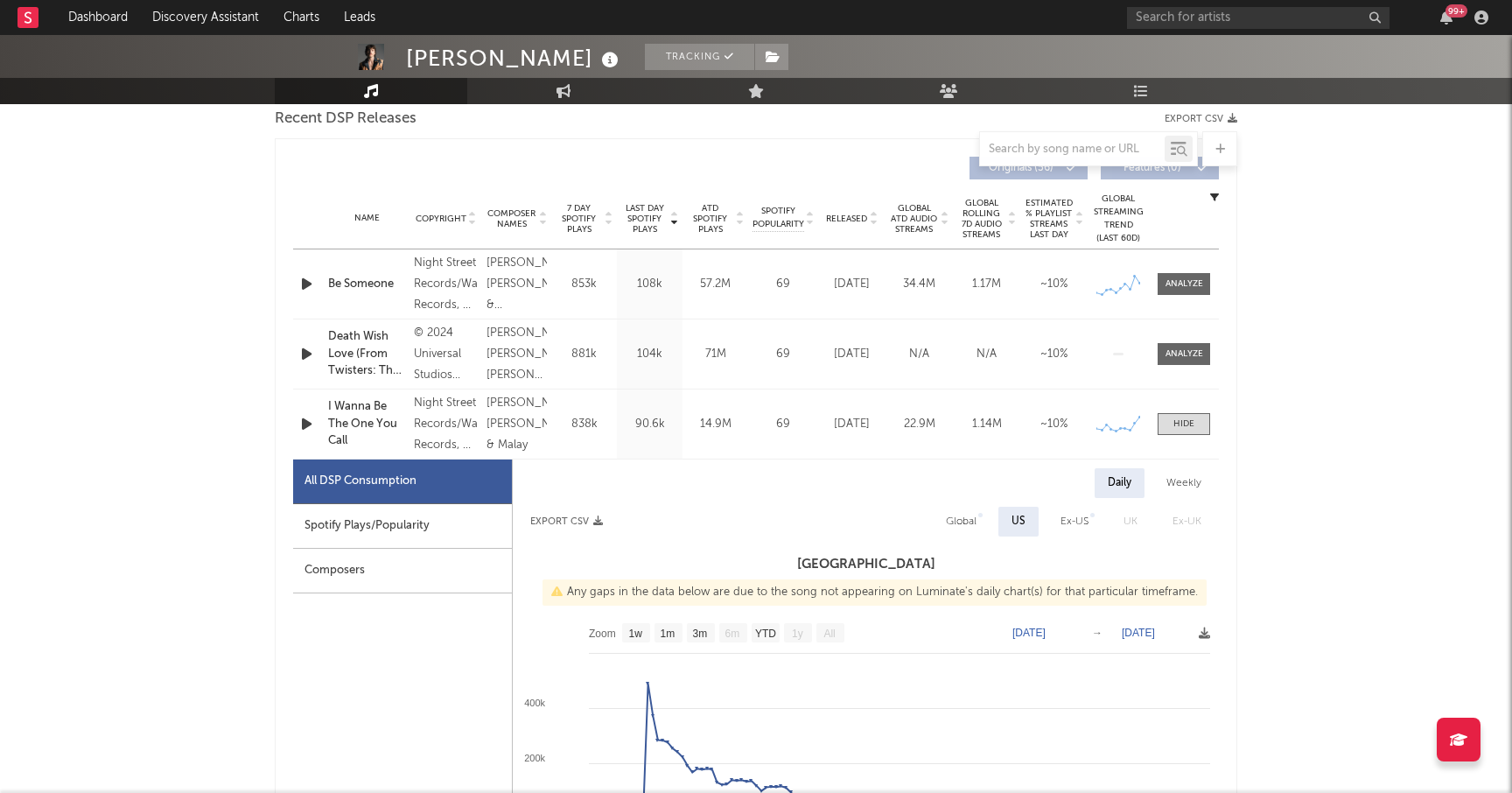
click at [394, 528] on div "Spotify Plays/Popularity" at bounding box center [402, 526] width 218 height 45
select select "1w"
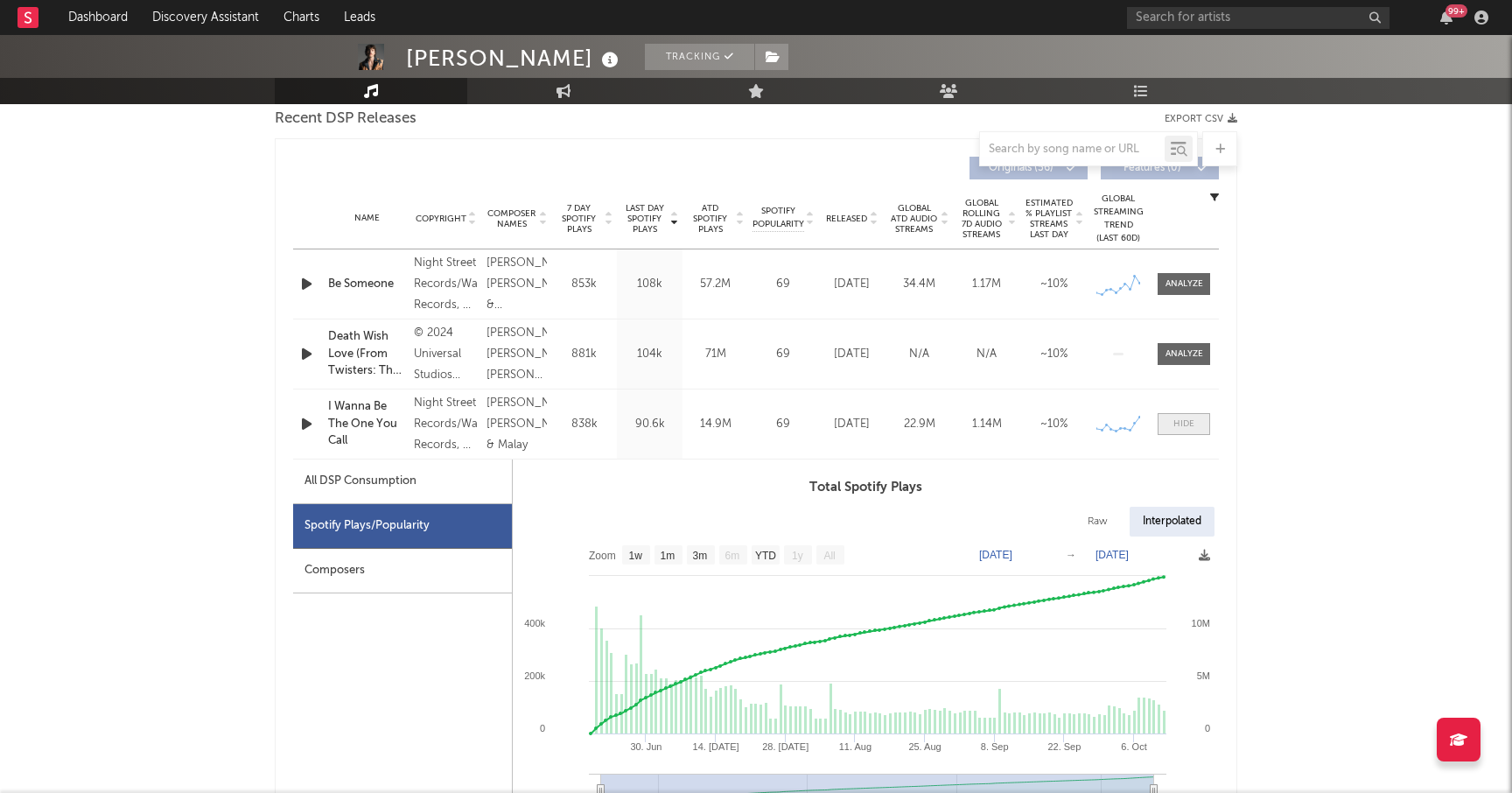
click at [1179, 425] on div at bounding box center [1184, 424] width 21 height 13
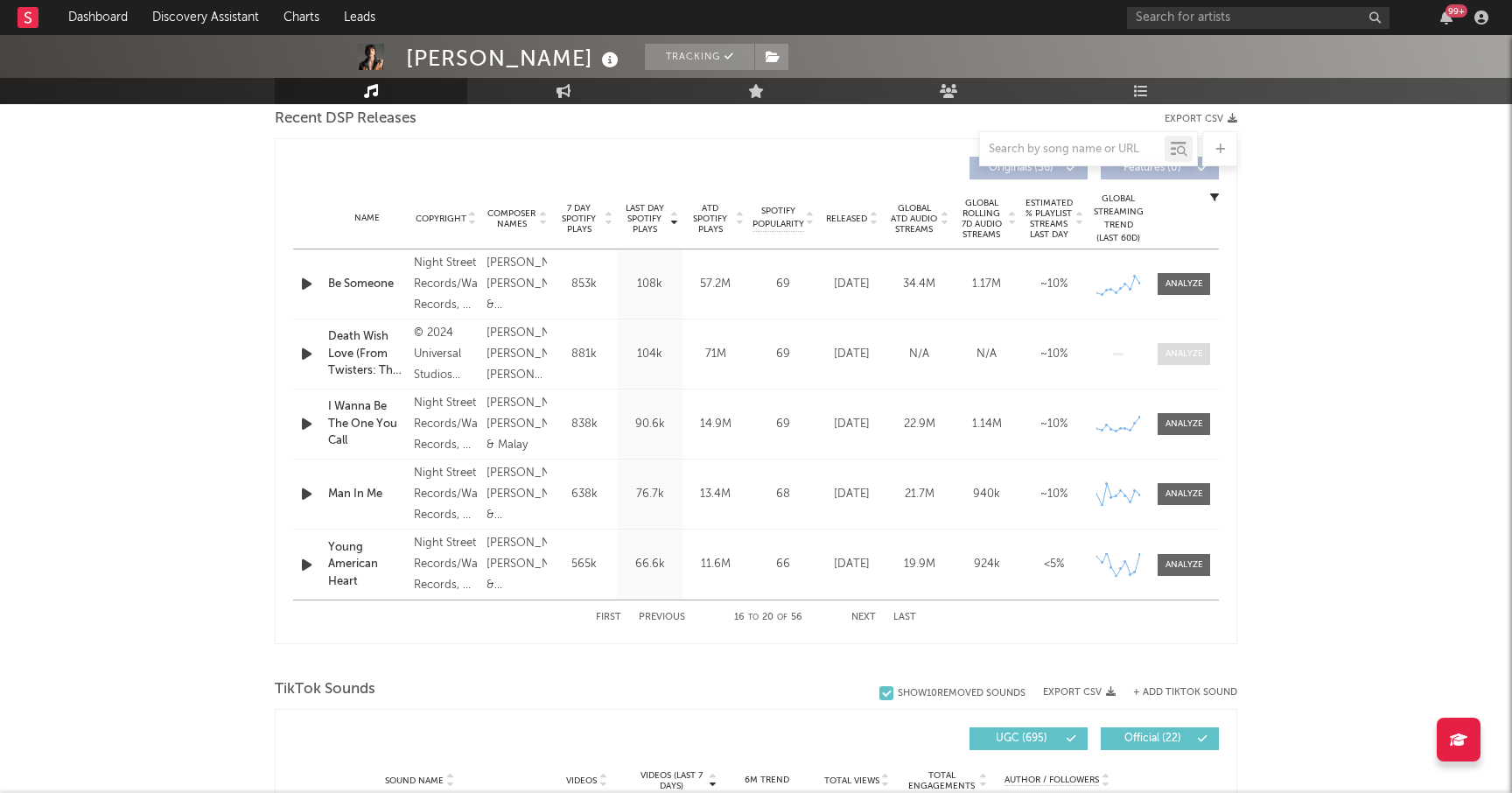
click at [1173, 354] on div at bounding box center [1184, 354] width 38 height 13
select select "1w"
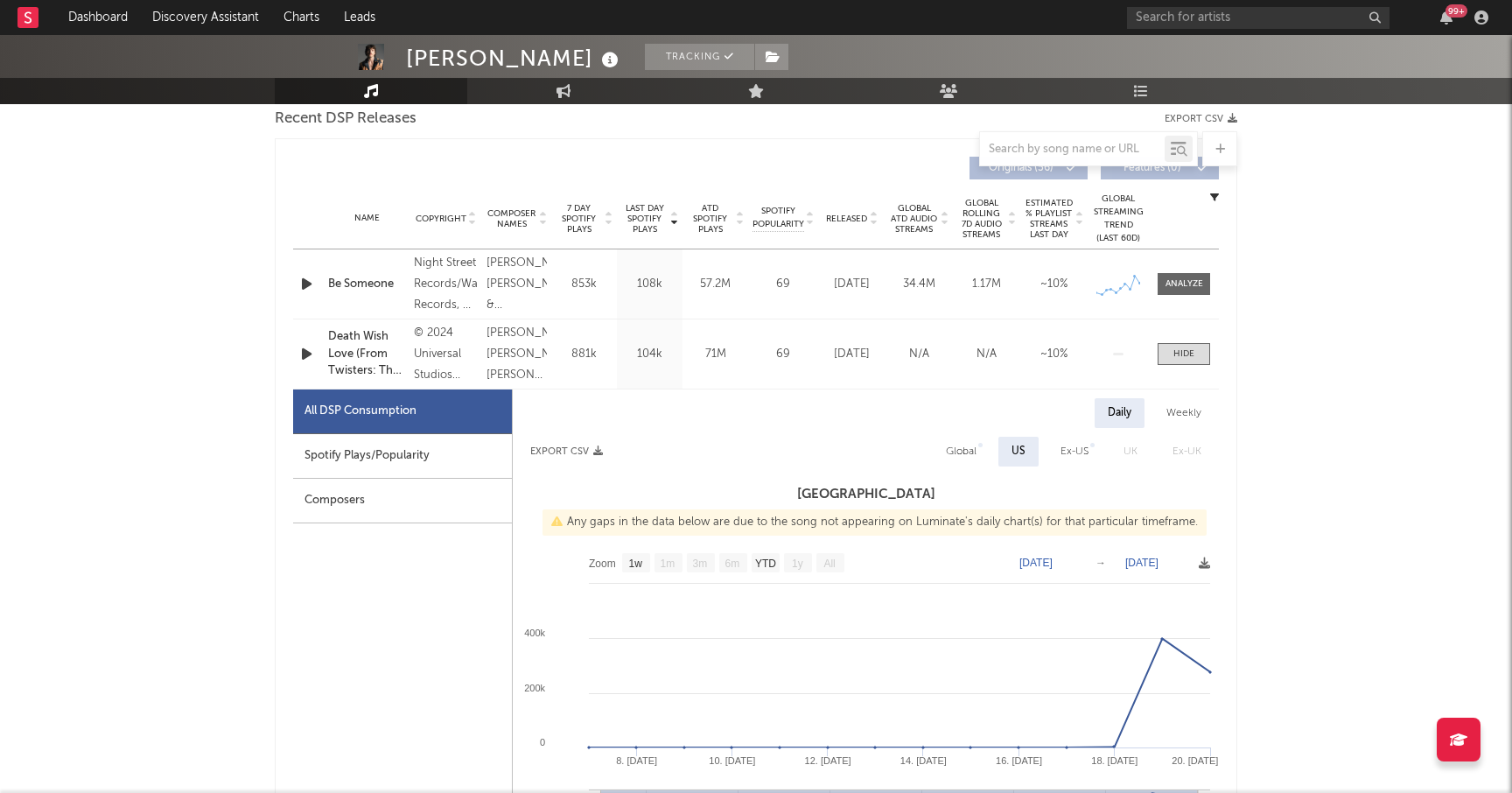
click at [361, 453] on div "Spotify Plays/Popularity" at bounding box center [402, 456] width 218 height 45
select select "6m"
select select "1w"
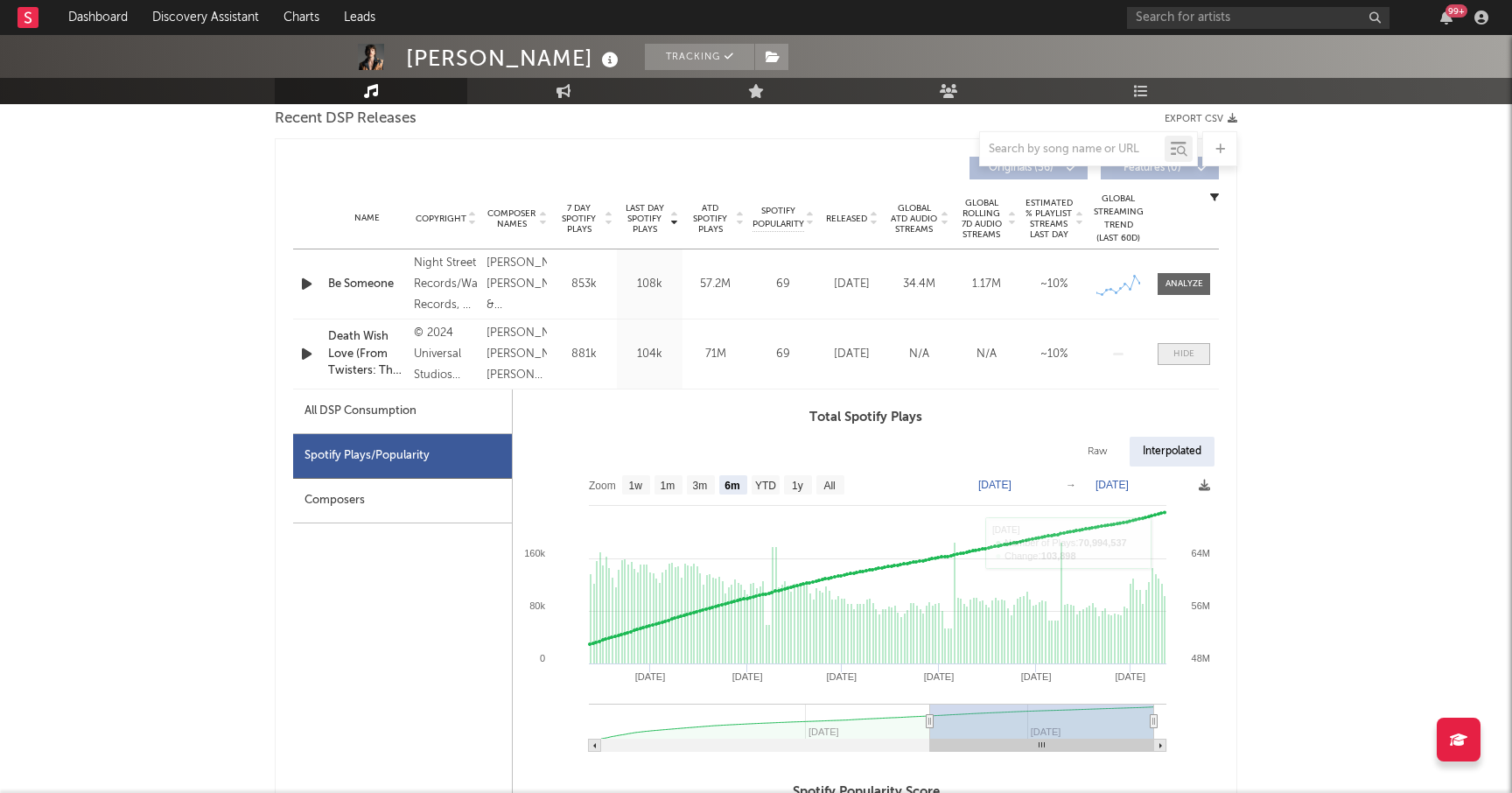
click at [1183, 349] on div at bounding box center [1184, 354] width 21 height 13
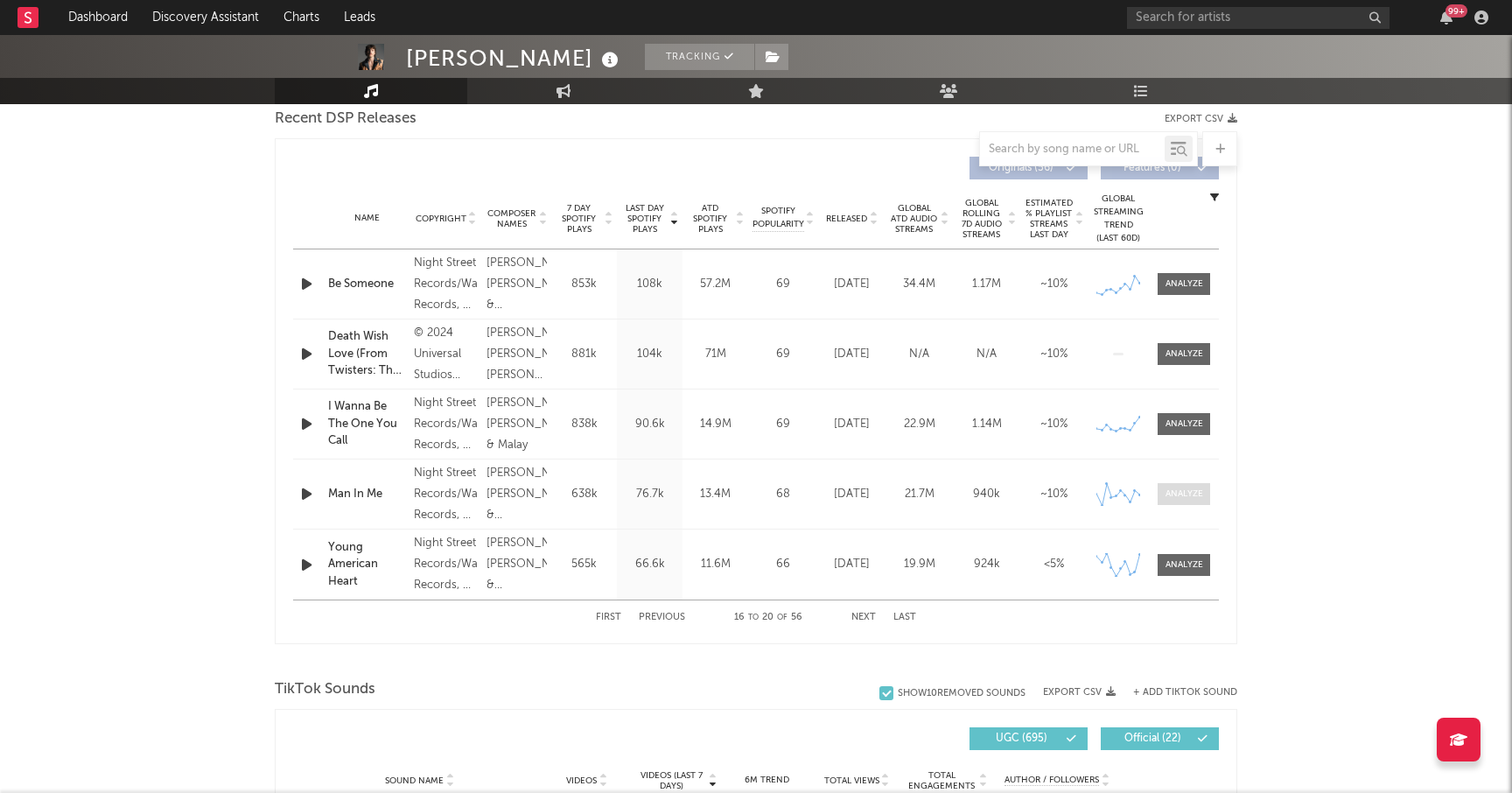
click at [1177, 491] on div at bounding box center [1184, 494] width 38 height 13
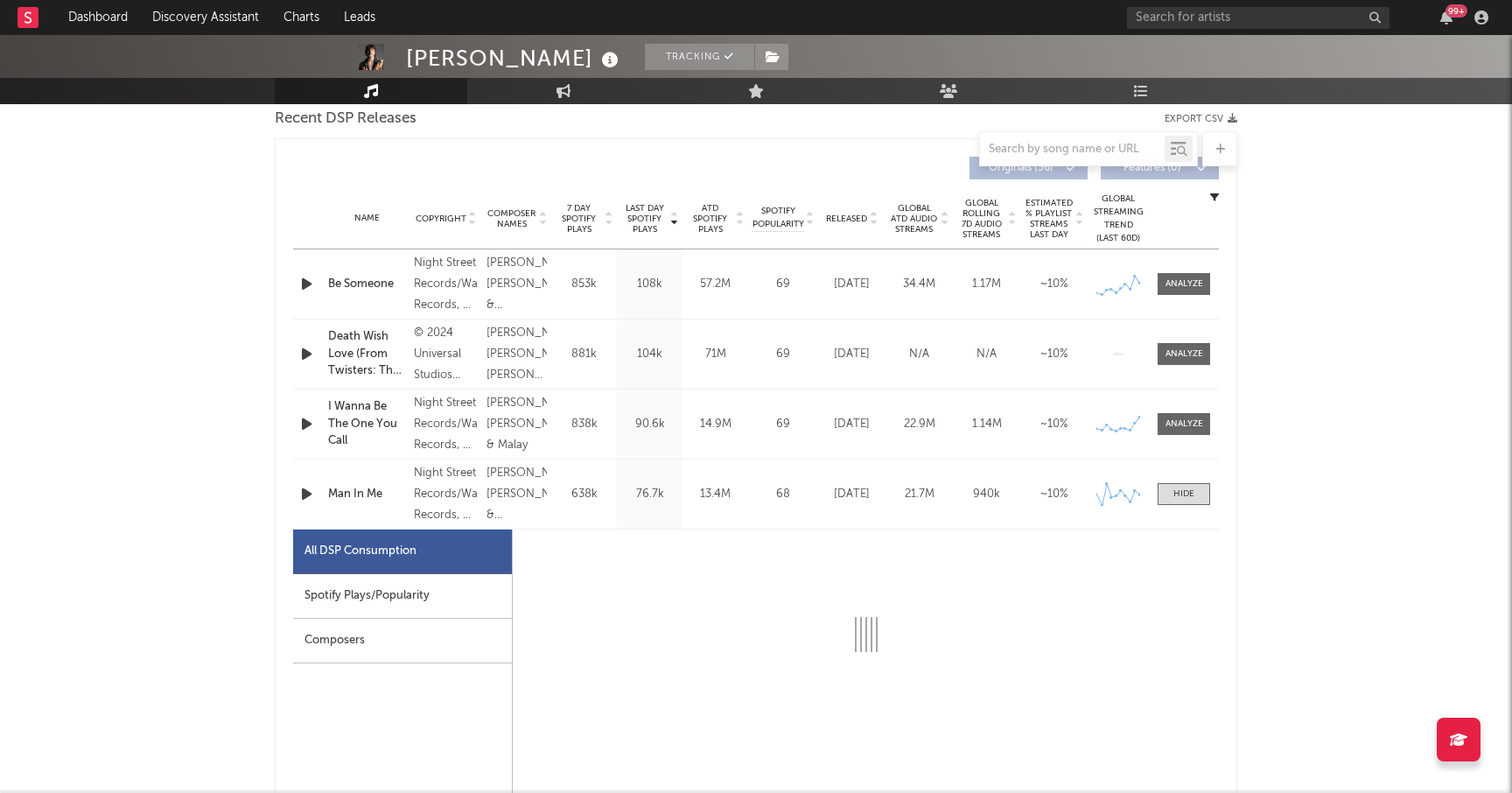
select select "1w"
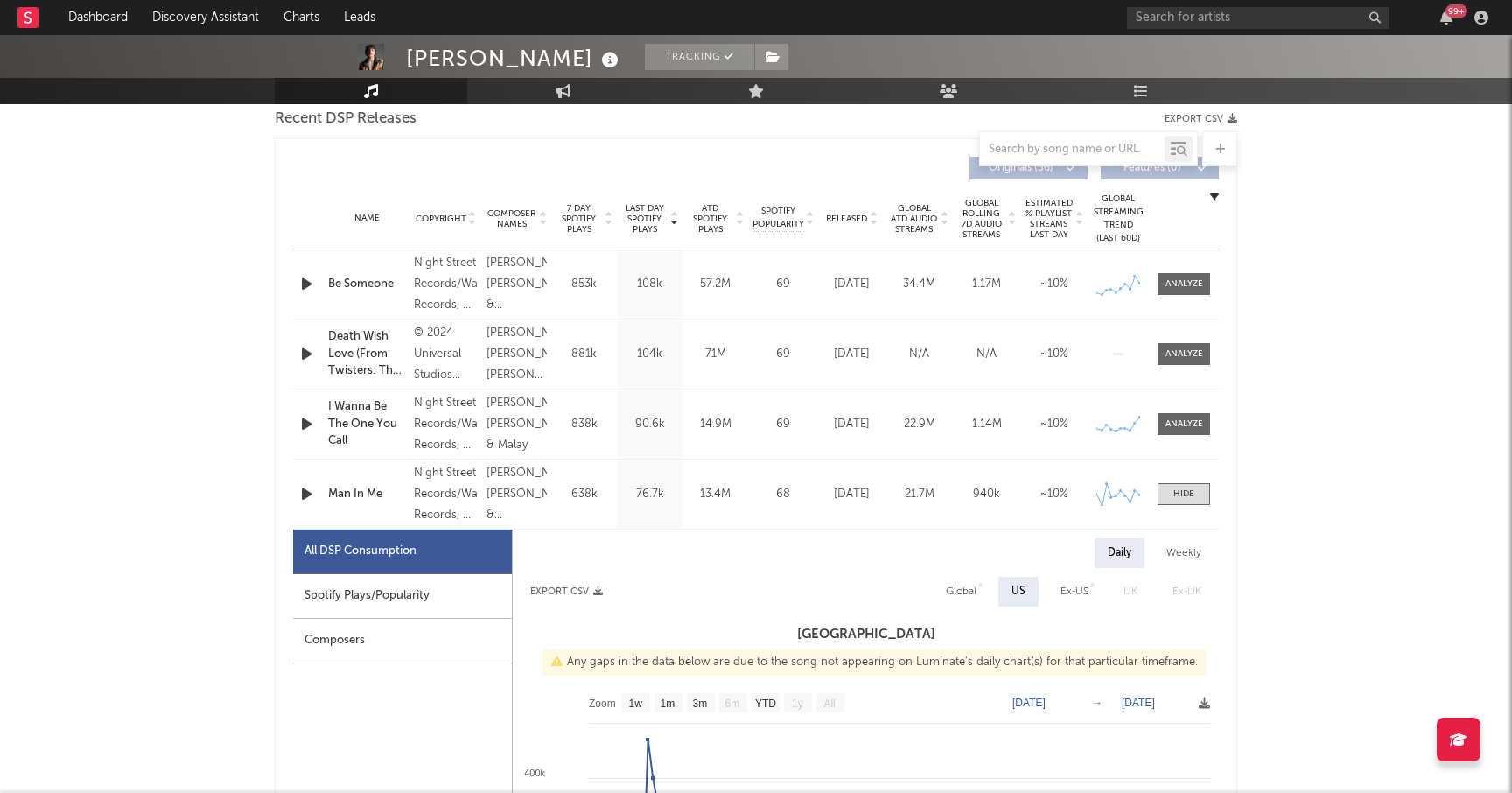
click at [365, 600] on div "Spotify Plays/Popularity" at bounding box center [402, 597] width 218 height 45
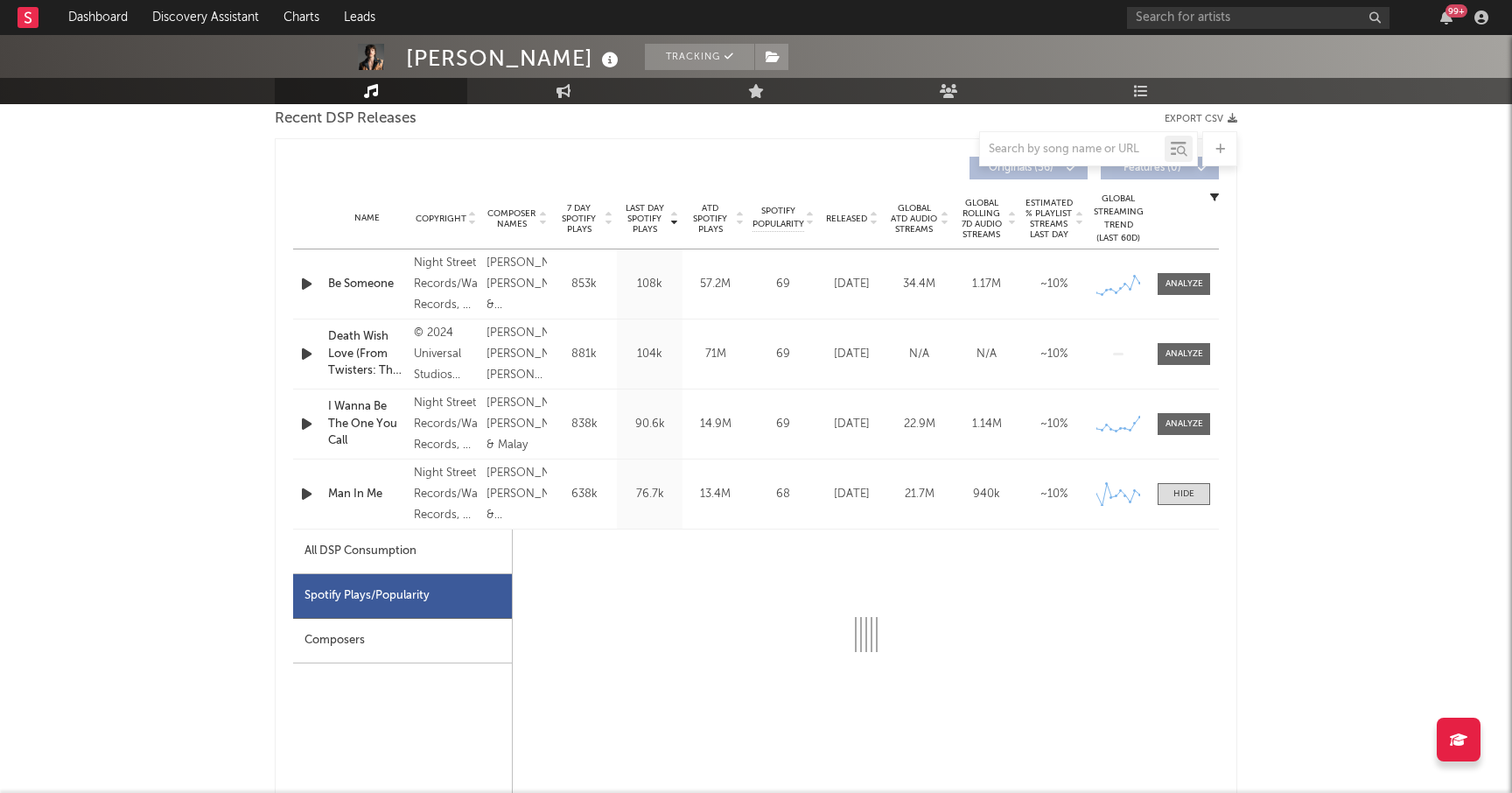
select select "1w"
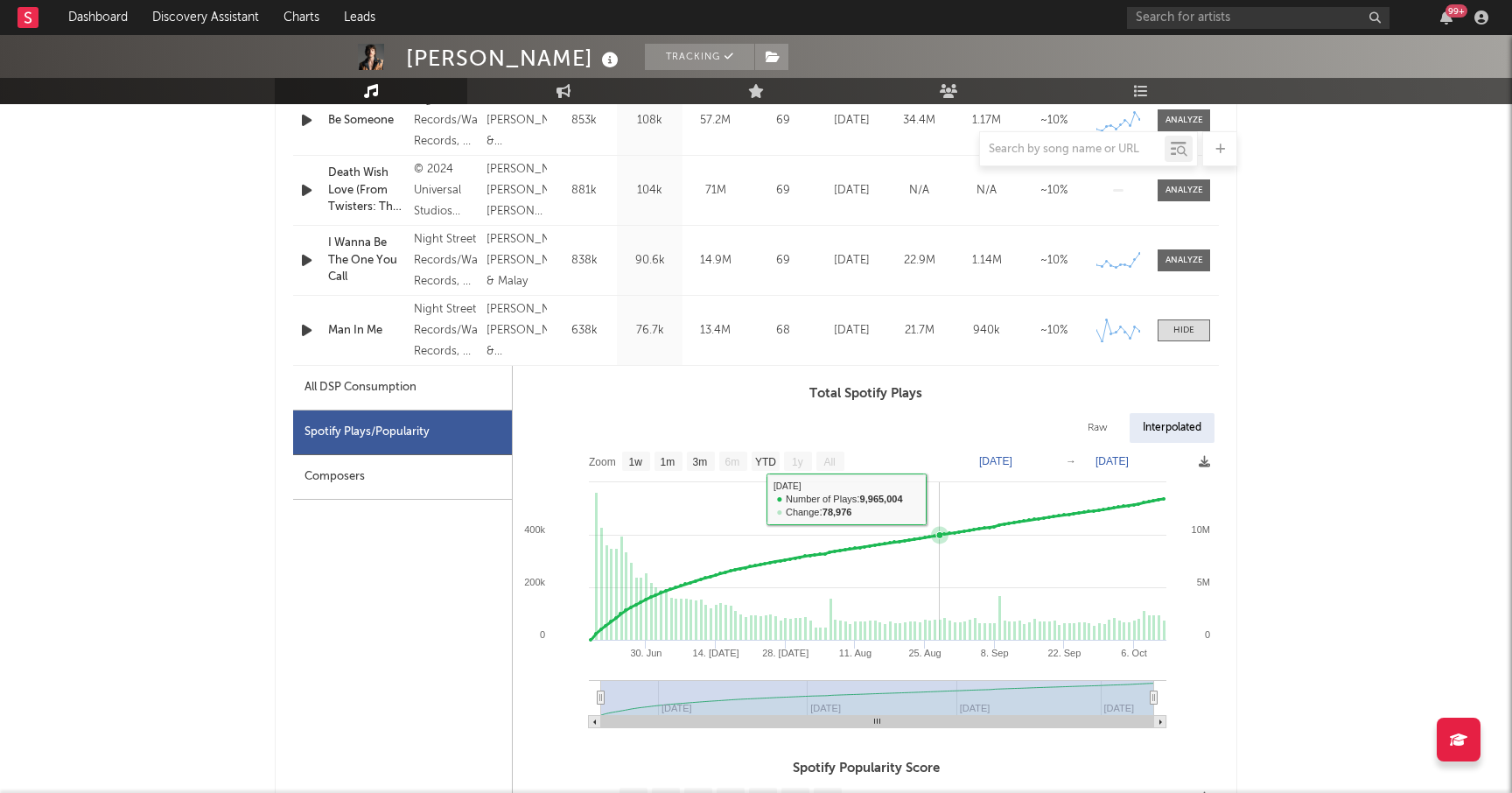
scroll to position [791, 0]
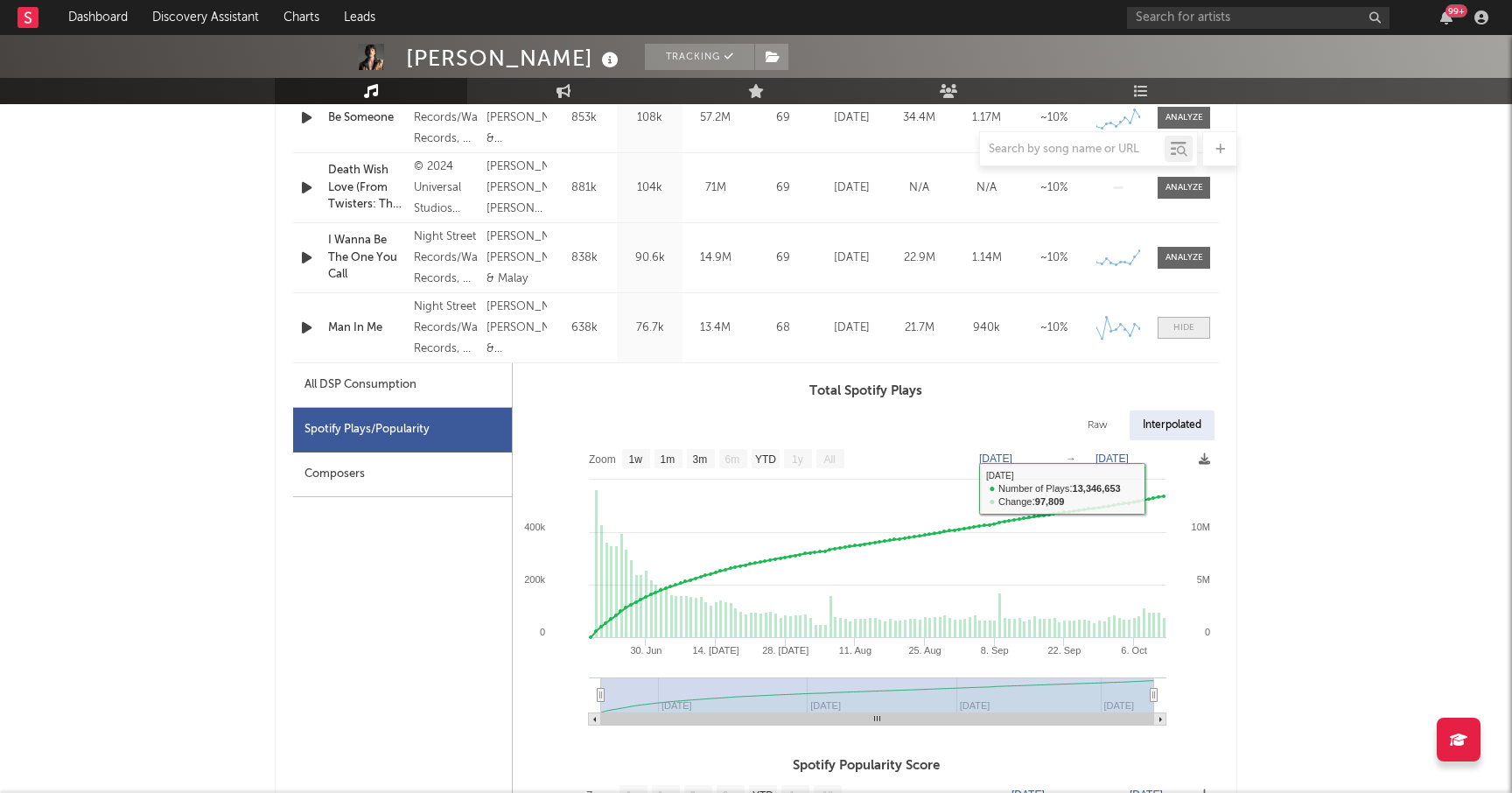
click at [1174, 325] on div at bounding box center [1184, 328] width 21 height 13
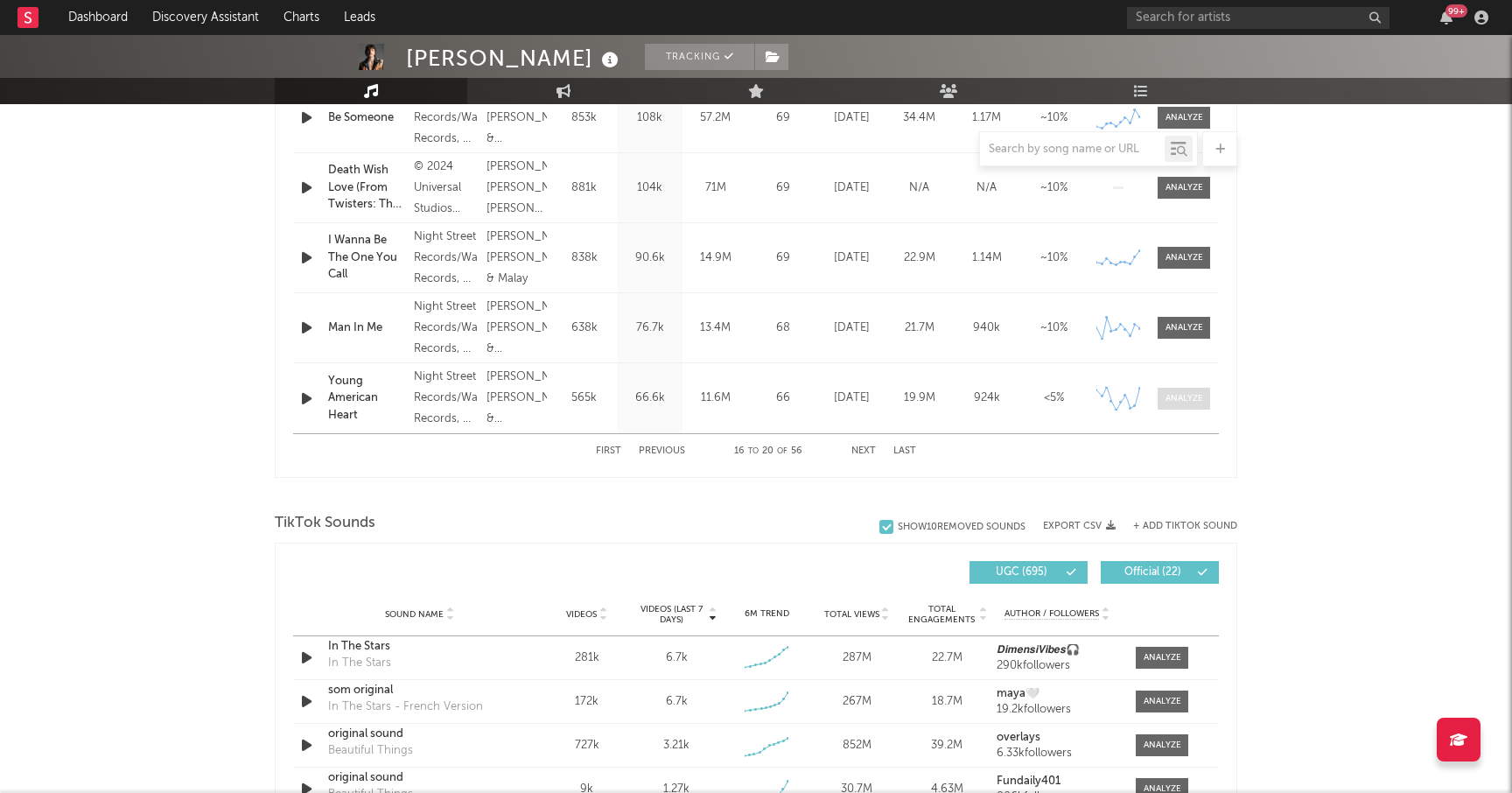
click at [1199, 400] on div at bounding box center [1184, 398] width 38 height 13
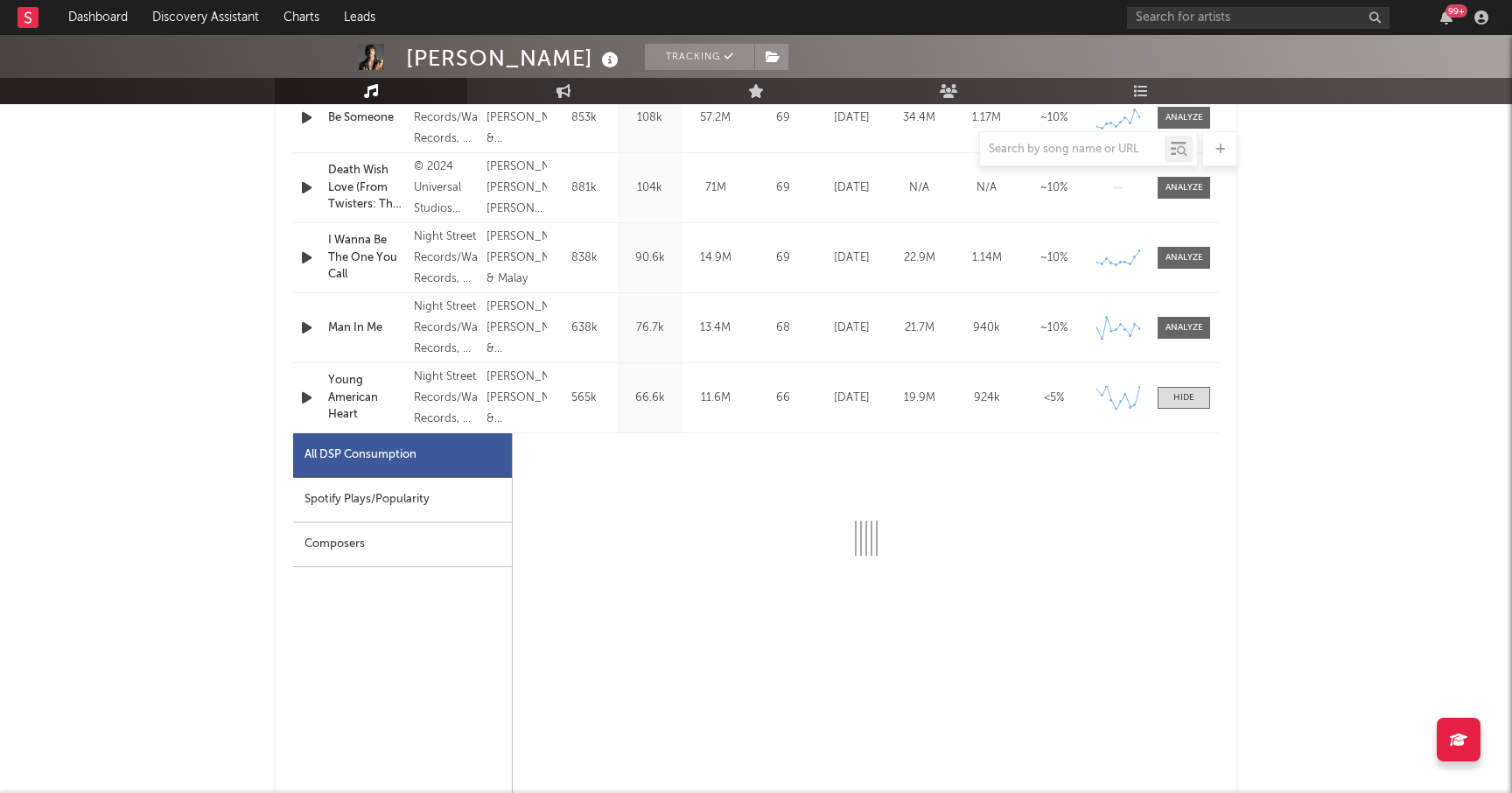
select select "1w"
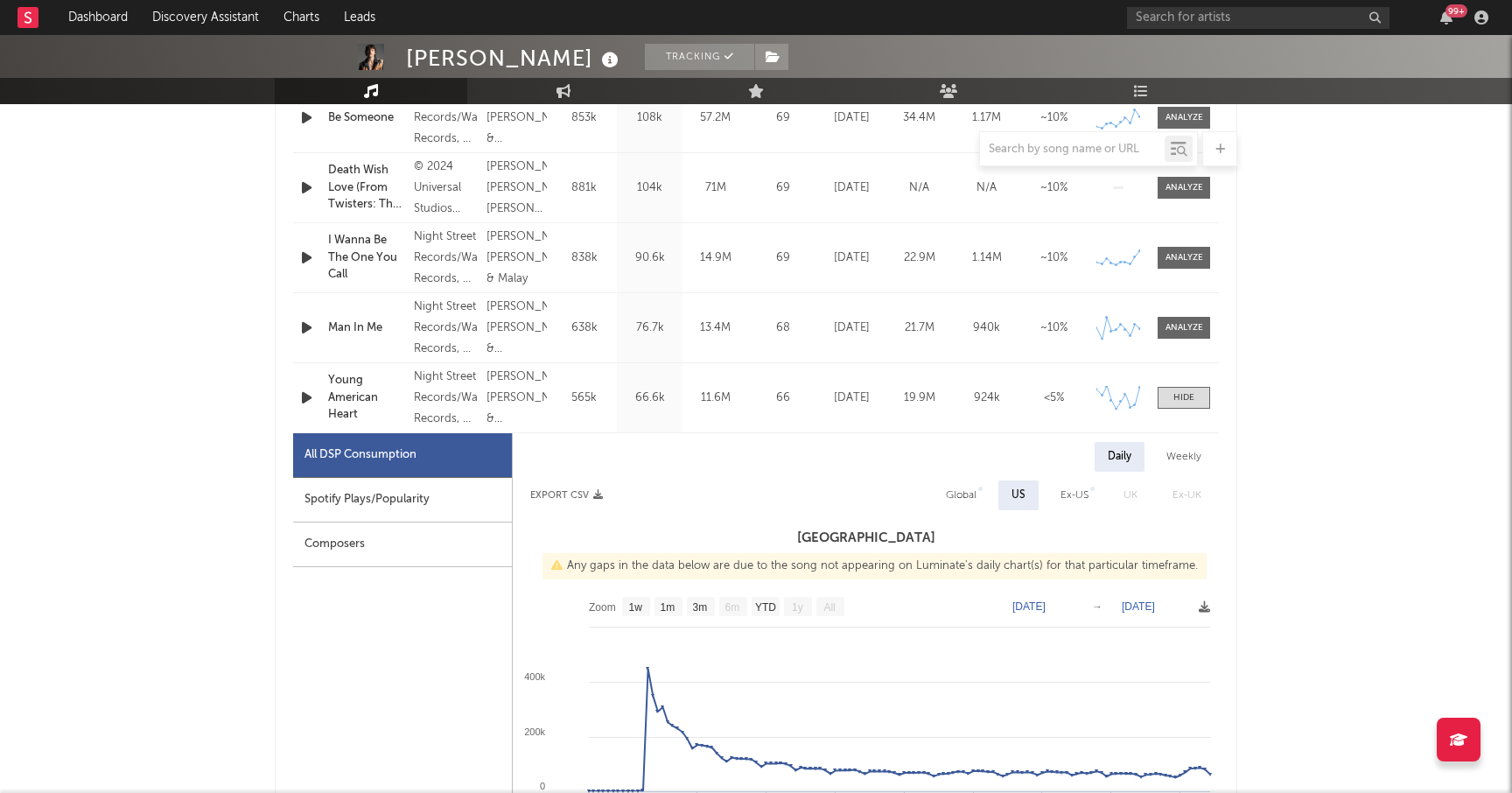
click at [414, 497] on div "Spotify Plays/Popularity" at bounding box center [402, 500] width 218 height 45
select select "1w"
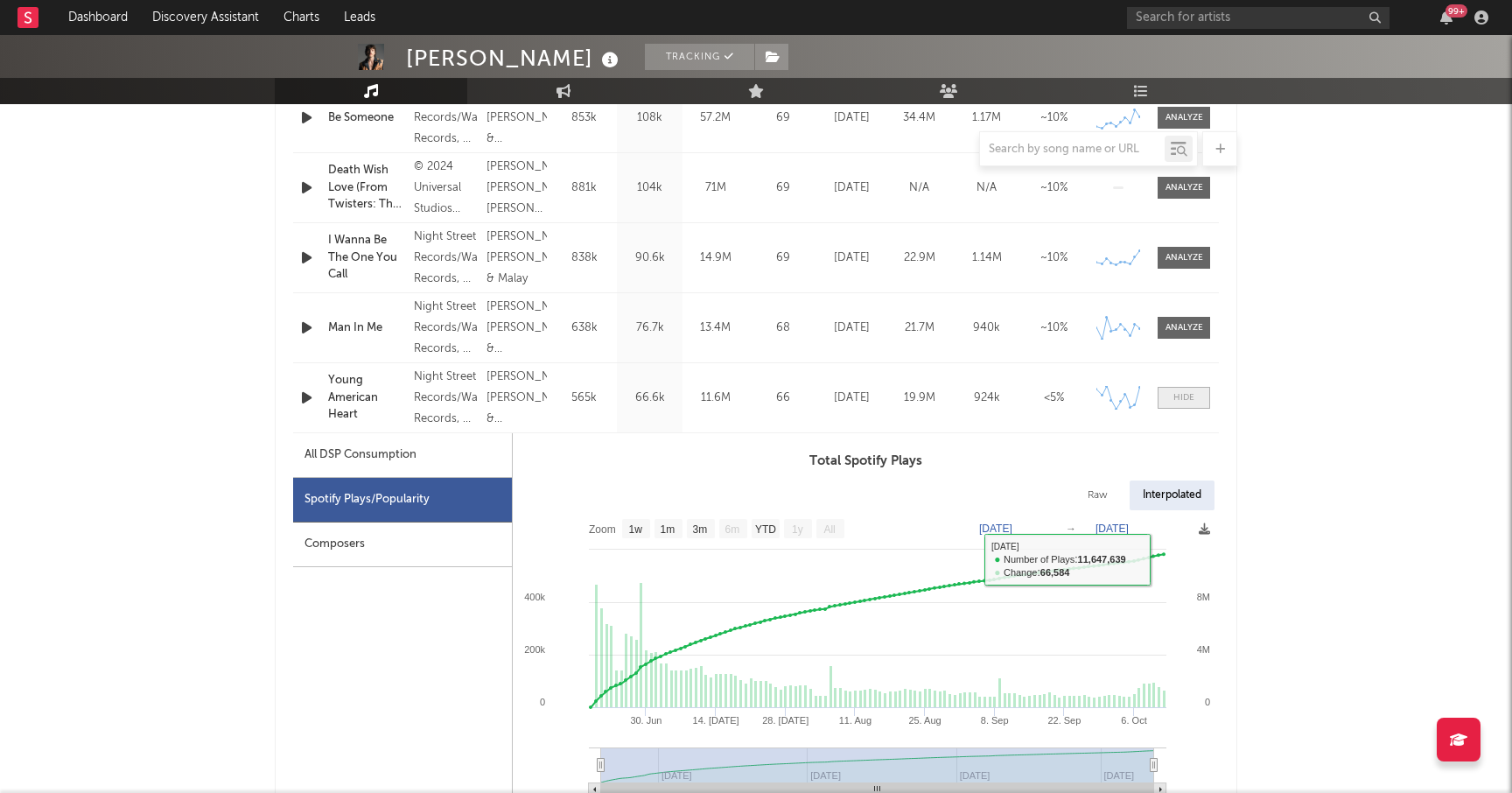
click at [1189, 396] on div at bounding box center [1184, 397] width 21 height 13
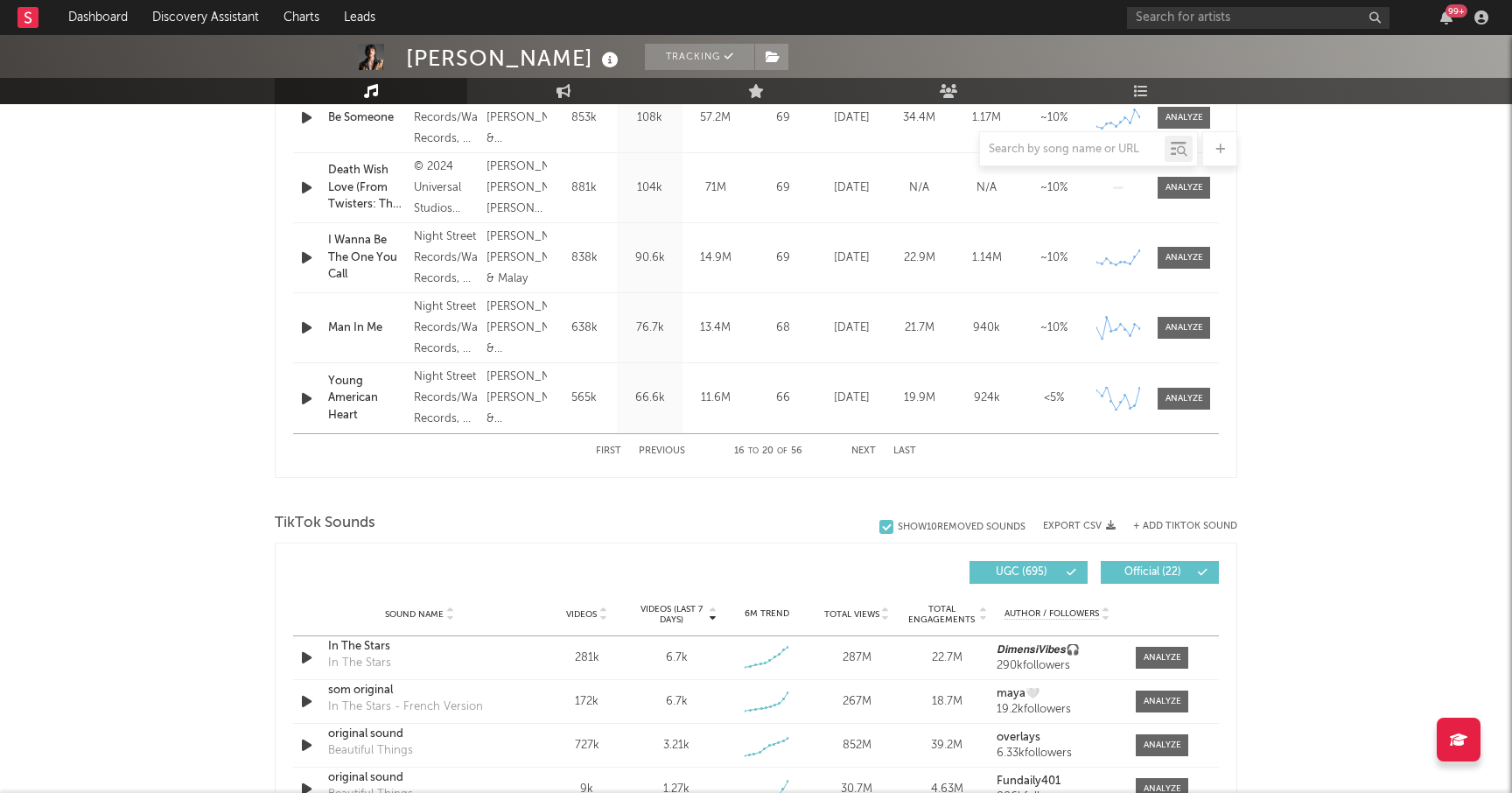
click at [860, 447] on button "Next" at bounding box center [863, 451] width 25 height 9
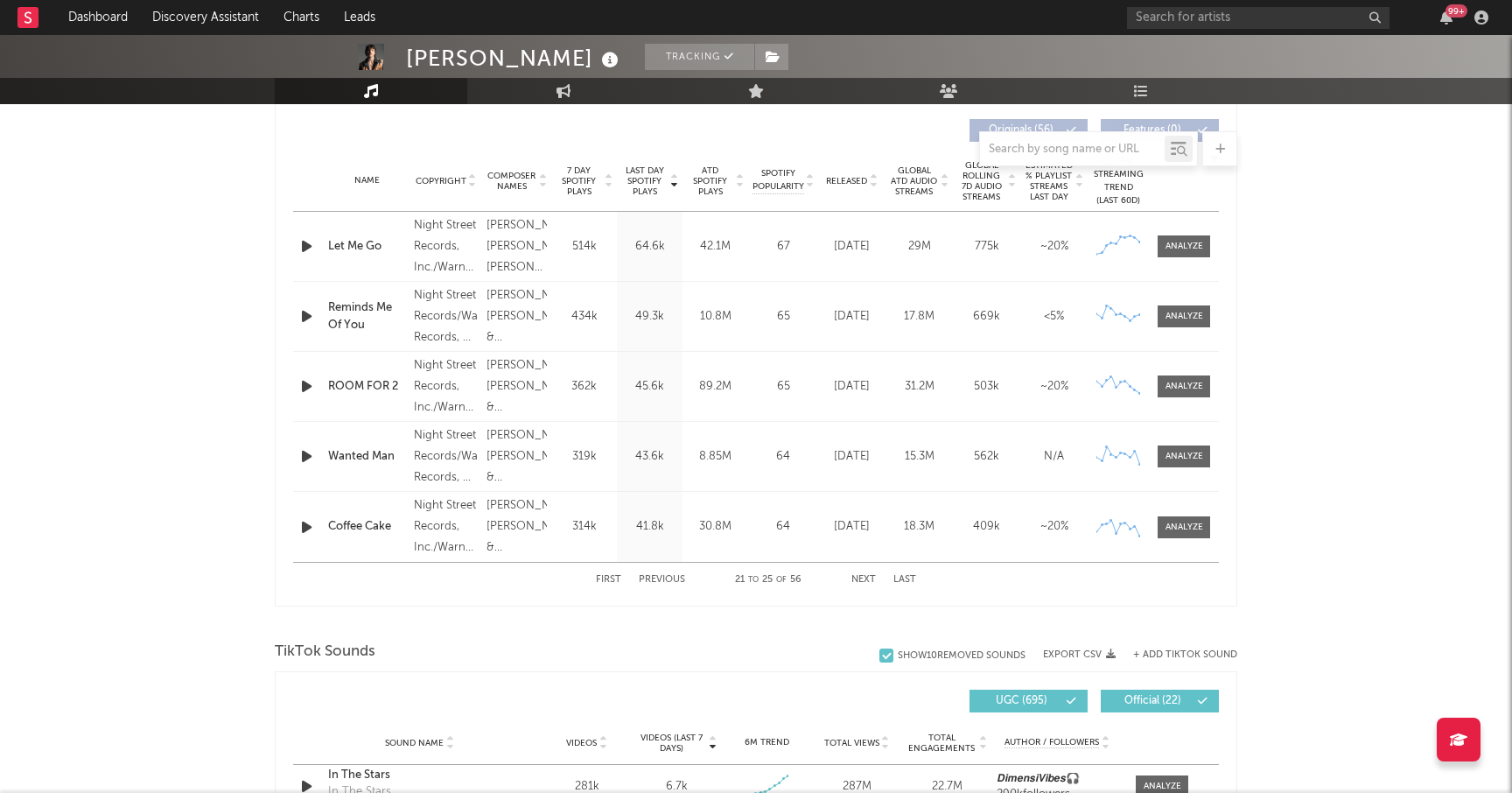
scroll to position [654, 0]
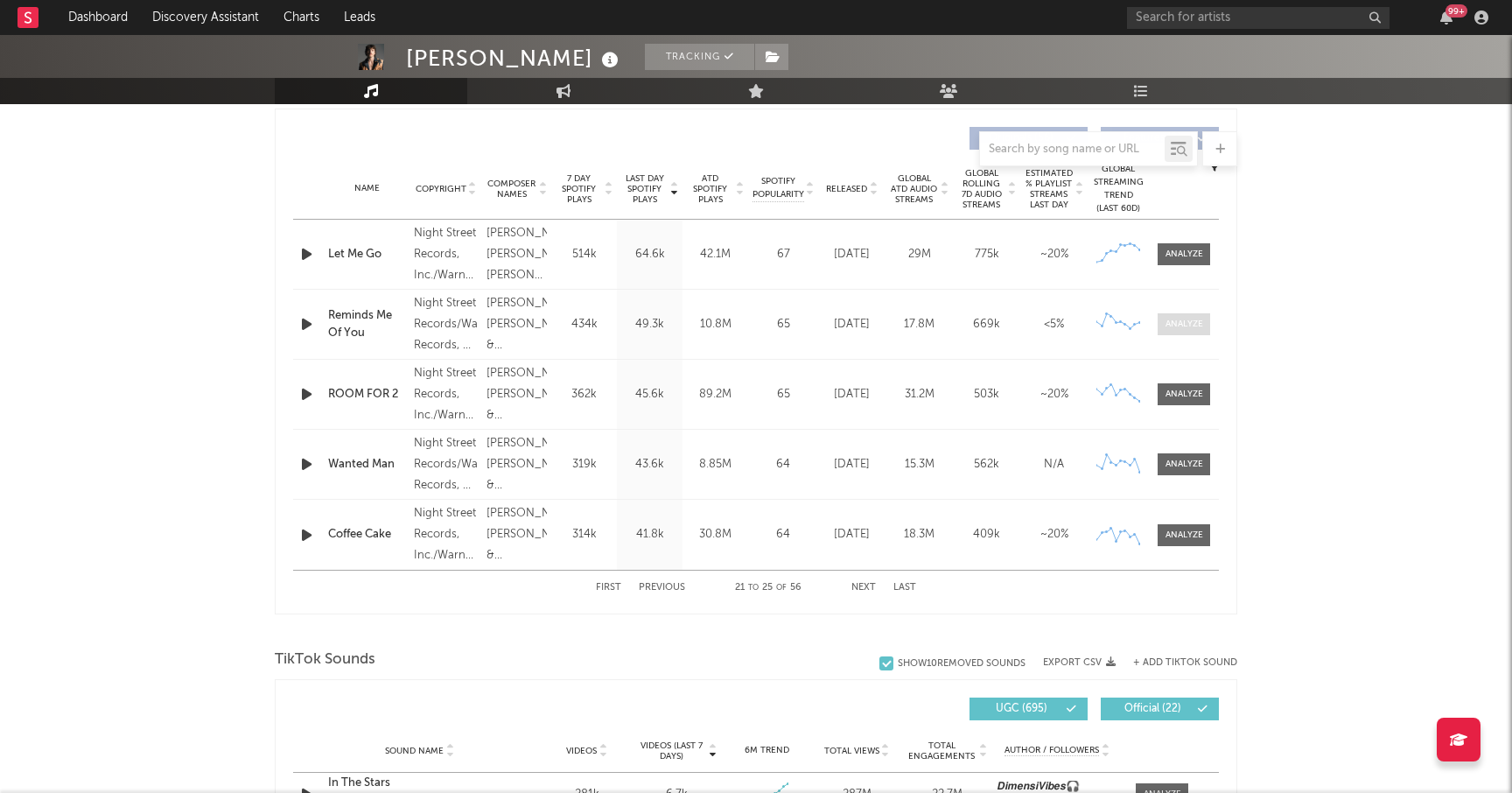
click at [1198, 323] on div at bounding box center [1184, 324] width 38 height 13
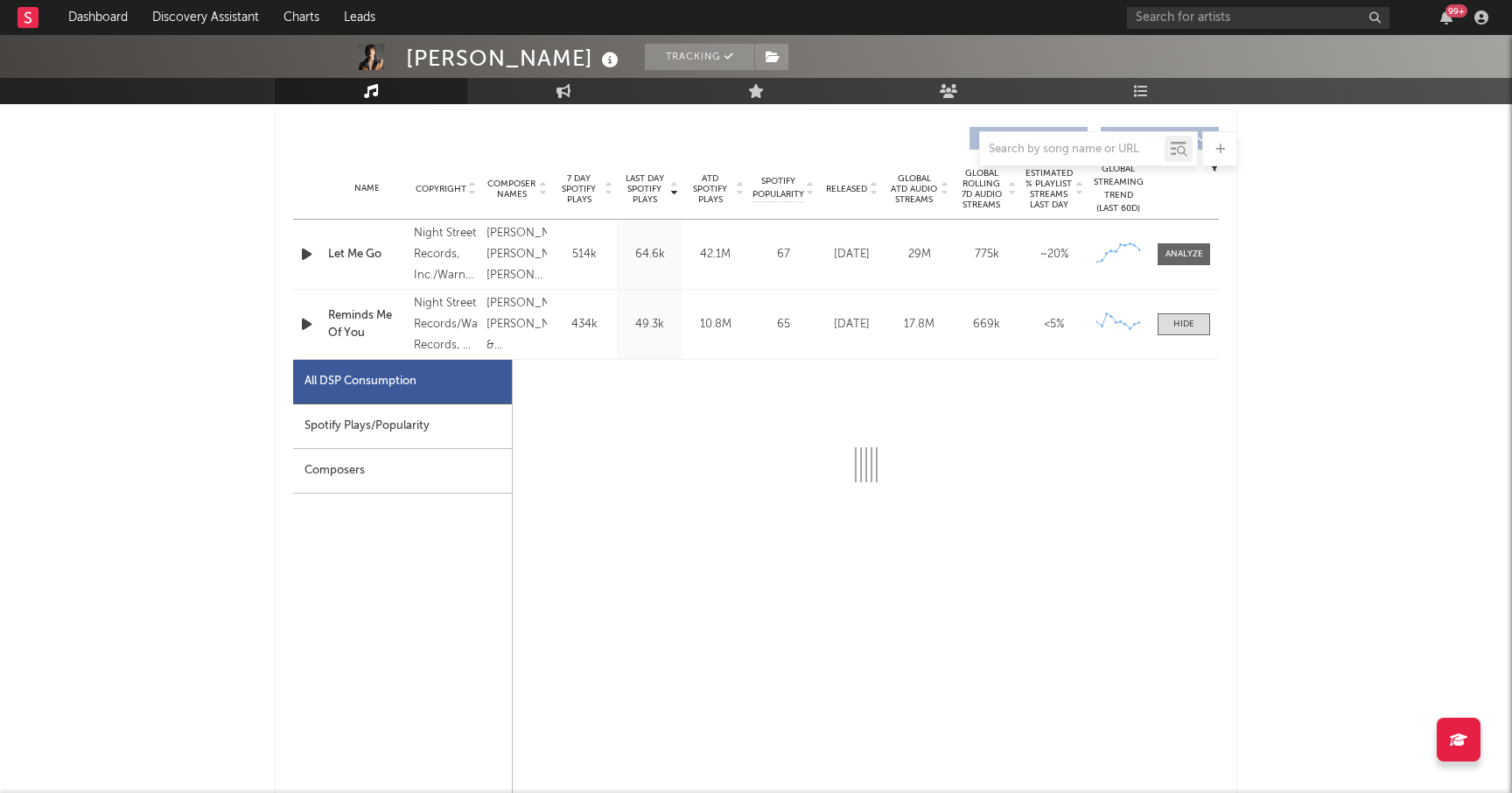
select select "1w"
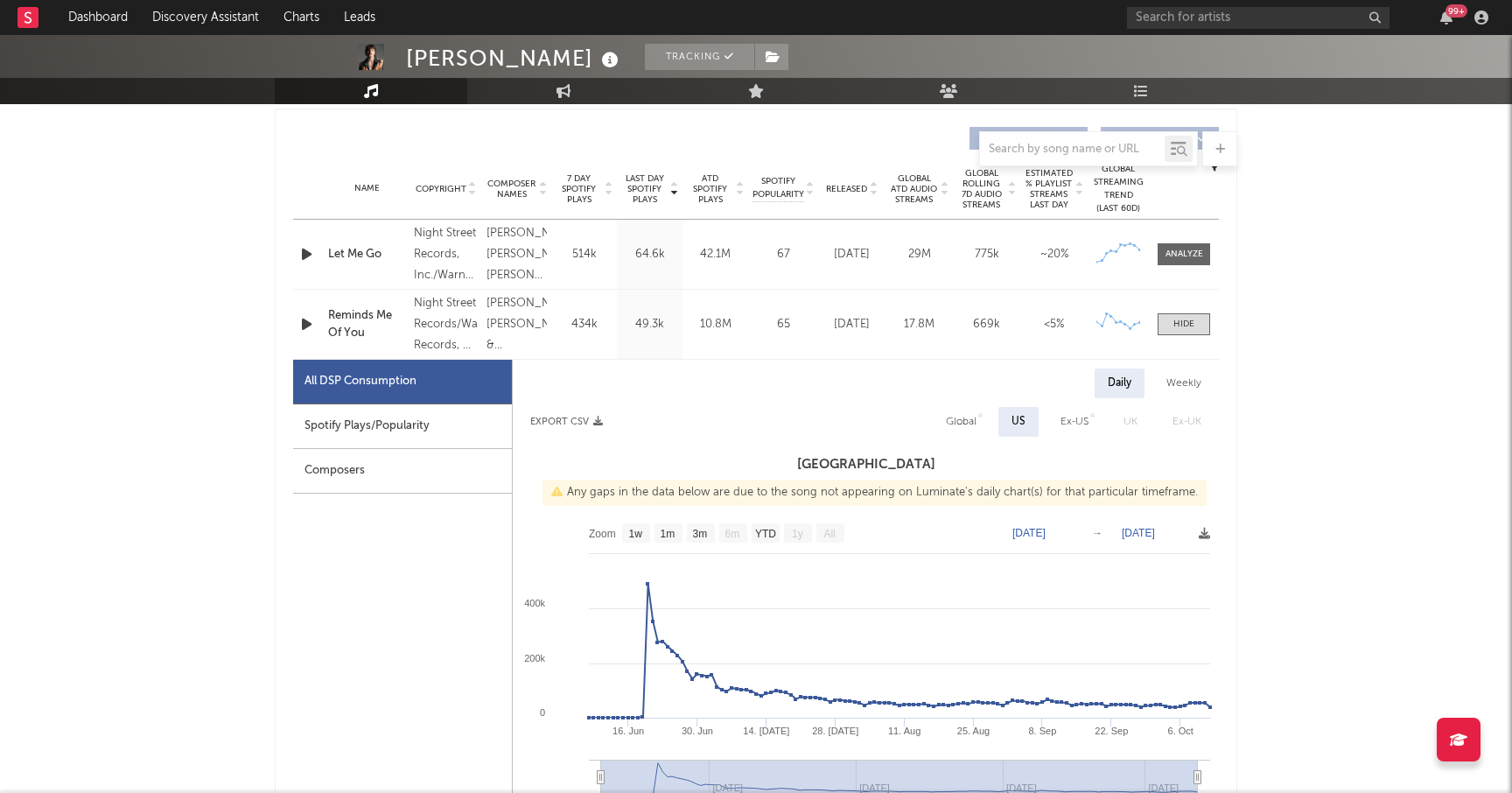
click at [426, 425] on div "Spotify Plays/Popularity" at bounding box center [402, 427] width 218 height 45
select select "1w"
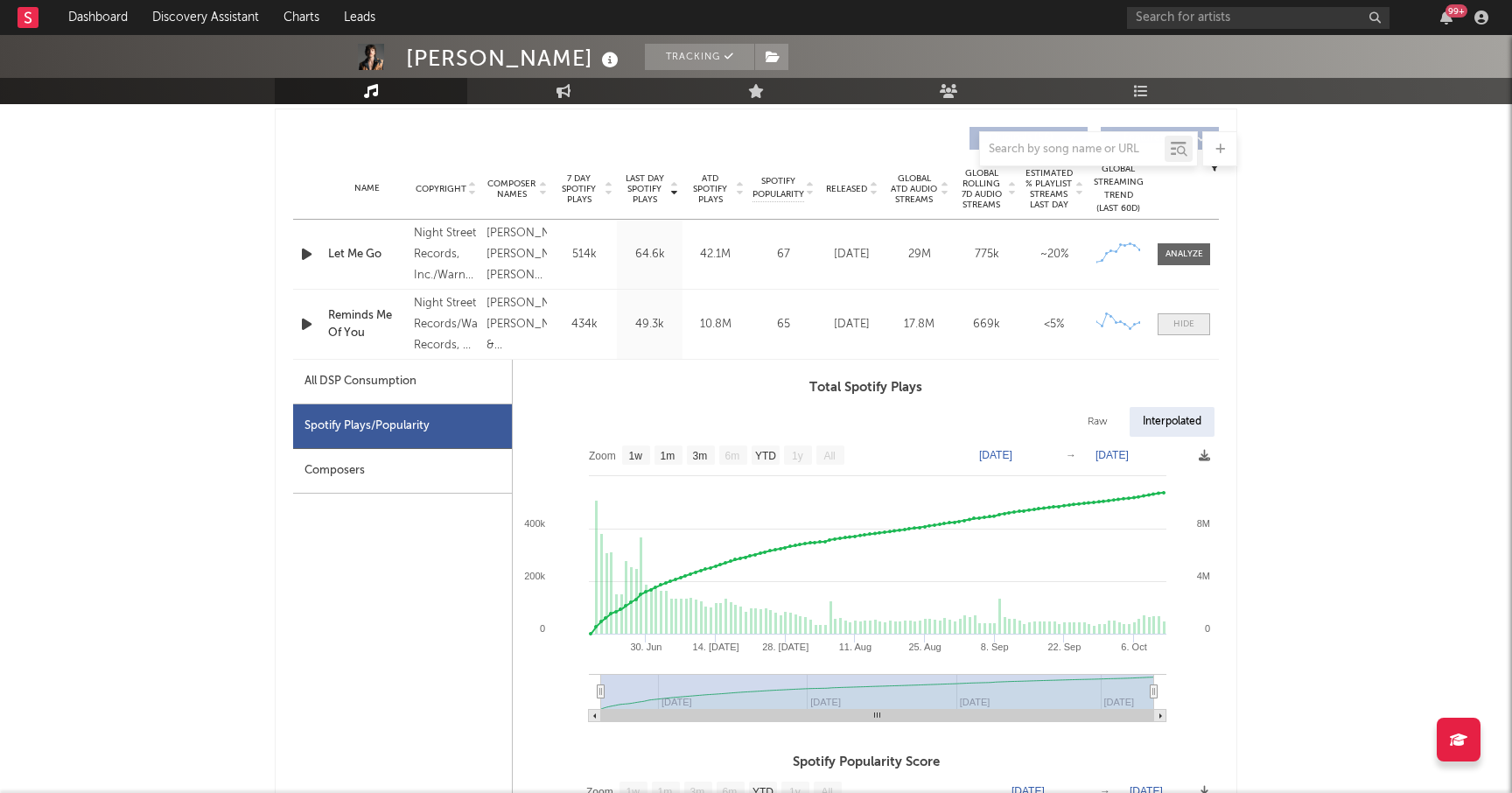
click at [1183, 325] on div at bounding box center [1184, 324] width 21 height 13
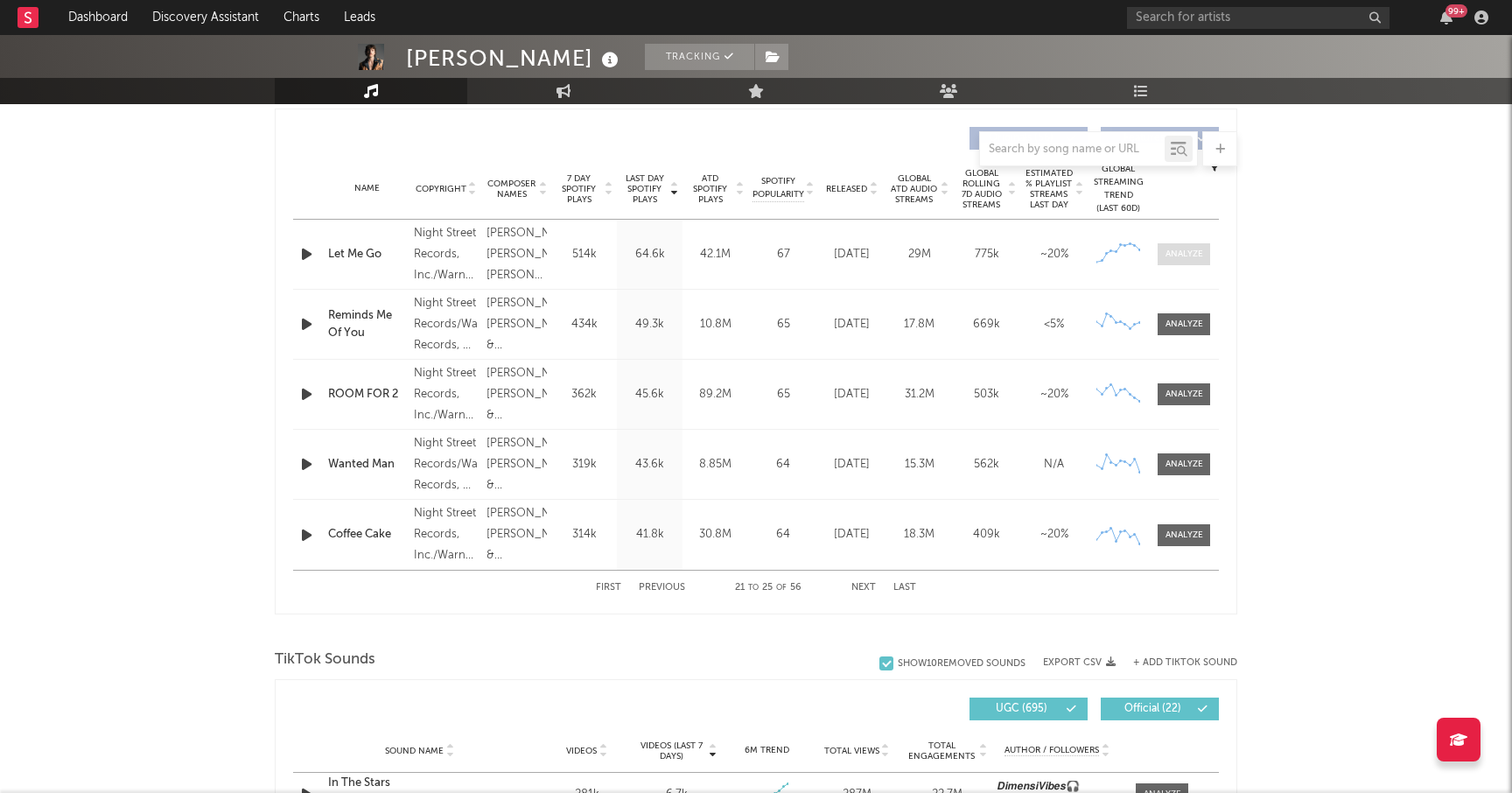
click at [1184, 261] on span at bounding box center [1184, 254] width 52 height 22
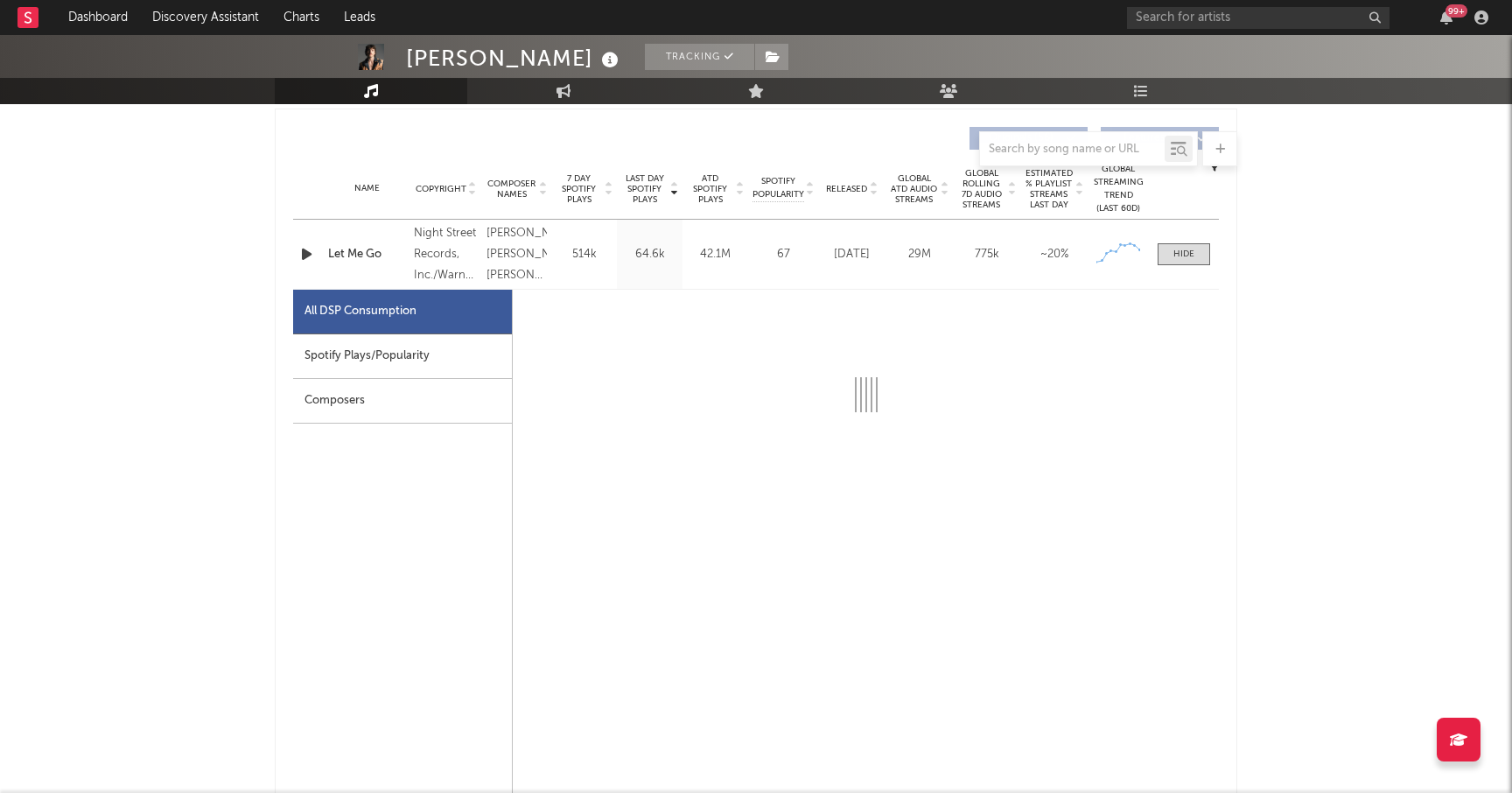
select select "6m"
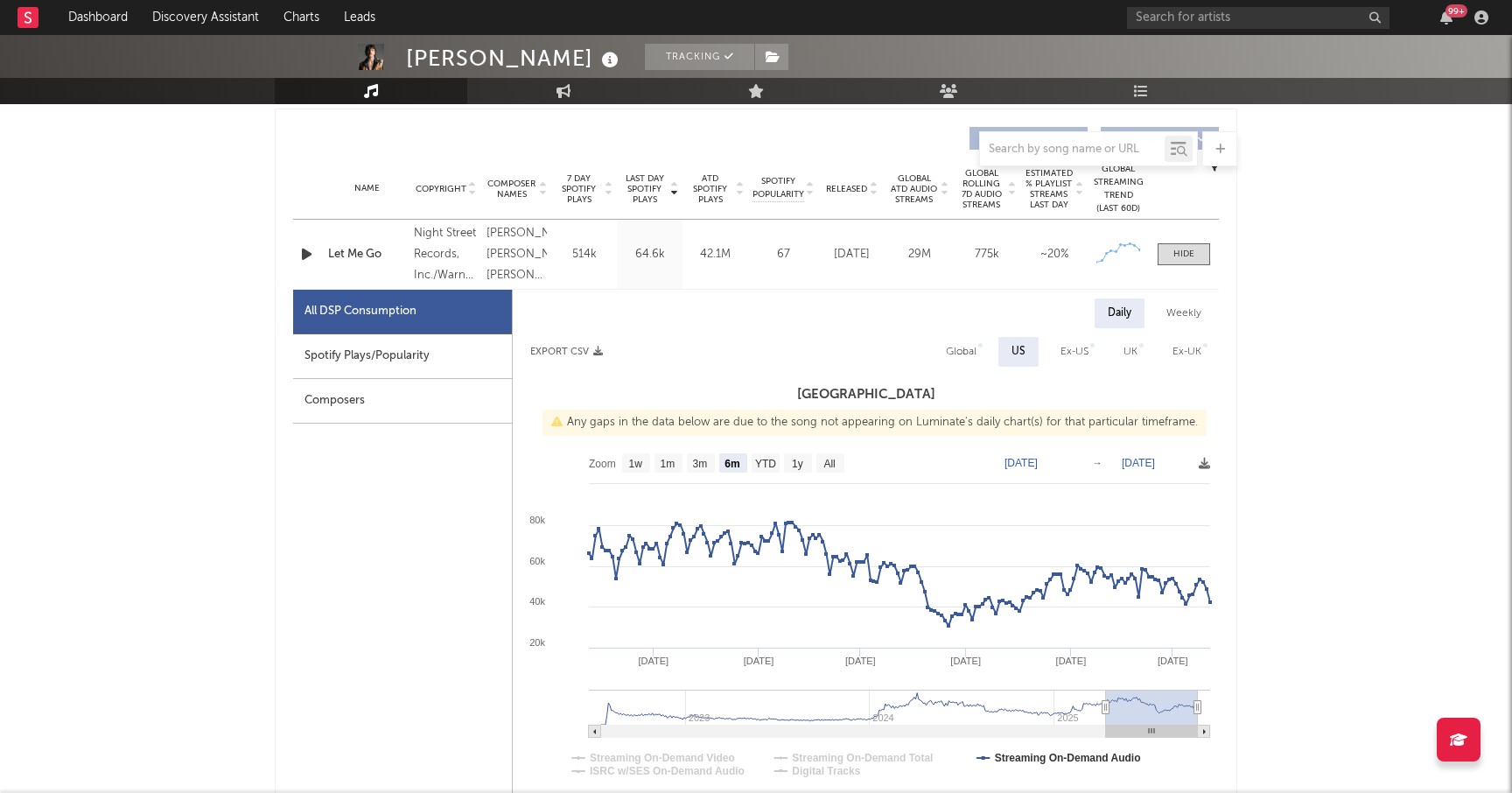
click at [433, 359] on div "Spotify Plays/Popularity" at bounding box center [402, 356] width 218 height 45
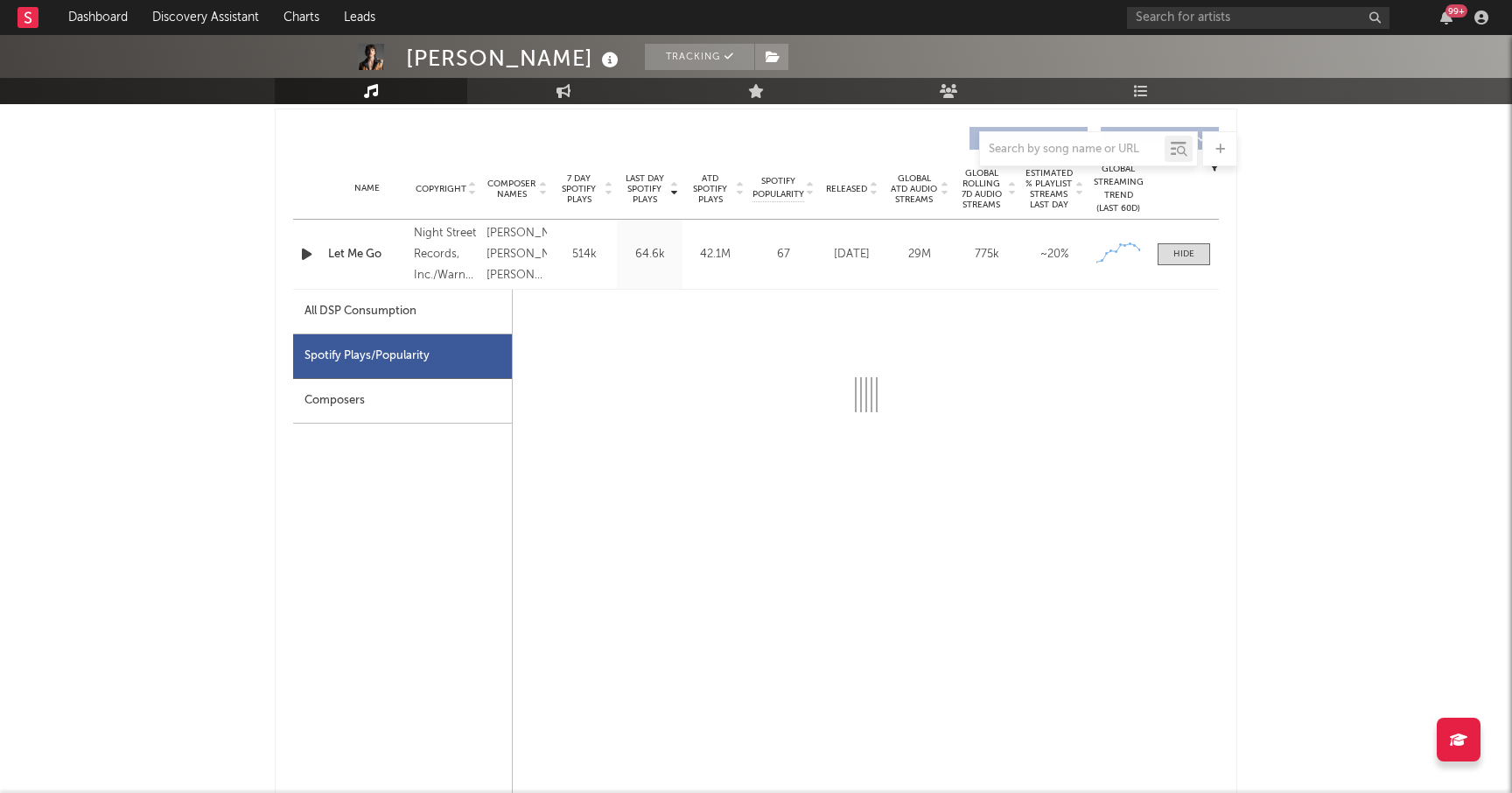
select select "6m"
select select "1w"
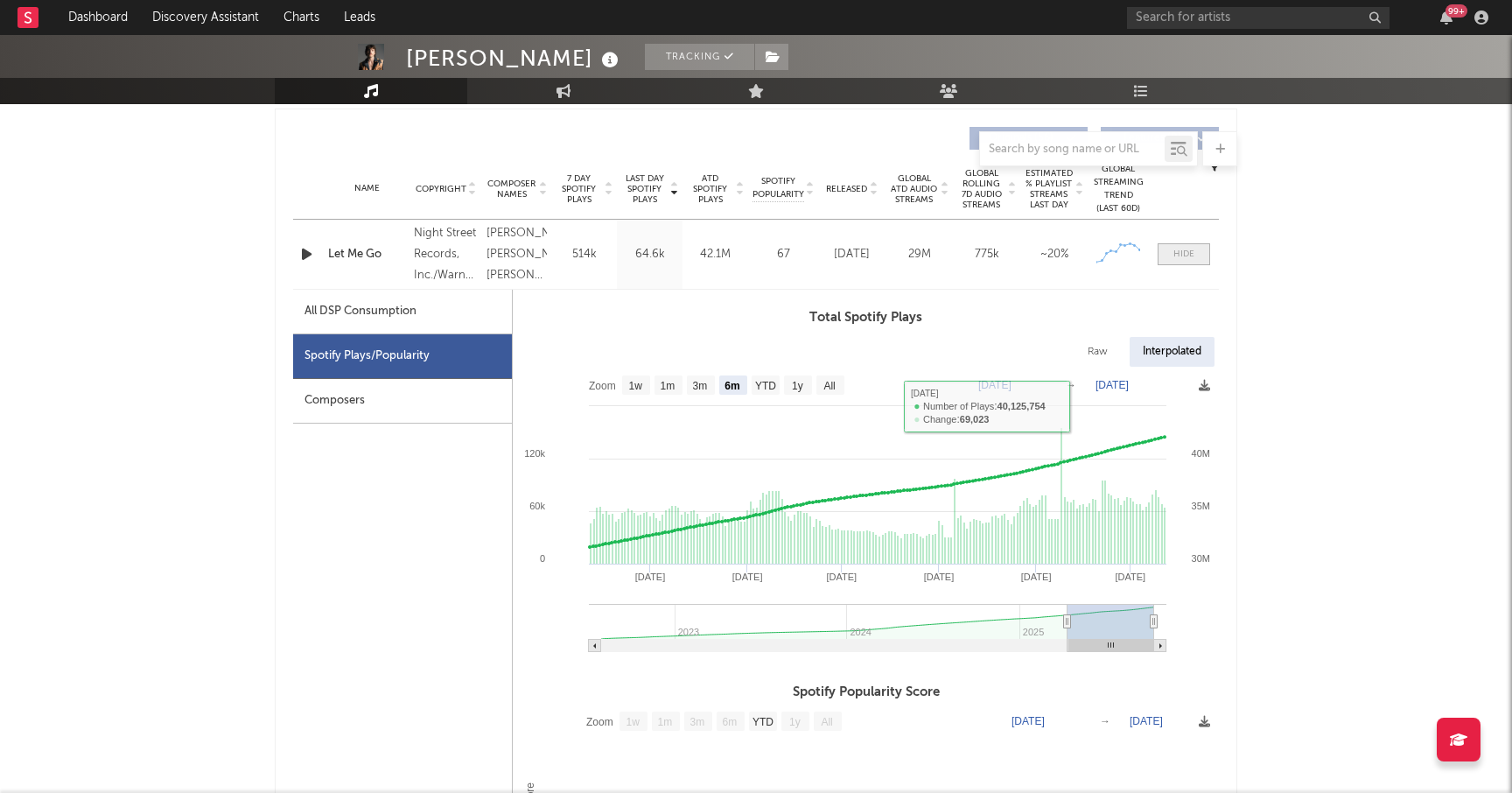
click at [1184, 257] on div at bounding box center [1184, 254] width 21 height 13
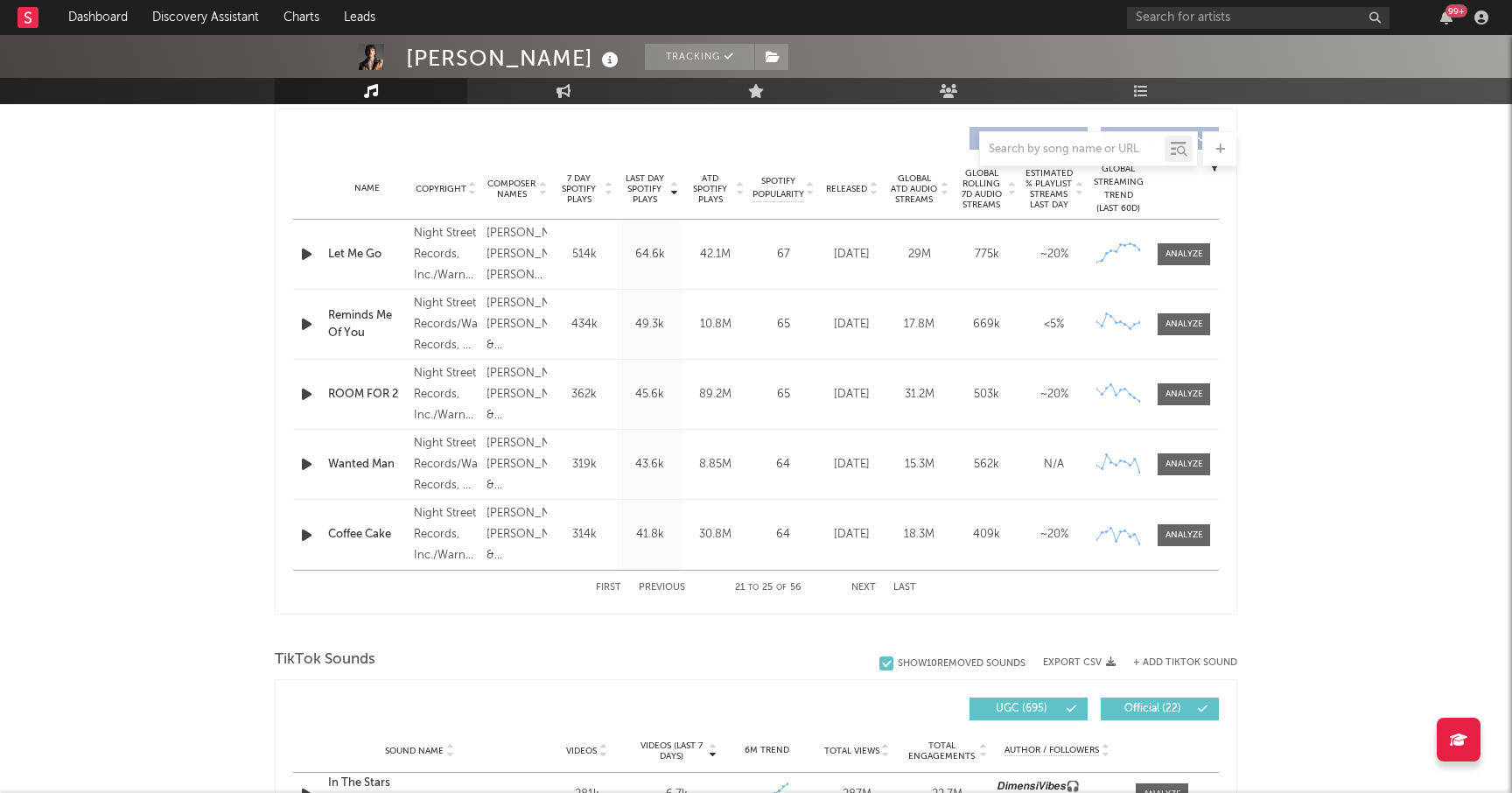
click at [615, 588] on button "First" at bounding box center [608, 587] width 26 height 9
click at [858, 586] on button "Next" at bounding box center [863, 587] width 25 height 9
click at [1165, 532] on div at bounding box center [1184, 535] width 38 height 13
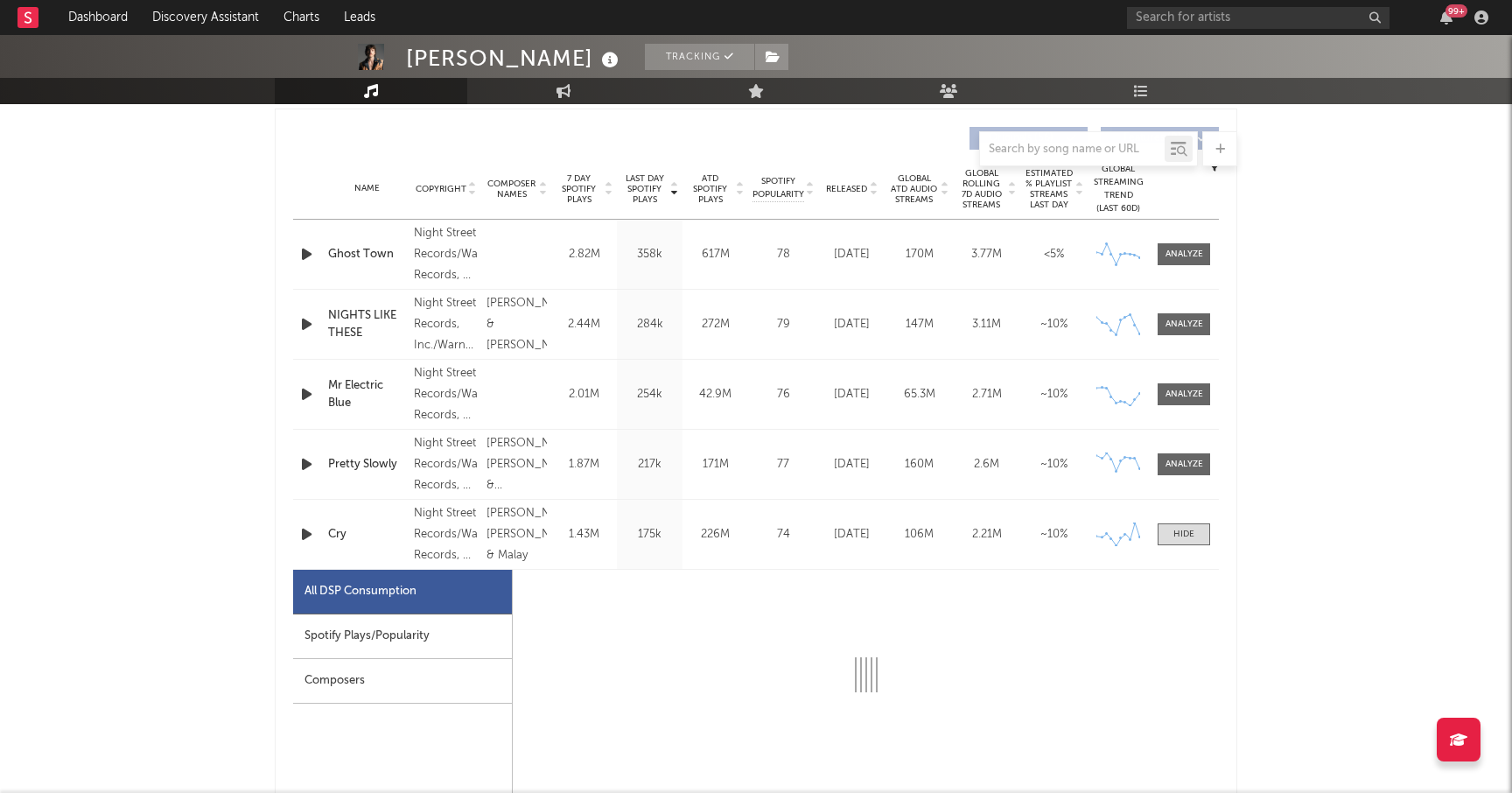
click at [379, 629] on div "Spotify Plays/Popularity" at bounding box center [402, 636] width 218 height 45
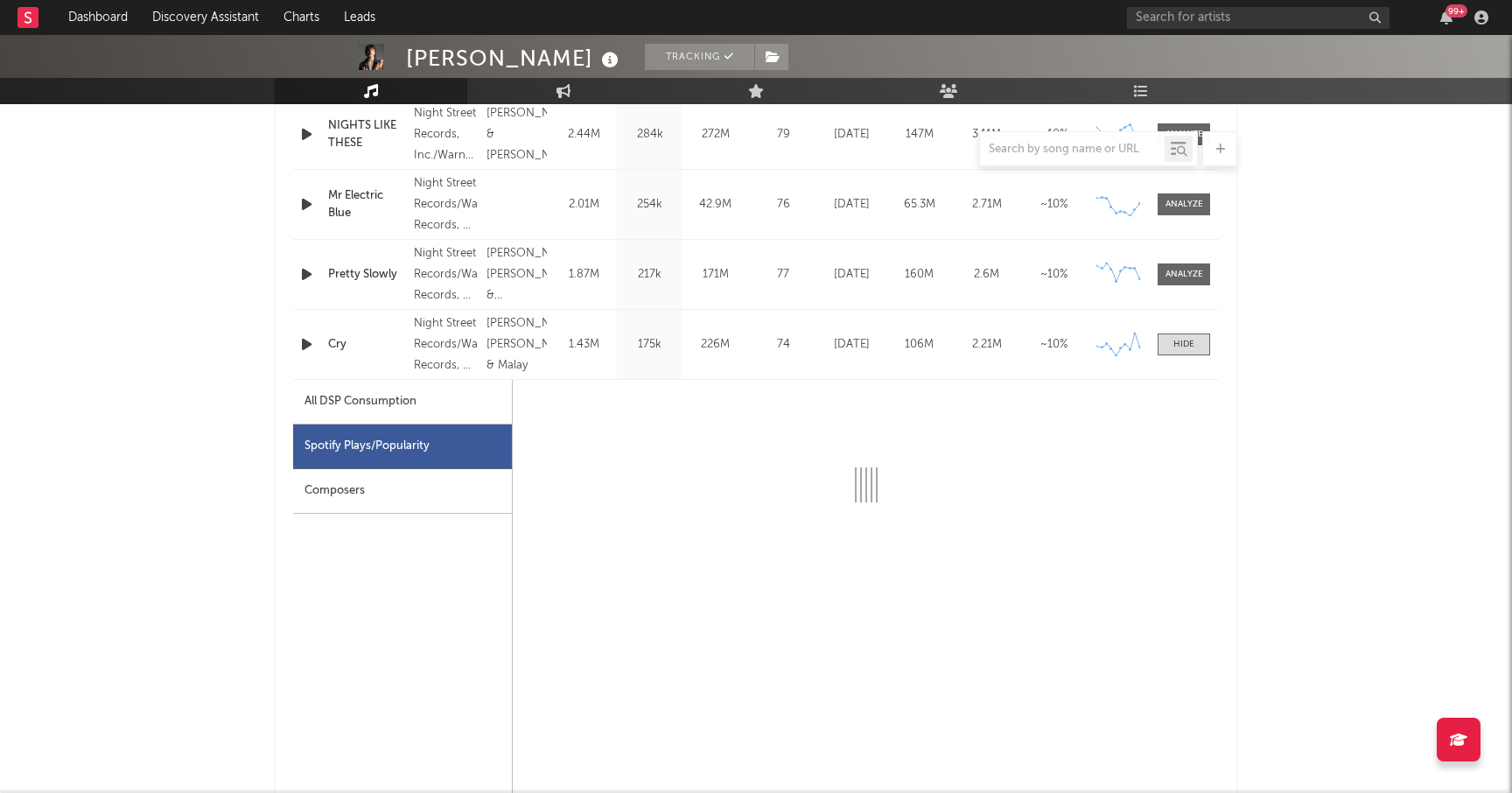
scroll to position [854, 0]
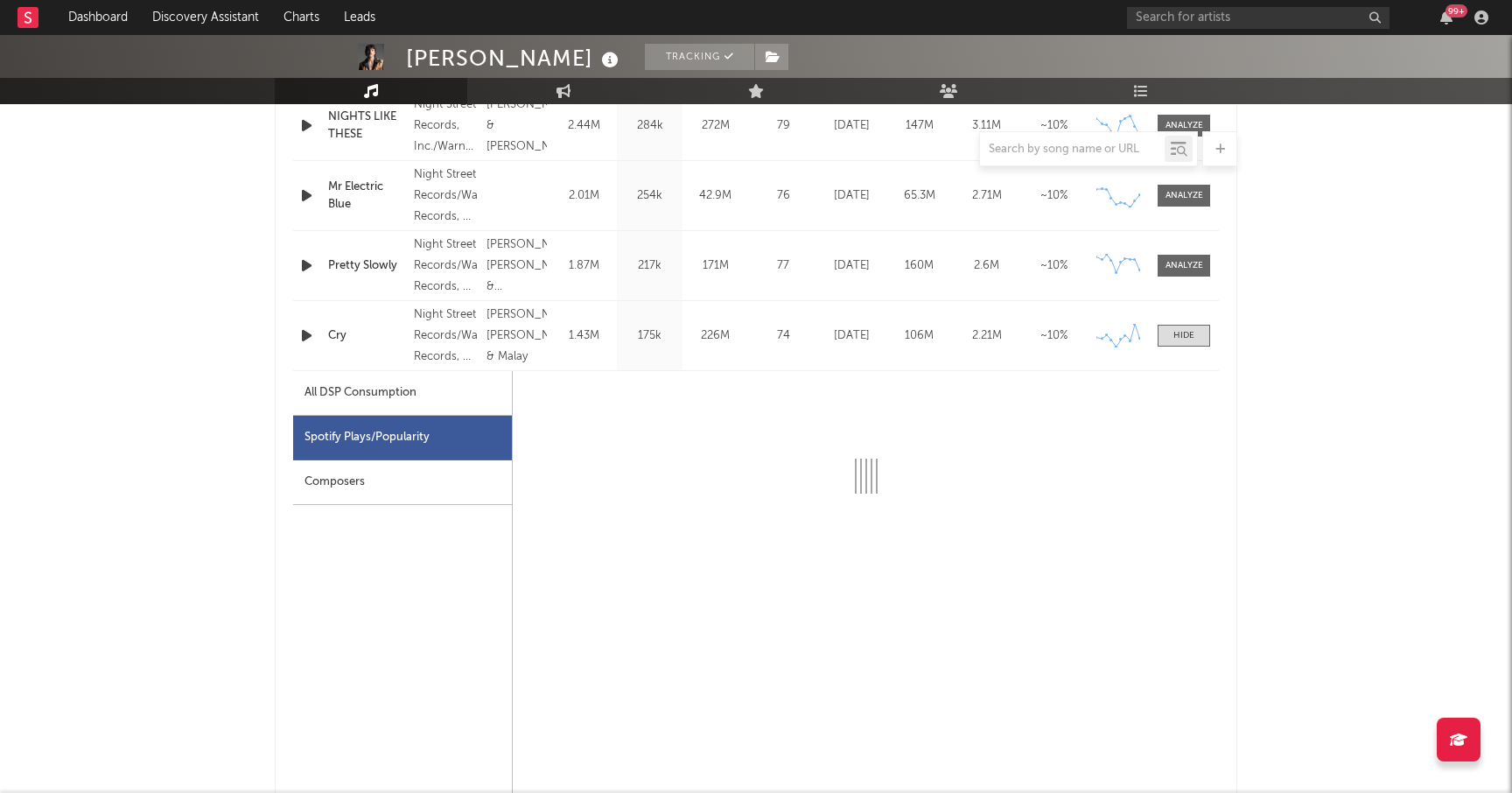
select select "6m"
select select "1w"
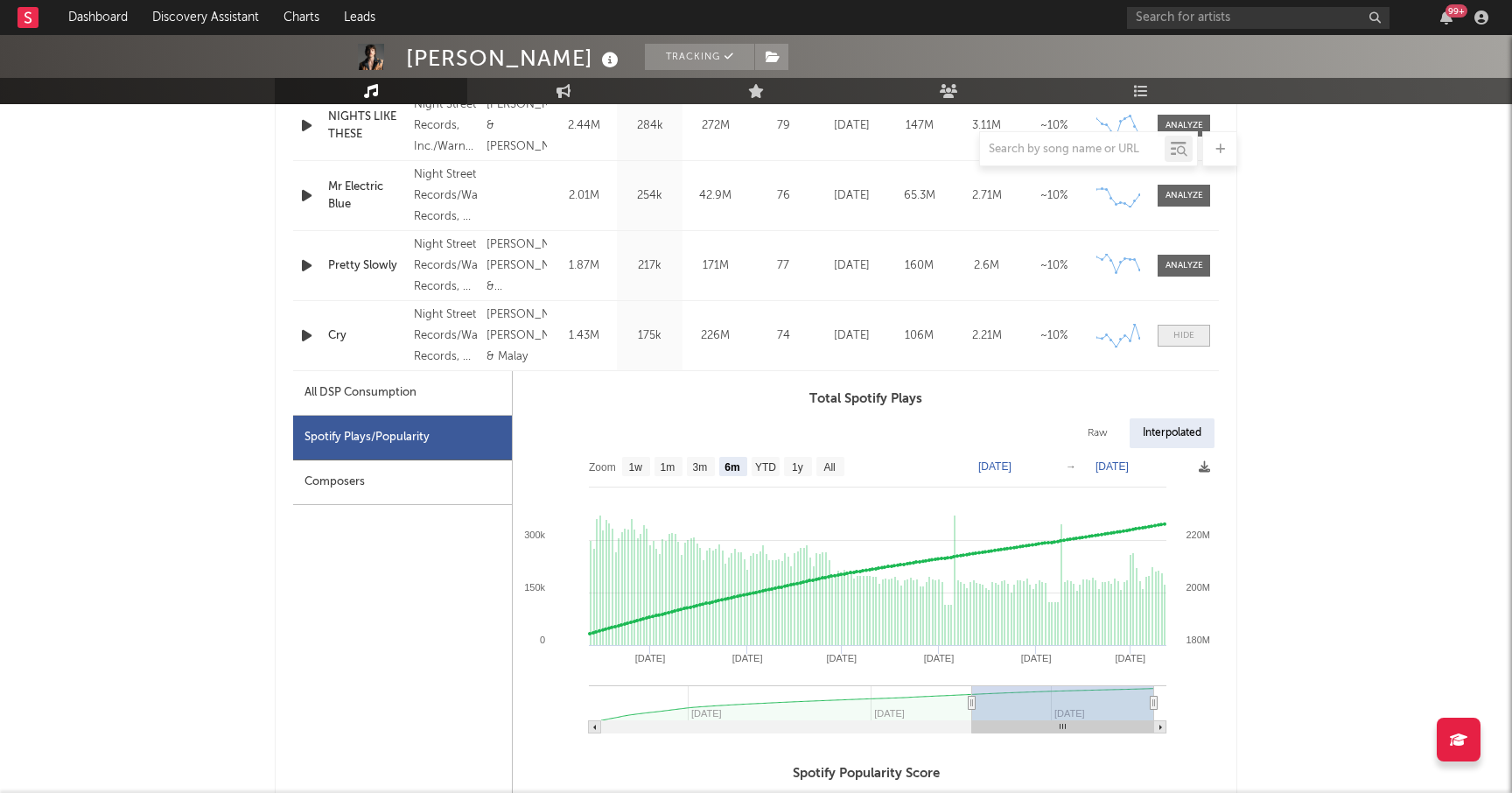
click at [1191, 329] on div at bounding box center [1184, 336] width 21 height 13
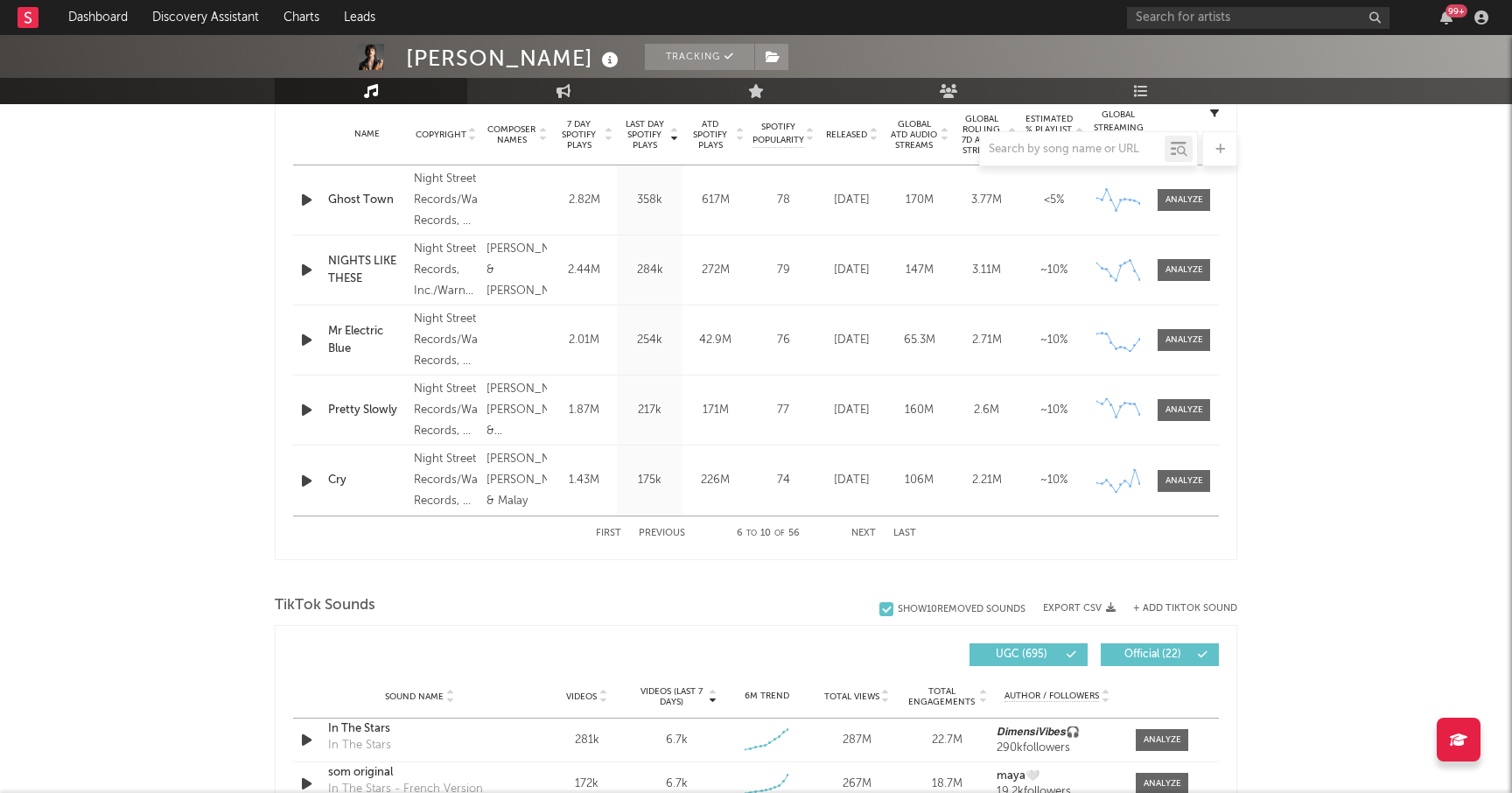
scroll to position [704, 0]
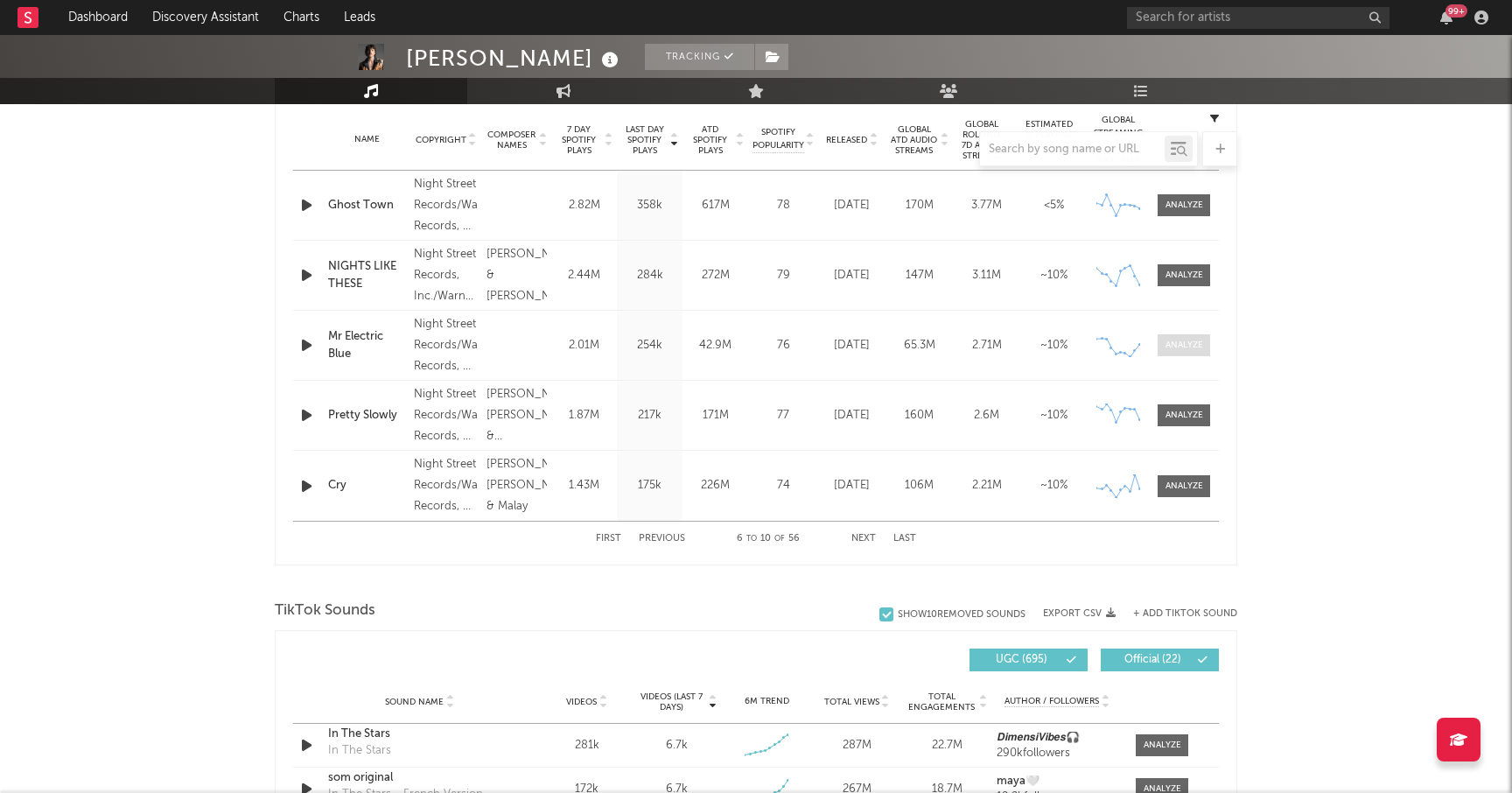
click at [1173, 344] on div at bounding box center [1184, 345] width 38 height 13
select select "1w"
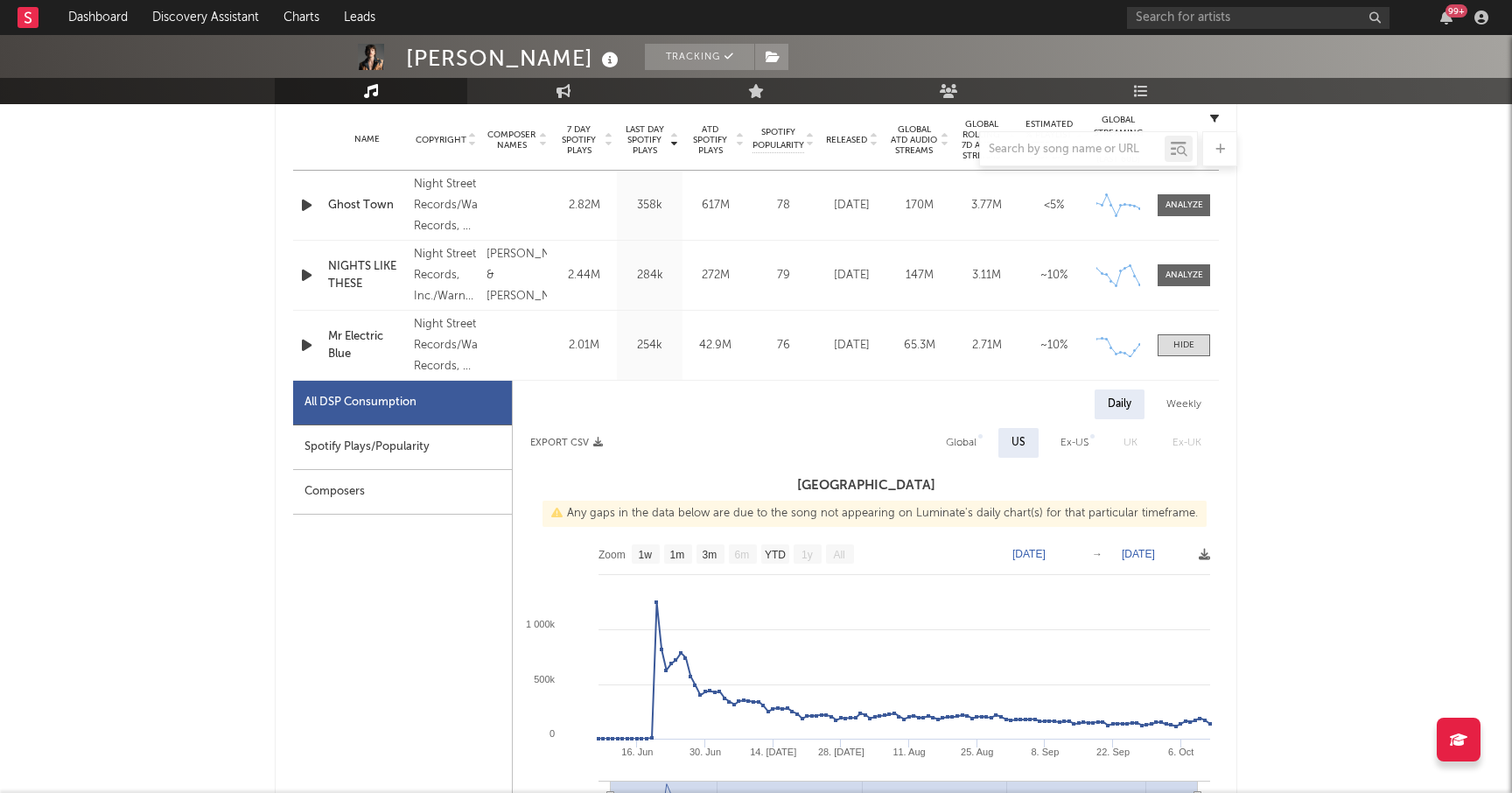
click at [392, 444] on div "Spotify Plays/Popularity" at bounding box center [402, 447] width 218 height 45
select select "1w"
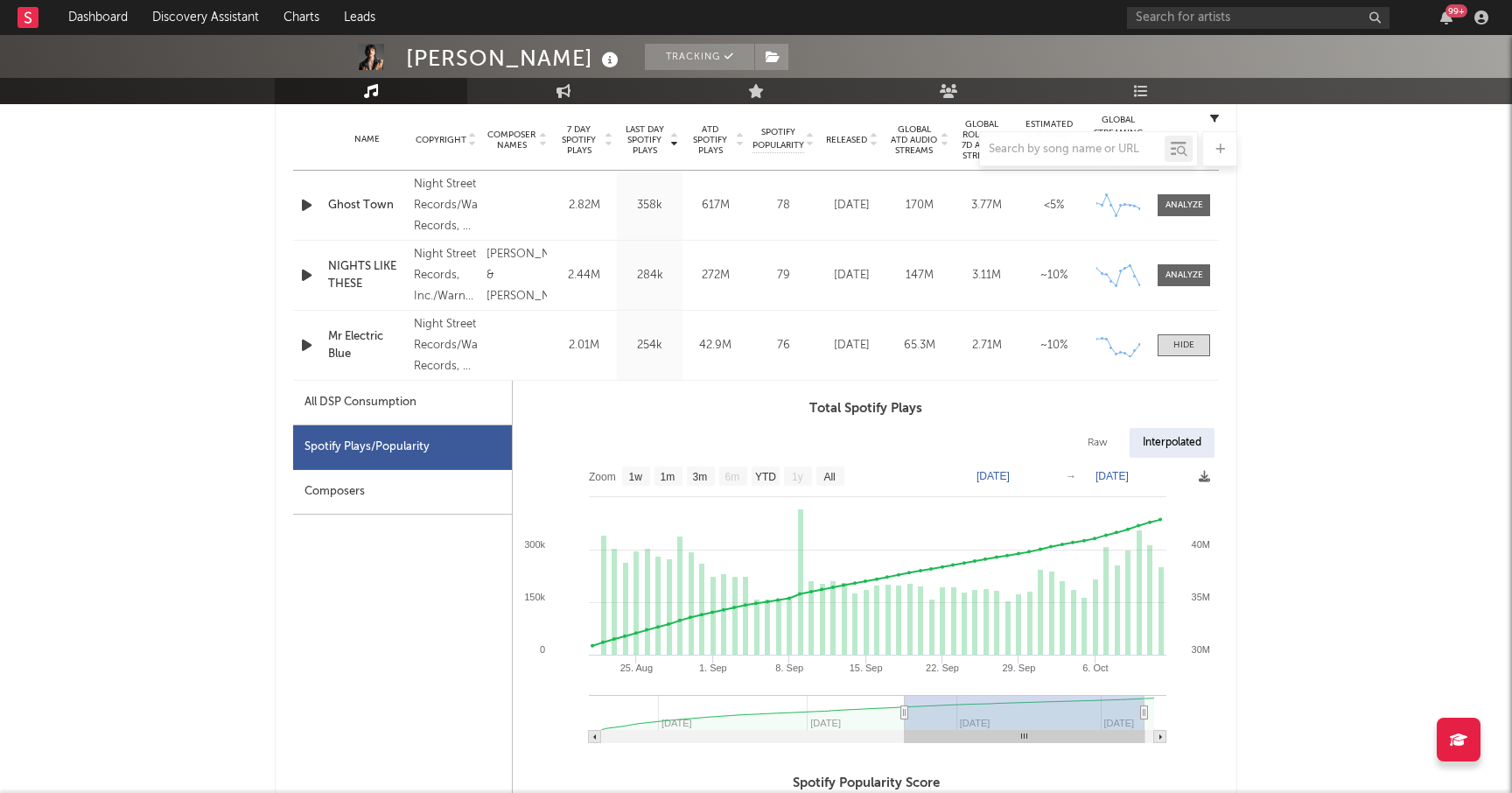
type input "2025-08-20"
drag, startPoint x: 609, startPoint y: 707, endPoint x: 902, endPoint y: 688, distance: 293.6
click at [902, 688] on icon "Created with Highcharts 10.3.3 25. Aug 8. Sep 22. Sep 6. Oct 1. Sep 15. Sep 29.…" at bounding box center [866, 607] width 706 height 297
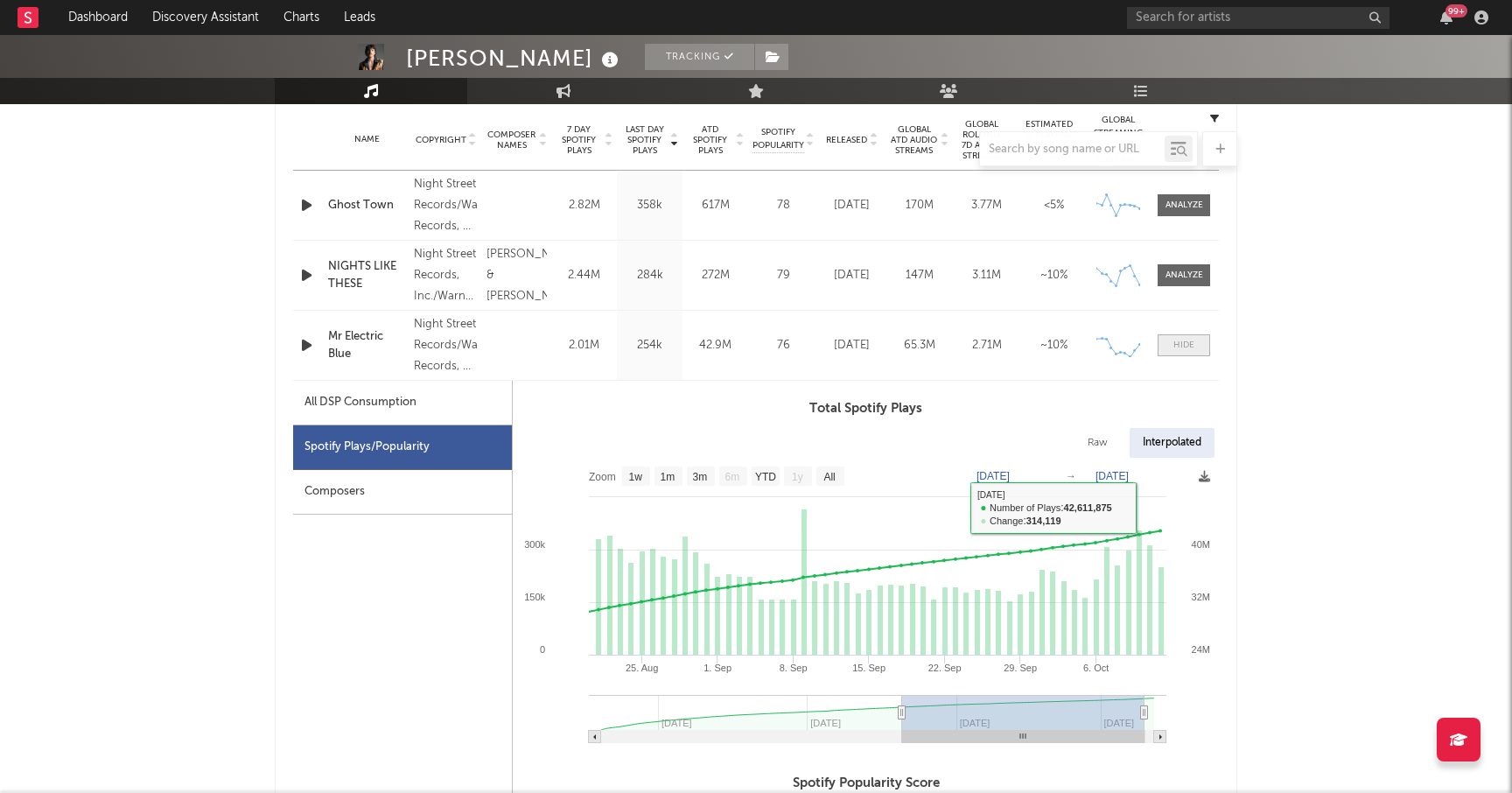
click at [1180, 341] on div at bounding box center [1184, 345] width 21 height 13
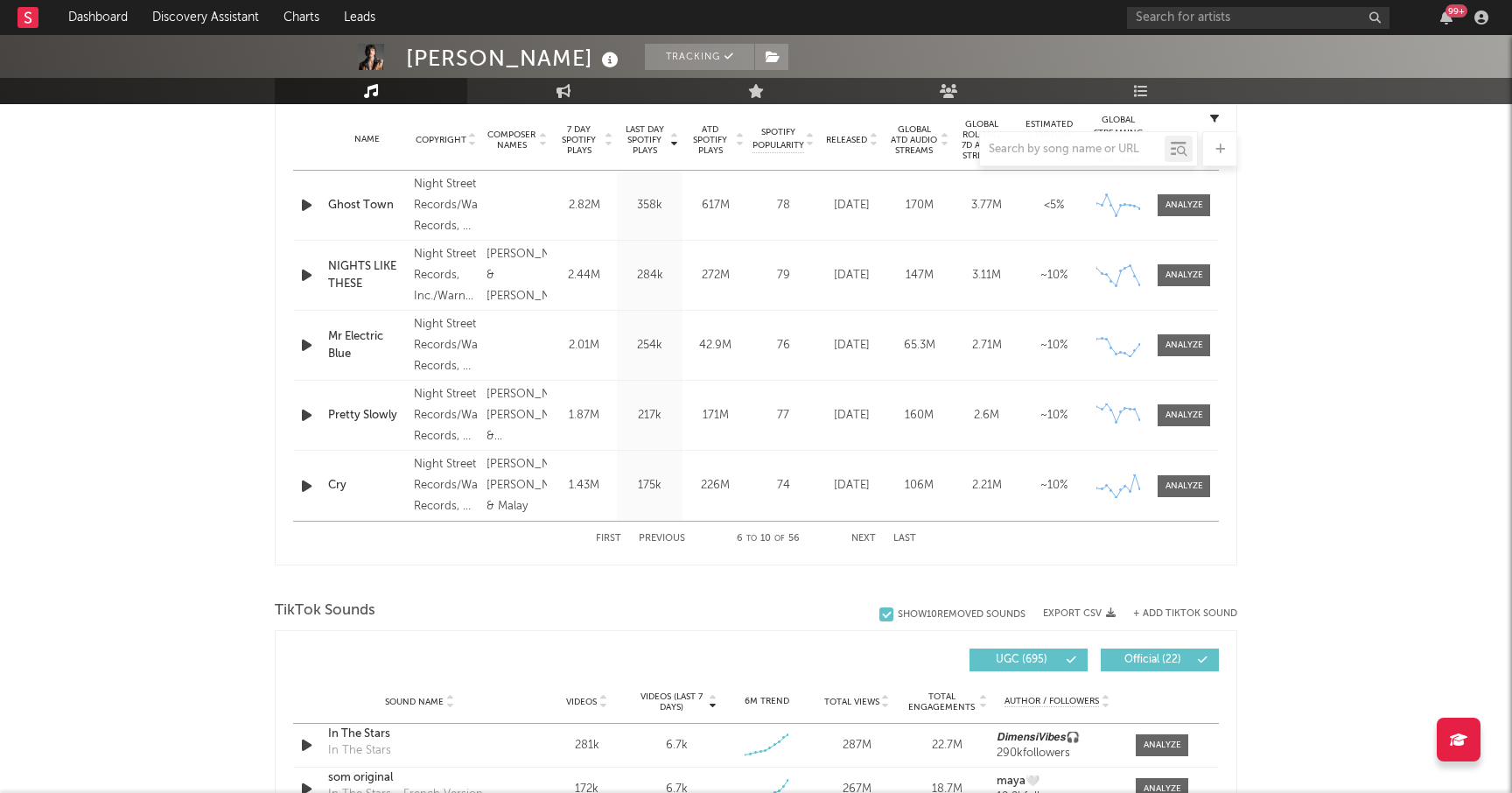
click at [860, 538] on button "Next" at bounding box center [863, 539] width 25 height 9
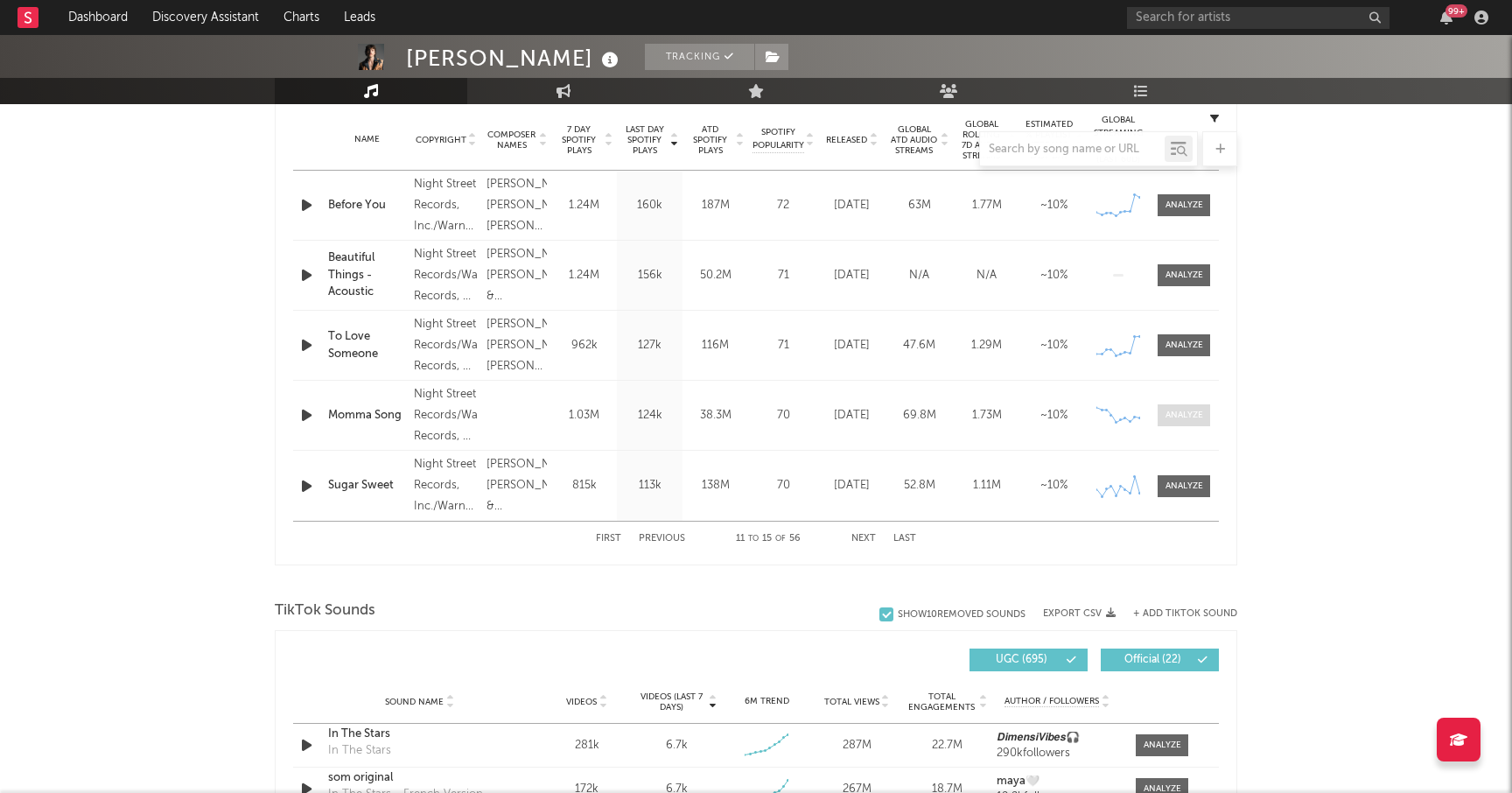
click at [1162, 410] on span at bounding box center [1184, 416] width 52 height 22
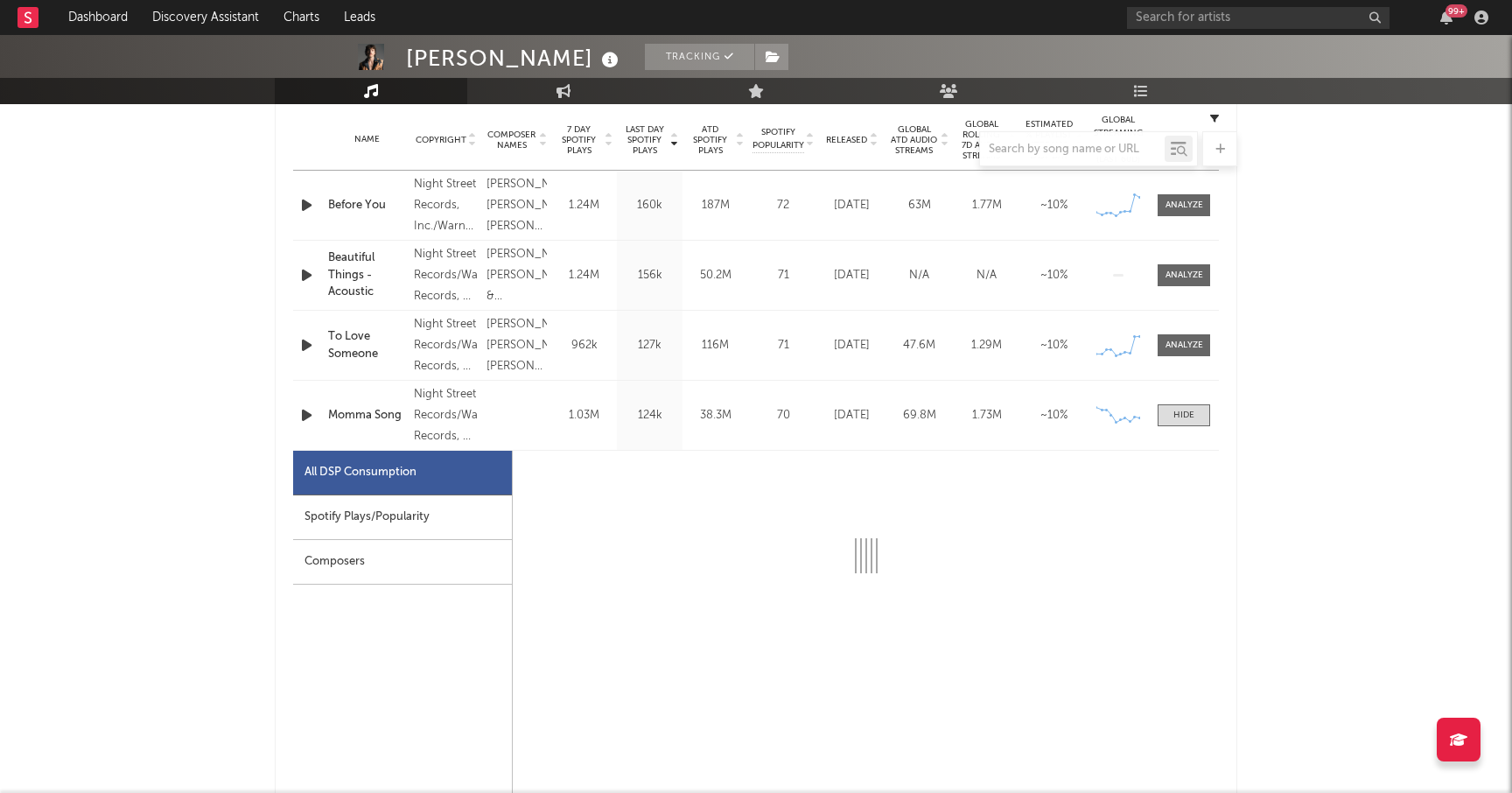
select select "1w"
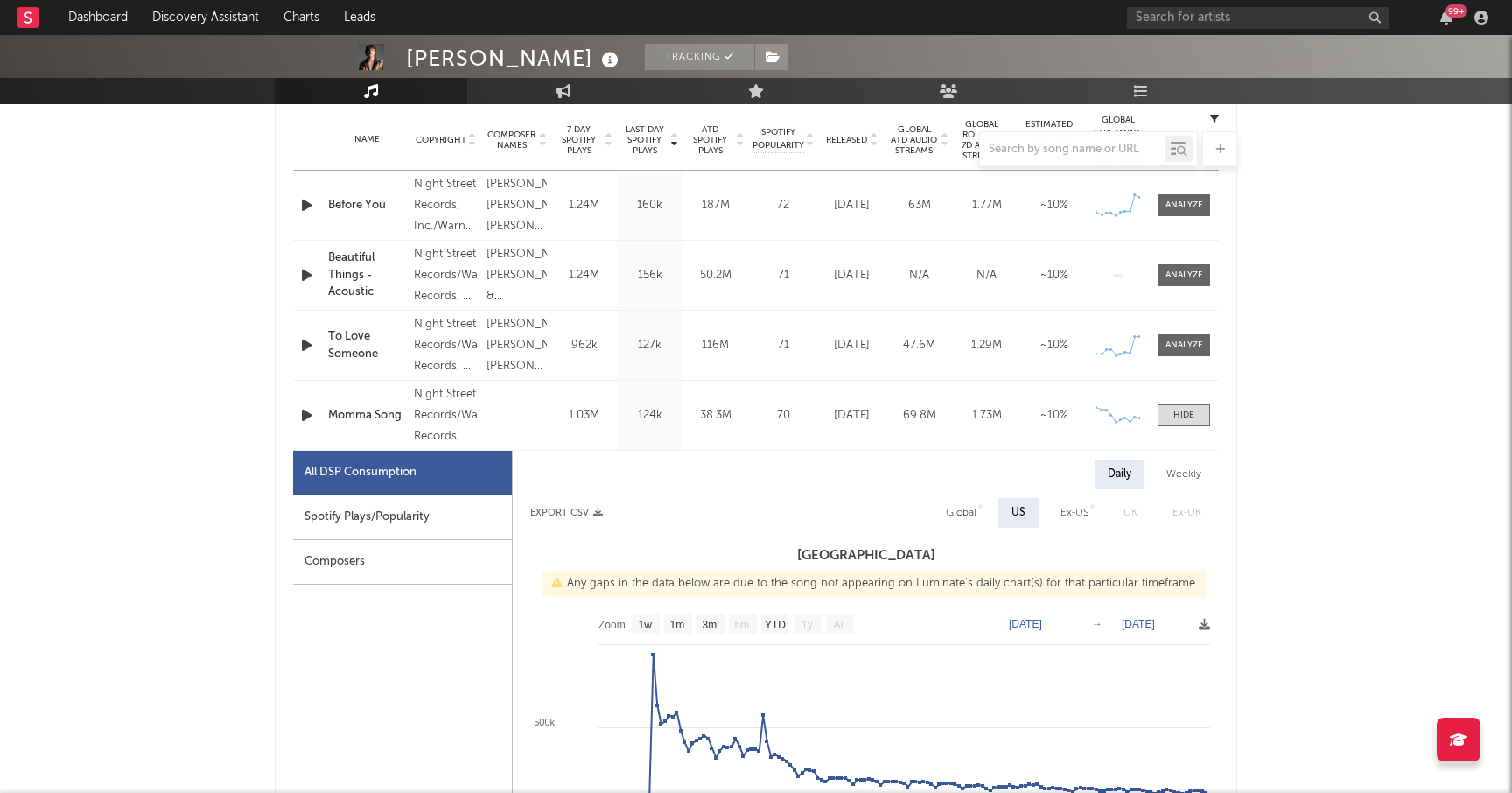
click at [398, 515] on div "Spotify Plays/Popularity" at bounding box center [402, 518] width 218 height 45
select select "1w"
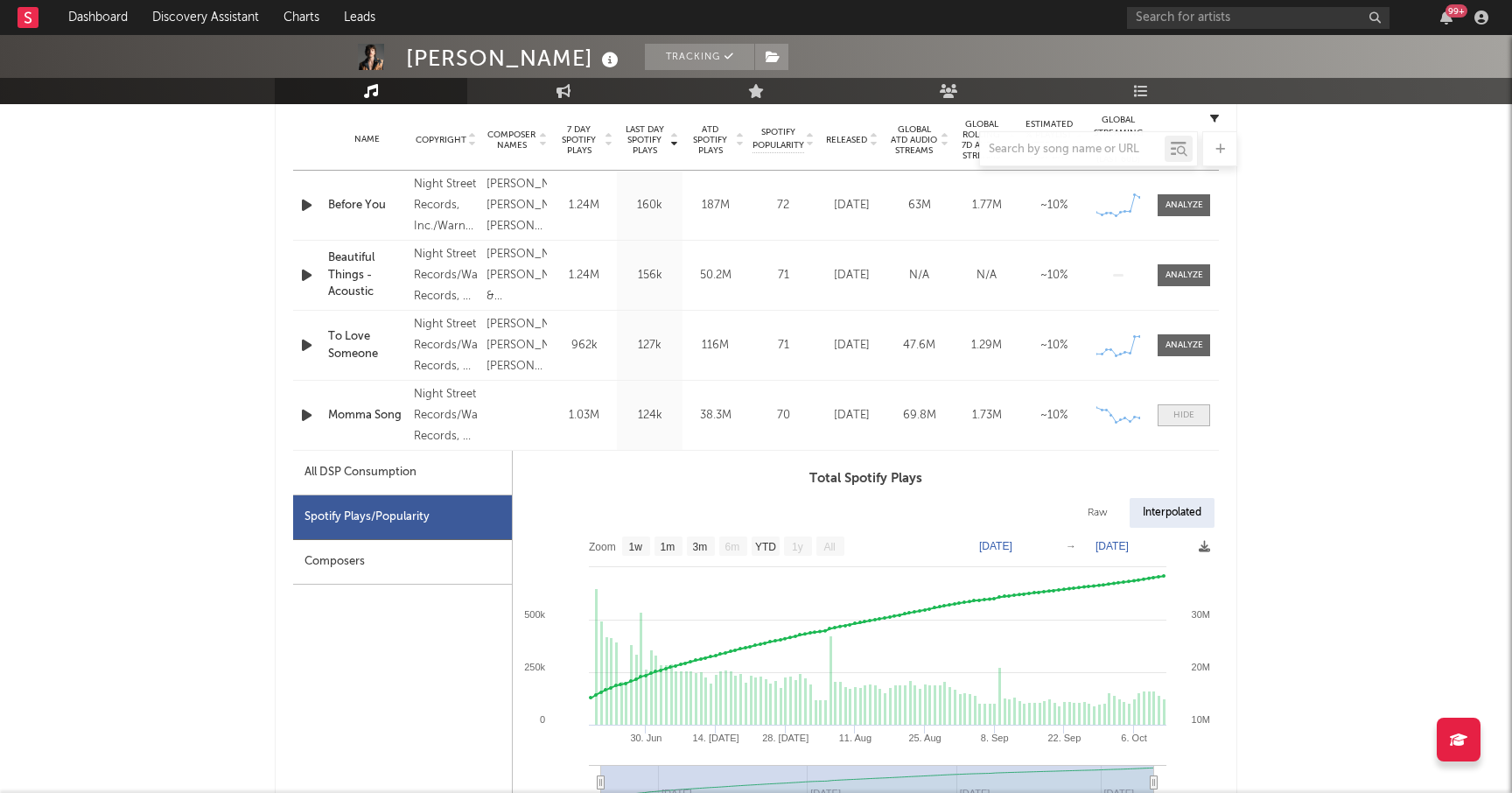
click at [1170, 417] on span at bounding box center [1184, 416] width 52 height 22
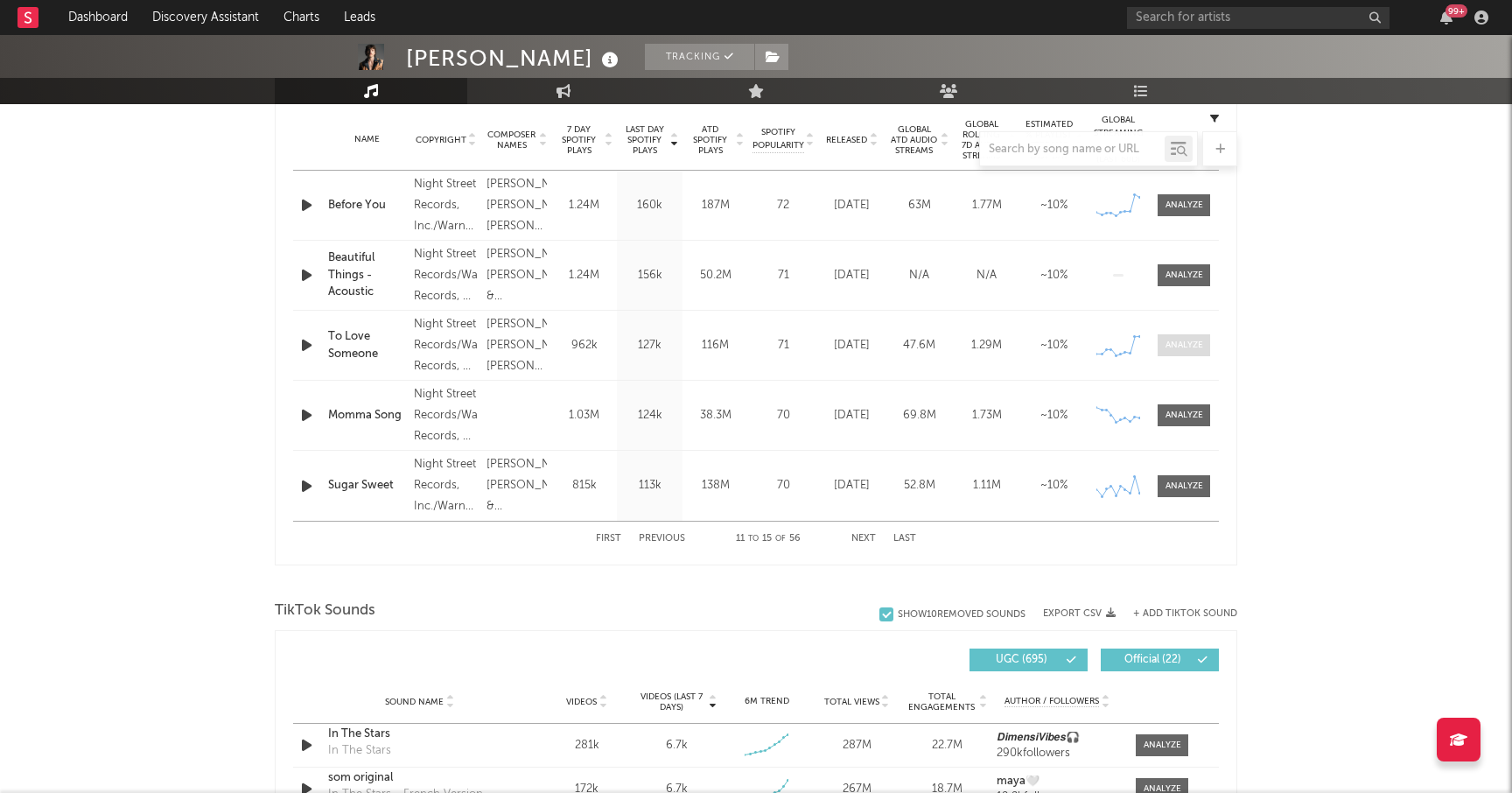
click at [1163, 339] on span at bounding box center [1184, 345] width 52 height 22
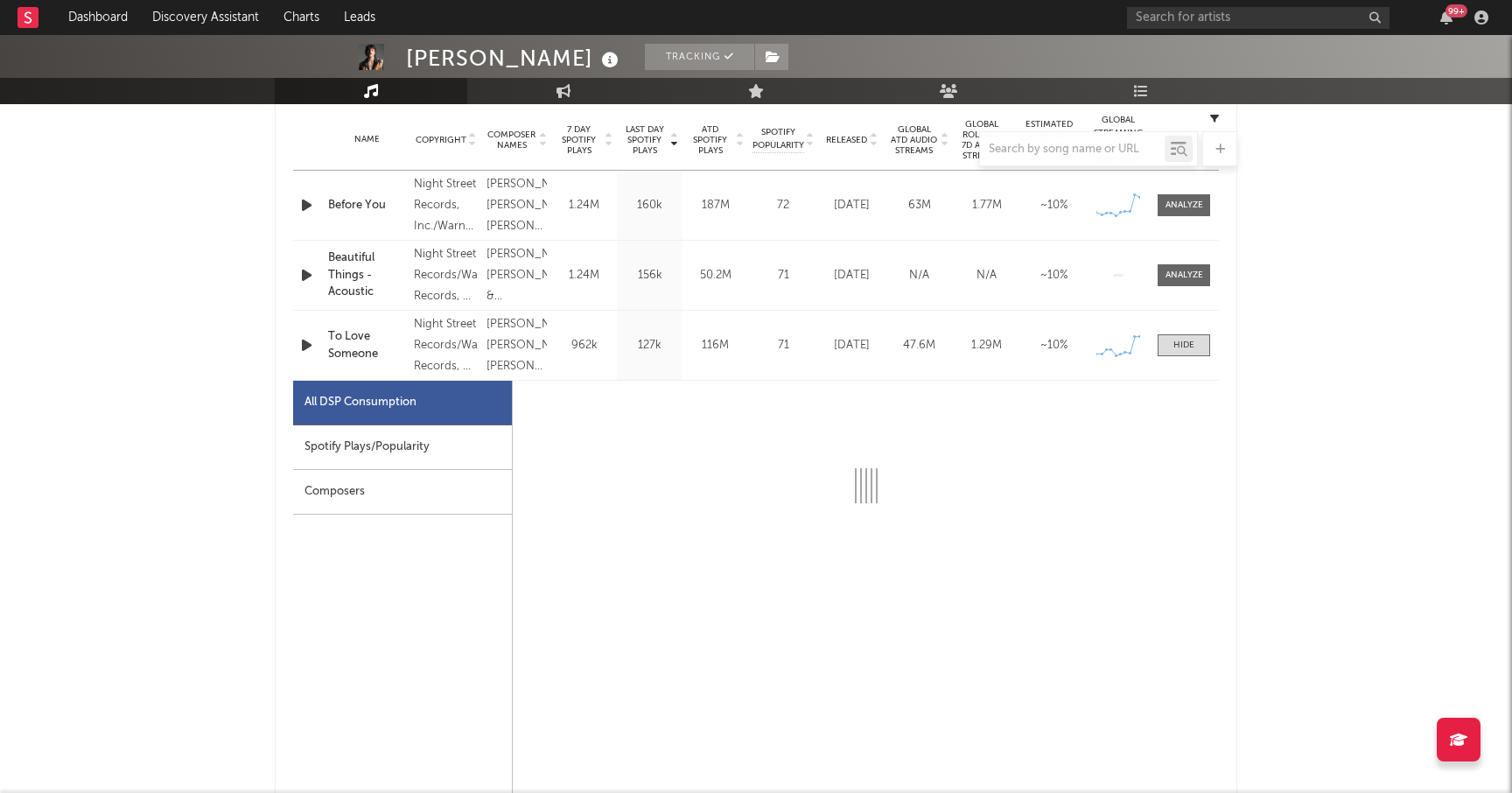
click at [398, 452] on div "Spotify Plays/Popularity" at bounding box center [402, 447] width 218 height 45
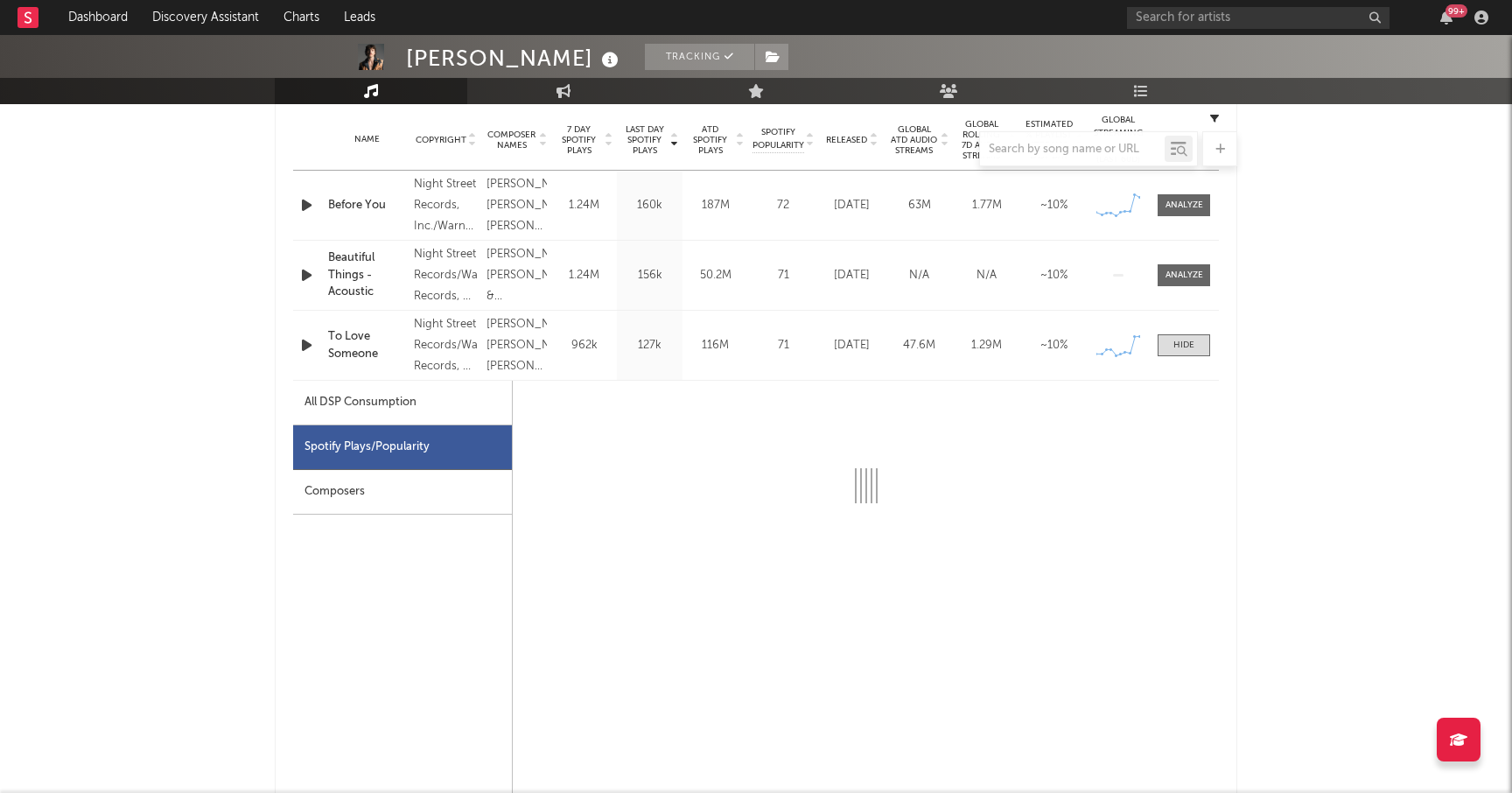
select select "6m"
select select "1w"
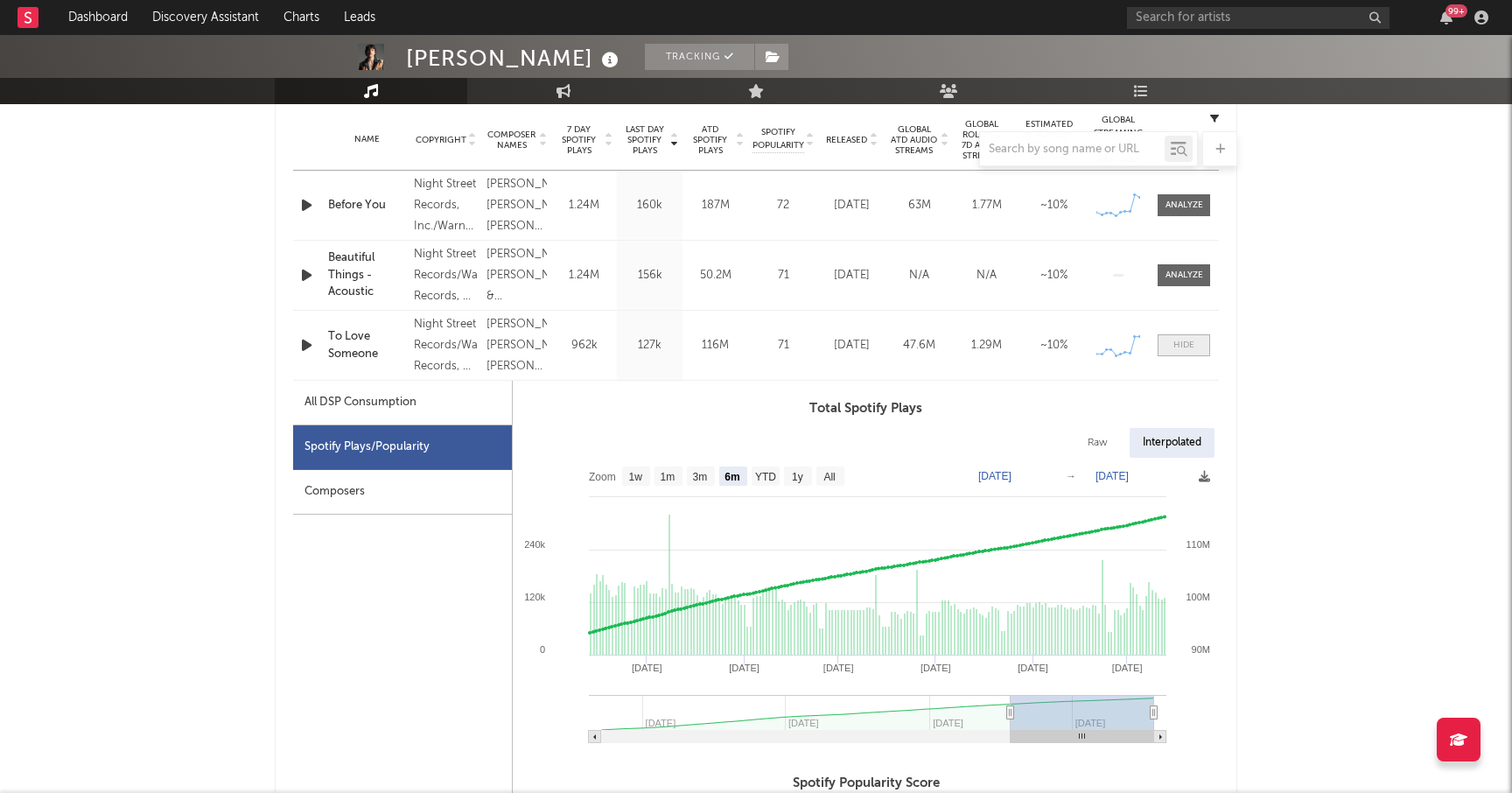
click at [1178, 352] on span at bounding box center [1184, 345] width 52 height 22
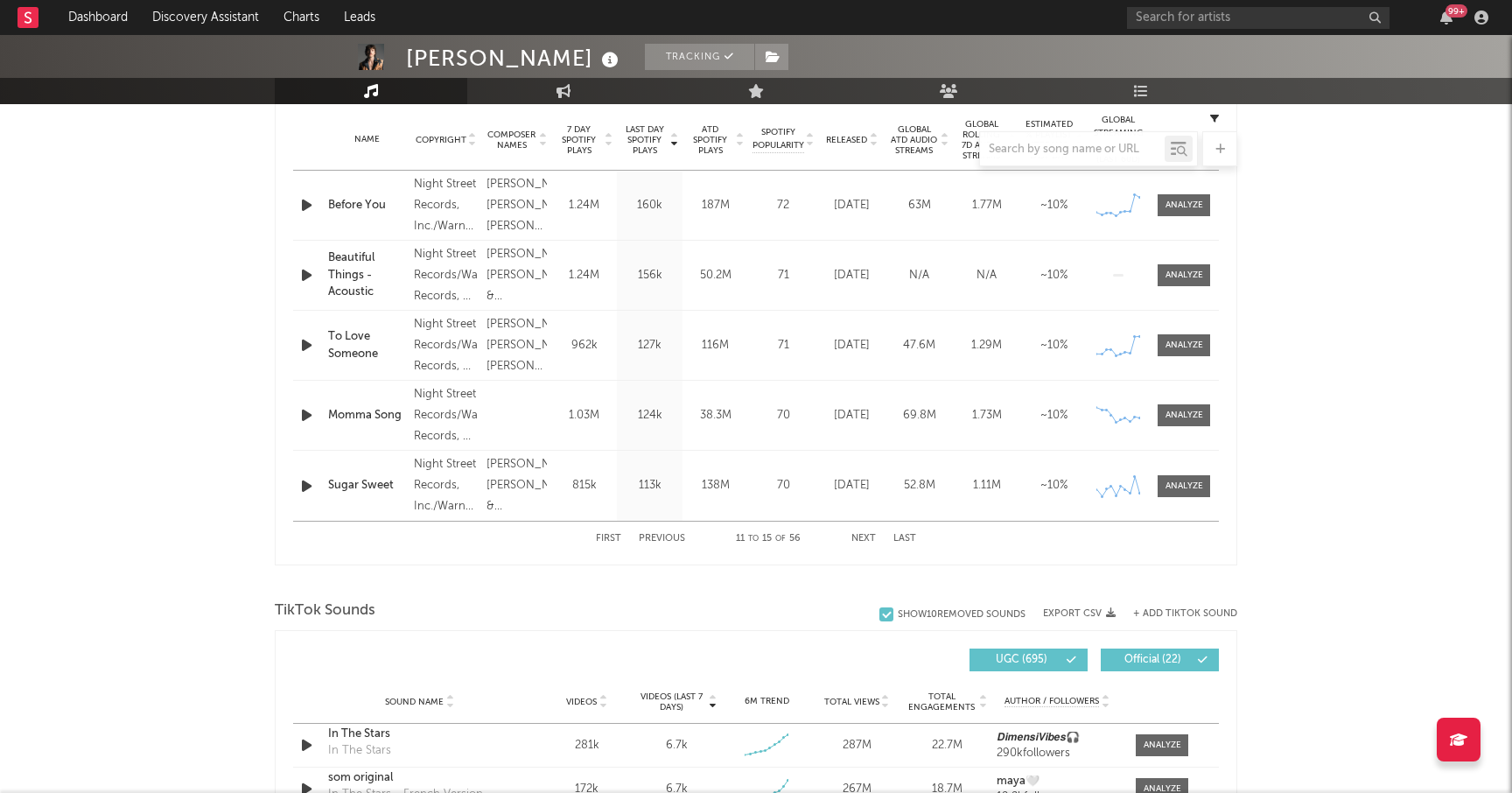
click at [870, 536] on button "Next" at bounding box center [863, 539] width 25 height 9
click at [1175, 274] on div at bounding box center [1184, 275] width 38 height 13
select select "1w"
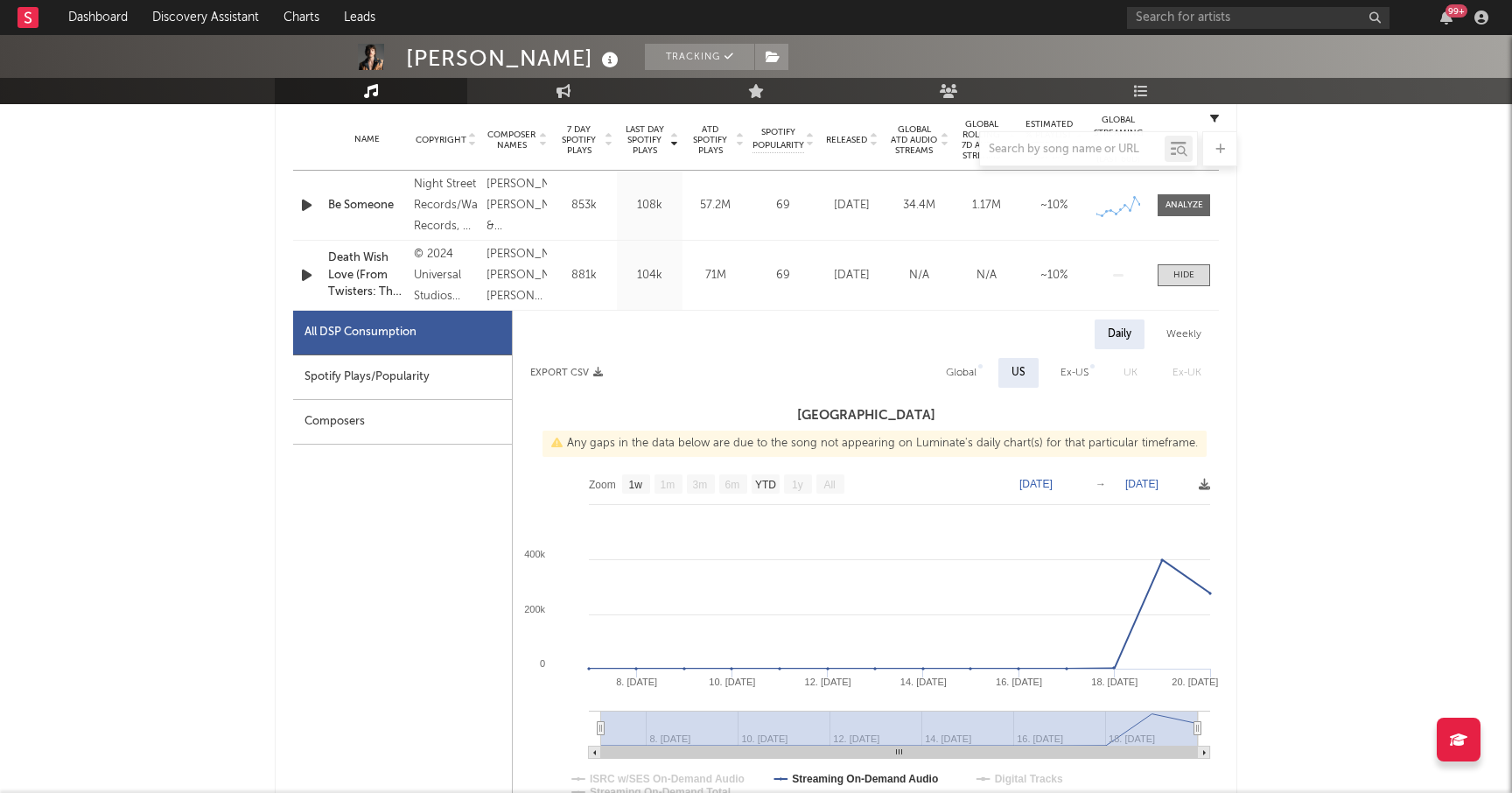
click at [448, 367] on div "Spotify Plays/Popularity" at bounding box center [402, 377] width 218 height 45
select select "6m"
select select "1w"
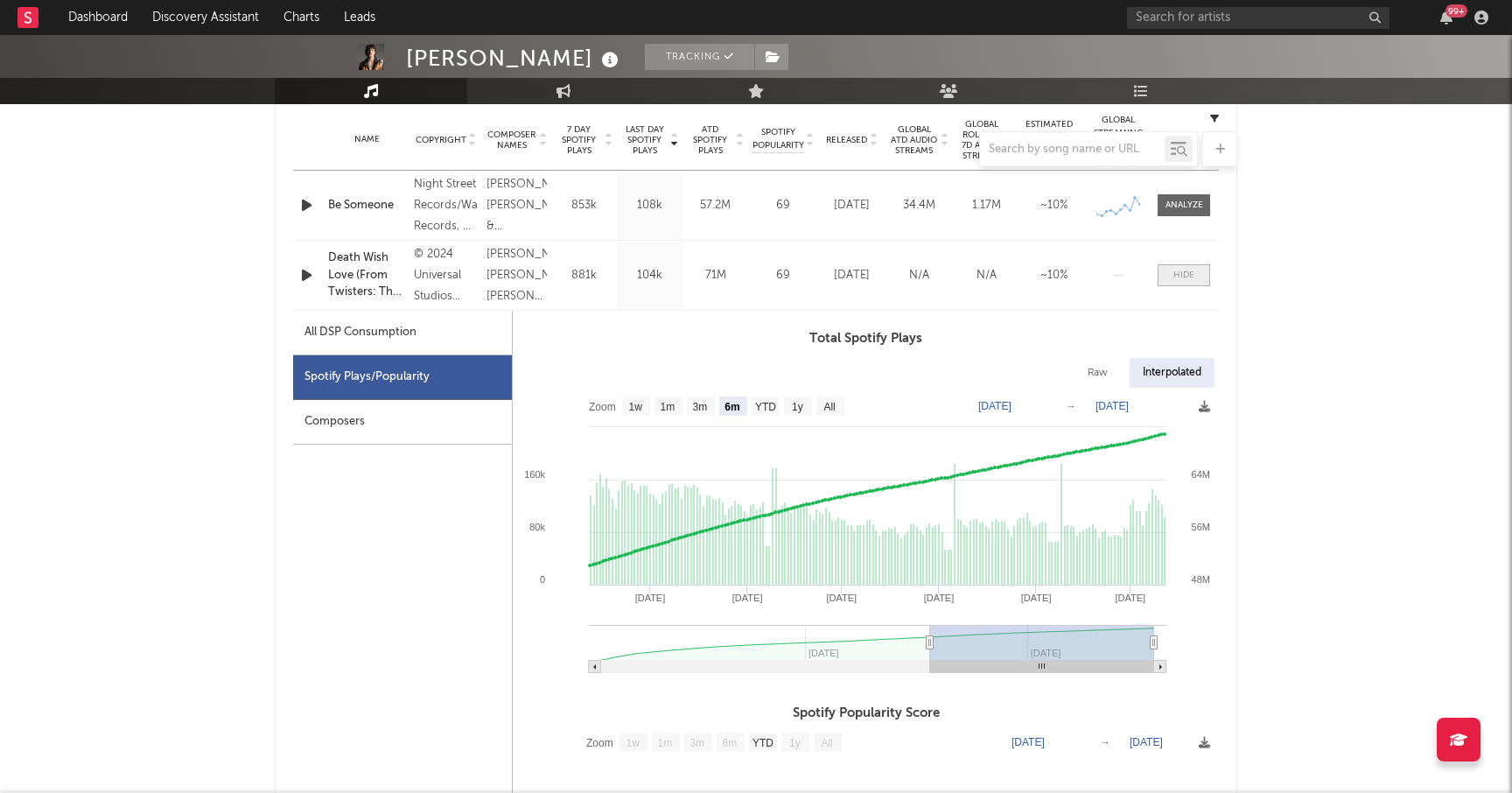
click at [1177, 276] on div at bounding box center [1184, 275] width 21 height 13
